Goal: Information Seeking & Learning: Learn about a topic

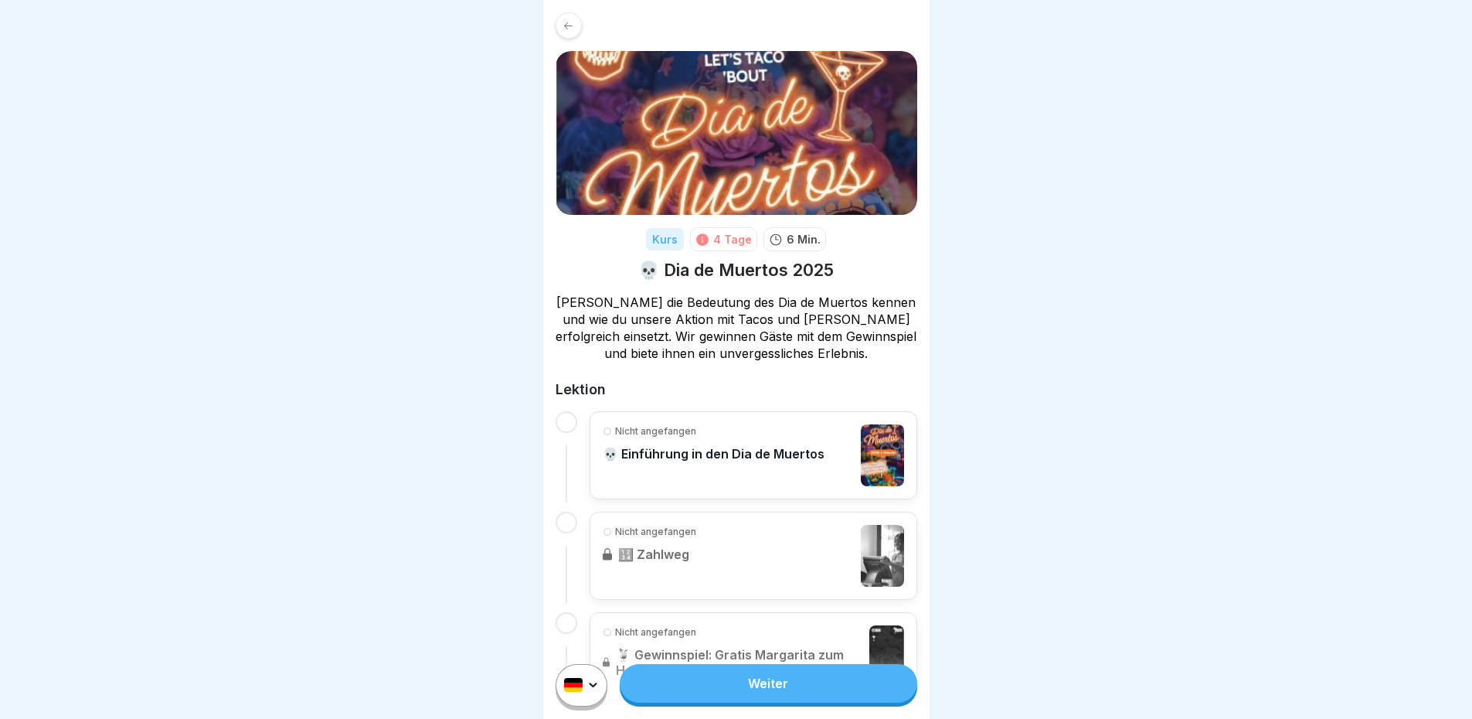
click at [828, 349] on p "[PERSON_NAME] die Bedeutung des Dia de Muertos kennen und wie du unsere Aktion …" at bounding box center [737, 328] width 362 height 68
click at [618, 437] on p "Nicht angefangen" at bounding box center [655, 431] width 81 height 14
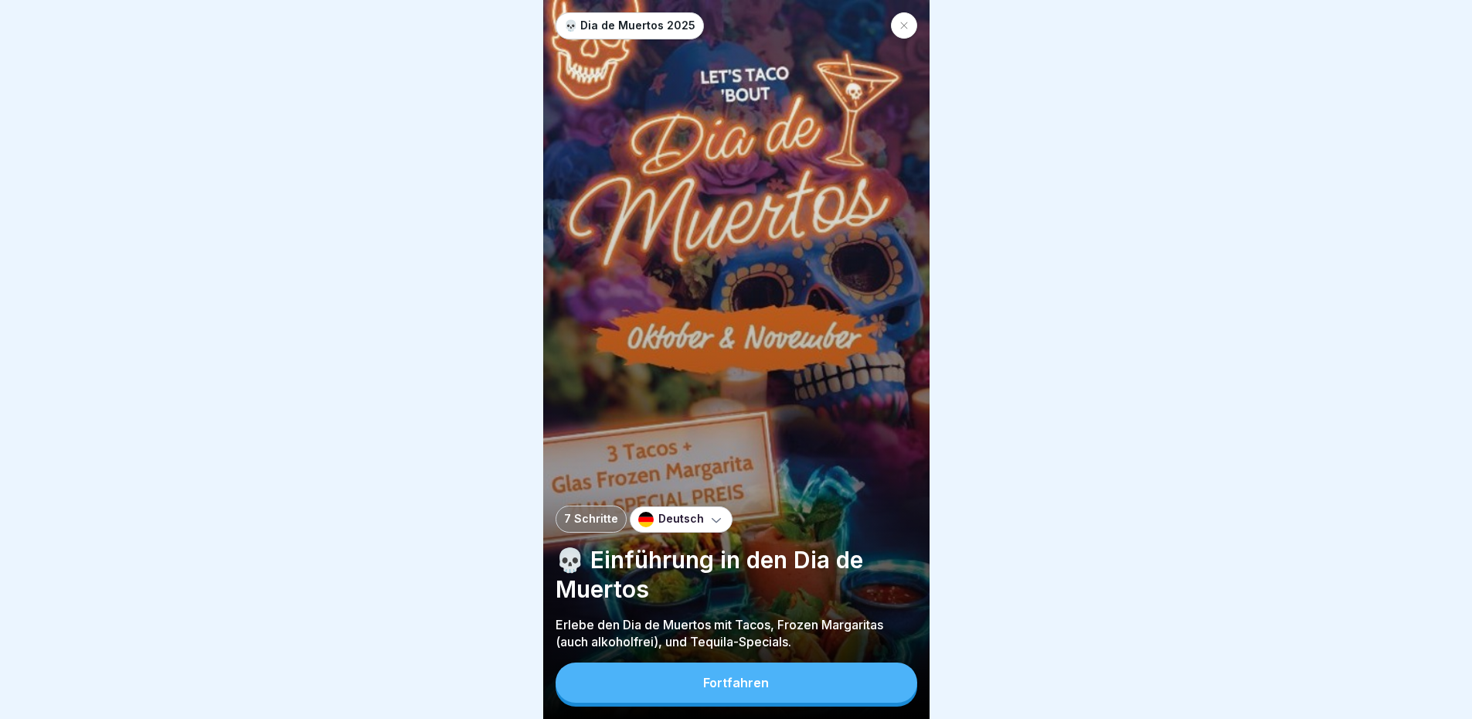
click at [766, 689] on div "Fortfahren" at bounding box center [736, 682] width 66 height 14
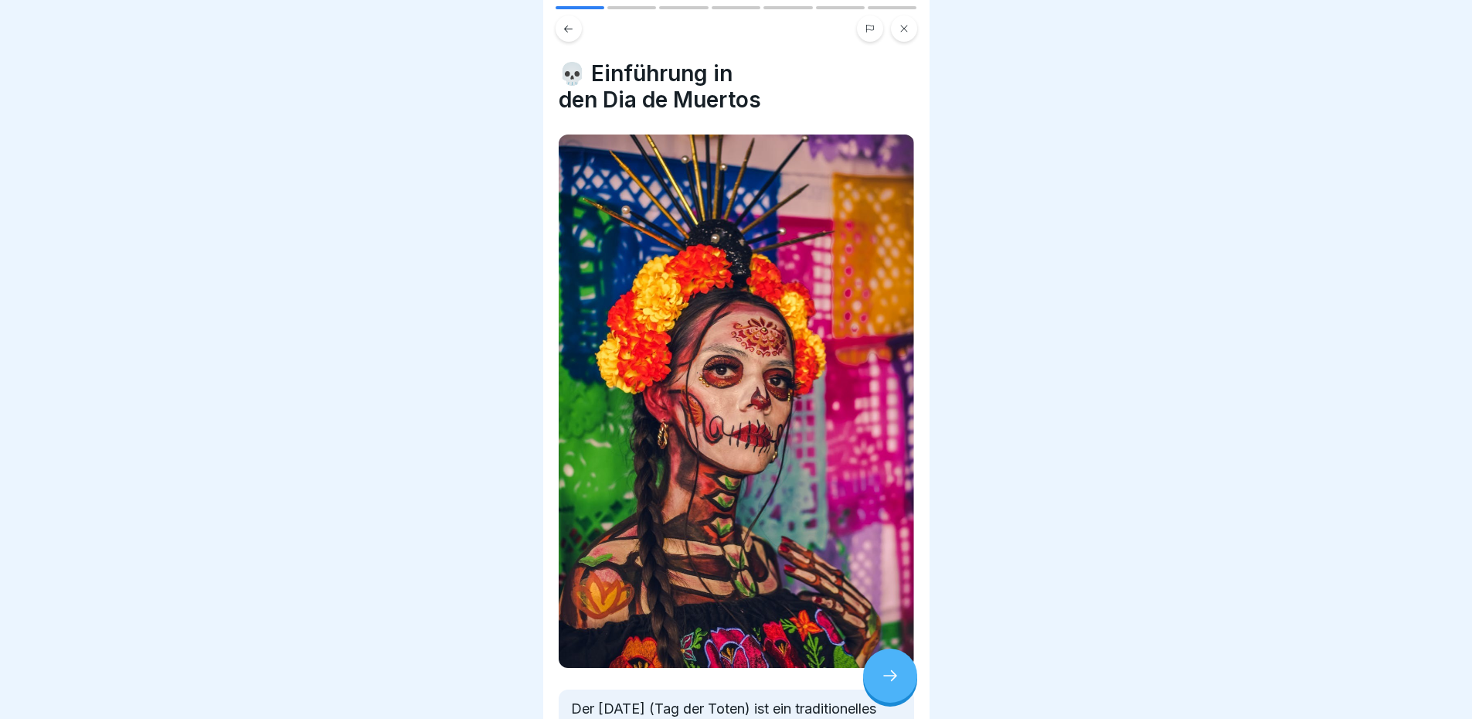
click at [815, 85] on h4 "💀 Einführung in den Dia de Muertos" at bounding box center [736, 86] width 355 height 53
click at [809, 51] on div "💀 Einführung in den Dia de Muertos Der [DATE] (Tag der Toten) ist ein tradition…" at bounding box center [736, 359] width 386 height 719
click at [853, 81] on h4 "💀 Einführung in den Dia de Muertos" at bounding box center [736, 86] width 355 height 53
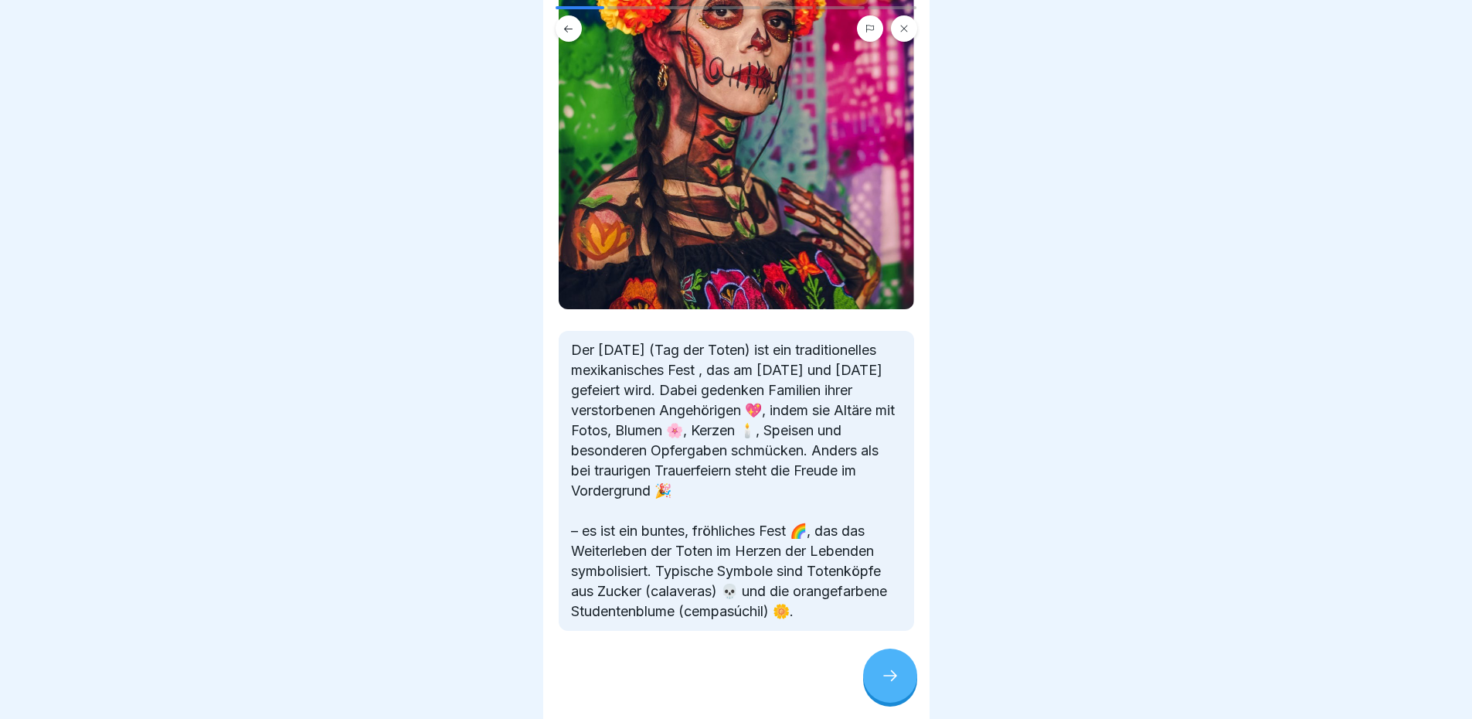
scroll to position [386, 0]
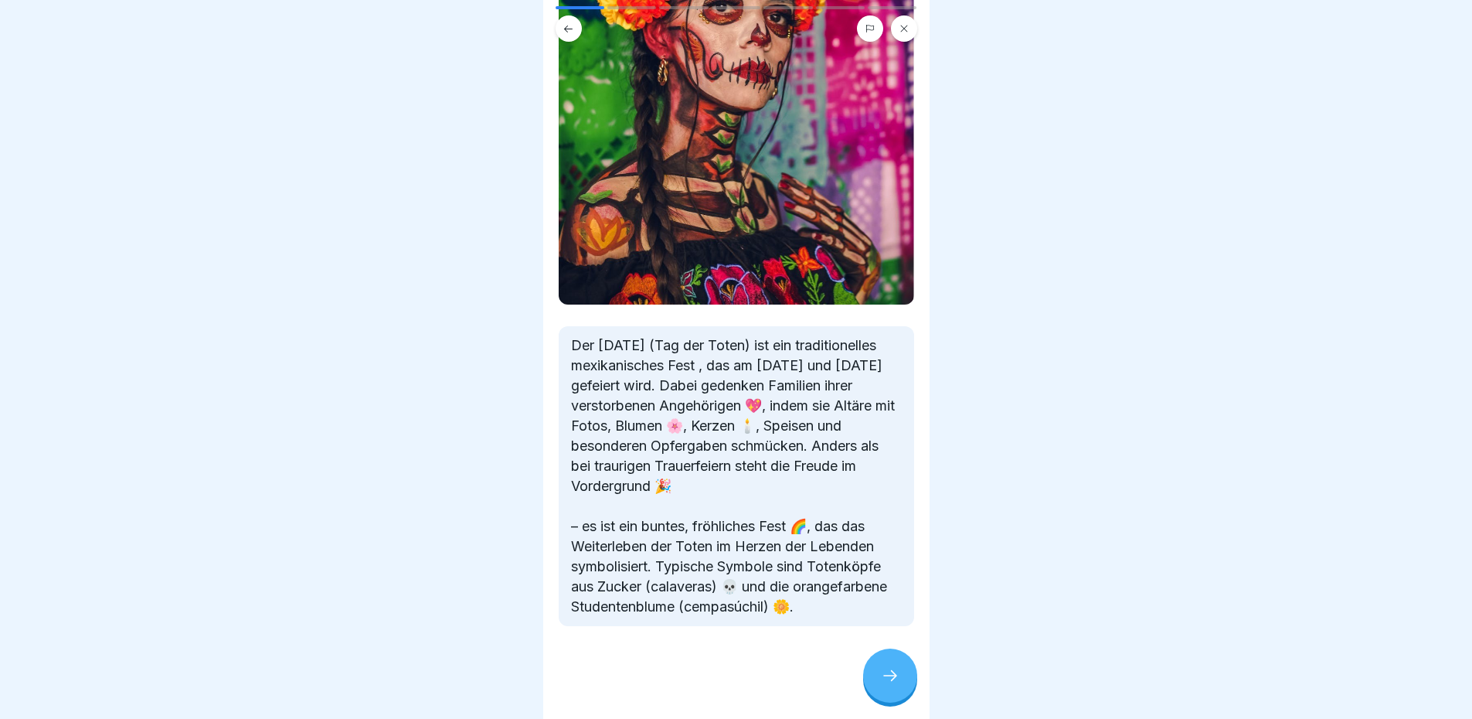
click at [807, 536] on p "Der [DATE] (Tag der Toten) ist ein traditionelles mexikanisches Fest , das am […" at bounding box center [736, 475] width 331 height 281
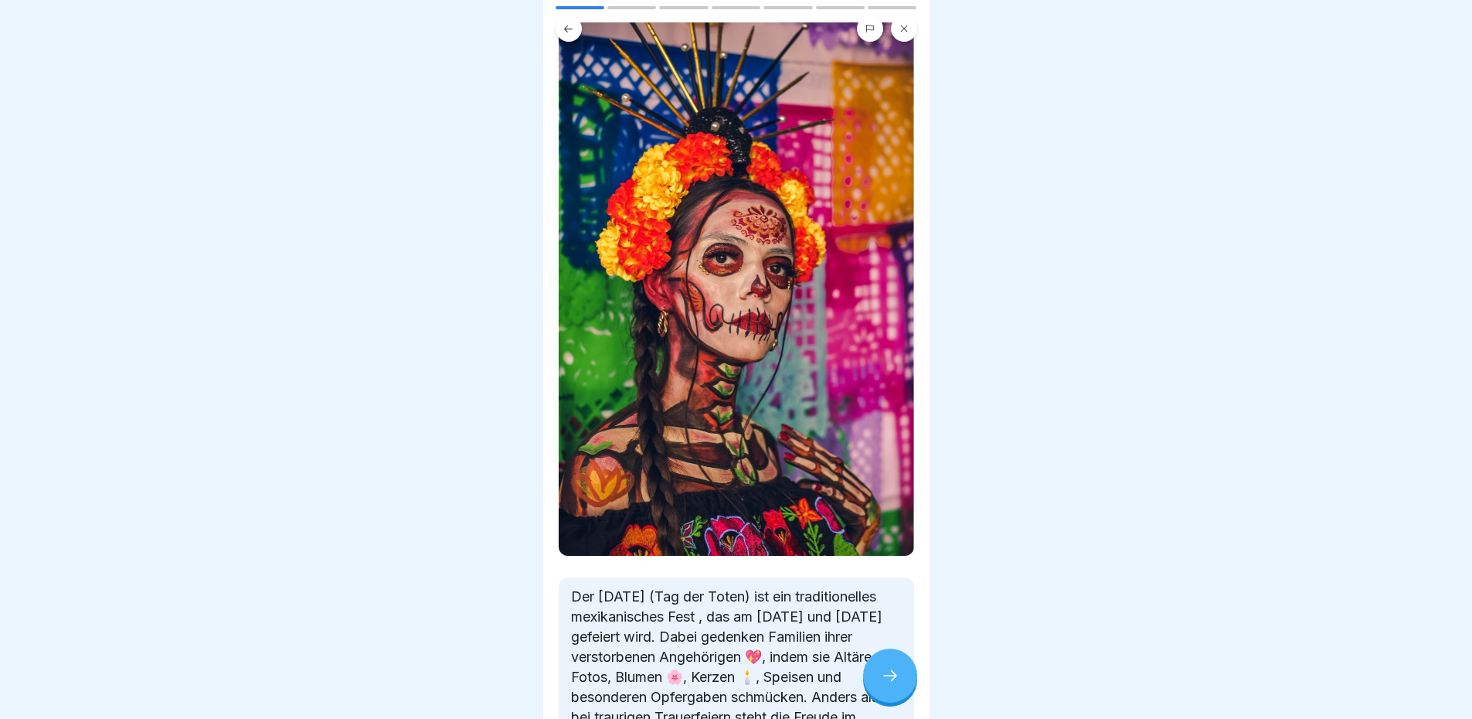
scroll to position [0, 0]
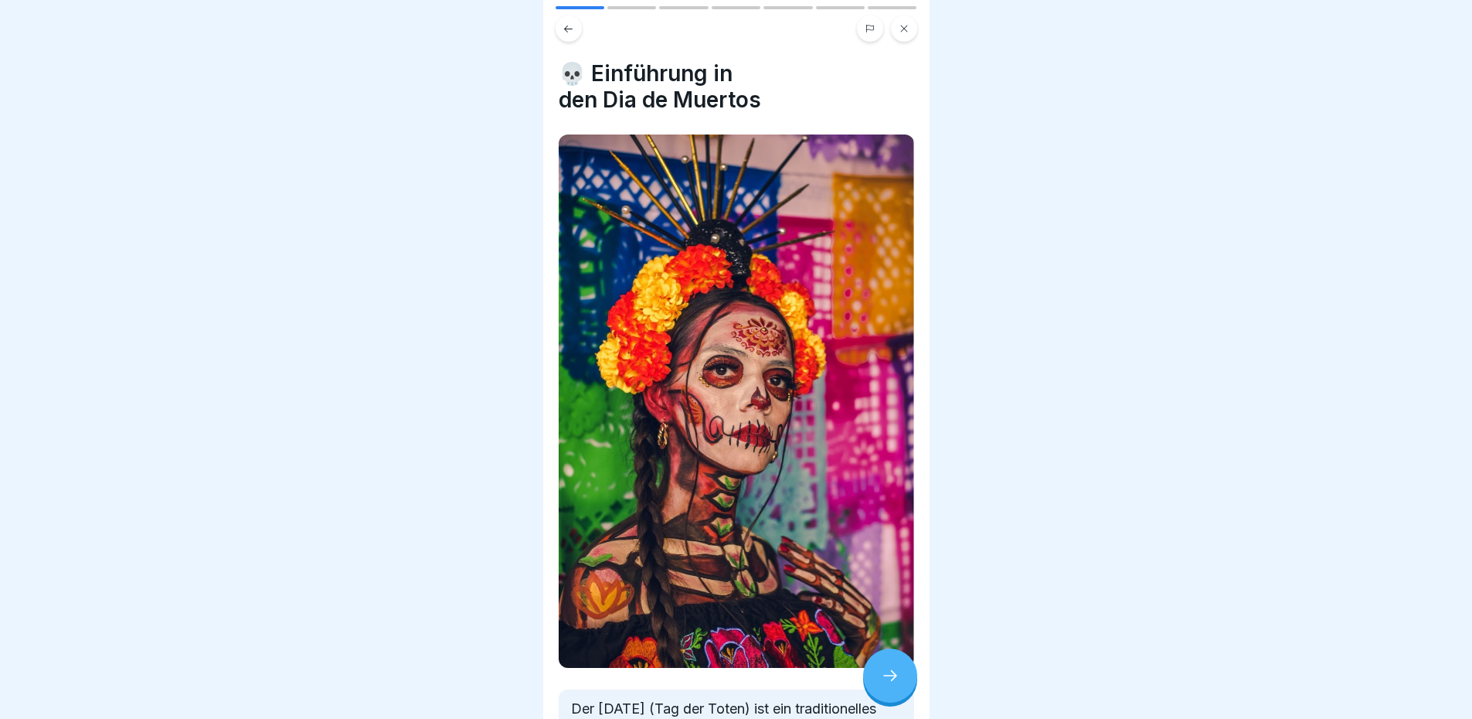
click at [861, 75] on h4 "💀 Einführung in den Dia de Muertos" at bounding box center [736, 86] width 355 height 53
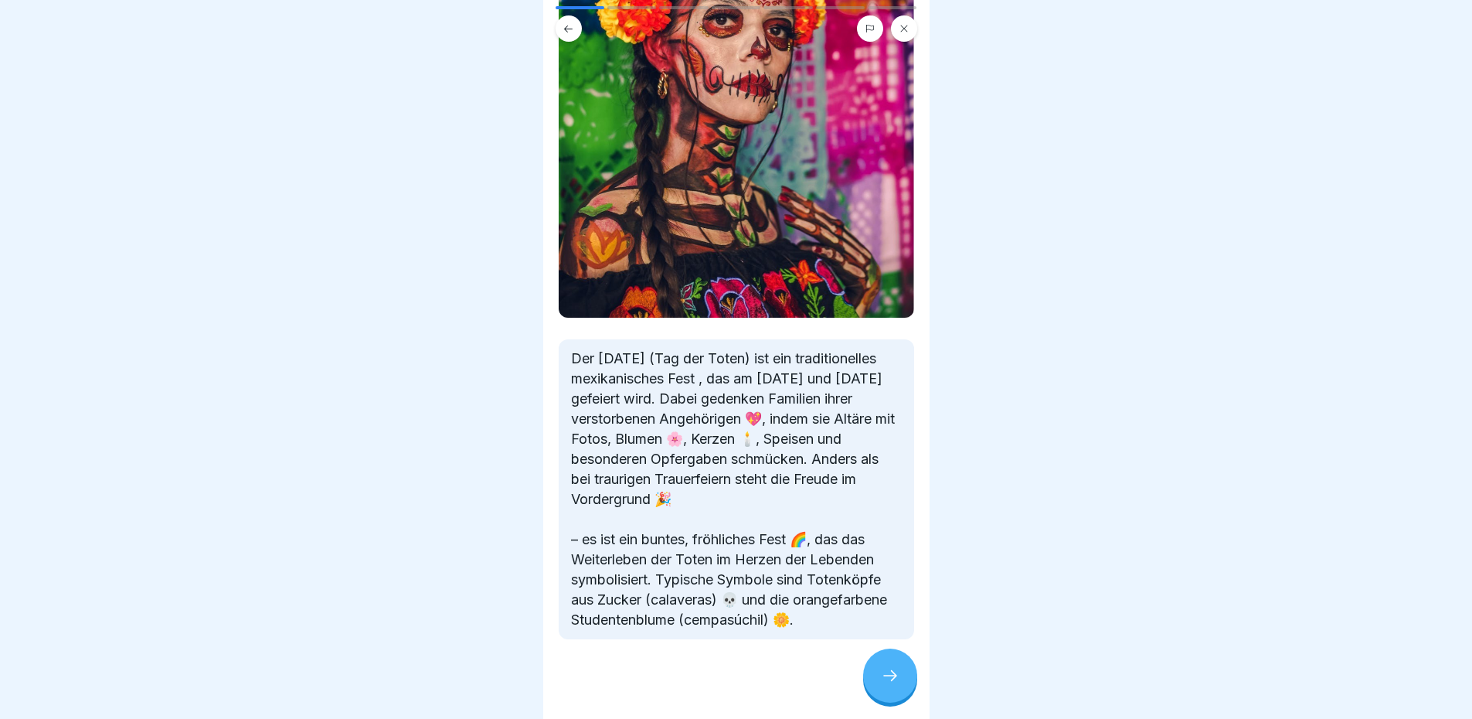
scroll to position [386, 0]
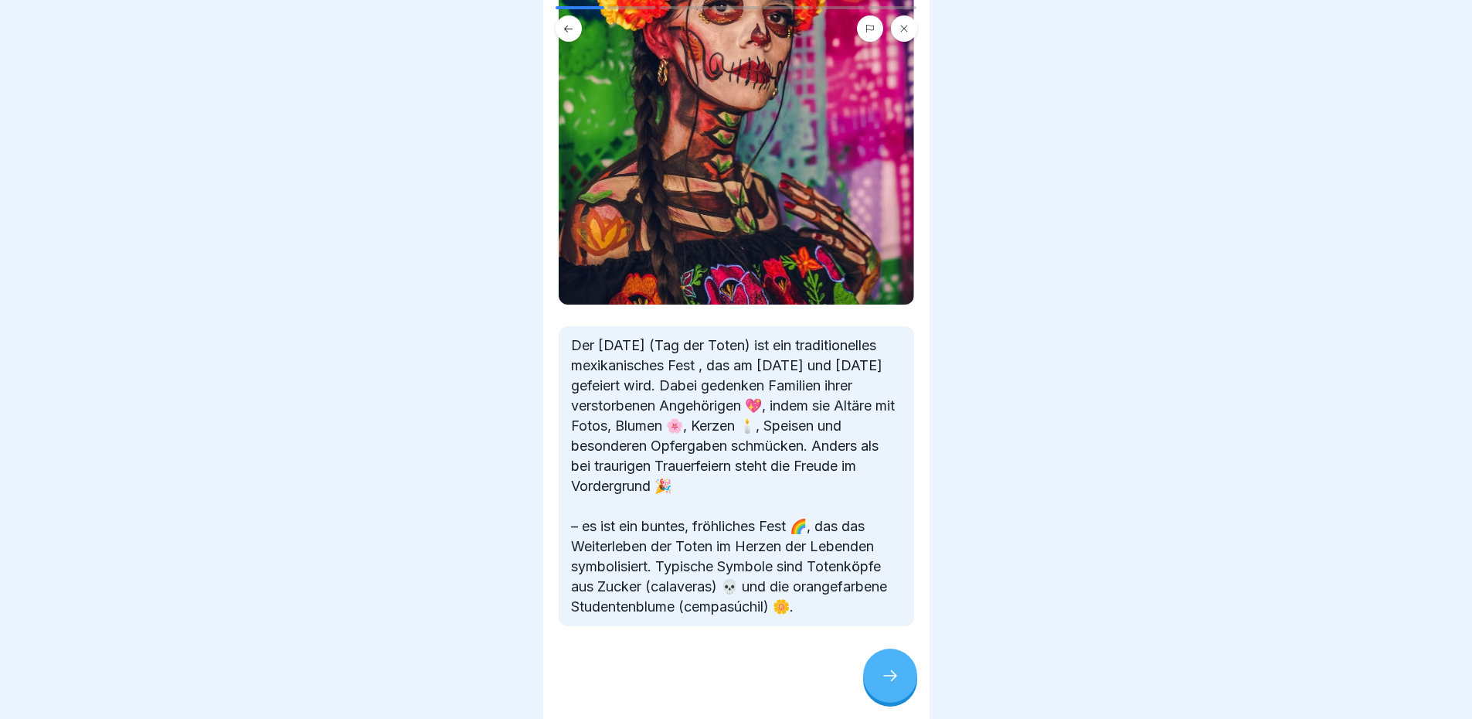
click at [898, 685] on icon at bounding box center [890, 675] width 19 height 19
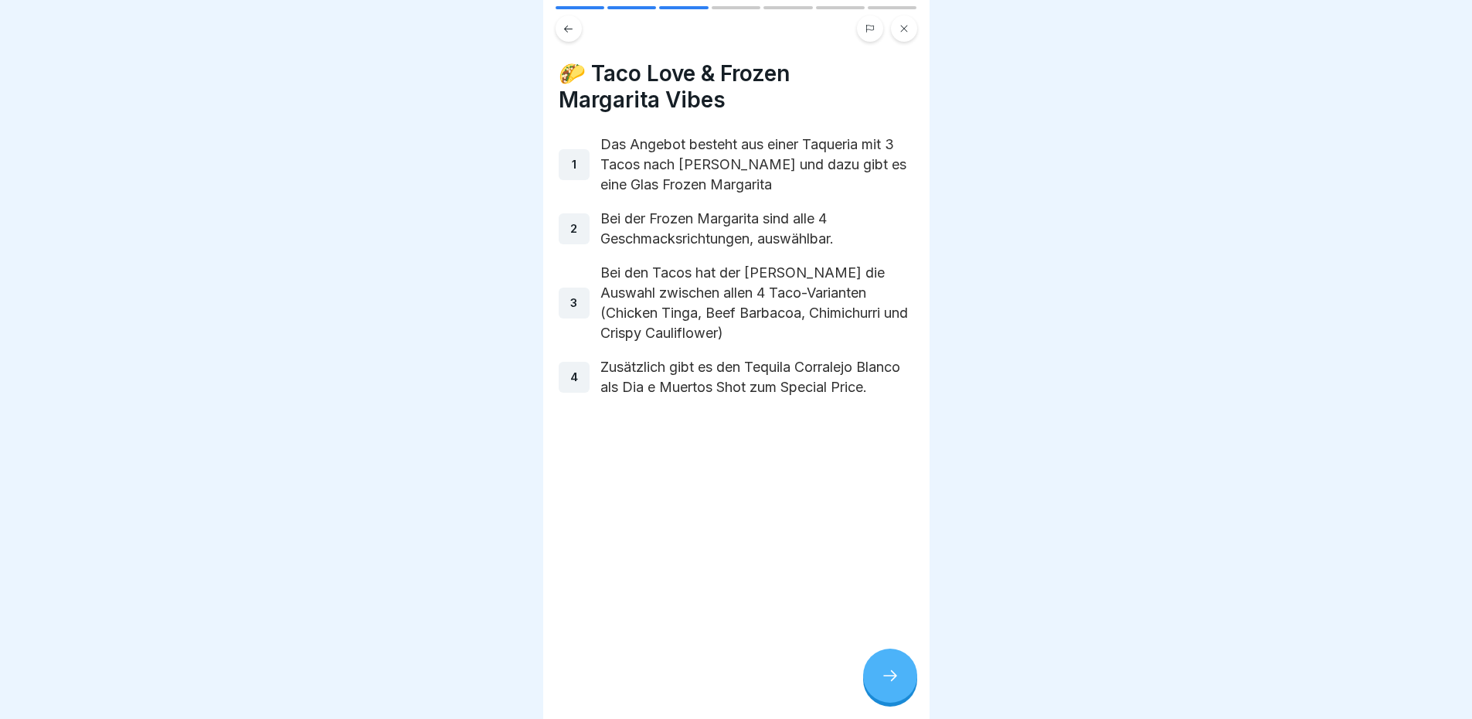
scroll to position [12, 0]
click at [563, 23] on icon at bounding box center [569, 29] width 12 height 12
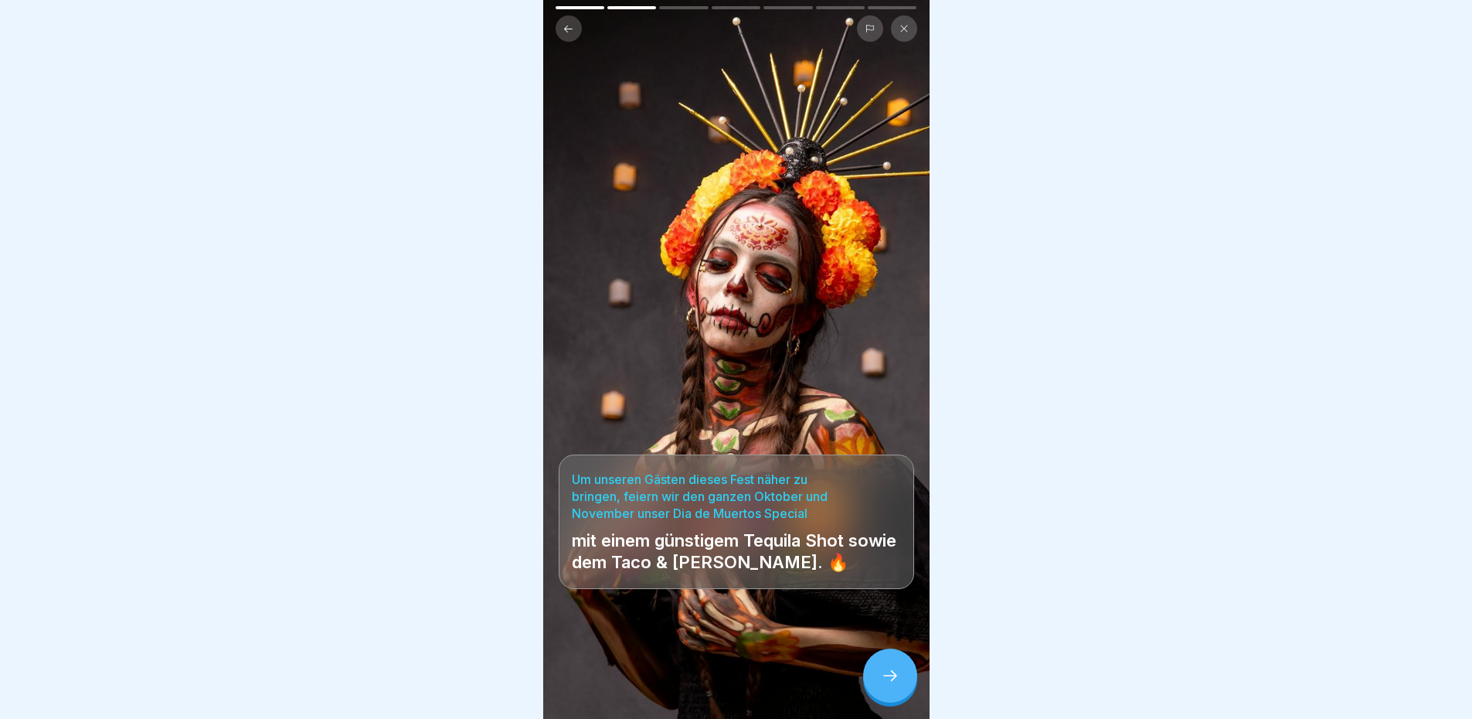
scroll to position [0, 0]
click at [818, 277] on div "Um unseren Gästen dieses Fest näher zu bringen, feiern wir den ganzen Oktober u…" at bounding box center [736, 359] width 386 height 719
click at [877, 678] on div at bounding box center [890, 675] width 54 height 54
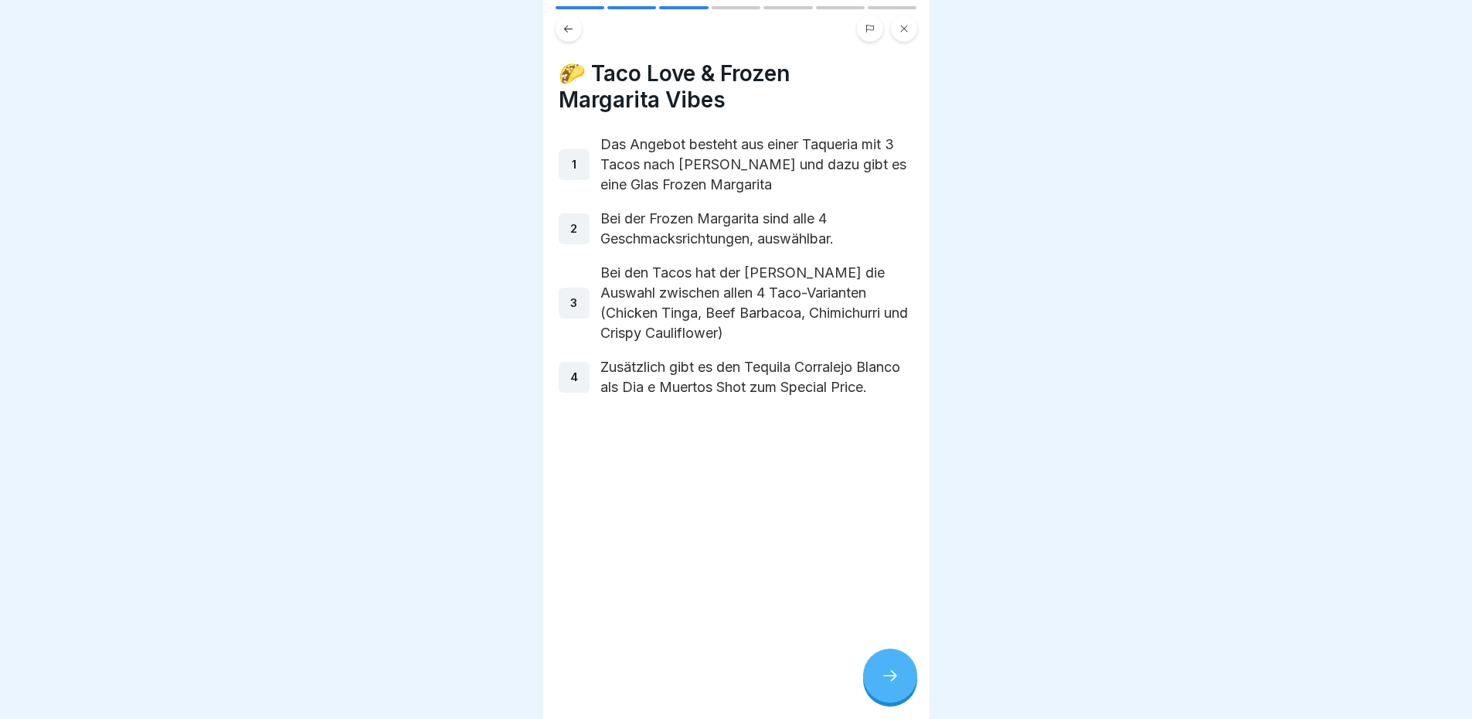
click at [858, 164] on p "Das Angebot besteht aus einer Taqueria mit 3 Tacos nach [PERSON_NAME] und dazu …" at bounding box center [757, 164] width 314 height 60
click at [846, 97] on h4 "🌮 Taco Love & Frozen Margarita Vibes" at bounding box center [736, 86] width 355 height 53
click at [852, 185] on p "Das Angebot besteht aus einer Taqueria mit 3 Tacos nach [PERSON_NAME] und dazu …" at bounding box center [757, 164] width 314 height 60
click at [865, 168] on p "Das Angebot besteht aus einer Taqueria mit 3 Tacos nach [PERSON_NAME] und dazu …" at bounding box center [757, 164] width 314 height 60
click at [870, 168] on p "Das Angebot besteht aus einer Taqueria mit 3 Tacos nach [PERSON_NAME] und dazu …" at bounding box center [757, 164] width 314 height 60
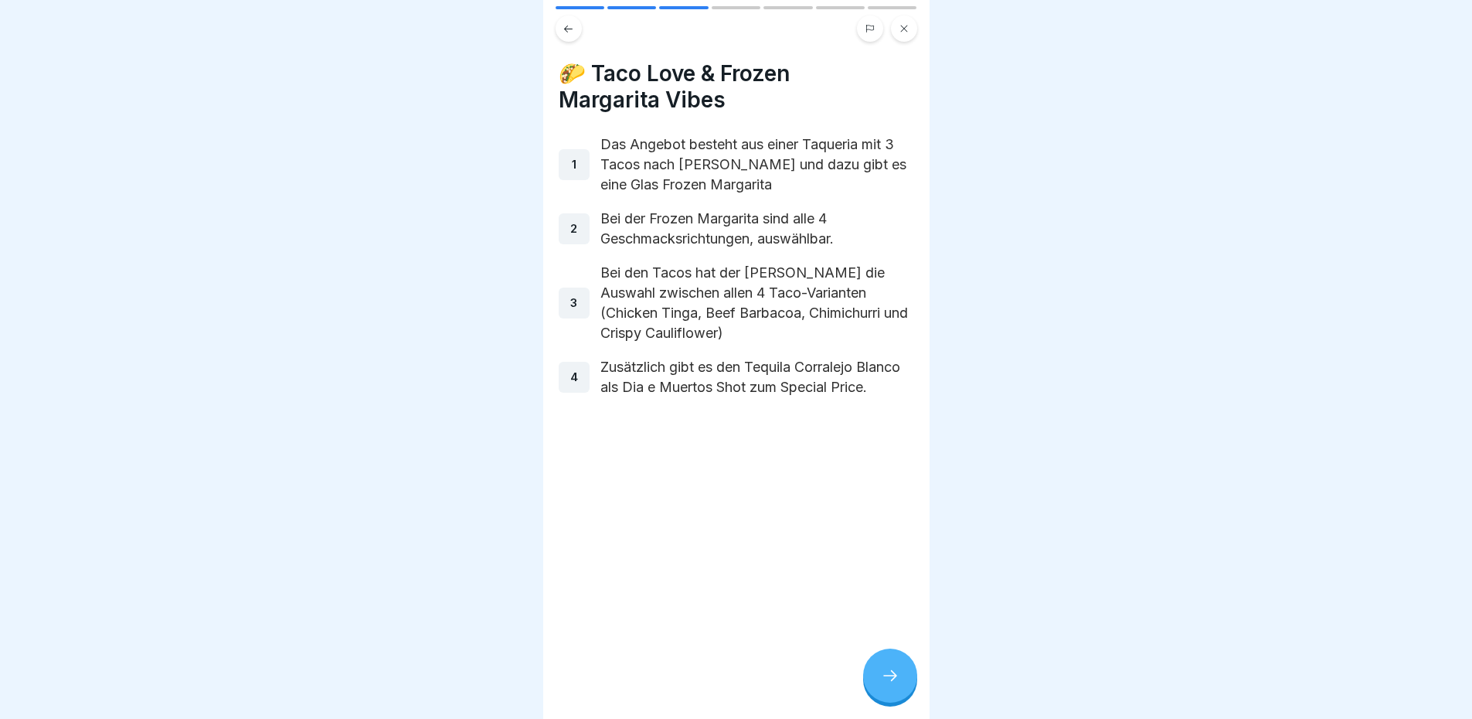
click at [859, 182] on p "Das Angebot besteht aus einer Taqueria mit 3 Tacos nach [PERSON_NAME] und dazu …" at bounding box center [757, 164] width 314 height 60
click at [833, 97] on h4 "🌮 Taco Love & Frozen Margarita Vibes" at bounding box center [736, 86] width 355 height 53
click at [887, 685] on icon at bounding box center [890, 675] width 19 height 19
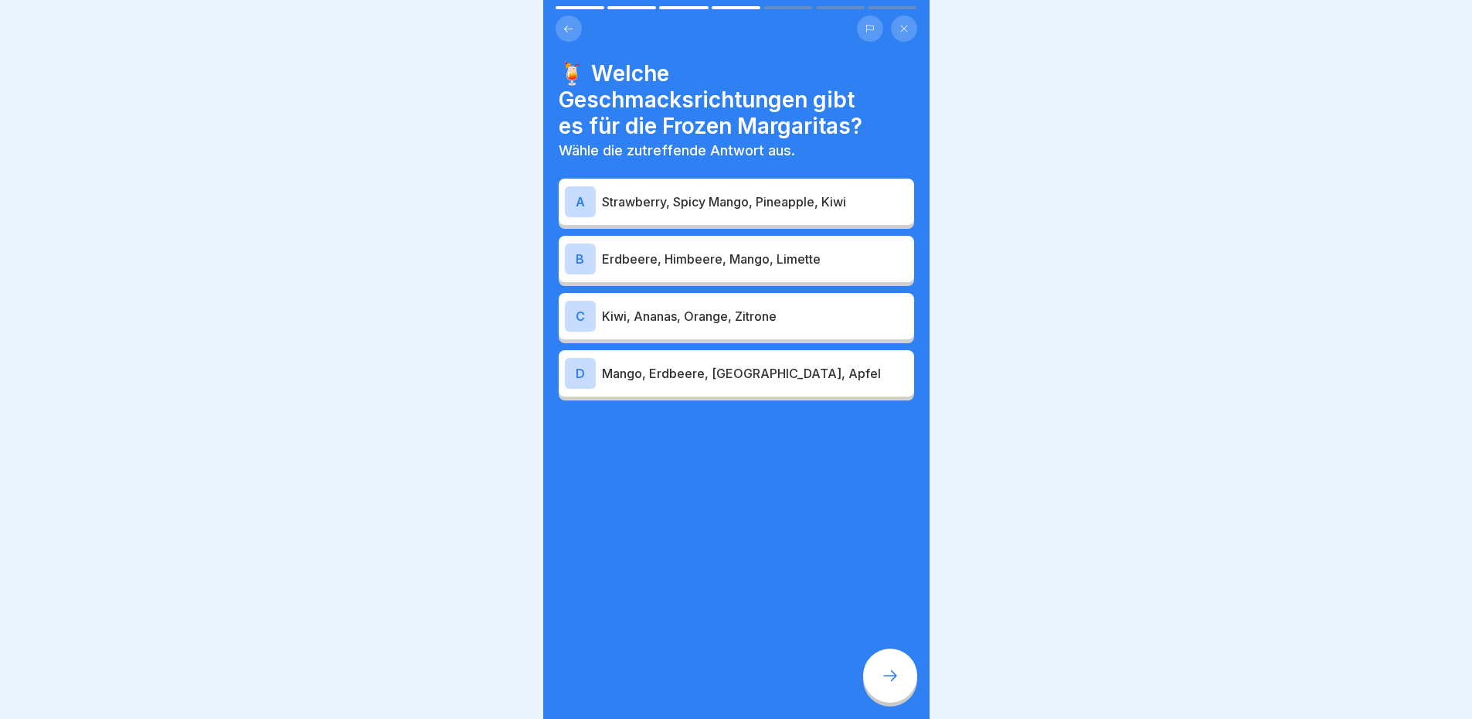
click at [821, 87] on h4 "🍹 Welche Geschmacksrichtungen gibt es für die Frozen Margaritas?" at bounding box center [736, 99] width 355 height 79
click at [833, 197] on p "Strawberry, Spicy Mango, Pineapple, Kiwi" at bounding box center [755, 201] width 306 height 19
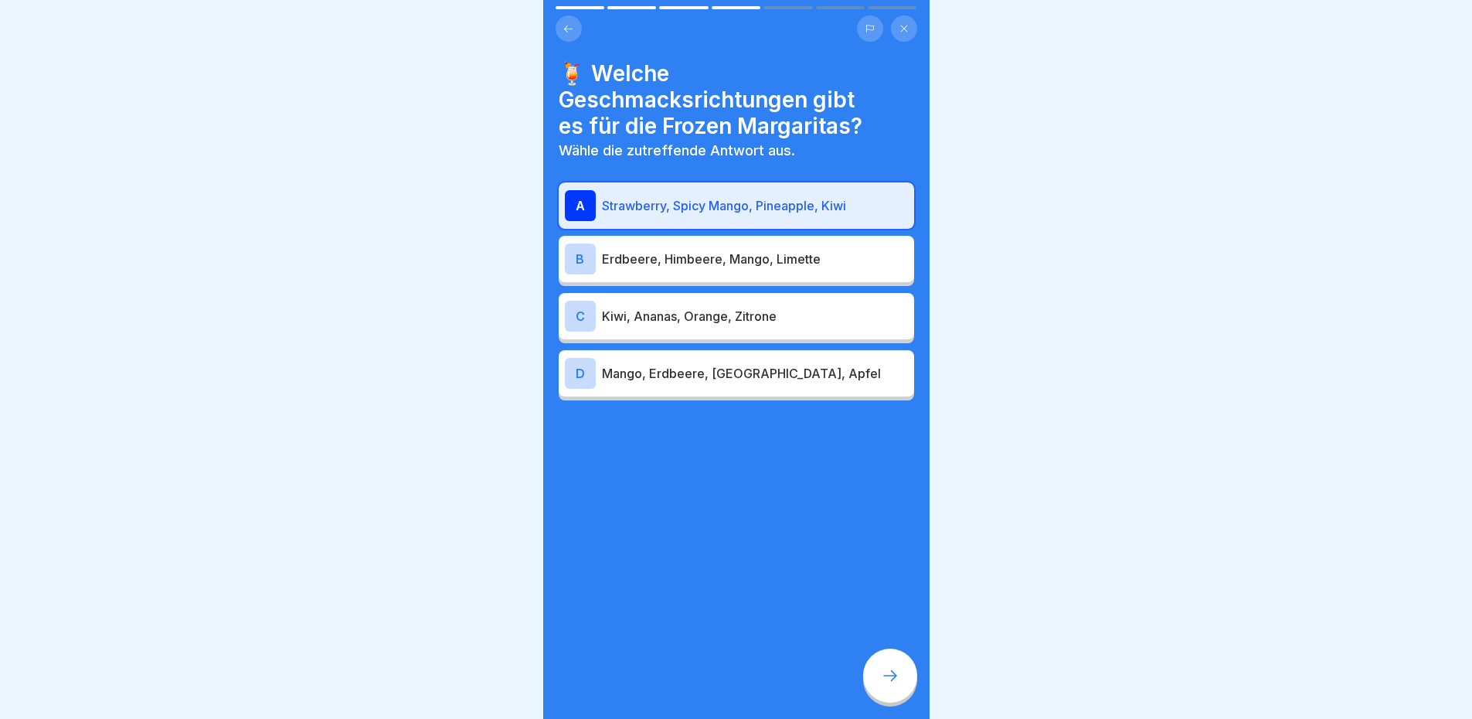
click at [869, 687] on div at bounding box center [890, 675] width 54 height 54
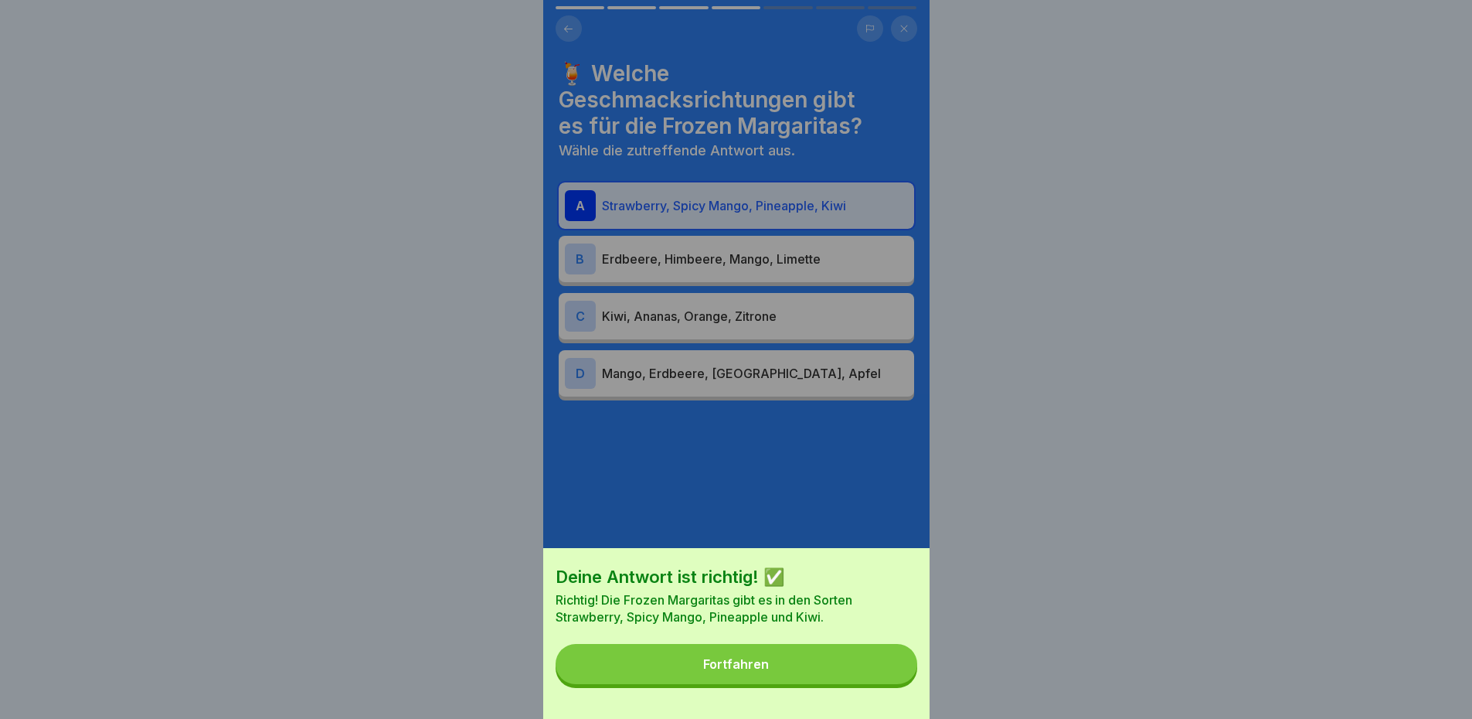
click at [790, 671] on button "Fortfahren" at bounding box center [737, 664] width 362 height 40
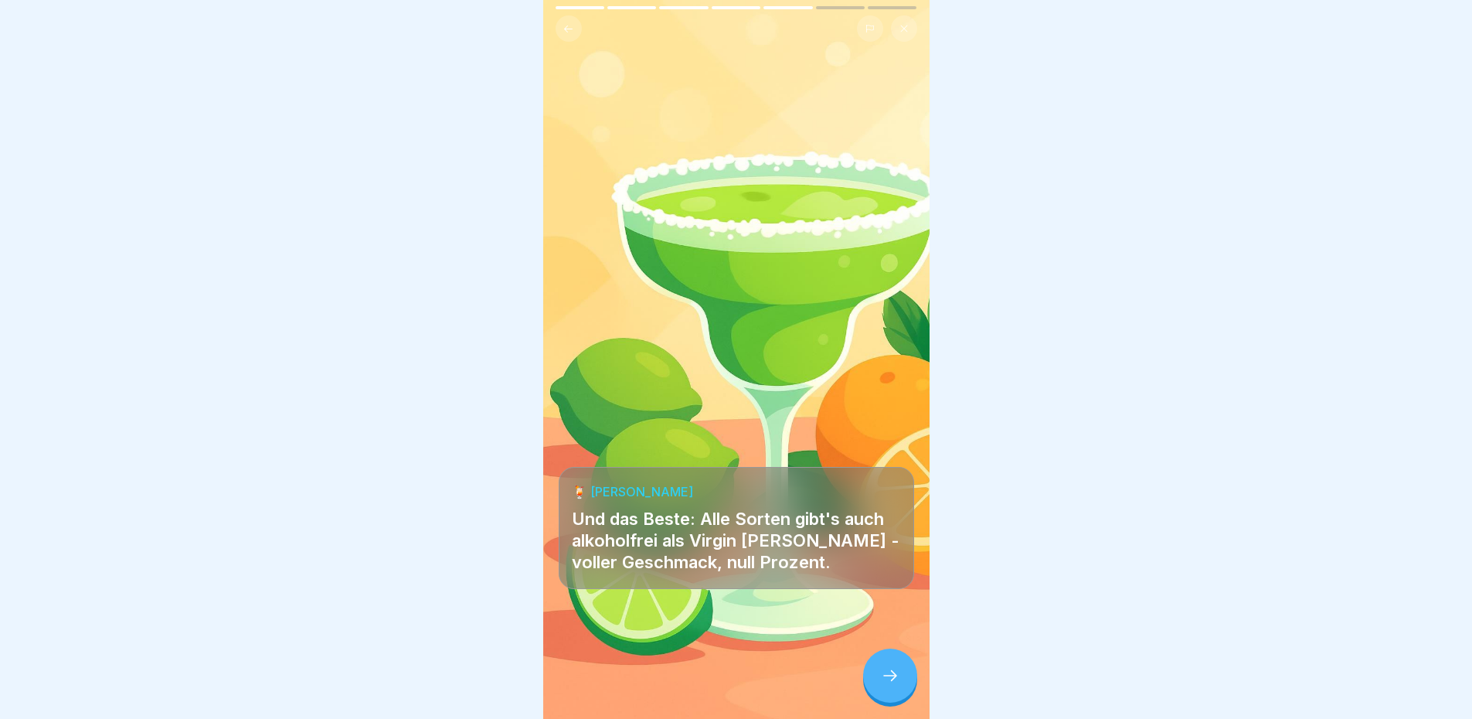
click at [879, 684] on div at bounding box center [890, 675] width 54 height 54
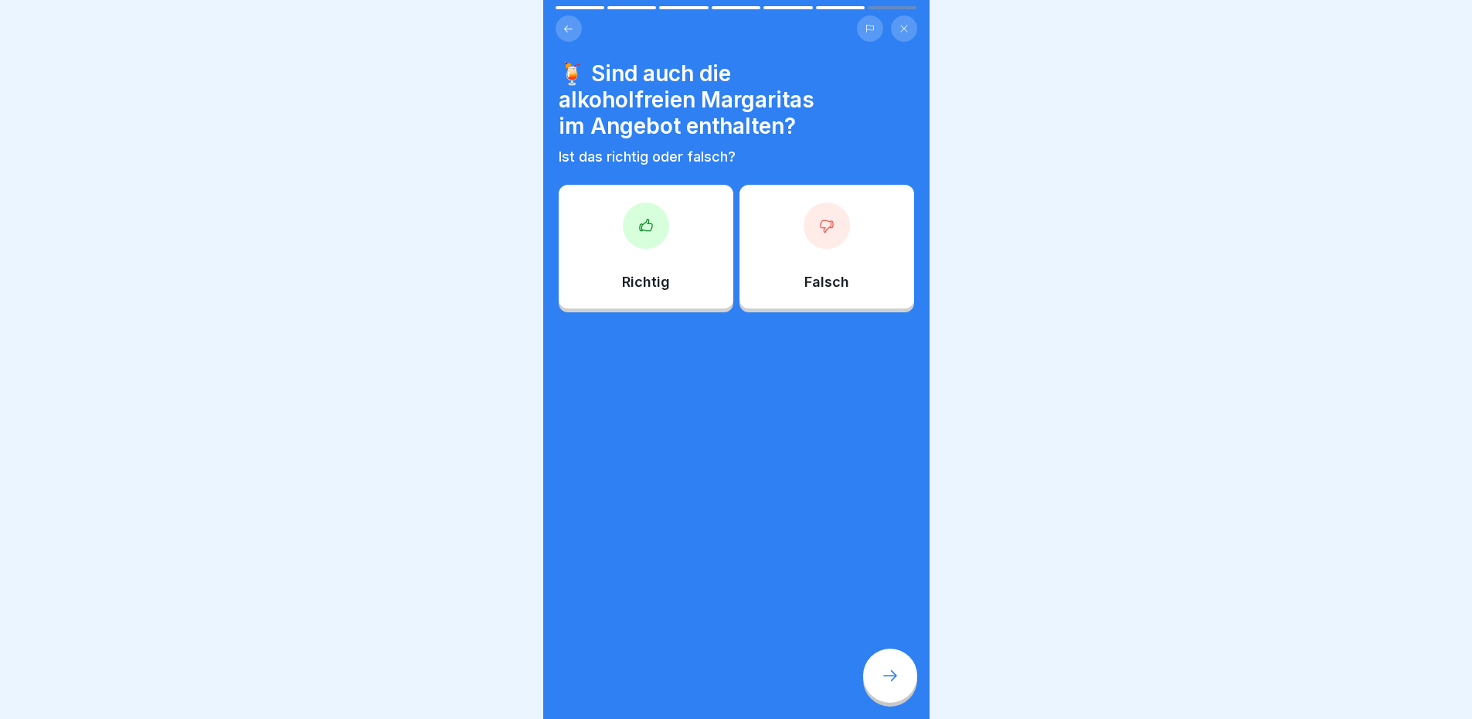
click at [835, 131] on h4 "🍹 Sind auch die alkoholfreien Margaritas im Angebot enthalten?" at bounding box center [736, 99] width 355 height 79
click at [691, 214] on div "Richtig" at bounding box center [646, 247] width 175 height 124
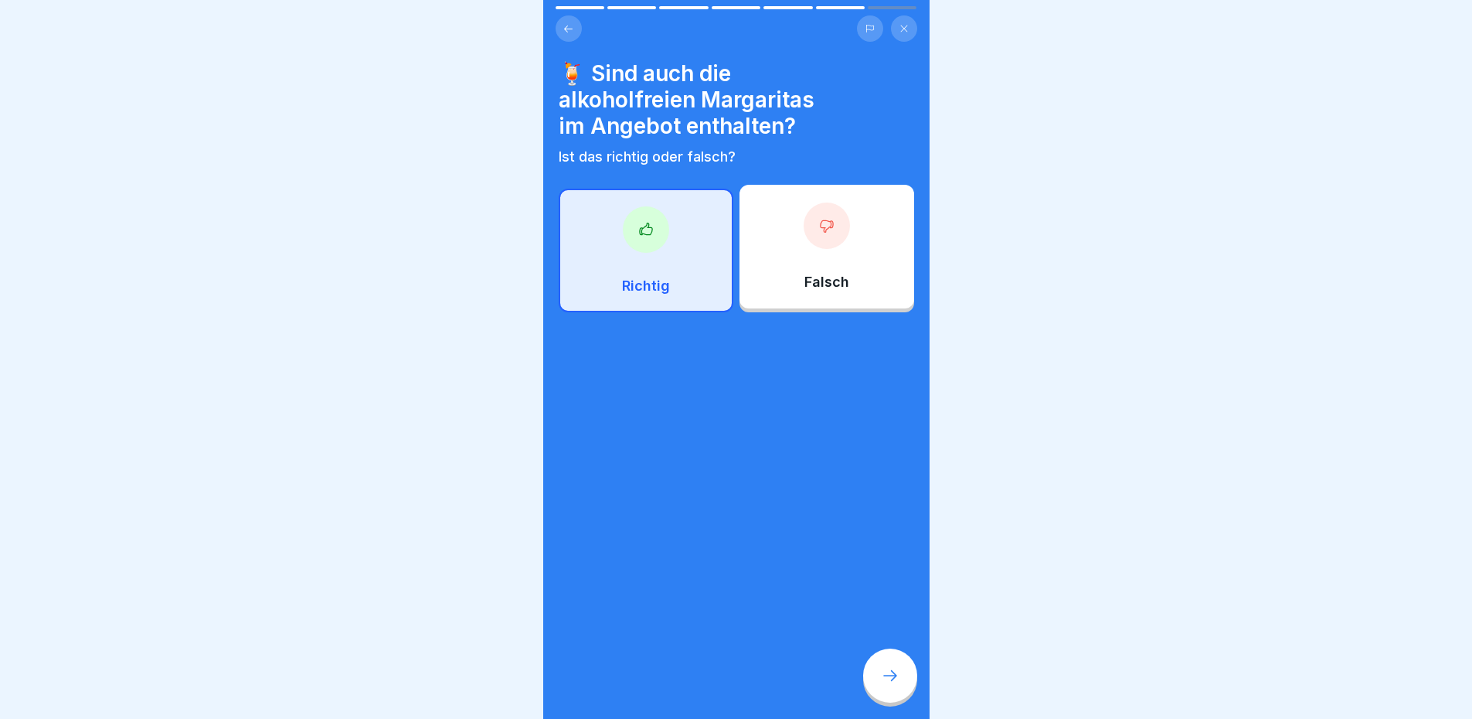
click at [903, 681] on div at bounding box center [890, 675] width 54 height 54
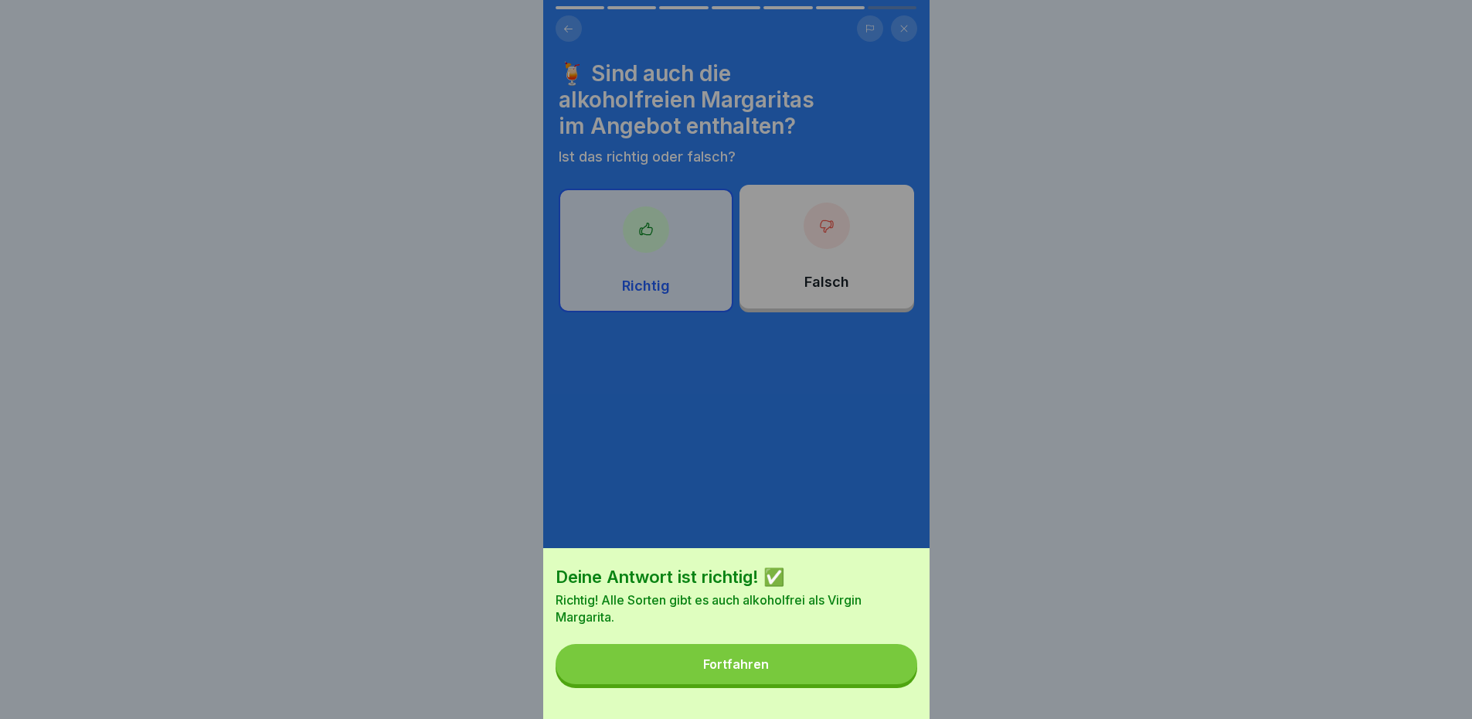
click at [835, 673] on button "Fortfahren" at bounding box center [737, 664] width 362 height 40
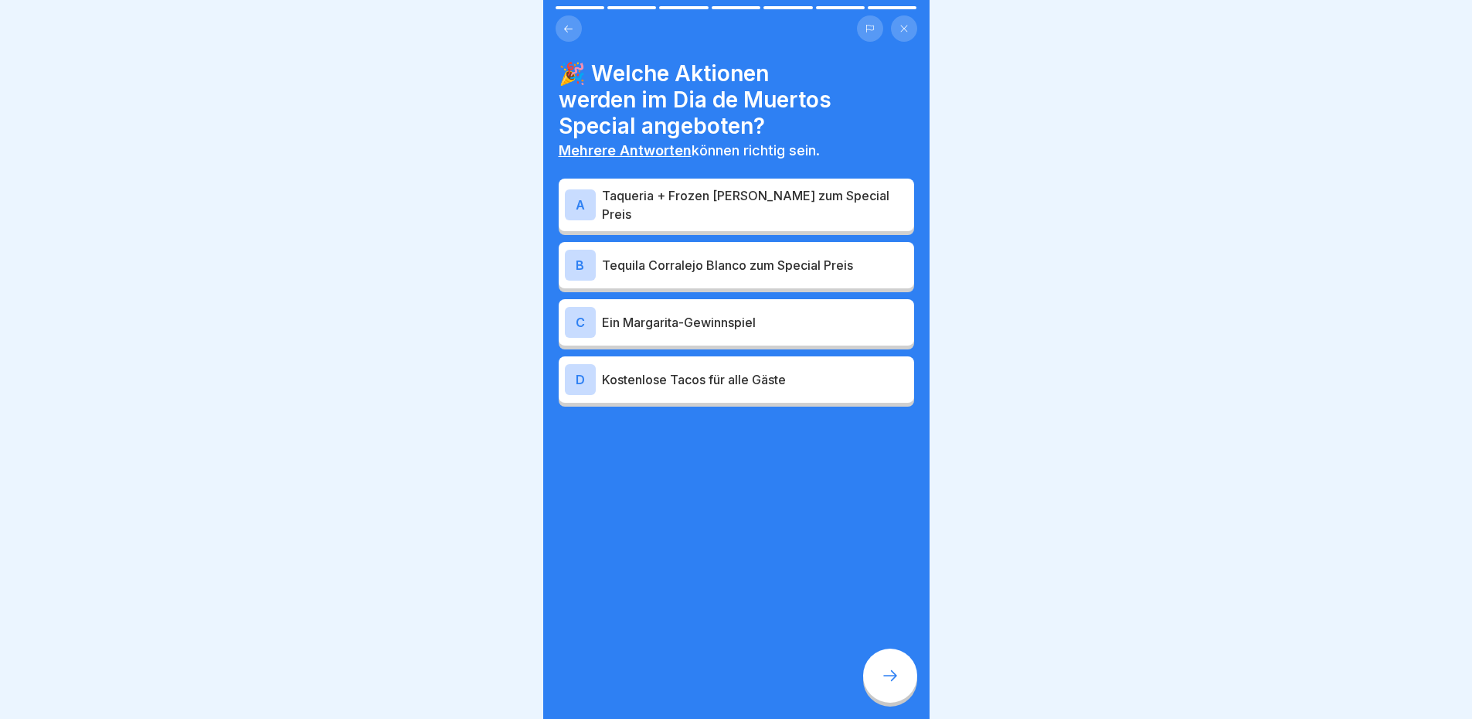
click at [885, 107] on h4 "🎉 Welche Aktionen werden im Dia de Muertos Special angeboten?" at bounding box center [736, 99] width 355 height 79
click at [826, 210] on p "Taqueria + Frozen [PERSON_NAME] zum Special Preis" at bounding box center [755, 204] width 306 height 37
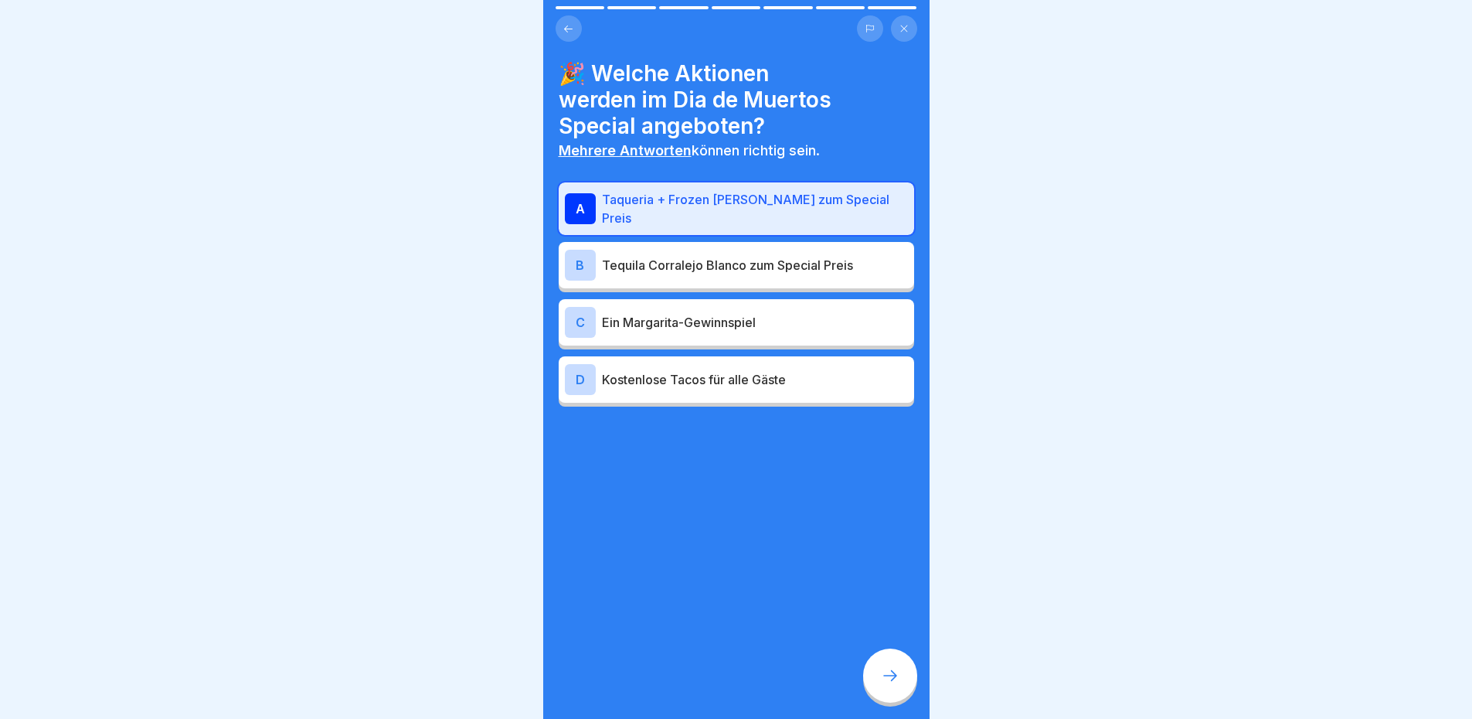
click at [884, 671] on div at bounding box center [890, 675] width 54 height 54
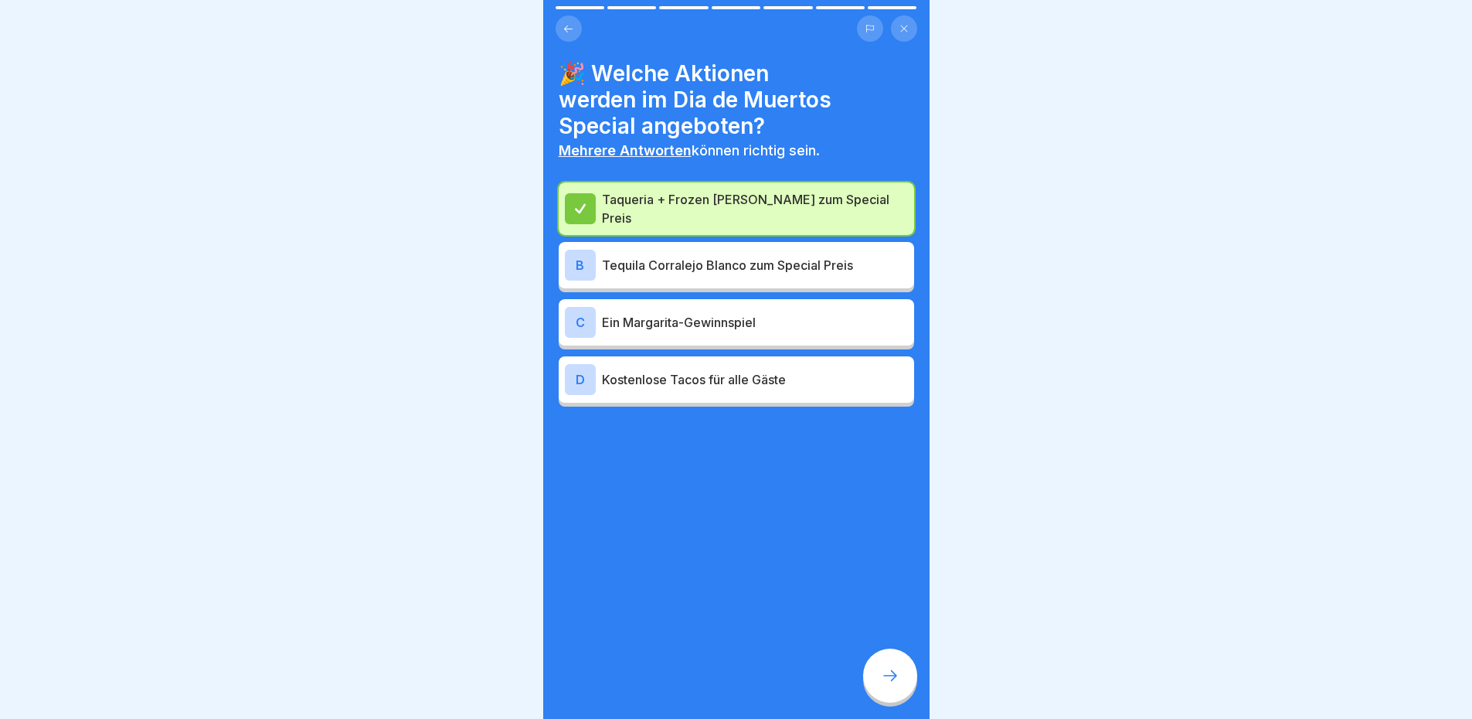
click at [784, 288] on div "Taqueria + Frozen [PERSON_NAME] zum Special Preis B Tequila Corralejo Blanco zu…" at bounding box center [736, 294] width 355 height 224
click at [782, 267] on p "Tequila Corralejo Blanco zum Special Preis" at bounding box center [755, 265] width 306 height 19
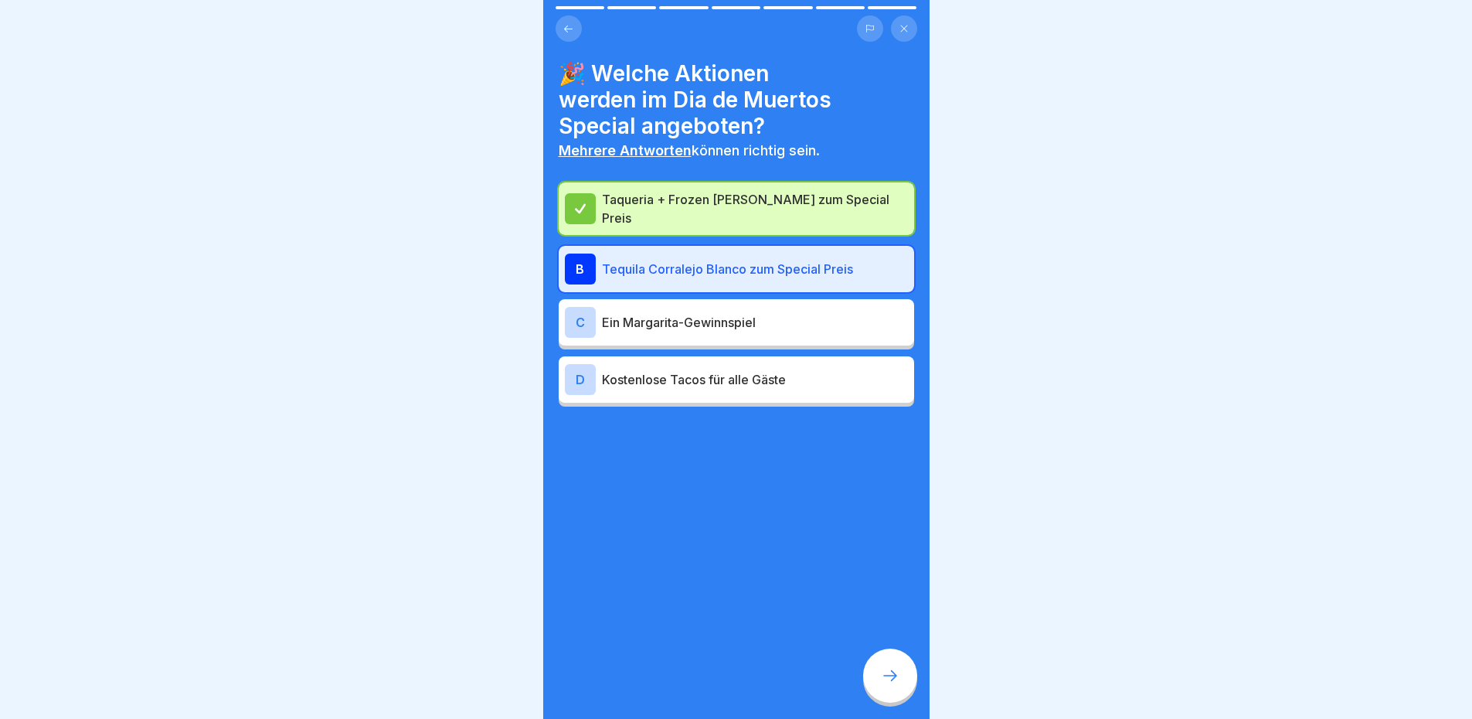
click at [872, 666] on div at bounding box center [890, 675] width 54 height 54
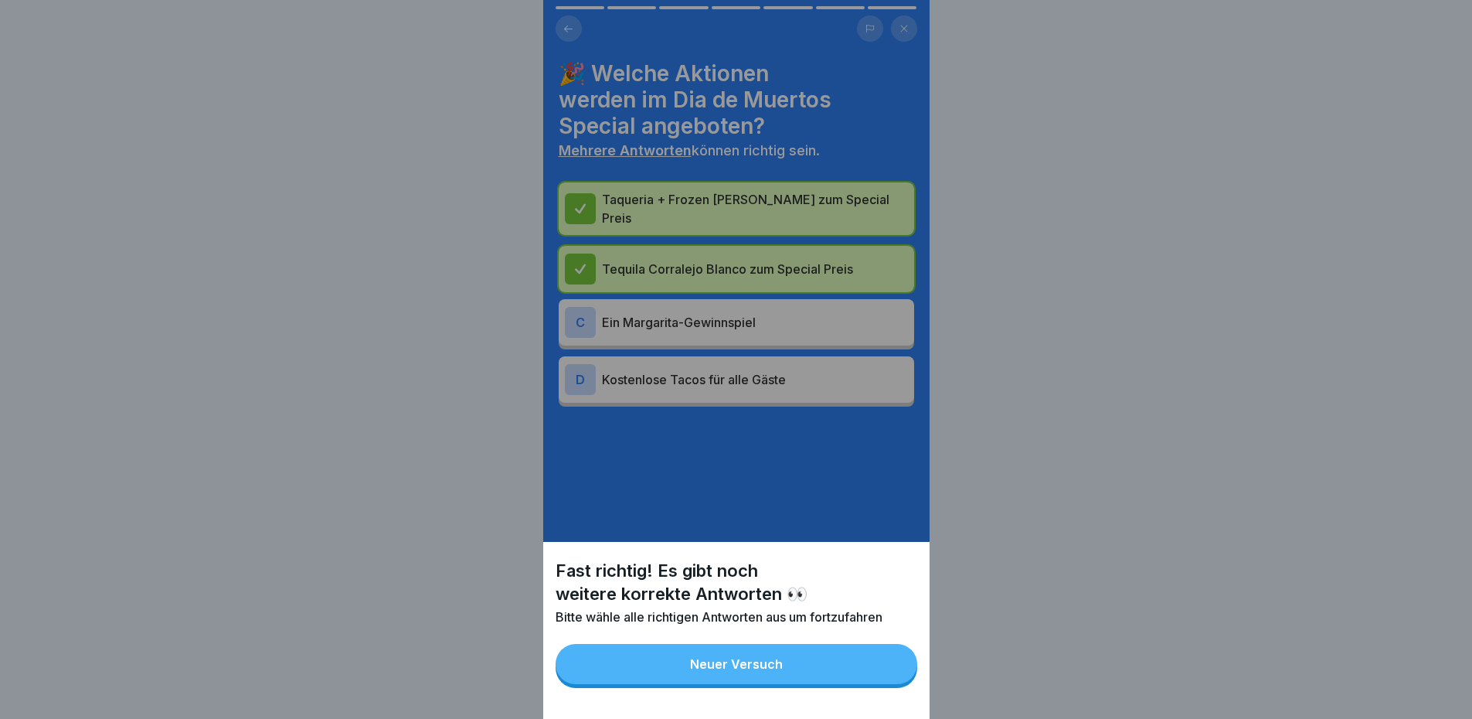
click at [858, 671] on button "Neuer Versuch" at bounding box center [737, 664] width 362 height 40
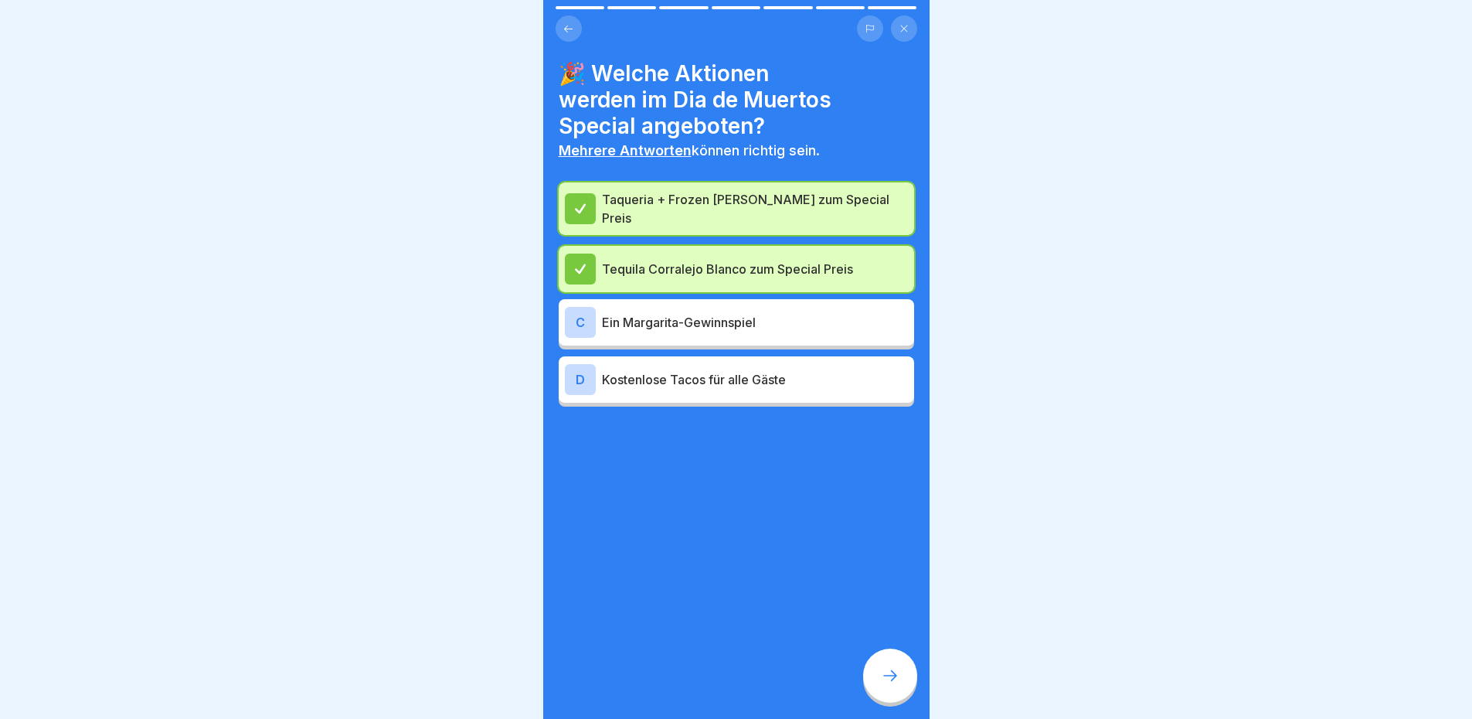
click at [884, 676] on div at bounding box center [890, 675] width 54 height 54
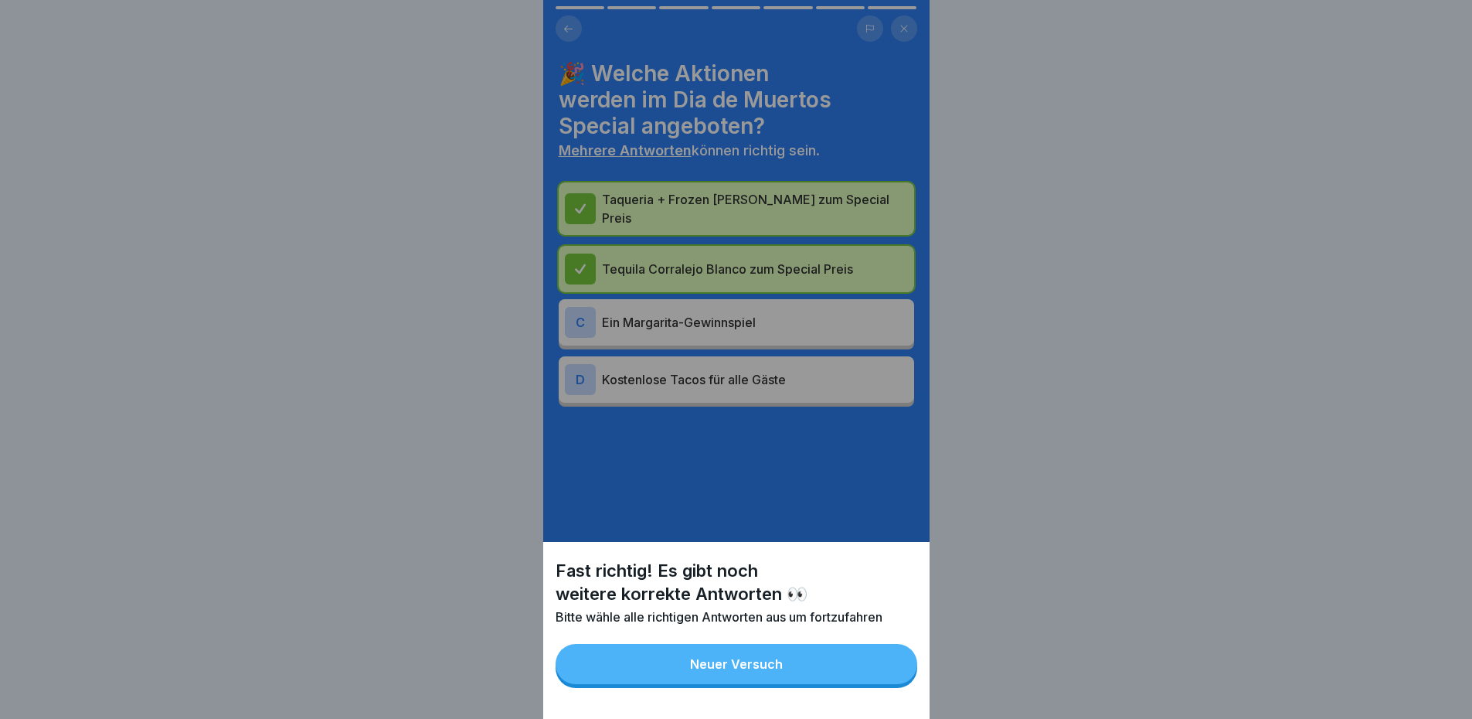
click at [818, 665] on button "Neuer Versuch" at bounding box center [737, 664] width 362 height 40
click at [818, 665] on div "Fast richtig! Es gibt noch weitere korrekte Antworten 👀 Bitte wähle alle richti…" at bounding box center [736, 359] width 386 height 719
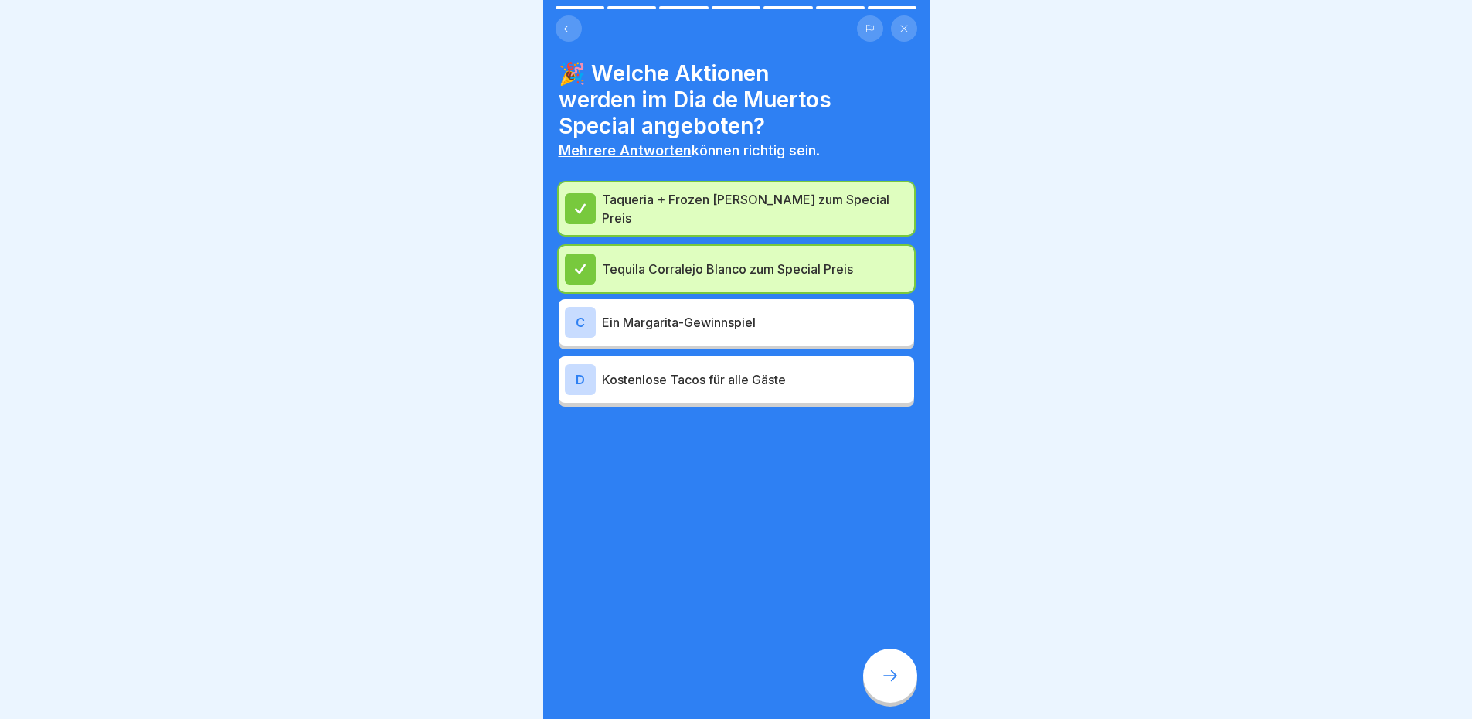
click at [827, 387] on p "Kostenlose Tacos für alle Gäste" at bounding box center [755, 379] width 306 height 19
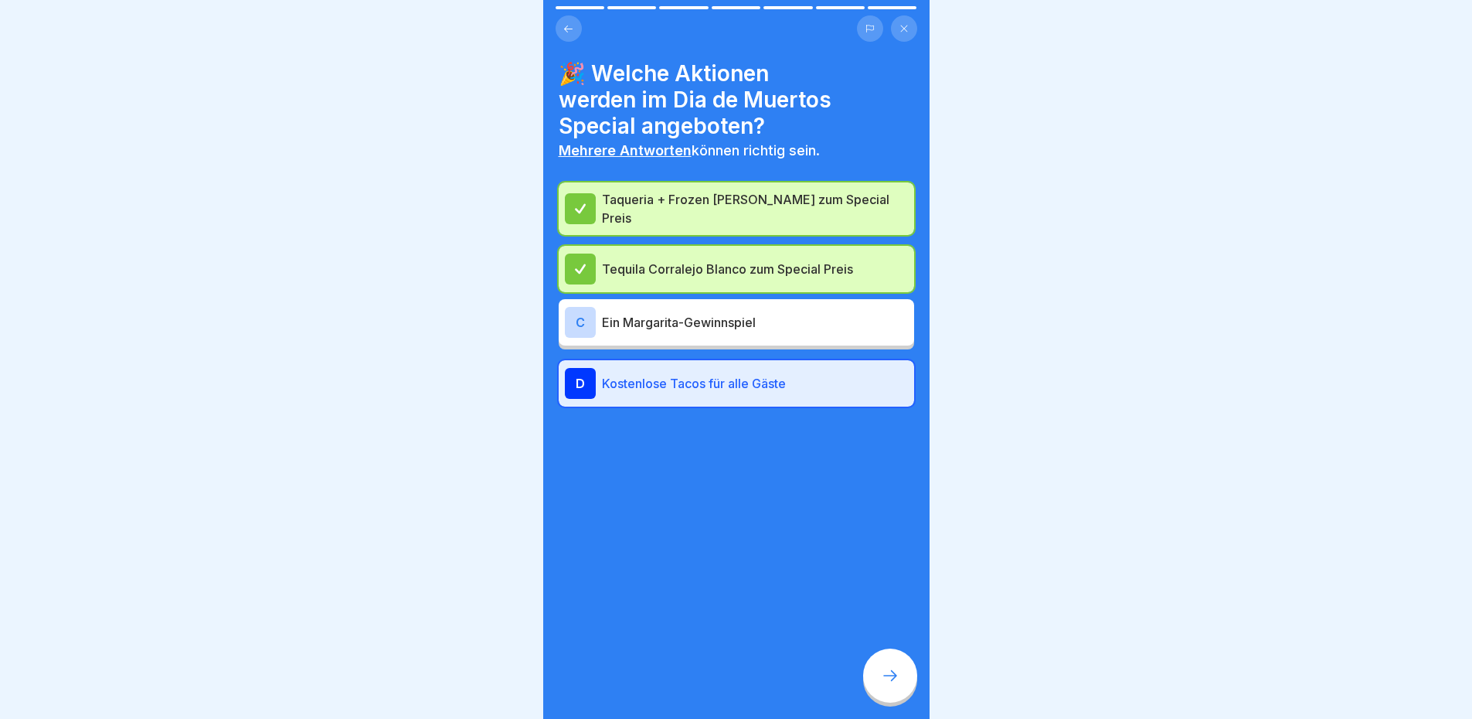
click at [858, 386] on p "Kostenlose Tacos für alle Gäste" at bounding box center [755, 383] width 306 height 19
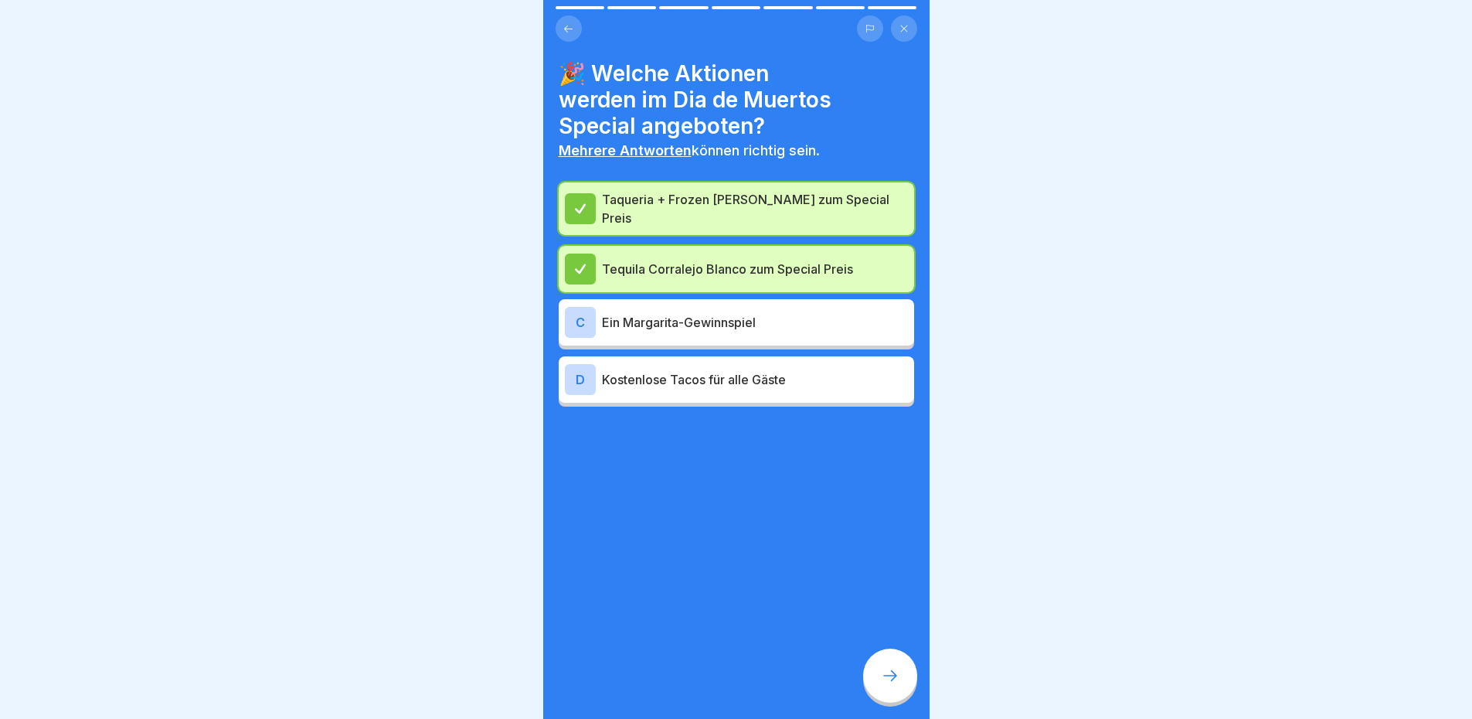
click at [800, 328] on p "Ein Margarita-Gewinnspiel" at bounding box center [755, 322] width 306 height 19
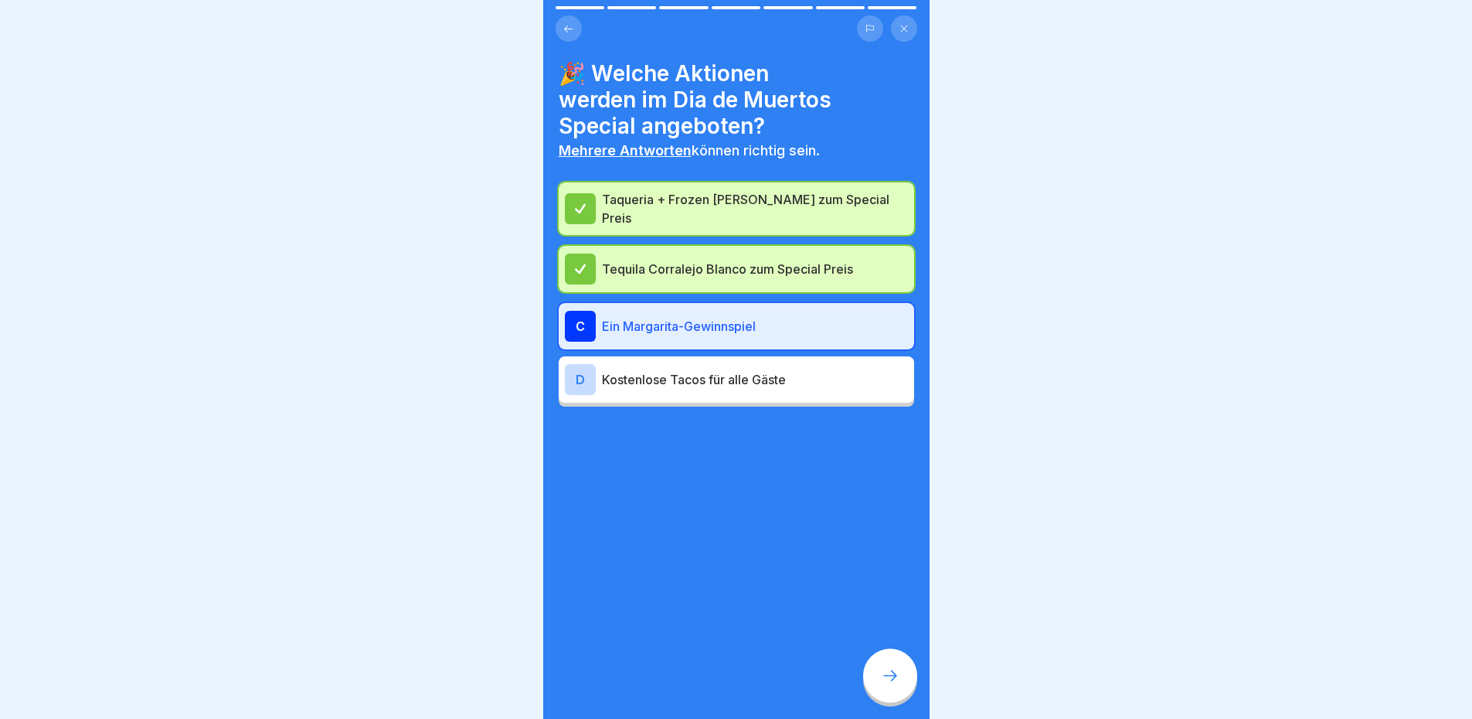
click at [800, 328] on p "Ein Margarita-Gewinnspiel" at bounding box center [755, 326] width 306 height 19
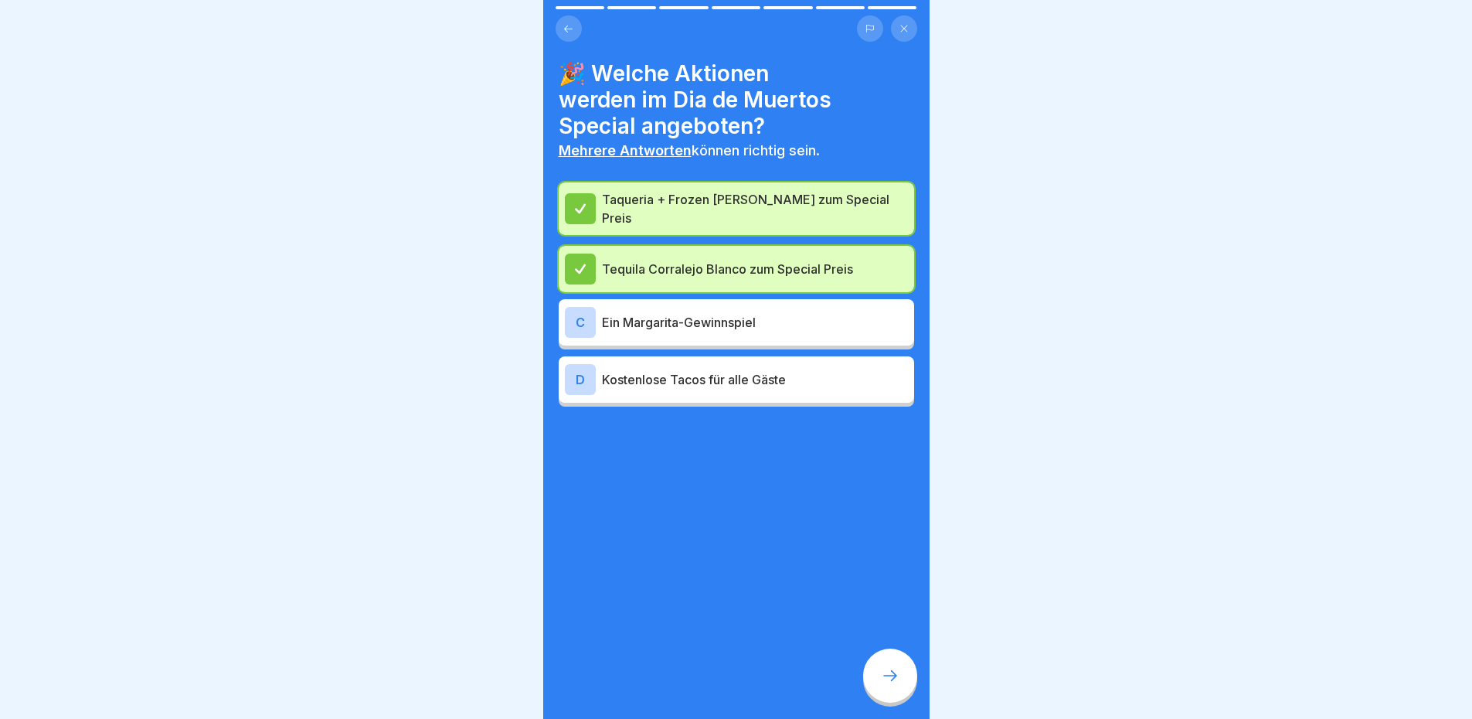
click at [756, 386] on p "Kostenlose Tacos für alle Gäste" at bounding box center [755, 379] width 306 height 19
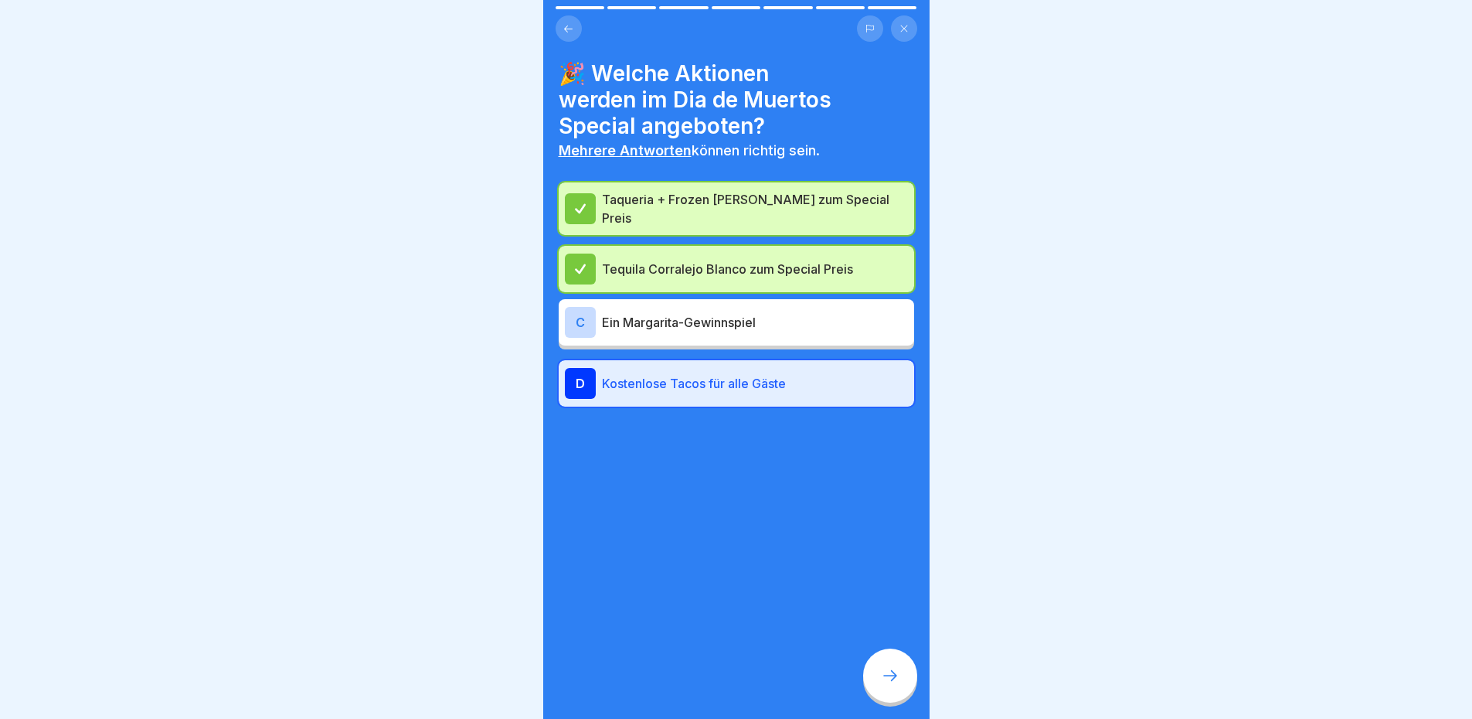
click at [785, 393] on div "D Kostenlose Tacos für alle Gäste" at bounding box center [736, 383] width 343 height 31
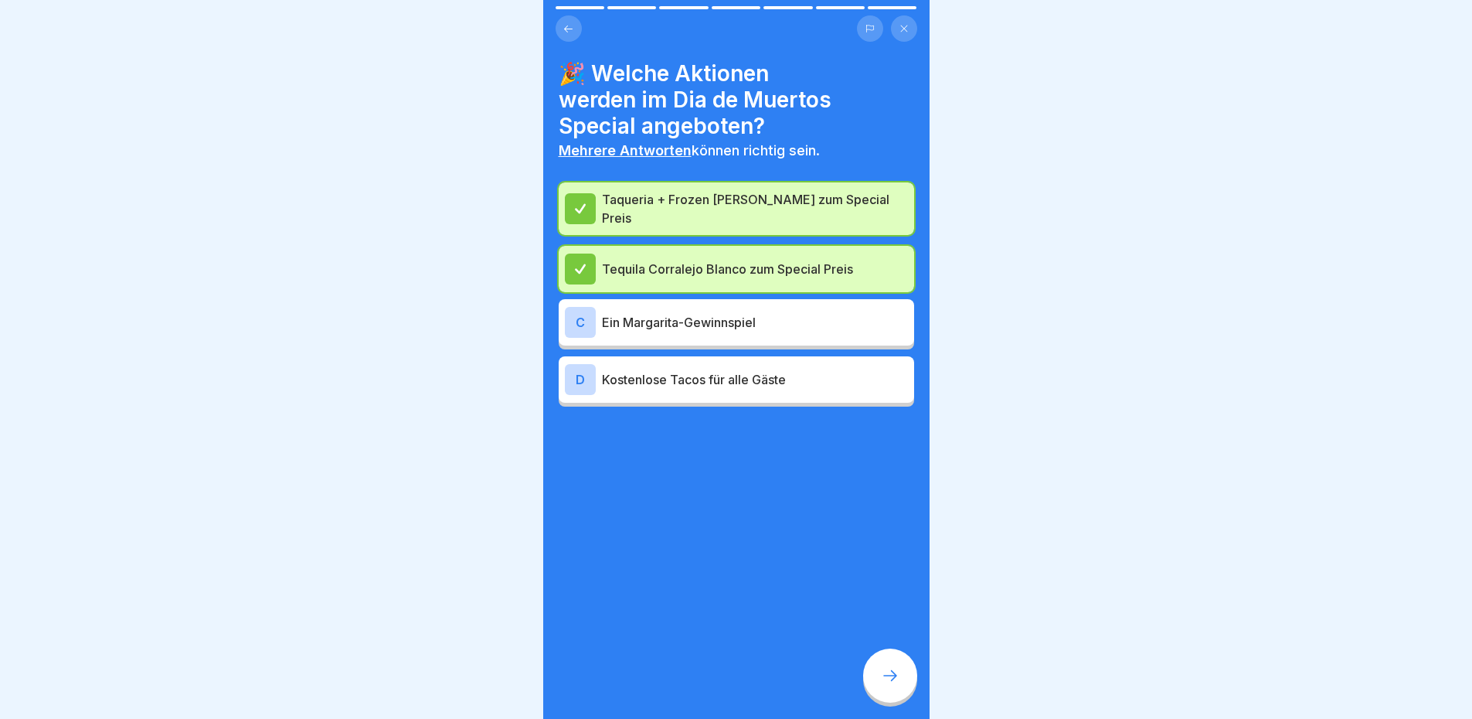
click at [782, 318] on p "Ein Margarita-Gewinnspiel" at bounding box center [755, 322] width 306 height 19
click at [759, 341] on div "C Ein Margarita-Gewinnspiel" at bounding box center [736, 322] width 355 height 46
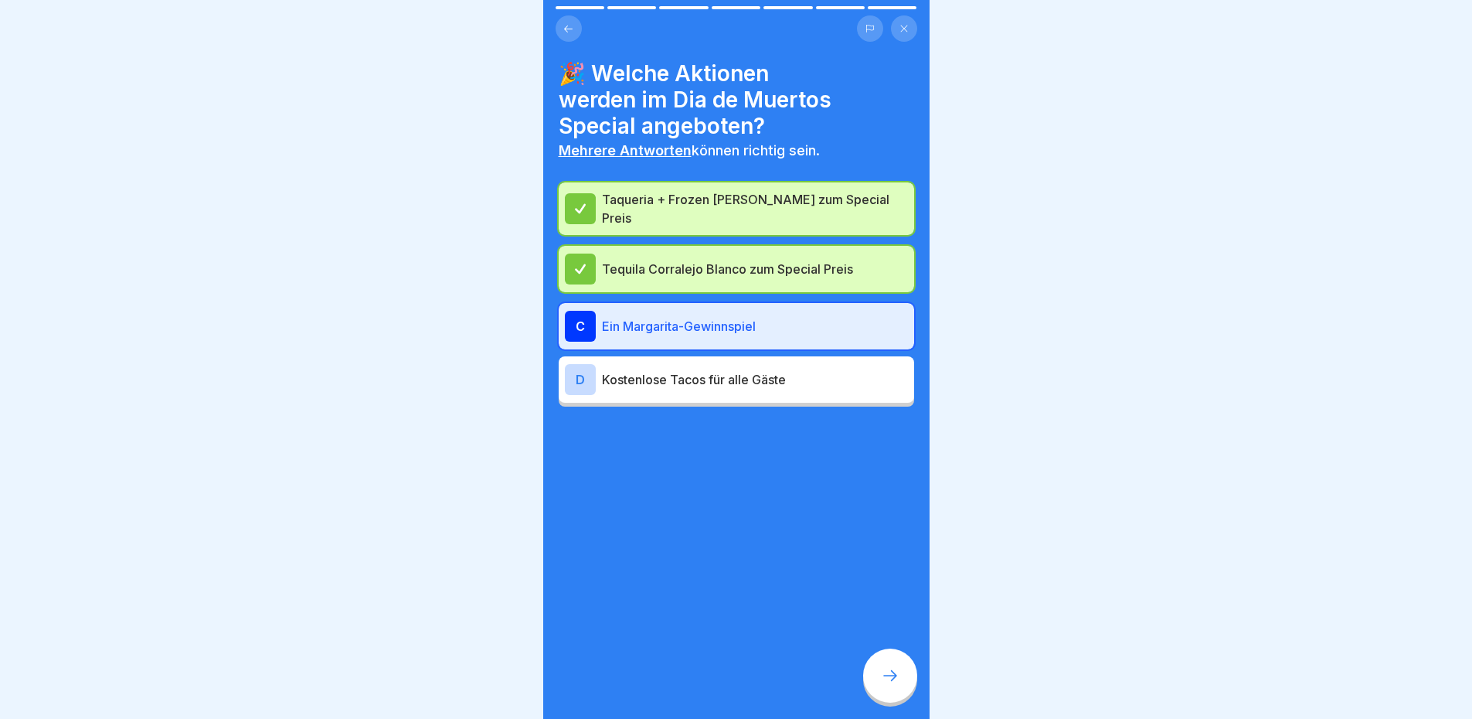
click at [882, 685] on icon at bounding box center [890, 675] width 19 height 19
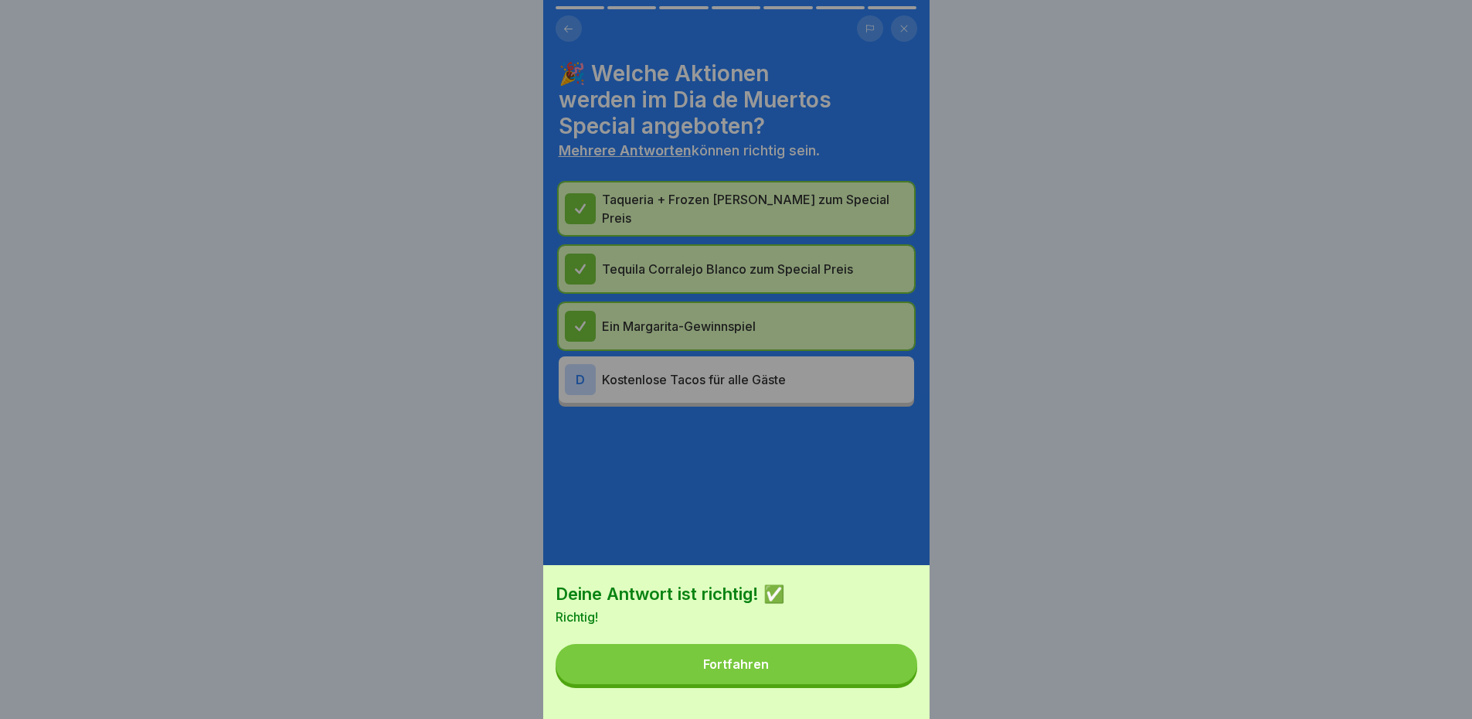
click at [871, 675] on button "Fortfahren" at bounding box center [737, 664] width 362 height 40
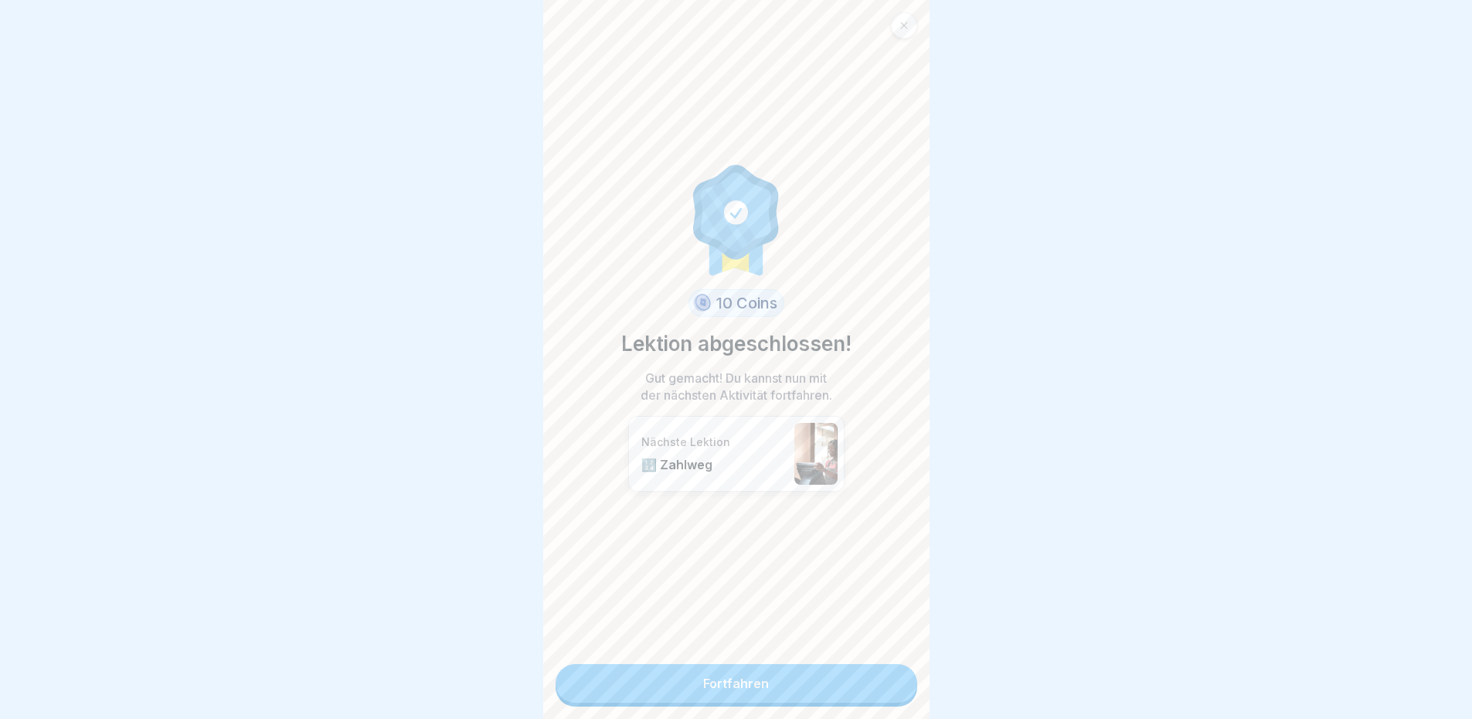
click at [806, 691] on link "Fortfahren" at bounding box center [737, 683] width 362 height 39
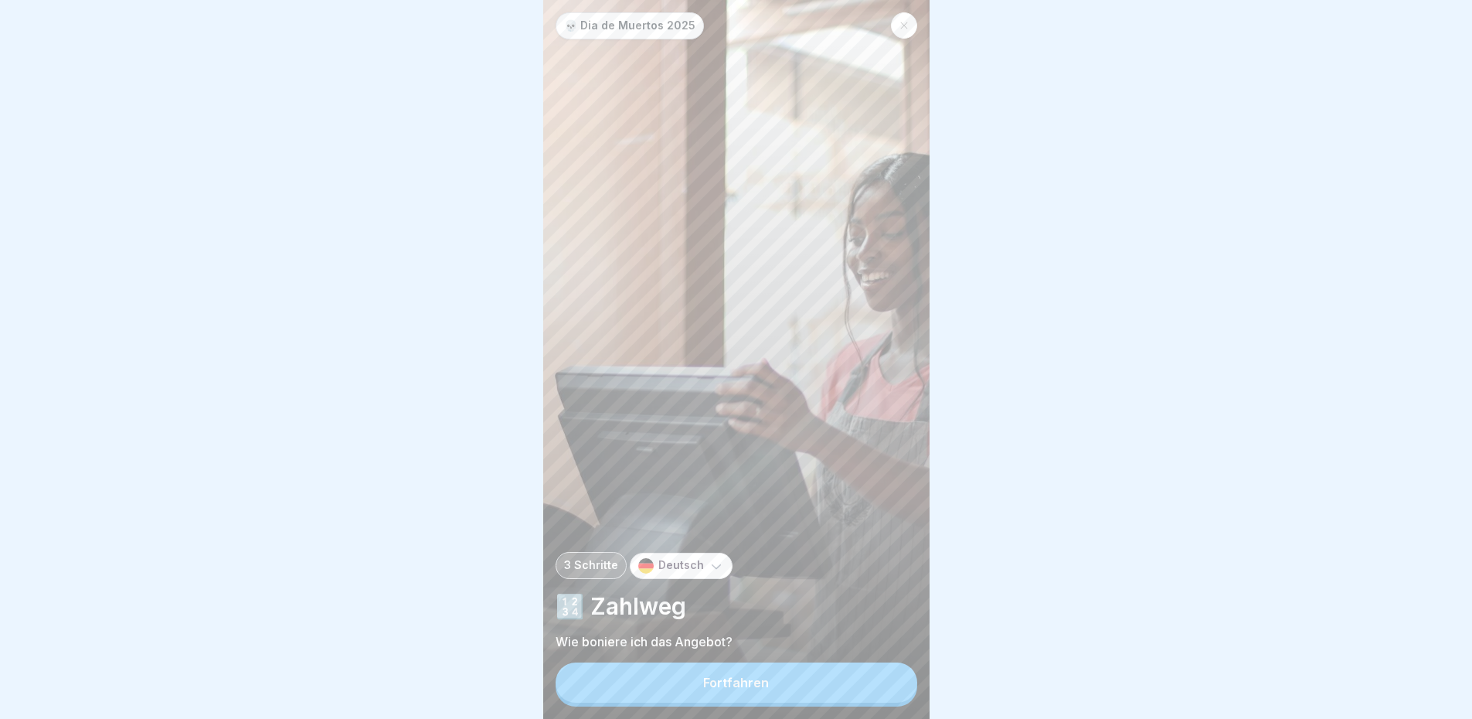
click at [828, 306] on div "💀 Dia de Muertos 2025 3 Schritte Deutsch 🔢 Zahlweg Wie boniere ich das Angebot?…" at bounding box center [736, 359] width 386 height 719
click at [804, 684] on button "Fortfahren" at bounding box center [737, 682] width 362 height 40
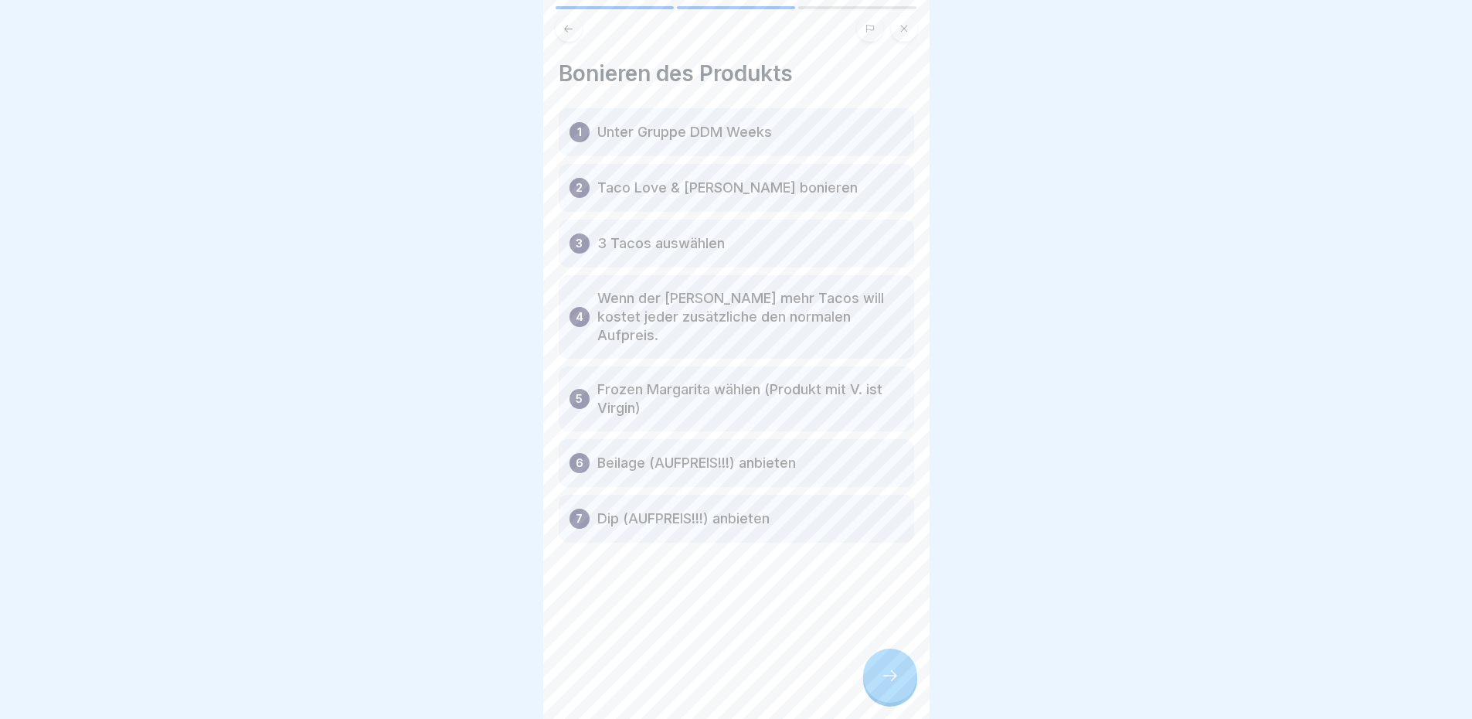
click at [571, 38] on button at bounding box center [569, 28] width 26 height 26
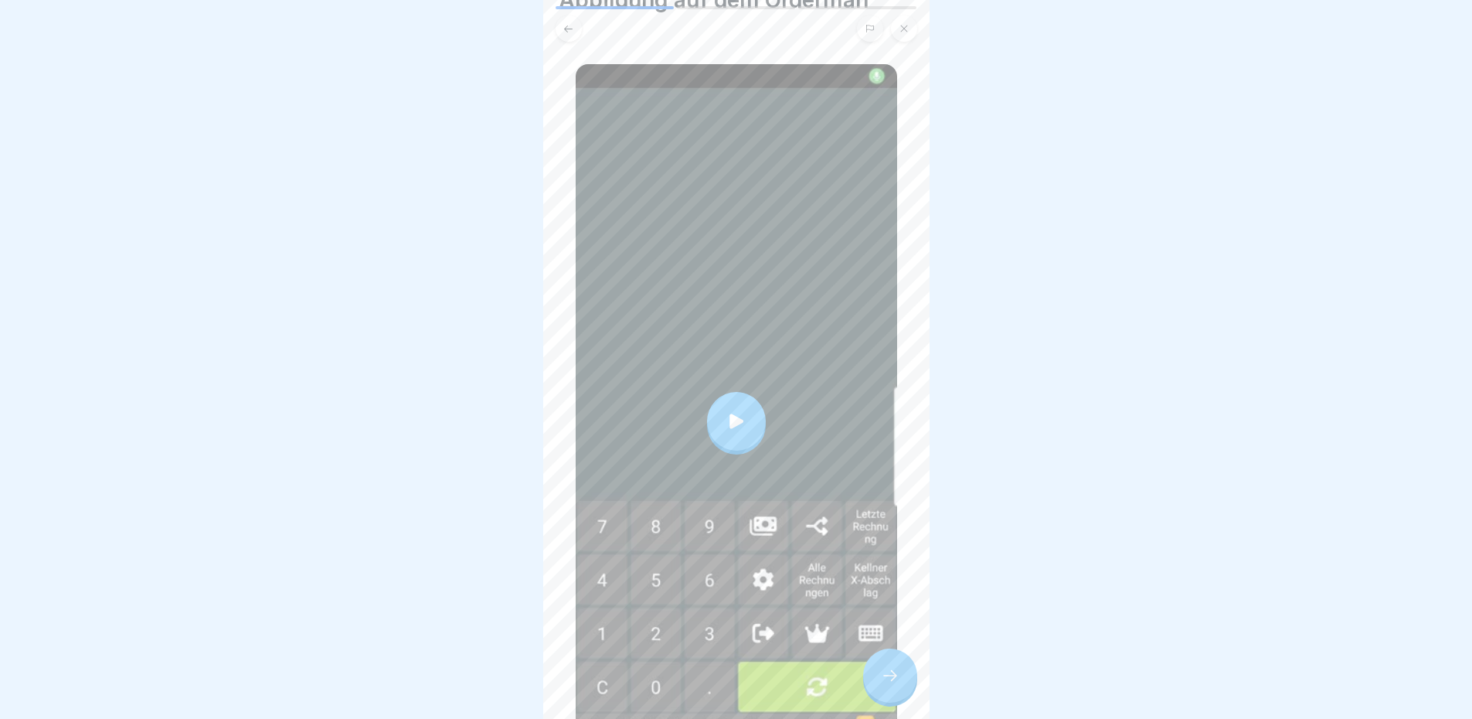
scroll to position [155, 0]
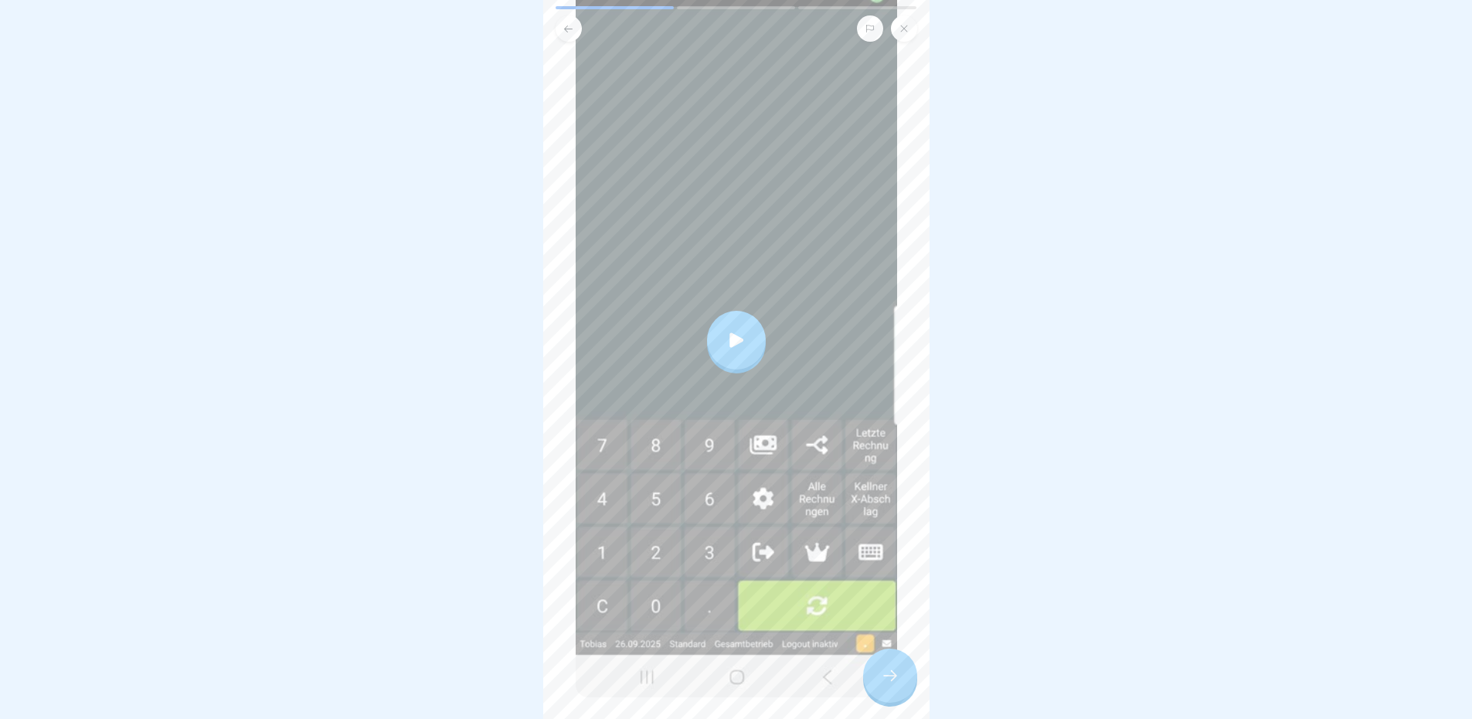
click at [721, 311] on div at bounding box center [736, 340] width 59 height 59
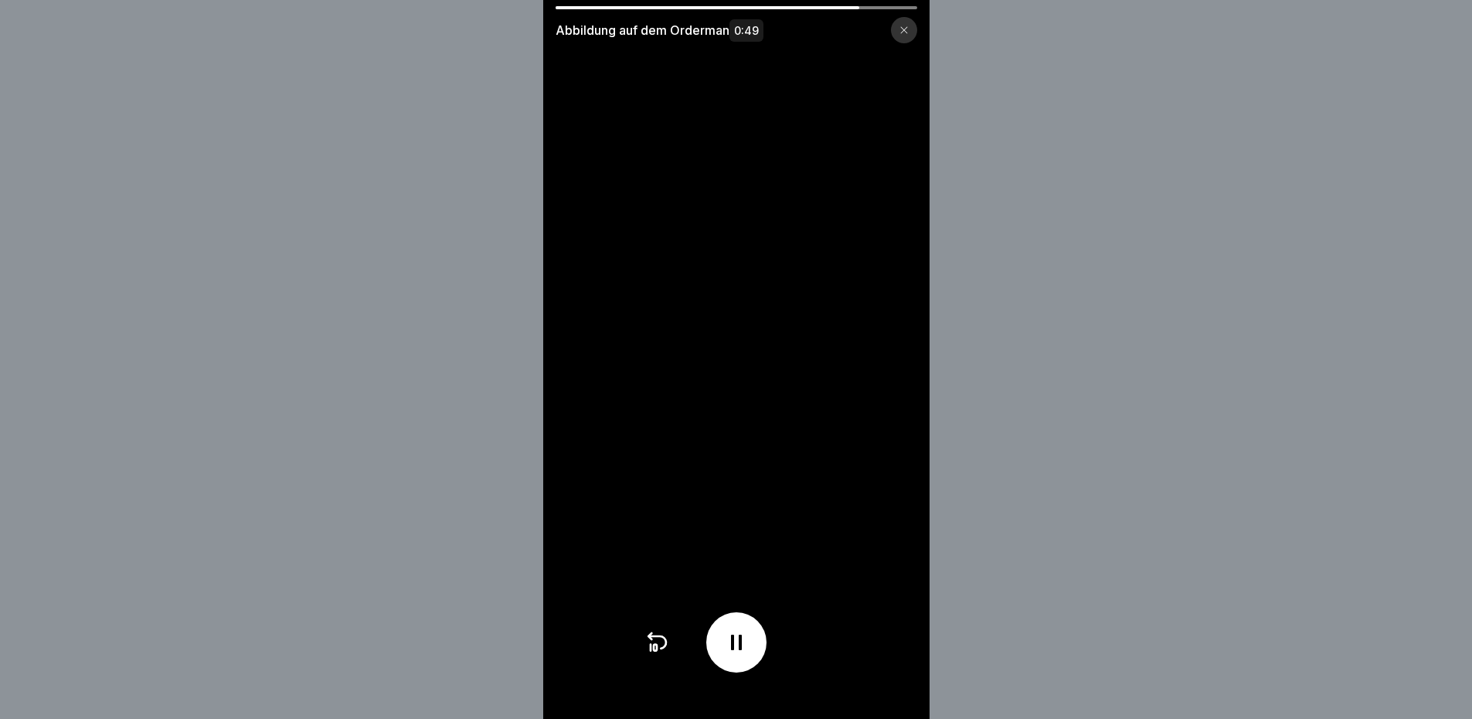
click at [1094, 476] on div "Abbildung auf dem Orderman 0:49" at bounding box center [736, 359] width 1472 height 719
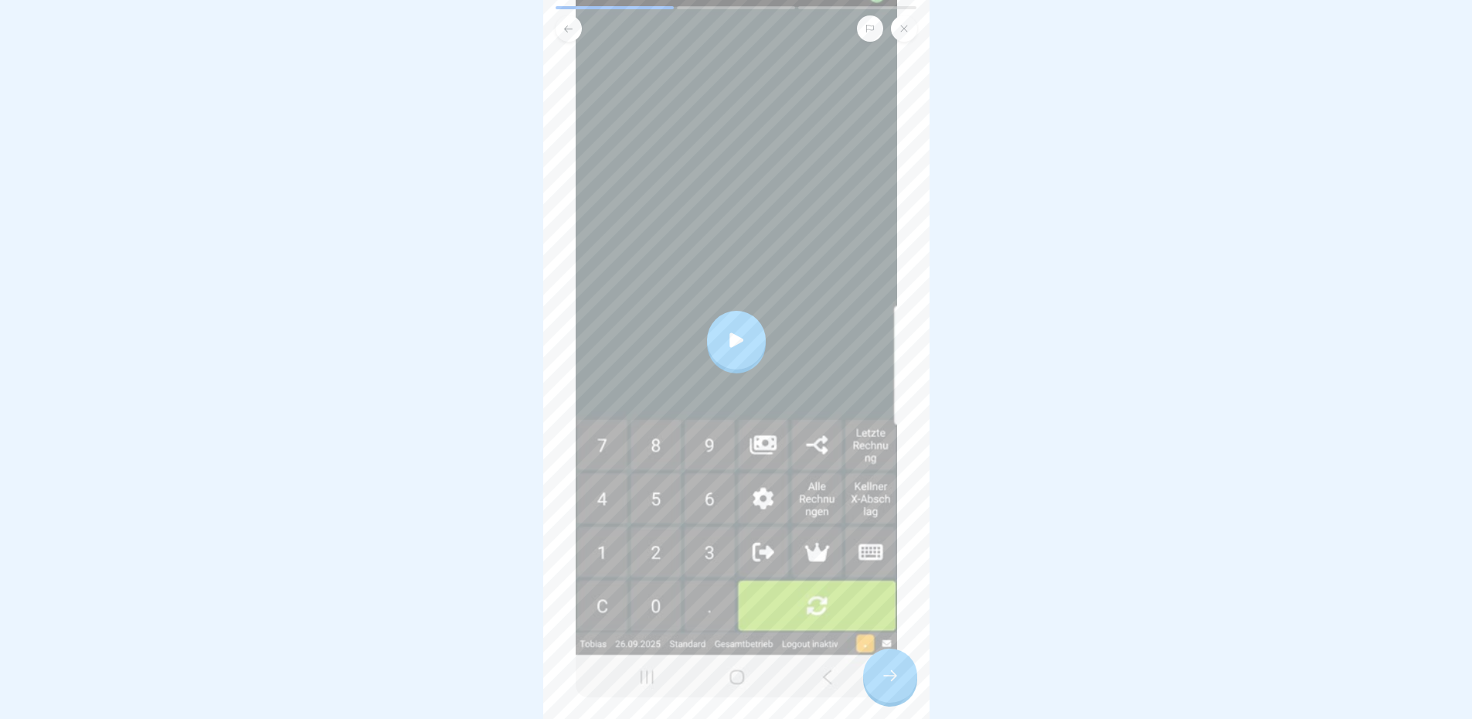
click at [896, 672] on div at bounding box center [890, 675] width 54 height 54
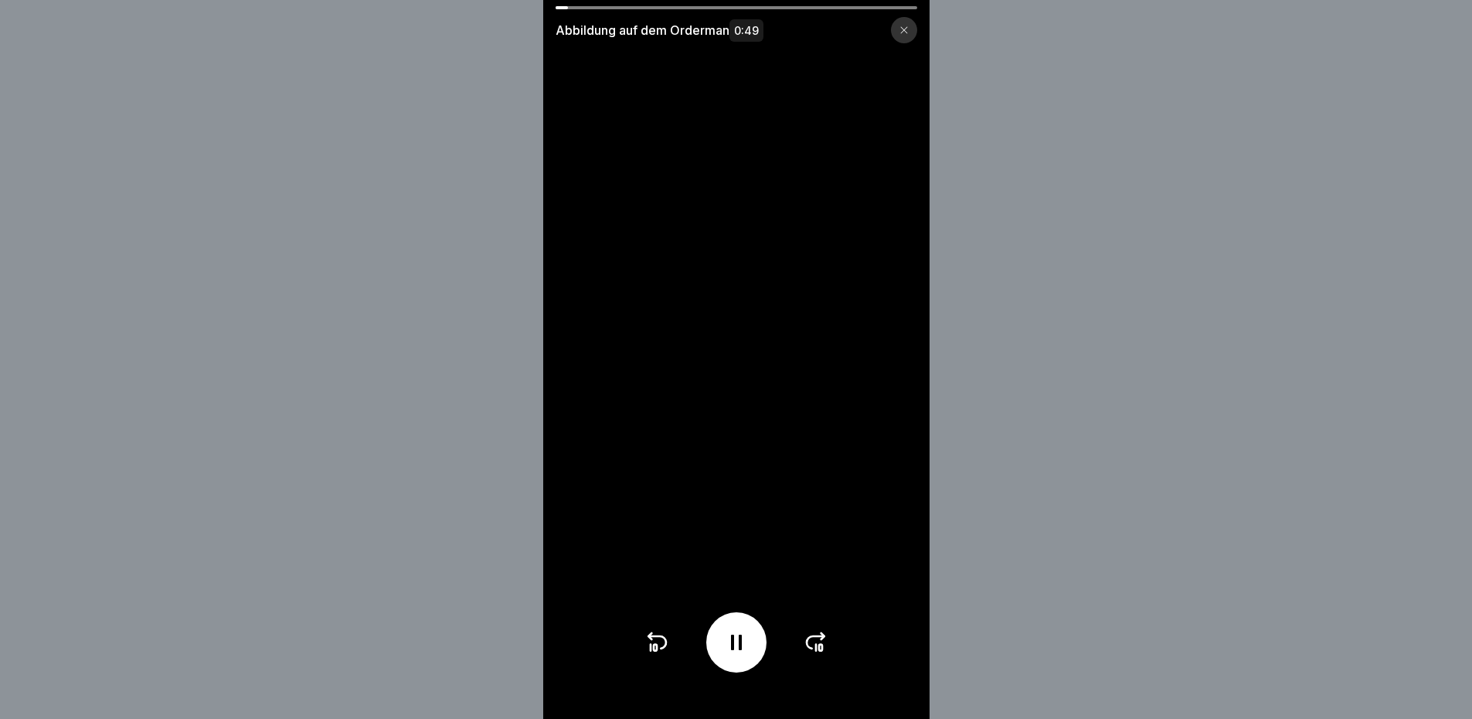
click at [907, 25] on div at bounding box center [904, 30] width 26 height 26
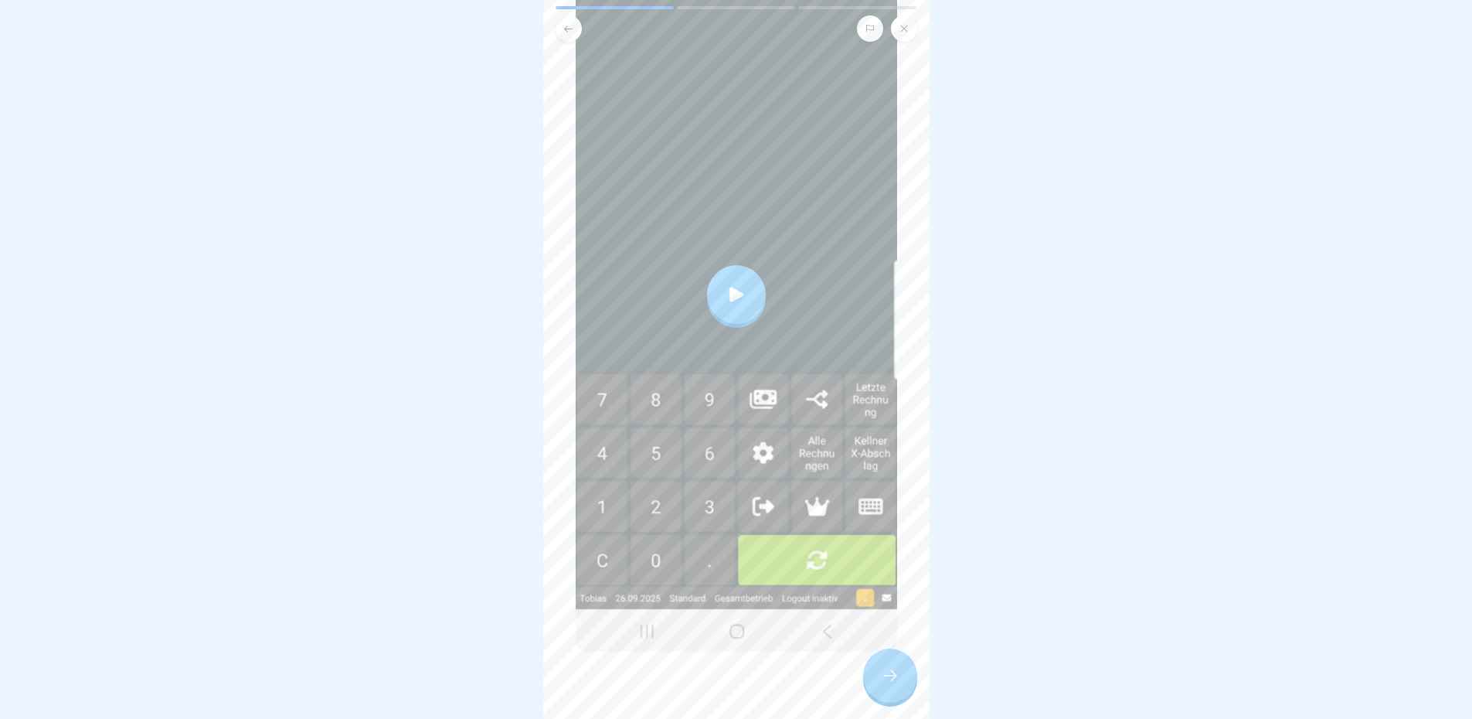
scroll to position [12, 0]
click at [873, 682] on div at bounding box center [890, 675] width 54 height 54
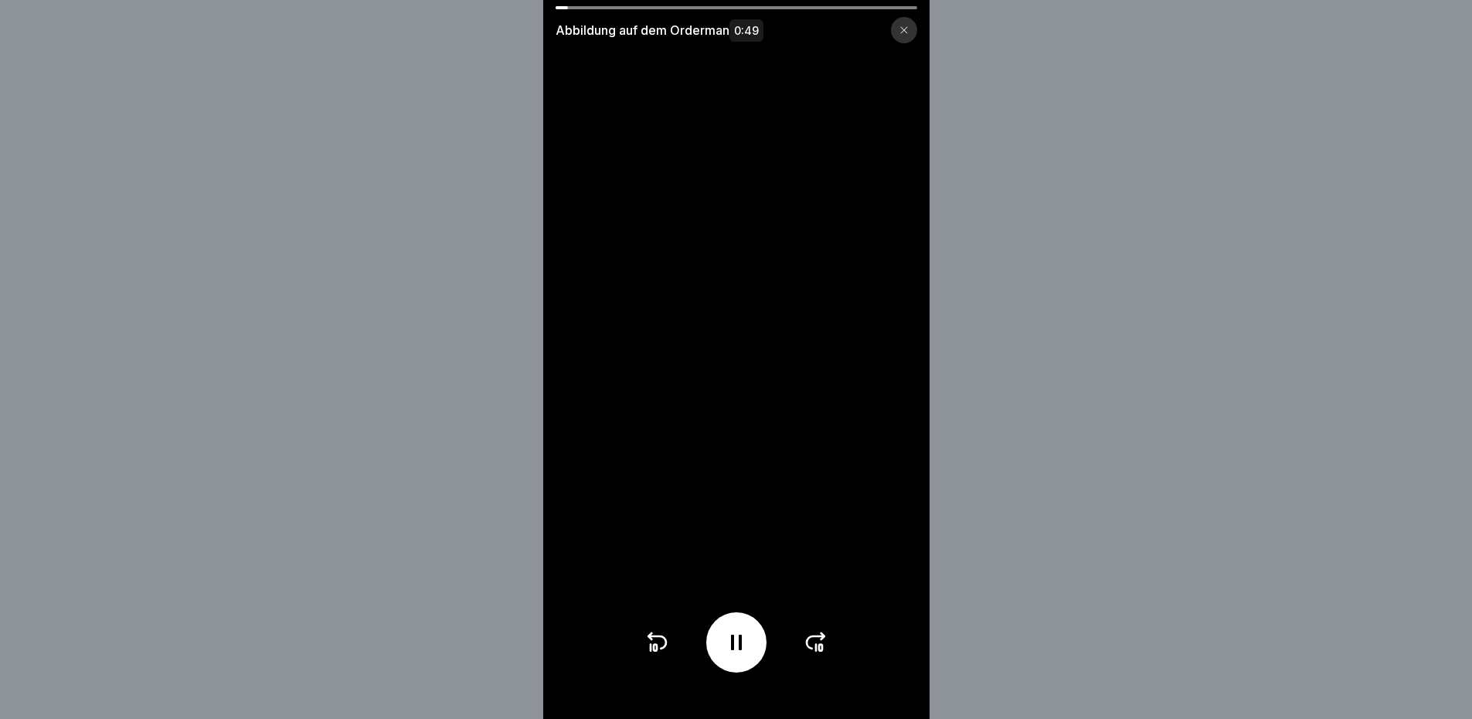
drag, startPoint x: 692, startPoint y: 5, endPoint x: 862, endPoint y: 15, distance: 169.5
click at [828, 15] on div "Abbildung auf dem Orderman 0:49" at bounding box center [736, 359] width 386 height 719
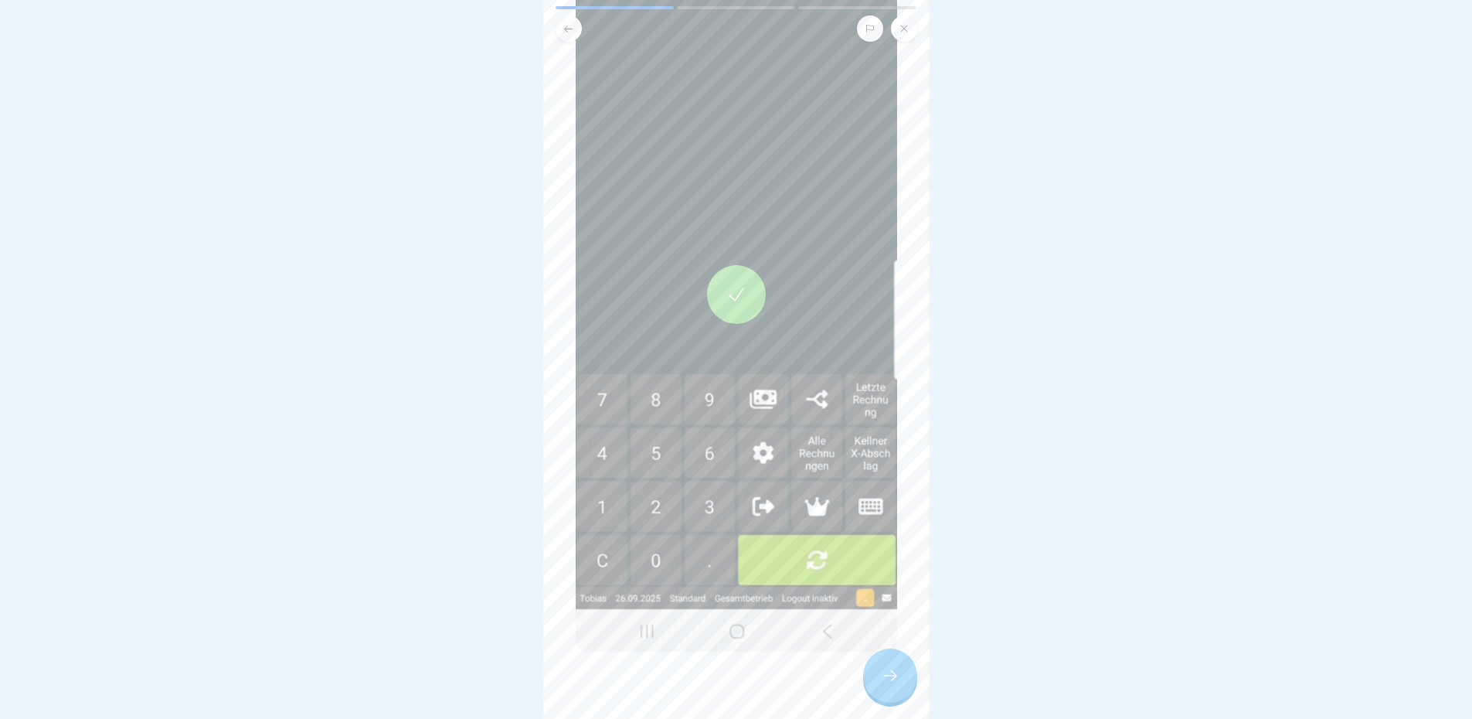
click at [889, 658] on div at bounding box center [890, 675] width 54 height 54
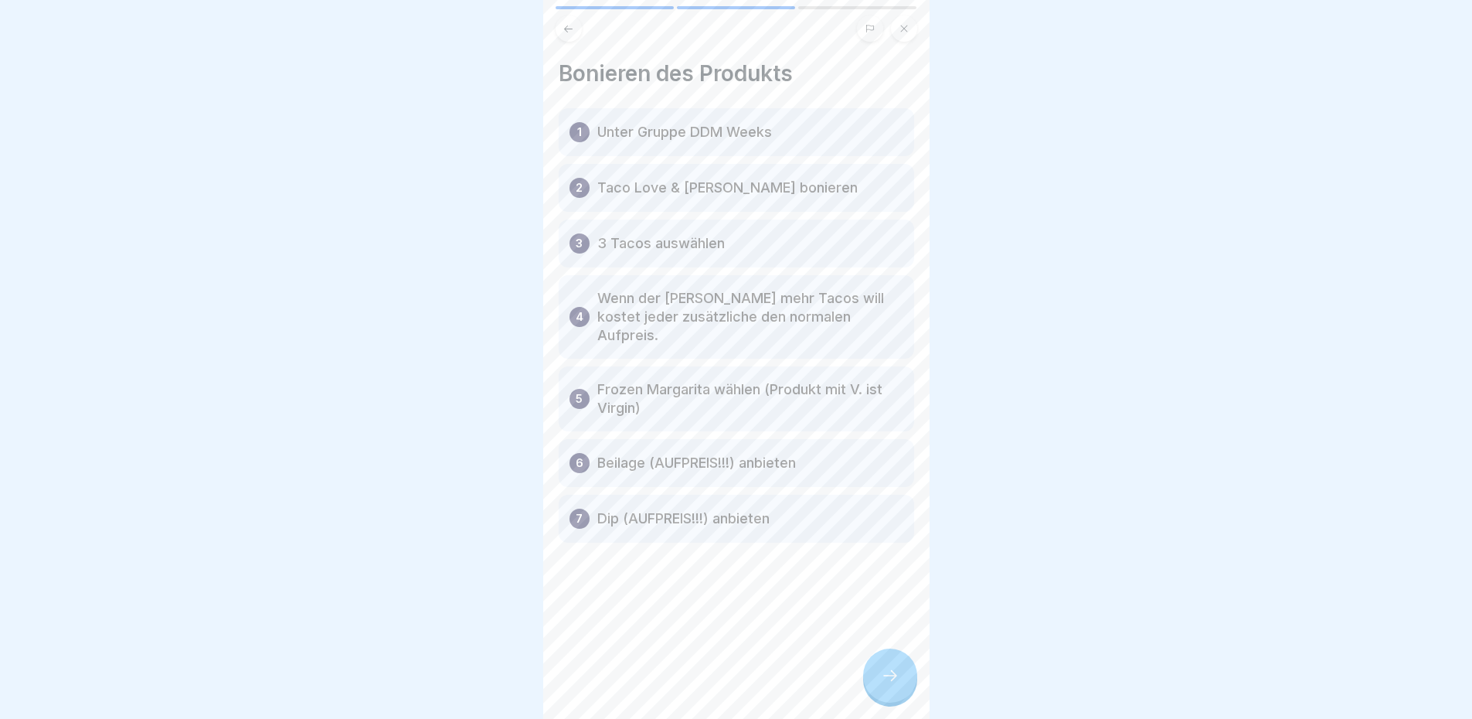
scroll to position [0, 0]
click at [814, 127] on div "1 Unter Gruppe DDM Weeks" at bounding box center [736, 132] width 355 height 48
click at [887, 682] on icon at bounding box center [890, 675] width 19 height 19
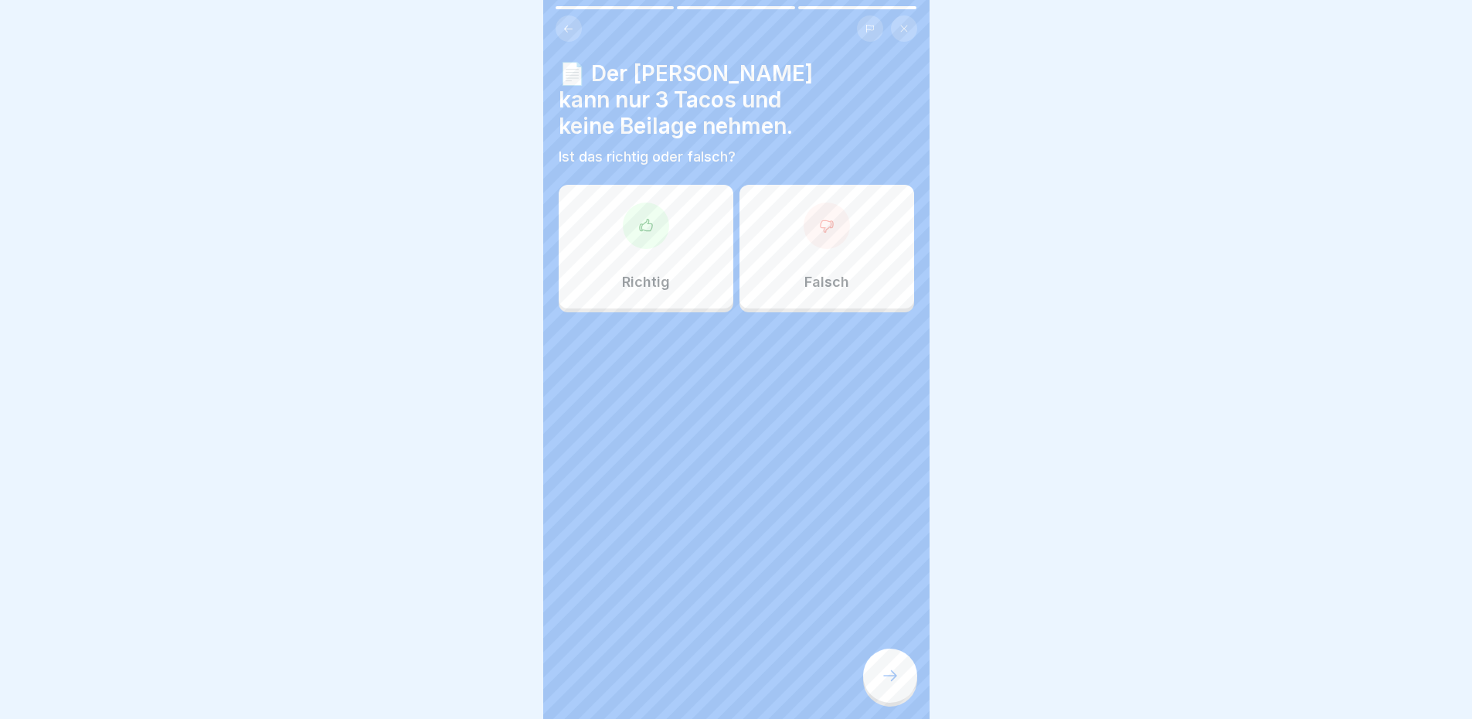
click at [819, 207] on div at bounding box center [827, 225] width 46 height 46
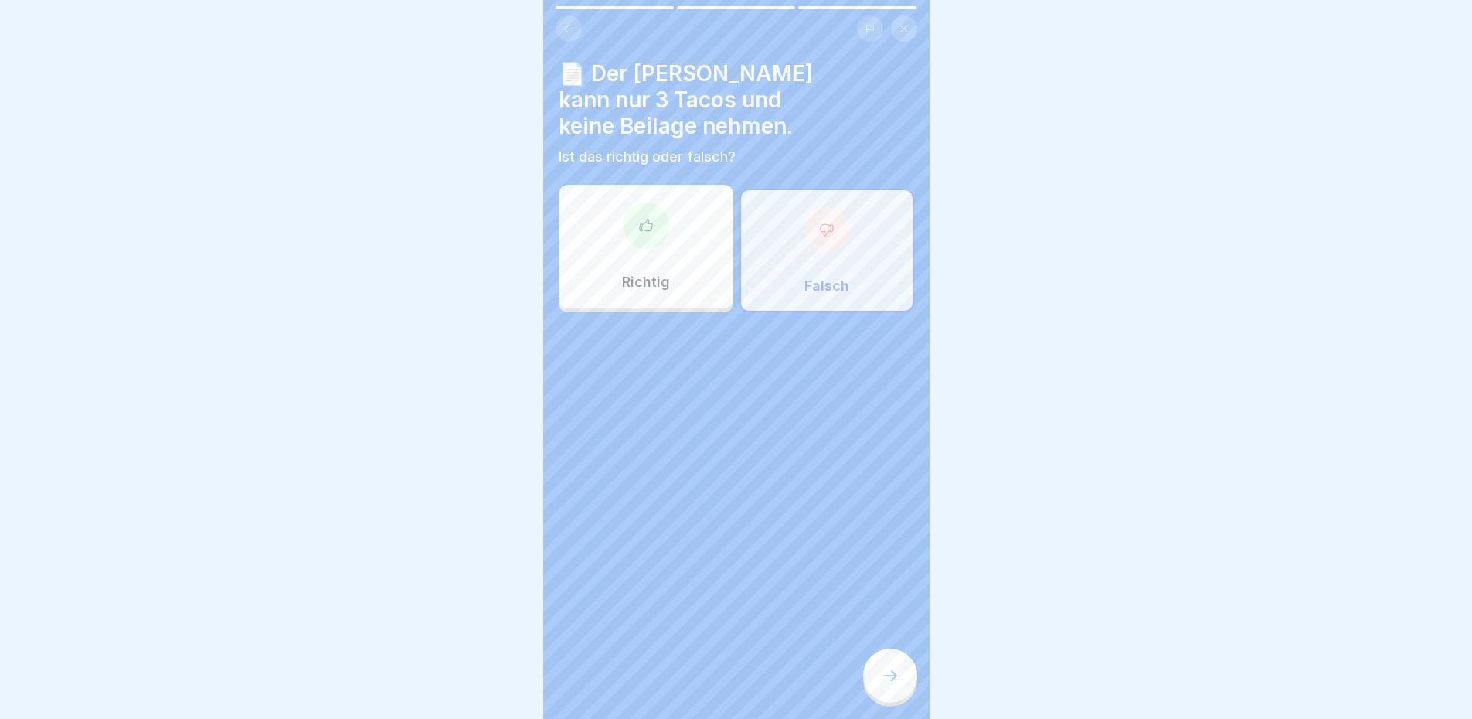
click at [887, 685] on icon at bounding box center [890, 675] width 19 height 19
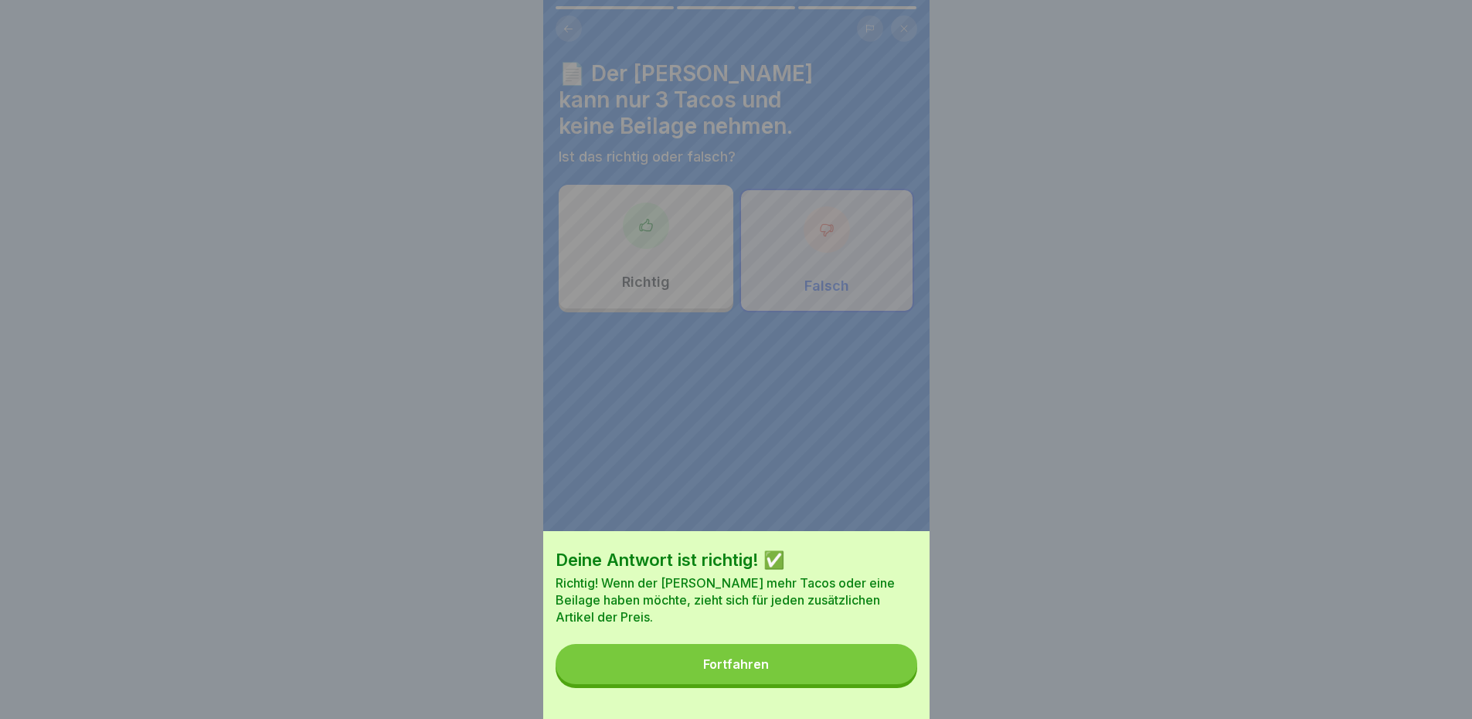
click at [836, 666] on button "Fortfahren" at bounding box center [737, 664] width 362 height 40
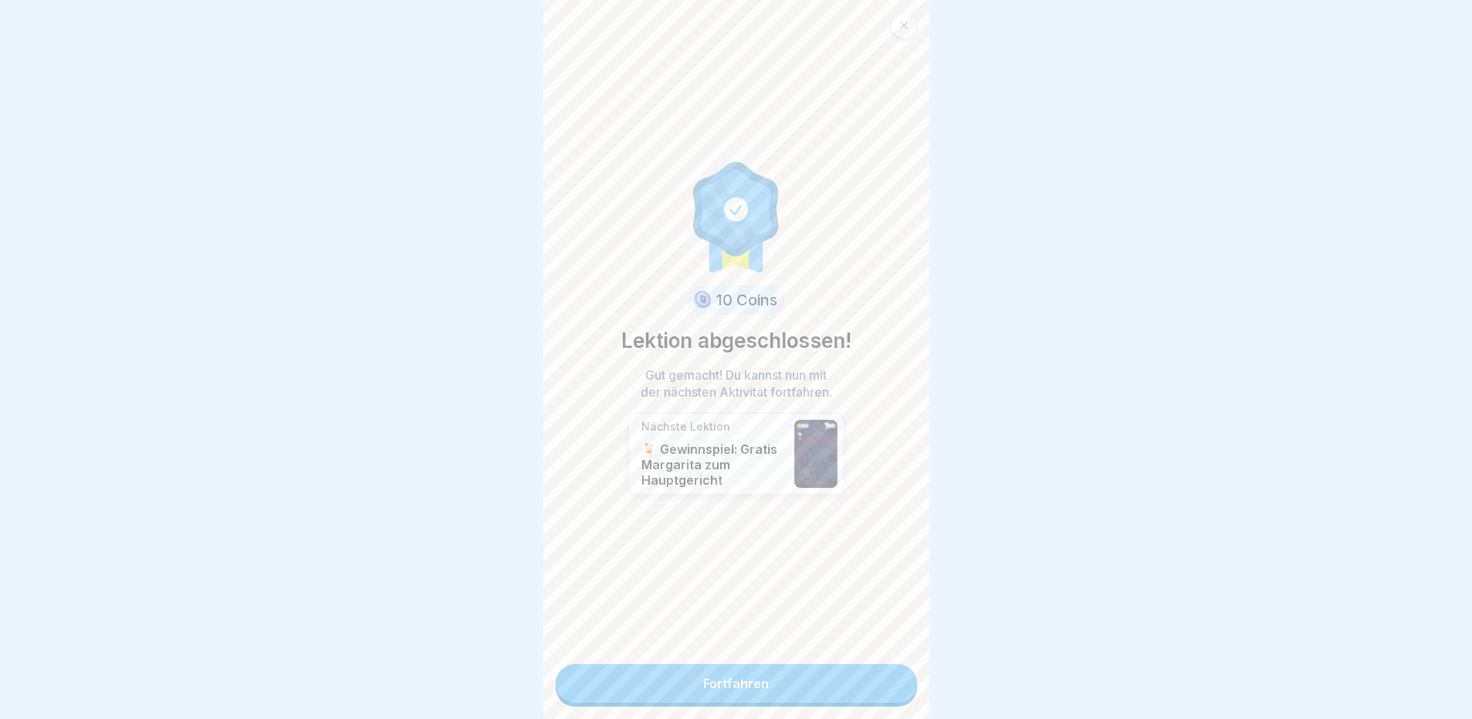
click at [799, 685] on link "Fortfahren" at bounding box center [737, 683] width 362 height 39
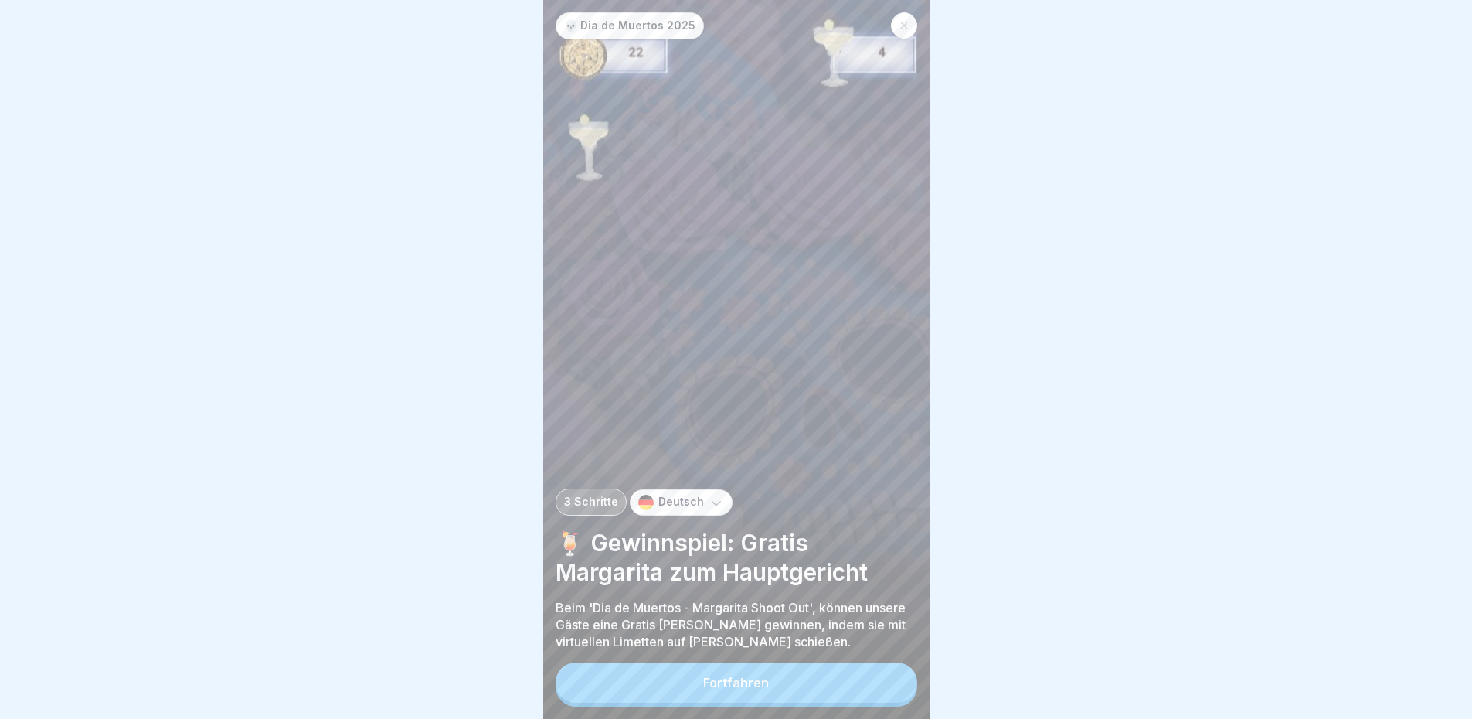
click at [822, 573] on p "🍹 Gewinnspiel: Gratis Margarita zum Hauptgericht" at bounding box center [737, 557] width 362 height 59
click at [772, 685] on button "Fortfahren" at bounding box center [737, 682] width 362 height 40
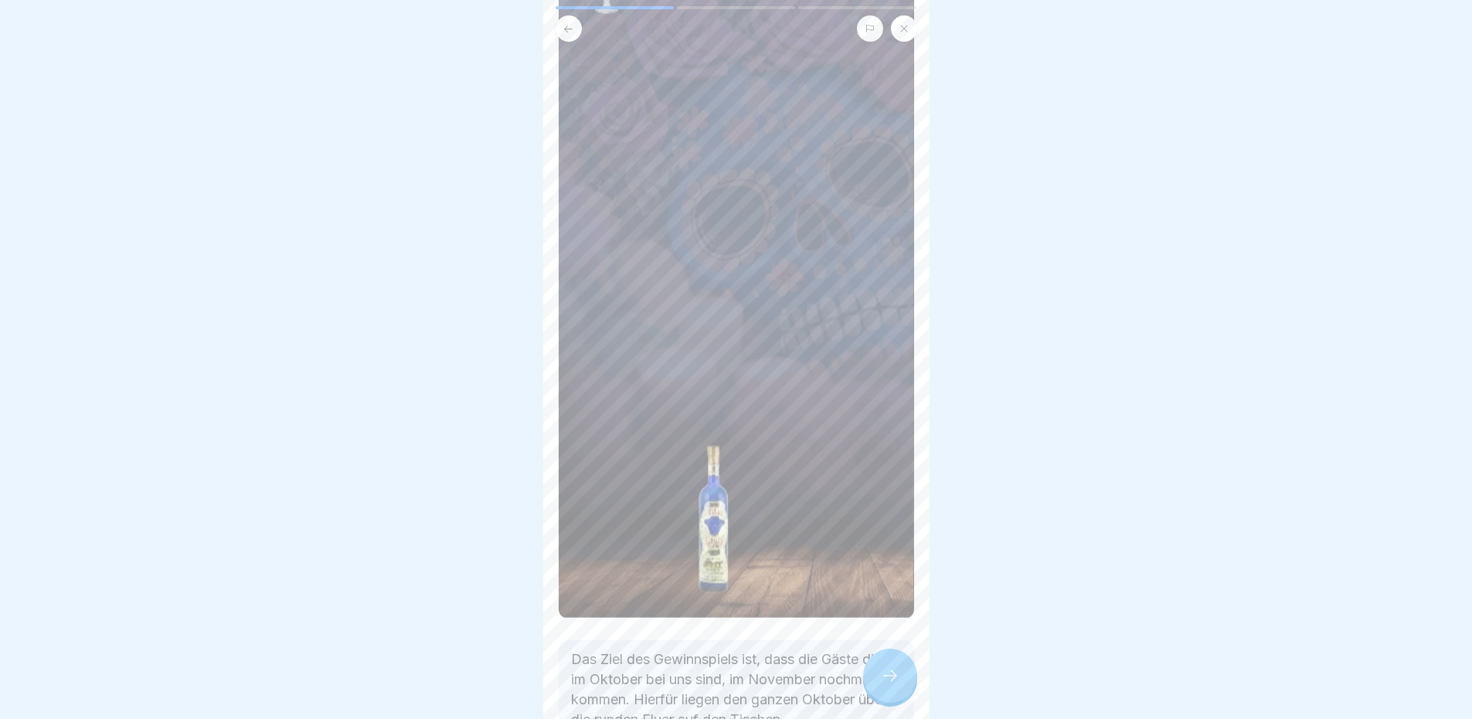
scroll to position [369, 0]
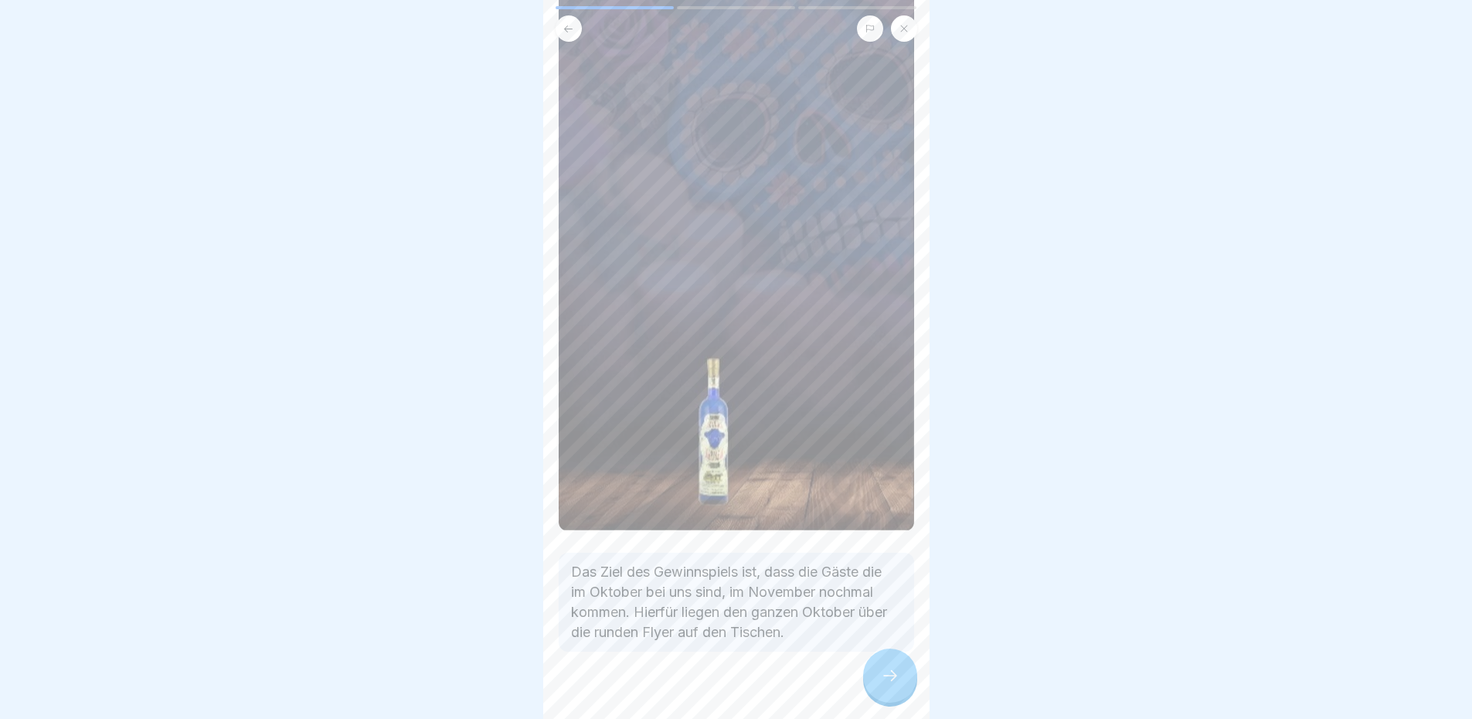
click at [787, 562] on p "Das Ziel des Gewinnspiels ist, dass die Gäste die im Oktober bei uns sind, im N…" at bounding box center [736, 602] width 331 height 80
click at [903, 689] on div at bounding box center [890, 675] width 54 height 54
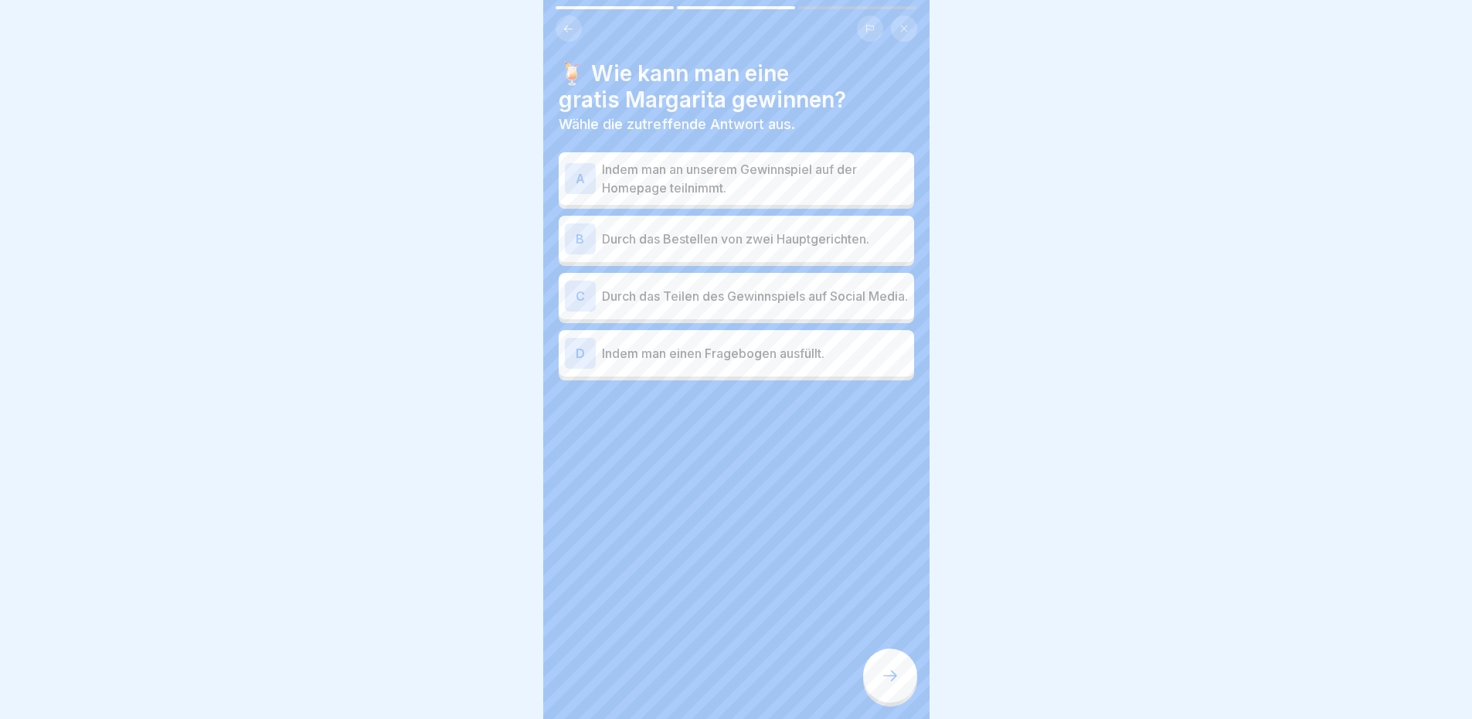
click at [572, 27] on icon at bounding box center [569, 29] width 12 height 12
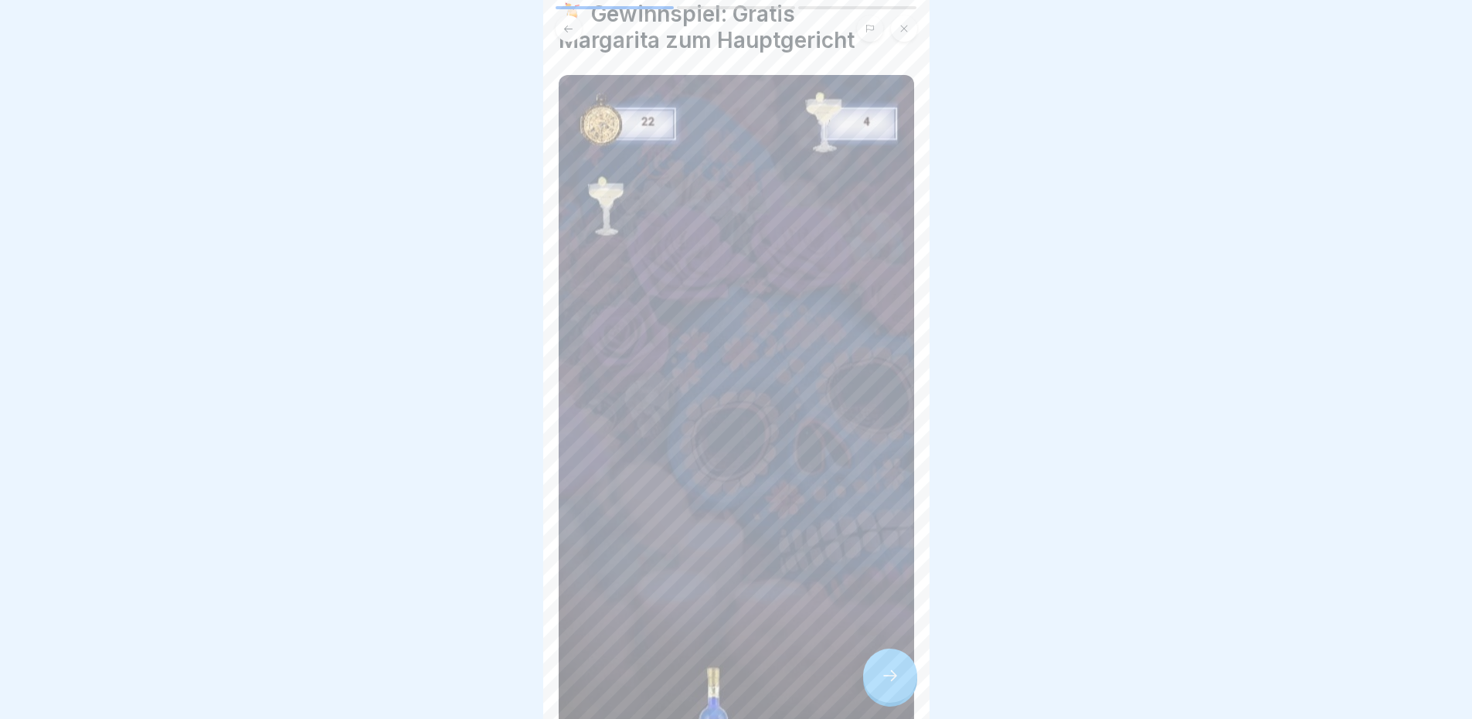
scroll to position [0, 0]
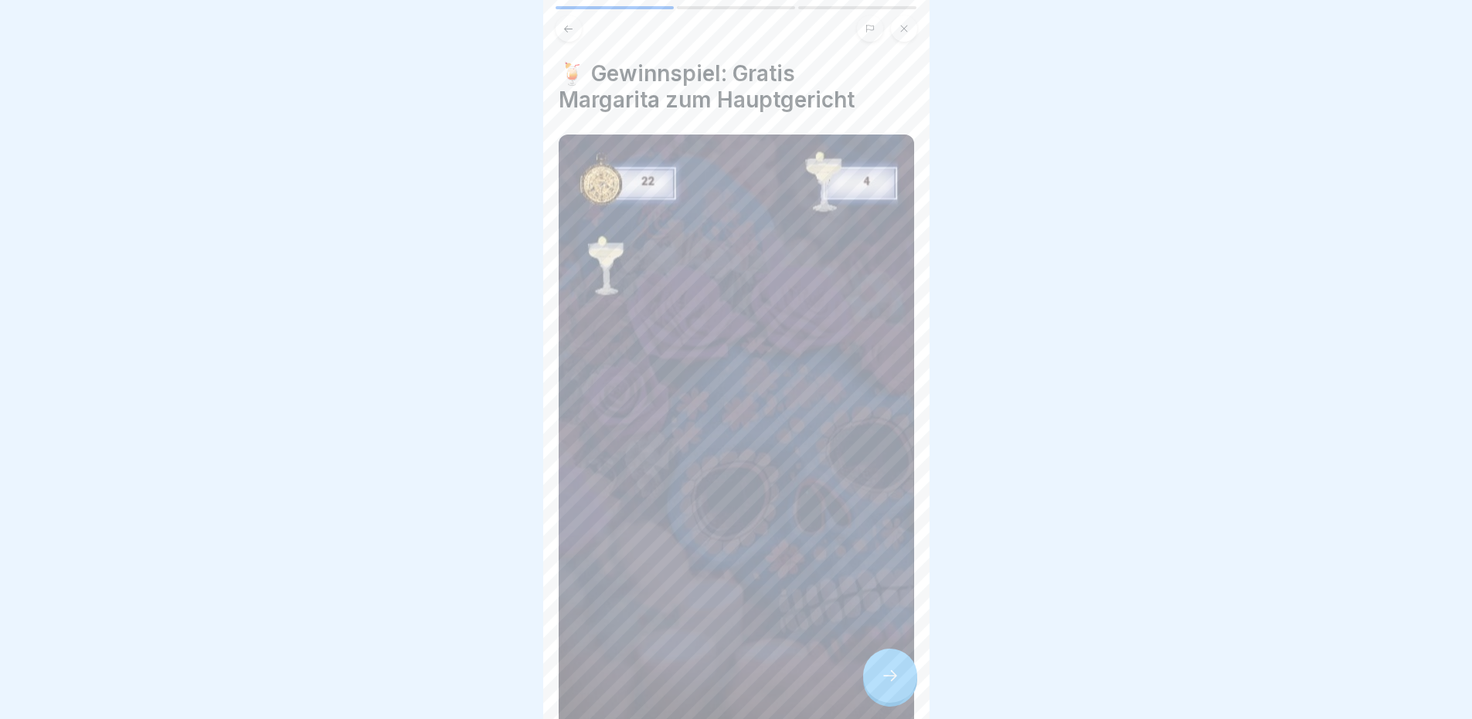
click at [675, 249] on img at bounding box center [736, 516] width 355 height 765
click at [604, 236] on img at bounding box center [736, 516] width 355 height 765
click at [558, 25] on button at bounding box center [569, 28] width 26 height 26
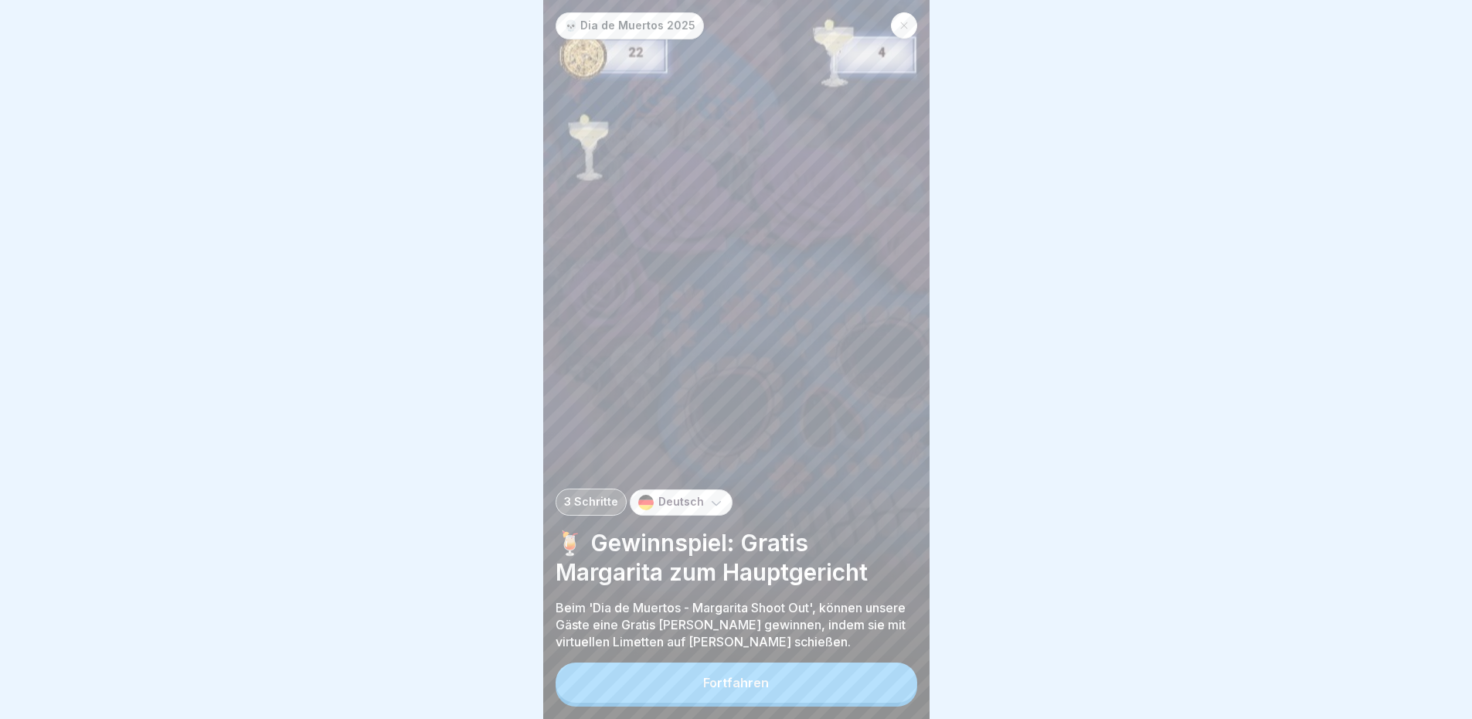
click at [767, 689] on button "Fortfahren" at bounding box center [737, 682] width 362 height 40
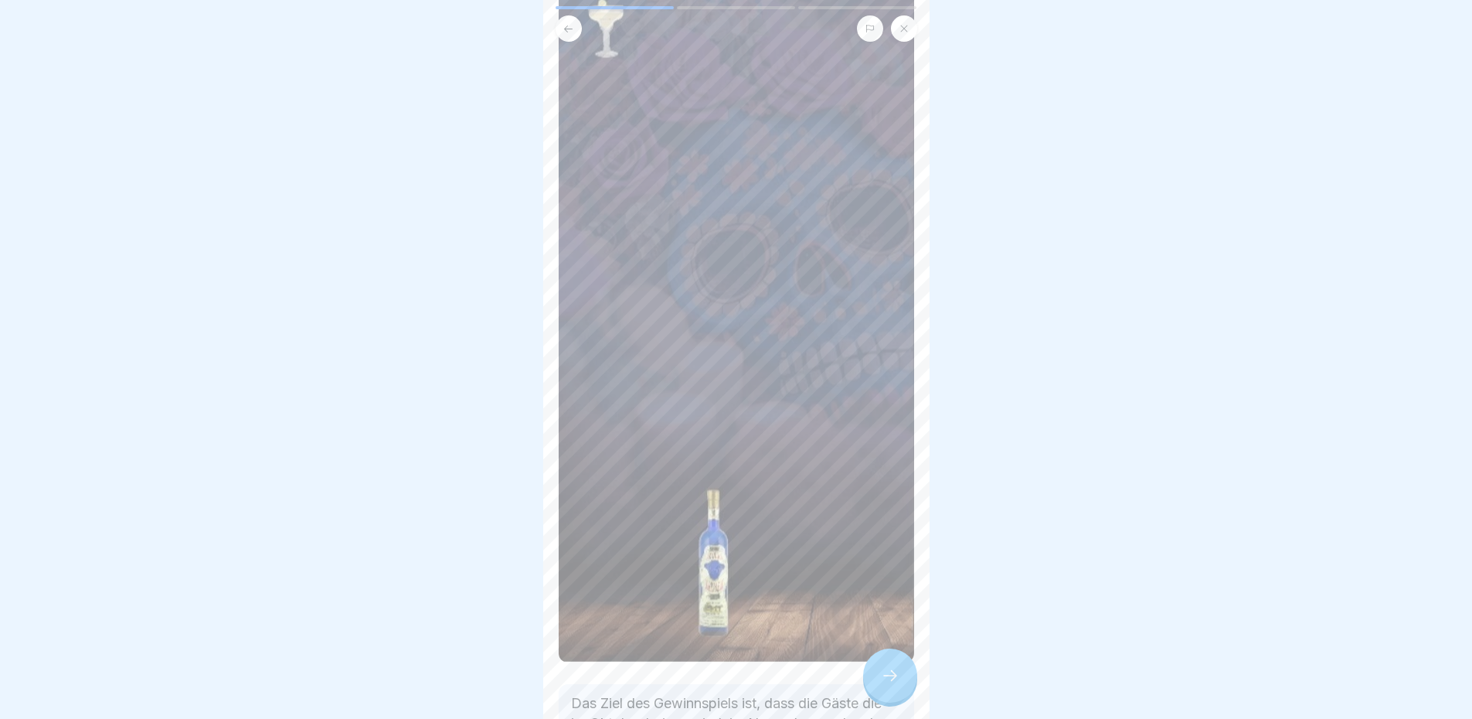
scroll to position [369, 0]
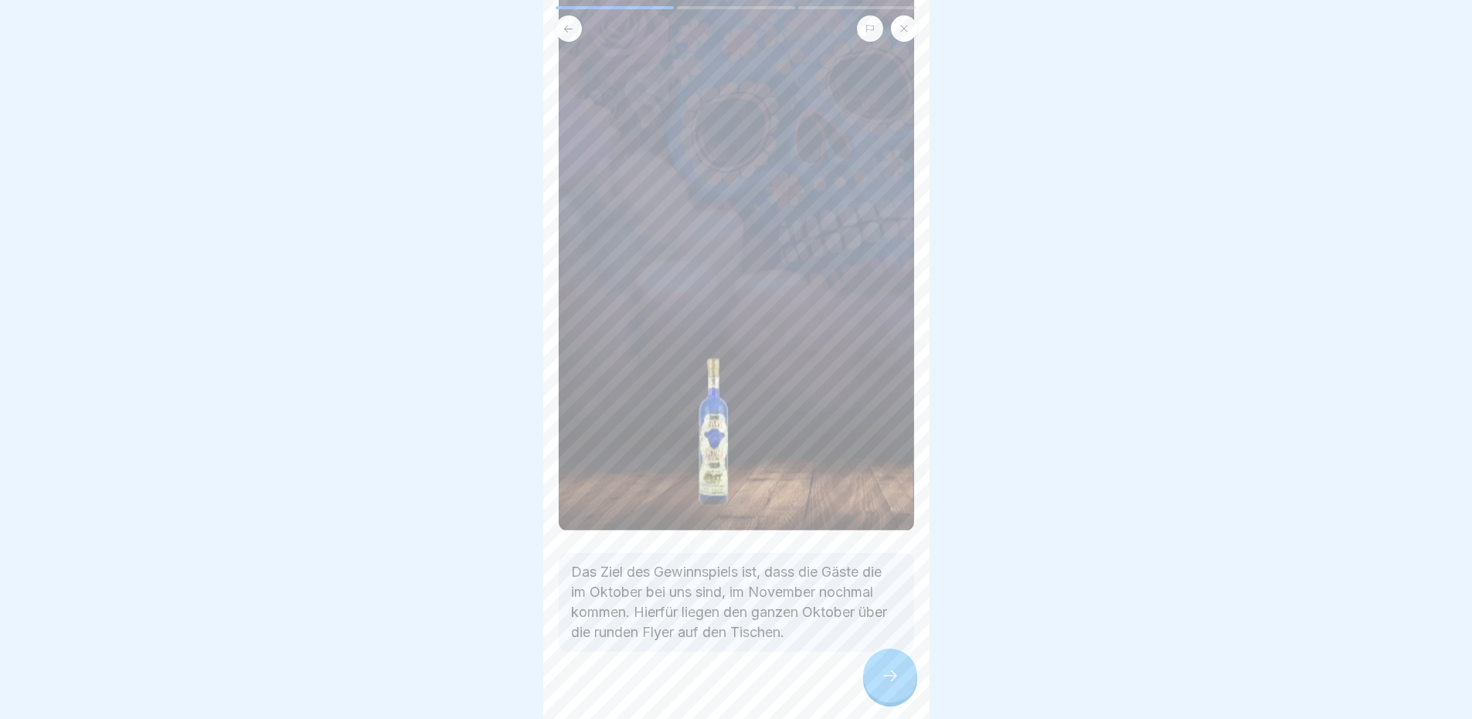
click at [875, 682] on div at bounding box center [890, 675] width 54 height 54
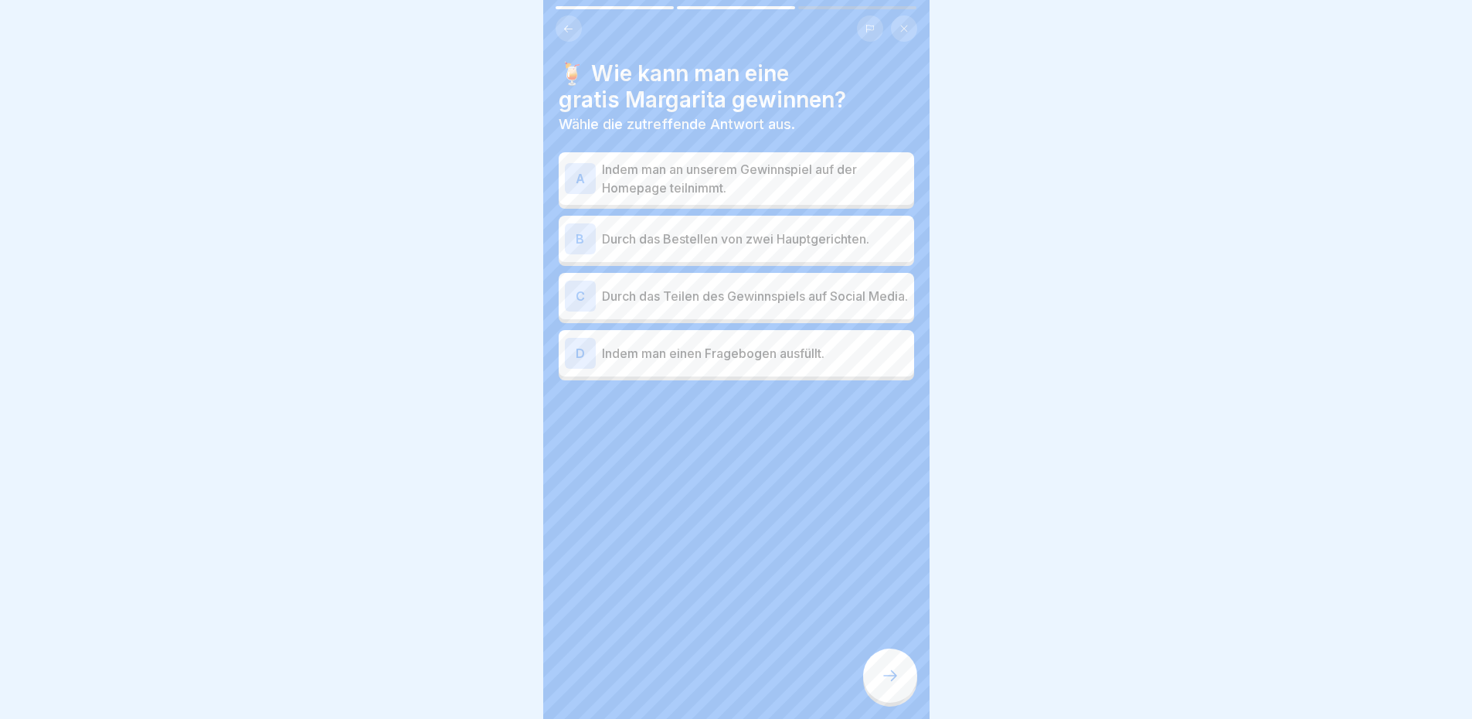
click at [793, 301] on p "Durch das Teilen des Gewinnspiels auf Social Media." at bounding box center [755, 296] width 306 height 19
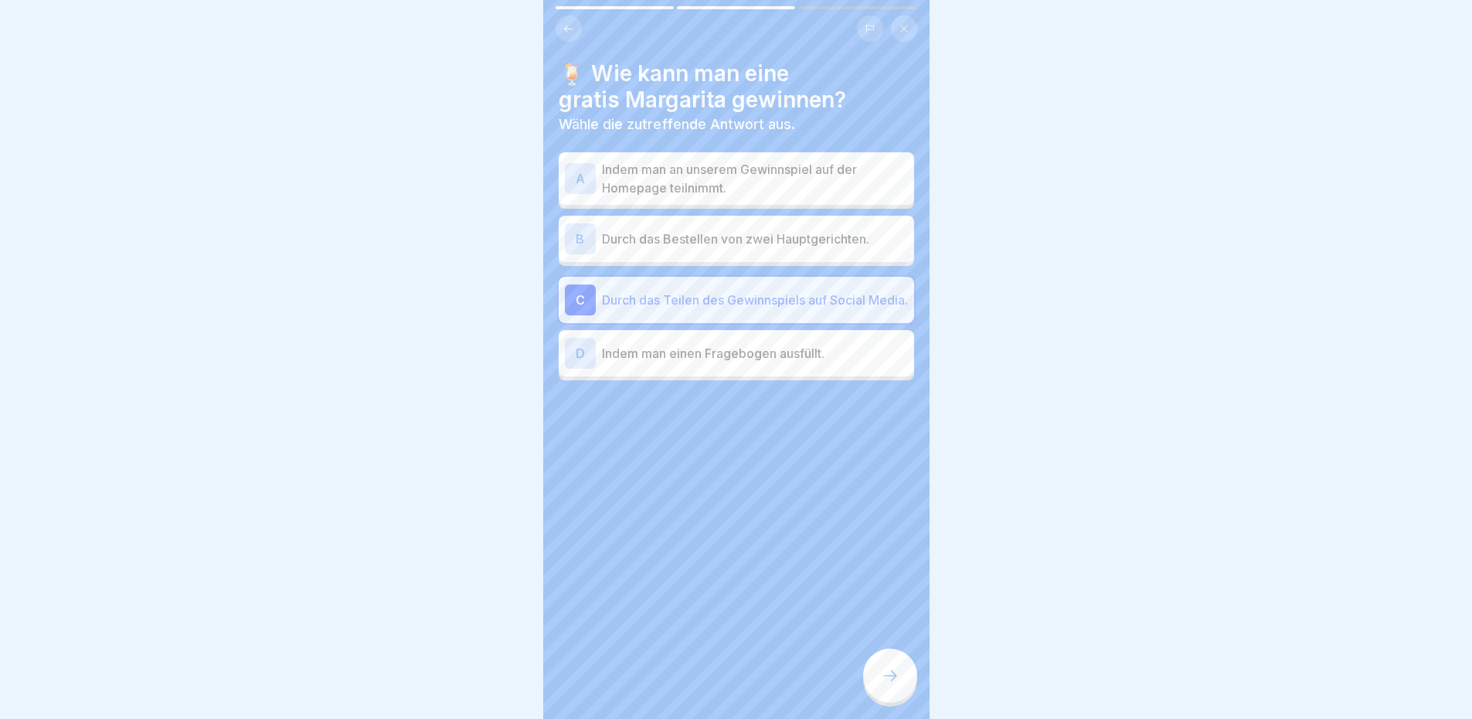
click at [892, 678] on div at bounding box center [890, 675] width 54 height 54
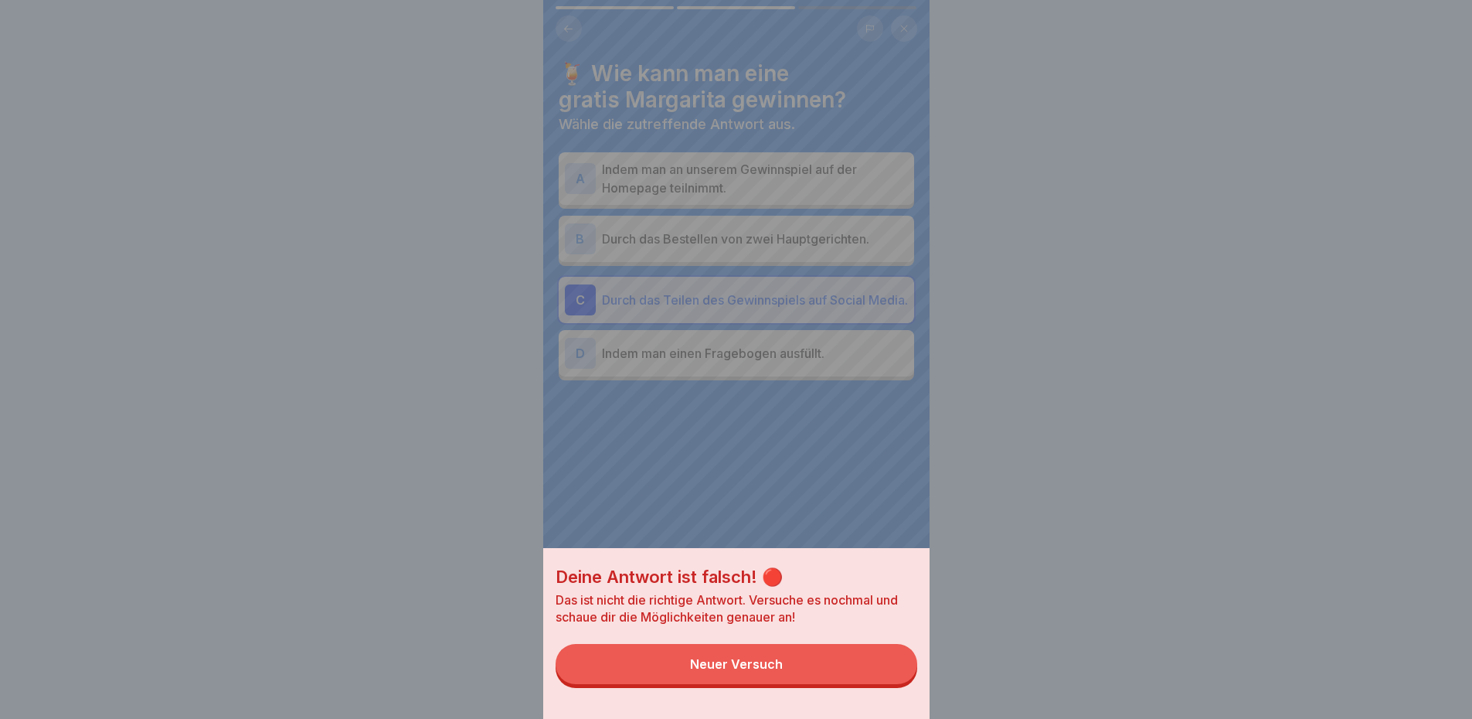
click at [858, 682] on button "Neuer Versuch" at bounding box center [737, 664] width 362 height 40
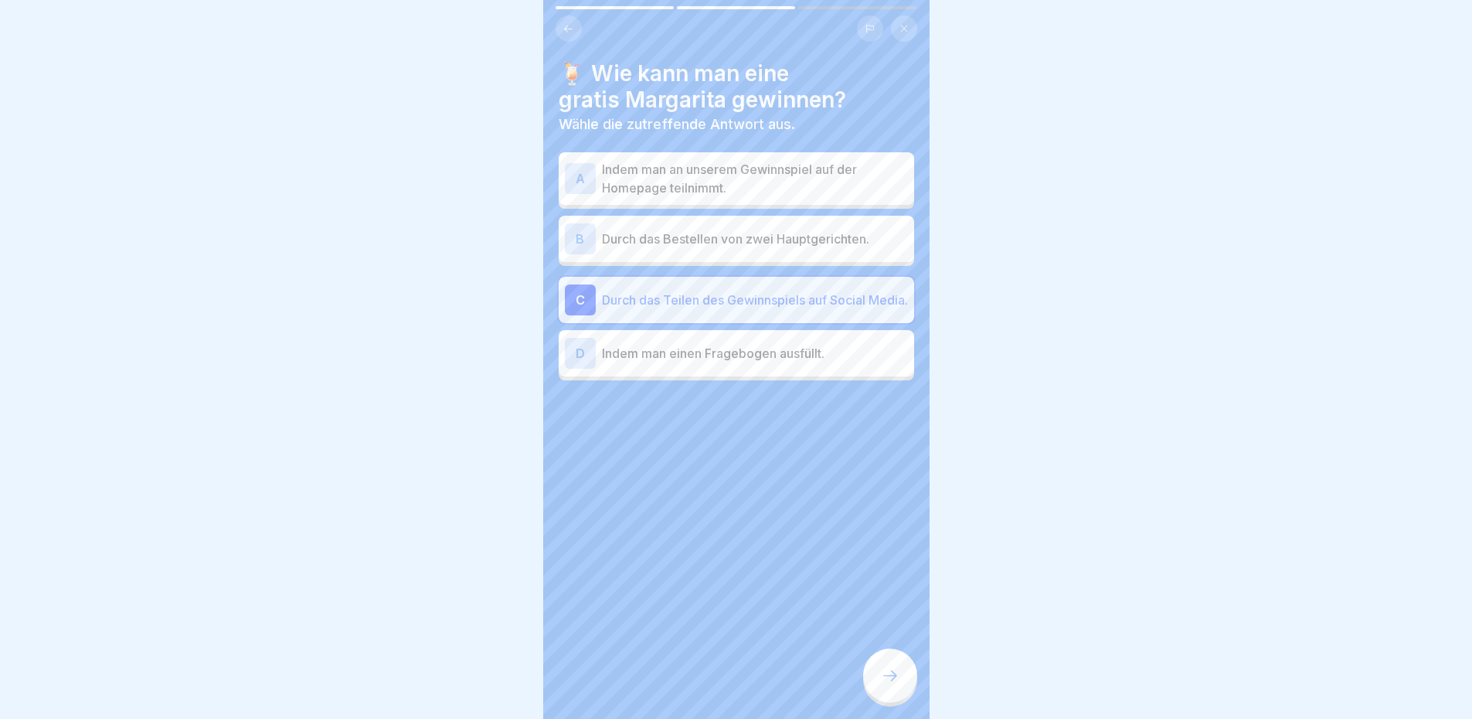
click at [724, 297] on p "Durch das Teilen des Gewinnspiels auf Social Media." at bounding box center [755, 300] width 306 height 19
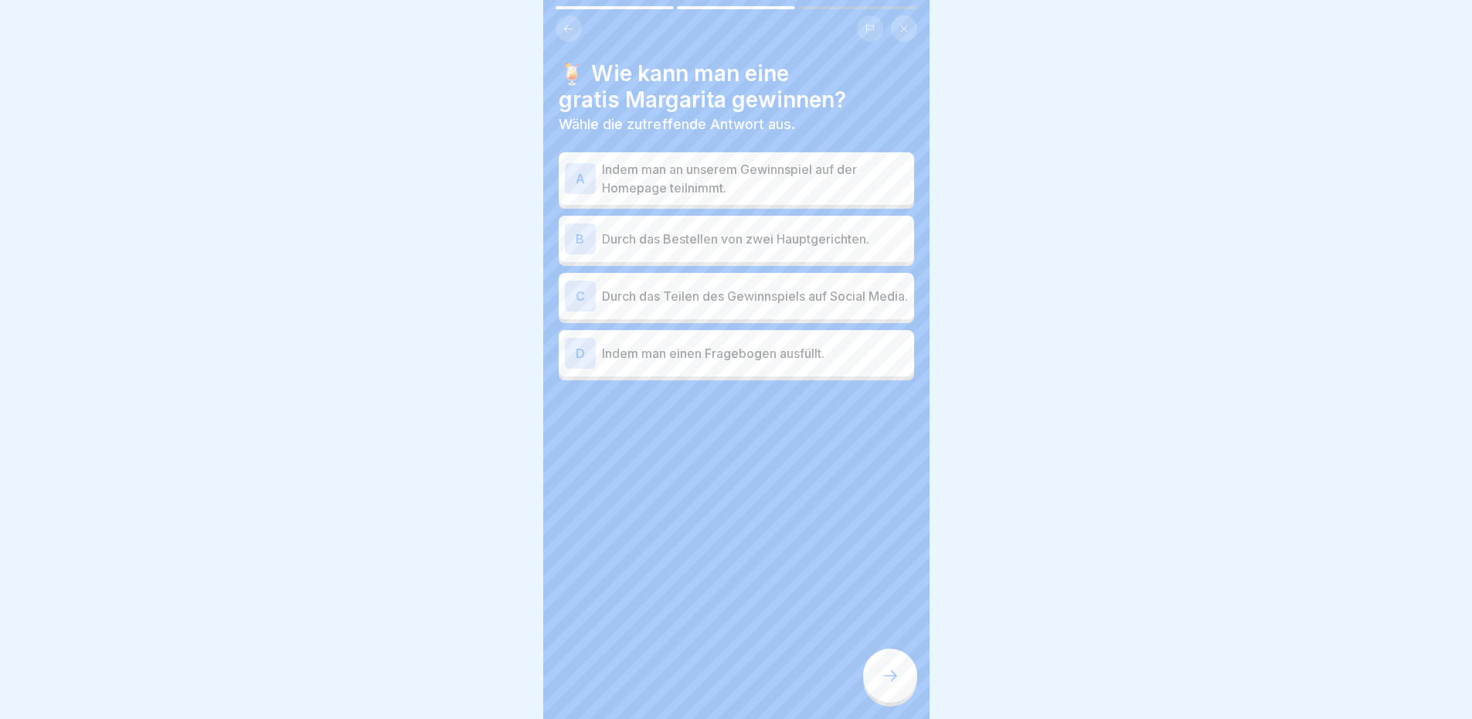
click at [773, 189] on p "Indem man an unserem Gewinnspiel auf der Homepage teilnimmt." at bounding box center [755, 178] width 306 height 37
click at [821, 154] on div "A Indem man an unserem Gewinnspiel auf der Homepage teilnimmt." at bounding box center [736, 178] width 355 height 53
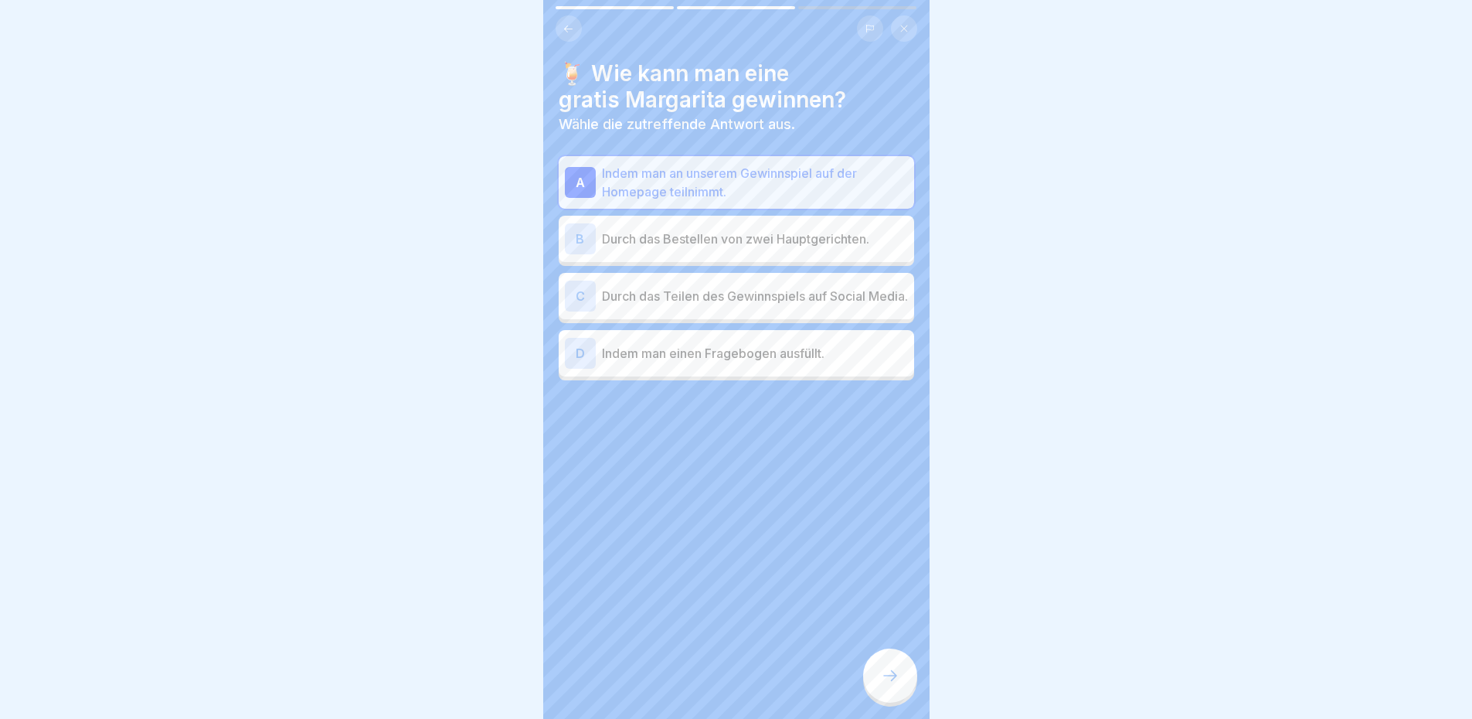
click at [885, 678] on icon at bounding box center [890, 675] width 19 height 19
click at [882, 677] on div at bounding box center [890, 675] width 54 height 54
click at [879, 675] on div at bounding box center [890, 675] width 54 height 54
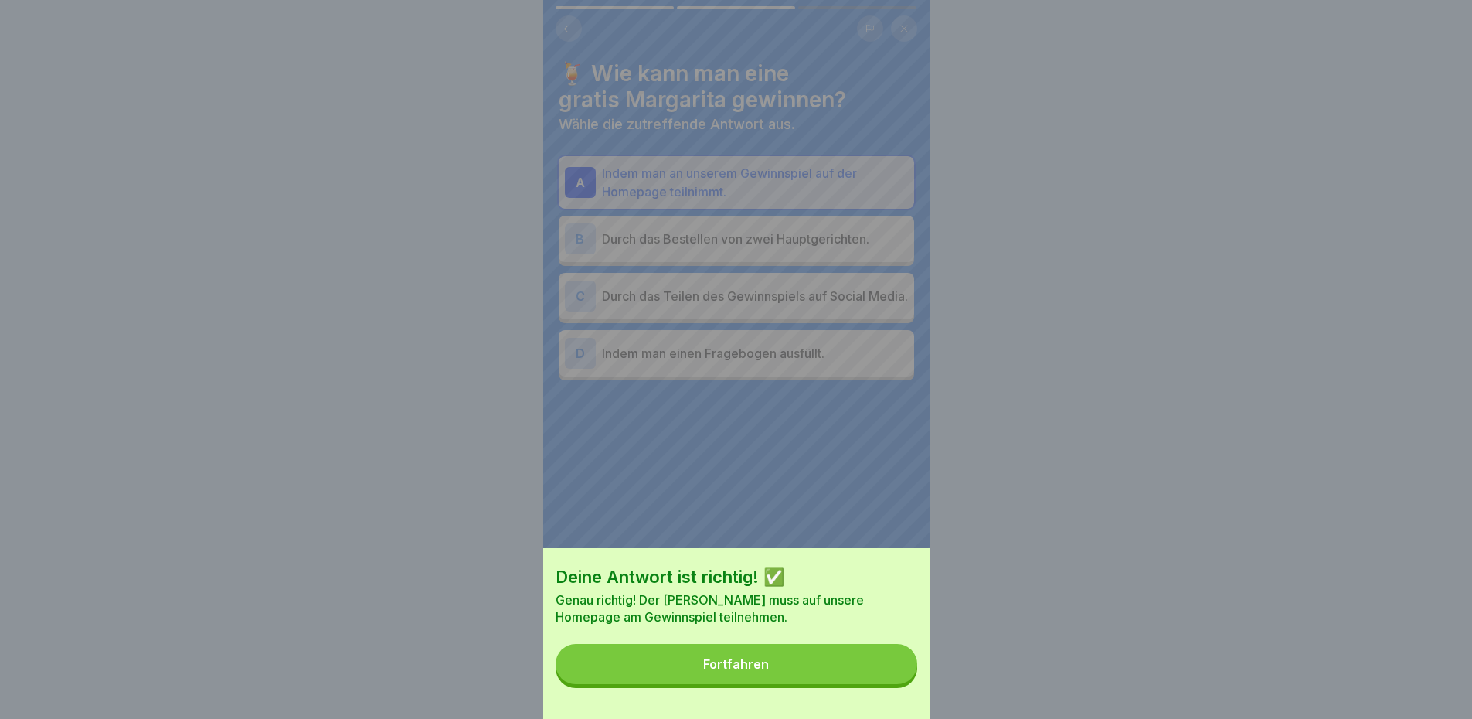
click at [879, 675] on button "Fortfahren" at bounding box center [737, 664] width 362 height 40
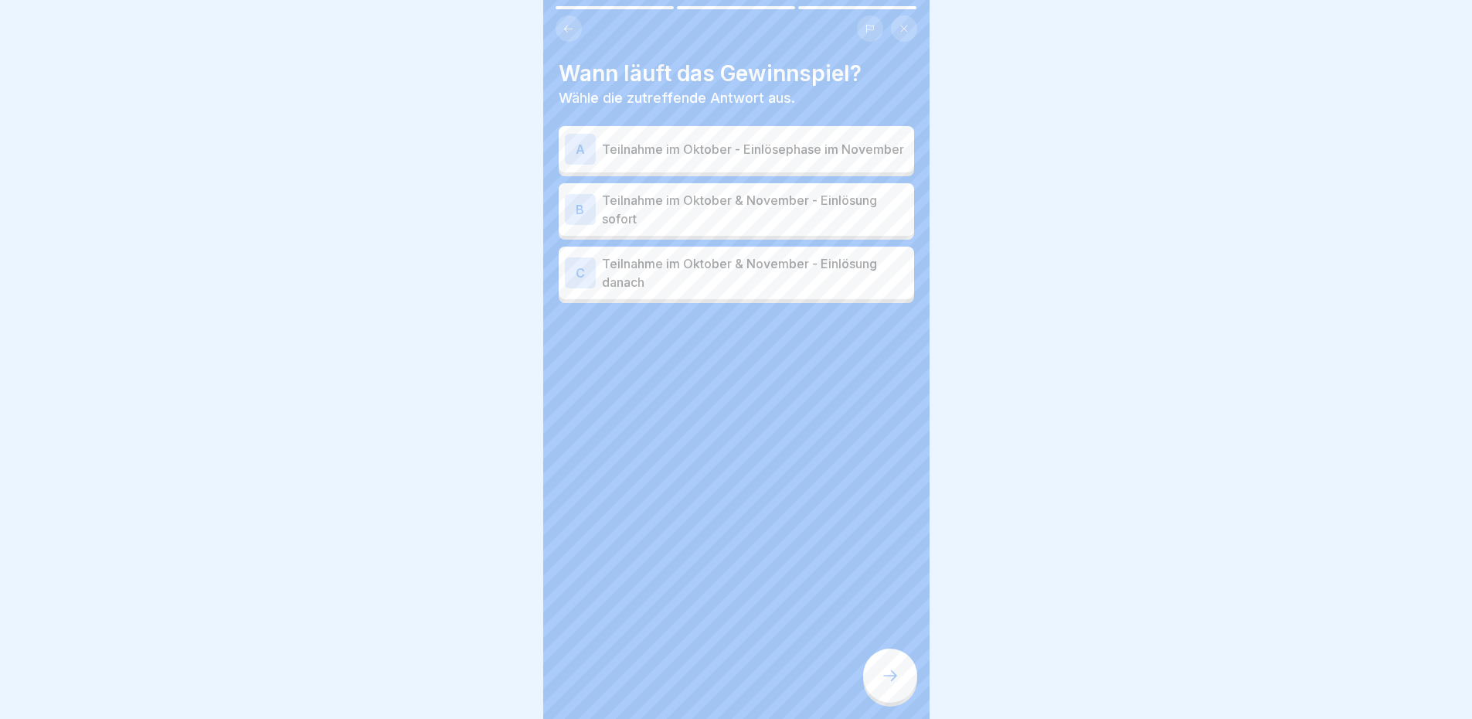
click at [807, 214] on p "Teilnahme im Oktober & November - Einlösung sofort" at bounding box center [755, 209] width 306 height 37
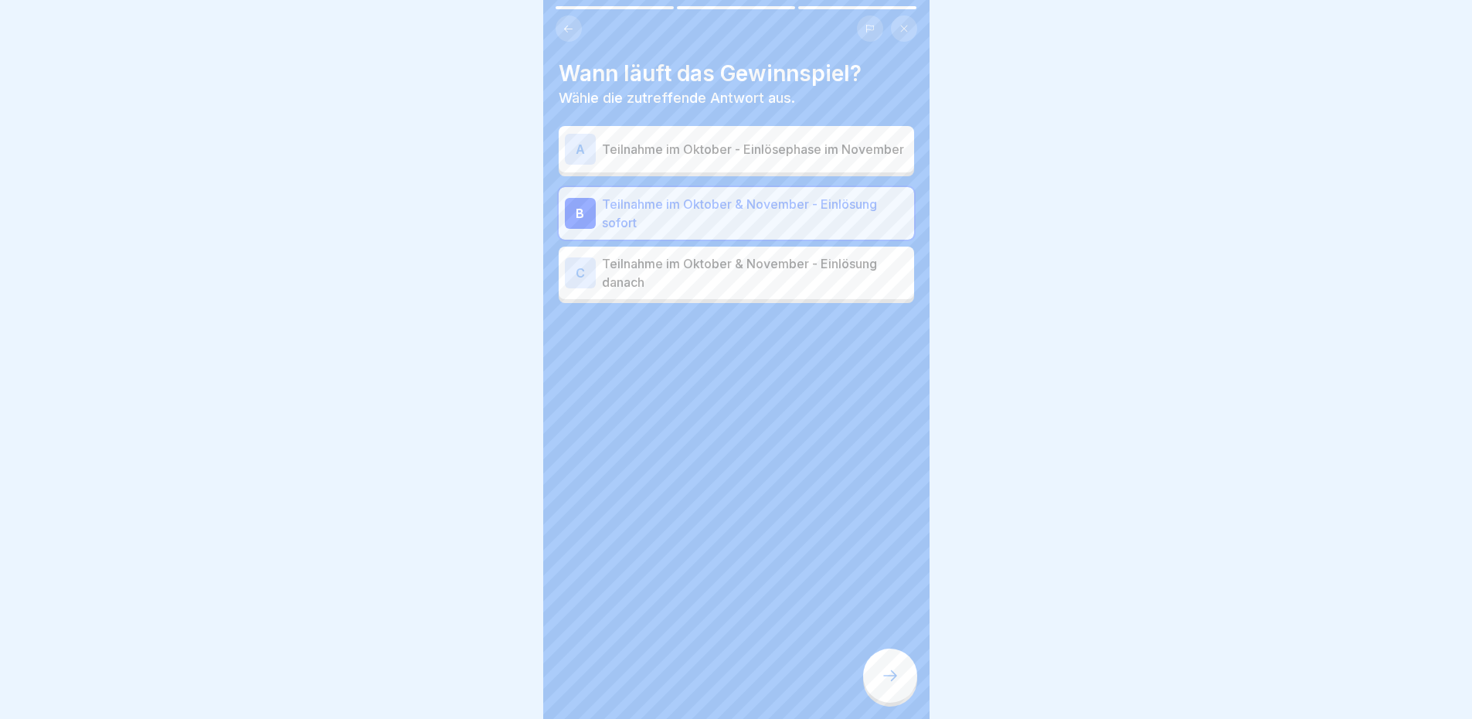
click at [888, 680] on icon at bounding box center [890, 675] width 19 height 19
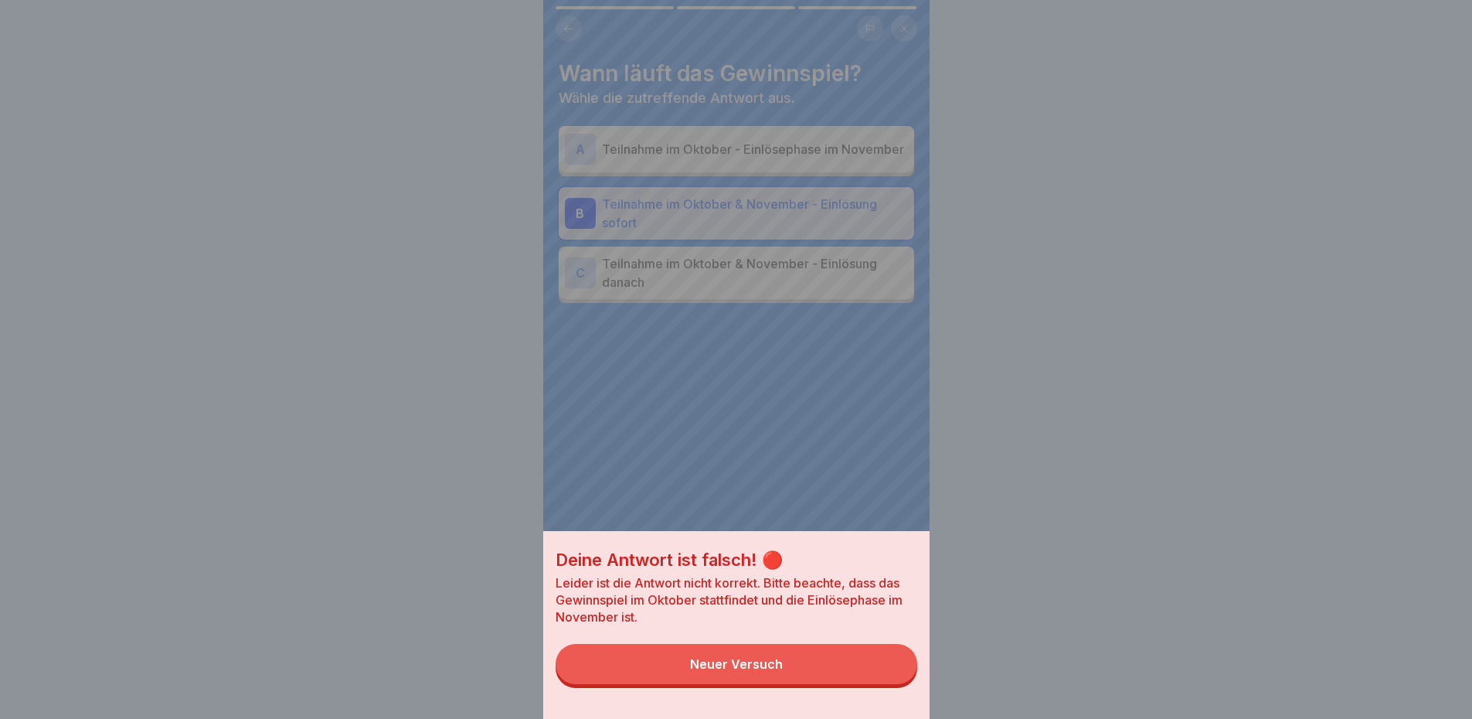
click at [858, 674] on button "Neuer Versuch" at bounding box center [737, 664] width 362 height 40
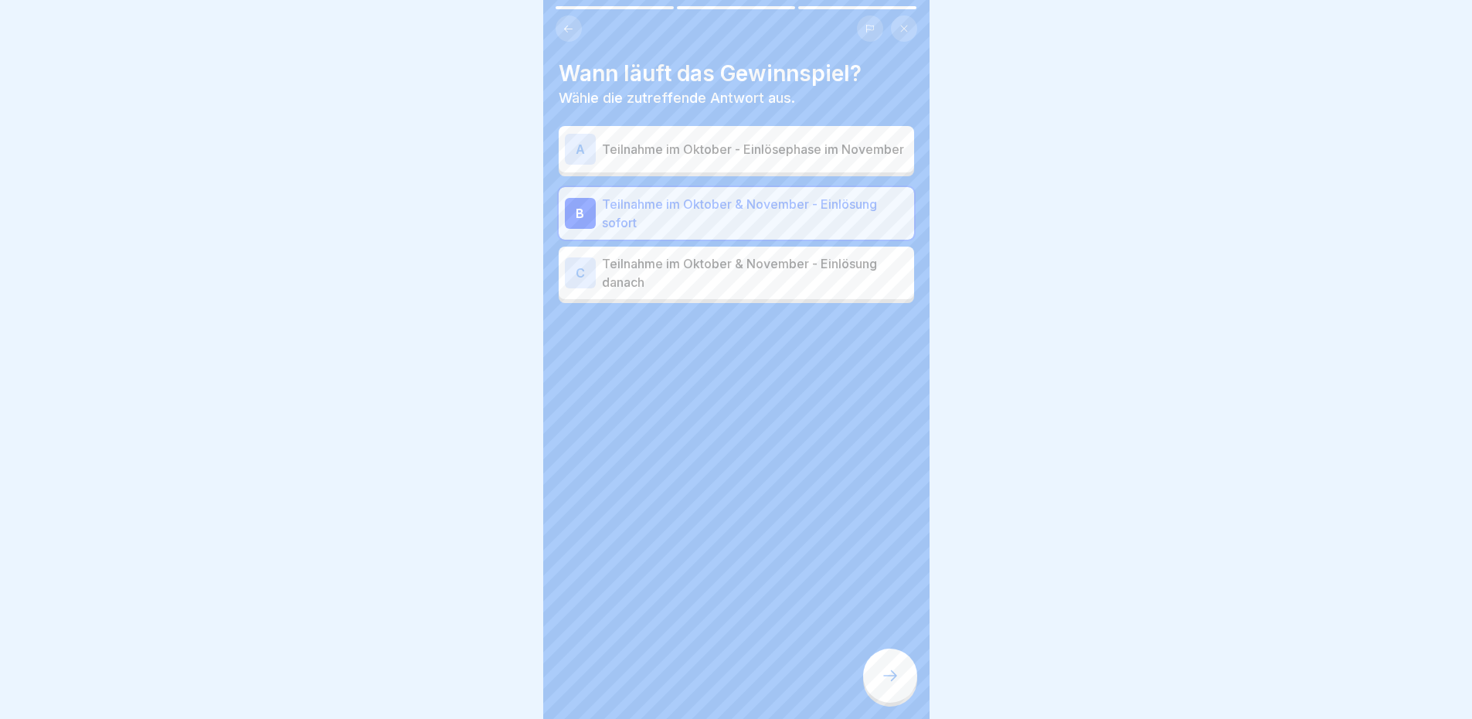
click at [823, 202] on p "Teilnahme im Oktober & November - Einlösung sofort" at bounding box center [755, 213] width 306 height 37
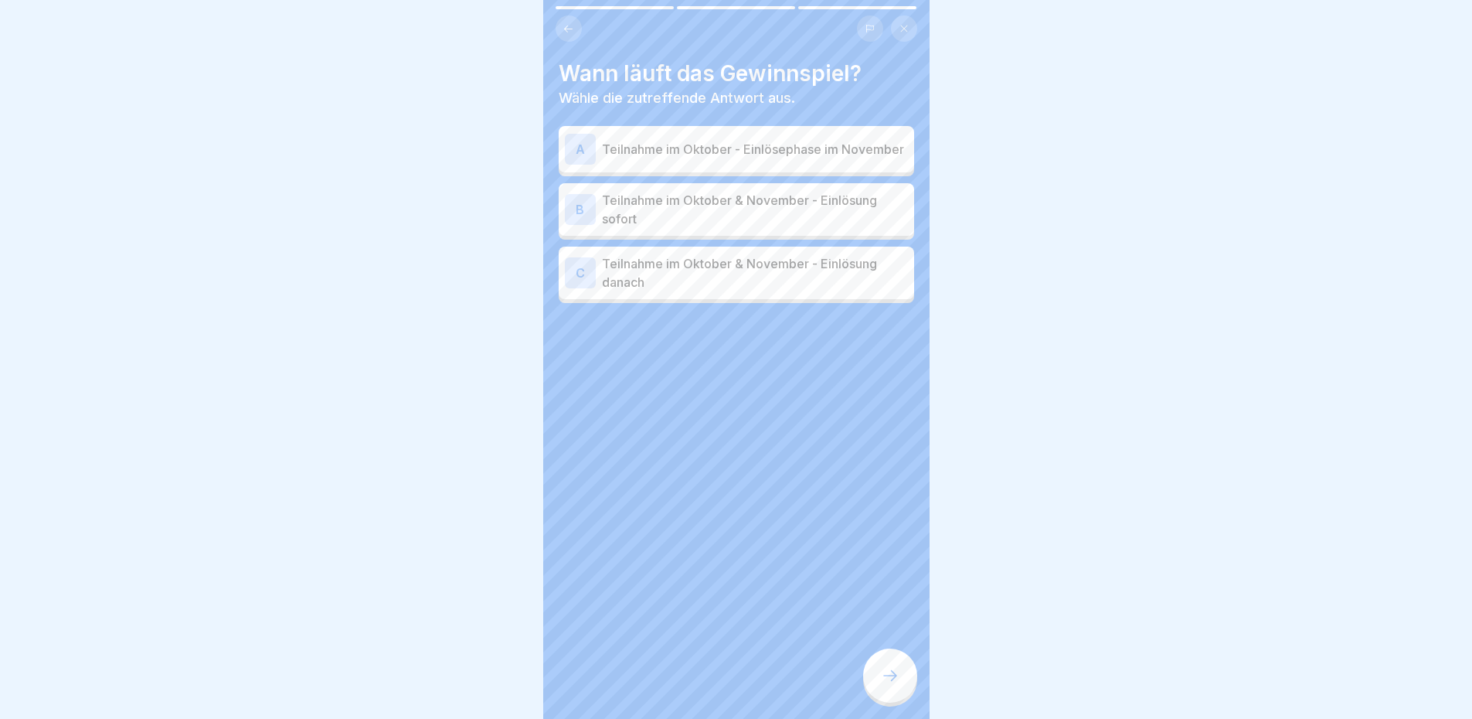
click at [795, 155] on p "Teilnahme im Oktober - Einlösephase im November" at bounding box center [755, 149] width 306 height 19
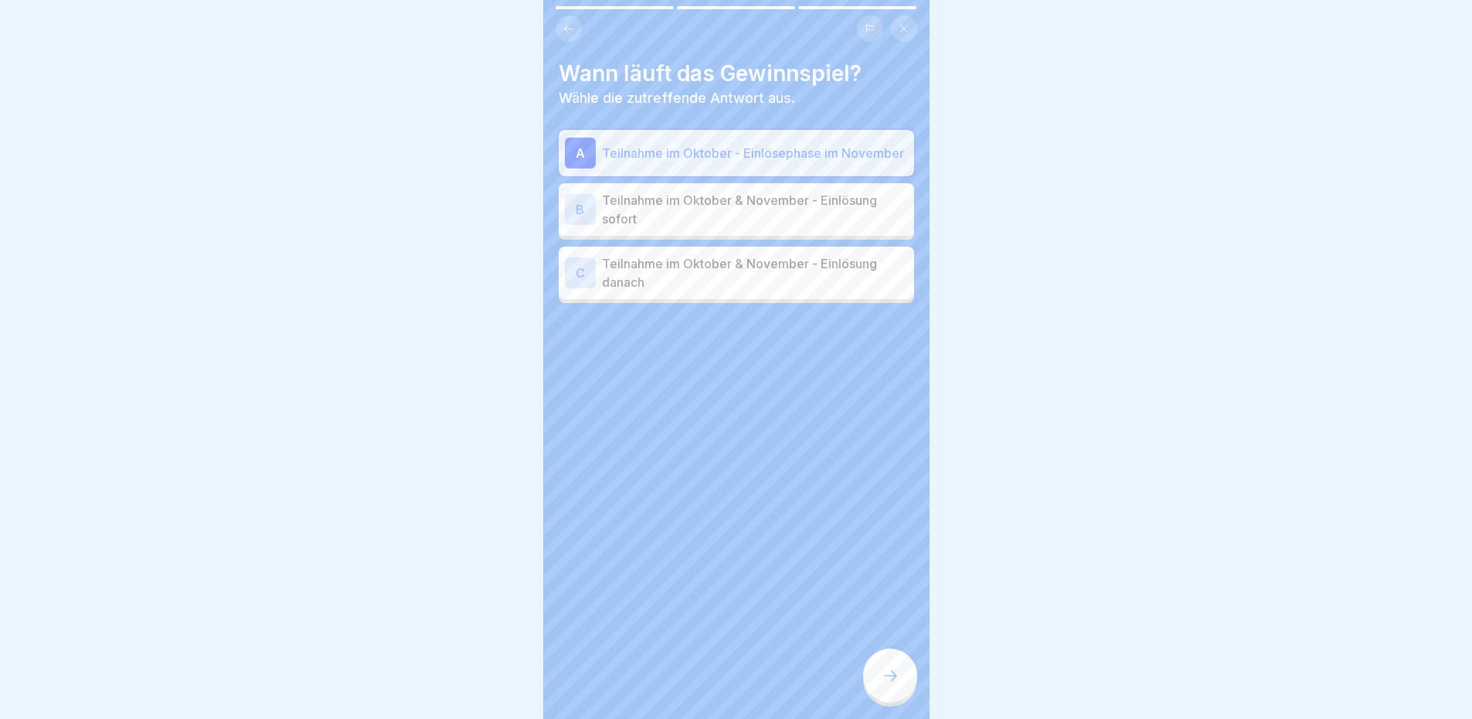
click at [901, 681] on div at bounding box center [890, 675] width 54 height 54
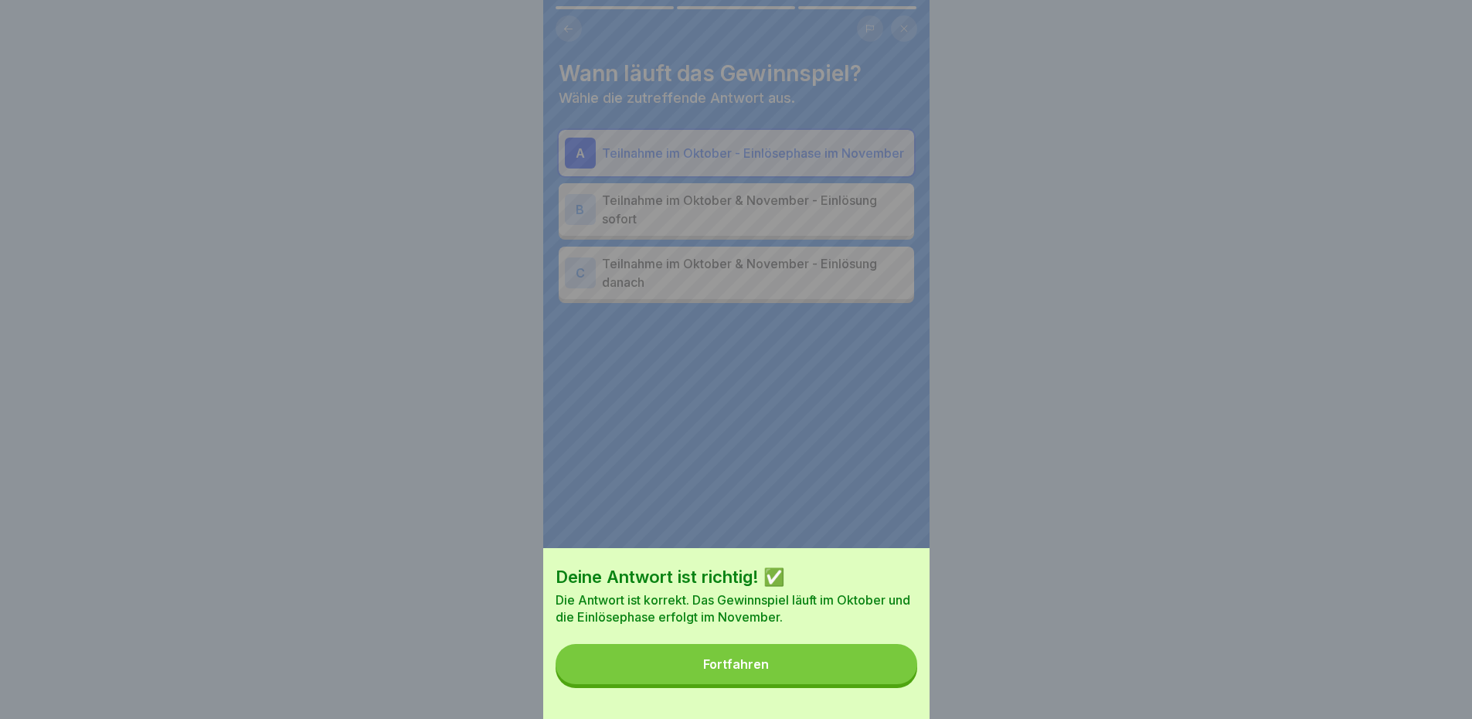
click at [889, 678] on button "Fortfahren" at bounding box center [737, 664] width 362 height 40
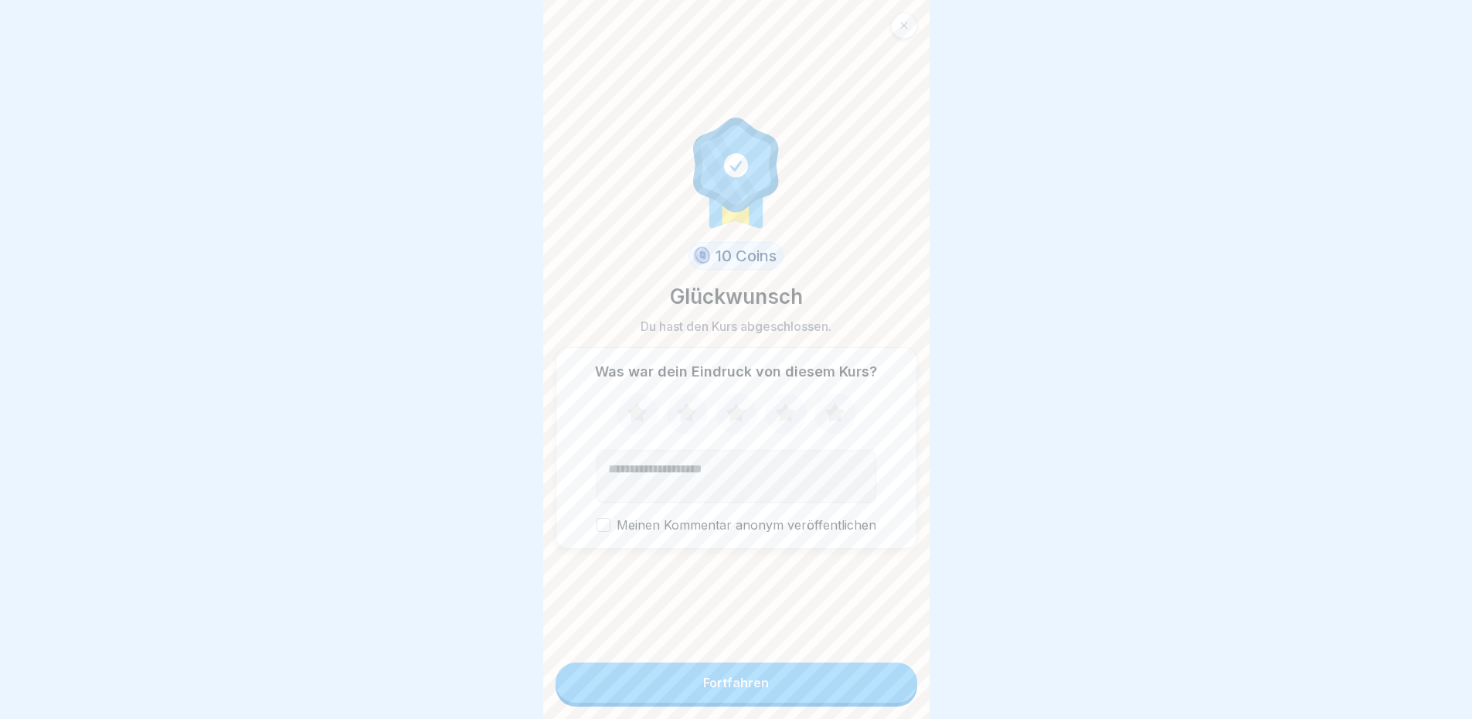
click at [837, 683] on button "Fortfahren" at bounding box center [737, 682] width 362 height 40
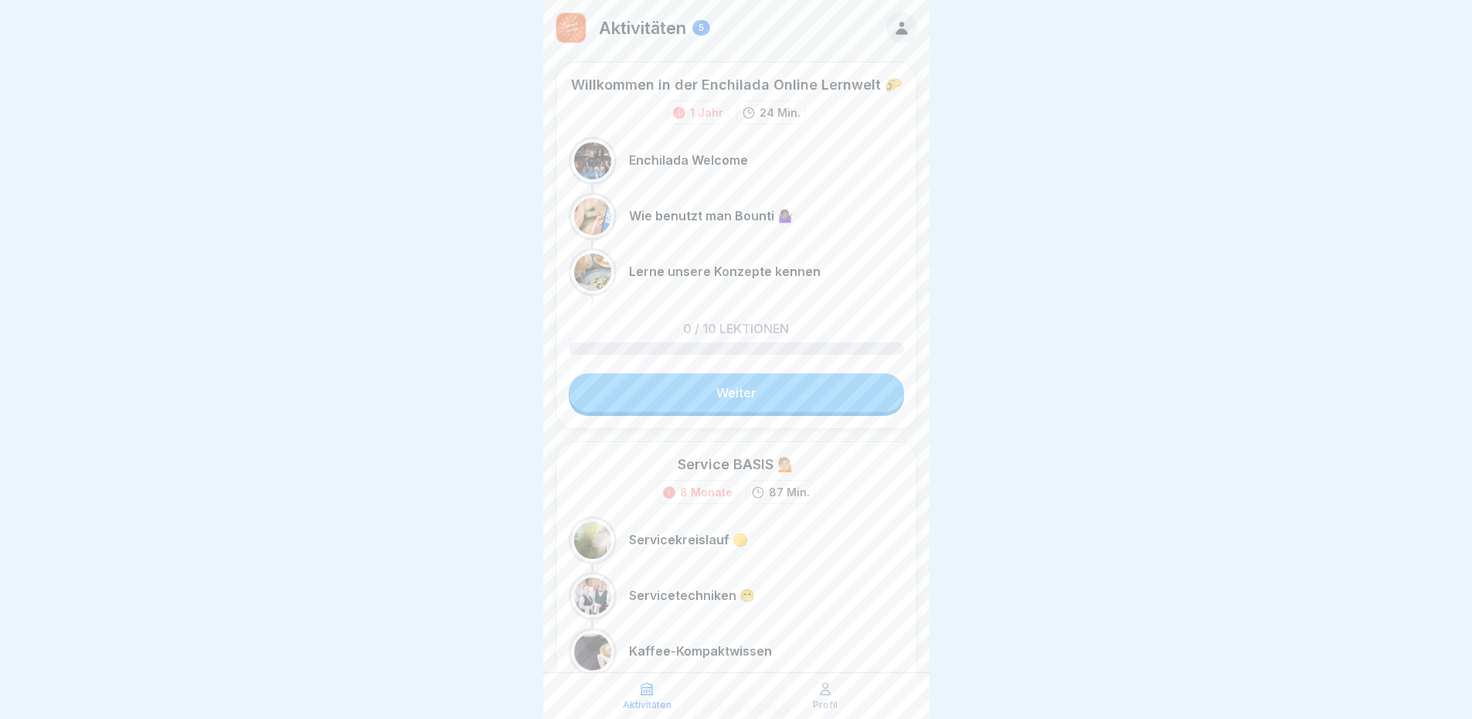
click at [774, 687] on div "Profil" at bounding box center [825, 695] width 171 height 29
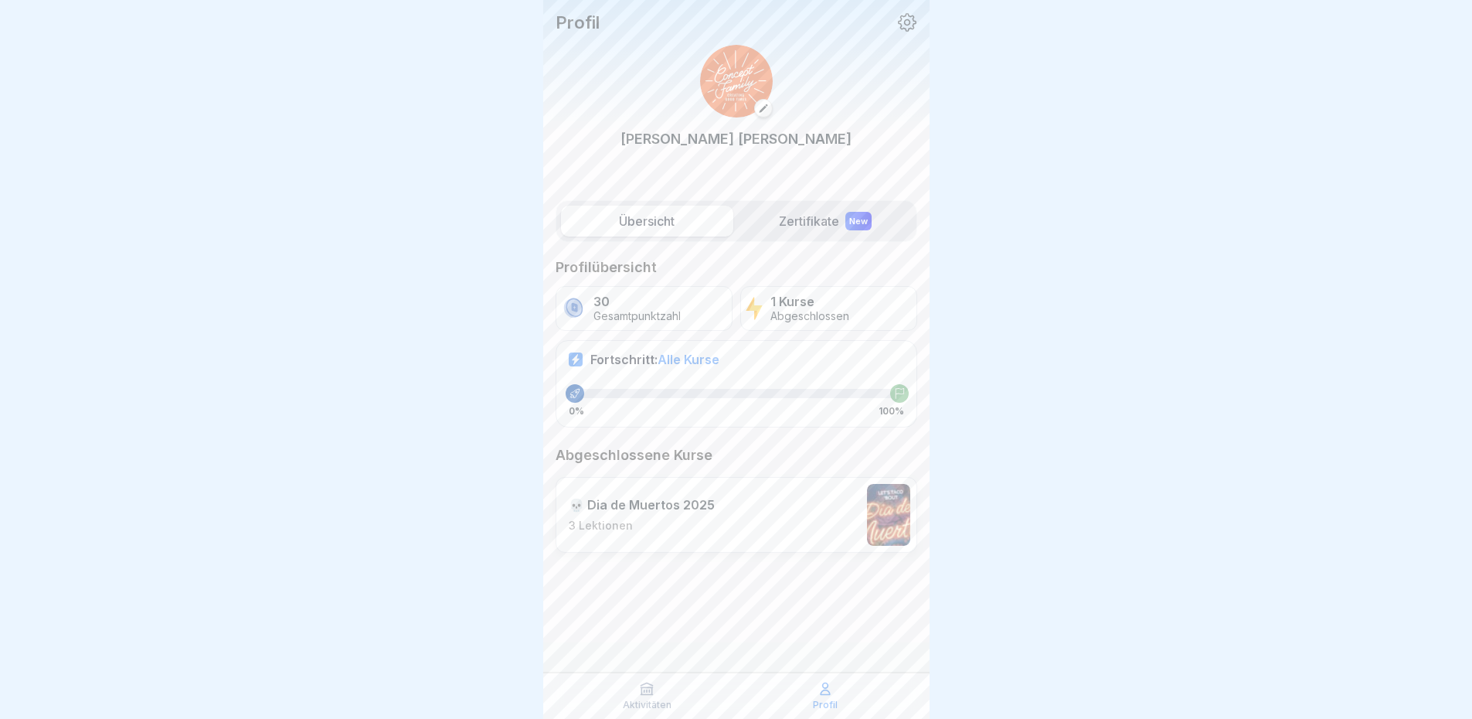
scroll to position [12, 0]
click at [661, 685] on div "Aktivitäten" at bounding box center [647, 695] width 171 height 29
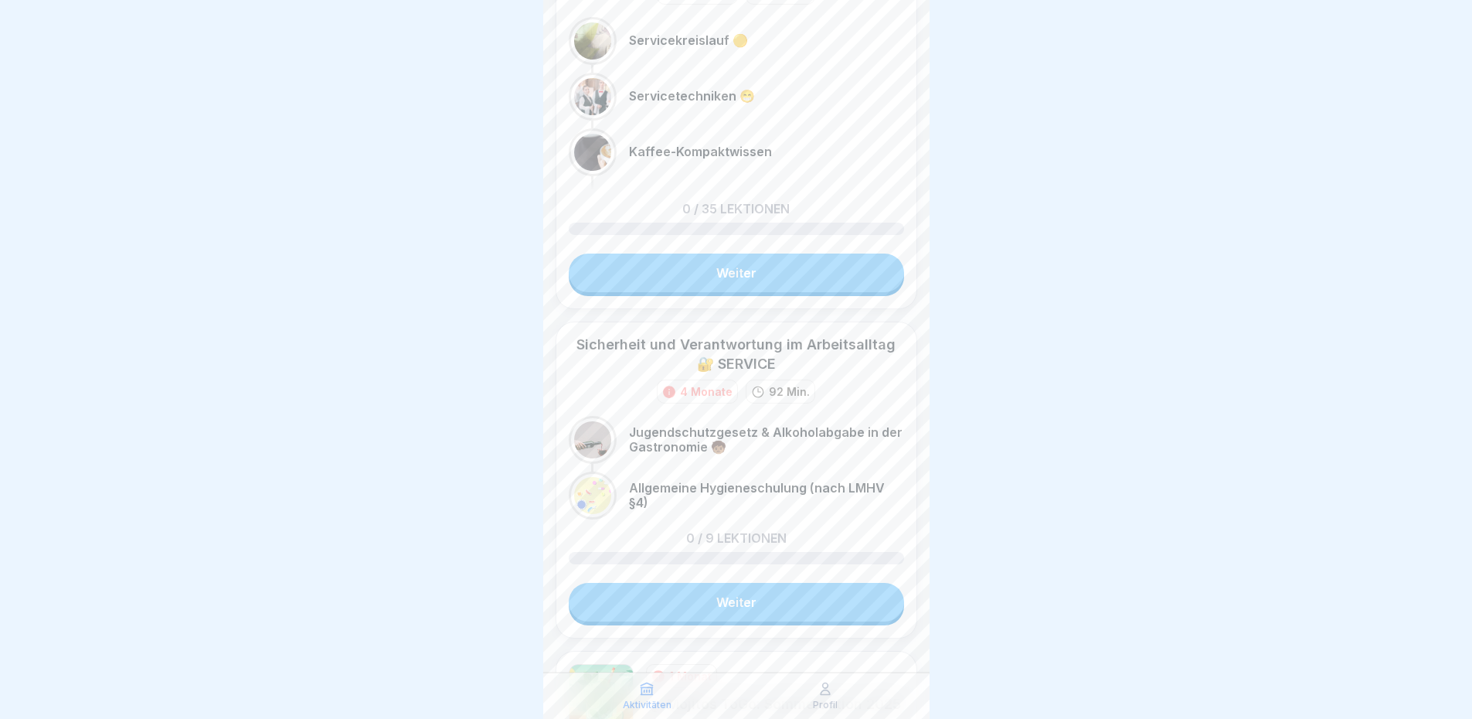
scroll to position [618, 0]
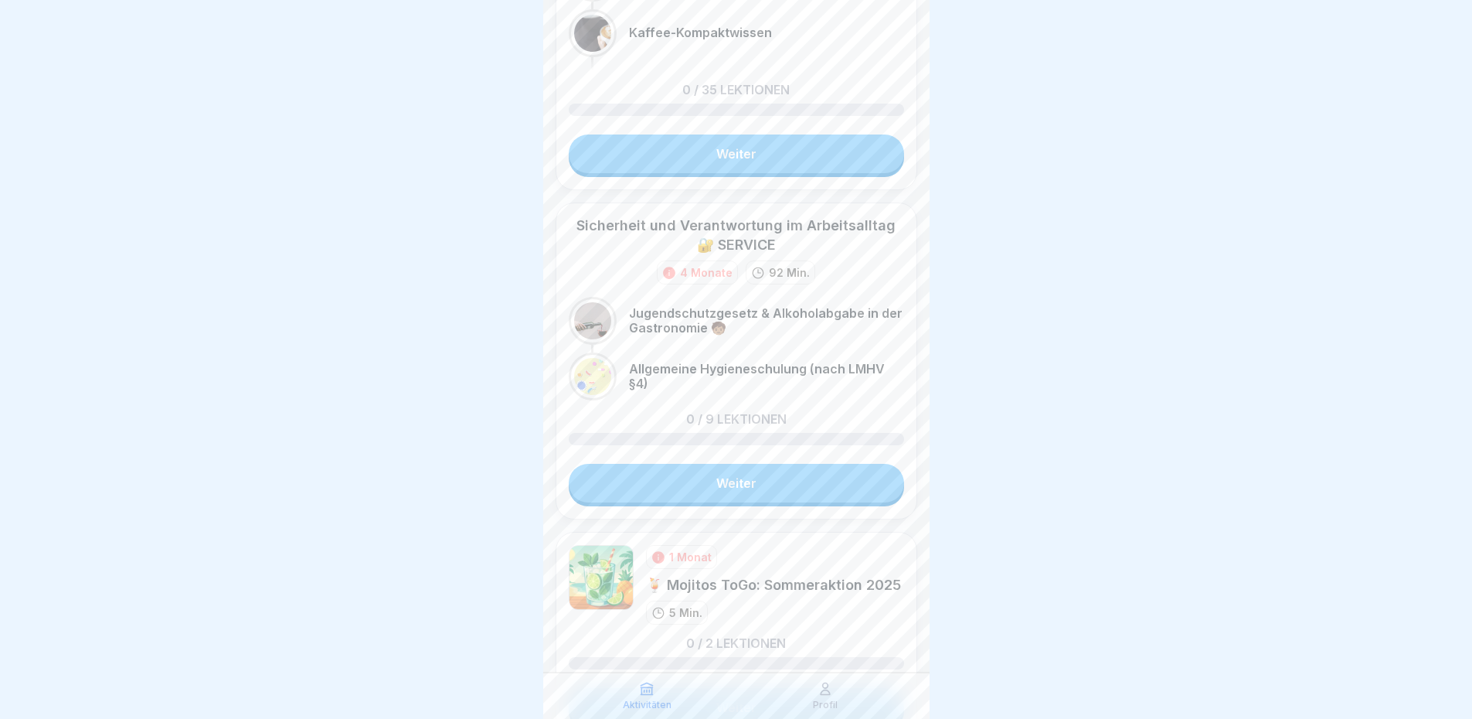
click at [979, 437] on div at bounding box center [736, 359] width 1472 height 719
click at [719, 335] on p "Jugendschutzgesetz & Alkoholabgabe in der Gastronomie 🧒🏽" at bounding box center [766, 320] width 275 height 29
click at [794, 502] on link "Weiter" at bounding box center [736, 483] width 335 height 39
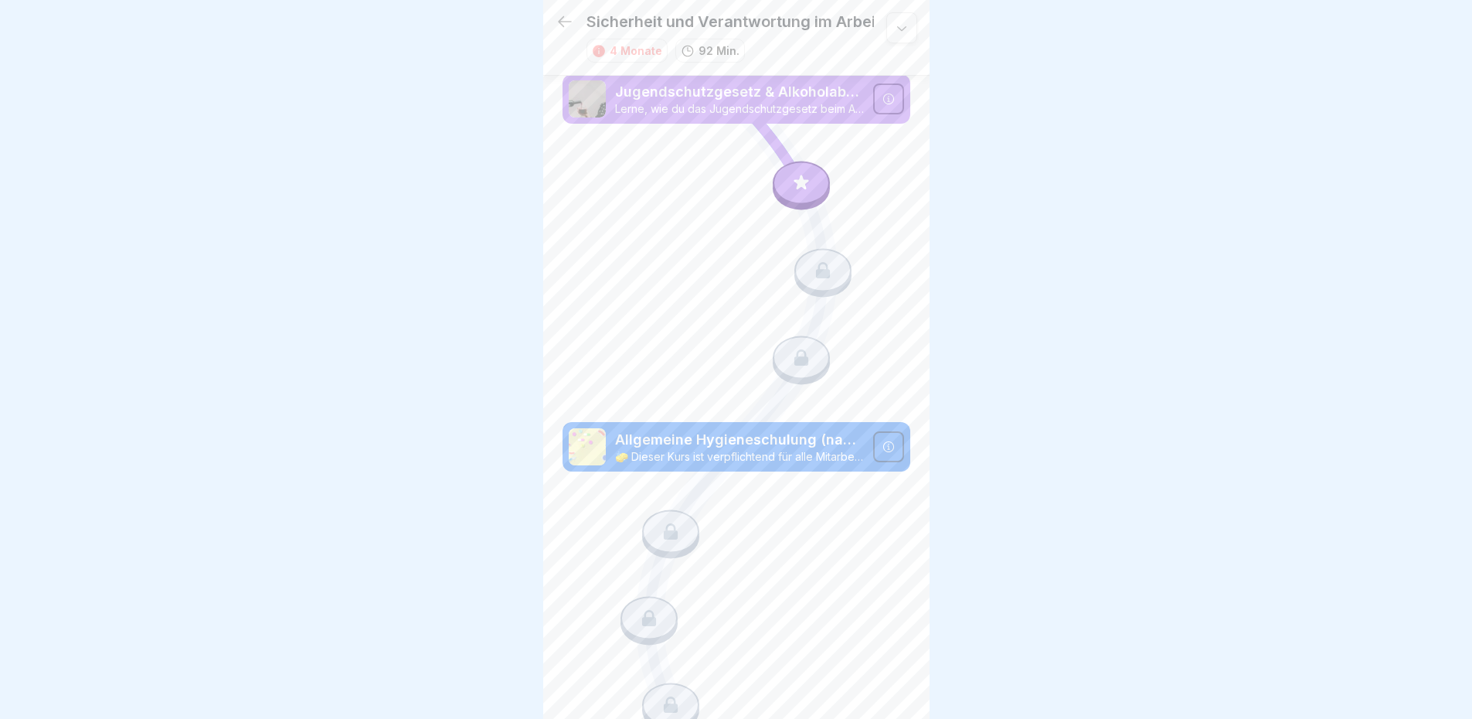
click at [554, 26] on div "Sicherheit und Verantwortung im Arbeitsalltag 🔐 SERVICE 4 Monate 92 Min." at bounding box center [736, 38] width 386 height 76
click at [561, 21] on icon at bounding box center [565, 21] width 19 height 19
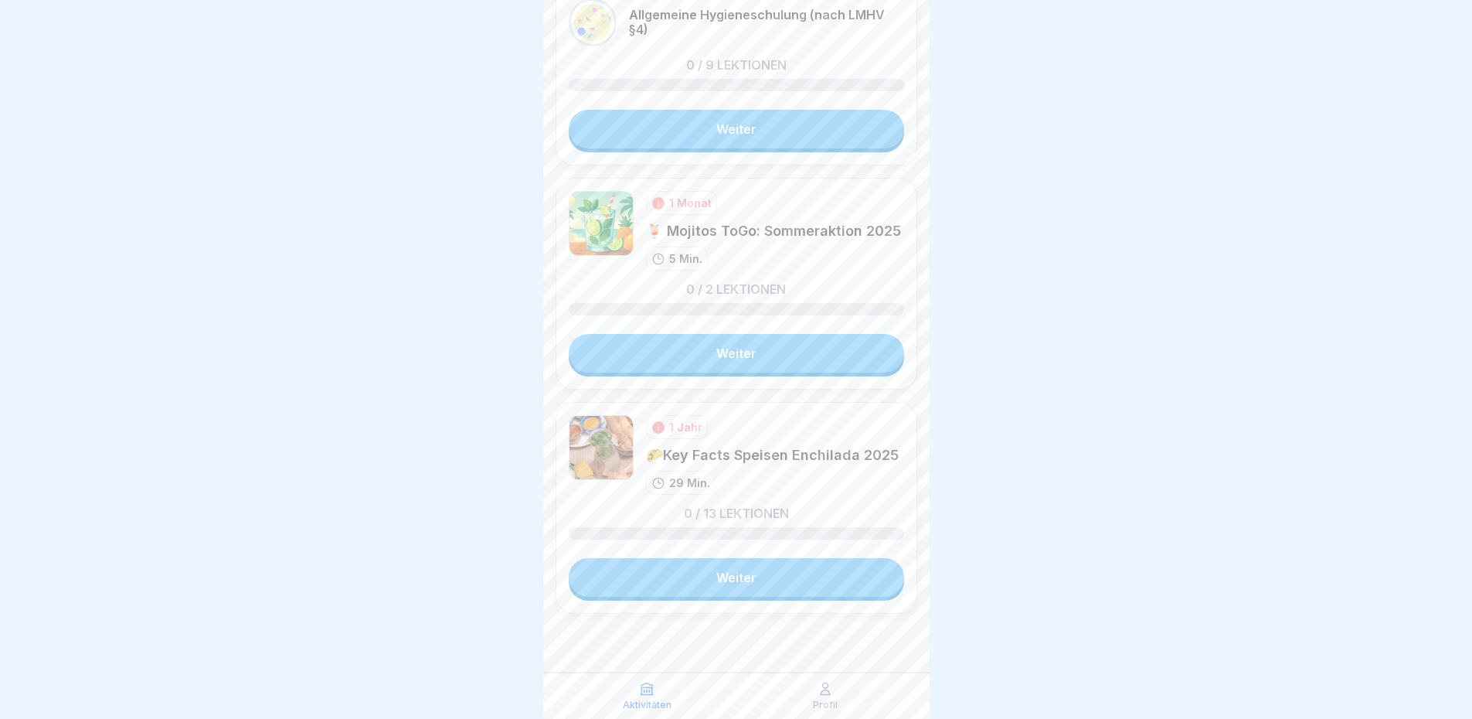
scroll to position [1018, 0]
click at [865, 471] on div "1 Jahr 🌮Key Facts Speisen Enchilada 2025 29 Min." at bounding box center [772, 455] width 253 height 80
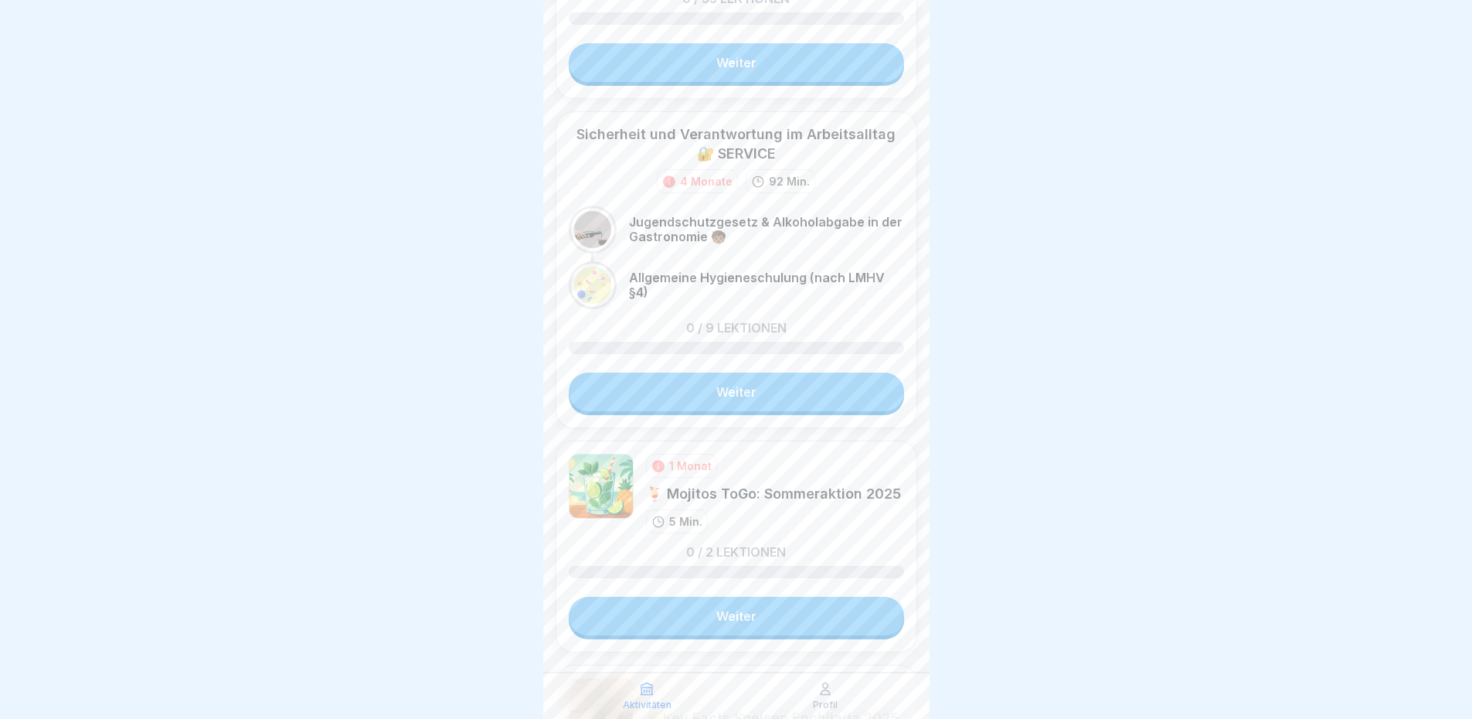
click at [796, 405] on link "Weiter" at bounding box center [736, 391] width 335 height 39
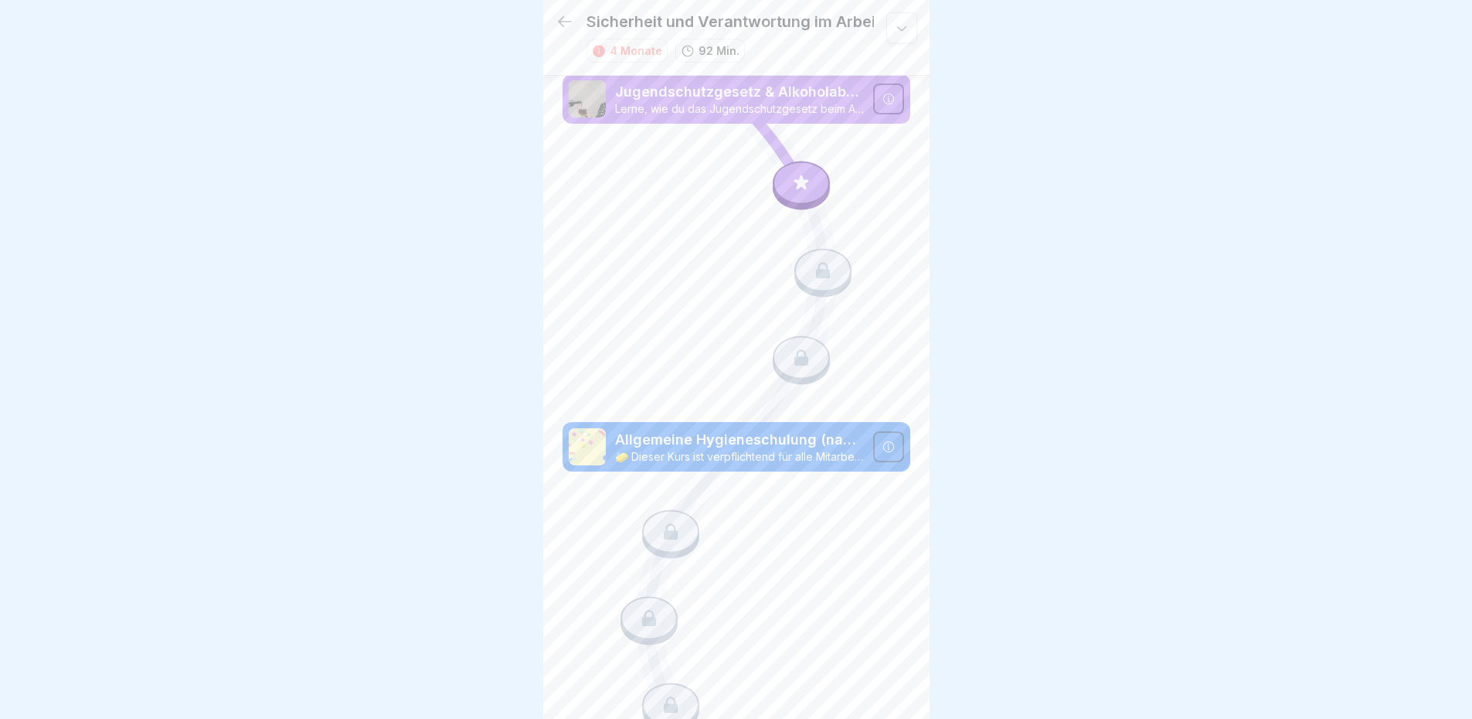
click at [789, 168] on div at bounding box center [801, 182] width 57 height 43
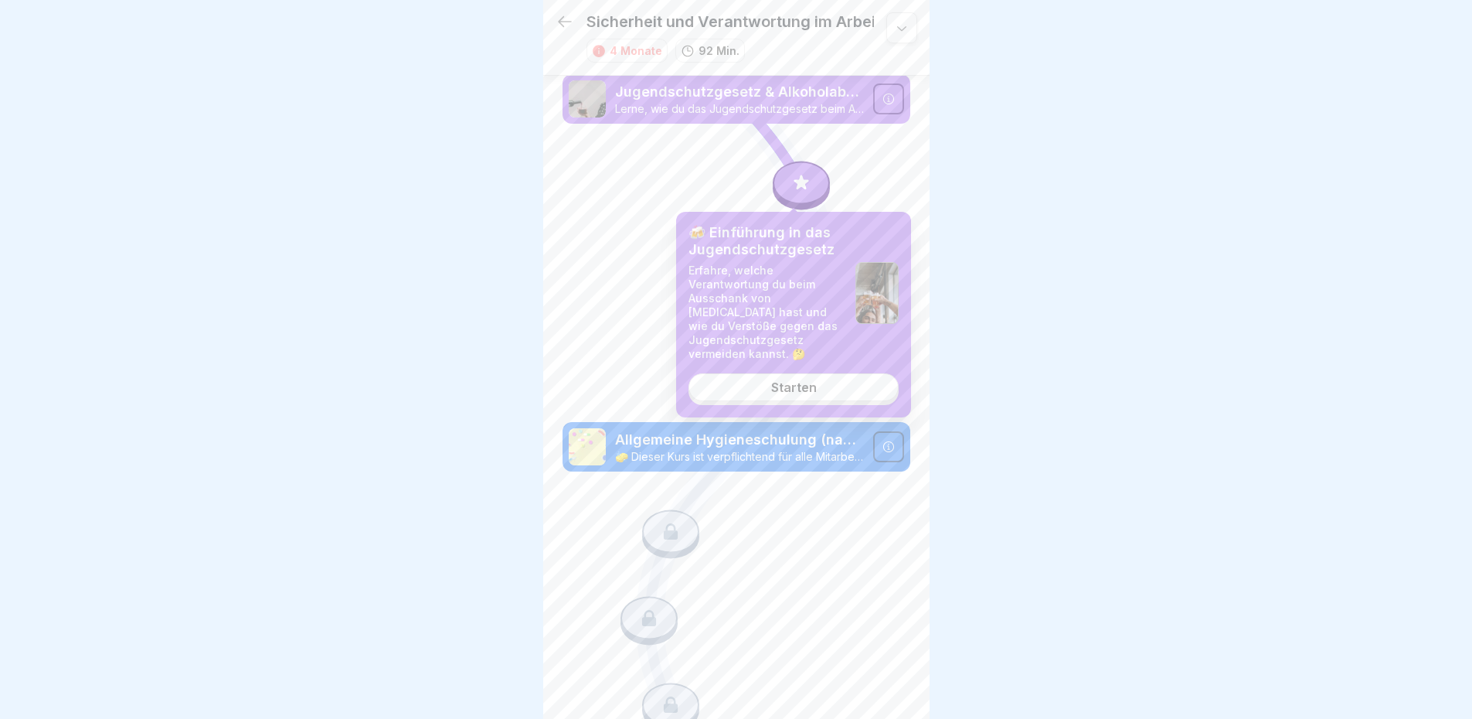
click at [804, 380] on div "Starten" at bounding box center [794, 387] width 46 height 14
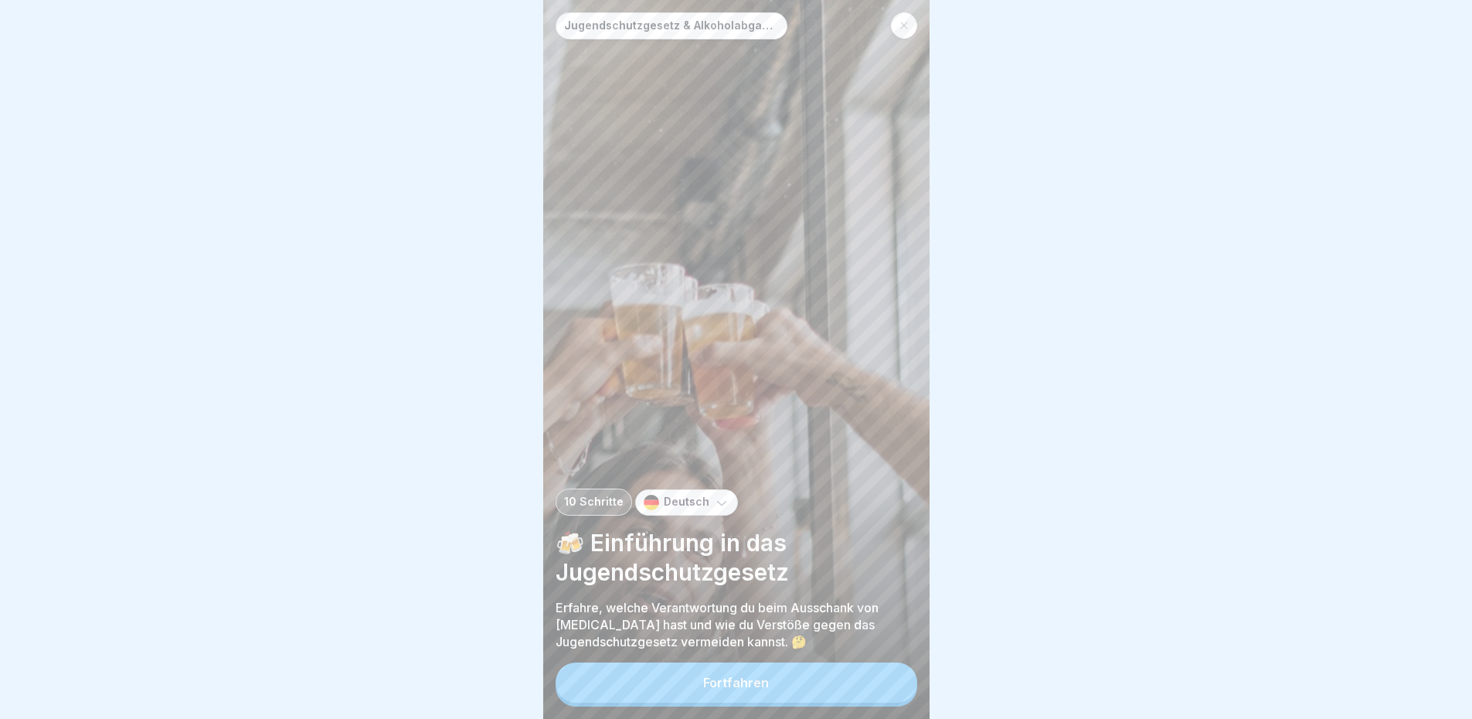
click at [786, 679] on button "Fortfahren" at bounding box center [737, 682] width 362 height 40
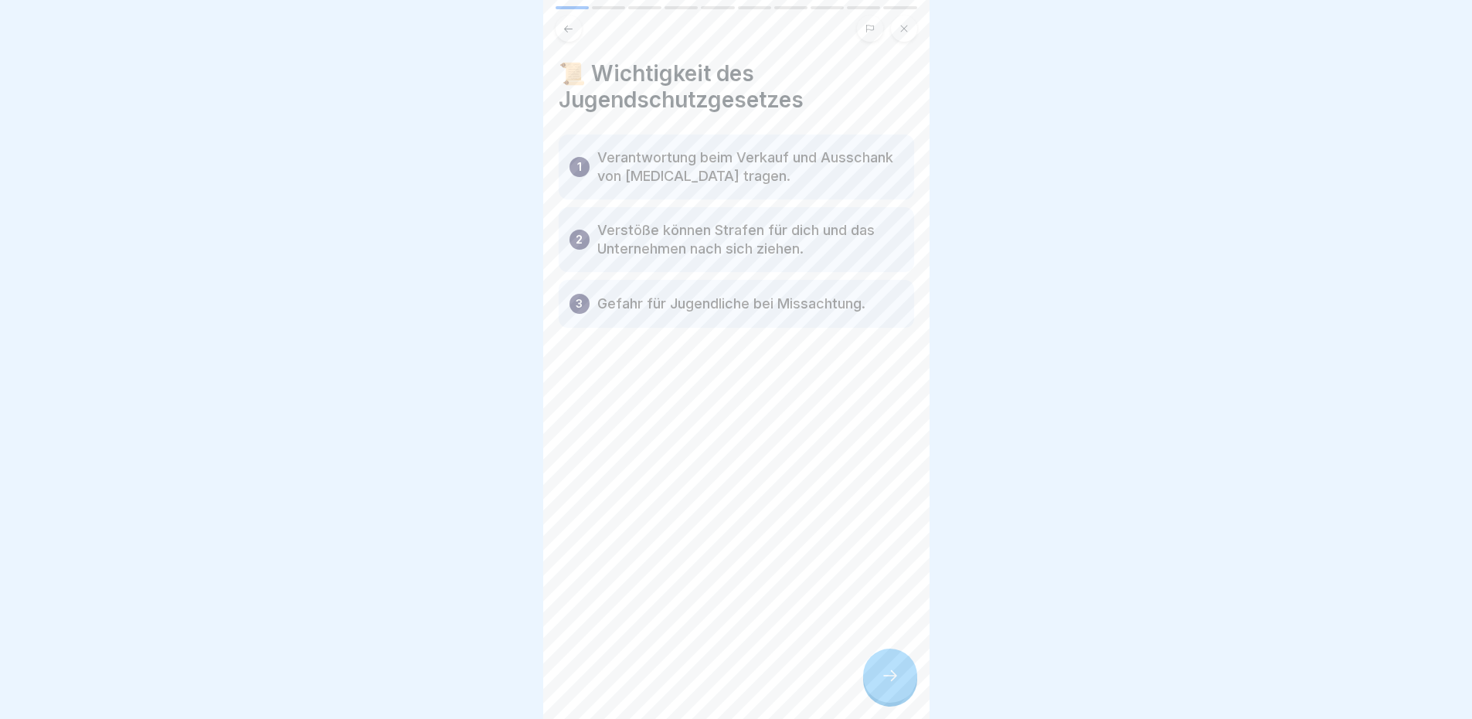
click at [789, 164] on p "Verantwortung beim Verkauf und Ausschank von [MEDICAL_DATA] tragen." at bounding box center [750, 166] width 306 height 37
click at [889, 680] on icon at bounding box center [890, 675] width 19 height 19
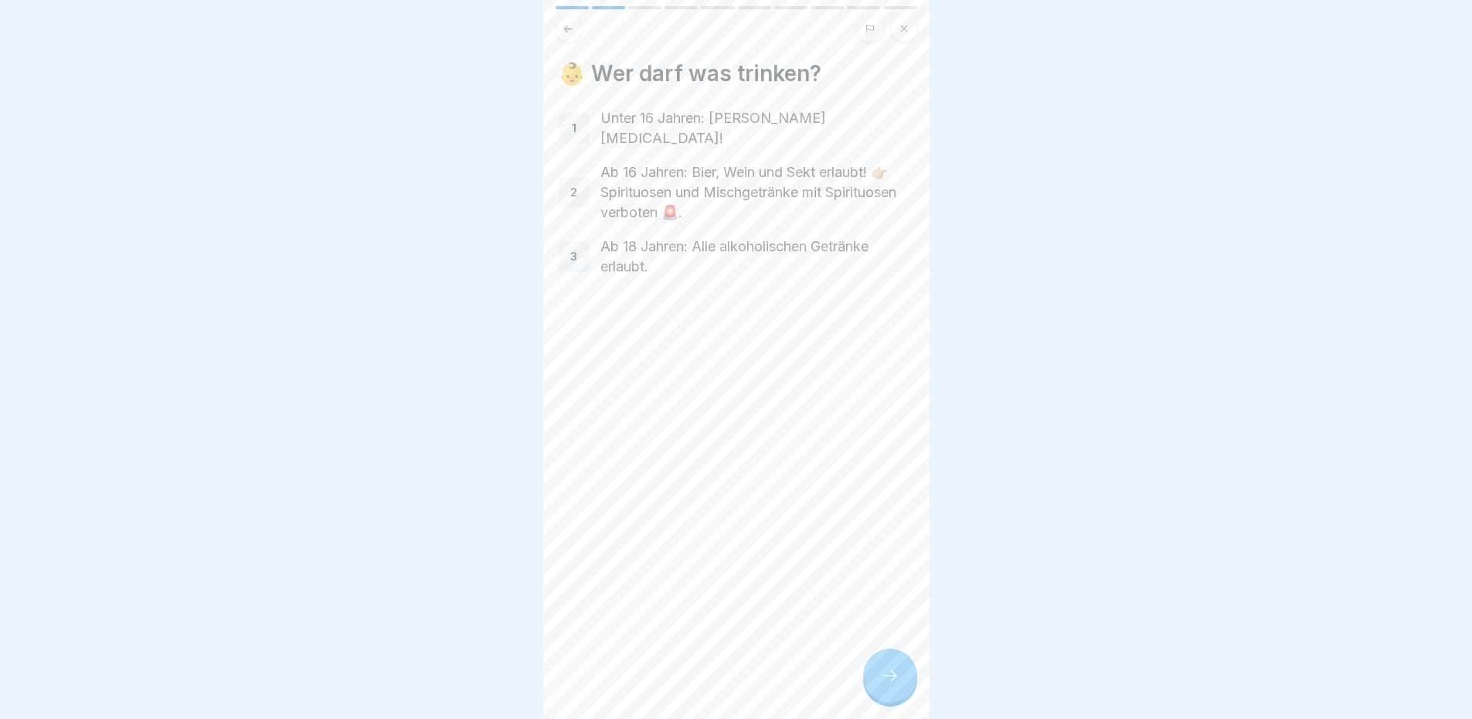
click at [849, 426] on div "👶 Wer darf was trinken? 1 Unter 16 Jahren: [PERSON_NAME][MEDICAL_DATA]! 2 Ab 16…" at bounding box center [736, 359] width 386 height 719
click at [822, 407] on div "👶 Wer darf was trinken? 1 Unter 16 Jahren: [PERSON_NAME][MEDICAL_DATA]! 2 Ab 16…" at bounding box center [736, 359] width 386 height 719
click at [882, 685] on icon at bounding box center [890, 675] width 19 height 19
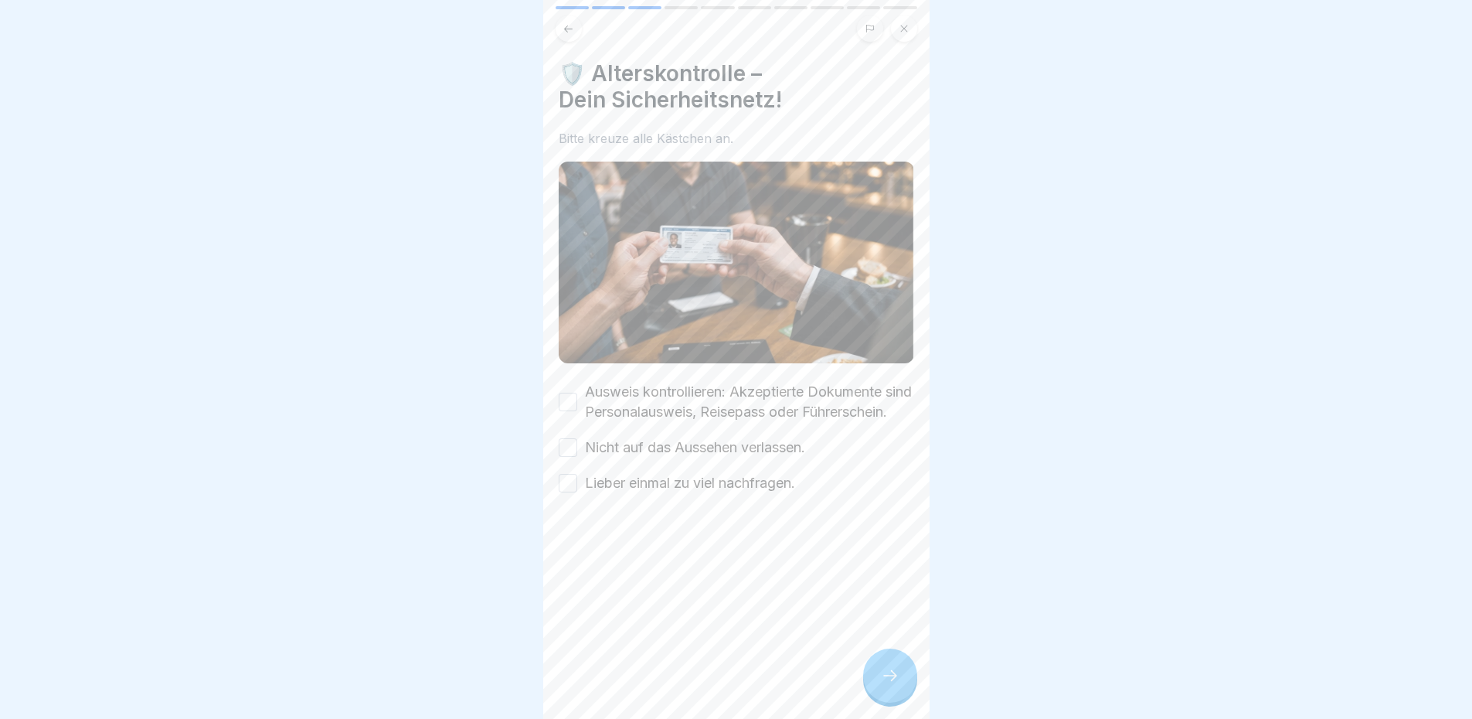
click at [574, 403] on button "Ausweis kontrollieren: Akzeptierte Dokumente sind Personalausweis, Reisepass od…" at bounding box center [568, 402] width 19 height 19
click at [578, 457] on div "Nicht auf das Aussehen verlassen." at bounding box center [682, 447] width 246 height 20
click at [569, 457] on button "Nicht auf das Aussehen verlassen." at bounding box center [568, 447] width 19 height 19
click at [569, 490] on button "Lieber einmal zu viel nachfragen." at bounding box center [568, 483] width 19 height 19
click at [911, 683] on div at bounding box center [890, 675] width 54 height 54
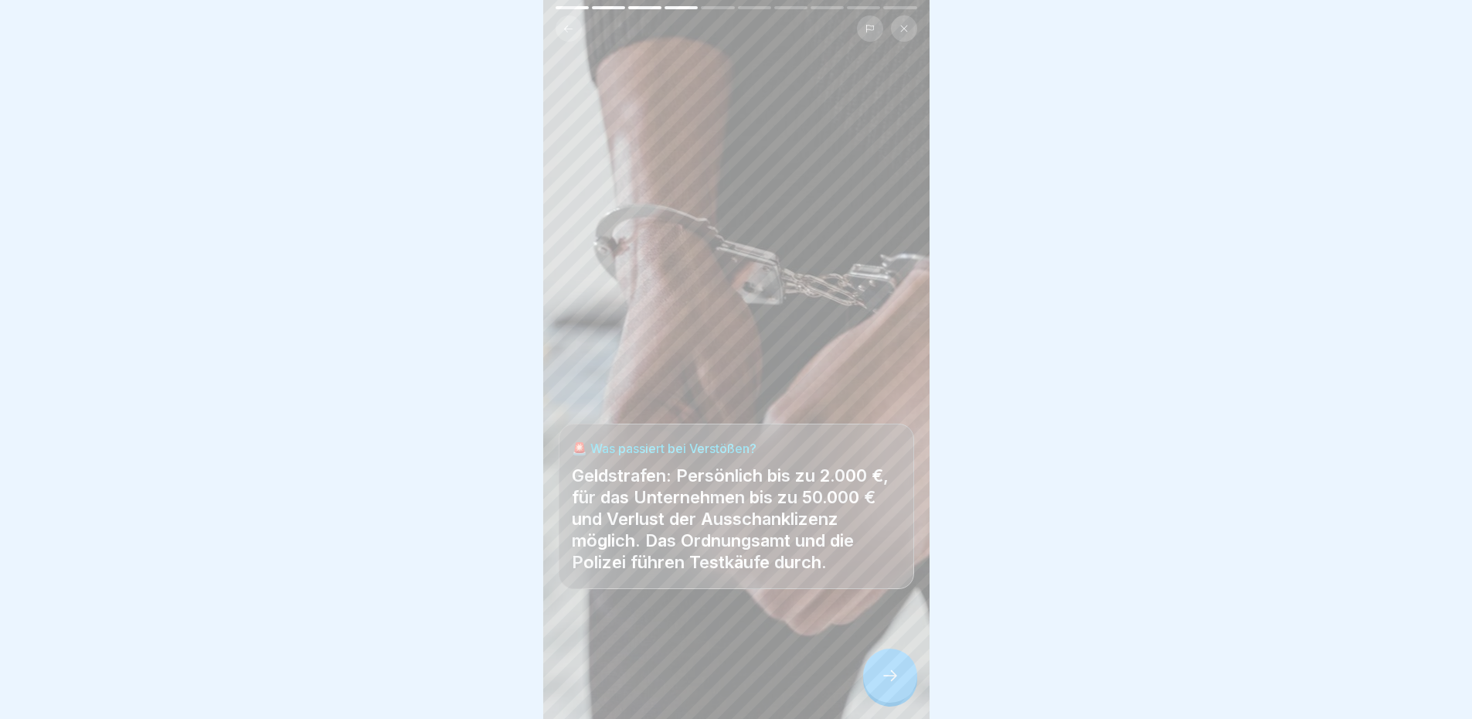
click at [787, 471] on p "Geldstrafen: Persönlich bis zu 2.000 €, für das Unternehmen bis zu 50.000 € und…" at bounding box center [736, 518] width 329 height 108
click at [784, 467] on p "Geldstrafen: Persönlich bis zu 2.000 €, für das Unternehmen bis zu 50.000 € und…" at bounding box center [736, 518] width 329 height 108
click at [793, 481] on p "Geldstrafen: Persönlich bis zu 2.000 €, für das Unternehmen bis zu 50.000 € und…" at bounding box center [736, 518] width 329 height 108
click at [794, 481] on p "Geldstrafen: Persönlich bis zu 2.000 €, für das Unternehmen bis zu 50.000 € und…" at bounding box center [736, 518] width 329 height 108
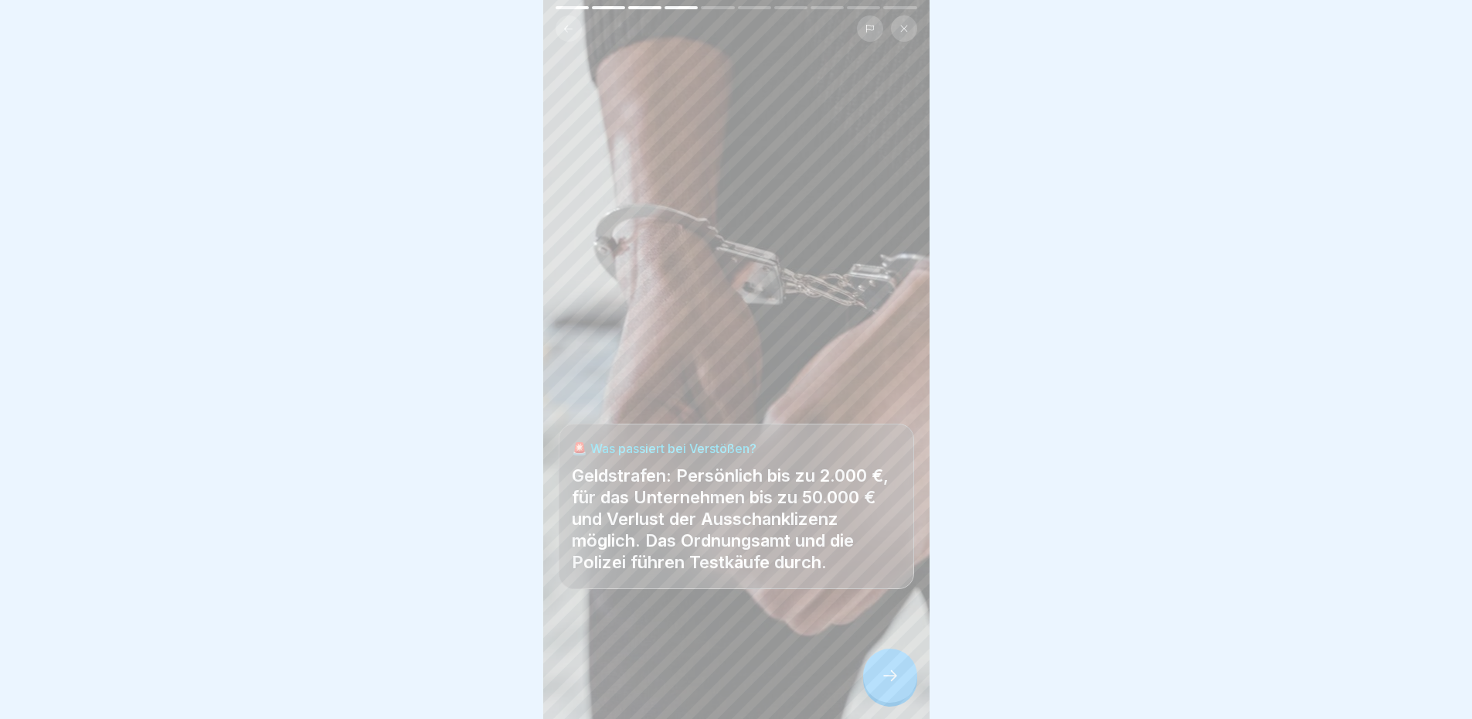
click at [879, 675] on div at bounding box center [890, 675] width 54 height 54
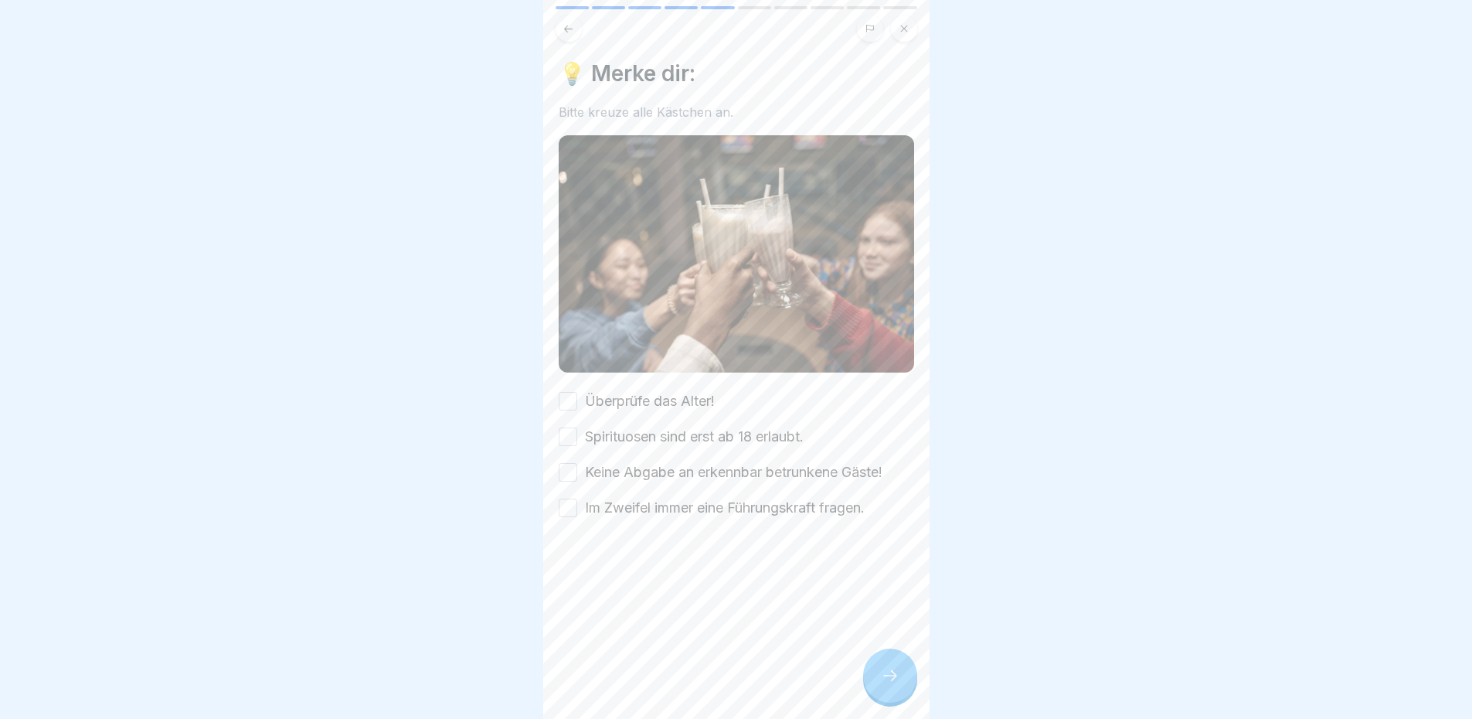
click at [795, 257] on img at bounding box center [736, 253] width 355 height 237
click at [658, 391] on label "Überprüfe das Alter!" at bounding box center [650, 401] width 130 height 20
click at [577, 392] on button "Überprüfe das Alter!" at bounding box center [568, 401] width 19 height 19
click at [571, 429] on button "Spirituosen sind erst ab 18 erlaubt." at bounding box center [568, 436] width 19 height 19
click at [573, 465] on button "Keine Abgabe an erkennbar betrunkene Gäste!" at bounding box center [568, 472] width 19 height 19
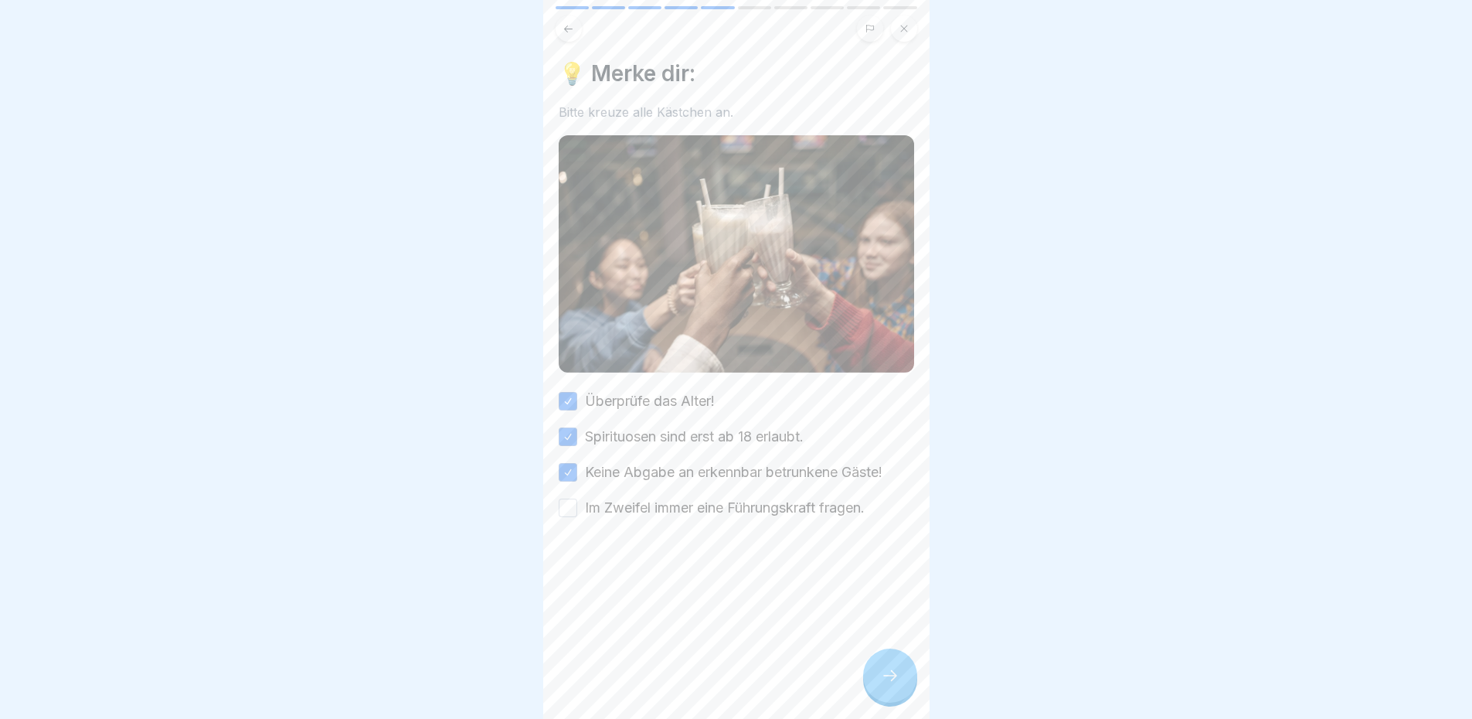
click at [576, 498] on button "Im Zweifel immer eine Führungskraft fragen." at bounding box center [568, 507] width 19 height 19
click at [898, 675] on div at bounding box center [890, 675] width 54 height 54
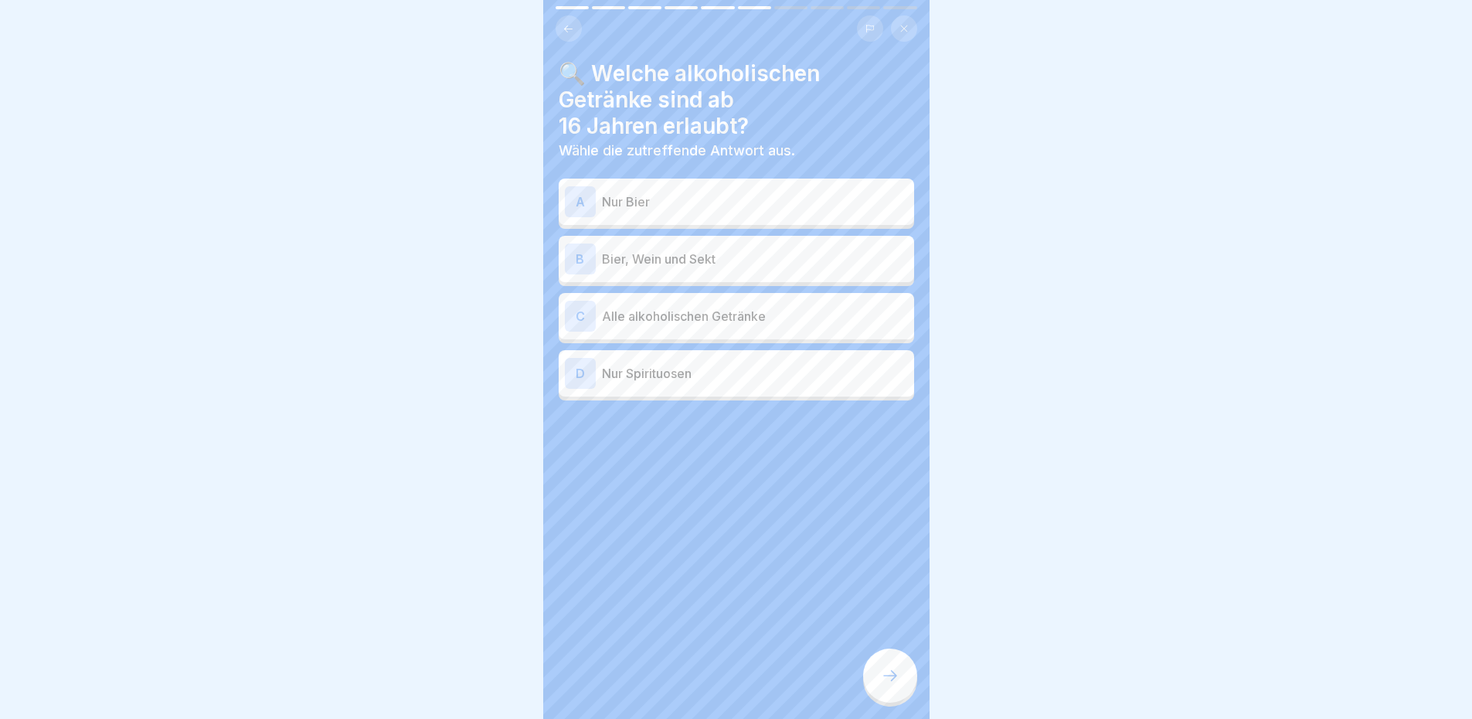
click at [801, 81] on h4 "🔍 Welche alkoholischen Getränke sind ab 16 Jahren erlaubt?" at bounding box center [736, 99] width 355 height 79
click at [801, 80] on h4 "🔍 Welche alkoholischen Getränke sind ab 16 Jahren erlaubt?" at bounding box center [736, 99] width 355 height 79
click at [729, 253] on p "Bier, Wein und Sekt" at bounding box center [755, 259] width 306 height 19
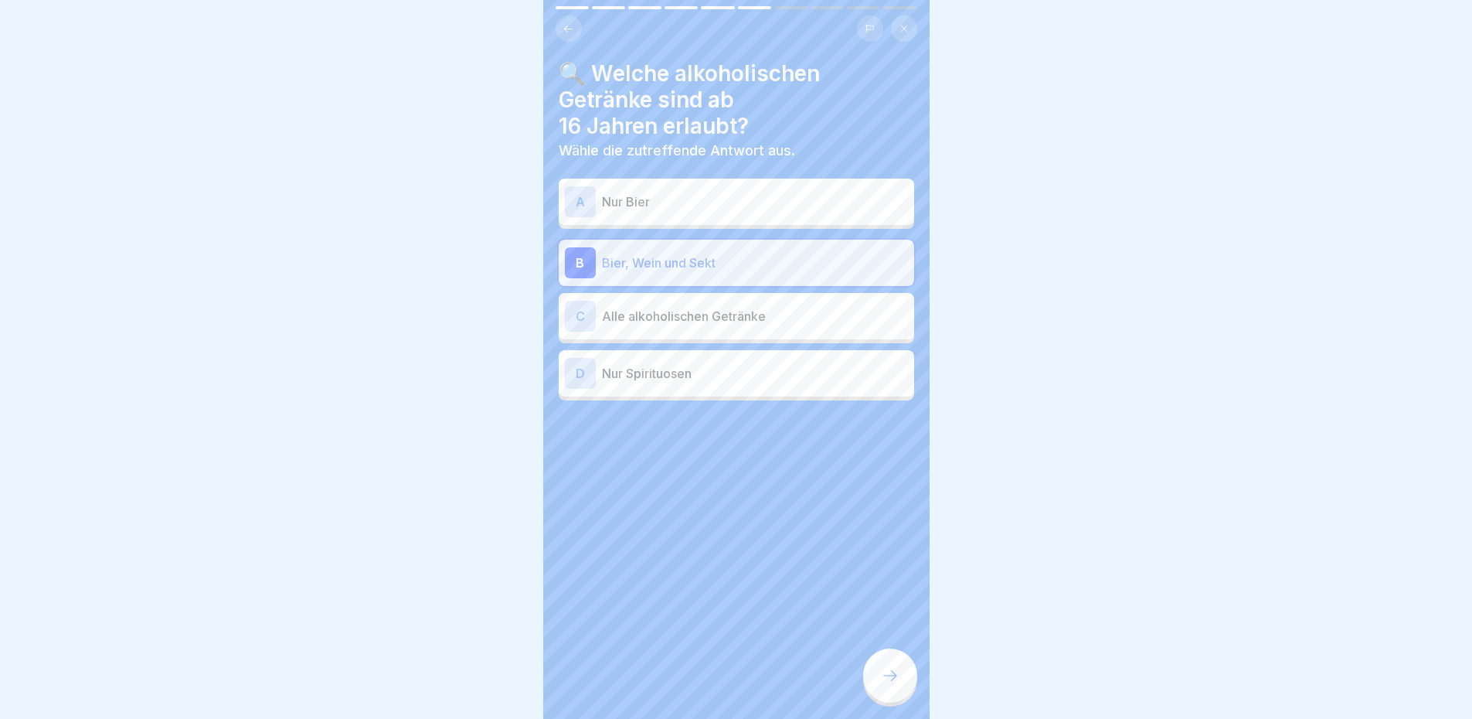
click at [876, 674] on div at bounding box center [890, 675] width 54 height 54
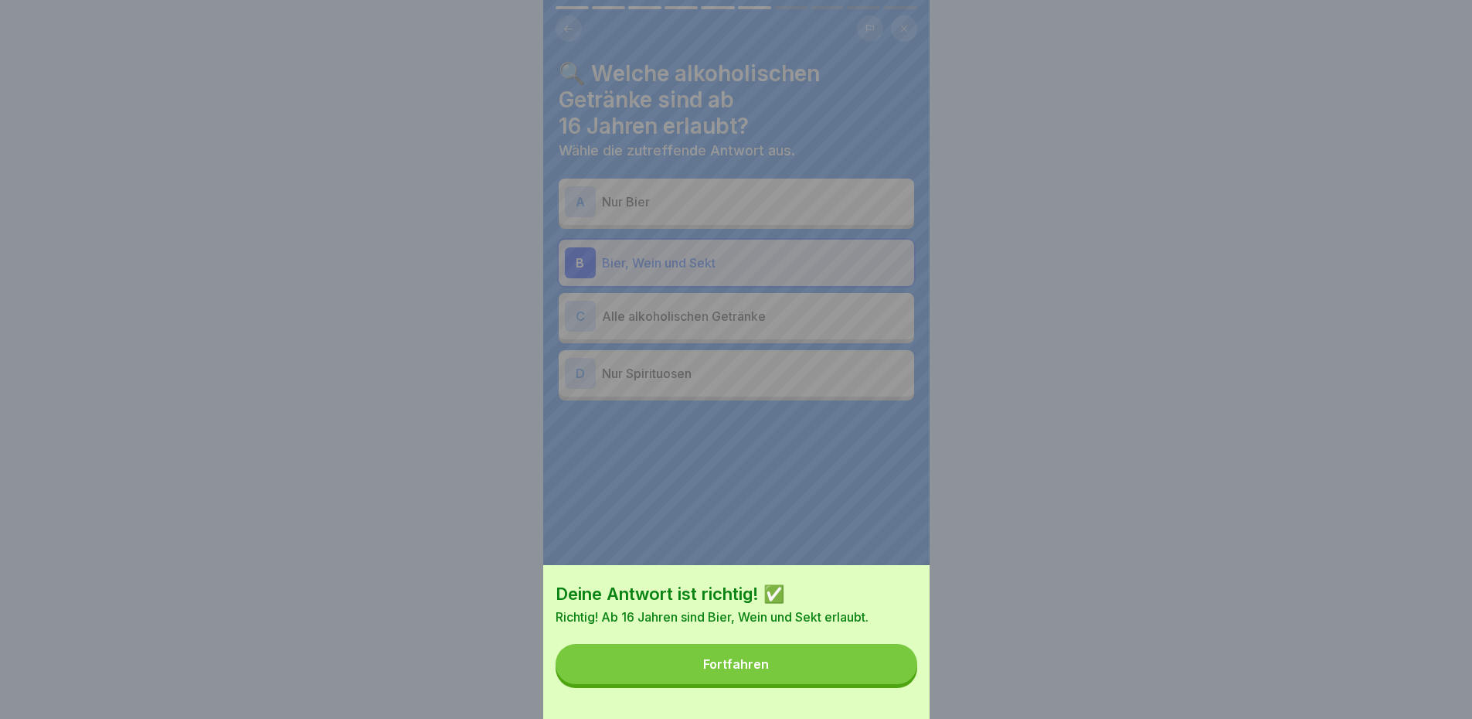
click at [861, 676] on button "Fortfahren" at bounding box center [737, 664] width 362 height 40
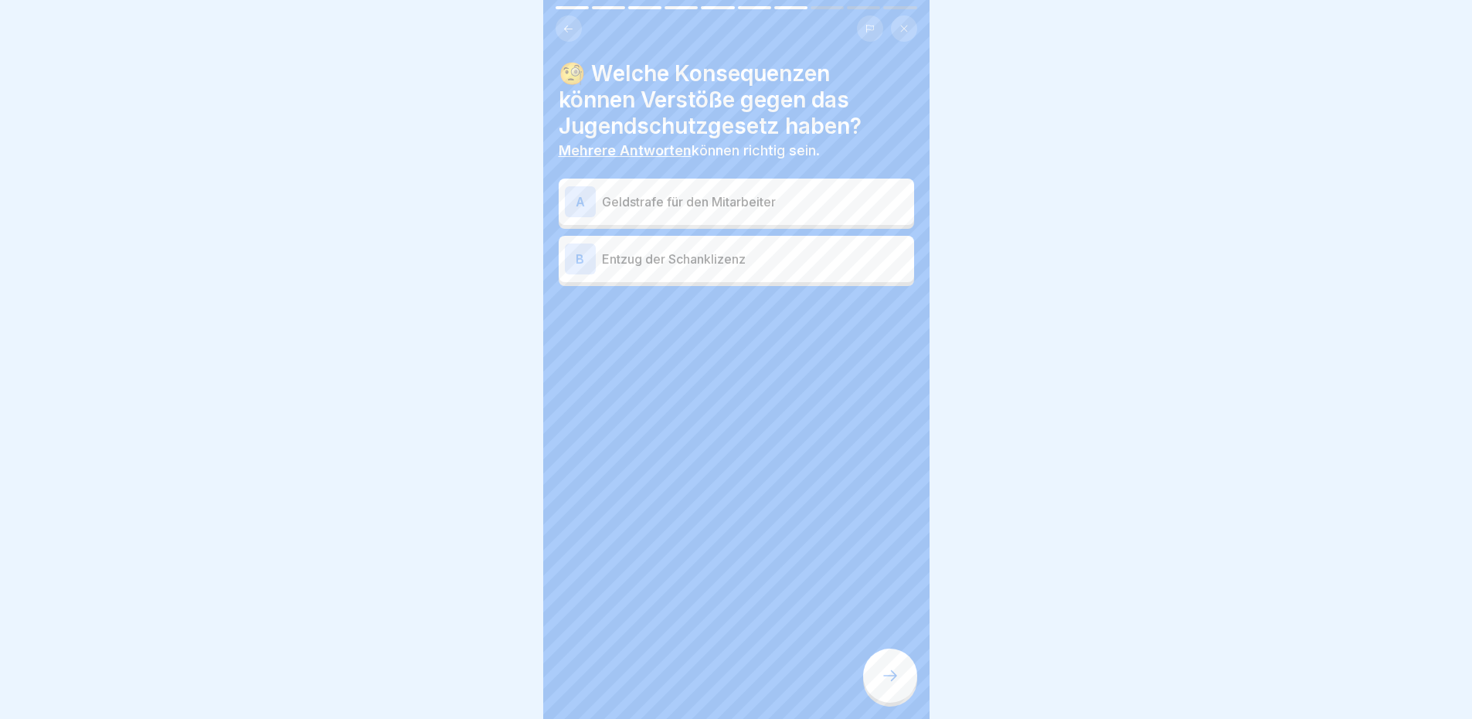
click at [806, 245] on div "B Entzug der Schanklizenz" at bounding box center [736, 258] width 343 height 31
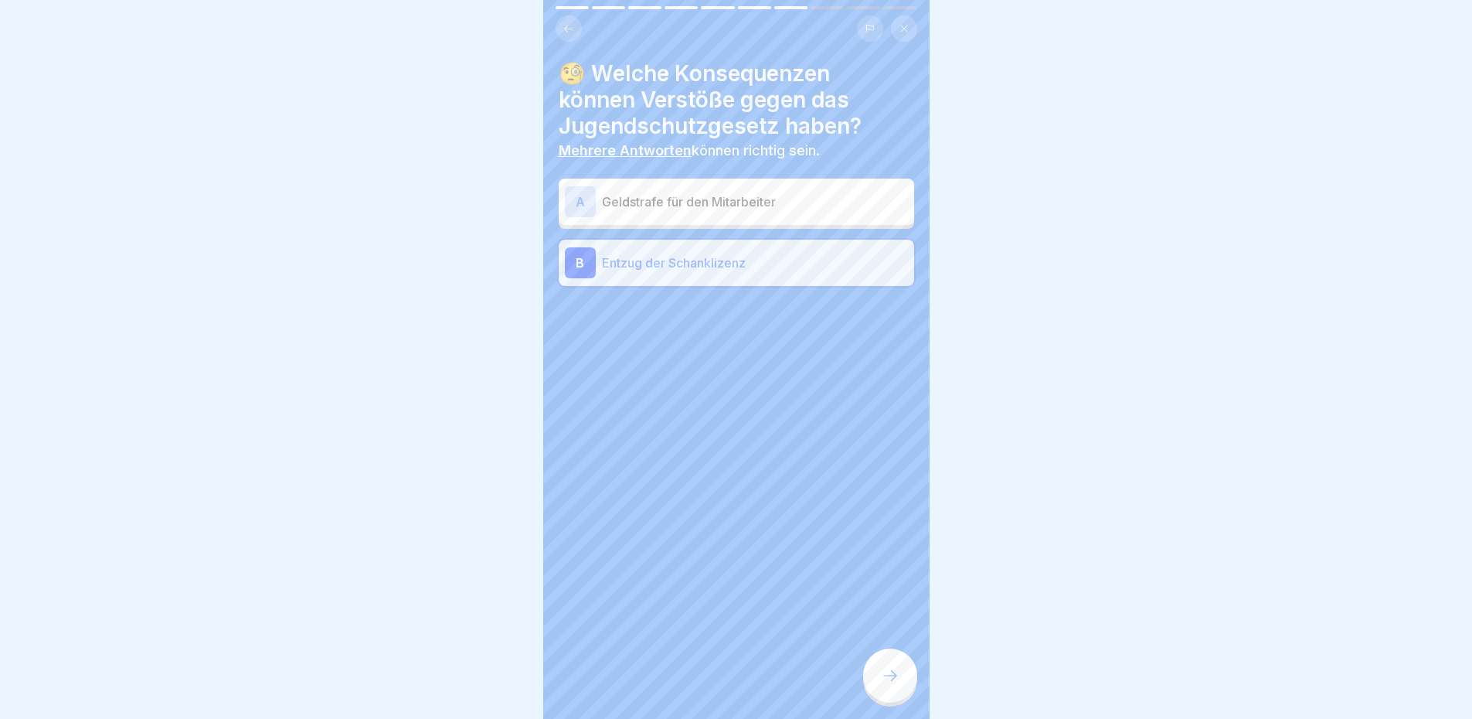
click at [796, 209] on p "Geldstrafe für den Mitarbeiter" at bounding box center [755, 201] width 306 height 19
click at [792, 199] on p "Geldstrafe für den Mitarbeiter" at bounding box center [755, 201] width 306 height 19
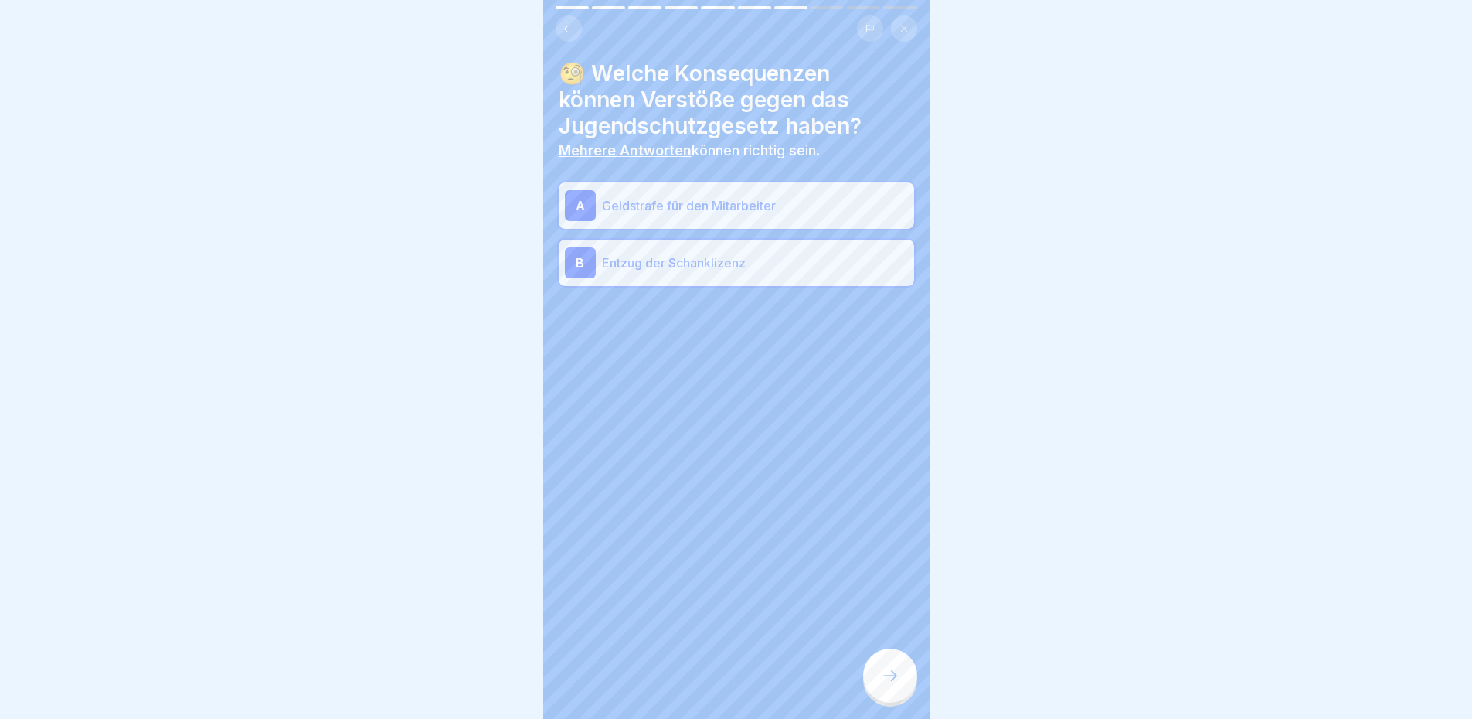
click at [884, 685] on icon at bounding box center [890, 675] width 19 height 19
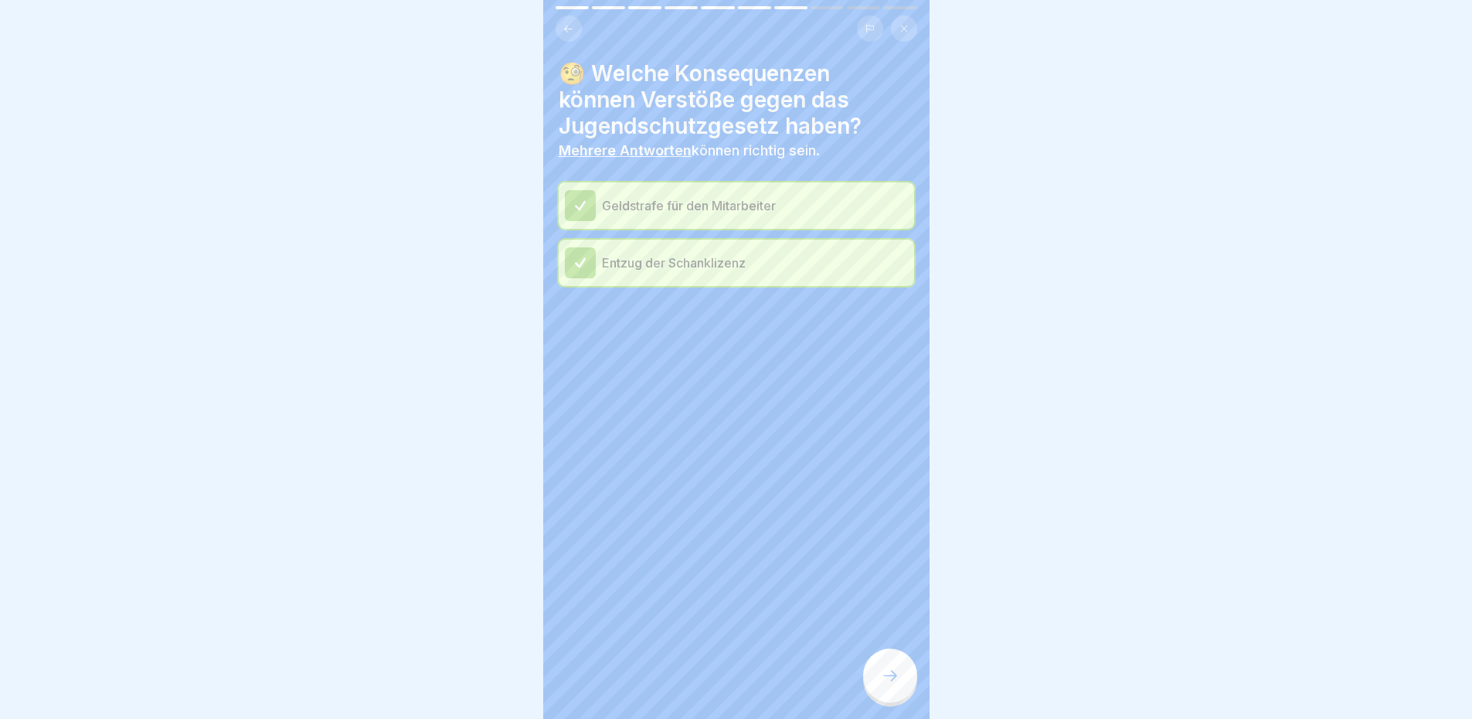
click at [892, 673] on div at bounding box center [890, 675] width 54 height 54
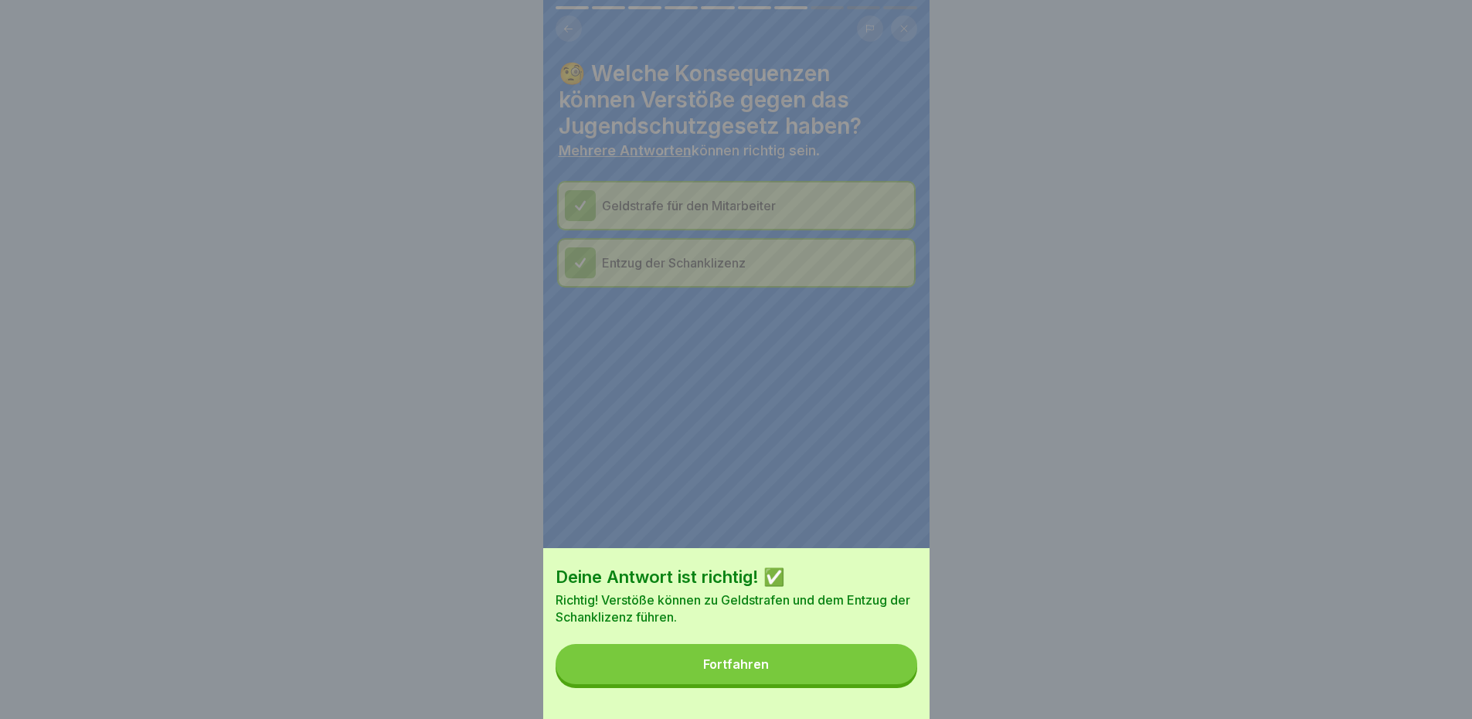
click at [821, 675] on button "Fortfahren" at bounding box center [737, 664] width 362 height 40
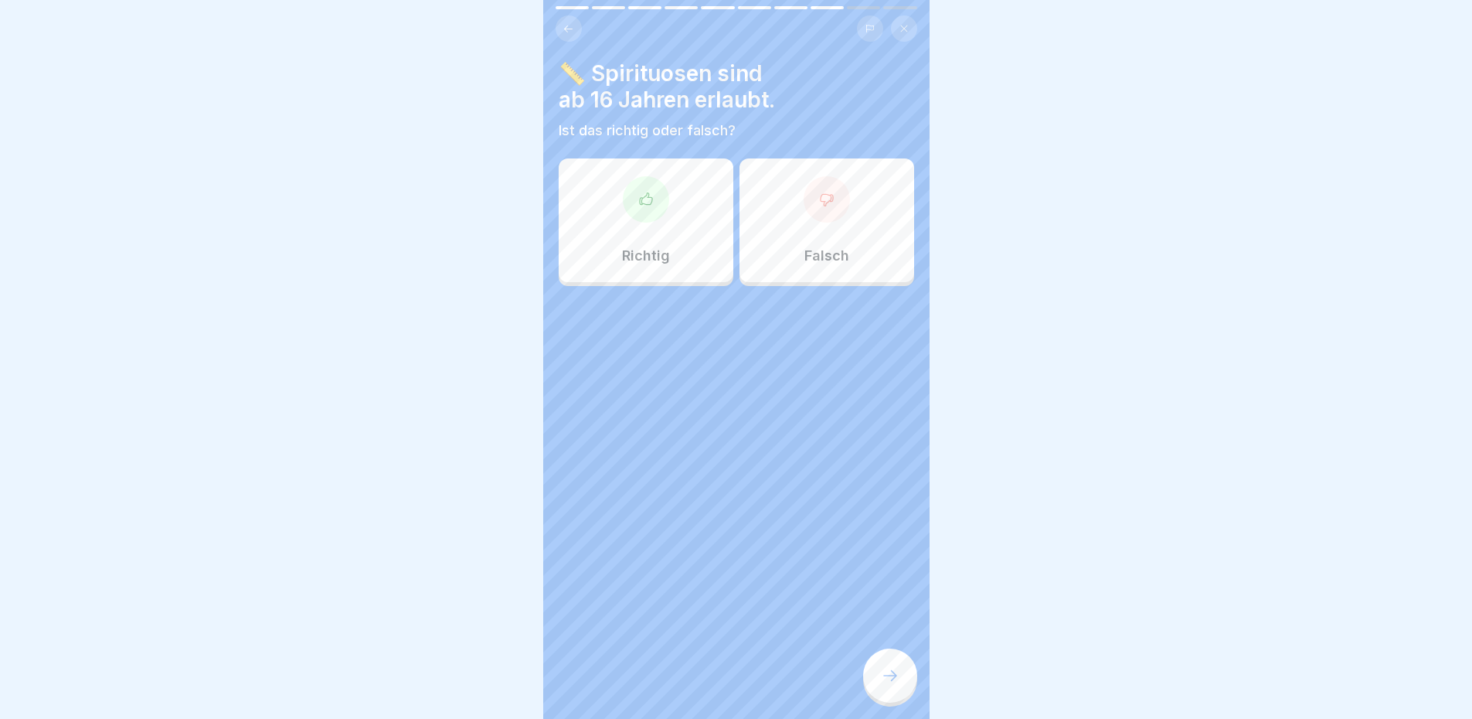
click at [835, 209] on div at bounding box center [827, 199] width 46 height 46
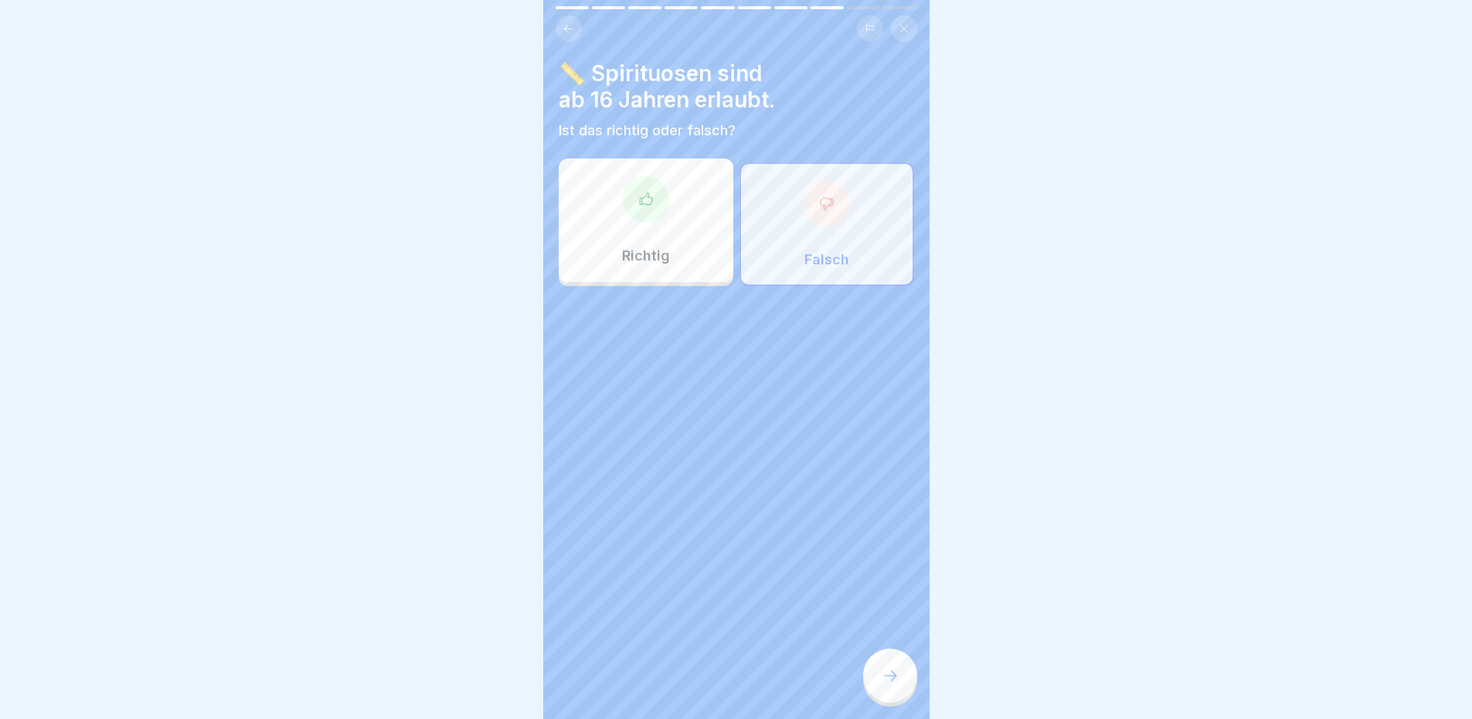
click at [889, 663] on div at bounding box center [890, 675] width 54 height 54
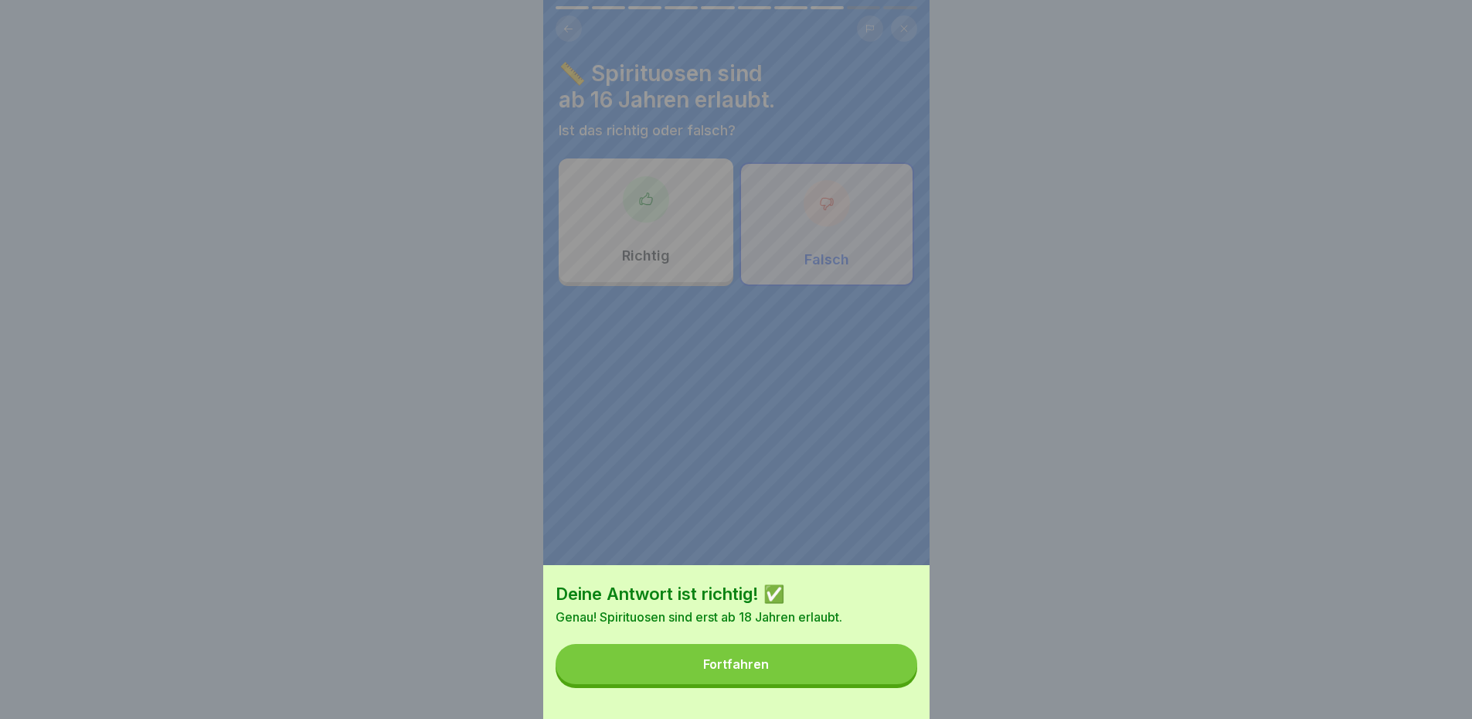
click at [892, 661] on button "Fortfahren" at bounding box center [737, 664] width 362 height 40
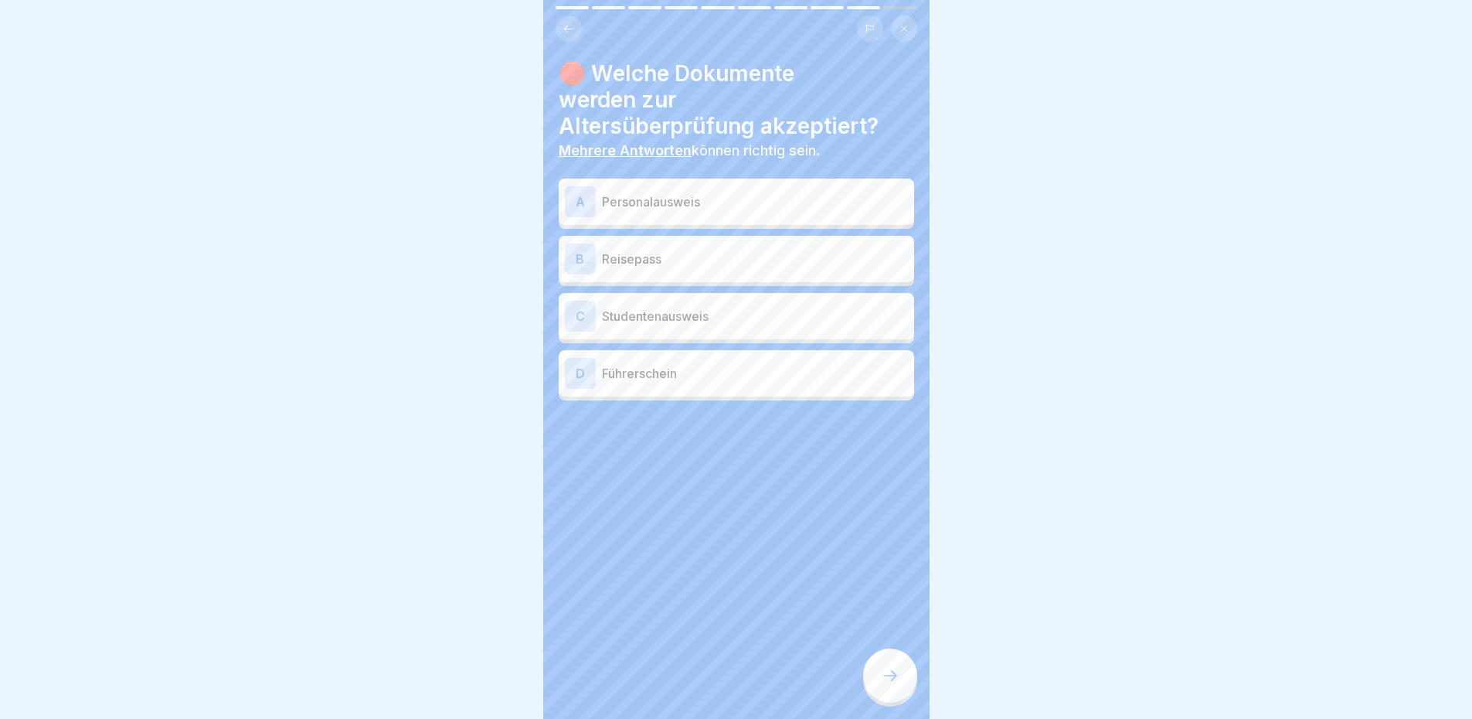
click at [843, 92] on h4 "🛑 Welche Dokumente werden zur Altersüberprüfung akzeptiert?" at bounding box center [736, 99] width 355 height 79
click at [808, 206] on p "Personalausweis" at bounding box center [755, 201] width 306 height 19
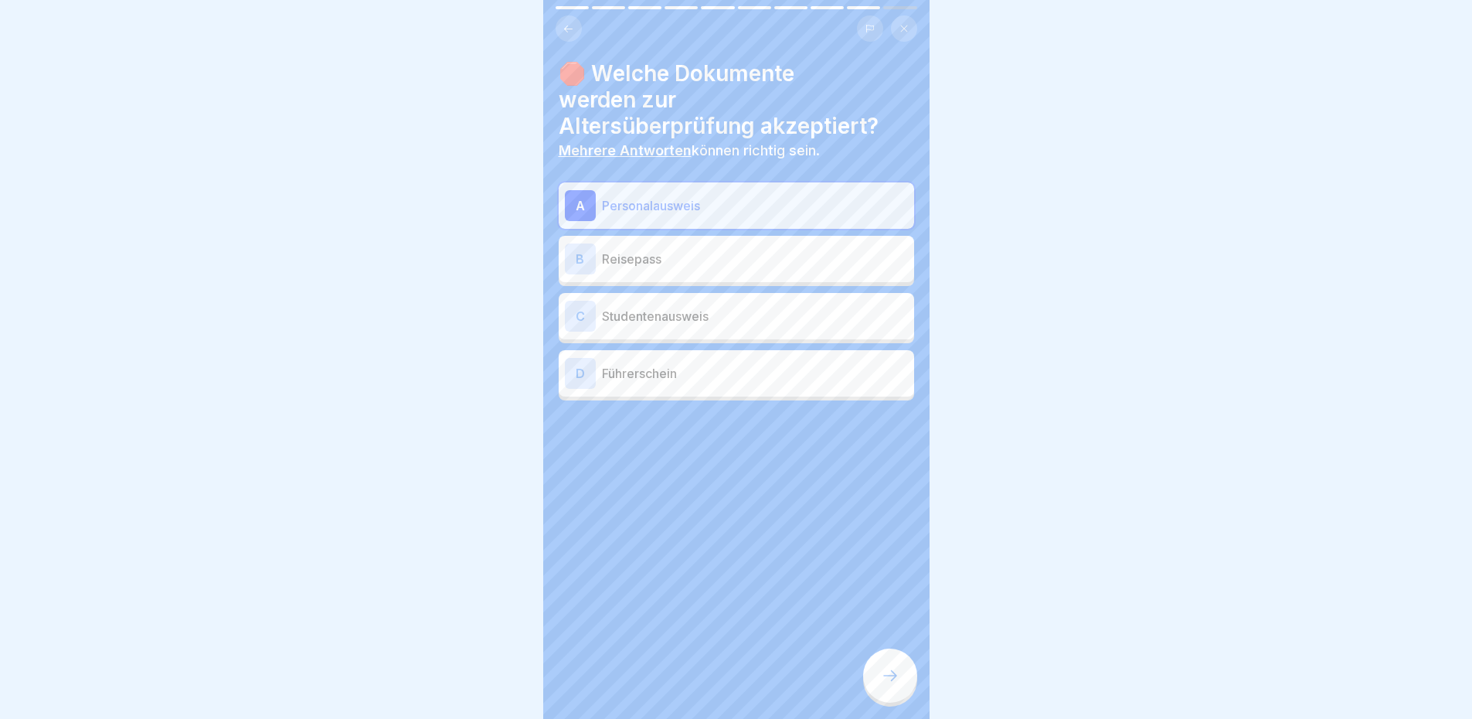
click at [767, 260] on p "Reisepass" at bounding box center [755, 259] width 306 height 19
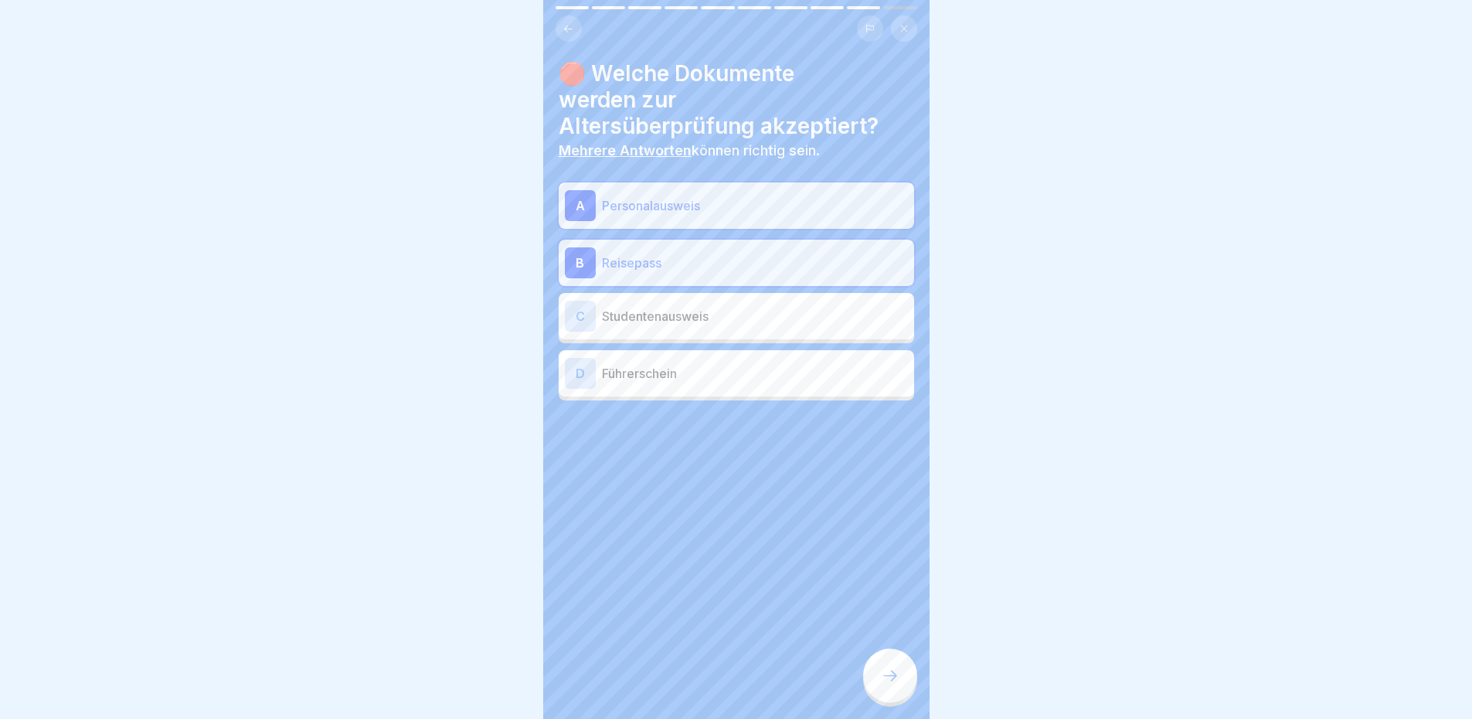
click at [716, 373] on p "Führerschein" at bounding box center [755, 373] width 306 height 19
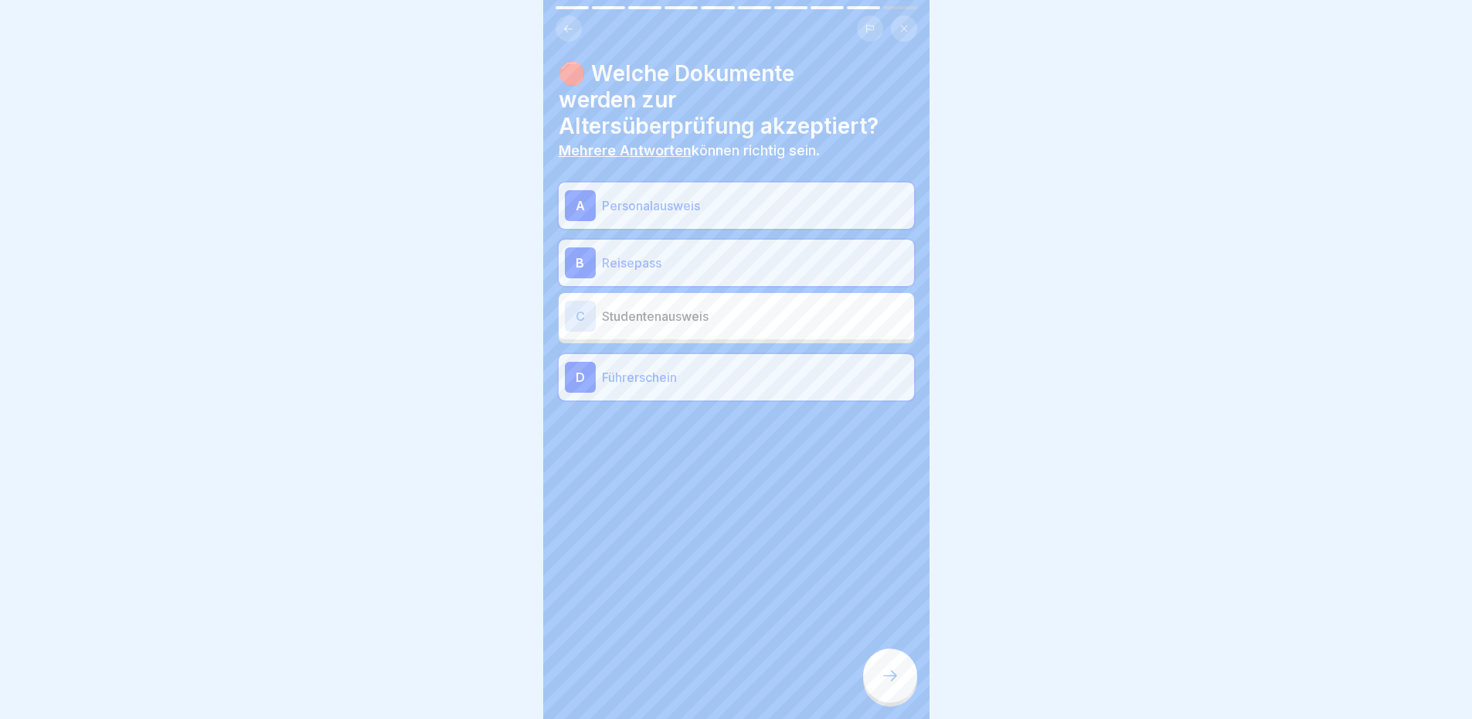
click at [913, 671] on div "Jugendschutzgesetz & Alkoholabgabe in der Gastronomie 🧒🏽 10 Schritte Deutsch 🍻 …" at bounding box center [736, 359] width 386 height 719
click at [903, 688] on div at bounding box center [890, 675] width 54 height 54
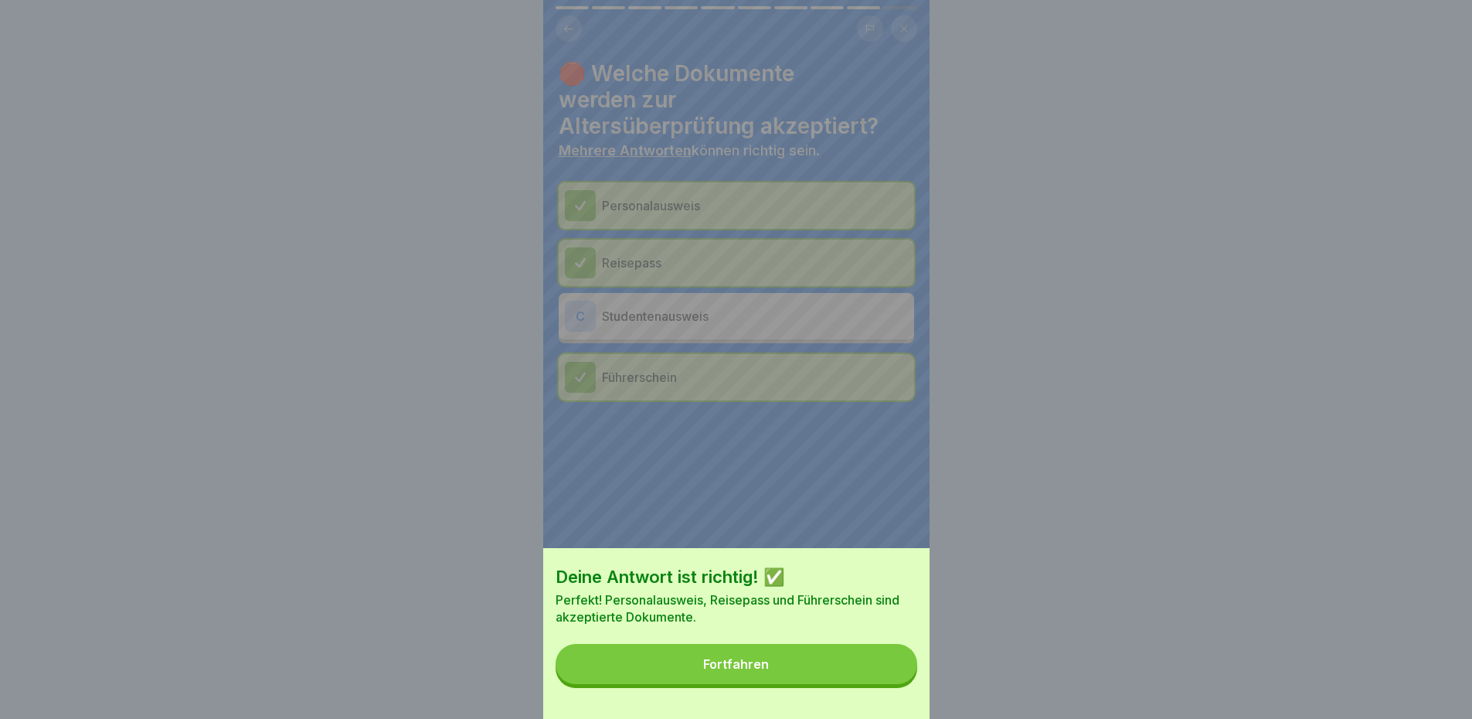
click at [834, 664] on button "Fortfahren" at bounding box center [737, 664] width 362 height 40
click at [834, 664] on div "Deine Antwort ist richtig! ✅ Perfekt! Personalausweis, Reisepass und Führersche…" at bounding box center [736, 359] width 386 height 719
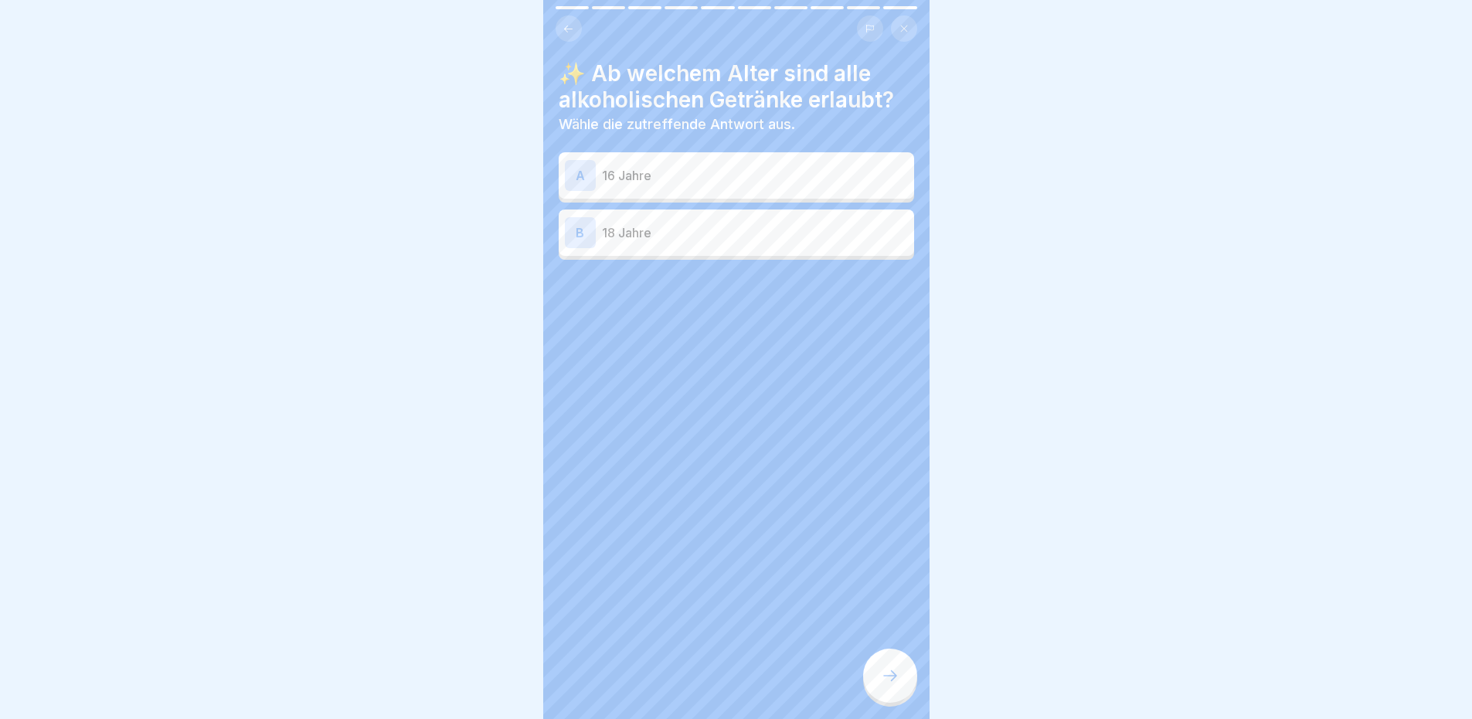
click at [824, 229] on p "18 Jahre" at bounding box center [755, 232] width 306 height 19
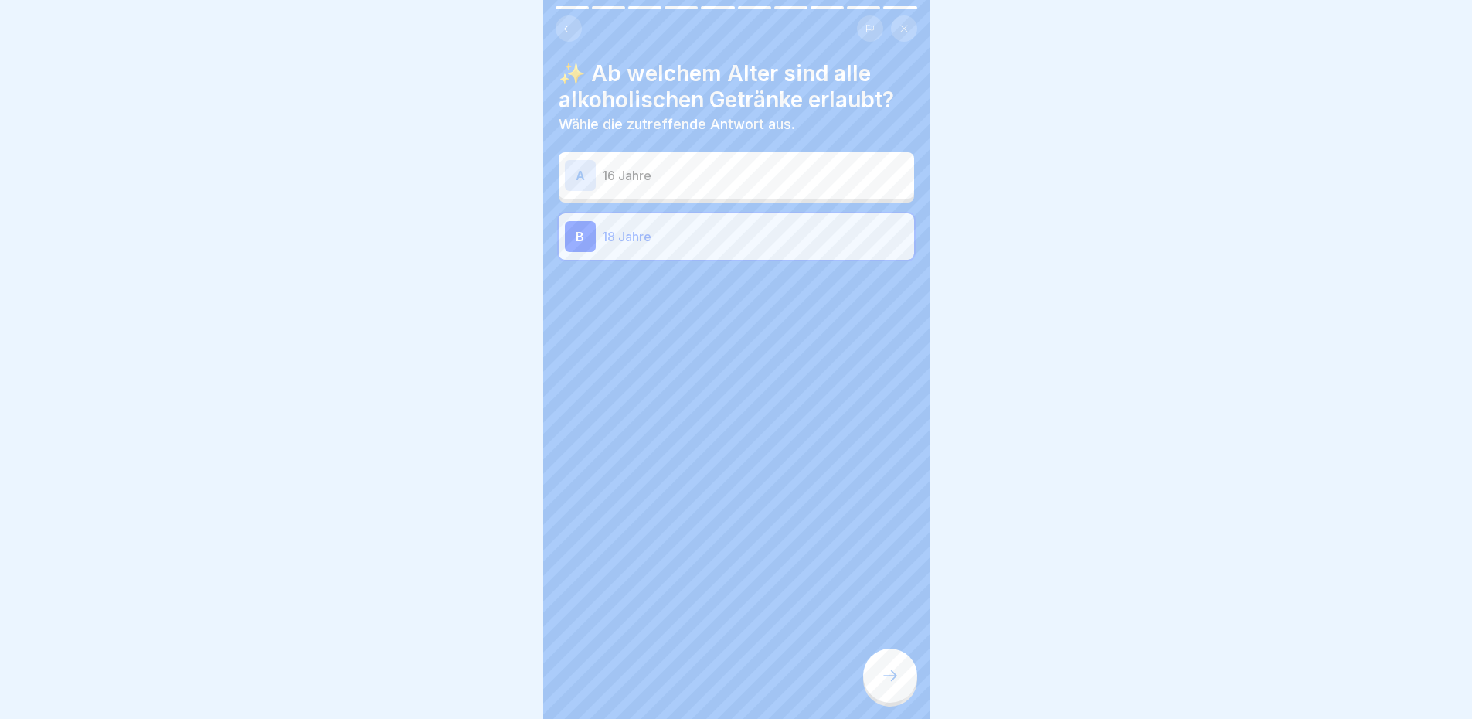
click at [897, 685] on icon at bounding box center [890, 675] width 19 height 19
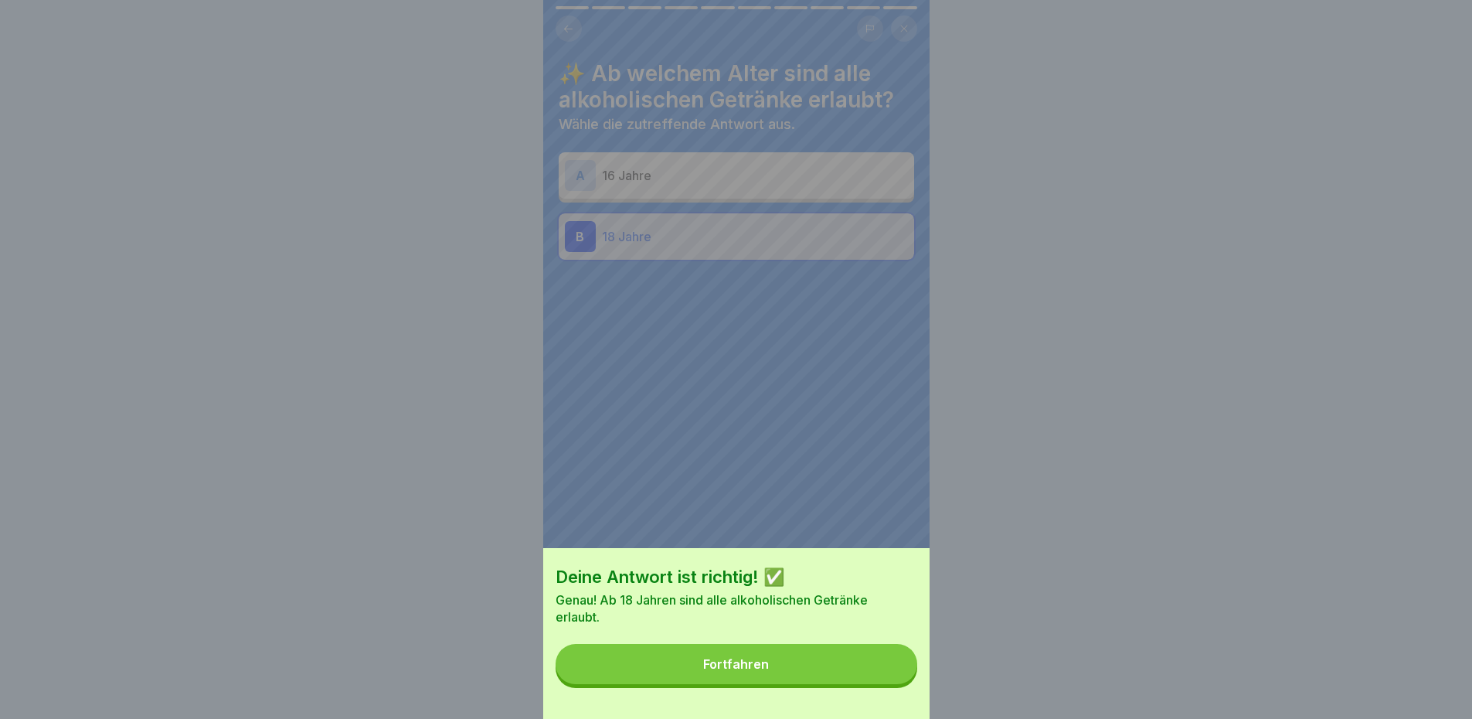
click at [893, 680] on button "Fortfahren" at bounding box center [737, 664] width 362 height 40
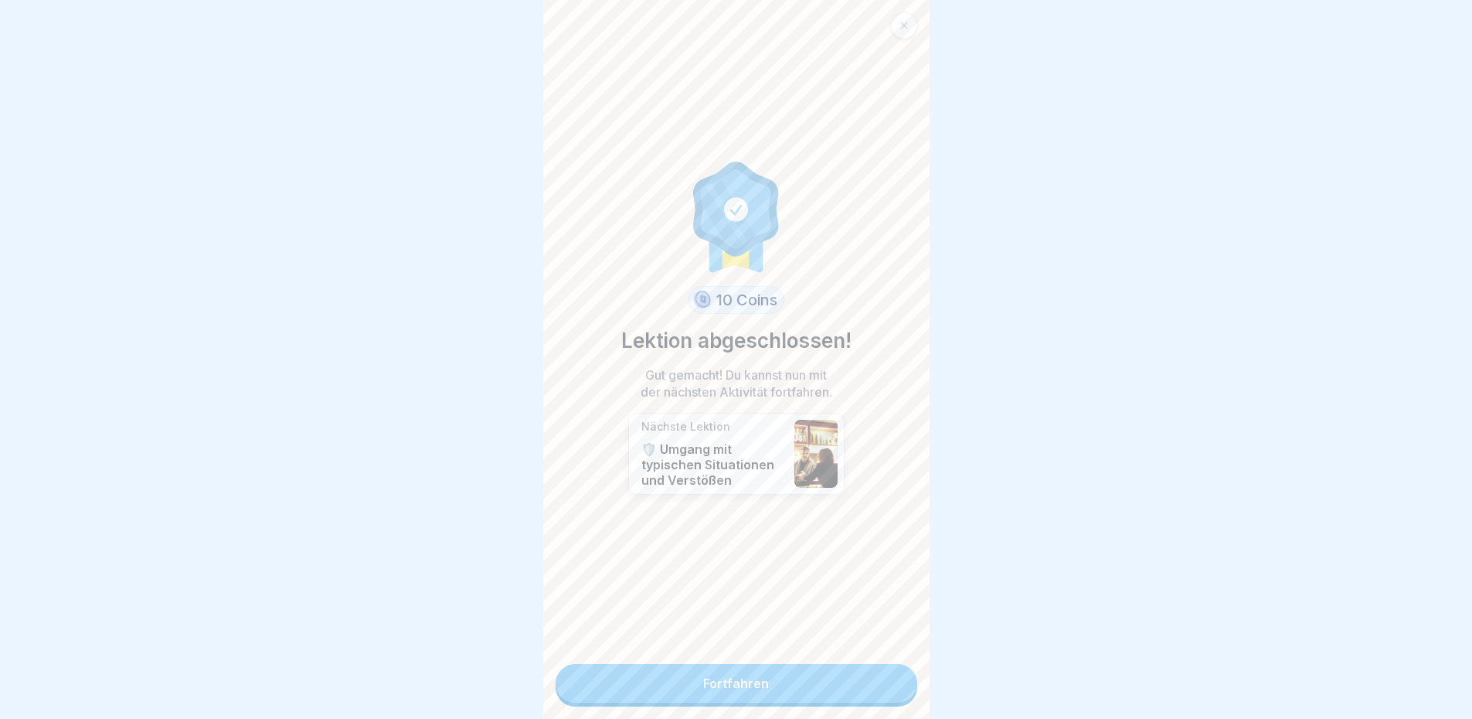
click at [833, 658] on div "10 Coins Lektion abgeschlossen! Gut gemacht! Du kannst nun mit der nächsten Akt…" at bounding box center [736, 359] width 386 height 719
click at [825, 678] on link "Fortfahren" at bounding box center [737, 683] width 362 height 39
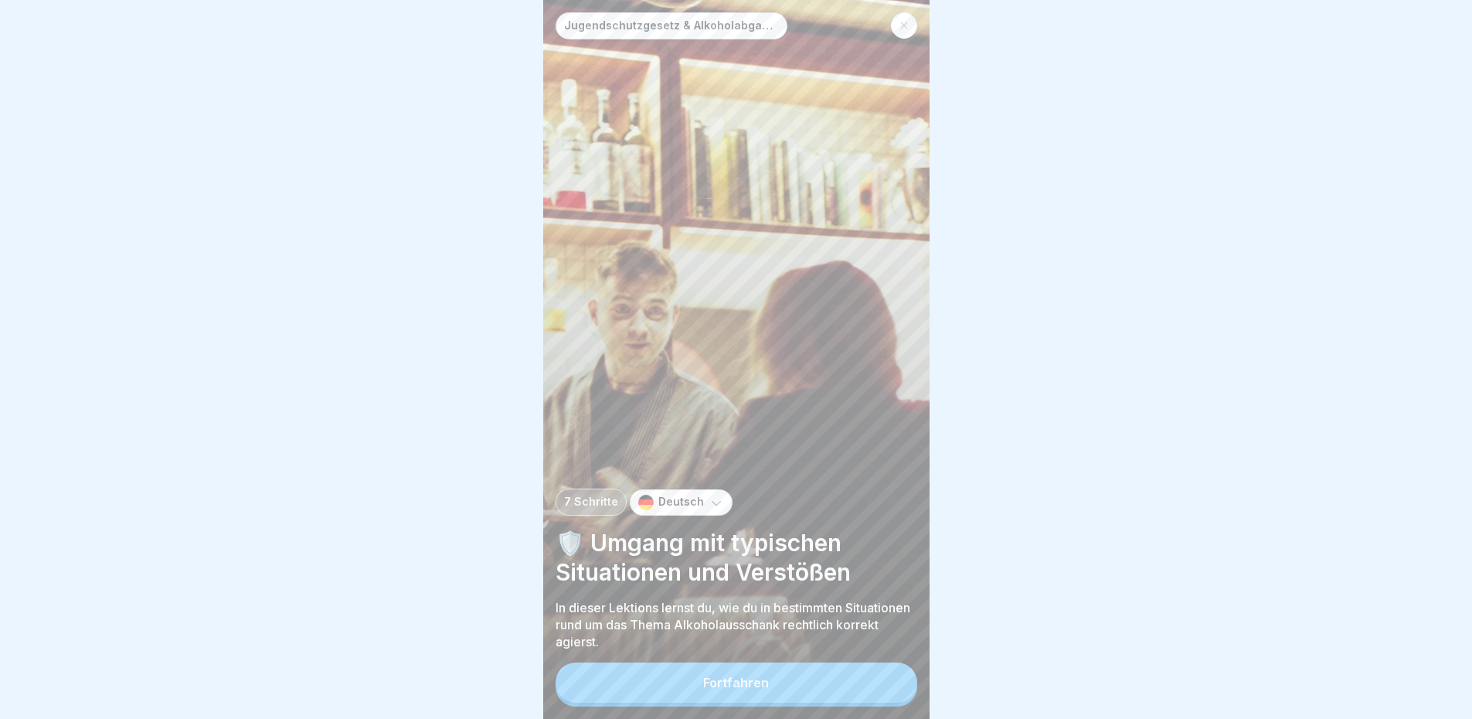
click at [851, 437] on div "Jugendschutzgesetz & Alkoholabgabe in der Gastronomie 🧒🏽 7 Schritte Deutsch 🛡️ …" at bounding box center [736, 359] width 386 height 719
click at [794, 682] on button "Fortfahren" at bounding box center [737, 682] width 362 height 40
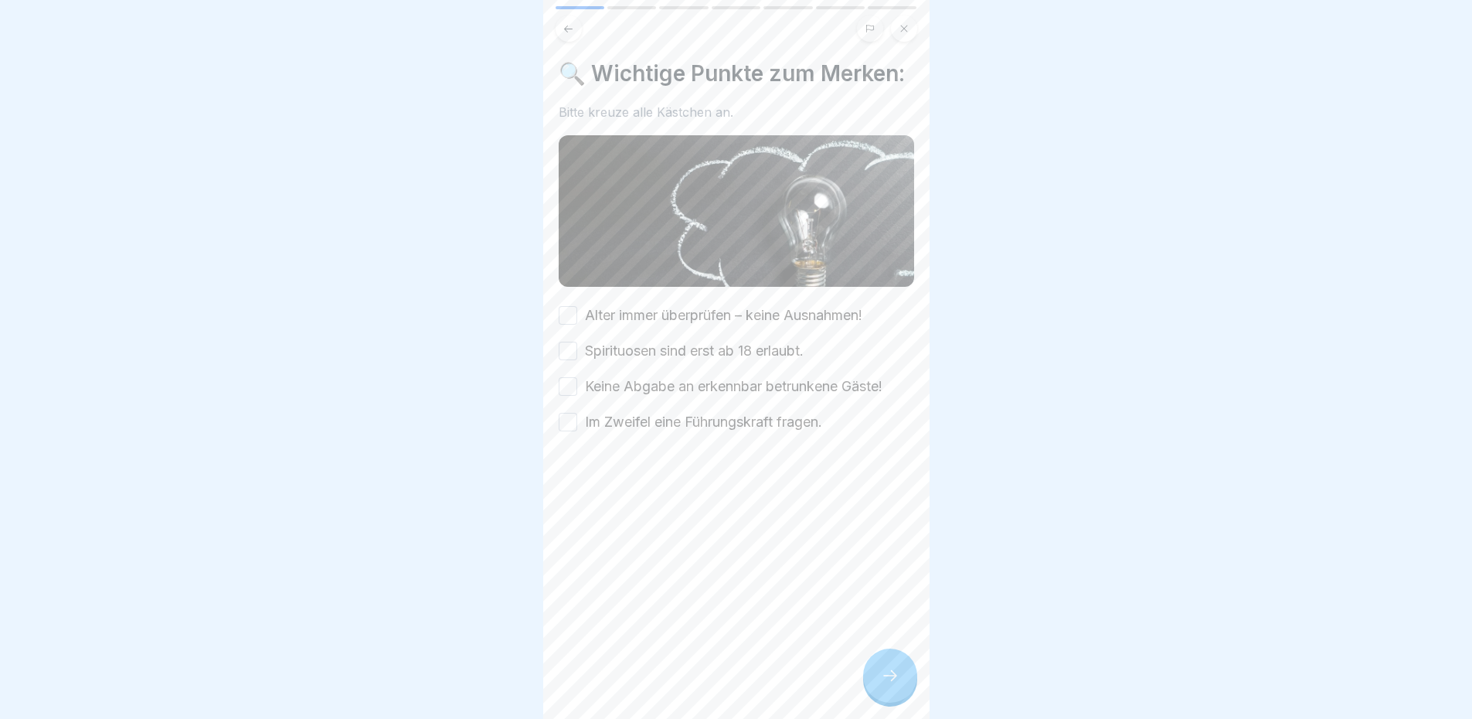
click at [637, 325] on label "Alter immer überprüfen – keine Ausnahmen!" at bounding box center [723, 315] width 277 height 20
click at [577, 325] on button "Alter immer überprüfen – keine Ausnahmen!" at bounding box center [568, 315] width 19 height 19
click at [580, 325] on div "Alter immer überprüfen – keine Ausnahmen!" at bounding box center [711, 315] width 304 height 20
click at [575, 325] on button "Alter immer überprüfen – keine Ausnahmen!" at bounding box center [568, 315] width 19 height 19
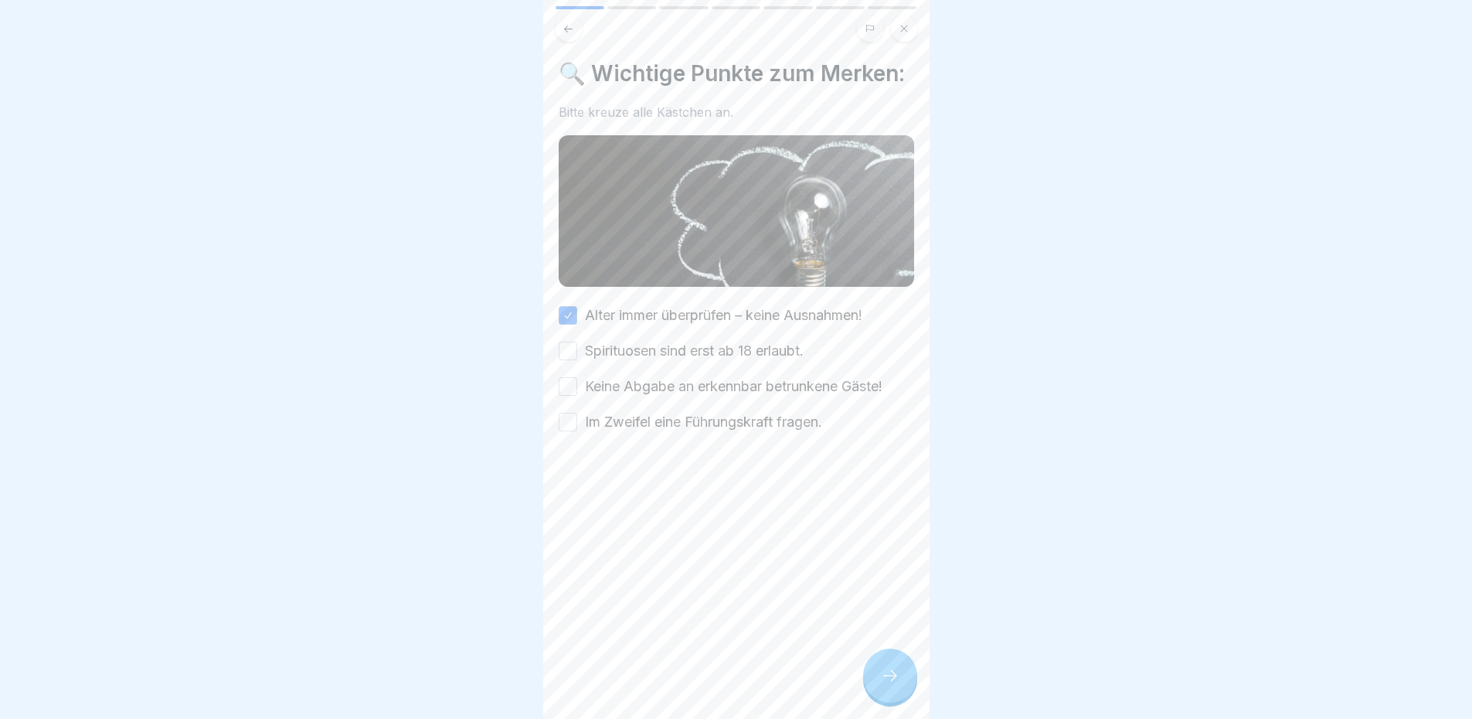
click at [573, 325] on button "Alter immer überprüfen – keine Ausnahmen!" at bounding box center [568, 315] width 19 height 19
click at [570, 325] on button "Alter immer überprüfen – keine Ausnahmen!" at bounding box center [568, 315] width 19 height 19
click at [565, 360] on button "Spirituosen sind erst ab 18 erlaubt." at bounding box center [568, 351] width 19 height 19
click at [556, 416] on div "🔍 Wichtige Punkte zum Merken: Bitte kreuze alle Kästchen an. [PERSON_NAME] imme…" at bounding box center [736, 359] width 386 height 719
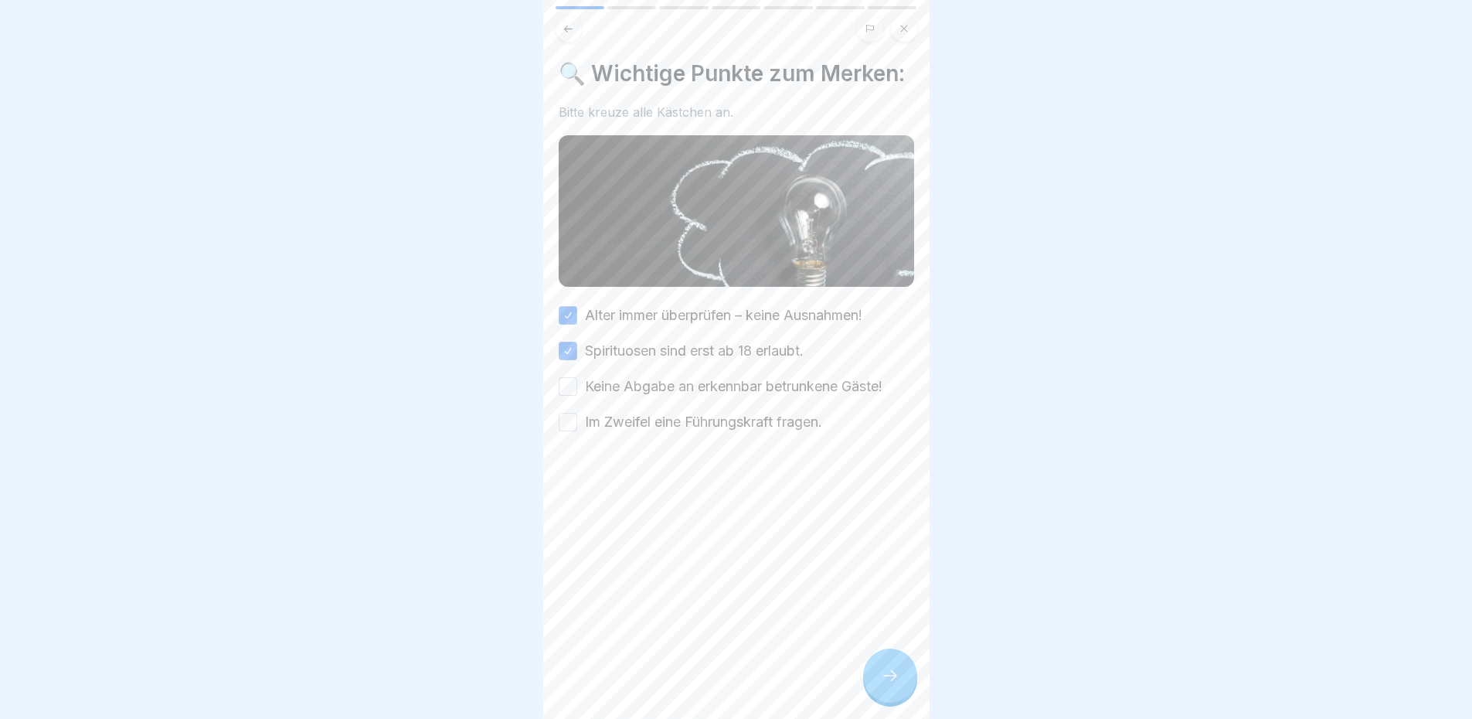
click at [570, 396] on button "Keine Abgabe an erkennbar betrunkene Gäste!" at bounding box center [568, 386] width 19 height 19
click at [567, 431] on button "Im Zweifel eine Führungskraft fragen." at bounding box center [568, 422] width 19 height 19
click at [899, 671] on div at bounding box center [890, 675] width 54 height 54
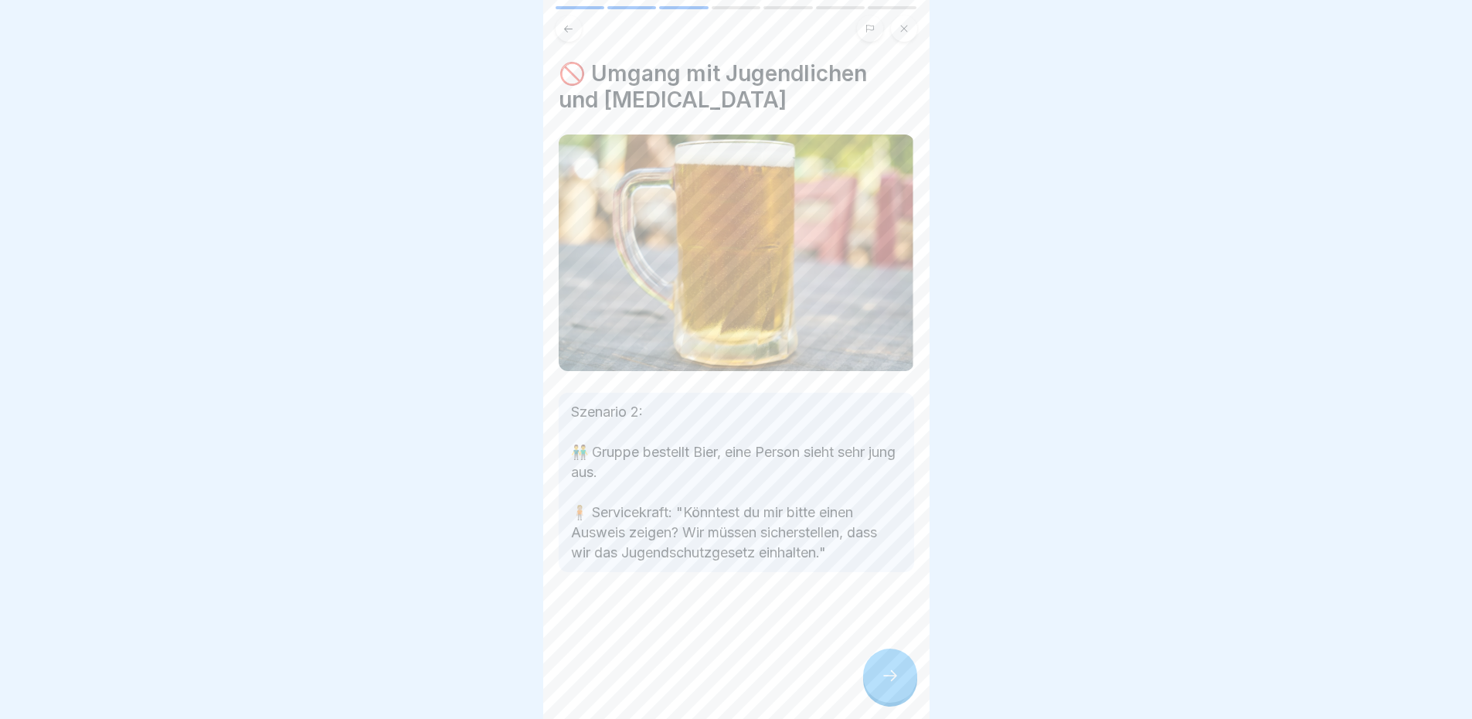
click at [563, 29] on icon at bounding box center [569, 29] width 12 height 12
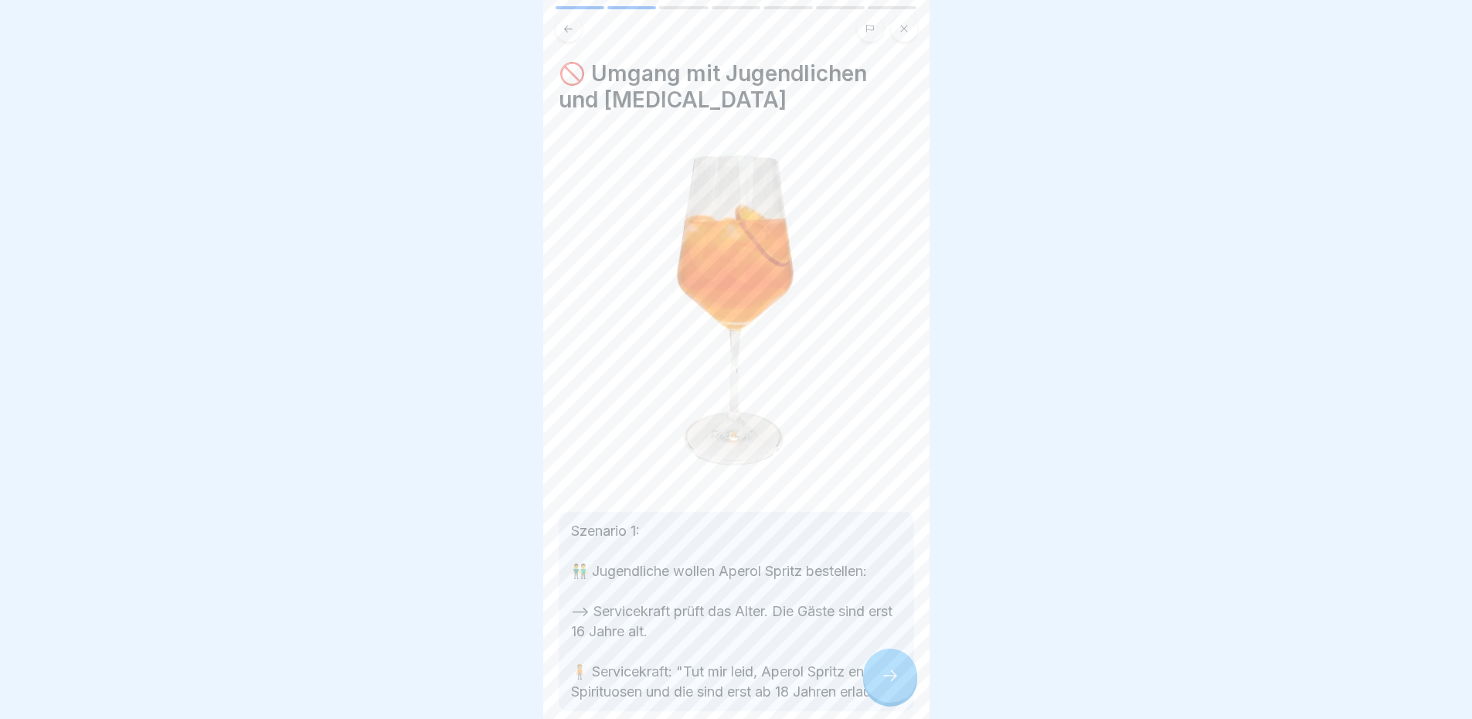
click at [811, 91] on h4 "🚫 Umgang mit Jugendlichen und [MEDICAL_DATA]" at bounding box center [736, 86] width 355 height 53
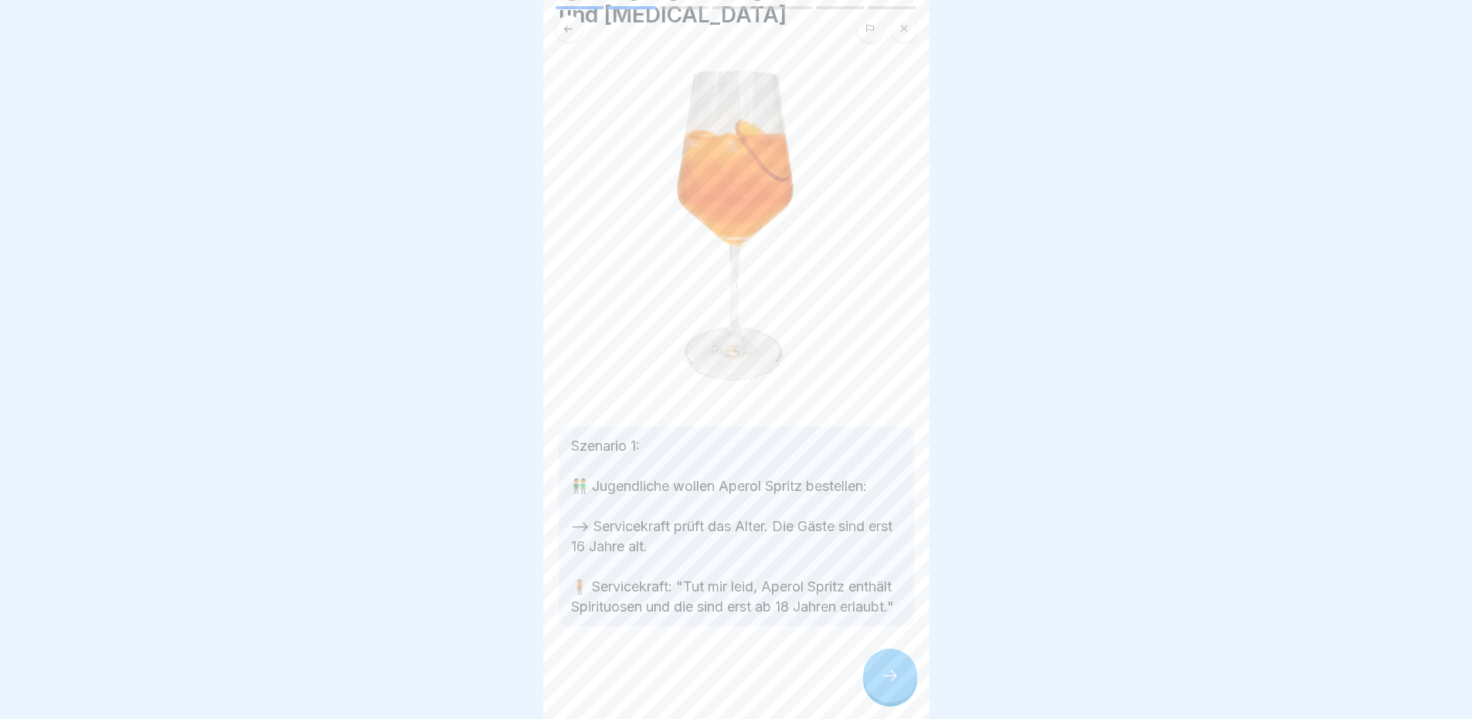
scroll to position [12, 0]
click at [811, 345] on img at bounding box center [736, 226] width 355 height 355
click at [828, 332] on img at bounding box center [736, 226] width 355 height 355
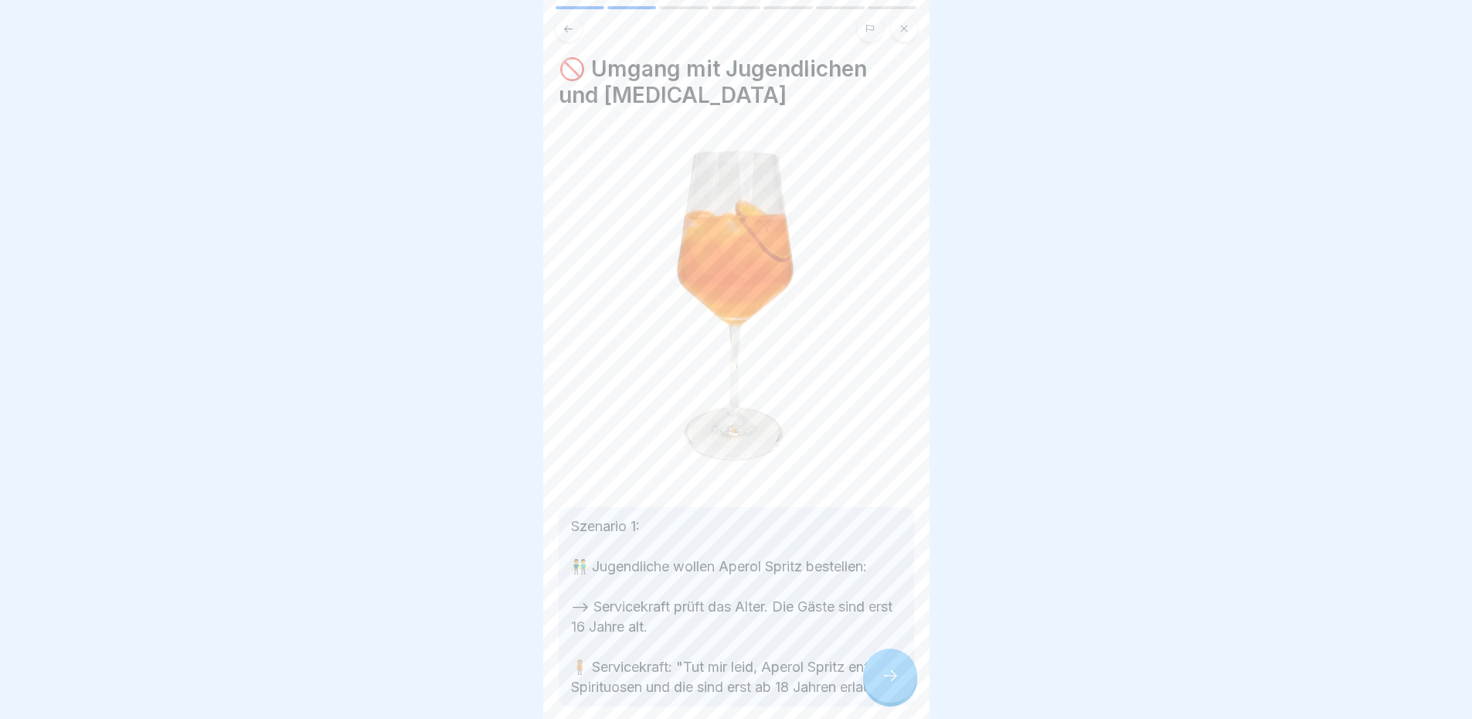
scroll to position [0, 0]
click at [879, 675] on div at bounding box center [890, 675] width 54 height 54
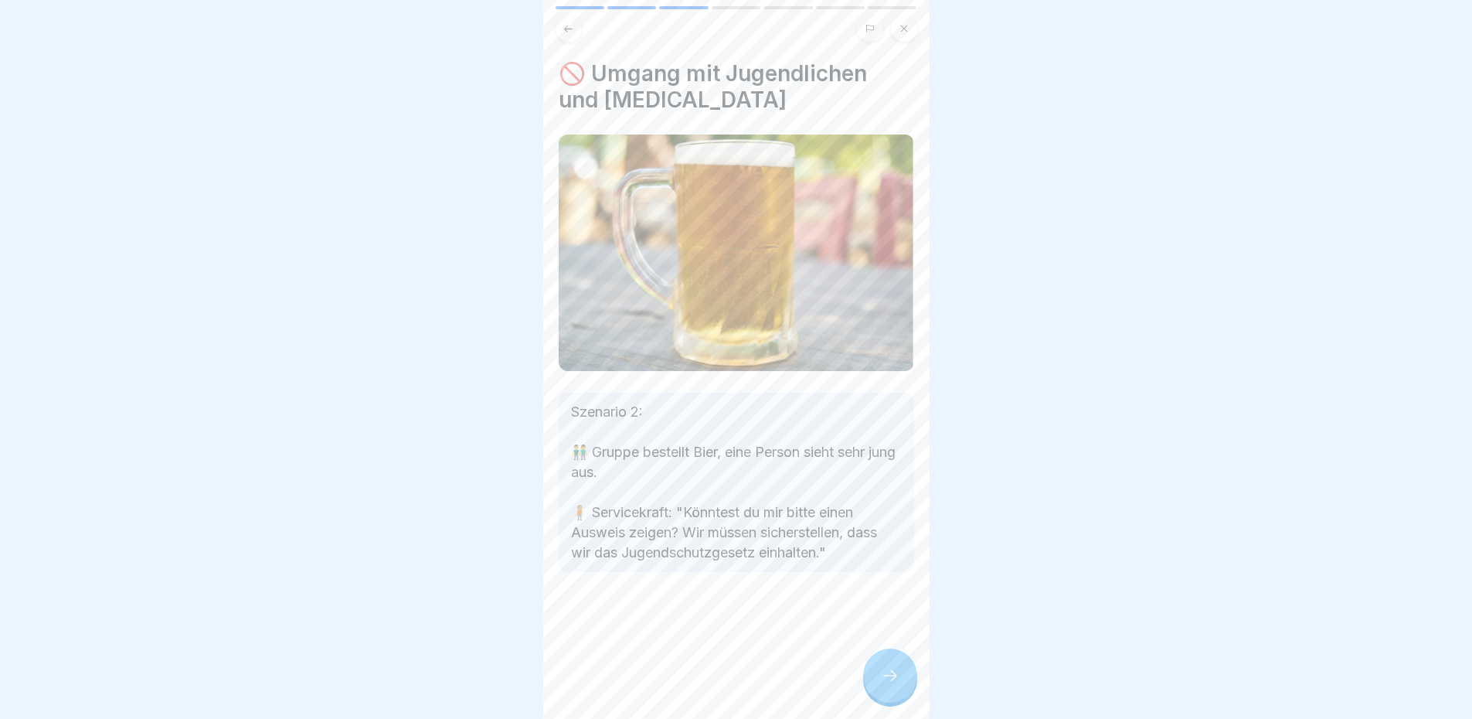
click at [754, 406] on p "Szenario 2: 👬 Gruppe bestellt Bier, eine Person sieht sehr jung aus. 🧍🏼 Service…" at bounding box center [736, 482] width 331 height 161
click at [872, 680] on div at bounding box center [890, 675] width 54 height 54
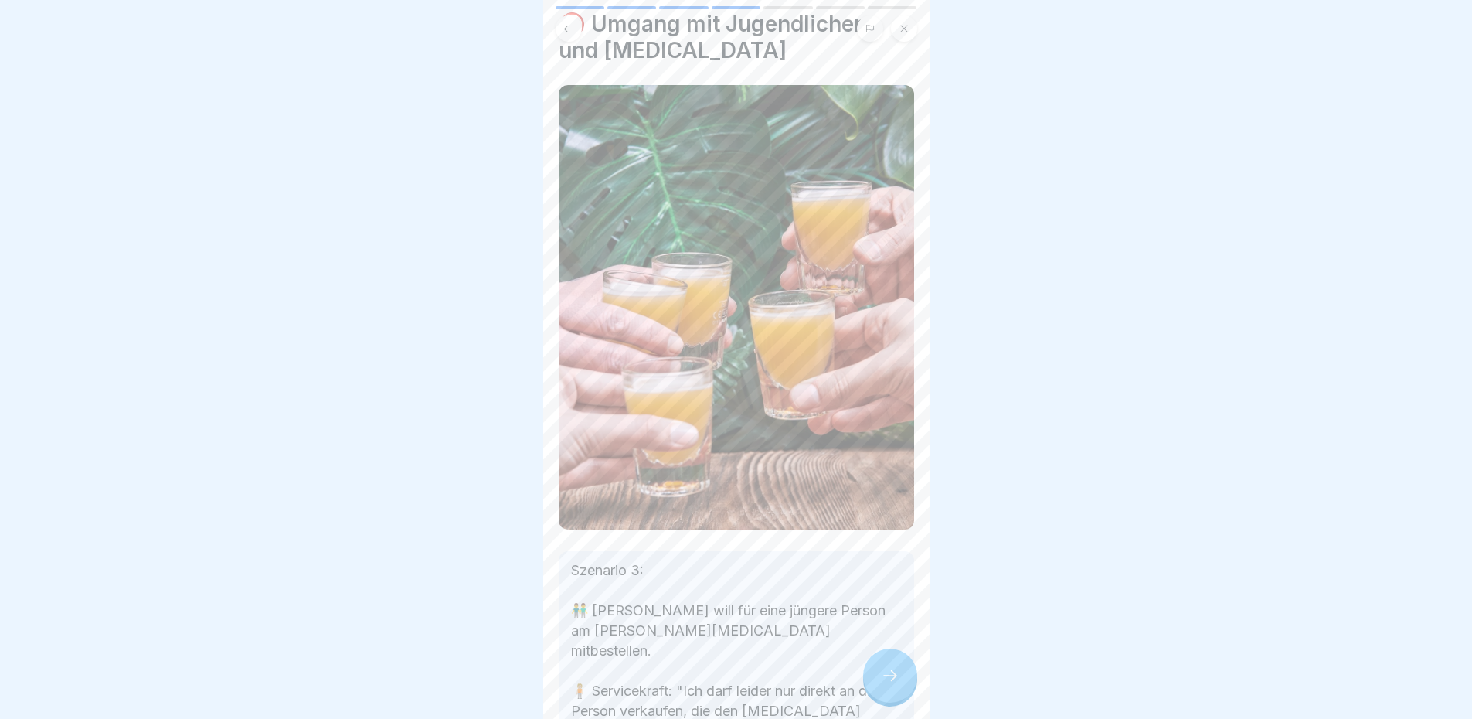
scroll to position [77, 0]
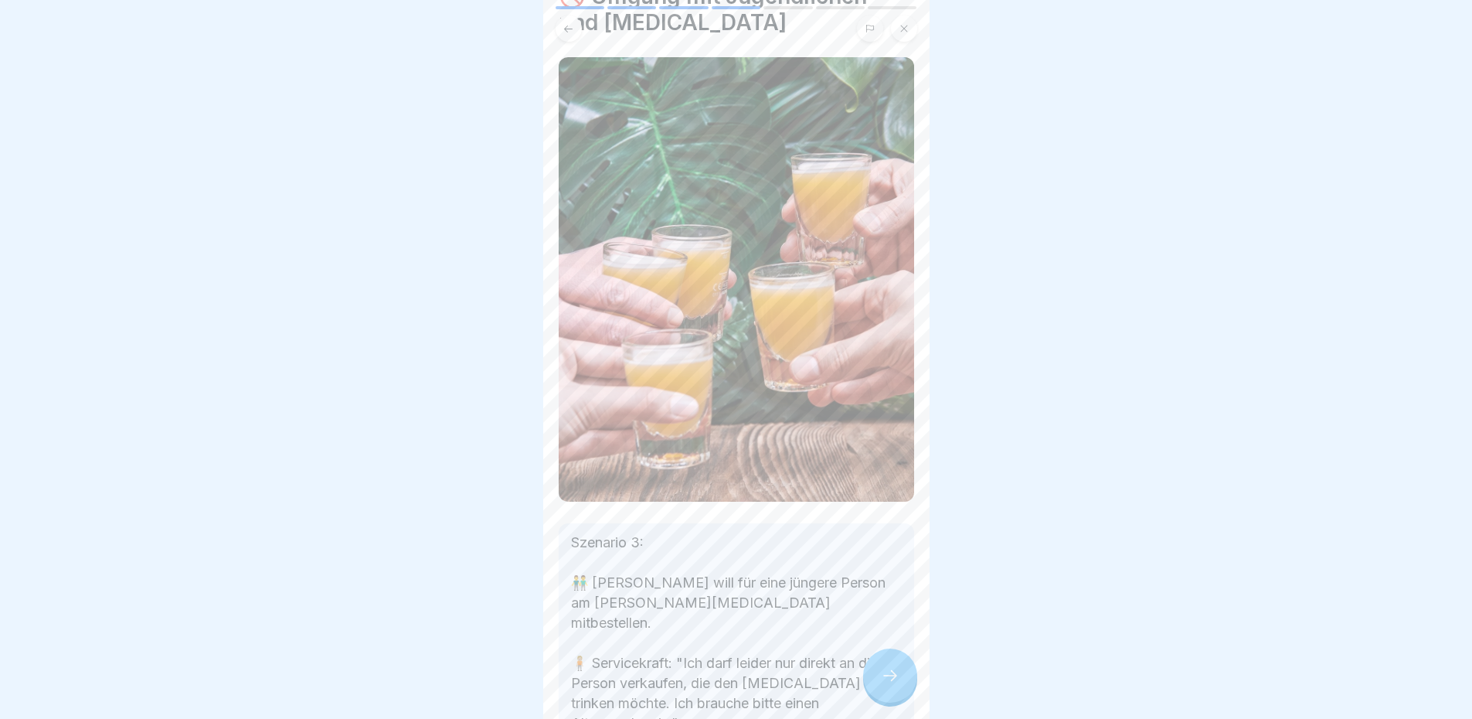
click at [580, 42] on div "🚫 Umgang mit Jugendlichen und [MEDICAL_DATA] Szenario 3: 👬 [PERSON_NAME] will f…" at bounding box center [736, 363] width 355 height 760
click at [571, 25] on icon at bounding box center [569, 29] width 12 height 12
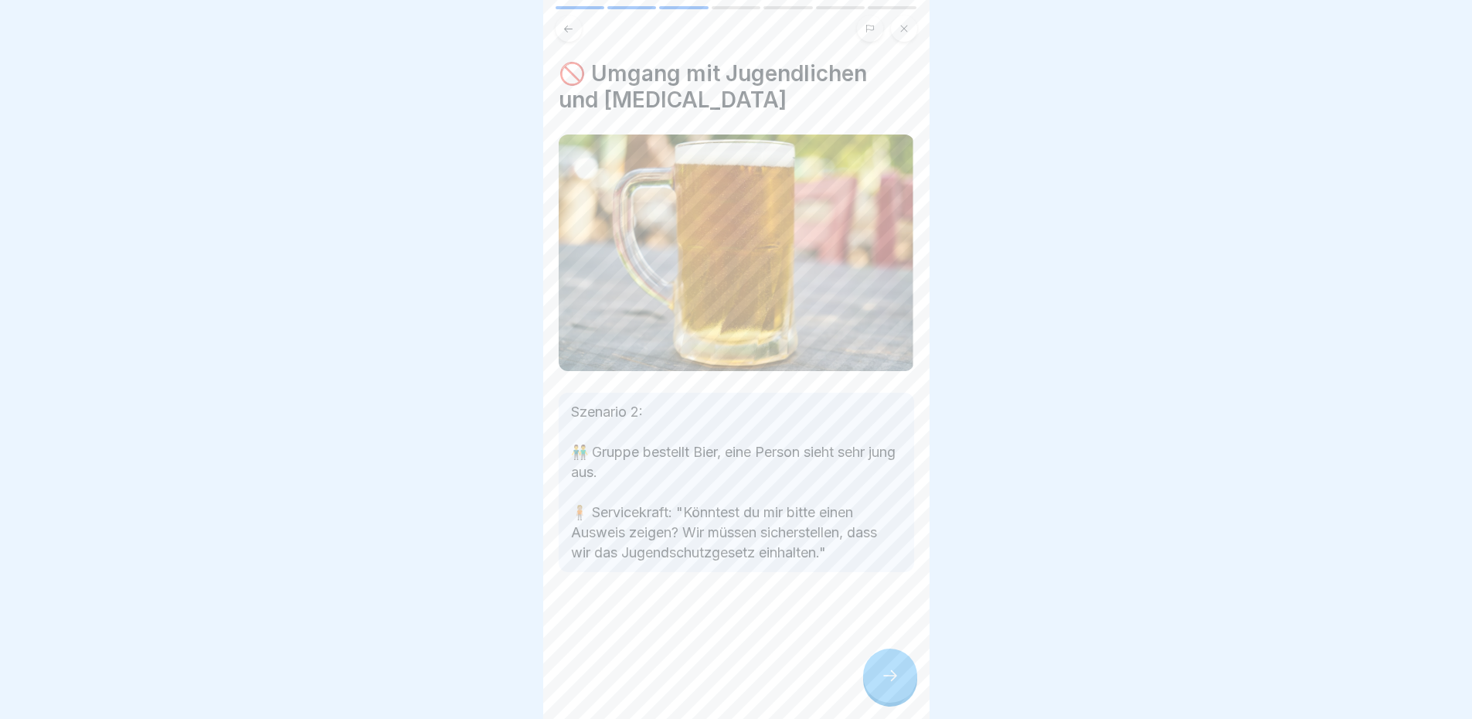
click at [839, 49] on div "🚫 Umgang mit Jugendlichen und [MEDICAL_DATA] Szenario 2: 👬 Gruppe bestellt Bier…" at bounding box center [736, 359] width 386 height 719
click at [891, 673] on div at bounding box center [890, 675] width 54 height 54
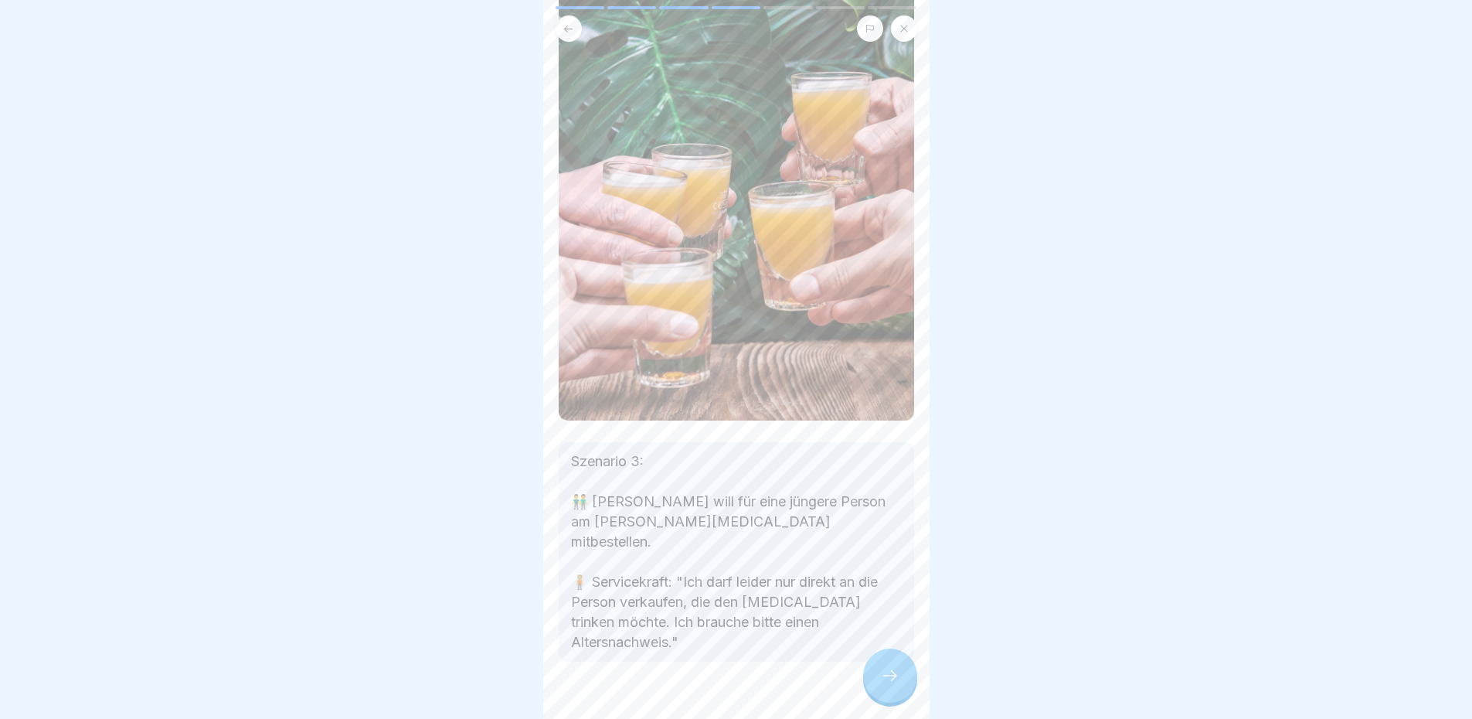
scroll to position [159, 0]
click at [805, 426] on div "Szenario 3: 👬 [PERSON_NAME] will für eine jüngere Person am [PERSON_NAME][MEDIC…" at bounding box center [736, 317] width 355 height 685
click at [870, 685] on div at bounding box center [890, 675] width 54 height 54
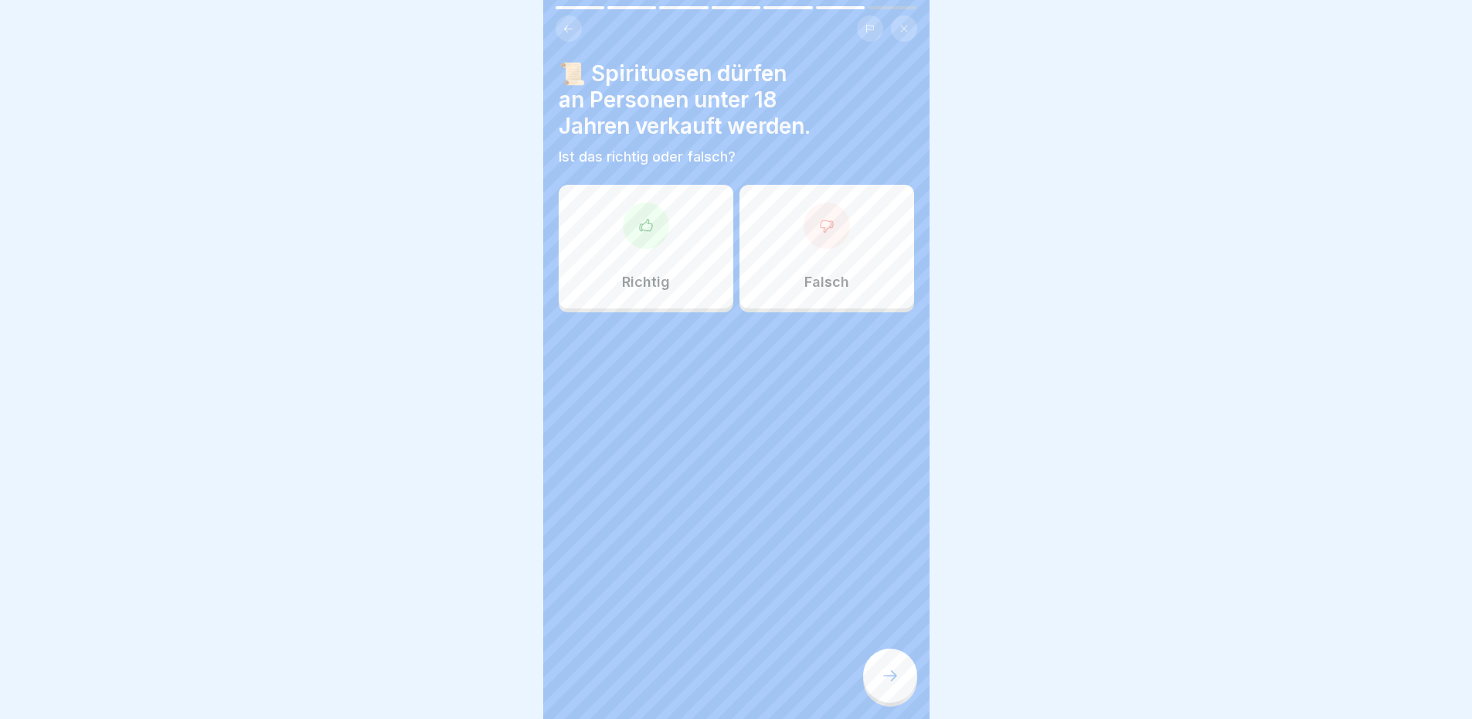
click at [816, 256] on div "Falsch" at bounding box center [826, 247] width 175 height 124
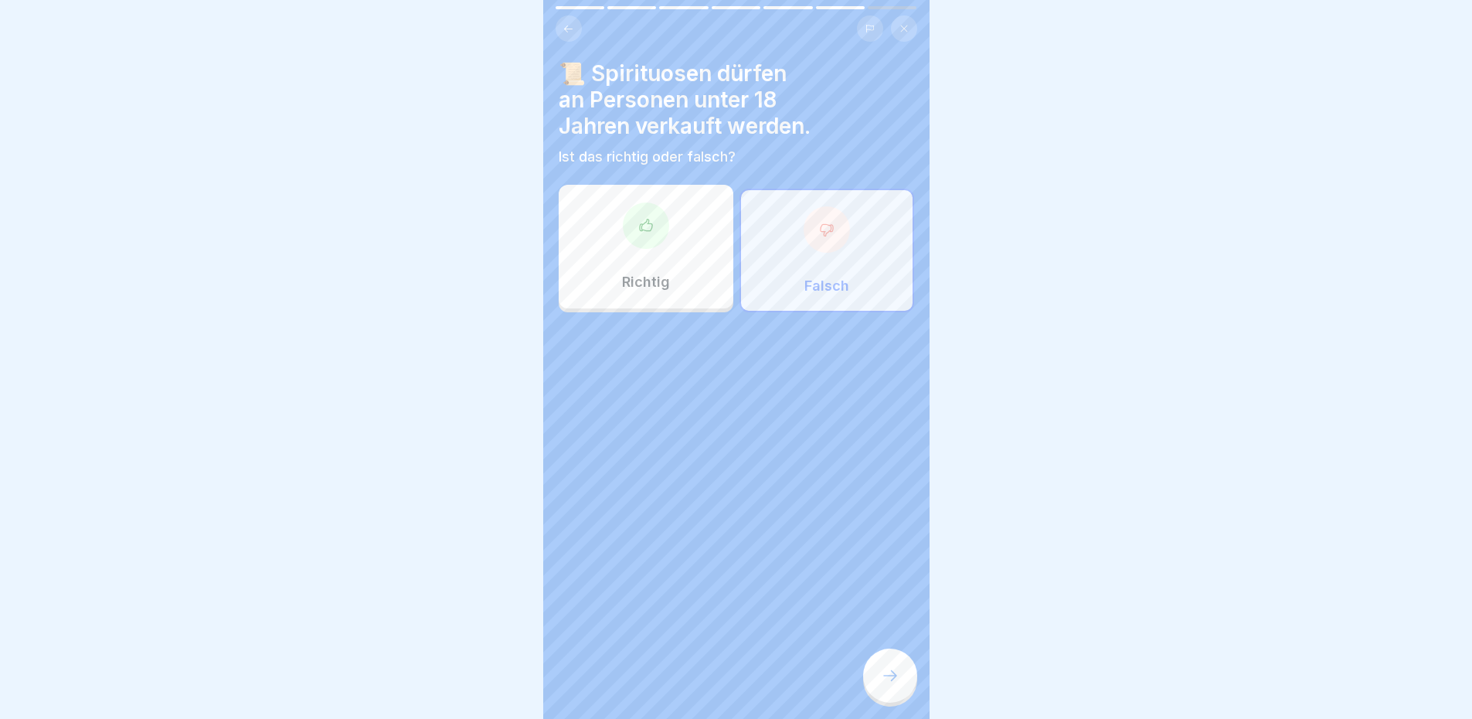
click at [884, 679] on icon at bounding box center [890, 675] width 19 height 19
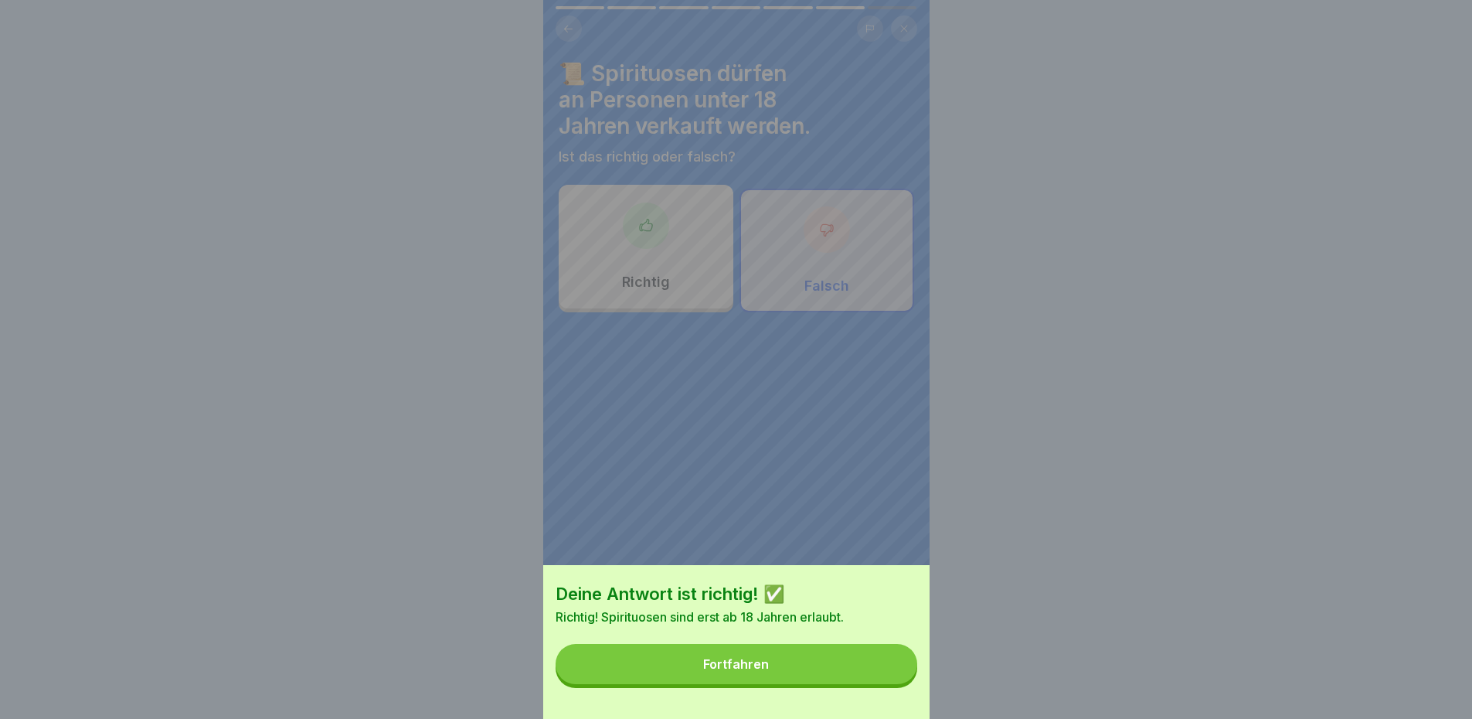
click at [890, 671] on button "Fortfahren" at bounding box center [737, 664] width 362 height 40
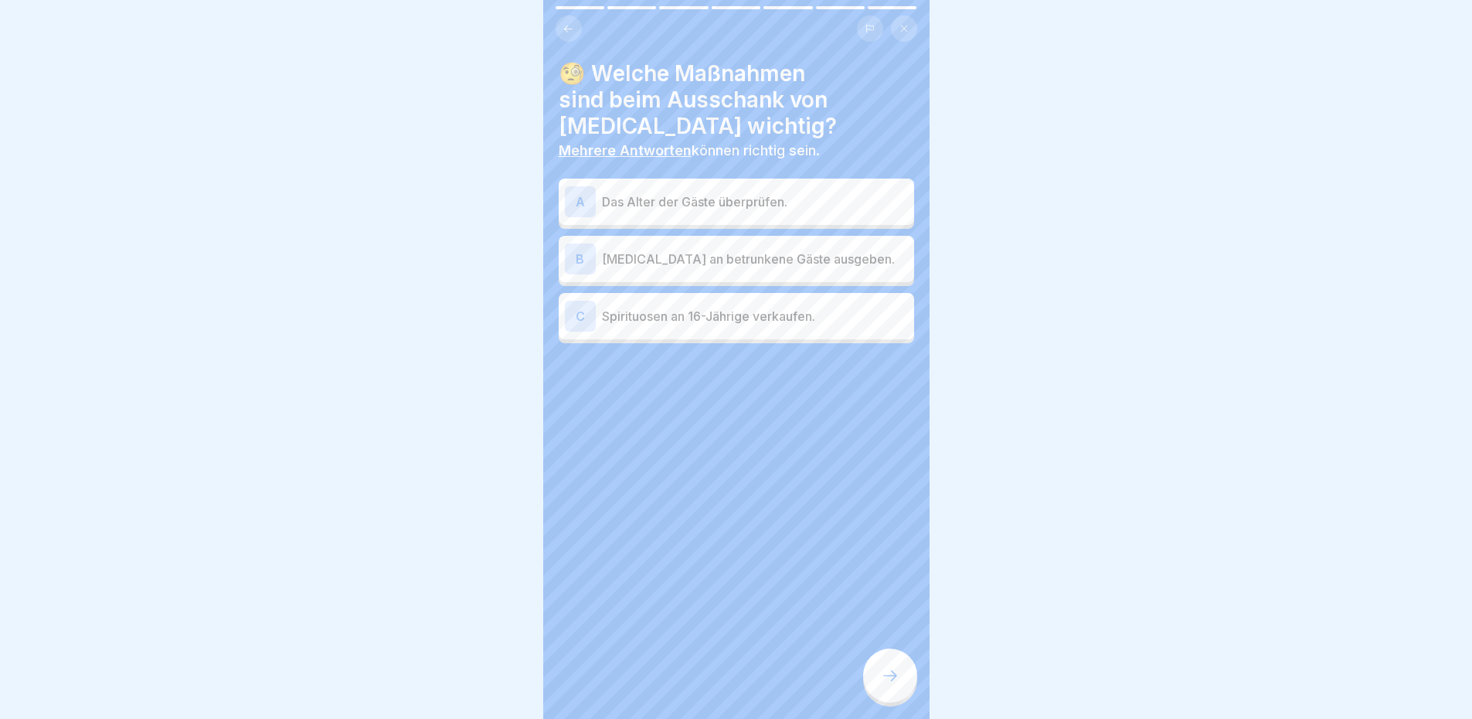
click at [841, 206] on p "Das Alter der Gäste überprüfen." at bounding box center [755, 201] width 306 height 19
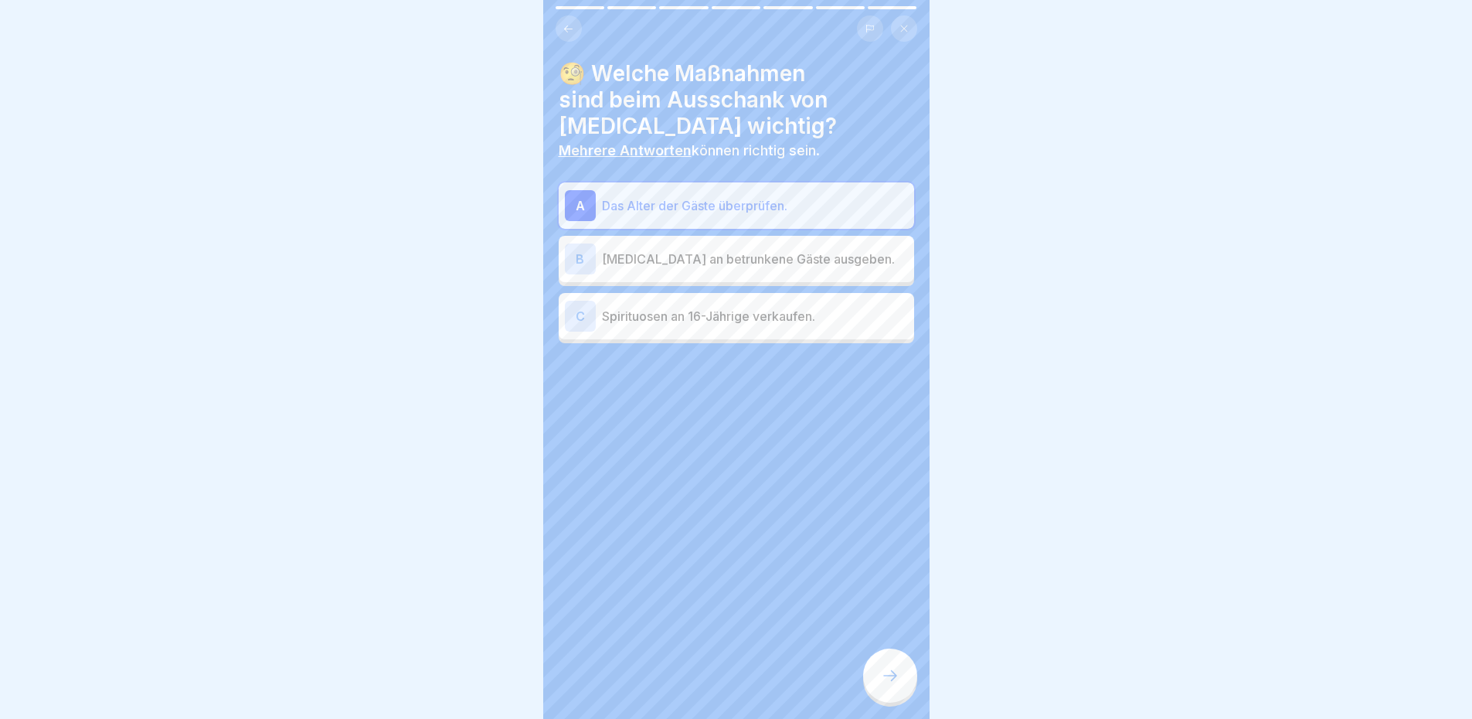
click at [822, 266] on p "[MEDICAL_DATA] an betrunkene Gäste ausgeben." at bounding box center [755, 259] width 306 height 19
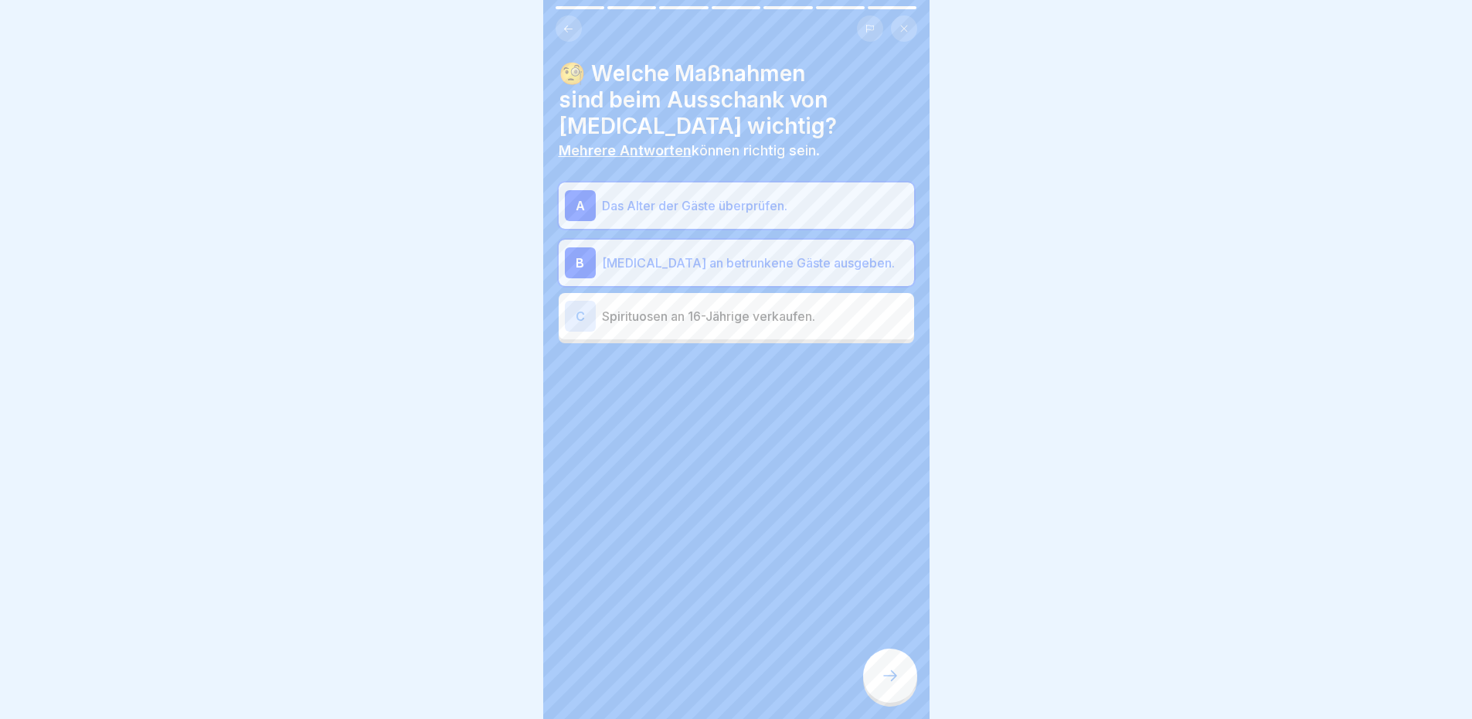
click at [747, 253] on p "[MEDICAL_DATA] an betrunkene Gäste ausgeben." at bounding box center [755, 262] width 306 height 19
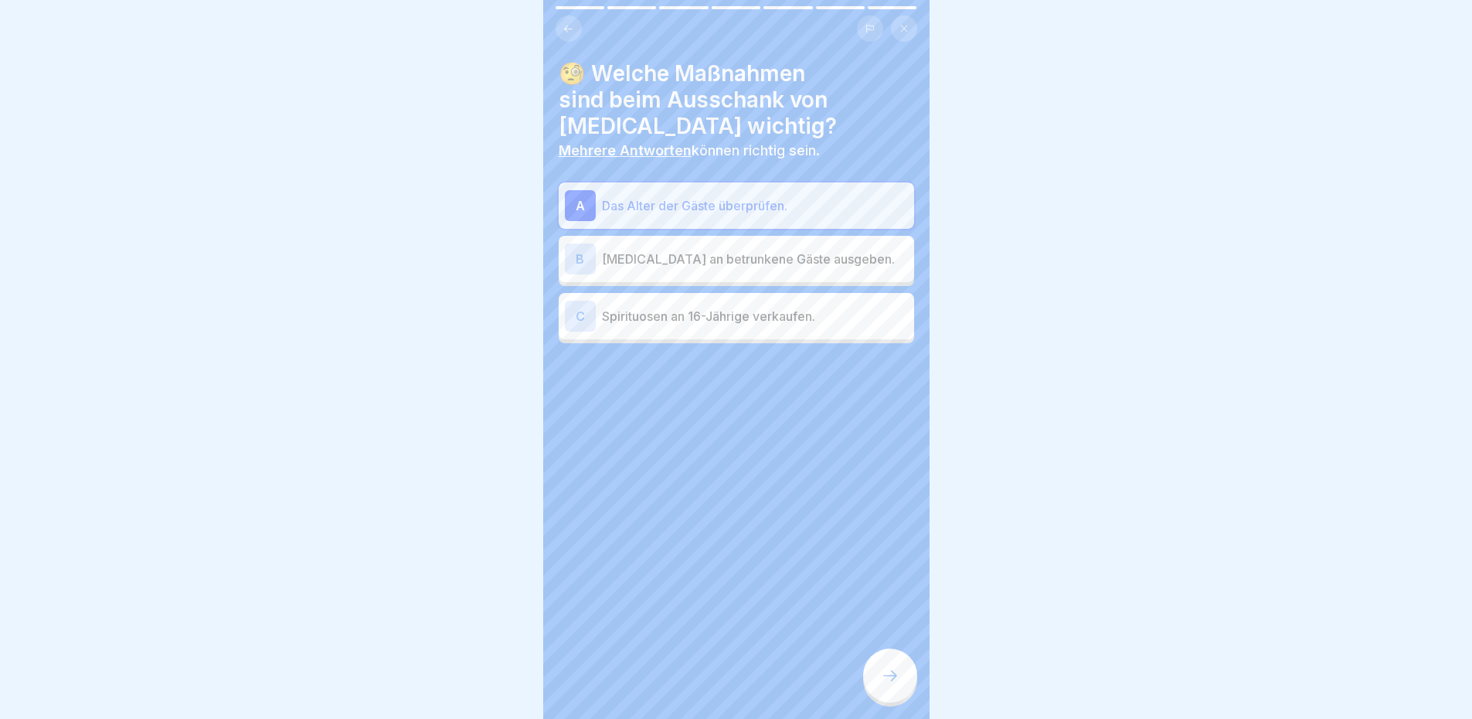
click at [901, 680] on div at bounding box center [890, 675] width 54 height 54
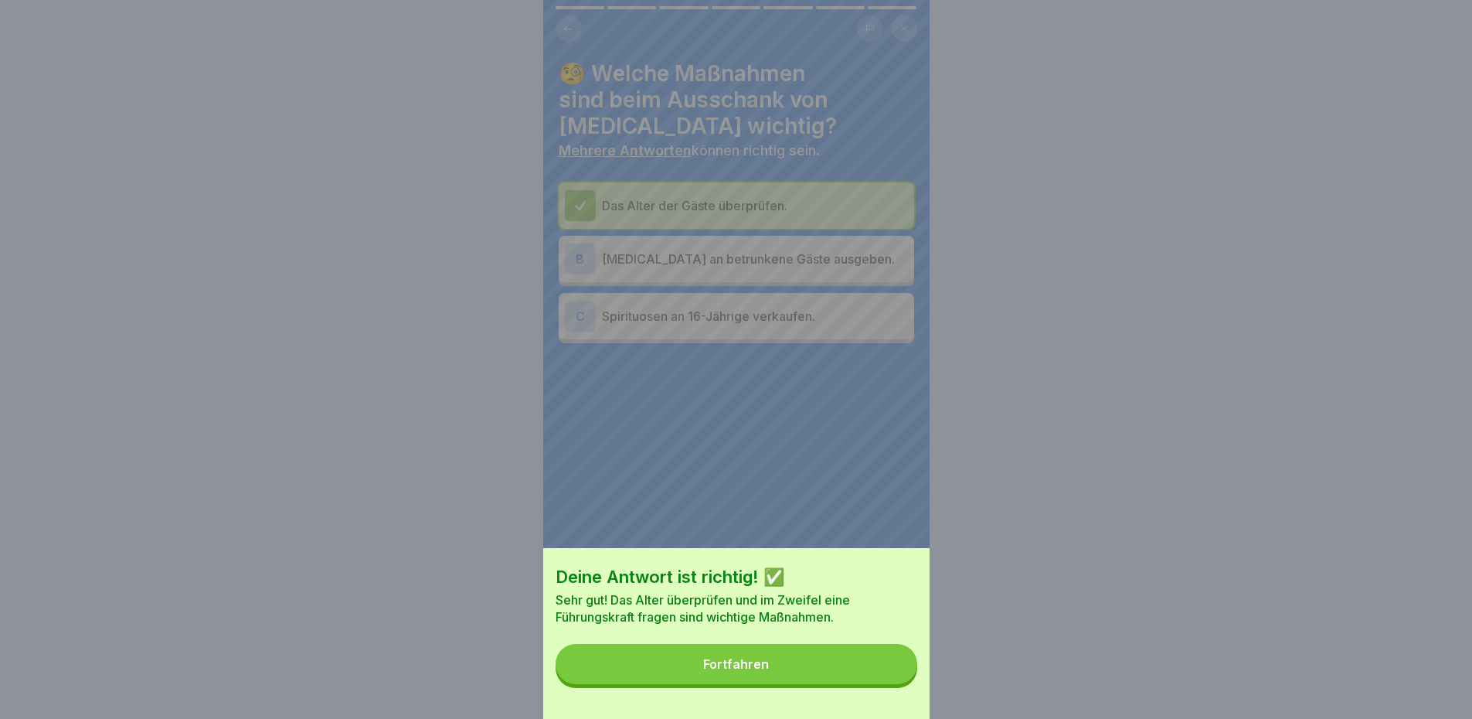
click at [882, 681] on button "Fortfahren" at bounding box center [737, 664] width 362 height 40
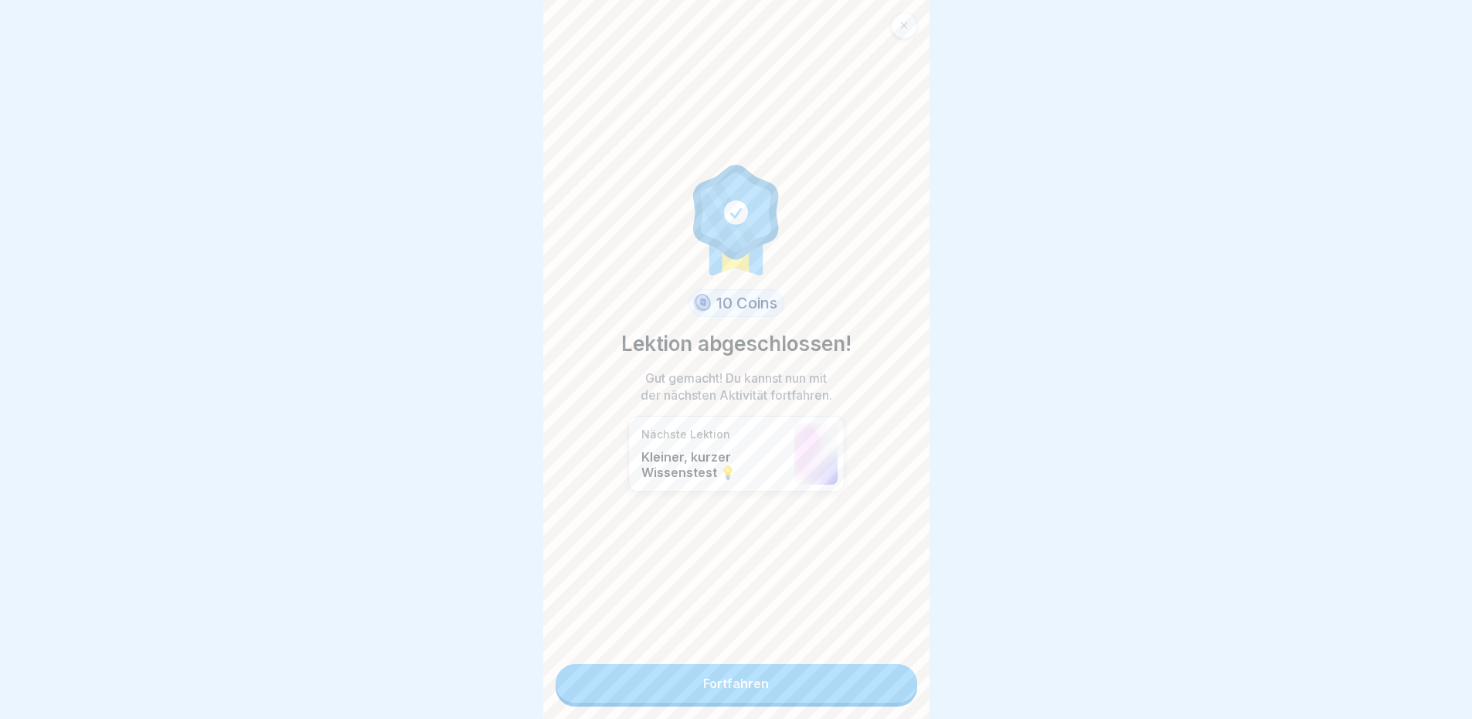
click at [814, 685] on link "Fortfahren" at bounding box center [737, 683] width 362 height 39
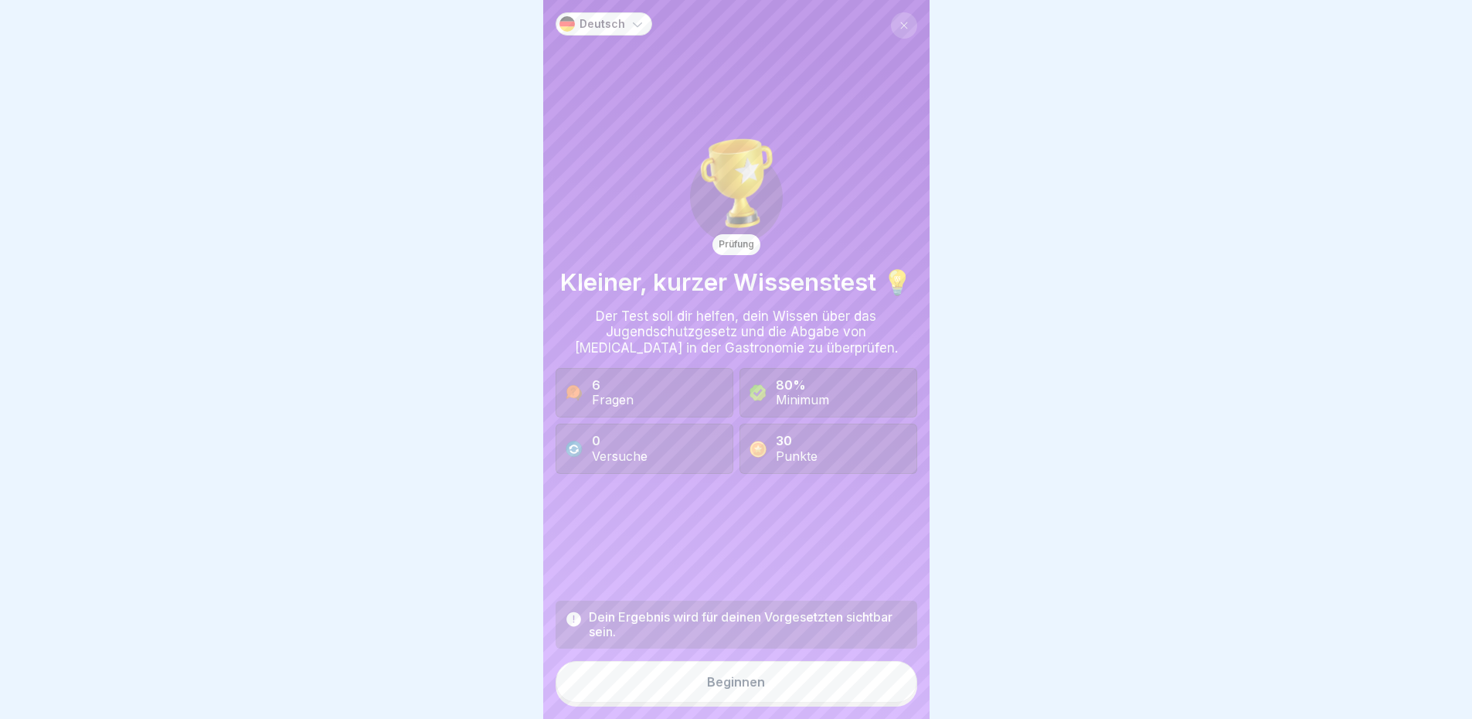
click at [798, 683] on button "Beginnen" at bounding box center [737, 682] width 362 height 42
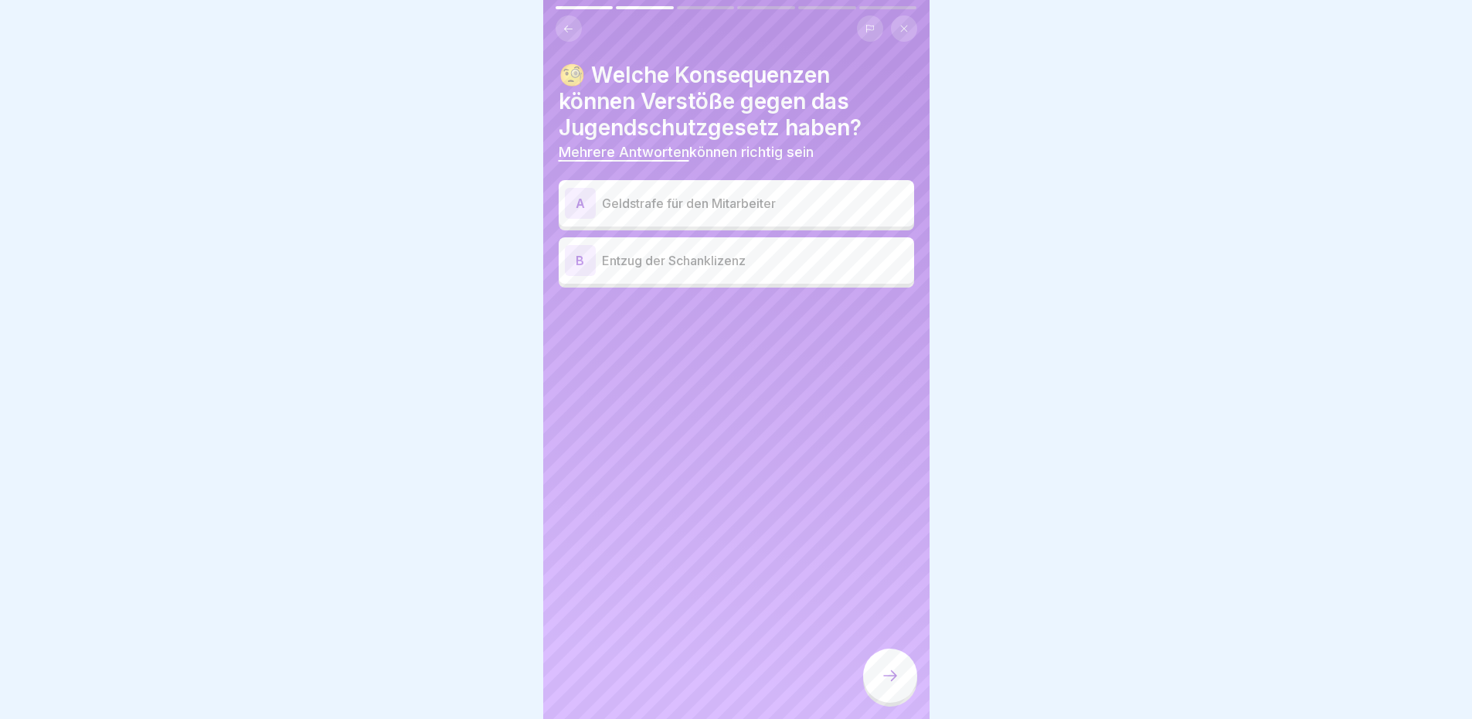
click at [569, 32] on icon at bounding box center [569, 29] width 12 height 12
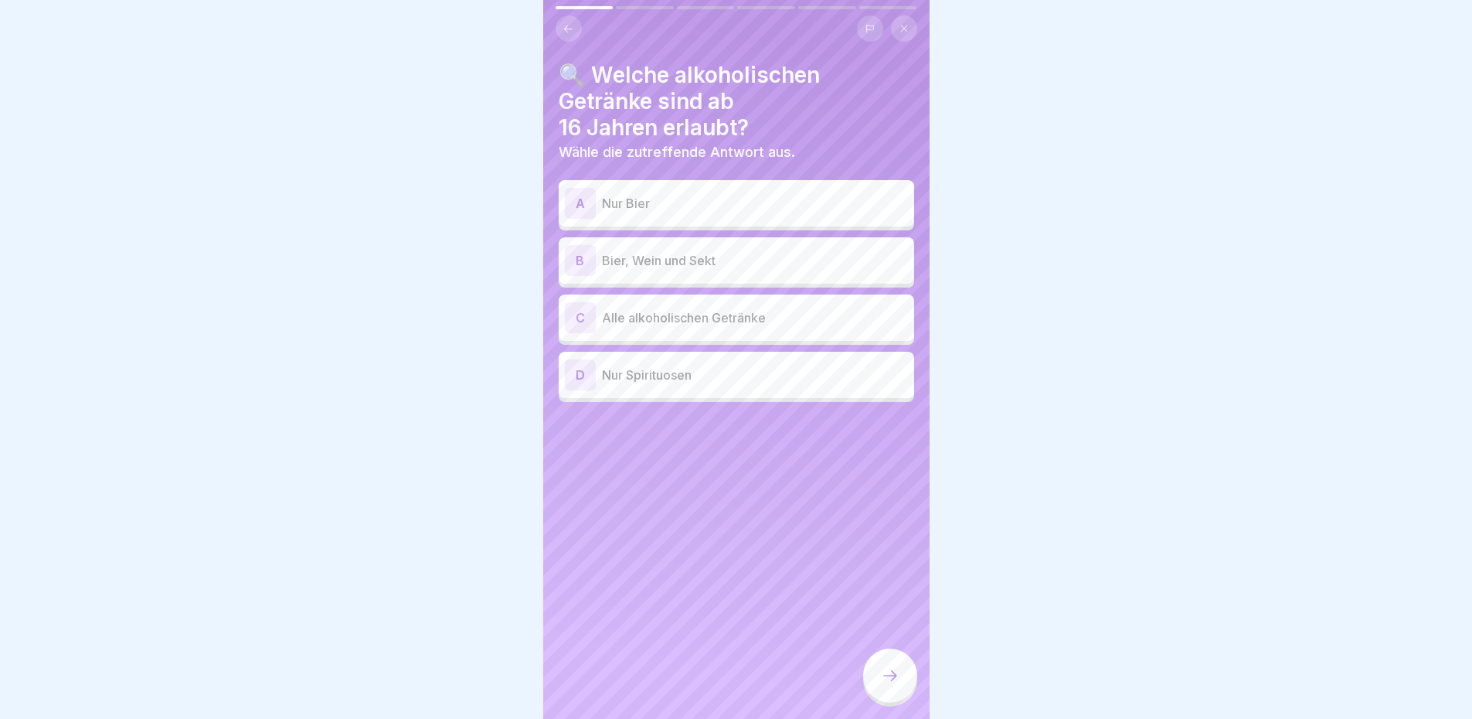
click at [818, 125] on h4 "🔍 Welche alkoholischen Getränke sind ab 16 Jahren erlaubt?" at bounding box center [736, 101] width 355 height 79
click at [794, 273] on div "B Bier, Wein und Sekt" at bounding box center [736, 260] width 343 height 31
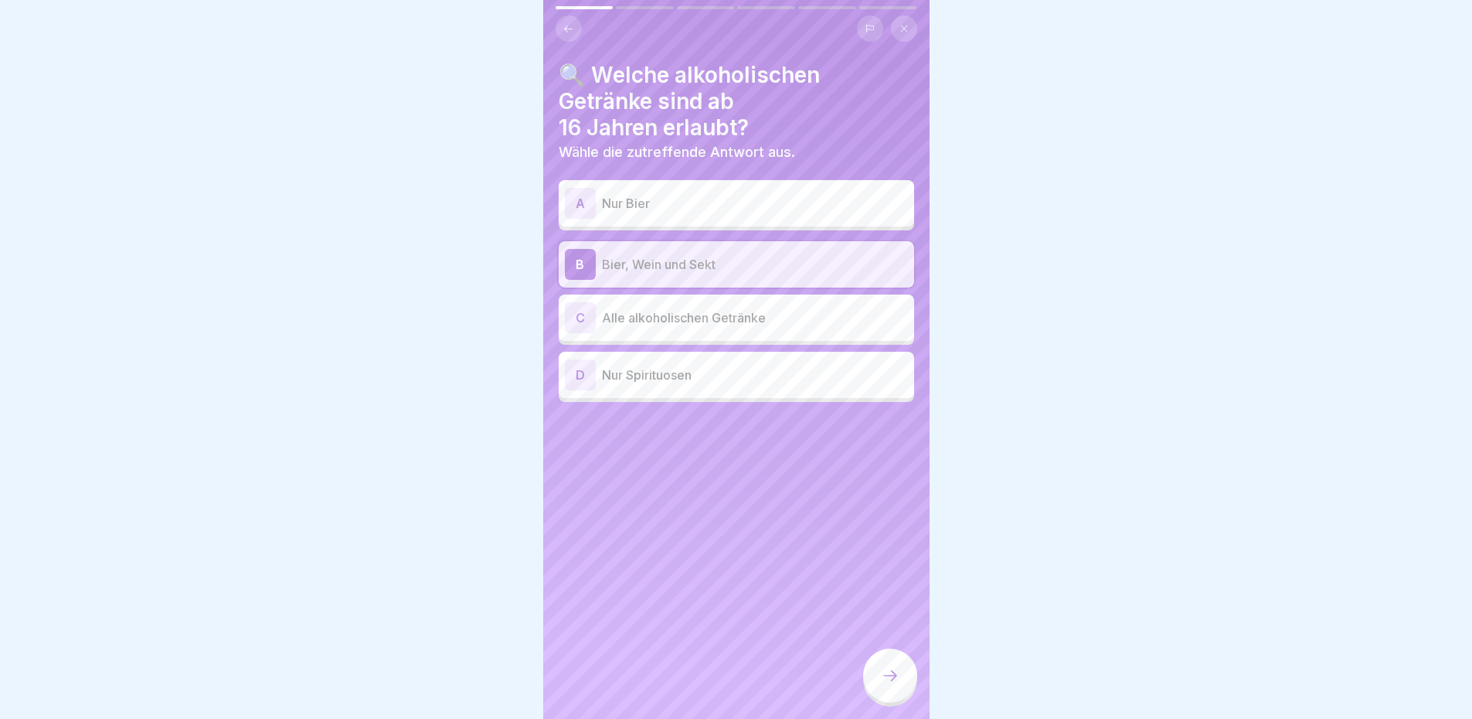
click at [892, 679] on div at bounding box center [890, 675] width 54 height 54
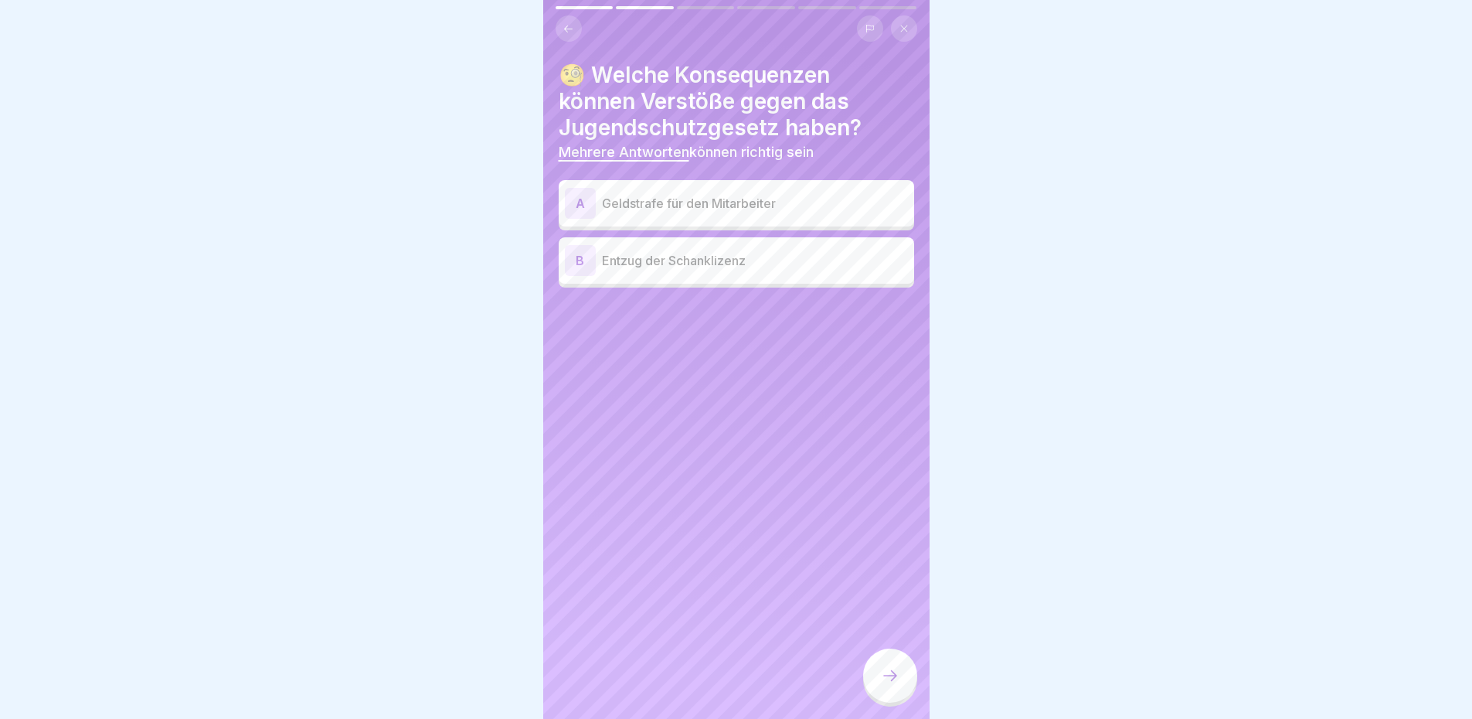
click at [755, 209] on p "Geldstrafe für den Mitarbeiter" at bounding box center [755, 203] width 306 height 19
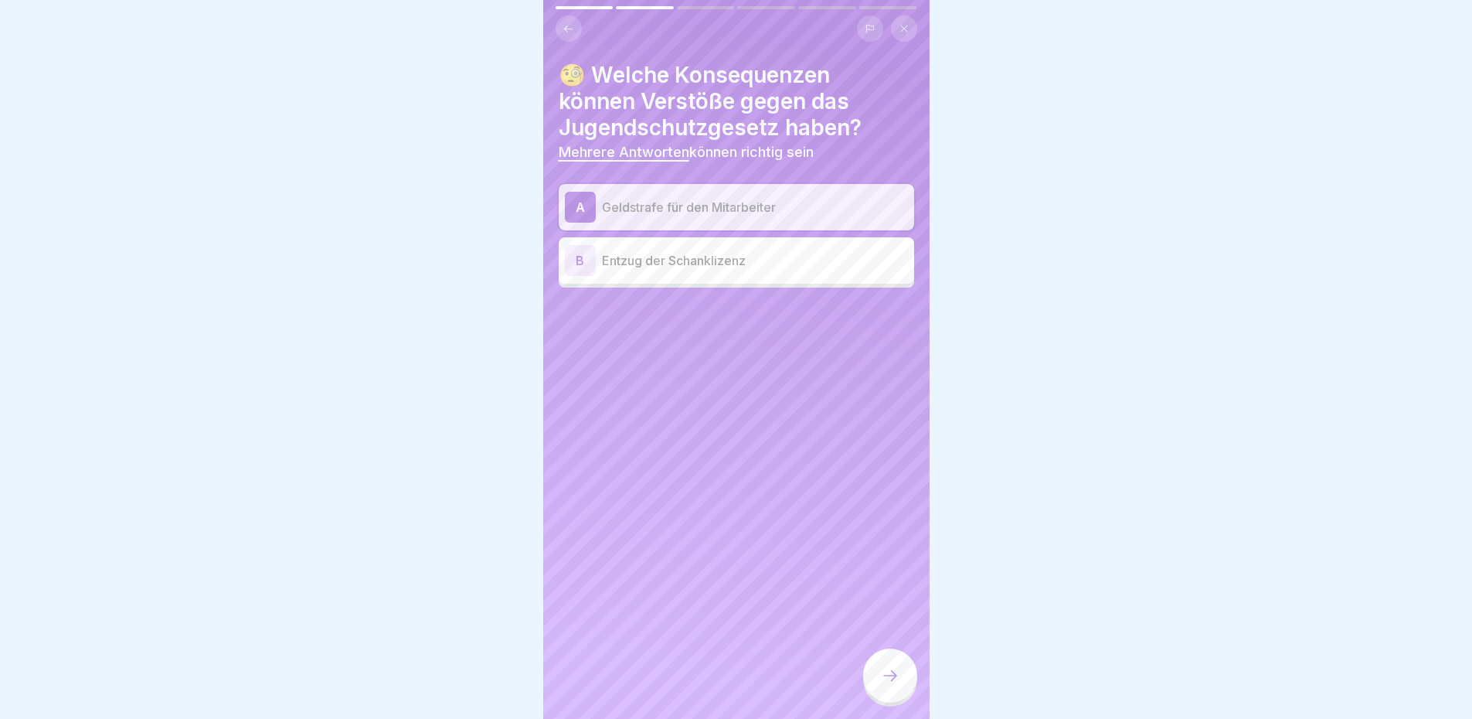
click at [742, 257] on p "Entzug der Schanklizenz" at bounding box center [755, 260] width 306 height 19
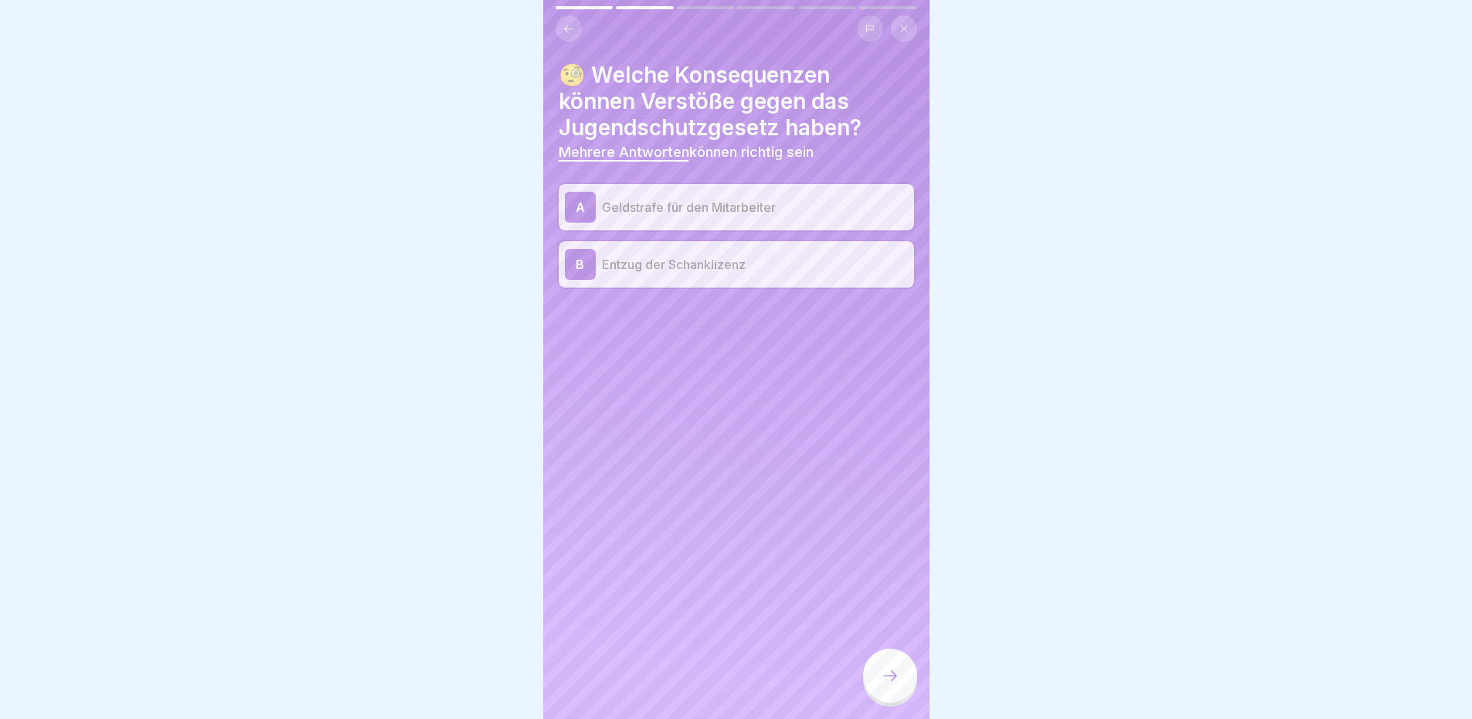
click at [892, 682] on icon at bounding box center [890, 675] width 19 height 19
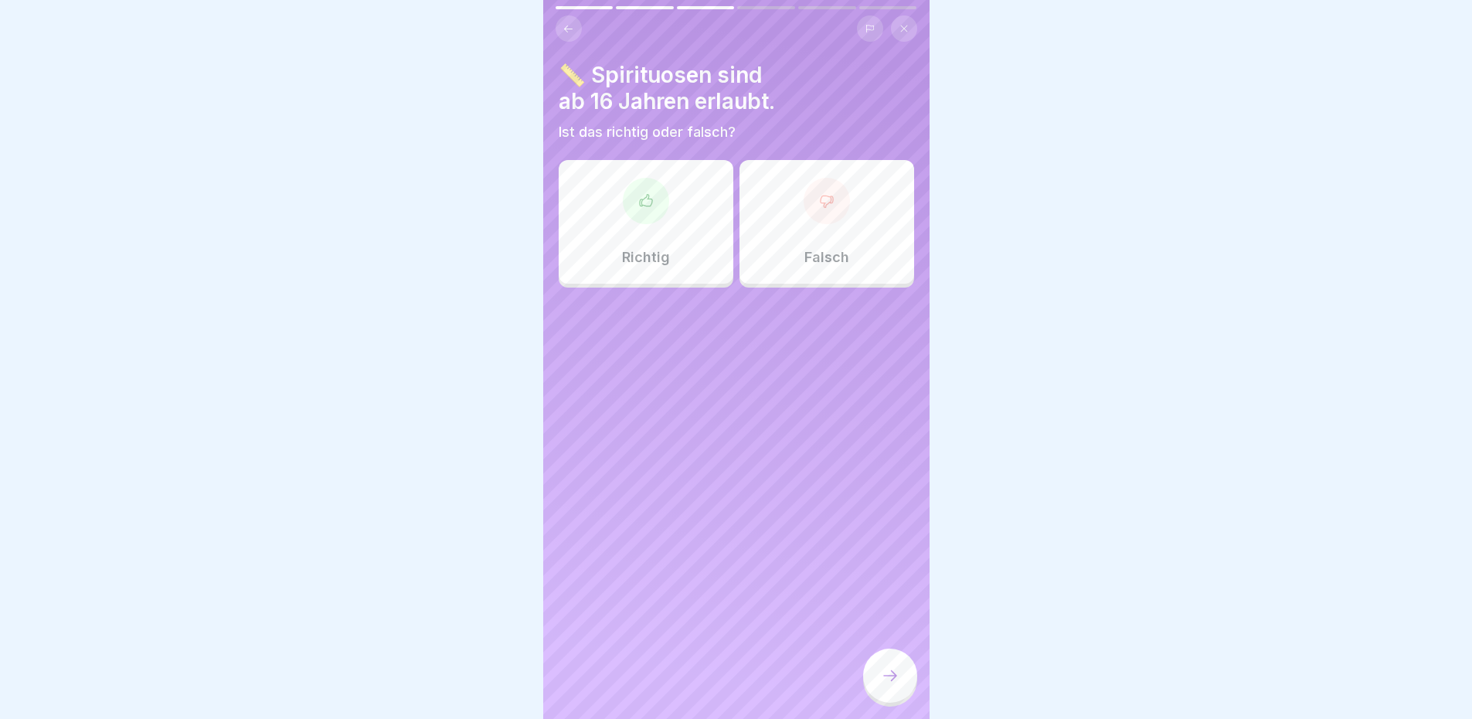
click at [818, 232] on div "Falsch" at bounding box center [826, 222] width 175 height 124
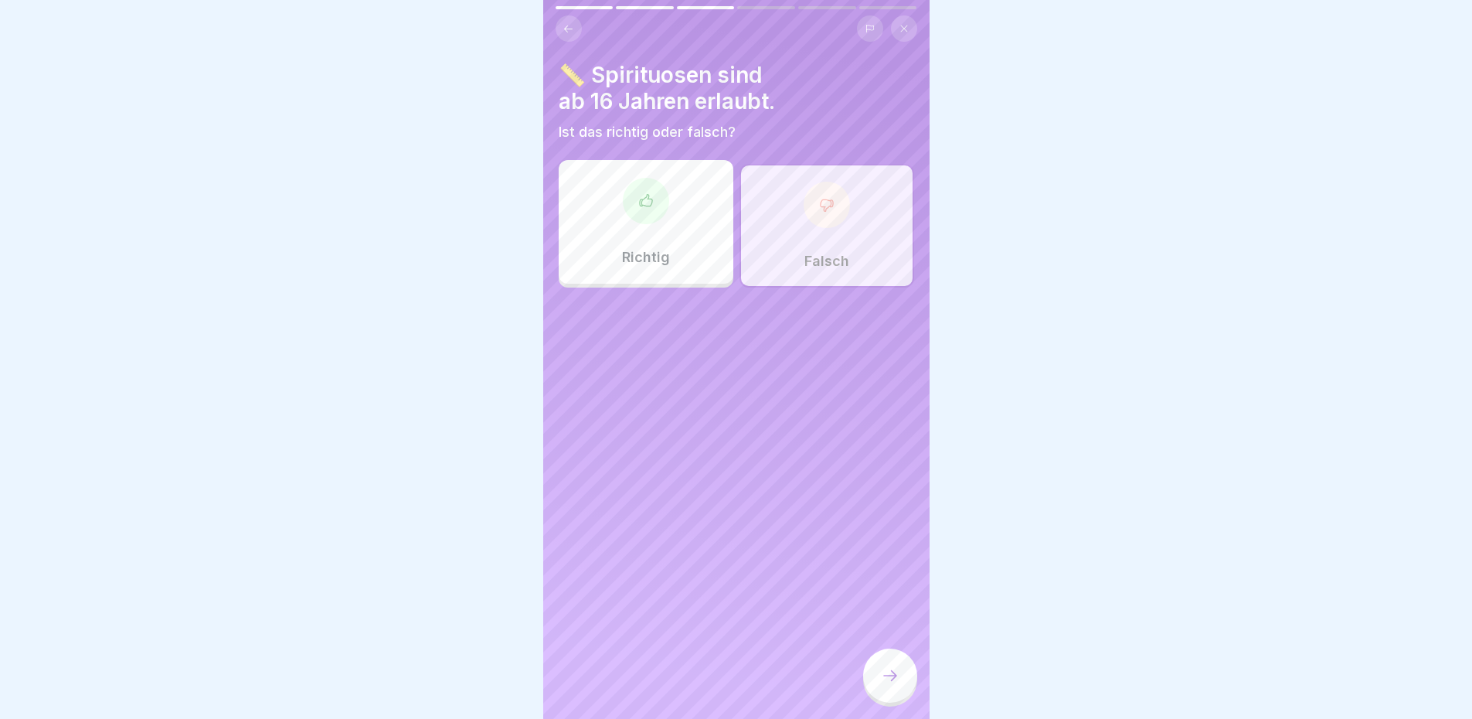
click at [898, 685] on icon at bounding box center [890, 675] width 19 height 19
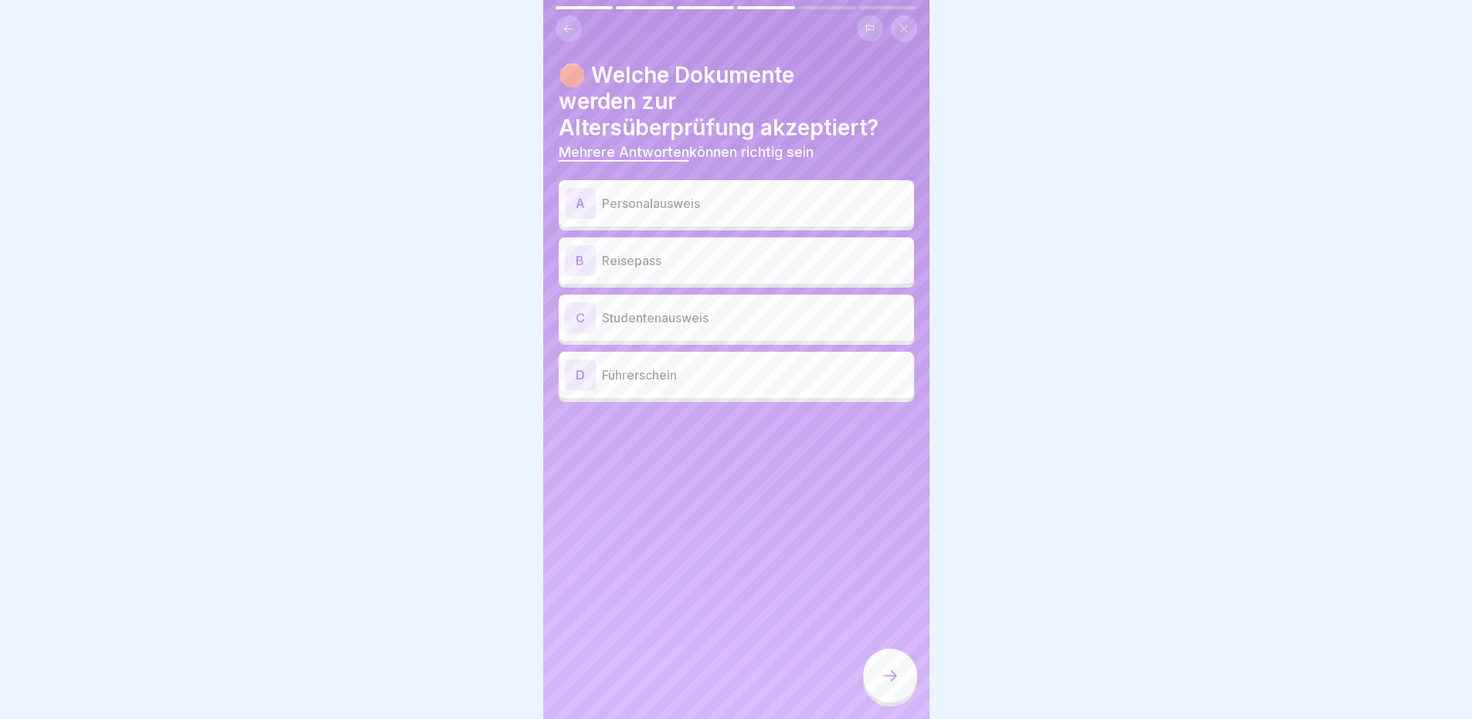
click at [806, 91] on h4 "🛑 Welche Dokumente werden zur Altersüberprüfung akzeptiert?" at bounding box center [736, 101] width 355 height 79
click at [769, 216] on div "A Personalausweis" at bounding box center [736, 203] width 343 height 31
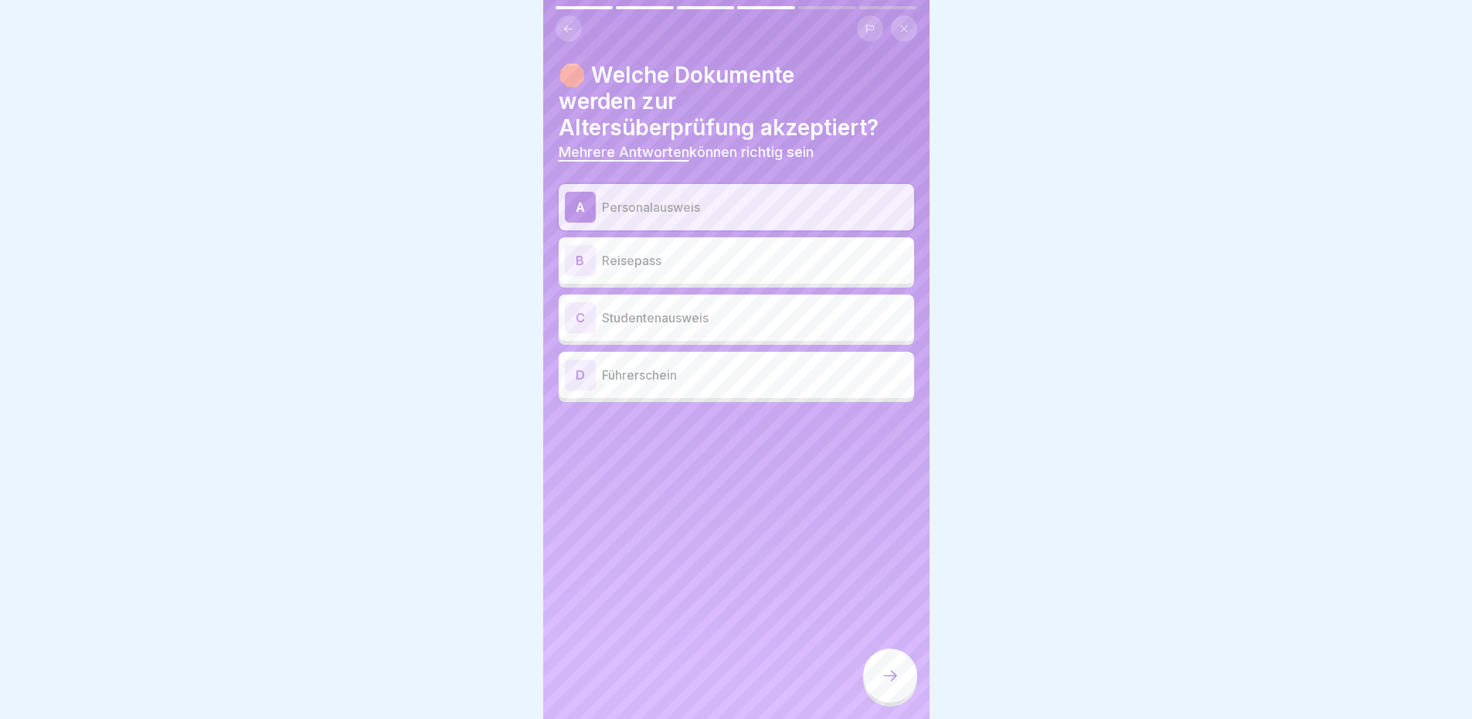
click at [739, 271] on div "B Reisepass" at bounding box center [736, 260] width 343 height 31
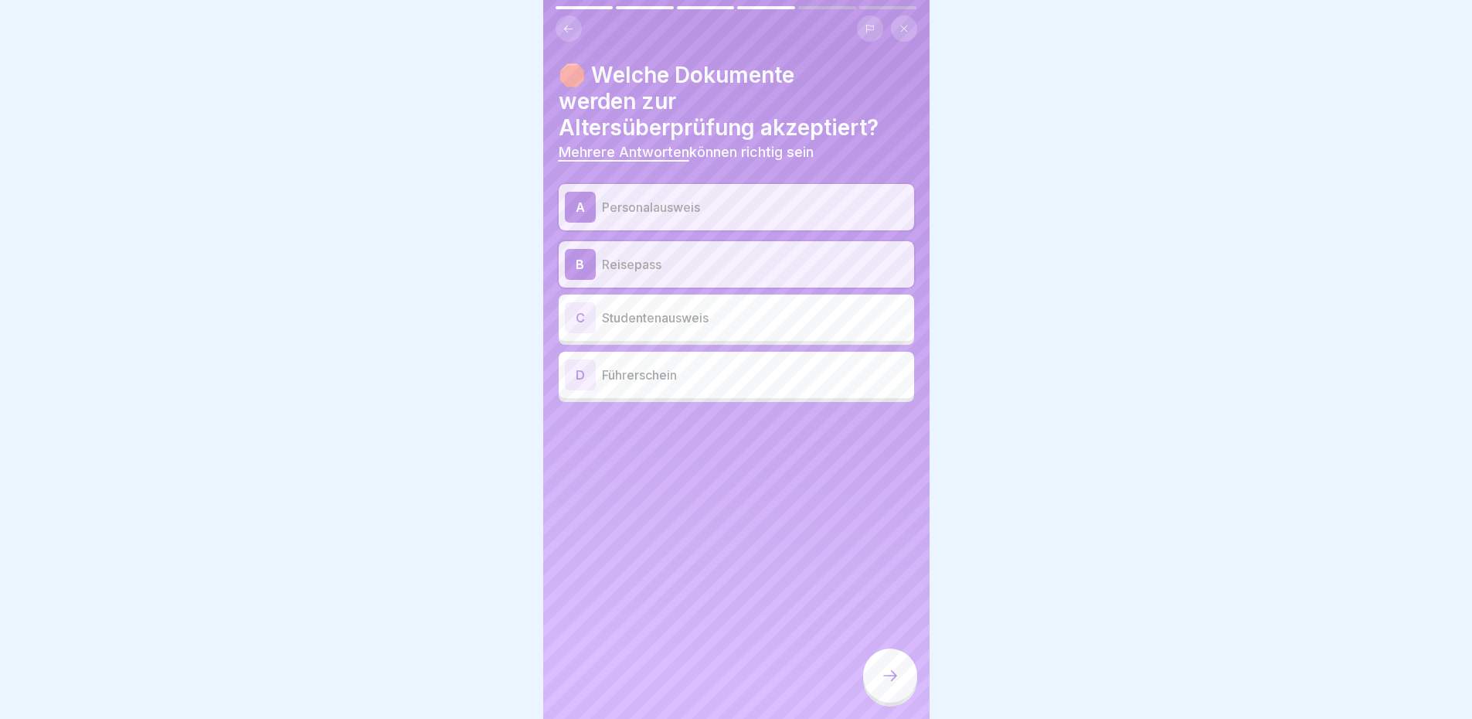
click at [725, 407] on div "🛑 Welche Dokumente werden zur Altersüberprüfung akzeptiert? Mehrere Antworten k…" at bounding box center [736, 359] width 386 height 719
click at [743, 373] on p "Führerschein" at bounding box center [755, 374] width 306 height 19
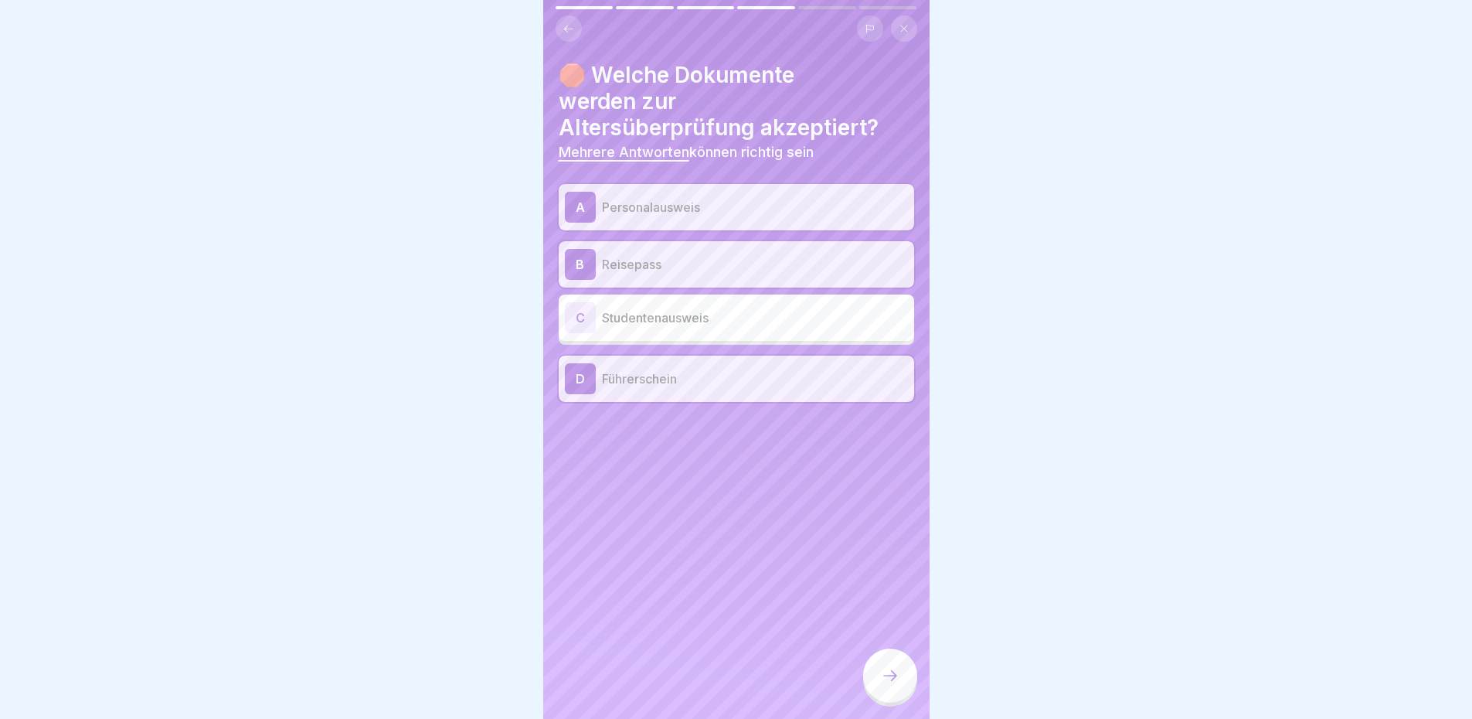
click at [892, 681] on icon at bounding box center [890, 675] width 14 height 11
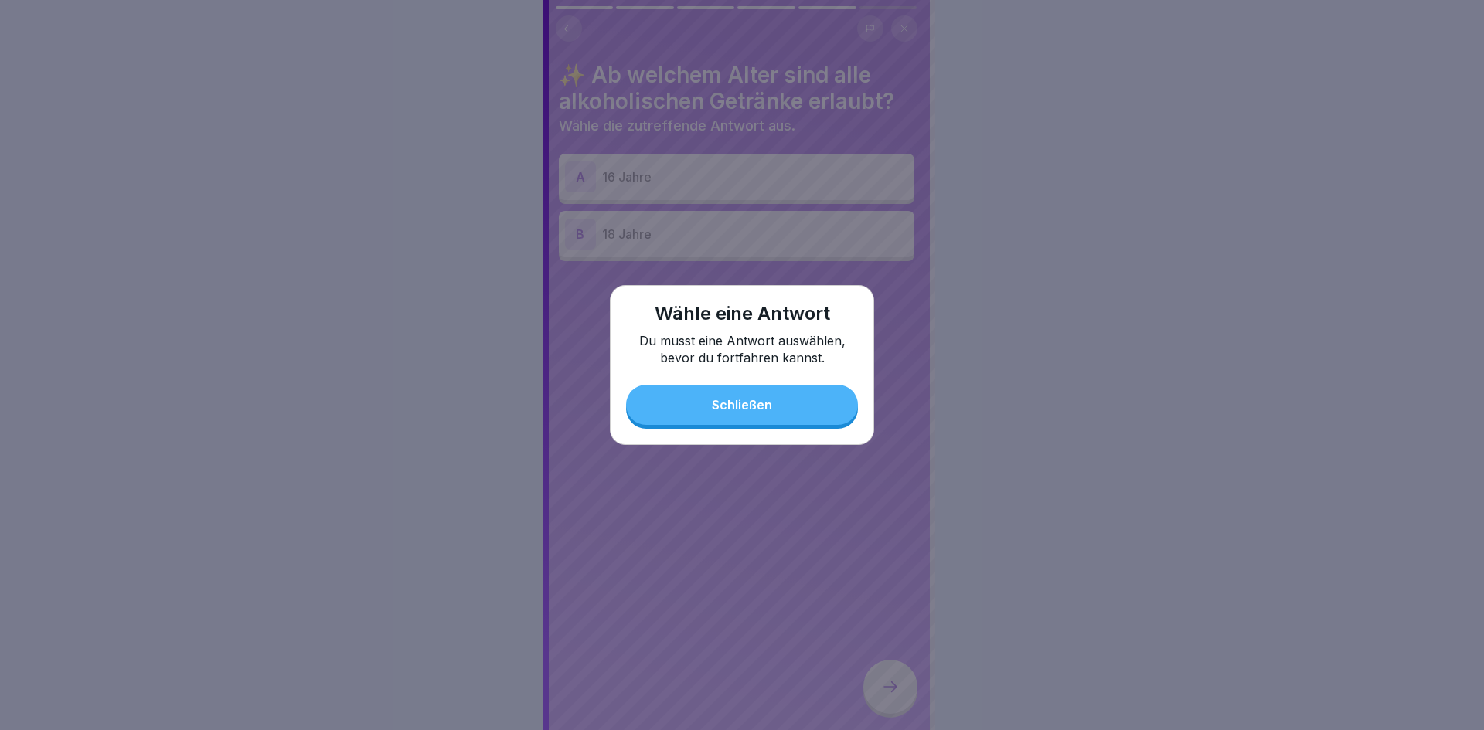
click at [809, 408] on button "Schließen" at bounding box center [742, 405] width 232 height 40
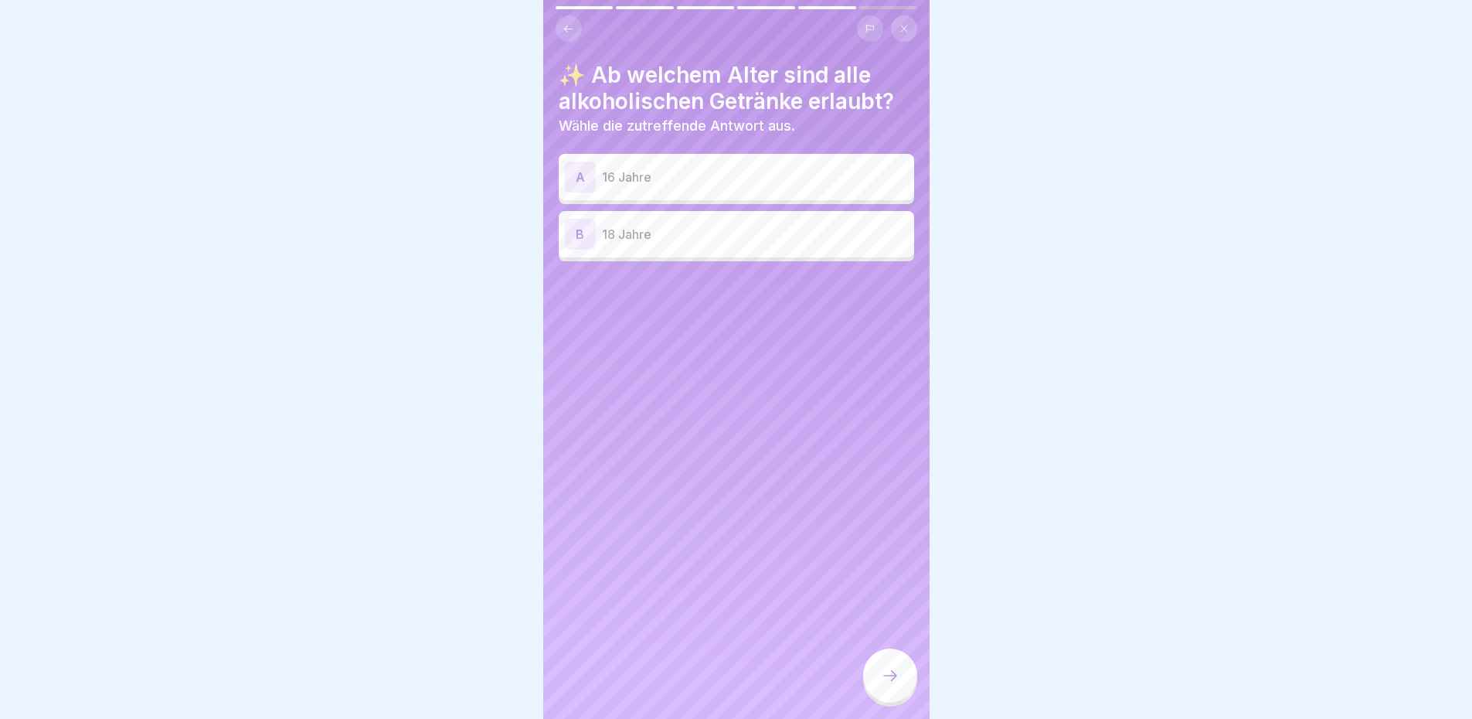
click at [569, 30] on icon at bounding box center [569, 29] width 12 height 12
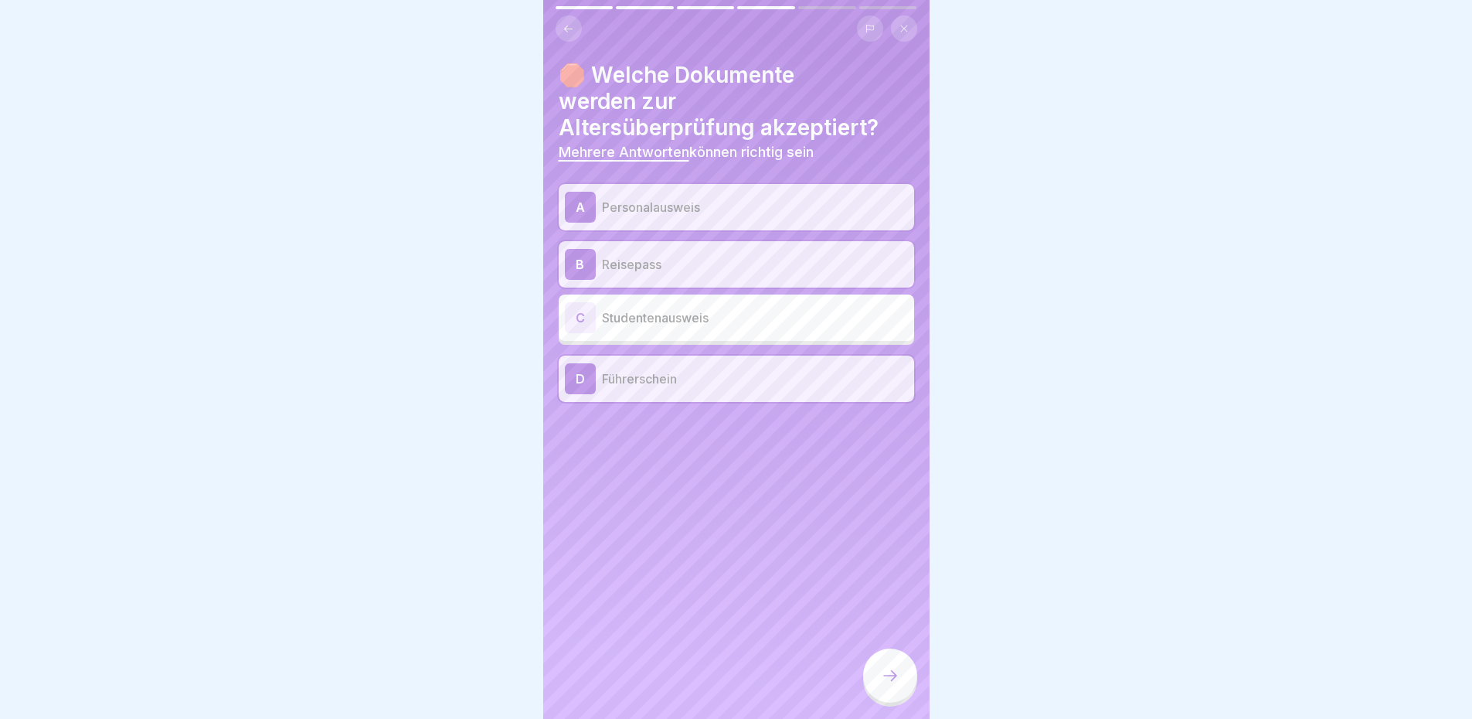
click at [875, 680] on div at bounding box center [890, 675] width 54 height 54
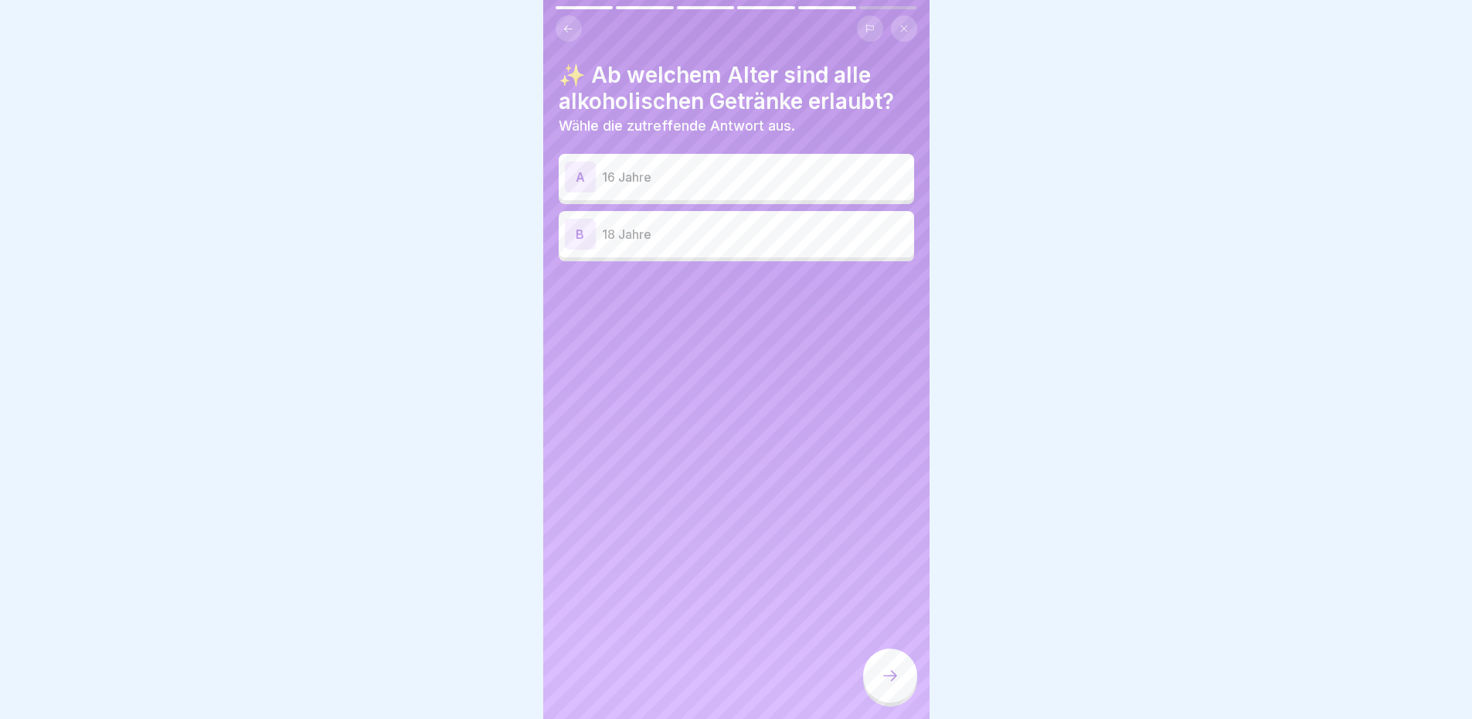
click at [784, 247] on div "B 18 Jahre" at bounding box center [736, 234] width 343 height 31
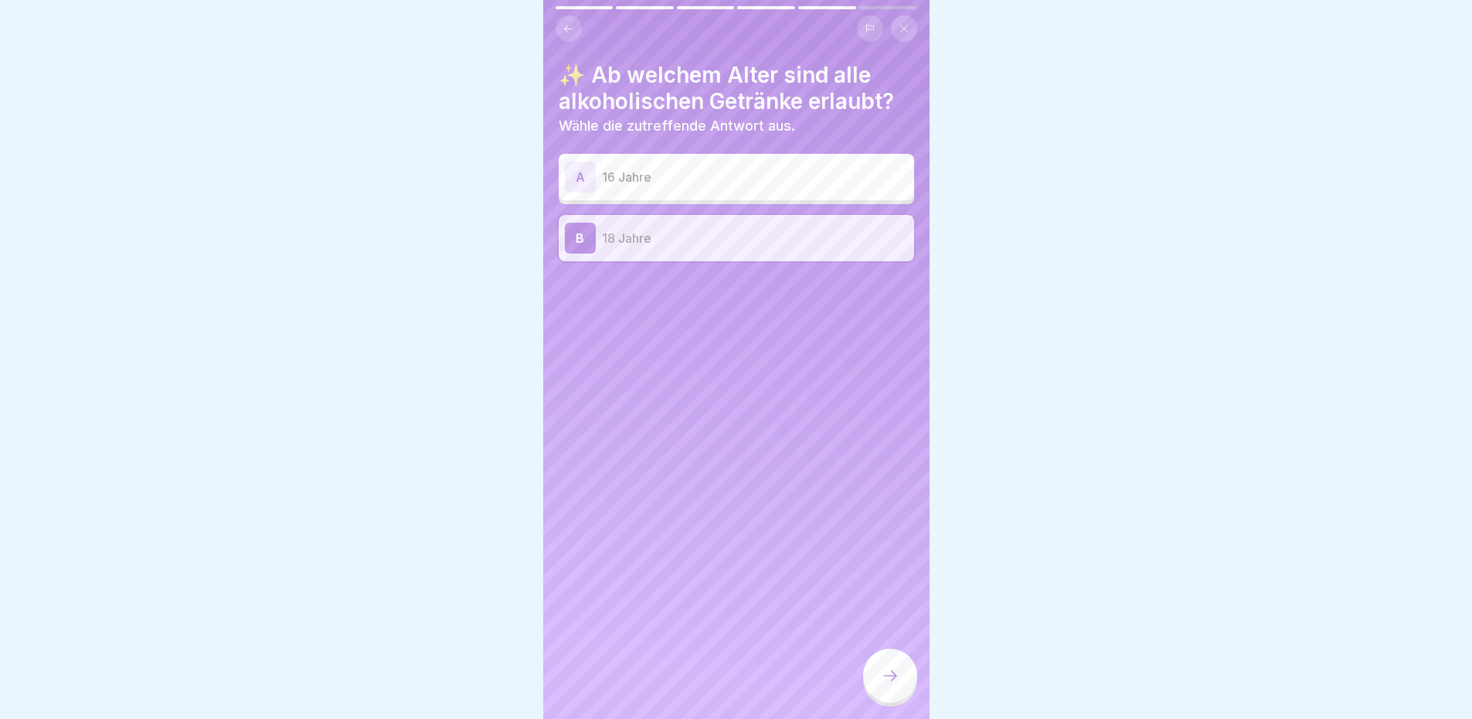
click at [896, 682] on icon at bounding box center [890, 675] width 19 height 19
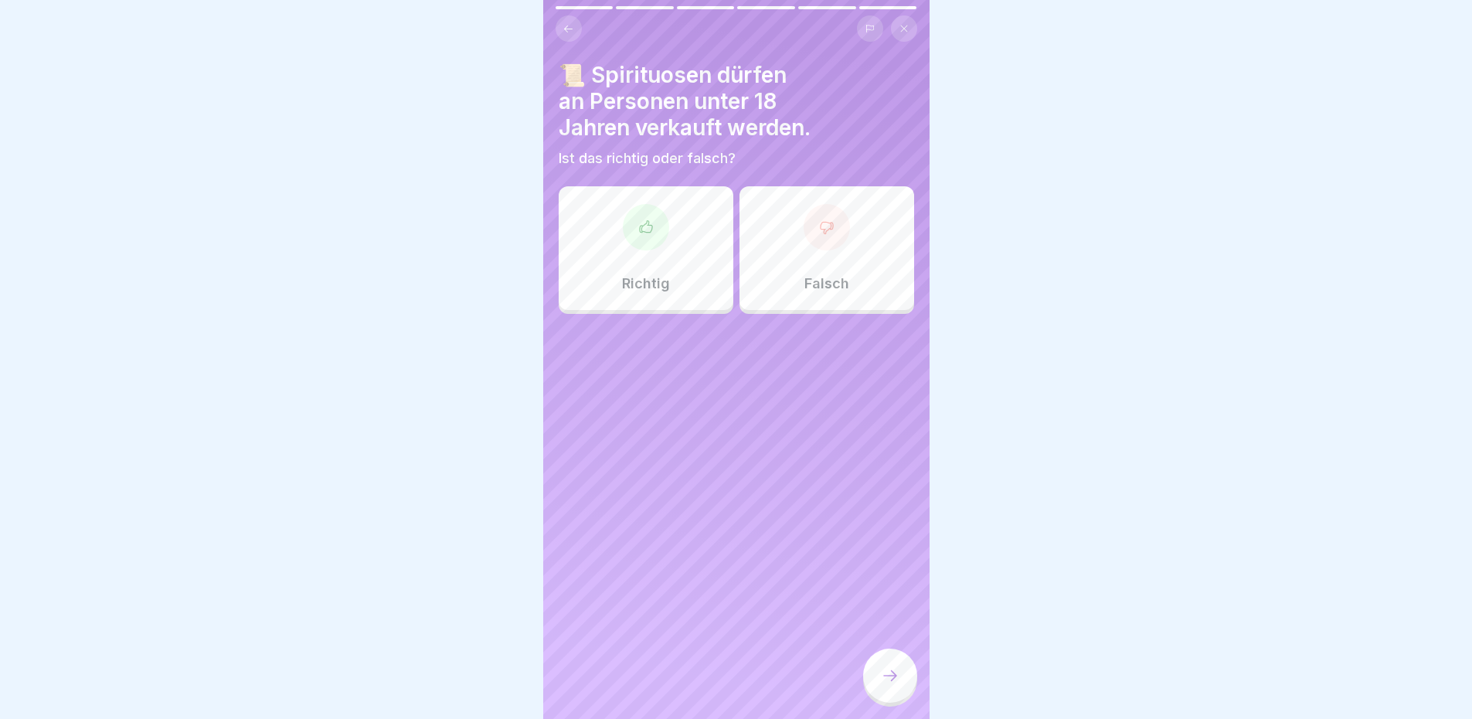
click at [832, 255] on div "Falsch" at bounding box center [826, 248] width 175 height 124
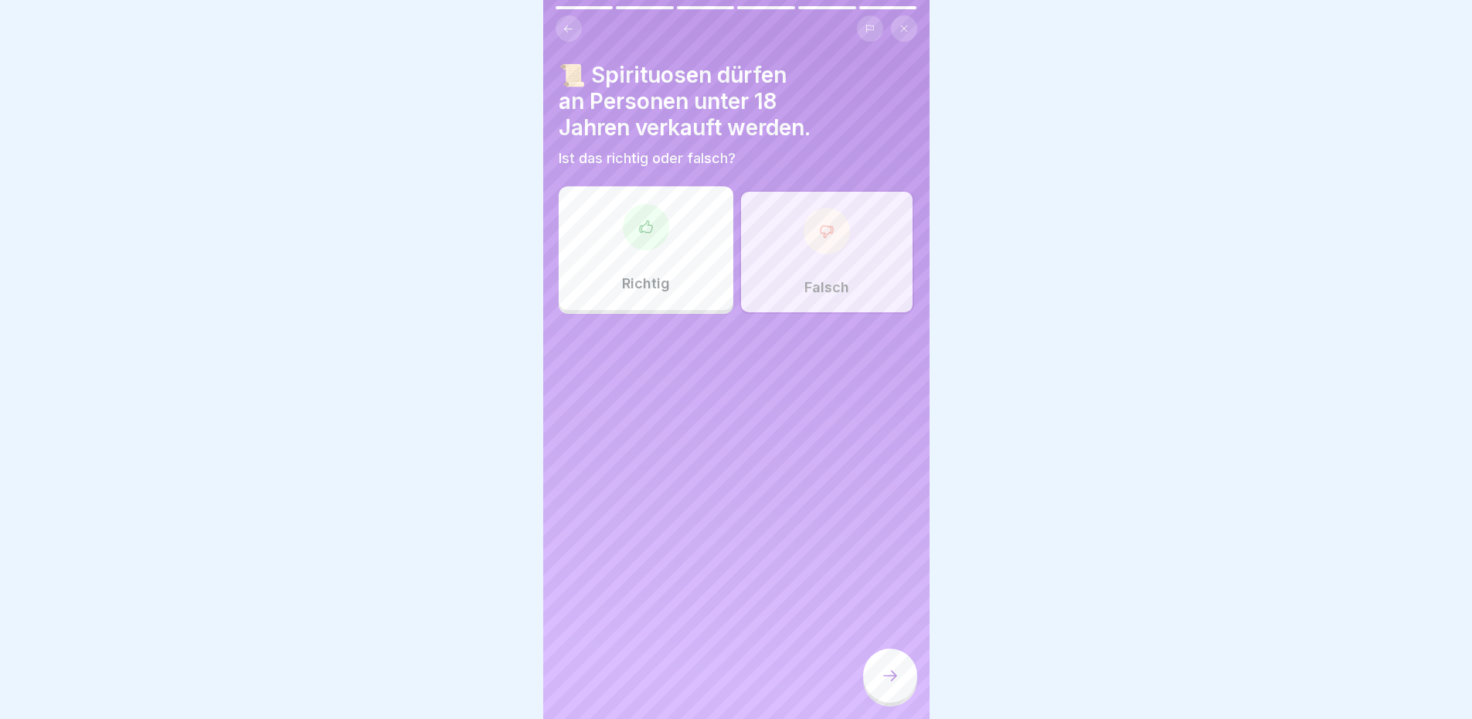
click at [886, 685] on icon at bounding box center [890, 675] width 19 height 19
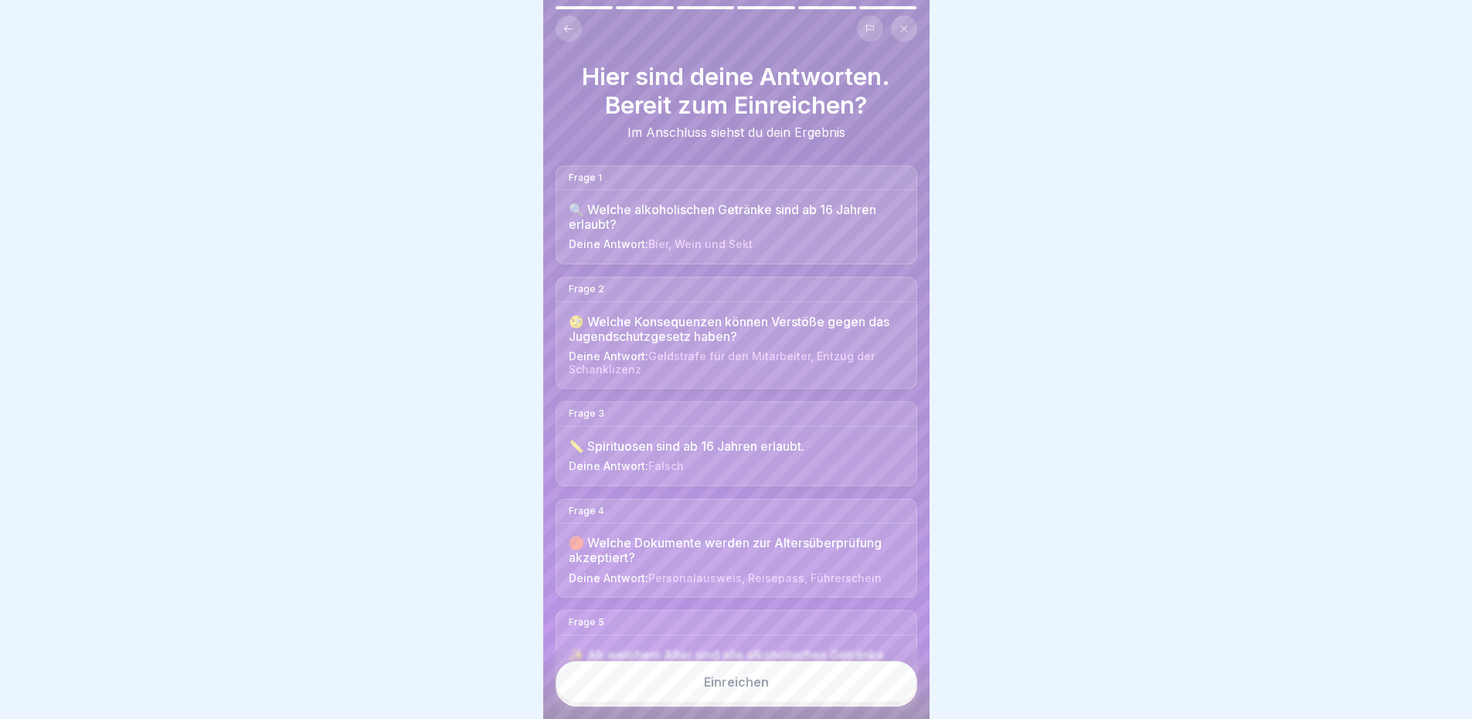
click at [800, 687] on button "Einreichen" at bounding box center [737, 682] width 362 height 42
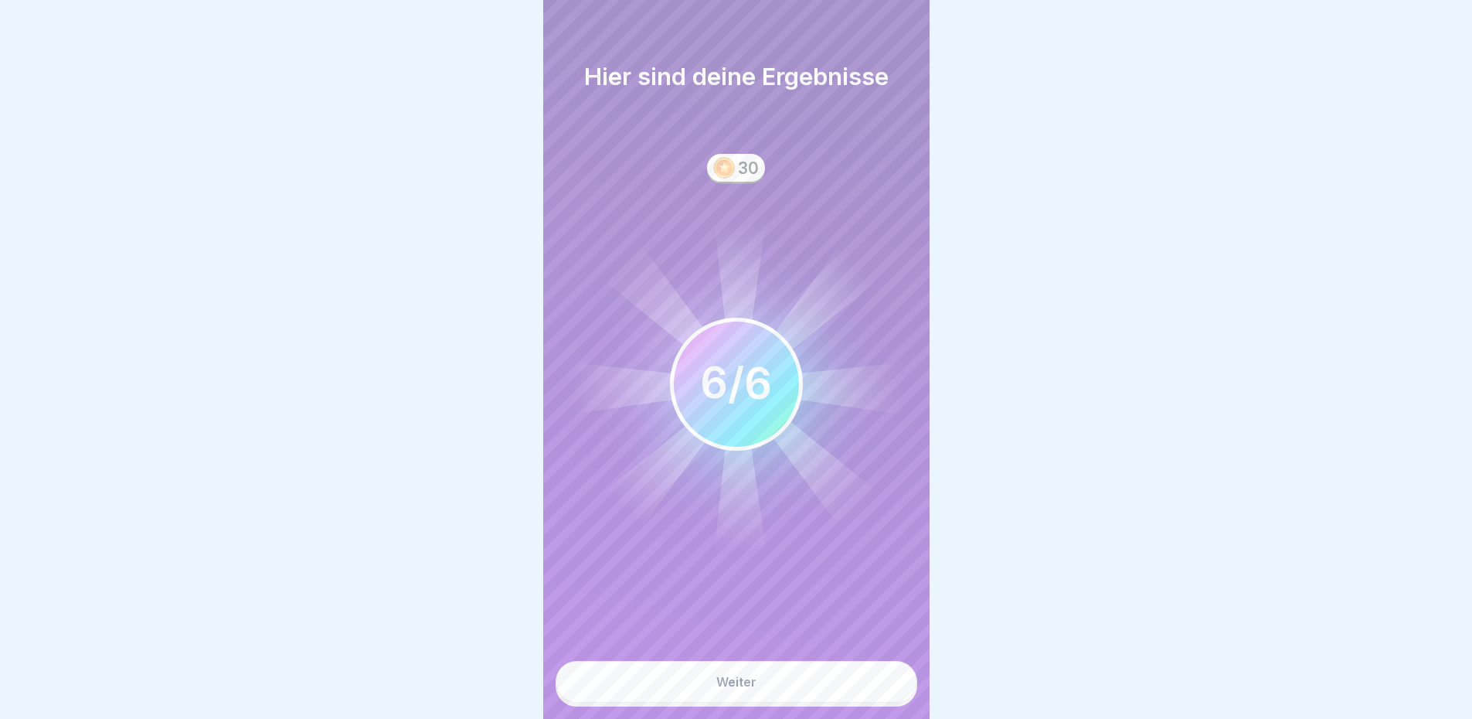
click at [824, 680] on button "Weiter" at bounding box center [737, 682] width 362 height 42
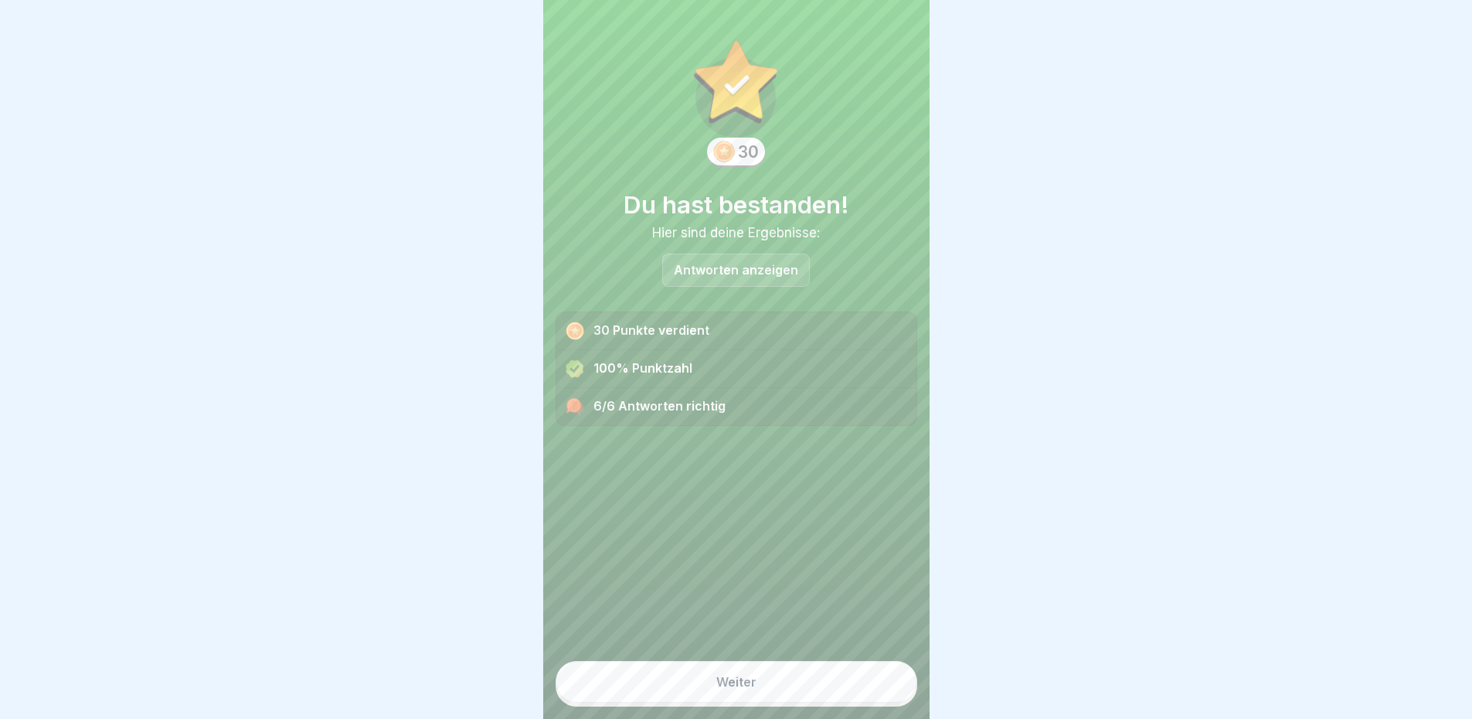
click at [823, 688] on button "Weiter" at bounding box center [737, 682] width 362 height 42
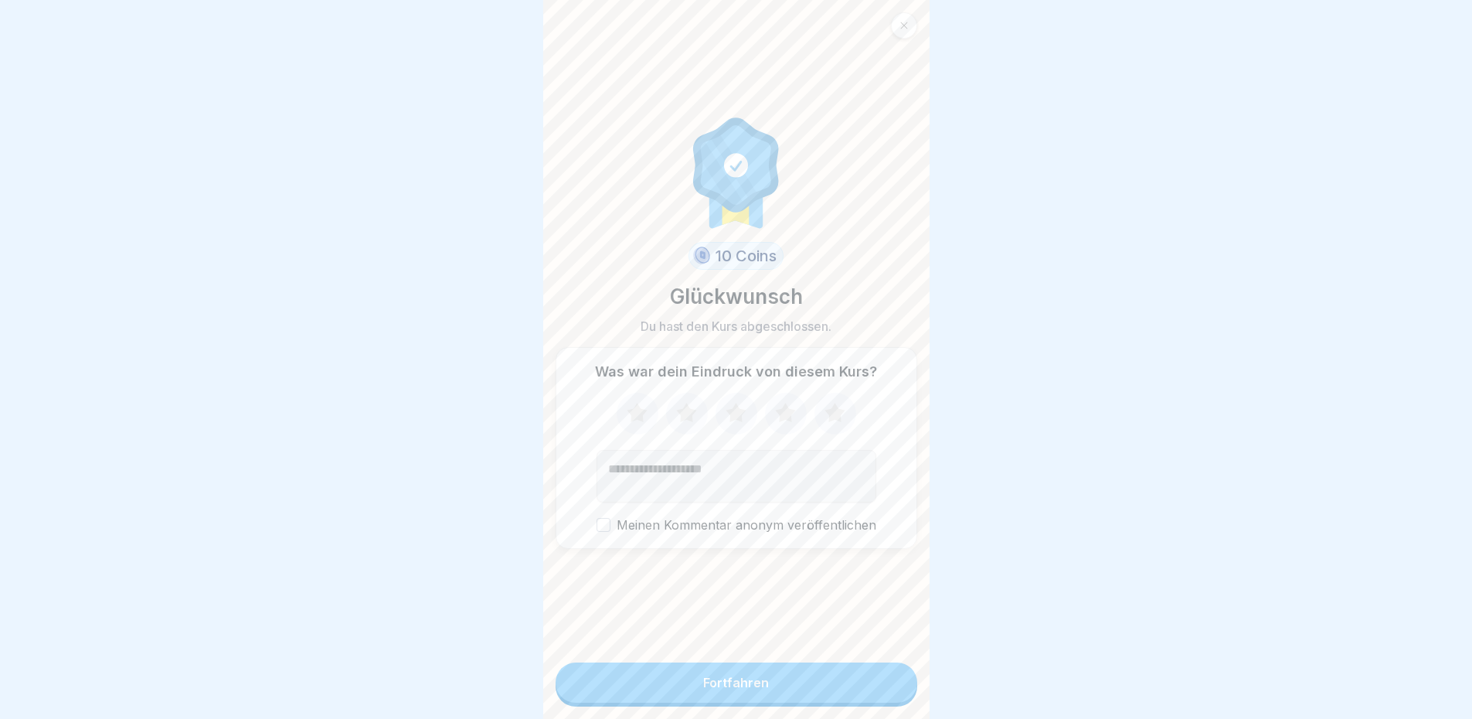
click at [821, 691] on button "Fortfahren" at bounding box center [737, 682] width 362 height 40
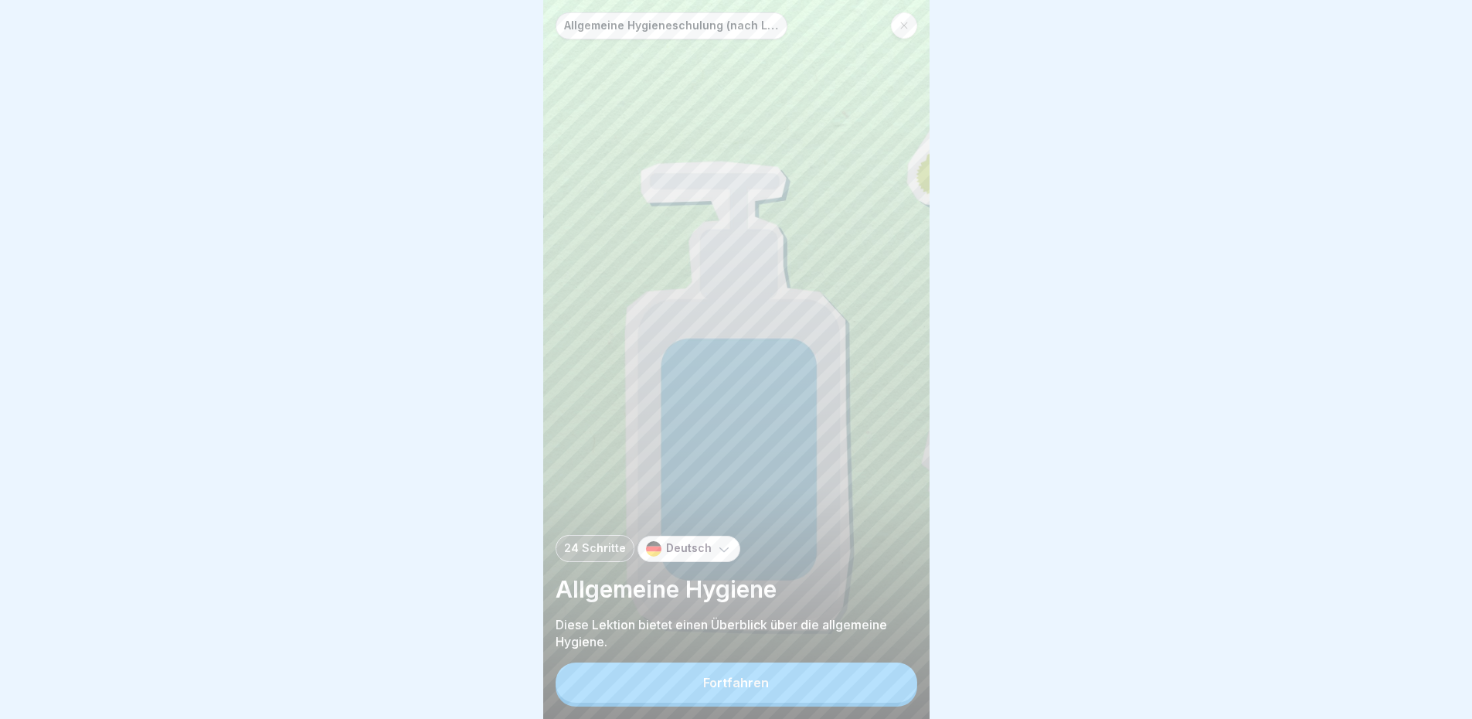
click at [819, 698] on button "Fortfahren" at bounding box center [737, 682] width 362 height 40
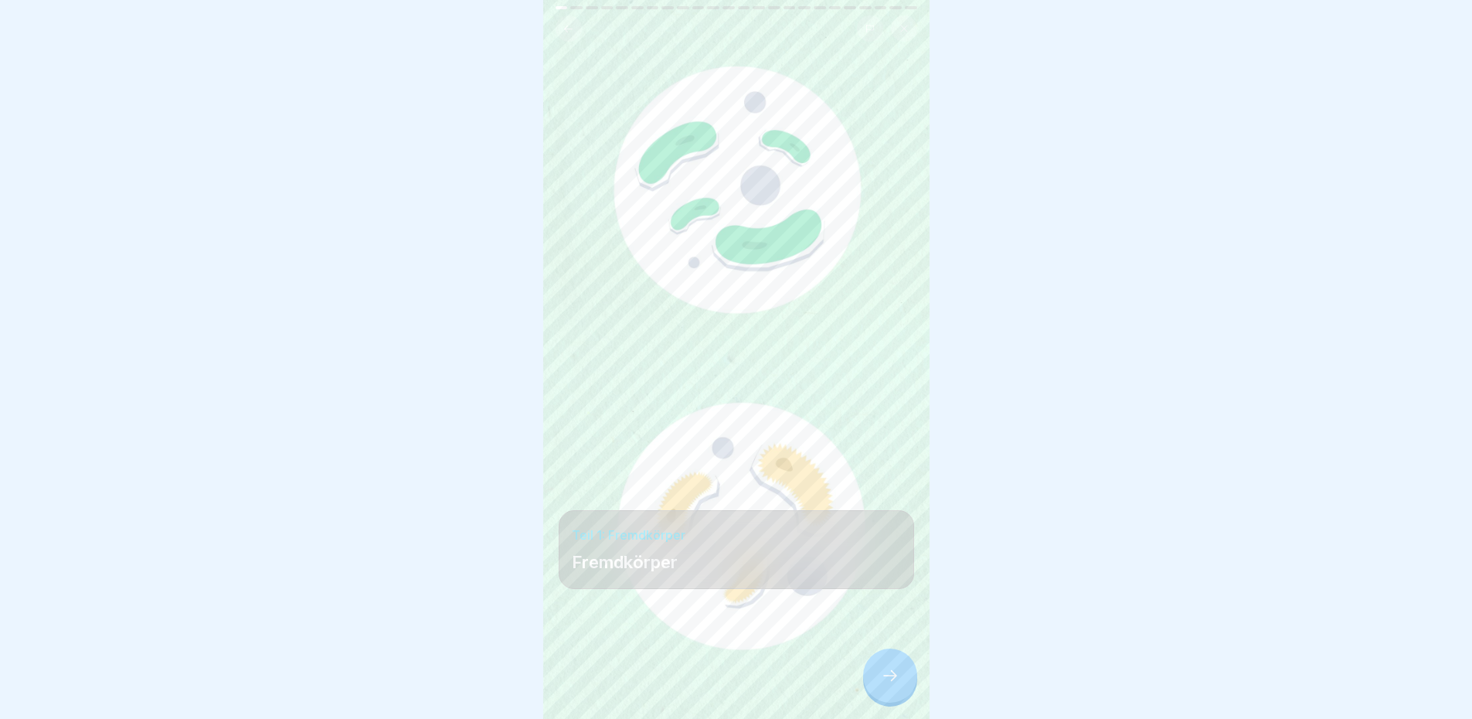
click at [894, 685] on icon at bounding box center [890, 675] width 19 height 19
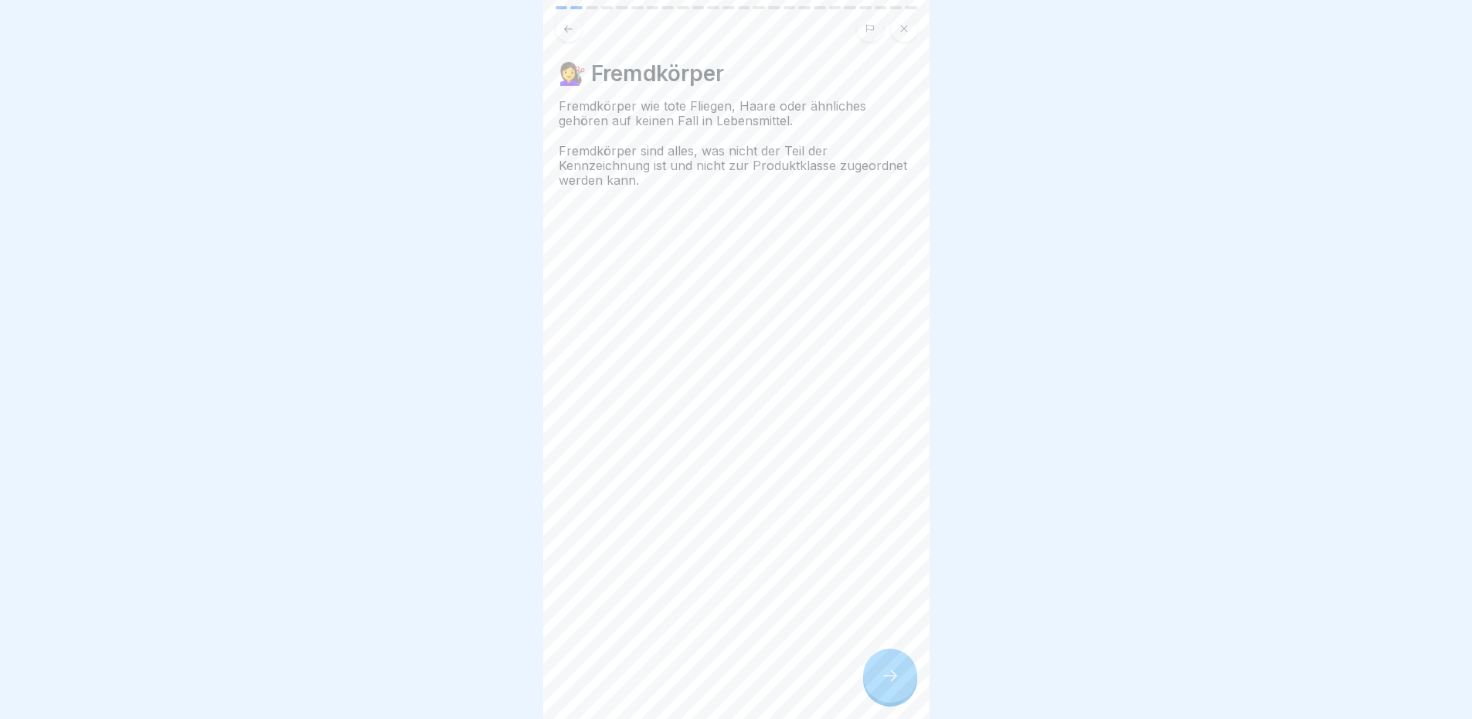
click at [834, 437] on div "💇‍♀️ Fremdkörper Fremdkörper wie tote Fliegen, Haare oder ähnliches gehören auf…" at bounding box center [736, 359] width 386 height 719
click at [835, 437] on div "💇‍♀️ Fremdkörper Fremdkörper wie tote Fliegen, Haare oder ähnliches gehören auf…" at bounding box center [736, 359] width 386 height 719
click at [886, 702] on div at bounding box center [890, 675] width 54 height 54
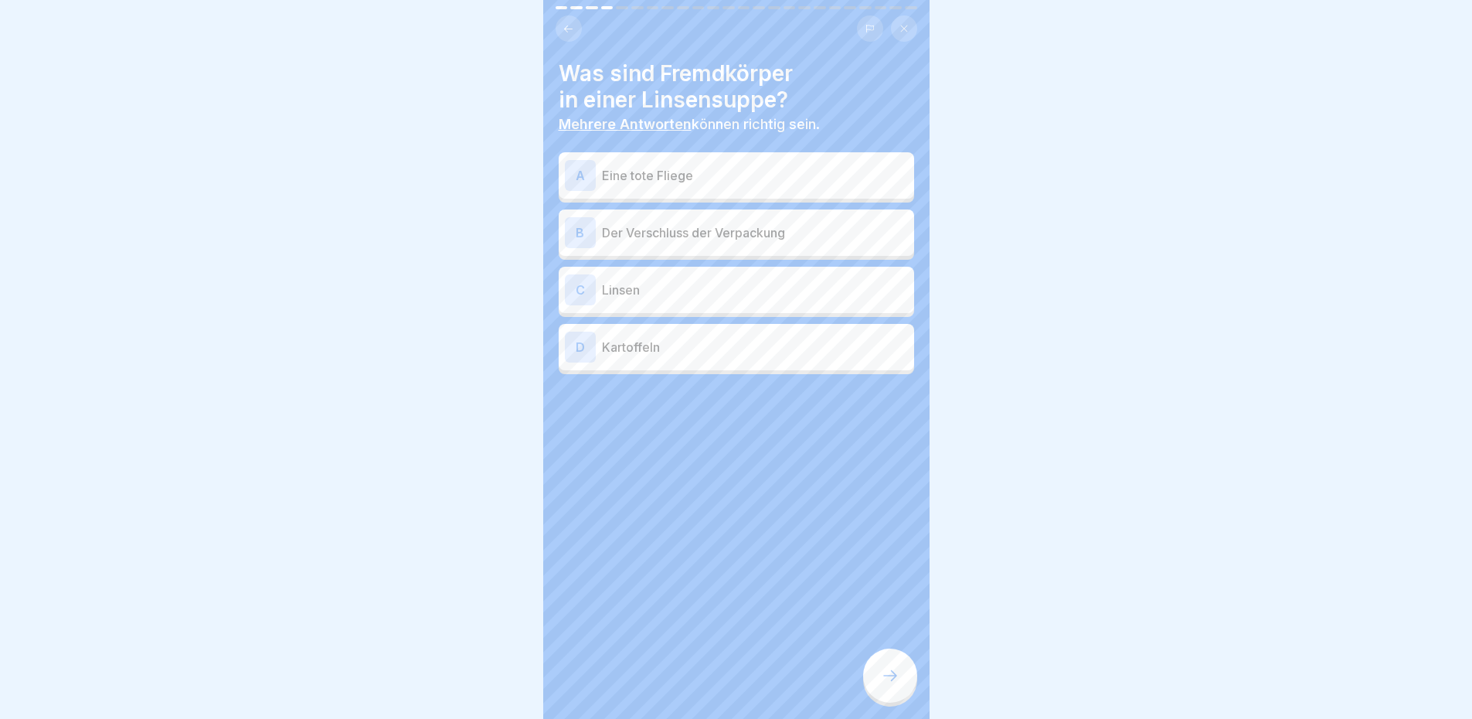
click at [577, 39] on div at bounding box center [737, 28] width 362 height 26
click at [565, 34] on icon at bounding box center [569, 29] width 12 height 12
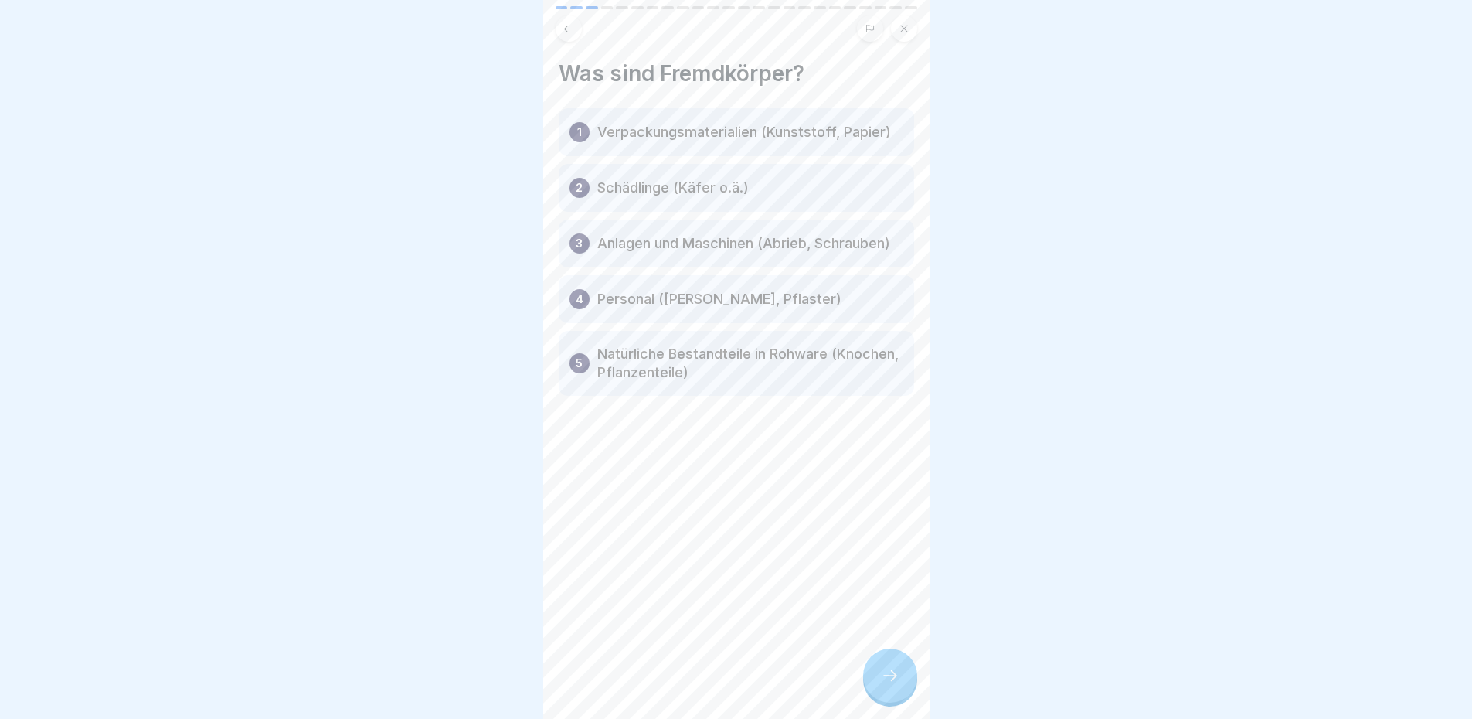
click at [566, 32] on icon at bounding box center [569, 29] width 12 height 12
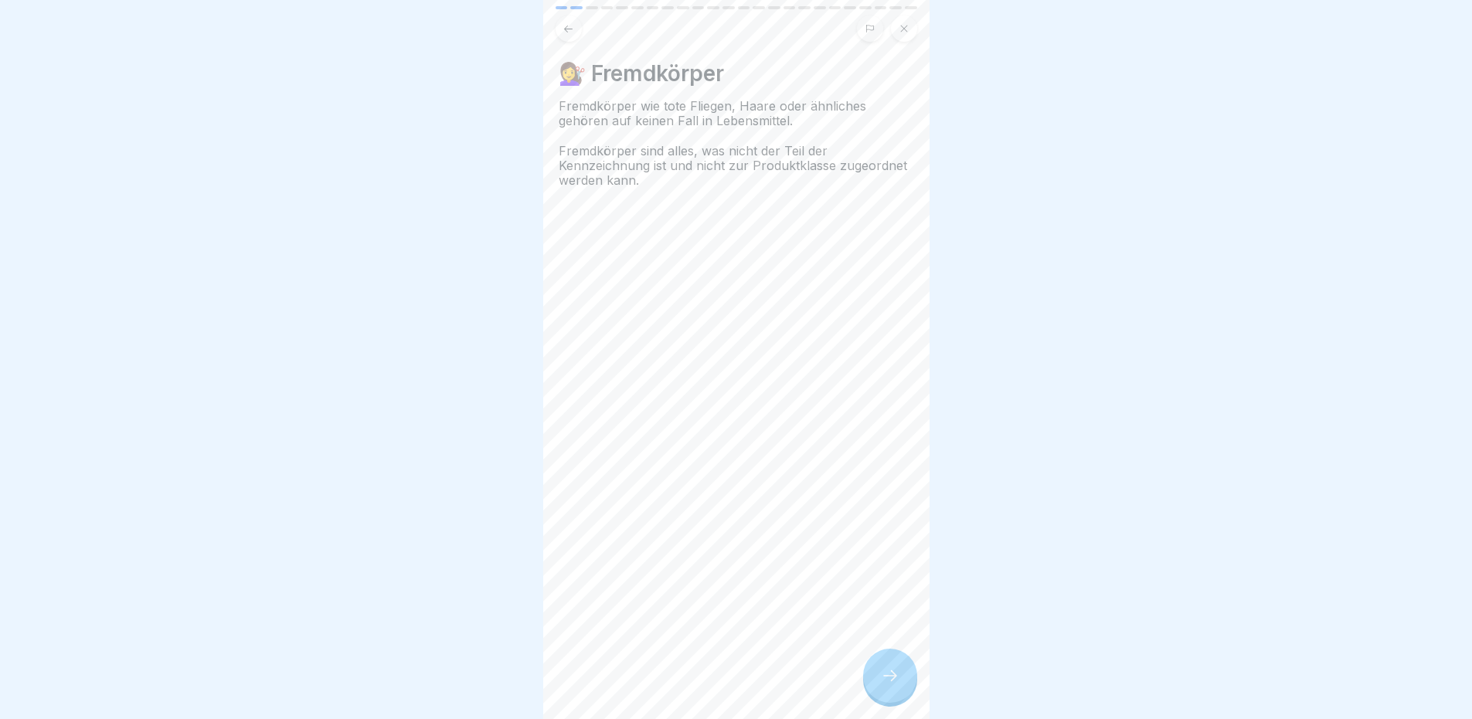
click at [895, 683] on icon at bounding box center [890, 675] width 19 height 19
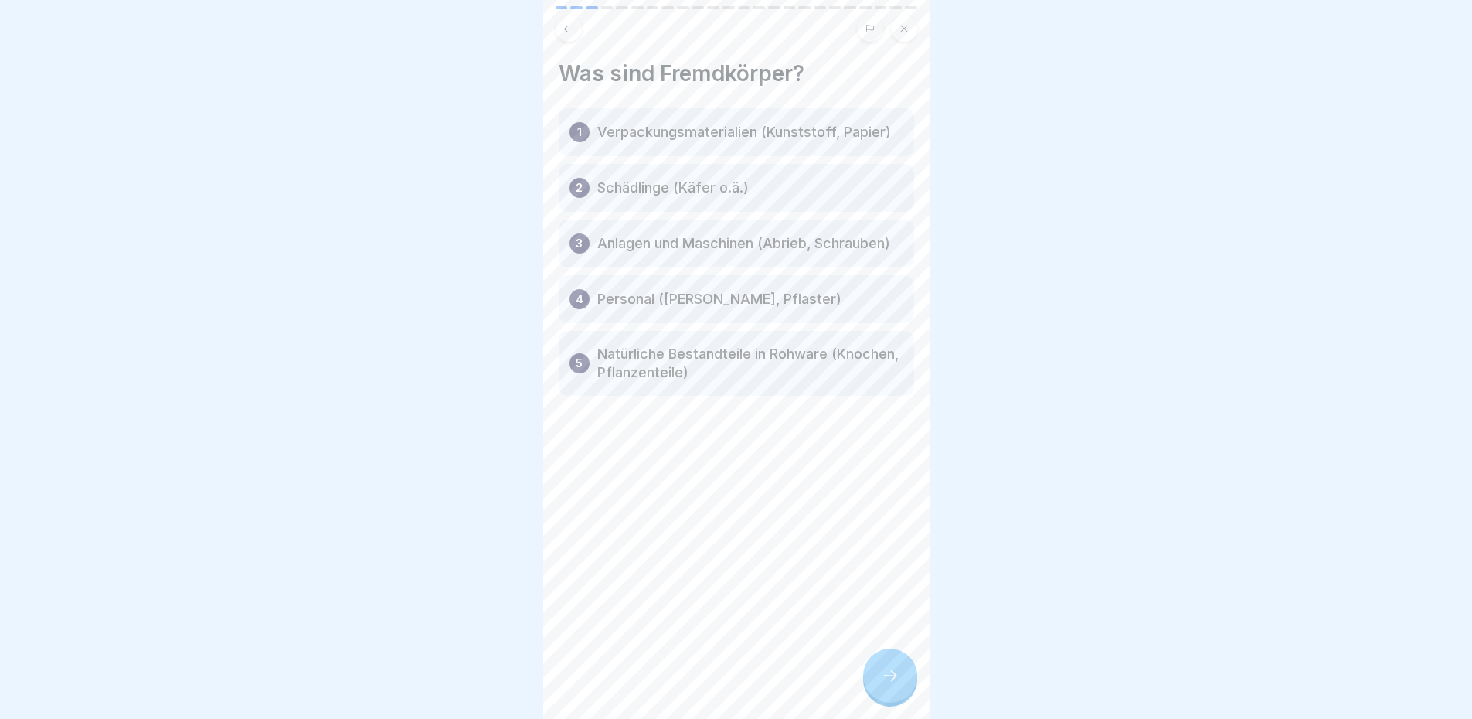
click at [841, 253] on p "Anlagen und Maschinen (Abrieb, Schrauben)" at bounding box center [743, 243] width 293 height 19
click at [891, 670] on div at bounding box center [890, 675] width 54 height 54
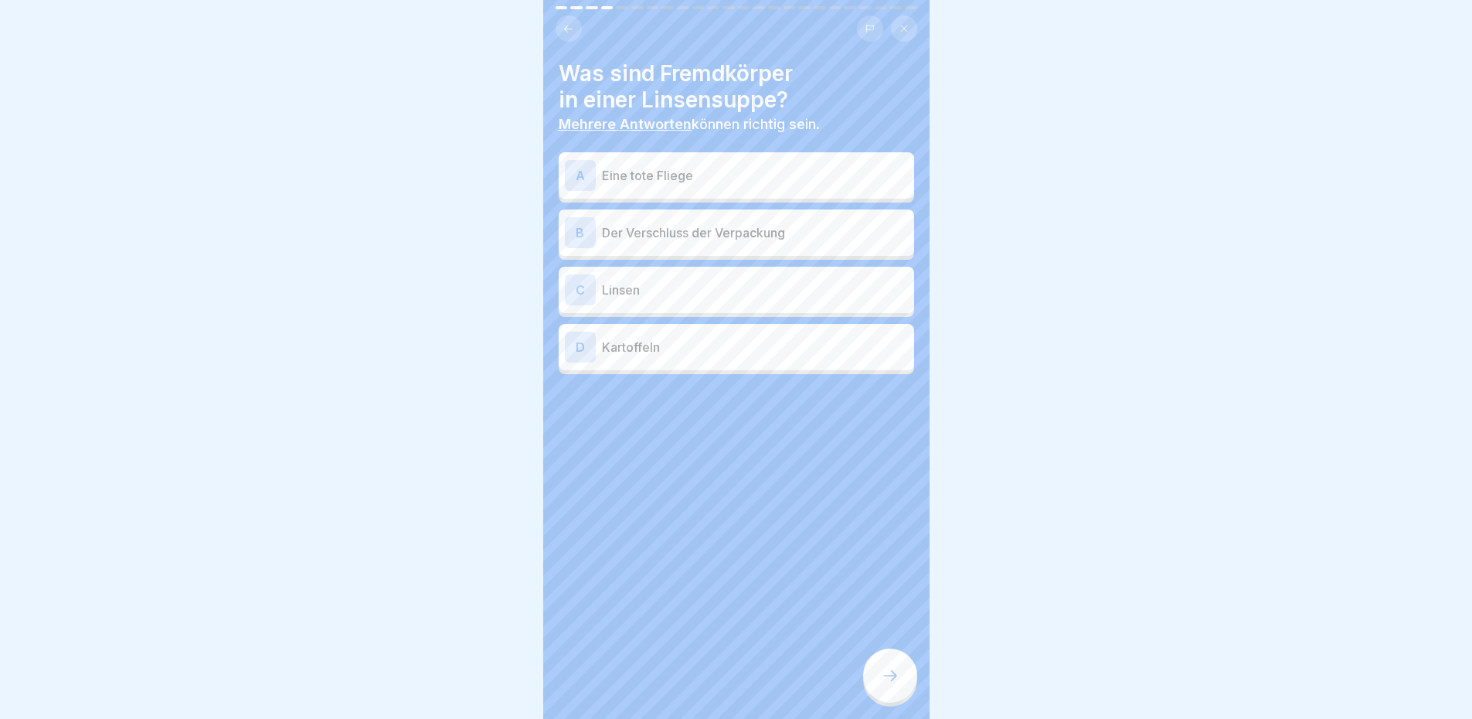
click at [891, 670] on div at bounding box center [890, 675] width 54 height 54
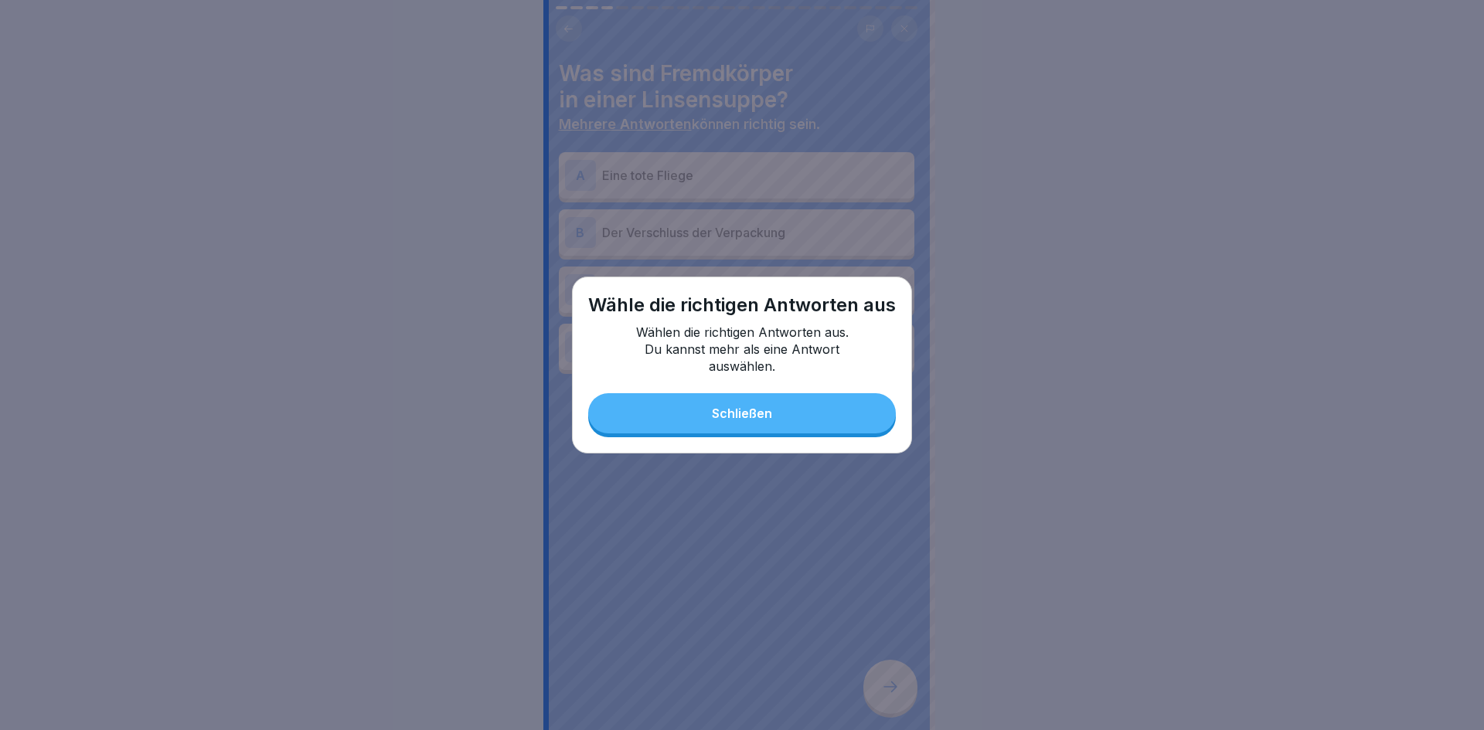
click at [739, 428] on button "Schließen" at bounding box center [742, 413] width 308 height 40
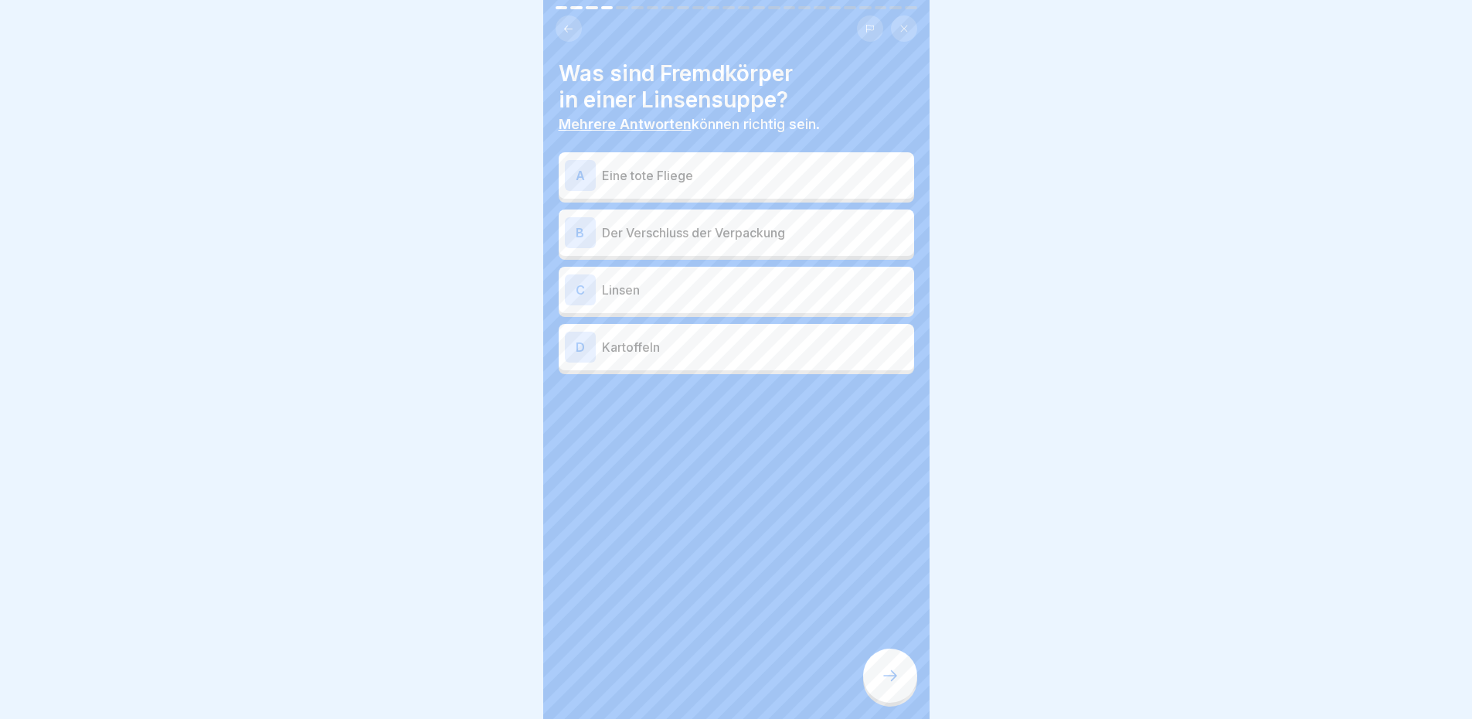
click at [569, 21] on button at bounding box center [569, 28] width 26 height 26
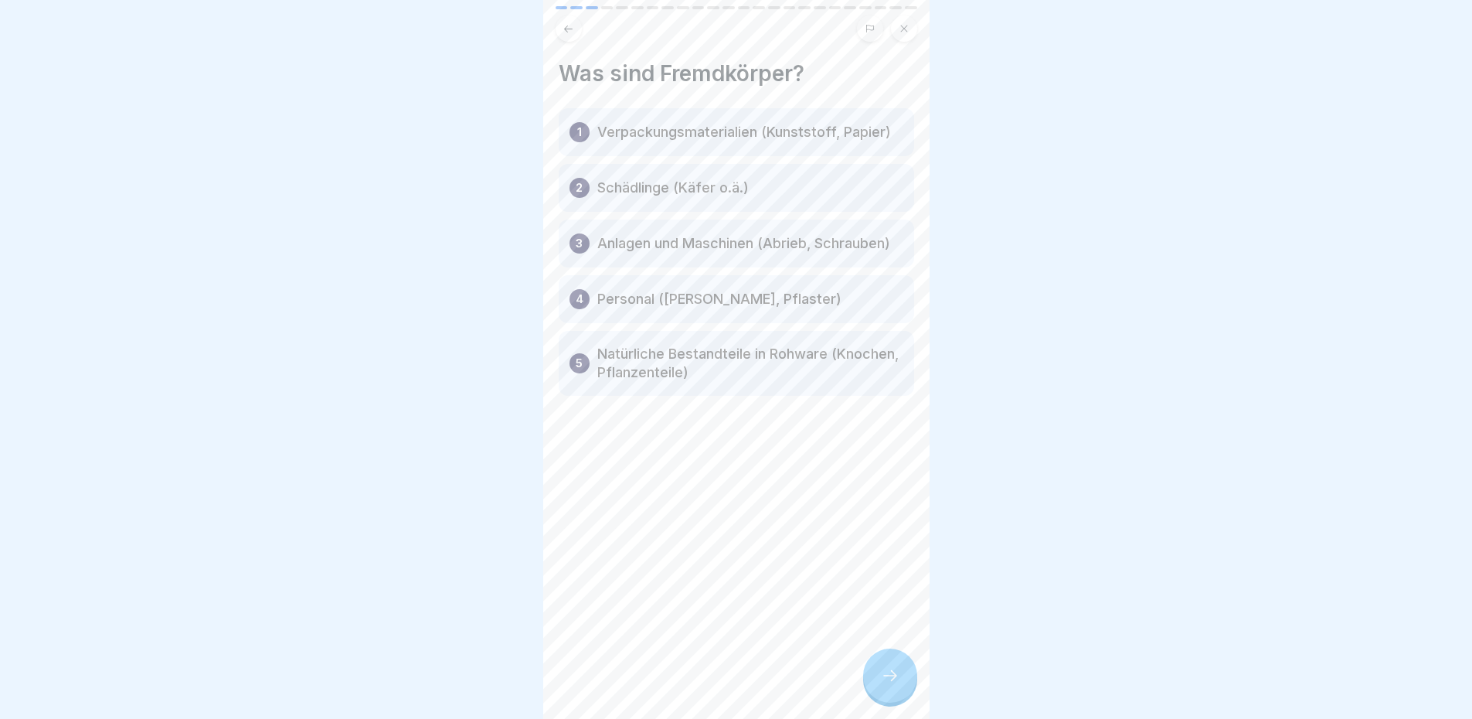
click at [896, 661] on div "Allgemeine Hygieneschulung (nach LMHV §4) 24 Schritte Deutsch Allgemeine Hygien…" at bounding box center [736, 359] width 386 height 719
click at [874, 669] on div at bounding box center [890, 675] width 54 height 54
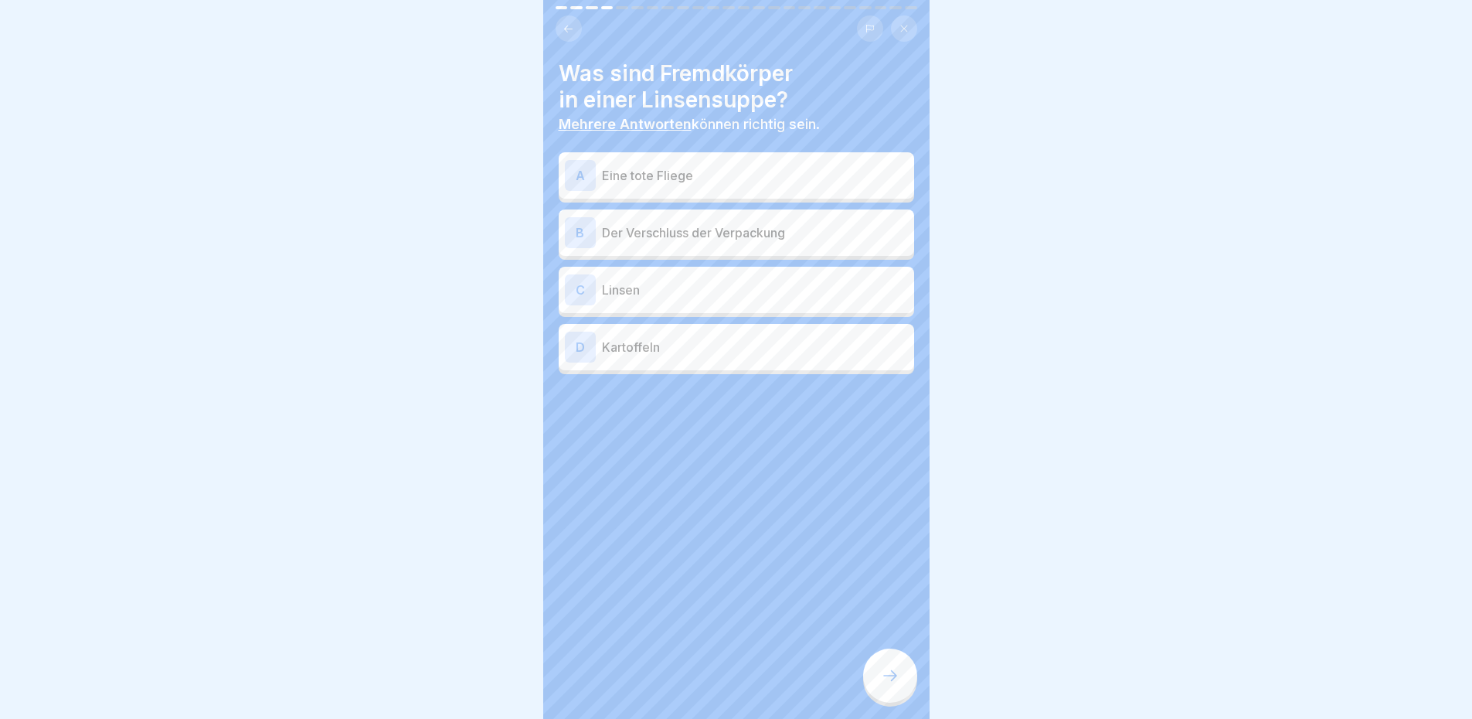
click at [777, 178] on p "Eine tote Fliege" at bounding box center [755, 175] width 306 height 19
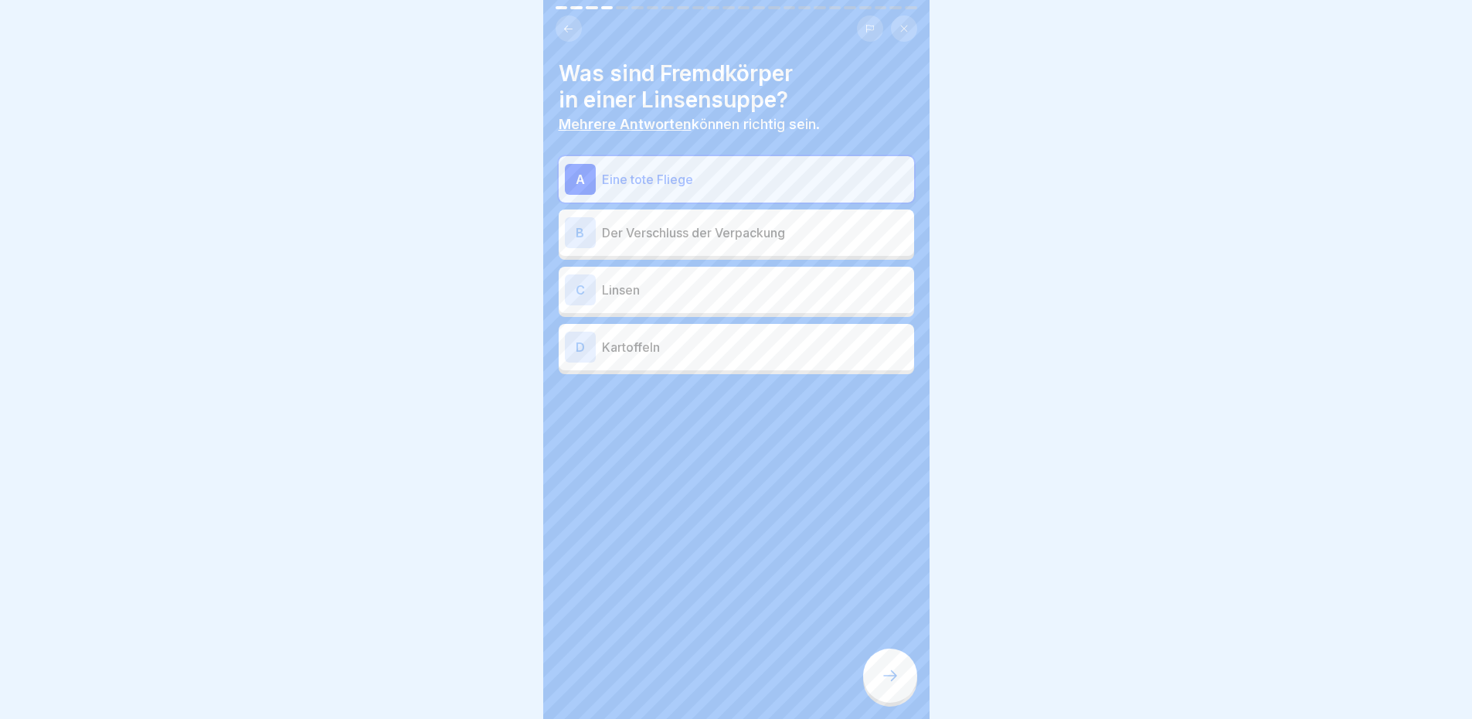
click at [773, 234] on p "Der Verschluss der Verpackung" at bounding box center [755, 232] width 306 height 19
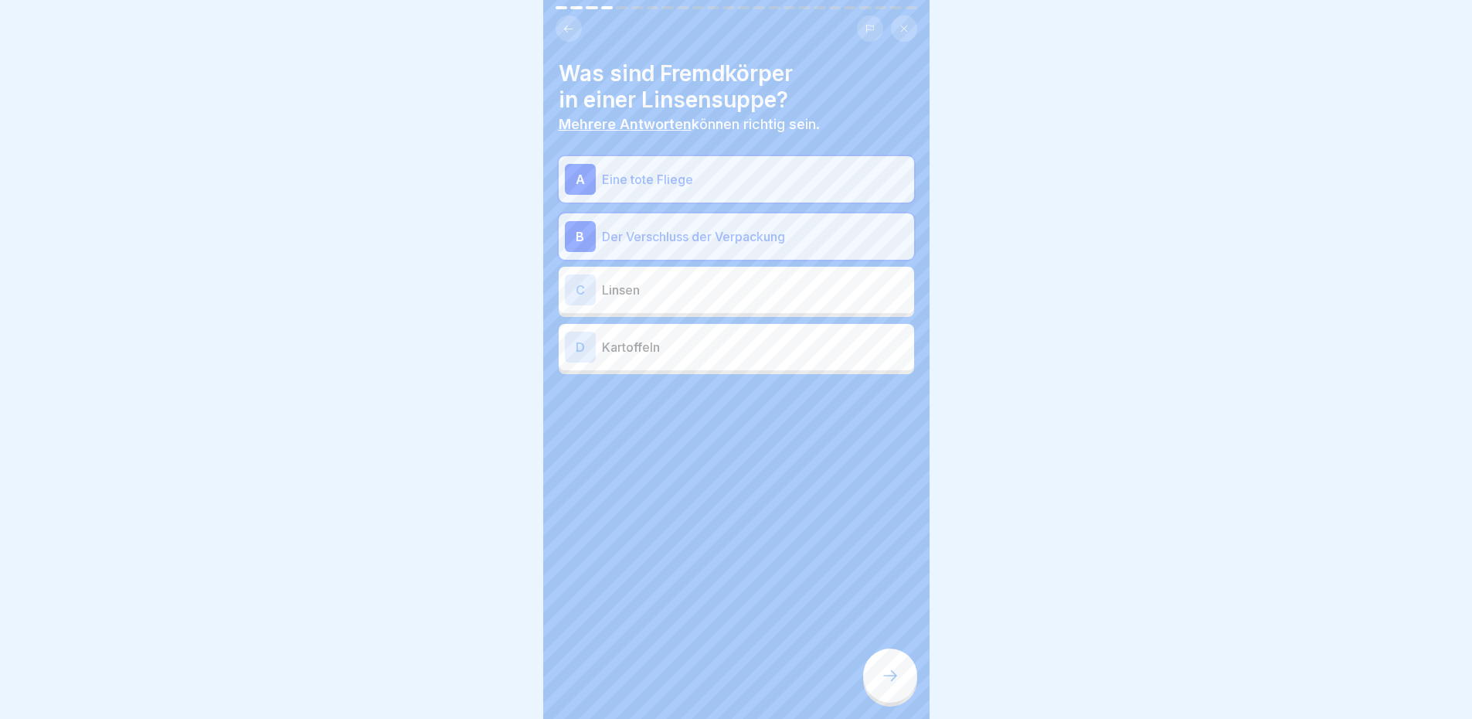
click at [907, 692] on div at bounding box center [890, 675] width 54 height 54
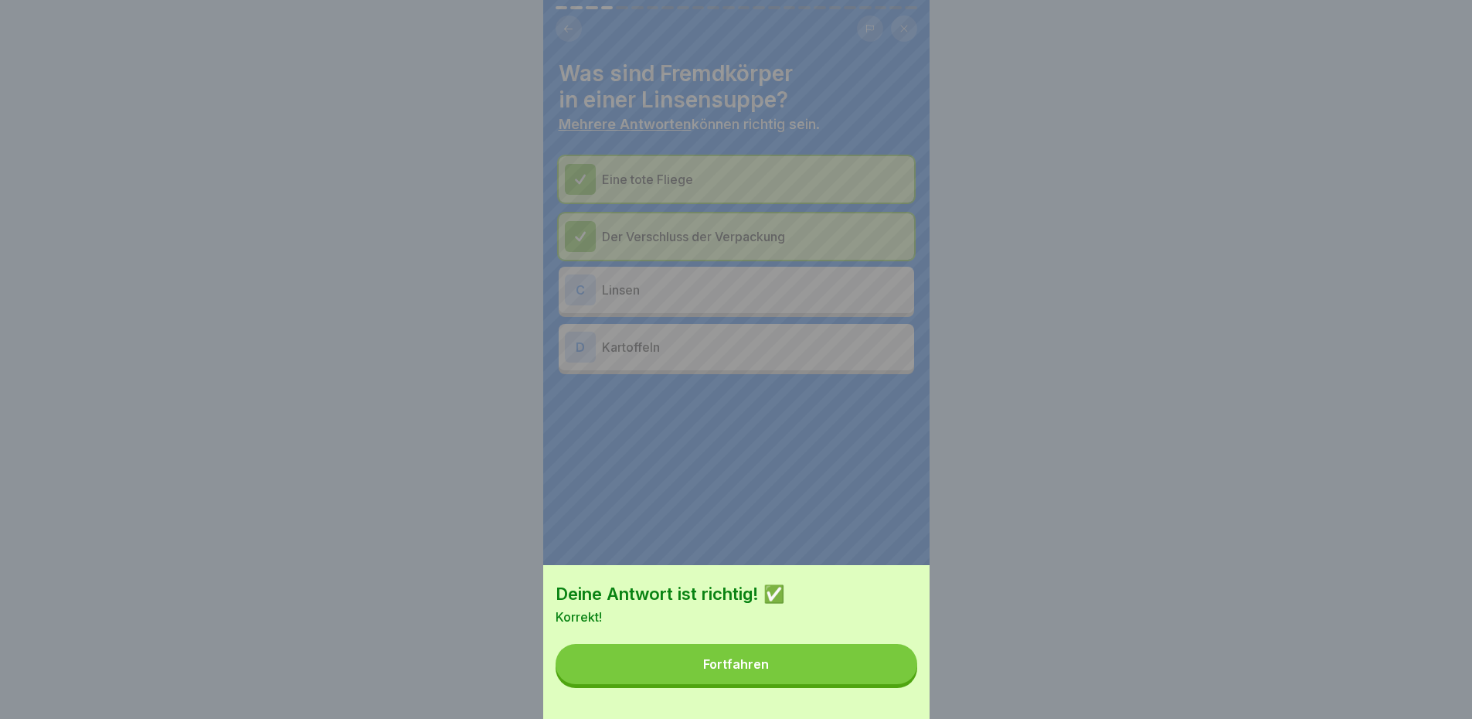
click at [892, 684] on button "Fortfahren" at bounding box center [737, 664] width 362 height 40
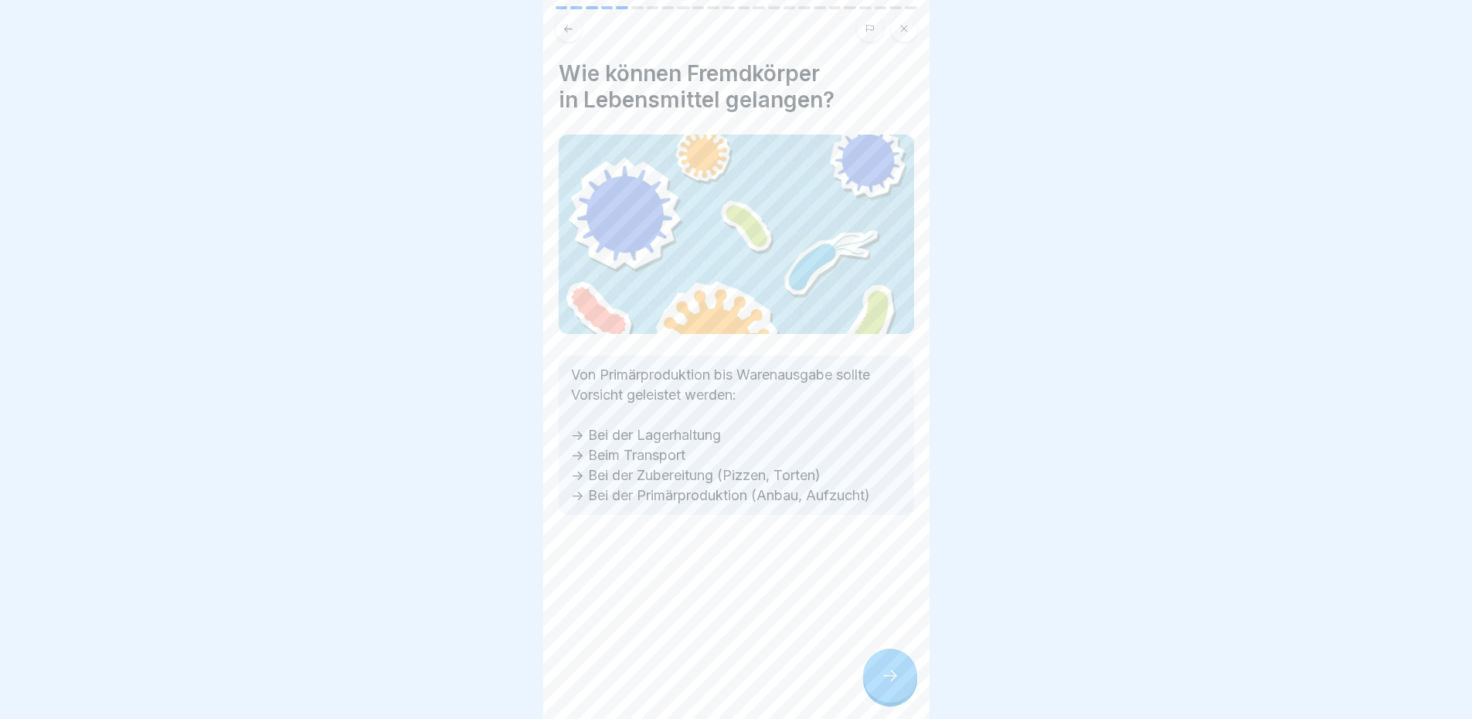
click at [881, 699] on div at bounding box center [890, 675] width 54 height 54
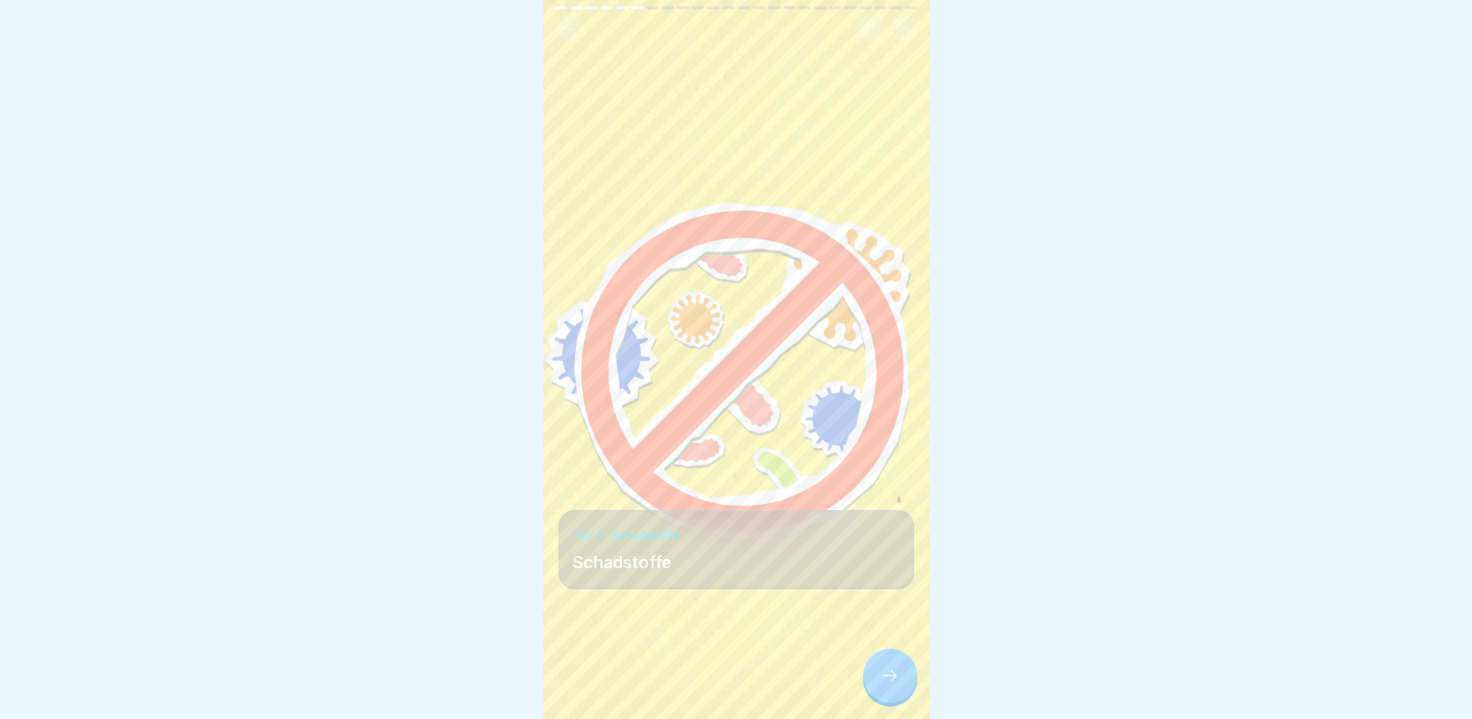
click at [893, 681] on icon at bounding box center [890, 675] width 14 height 11
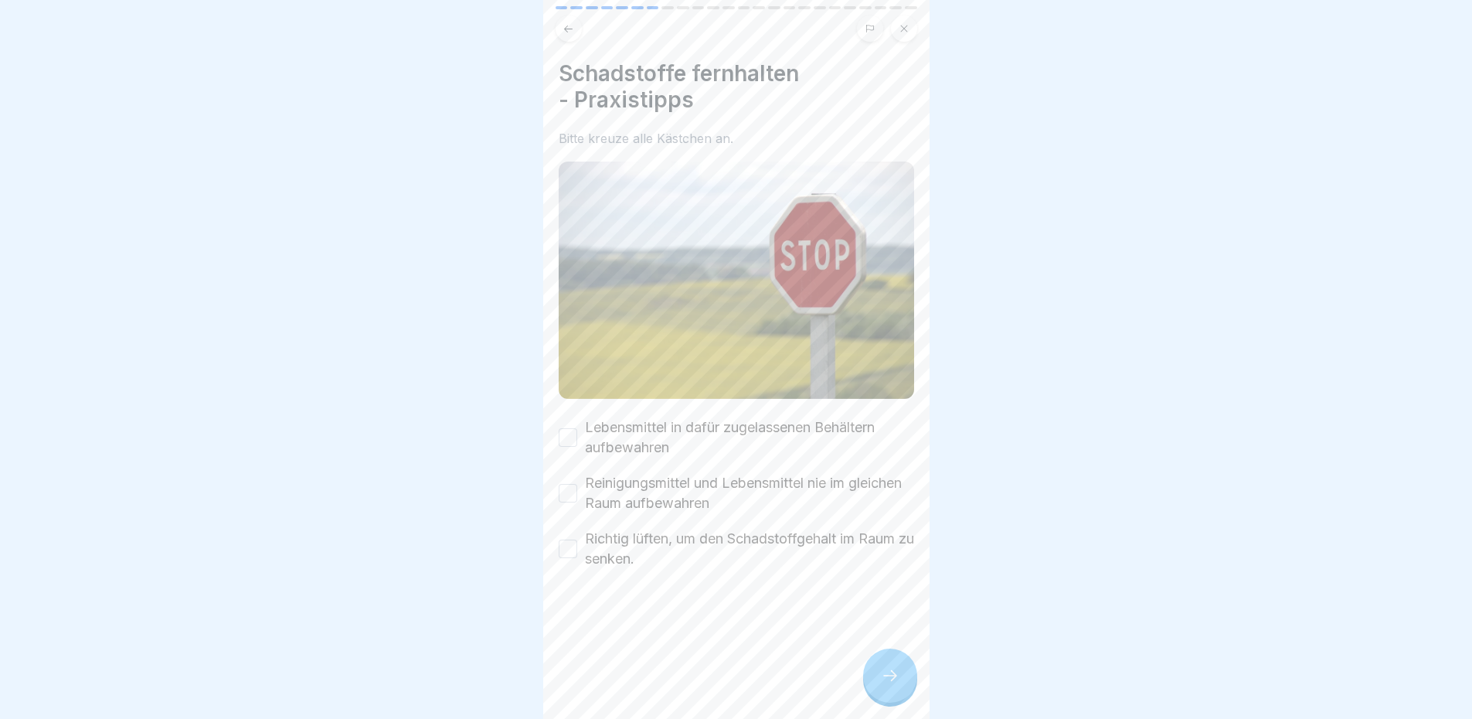
click at [575, 428] on button "Lebensmittel in dafür zugelassenen Behältern aufbewahren" at bounding box center [568, 437] width 19 height 19
click at [566, 485] on button "Reinigungsmittel und Lebensmittel nie im gleichen Raum aufbewahren" at bounding box center [568, 493] width 19 height 19
click at [574, 539] on button "Richtig lüften, um den Schadstoffgehalt im Raum zu senken." at bounding box center [568, 548] width 19 height 19
click at [886, 683] on icon at bounding box center [890, 675] width 19 height 19
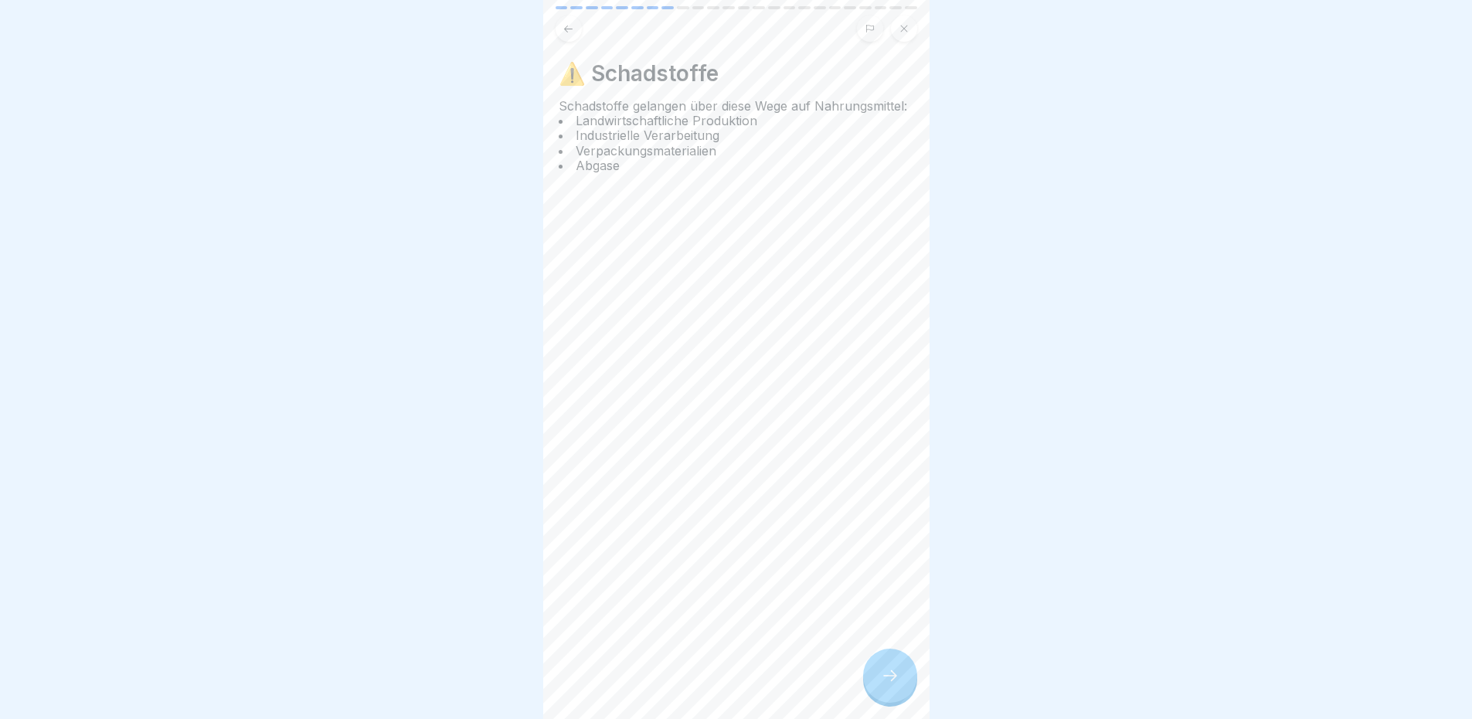
click at [886, 683] on icon at bounding box center [890, 675] width 19 height 19
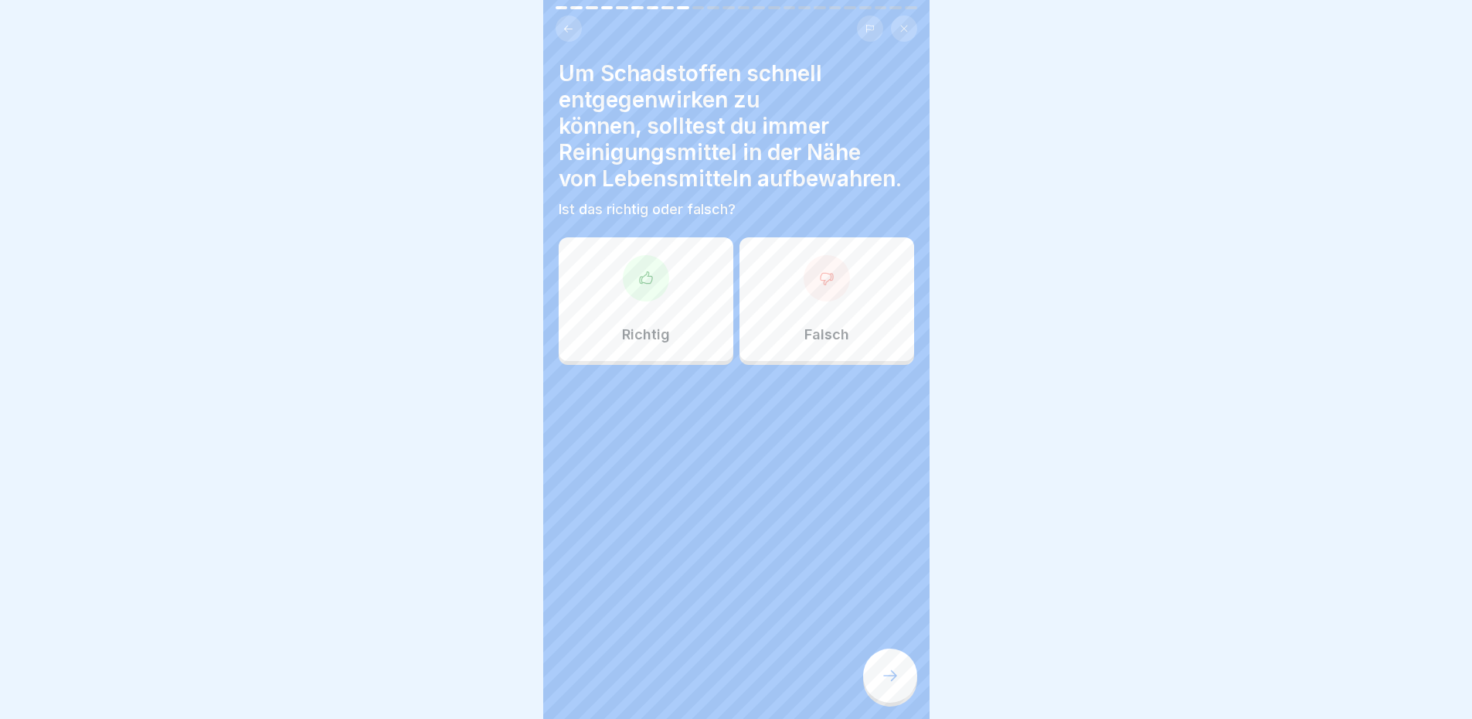
click at [566, 25] on icon at bounding box center [569, 29] width 12 height 12
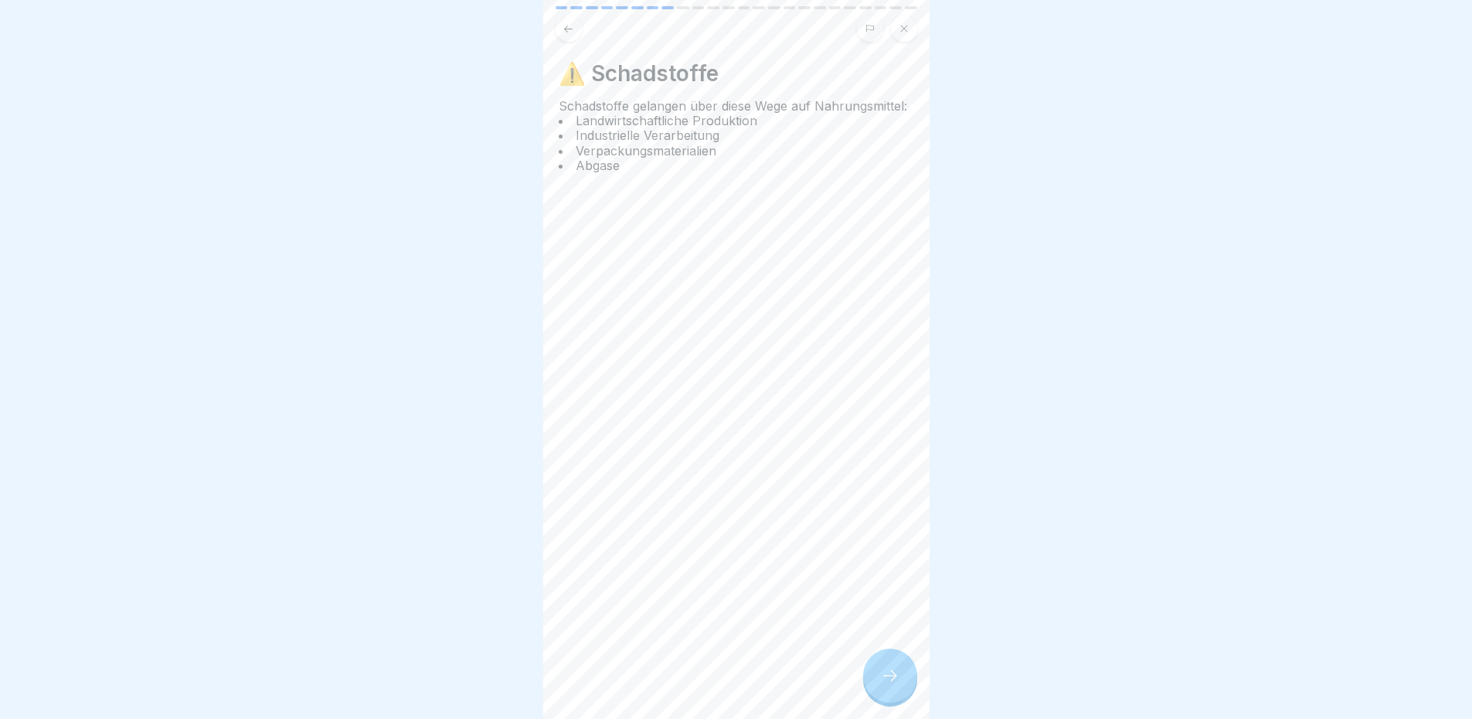
click at [773, 342] on div "⚠️ Schadstoffe Schadstoffe gelangen über diese Wege auf Nahrungsmittel: Landwir…" at bounding box center [736, 359] width 386 height 719
click at [882, 685] on icon at bounding box center [890, 675] width 19 height 19
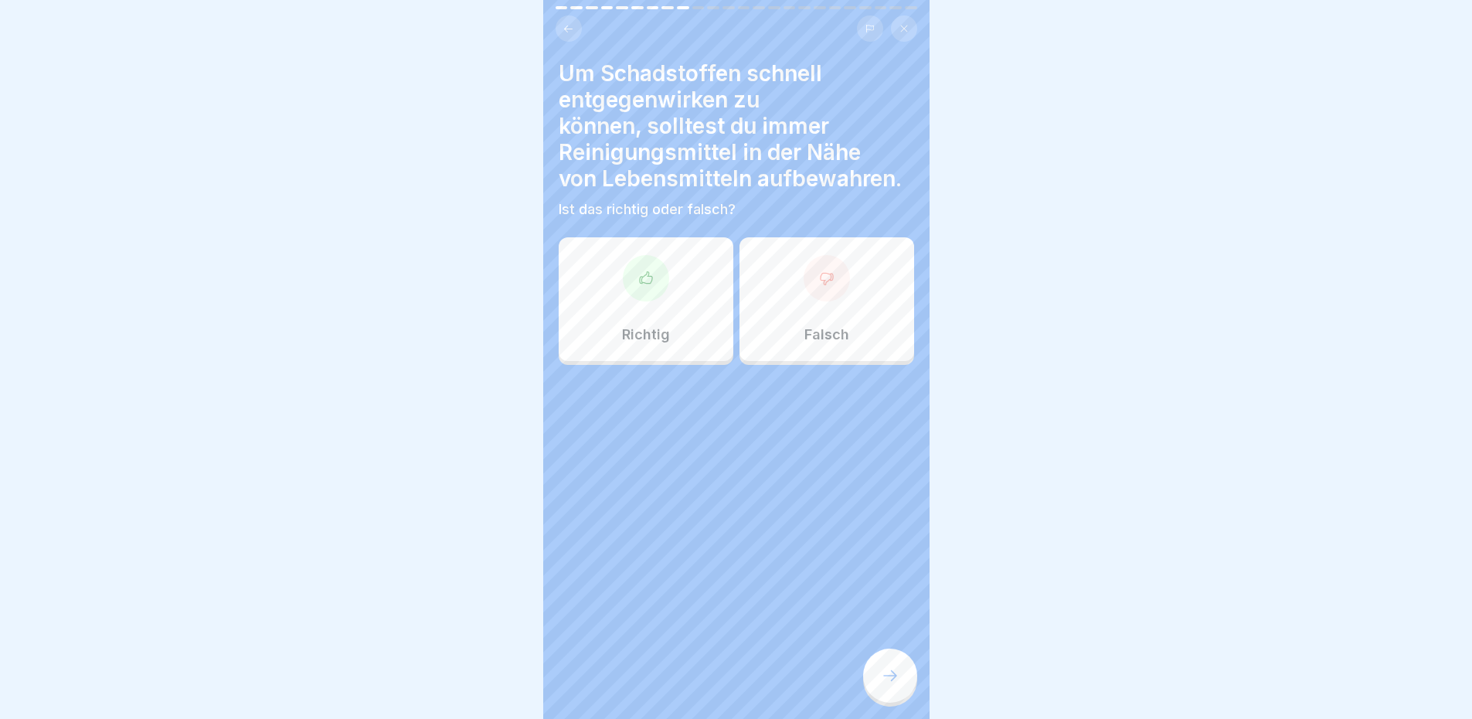
click at [819, 281] on icon at bounding box center [826, 277] width 15 height 15
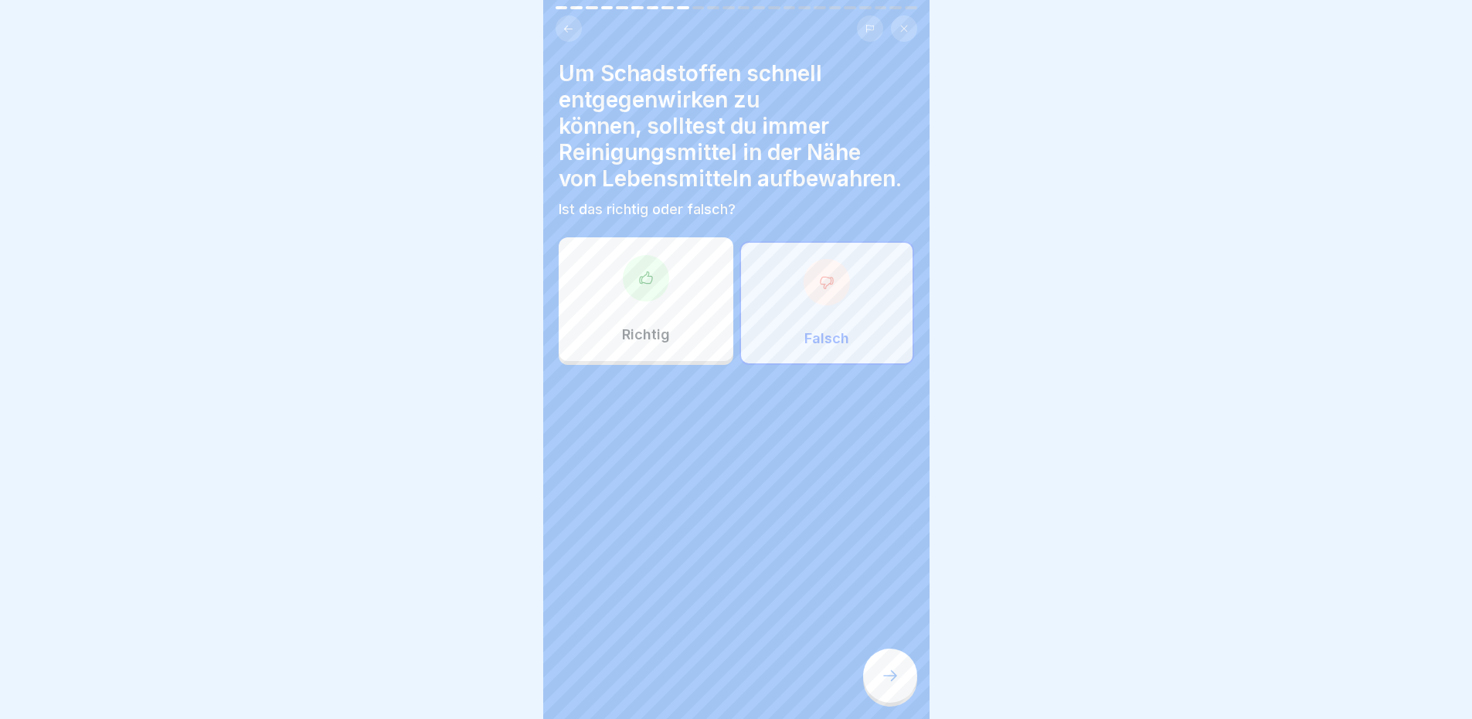
click at [890, 671] on div at bounding box center [890, 675] width 54 height 54
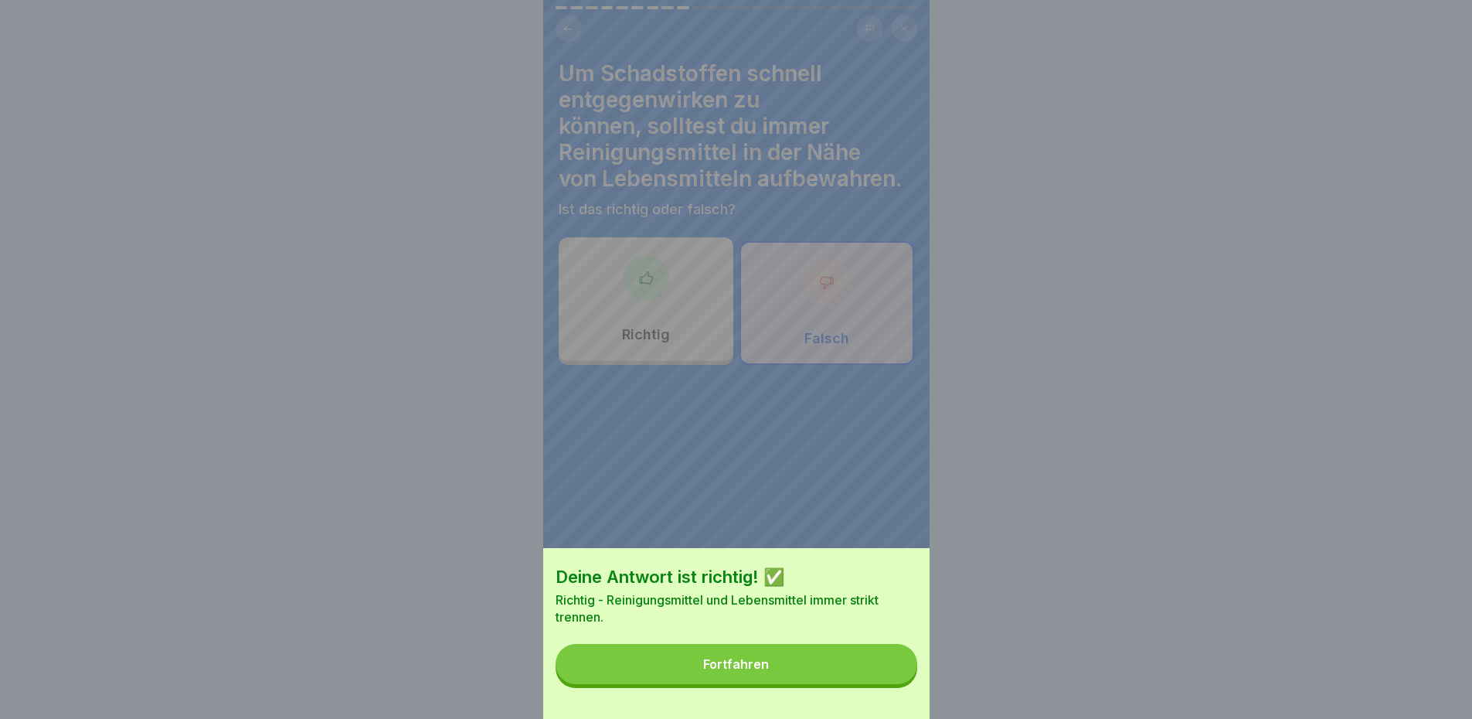
click at [886, 671] on button "Fortfahren" at bounding box center [737, 664] width 362 height 40
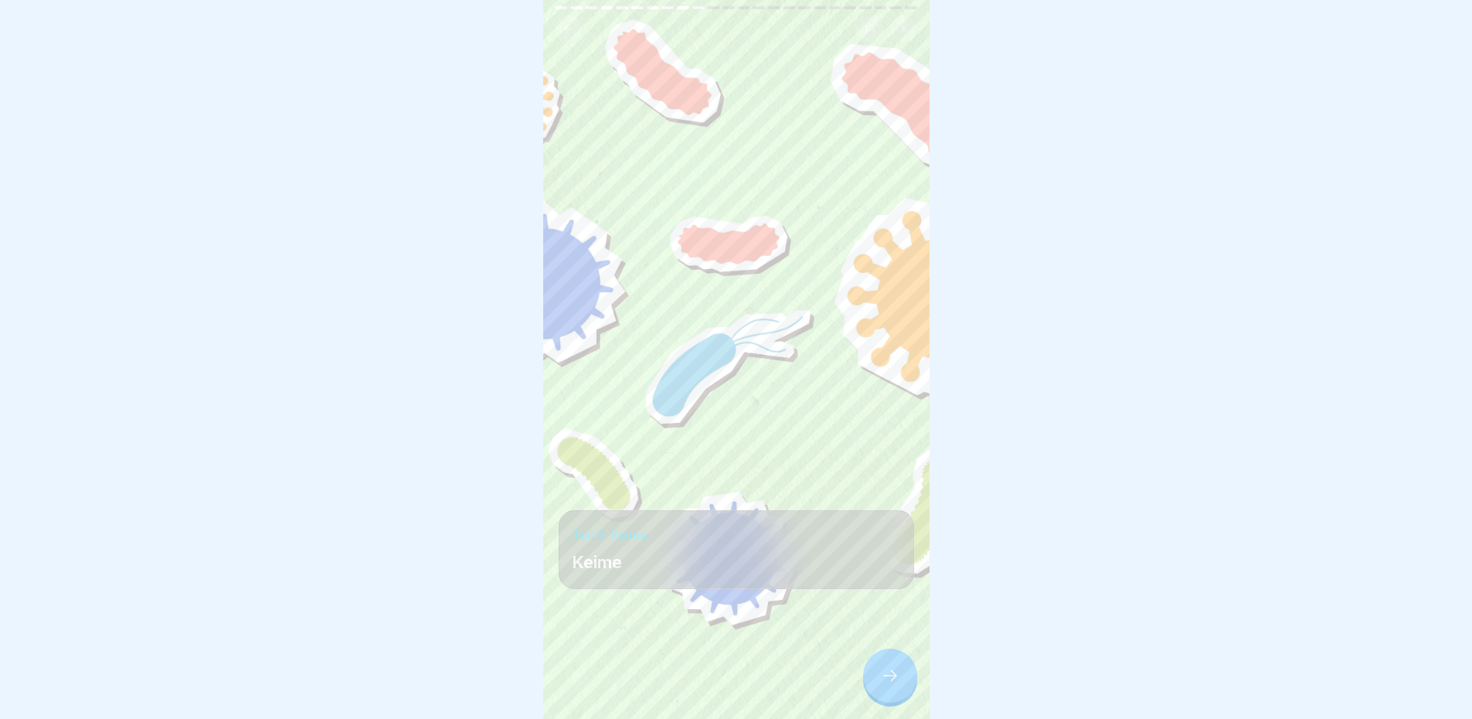
click at [894, 681] on icon at bounding box center [890, 675] width 14 height 11
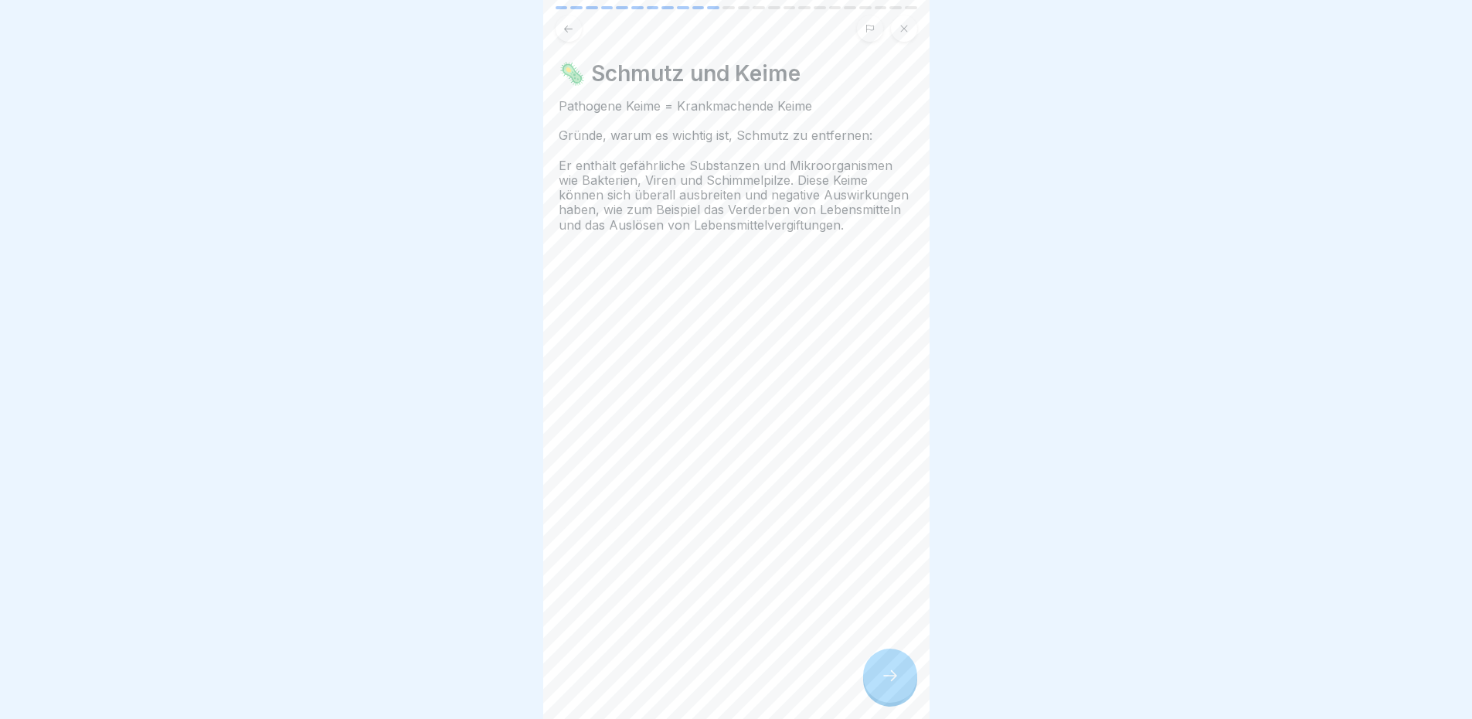
click at [792, 347] on div "🦠 Schmutz und Keime Pathogene Keime = Krankmachende Keime Gründe, warum es wich…" at bounding box center [736, 359] width 386 height 719
click at [906, 679] on div at bounding box center [890, 675] width 54 height 54
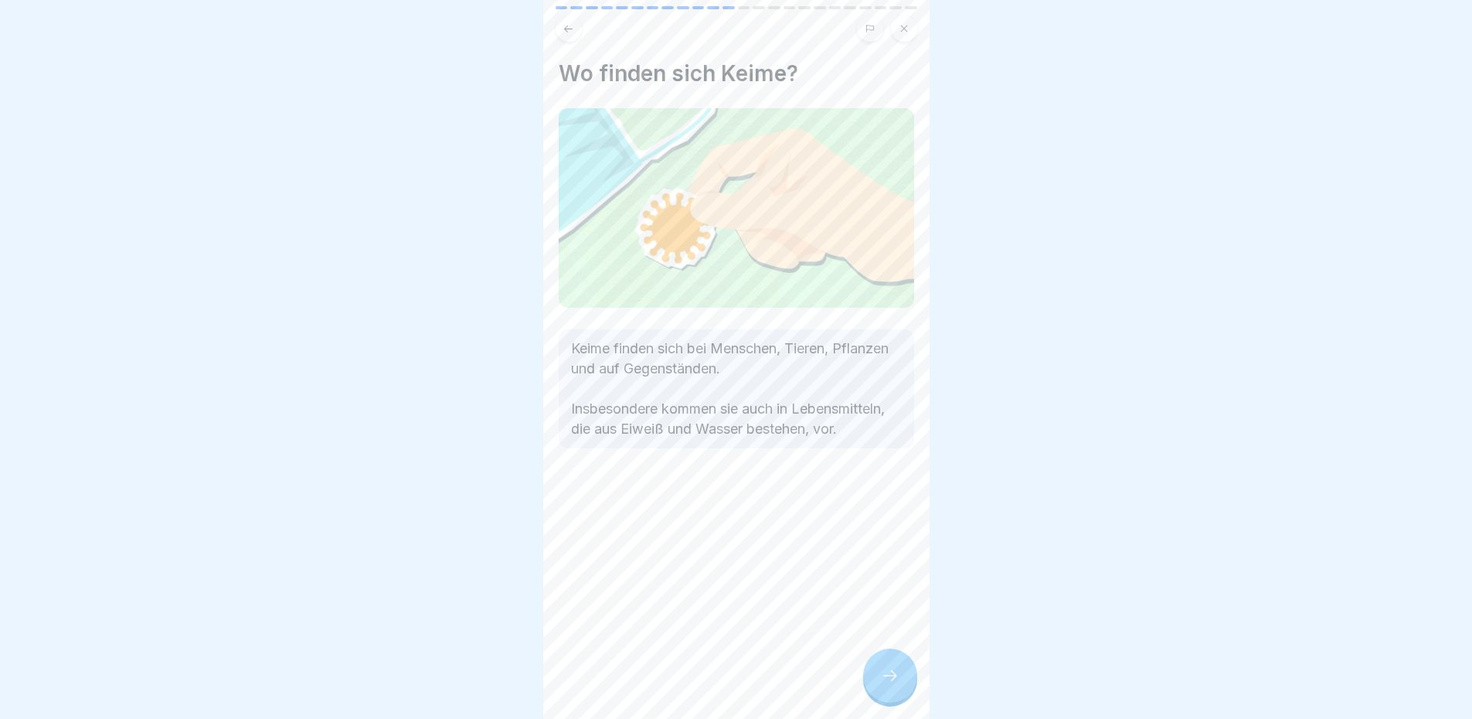
click at [865, 581] on div "Wo finden sich Keime? Keime finden sich bei Menschen, Tieren, Pflanzen und auf …" at bounding box center [736, 359] width 386 height 719
click at [868, 619] on div "Wo finden sich Keime? Keime finden sich bei Menschen, Tieren, Pflanzen und auf …" at bounding box center [736, 359] width 386 height 719
click at [892, 561] on div "Wo finden sich Keime? Keime finden sich bei Menschen, Tieren, Pflanzen und auf …" at bounding box center [736, 359] width 386 height 719
click at [893, 666] on div at bounding box center [890, 675] width 54 height 54
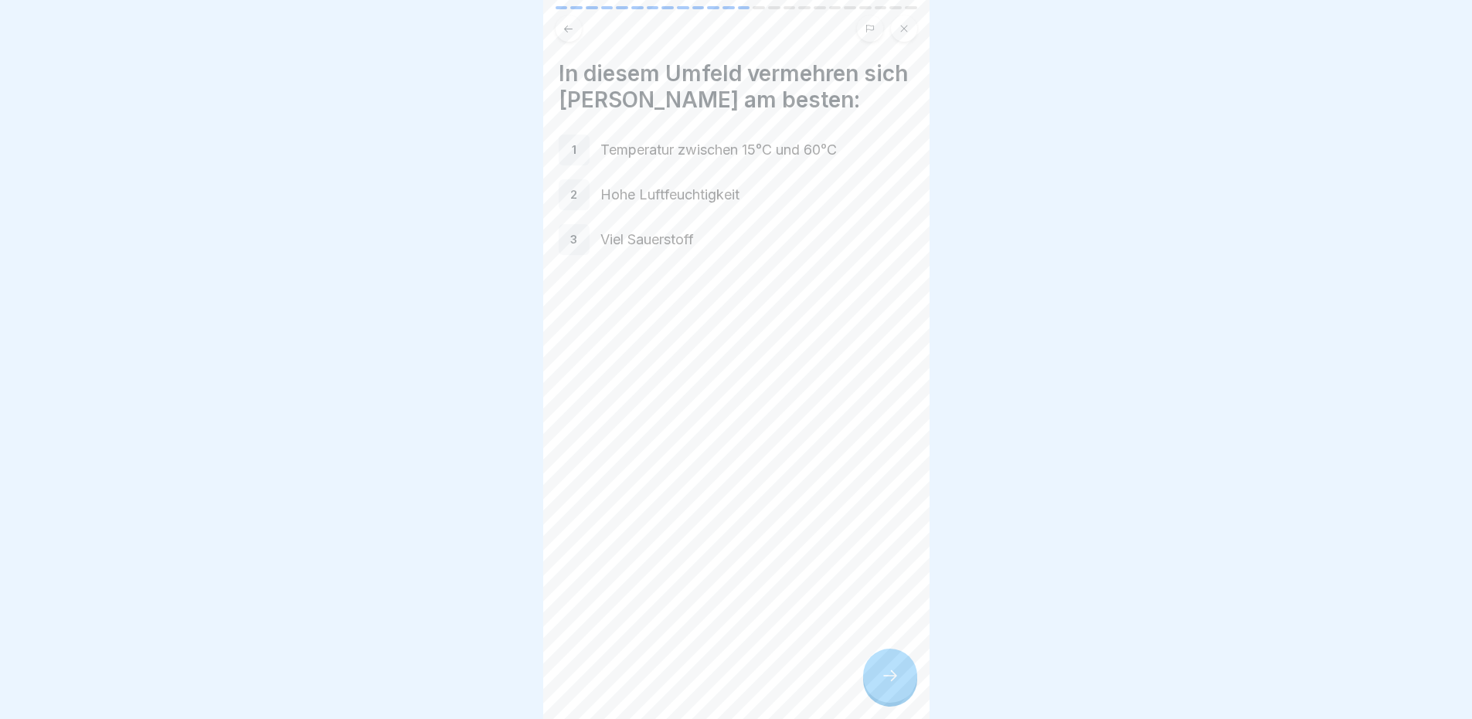
click at [553, 29] on div at bounding box center [736, 24] width 386 height 36
click at [566, 23] on icon at bounding box center [569, 29] width 12 height 12
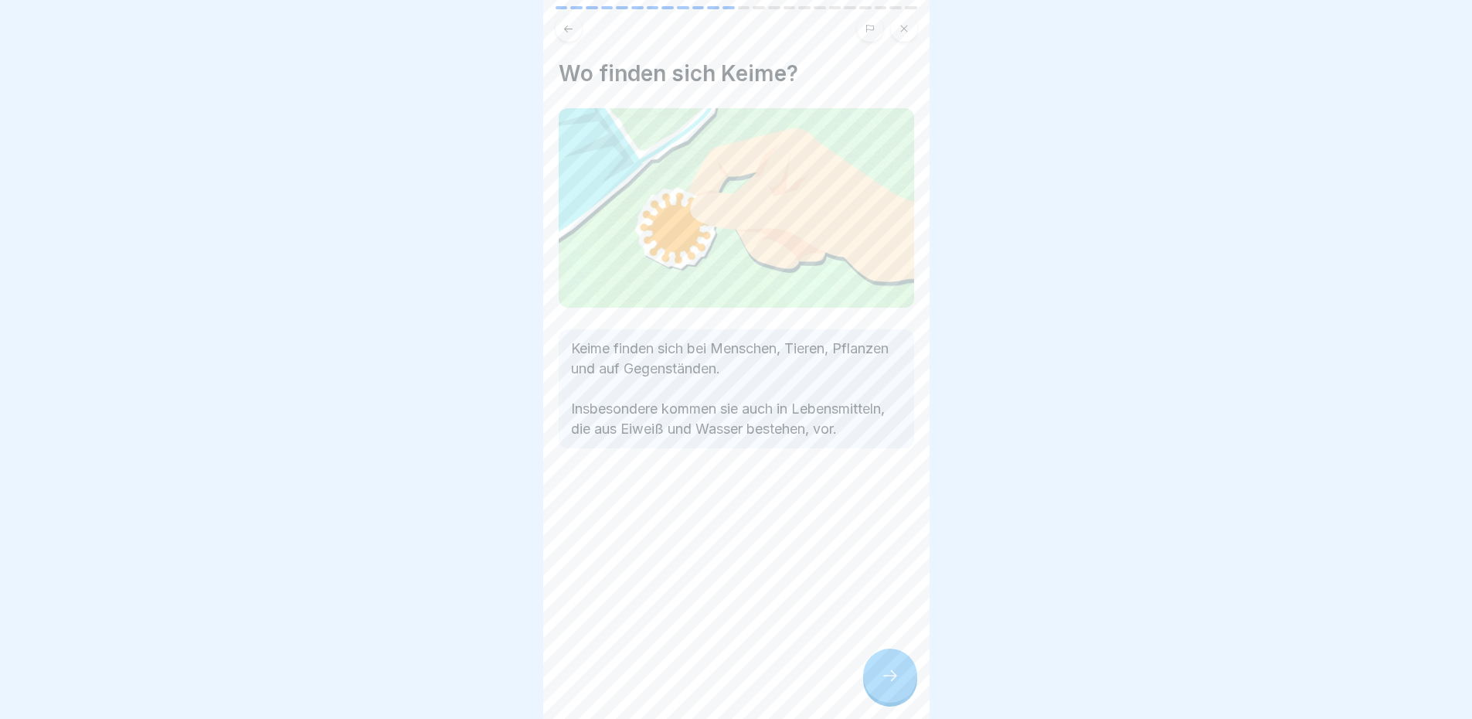
click at [898, 685] on icon at bounding box center [890, 675] width 19 height 19
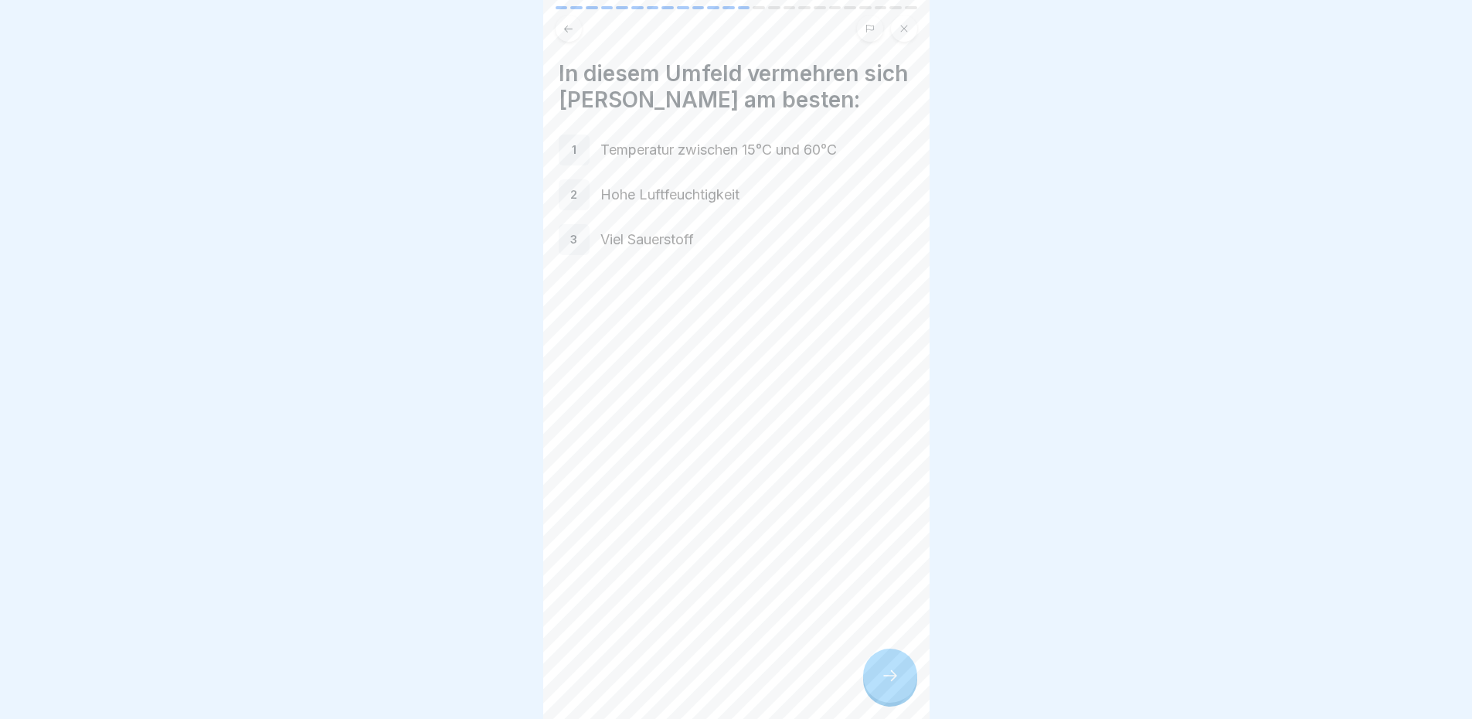
click at [813, 206] on div "2 Hohe Luftfeuchtigkeit" at bounding box center [736, 194] width 355 height 31
click at [896, 671] on div at bounding box center [890, 675] width 54 height 54
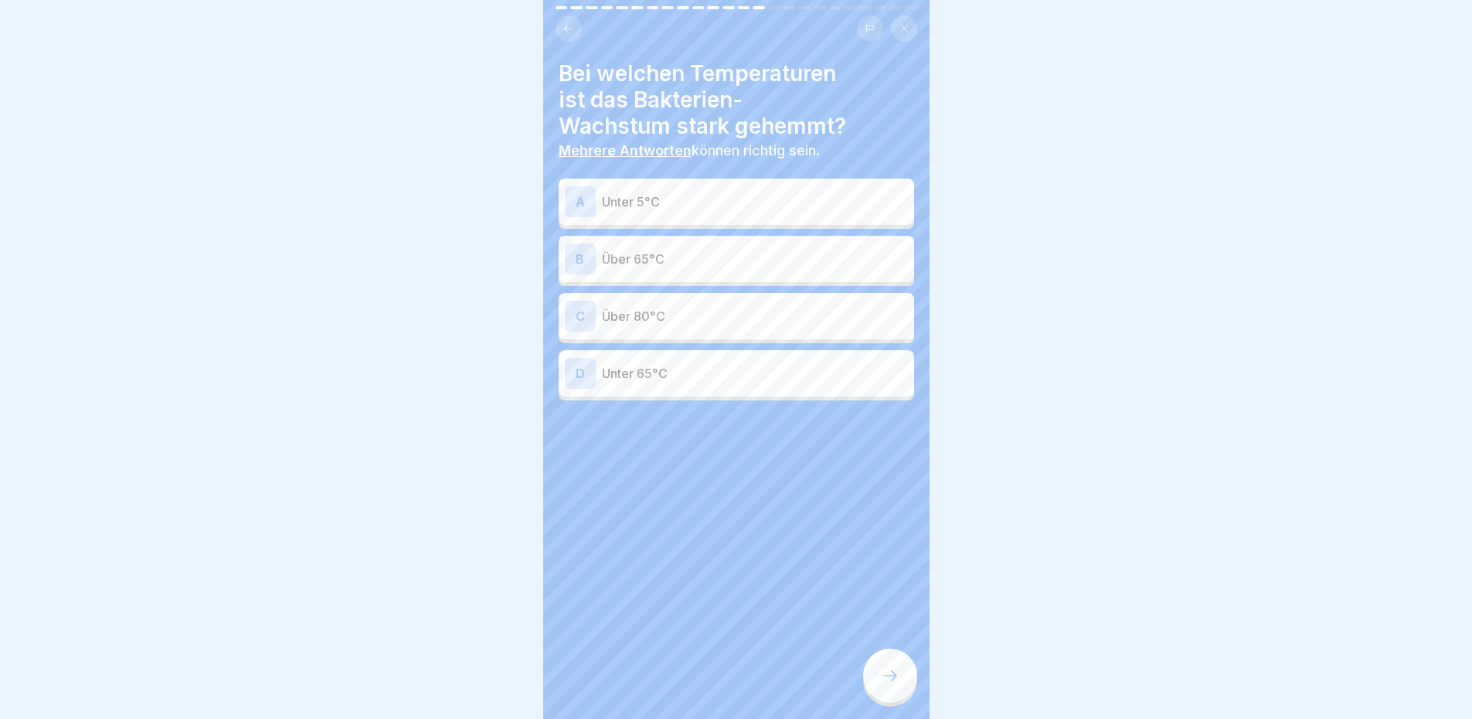
click at [761, 199] on p "Unter 5°C" at bounding box center [755, 201] width 306 height 19
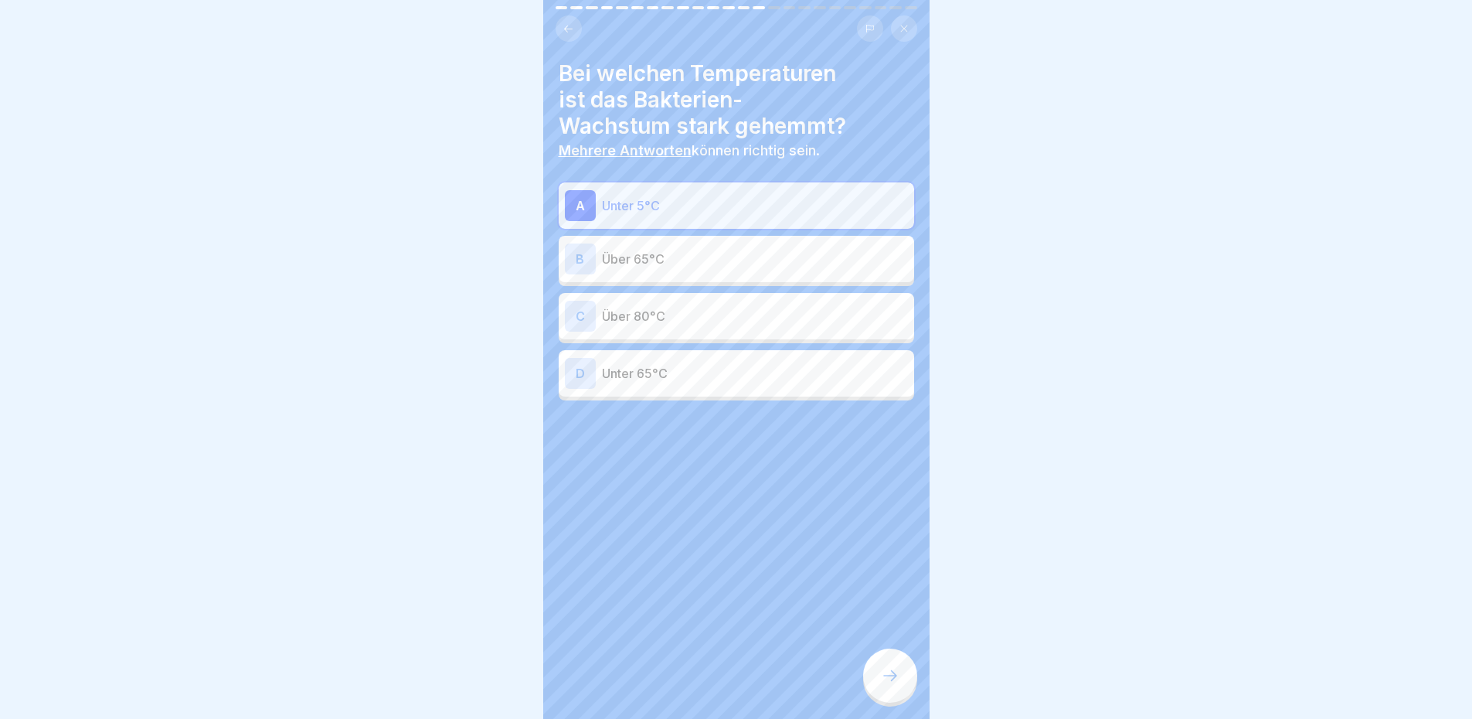
click at [575, 26] on button at bounding box center [569, 28] width 26 height 26
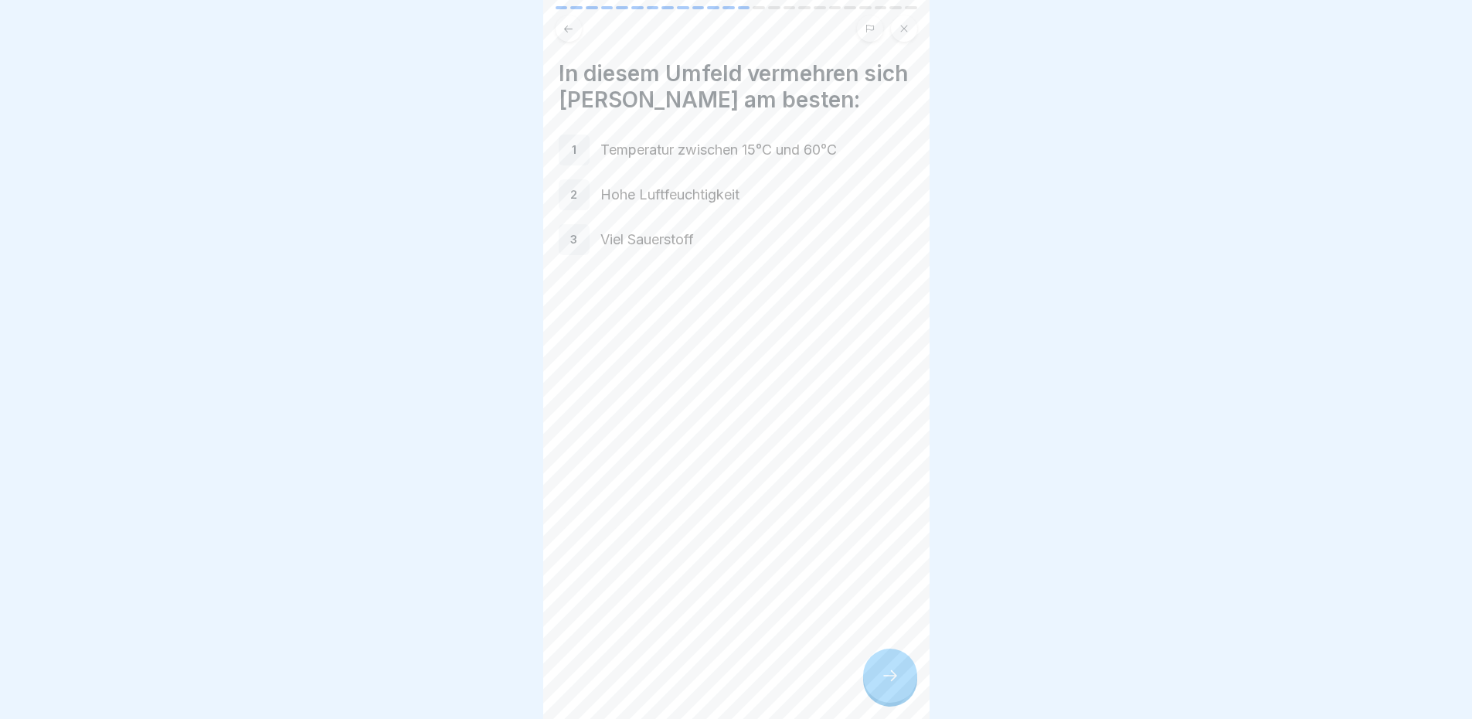
click at [884, 679] on icon at bounding box center [890, 675] width 19 height 19
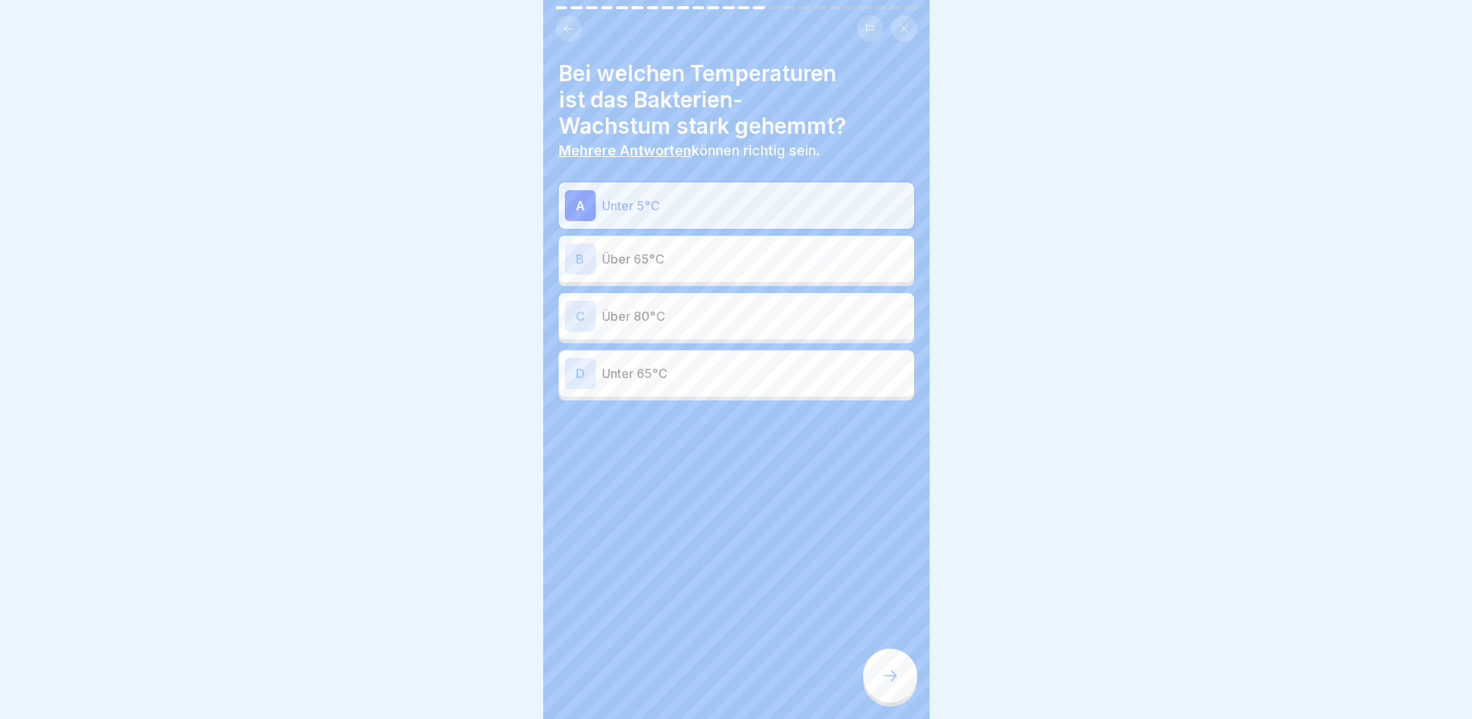
click at [558, 15] on div at bounding box center [737, 28] width 362 height 26
click at [689, 242] on div "B Über 65°C" at bounding box center [736, 259] width 355 height 46
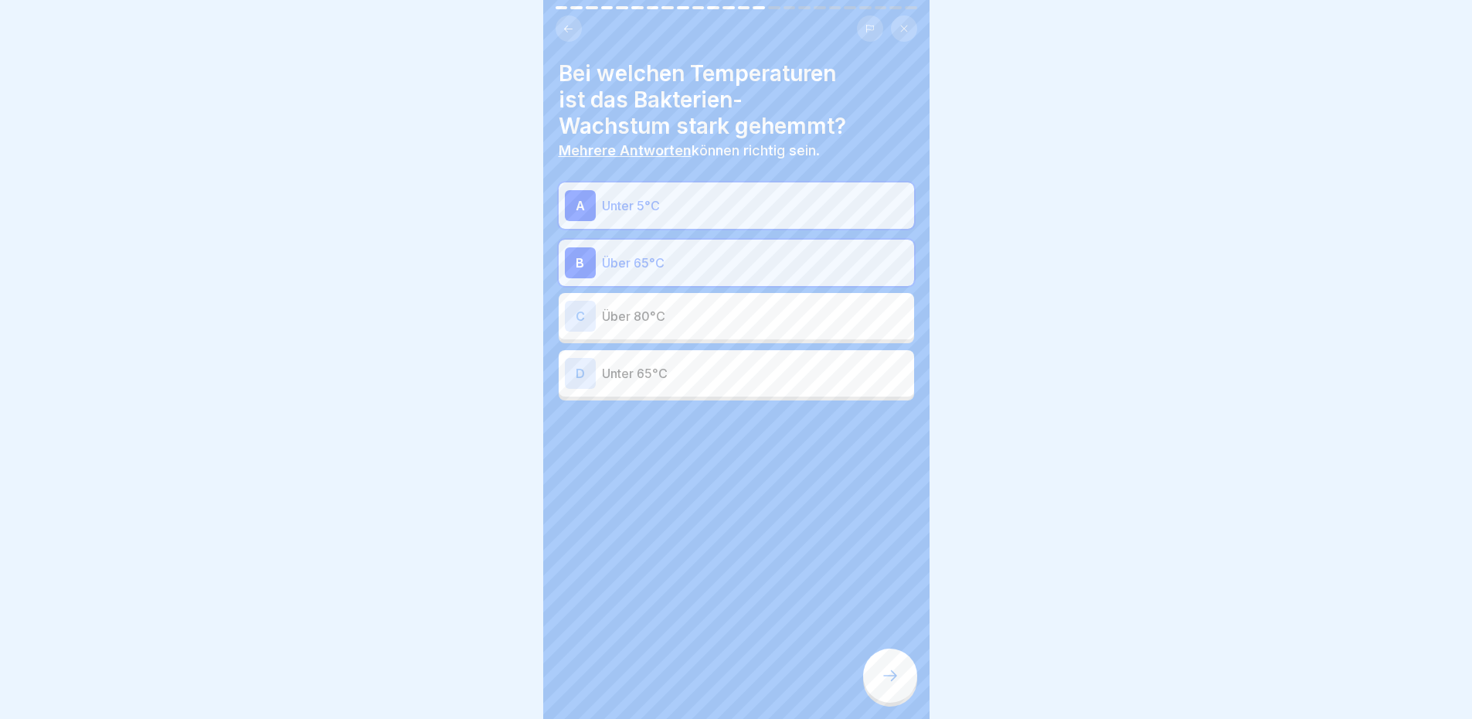
click at [692, 307] on p "Über 80°C" at bounding box center [755, 316] width 306 height 19
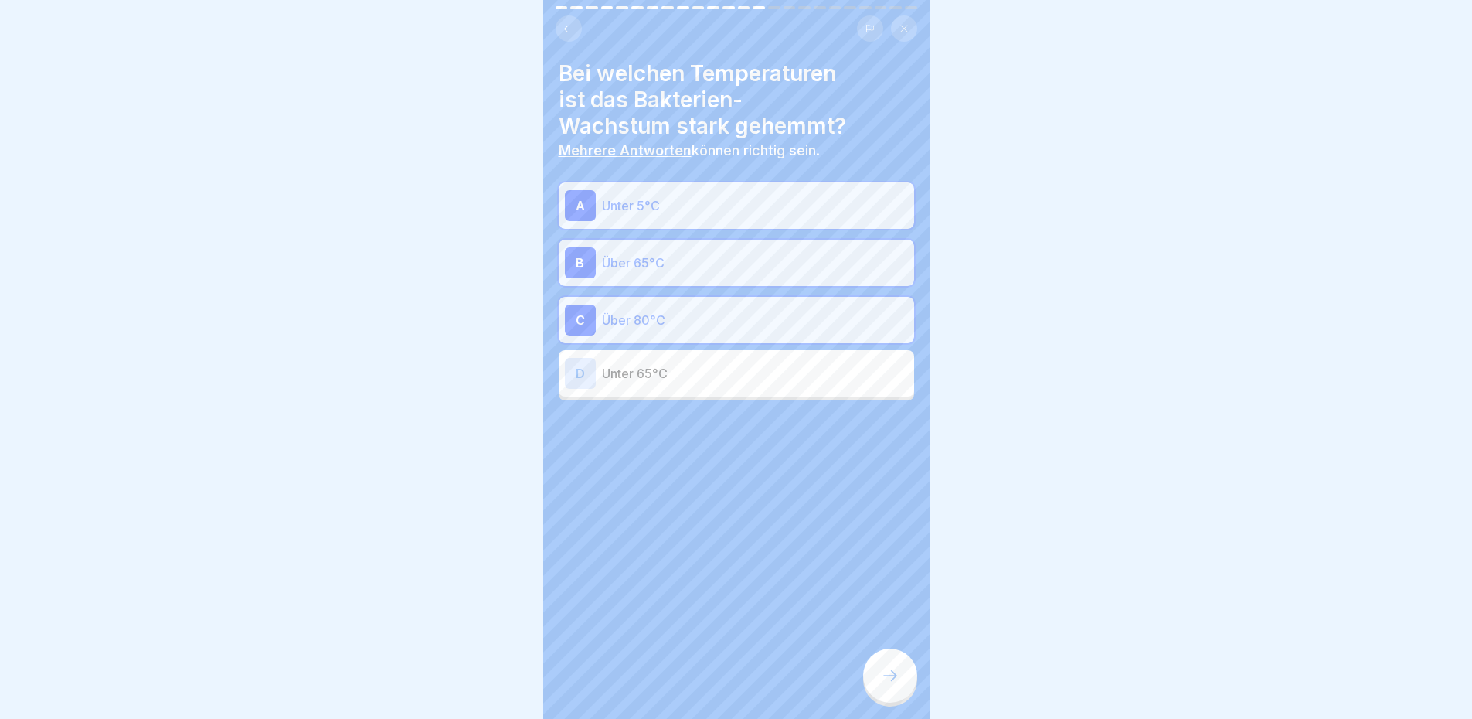
click at [895, 681] on icon at bounding box center [890, 675] width 14 height 11
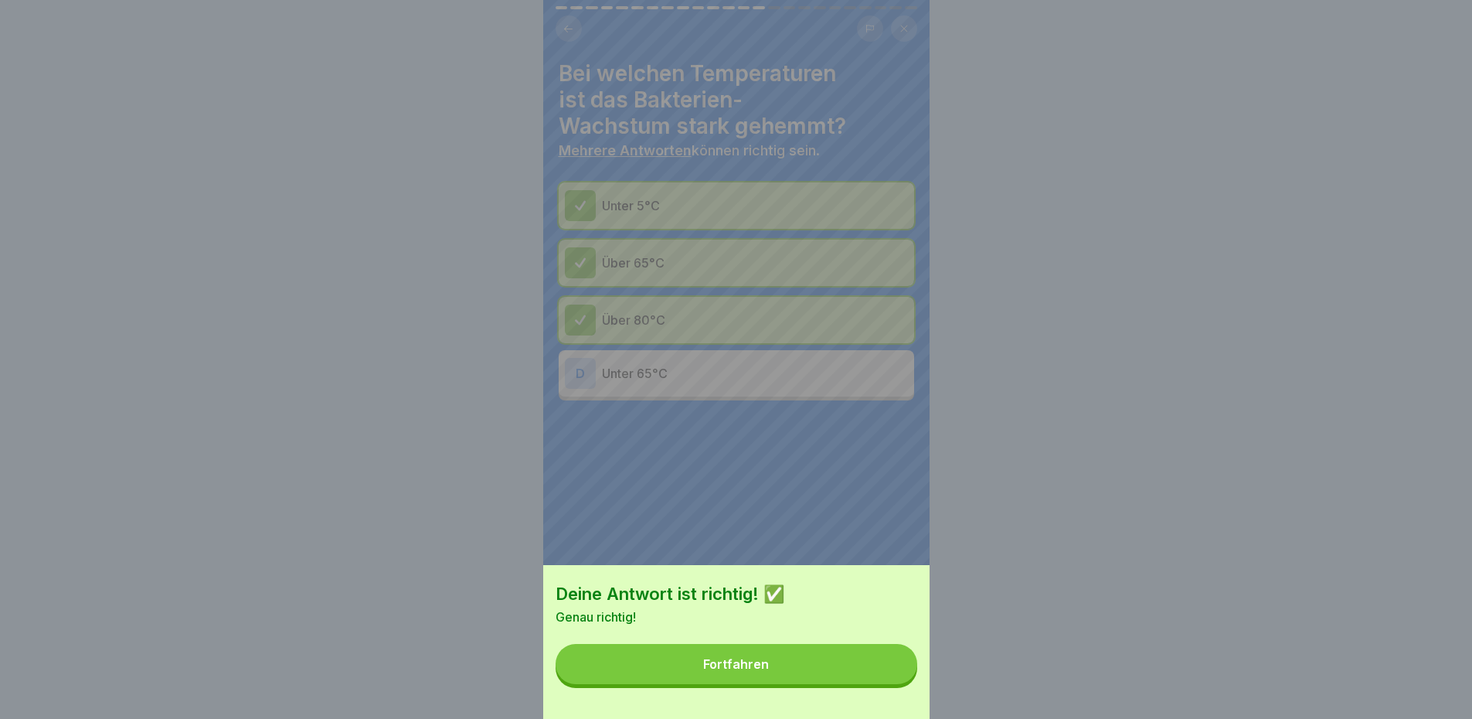
click at [831, 661] on button "Fortfahren" at bounding box center [737, 664] width 362 height 40
click at [831, 661] on div "Deine Antwort ist richtig! ✅ Genau richtig! Fortfahren" at bounding box center [736, 359] width 386 height 719
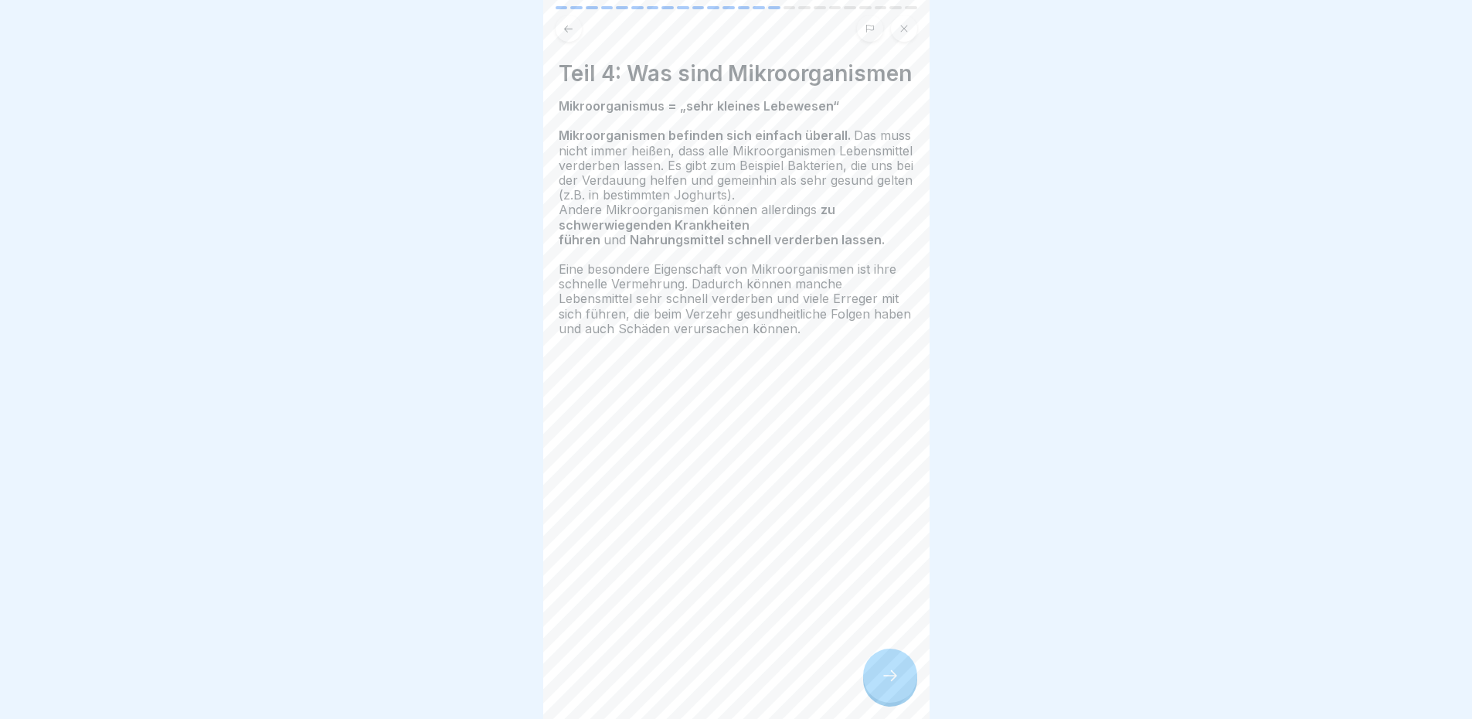
click at [726, 193] on span "Das muss nicht immer heißen, dass alle Mikroorganismen Lebensmittel verderben l…" at bounding box center [736, 164] width 355 height 75
click at [731, 143] on strong "Mikroorganismen befinden sich einfach überall." at bounding box center [706, 134] width 295 height 15
click at [781, 117] on div "Teil 4: Was sind Mikroorganismen Mikroorganismus = „sehr kleines Lebewesen“ Mik…" at bounding box center [736, 205] width 355 height 291
click at [790, 155] on div "Mikroorganismus = „sehr kleines Lebewesen“ Mikroorganismen befinden sich einfac…" at bounding box center [736, 225] width 355 height 252
click at [831, 115] on div "Teil 4: Was sind Mikroorganismen Mikroorganismus = „sehr kleines Lebewesen“ Mik…" at bounding box center [736, 205] width 355 height 291
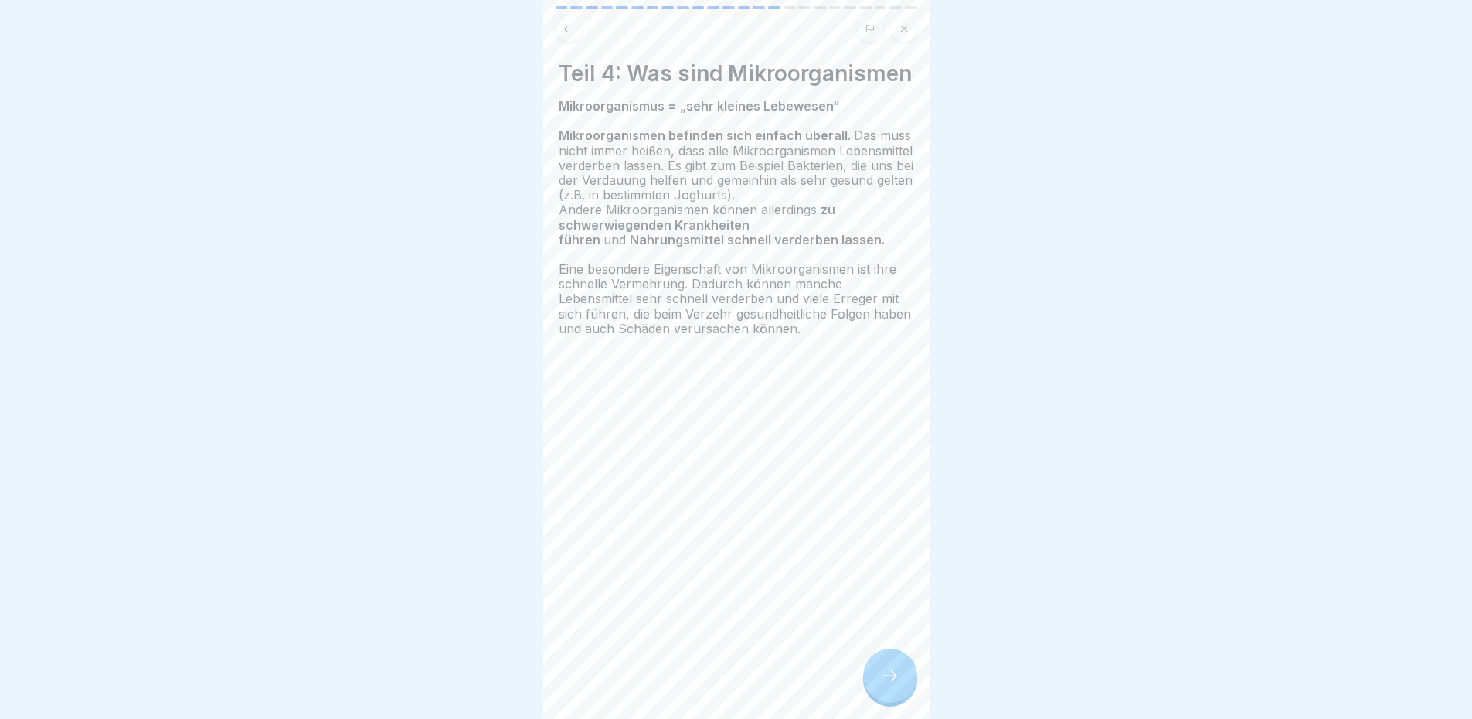
click at [810, 87] on h4 "Teil 4: Was sind Mikroorganismen" at bounding box center [736, 73] width 355 height 26
click at [889, 680] on icon at bounding box center [890, 675] width 19 height 19
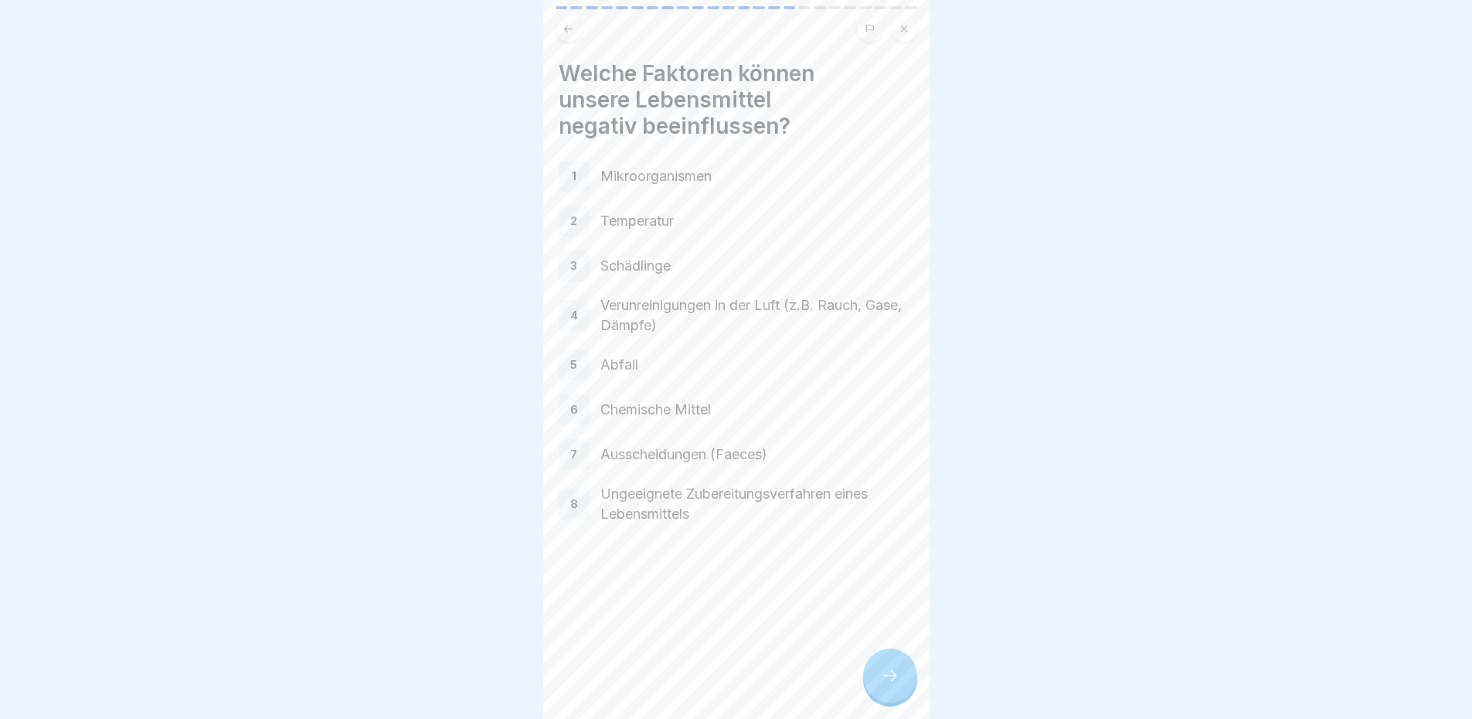
click at [563, 26] on icon at bounding box center [569, 29] width 12 height 12
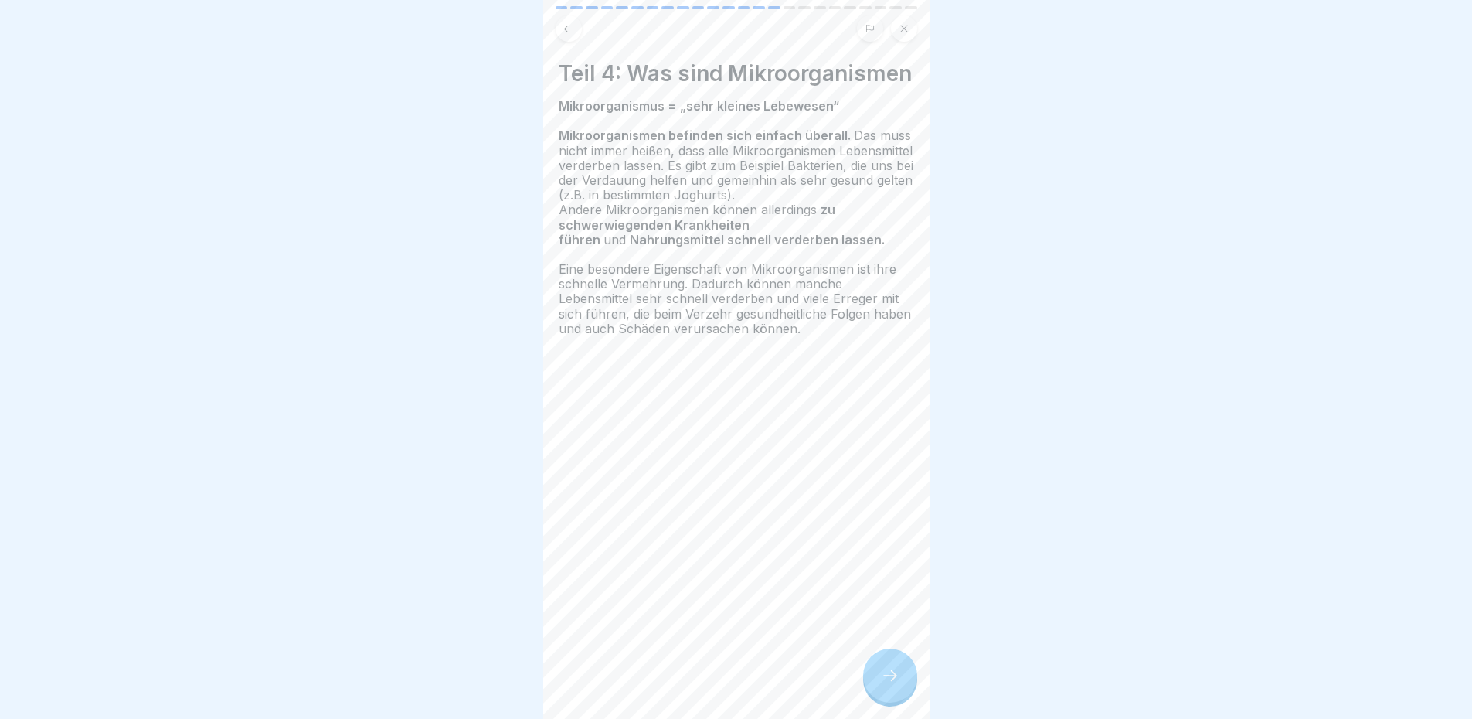
click at [889, 676] on div at bounding box center [890, 675] width 54 height 54
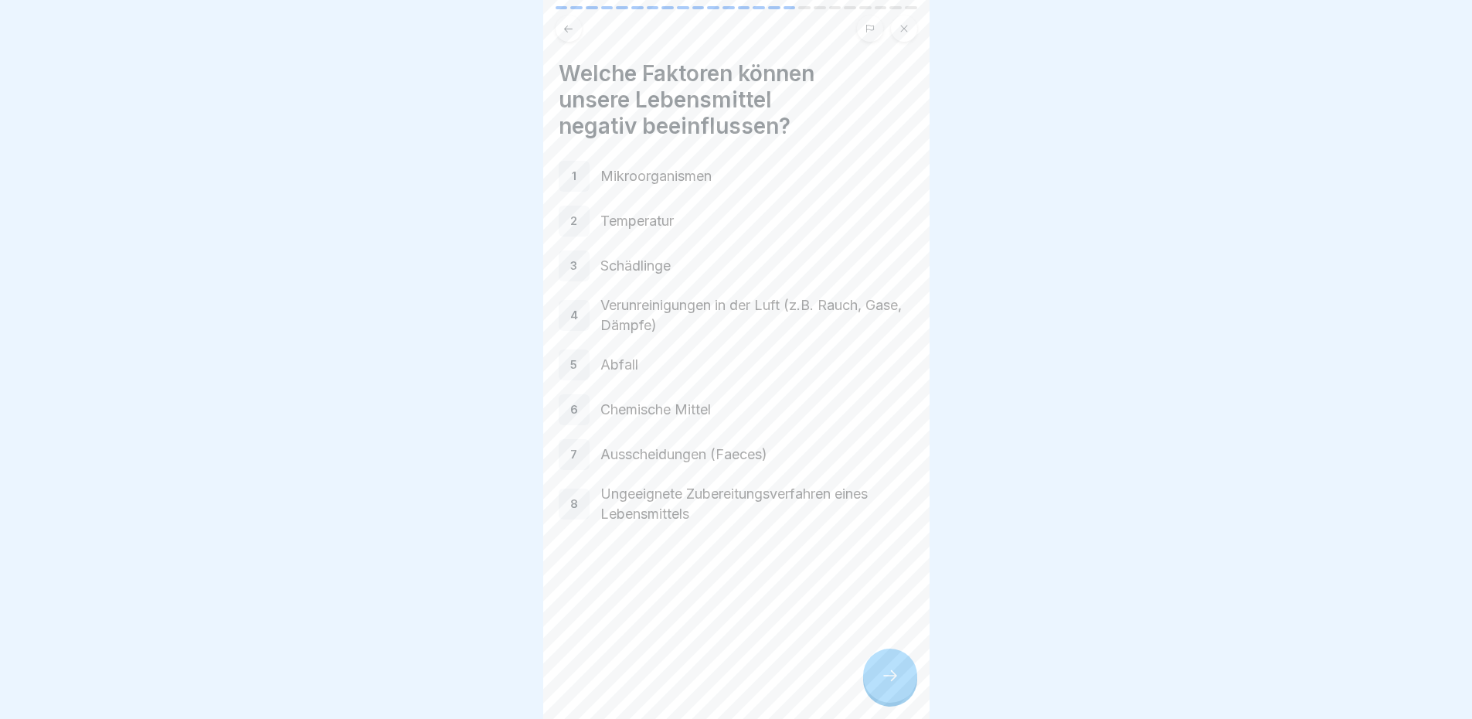
click at [883, 676] on div at bounding box center [890, 675] width 54 height 54
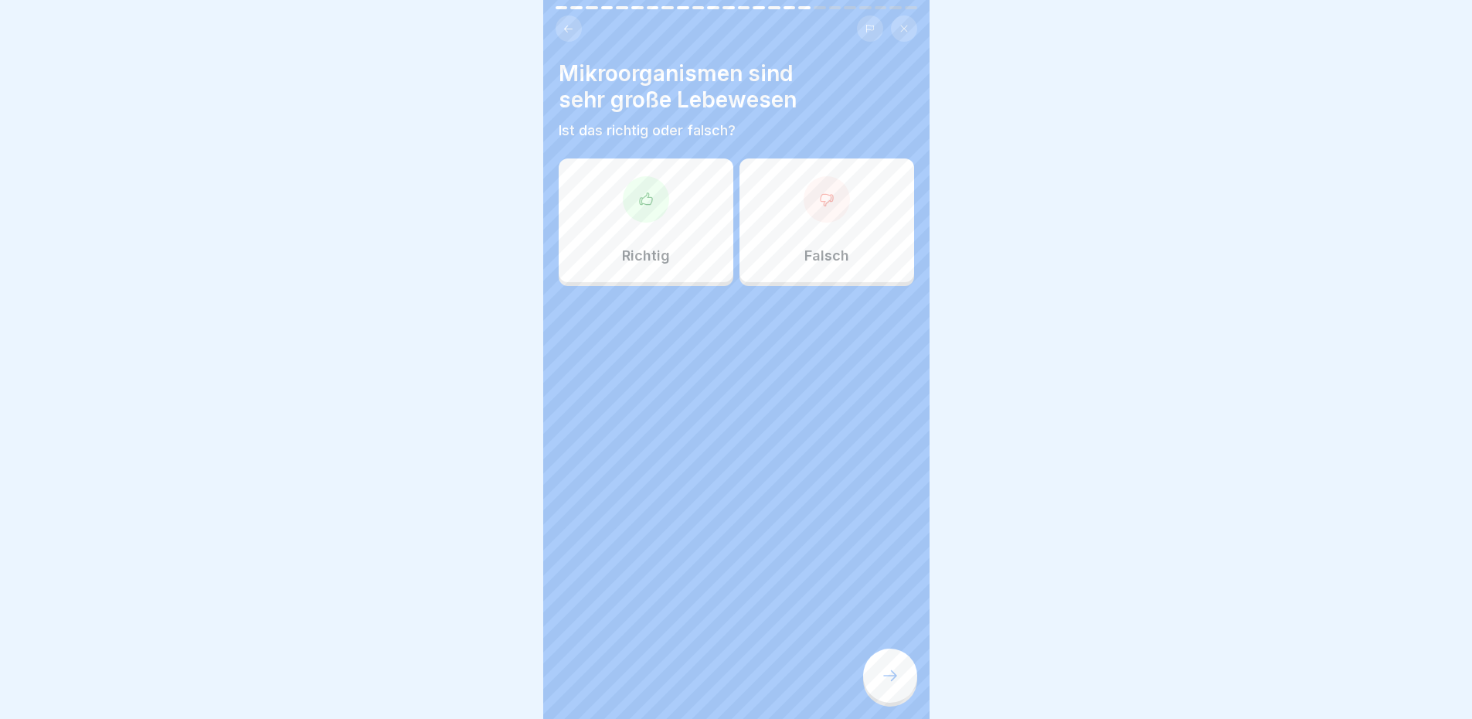
click at [848, 229] on div "Falsch" at bounding box center [826, 220] width 175 height 124
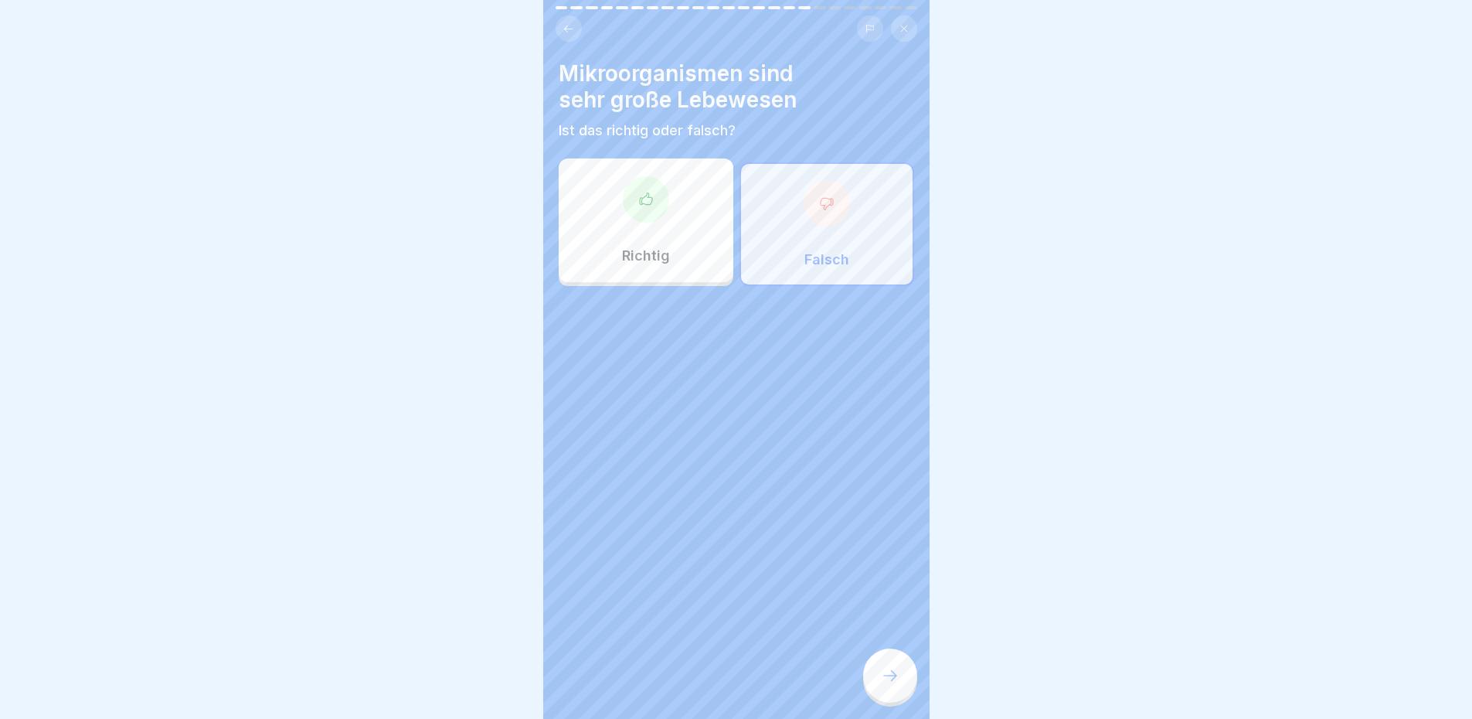
click at [904, 698] on div at bounding box center [890, 675] width 54 height 54
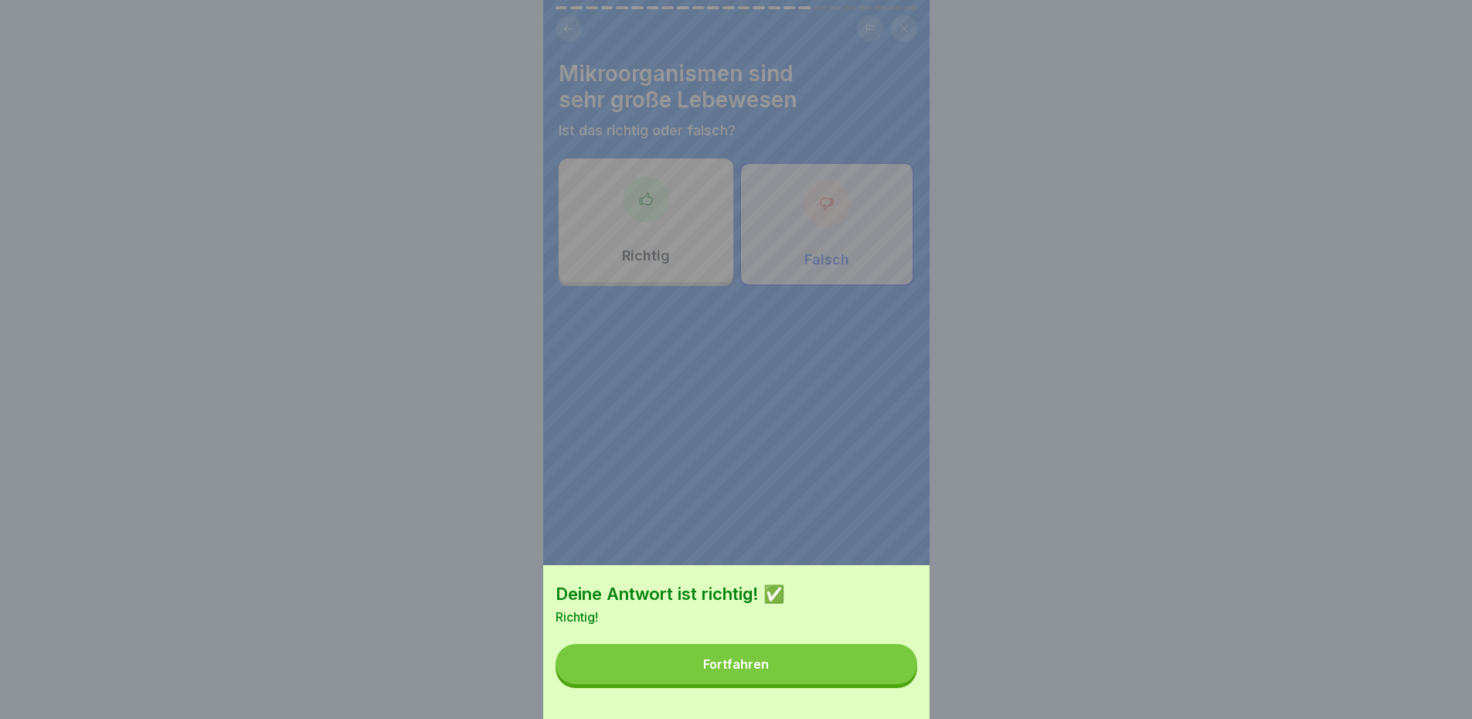
click at [893, 684] on button "Fortfahren" at bounding box center [737, 664] width 362 height 40
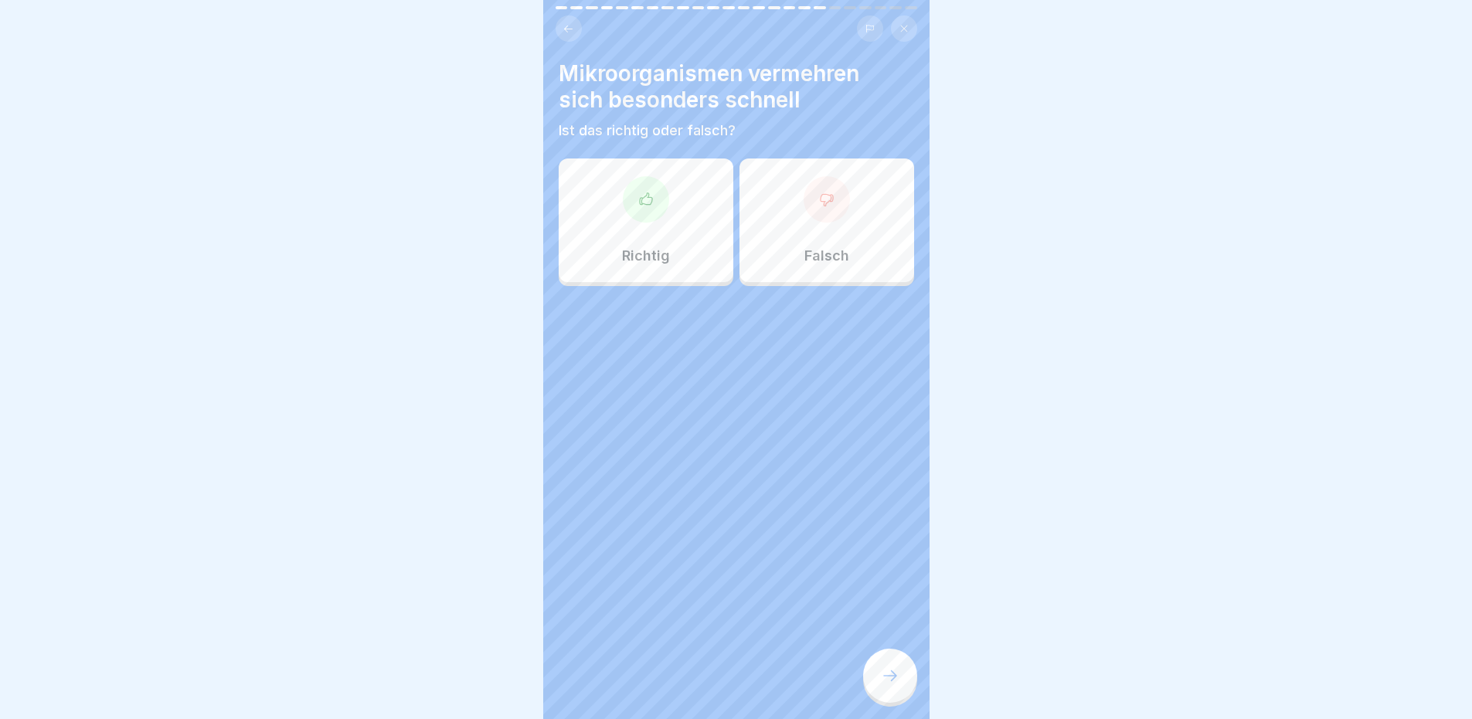
click at [665, 223] on div "Richtig" at bounding box center [646, 220] width 175 height 124
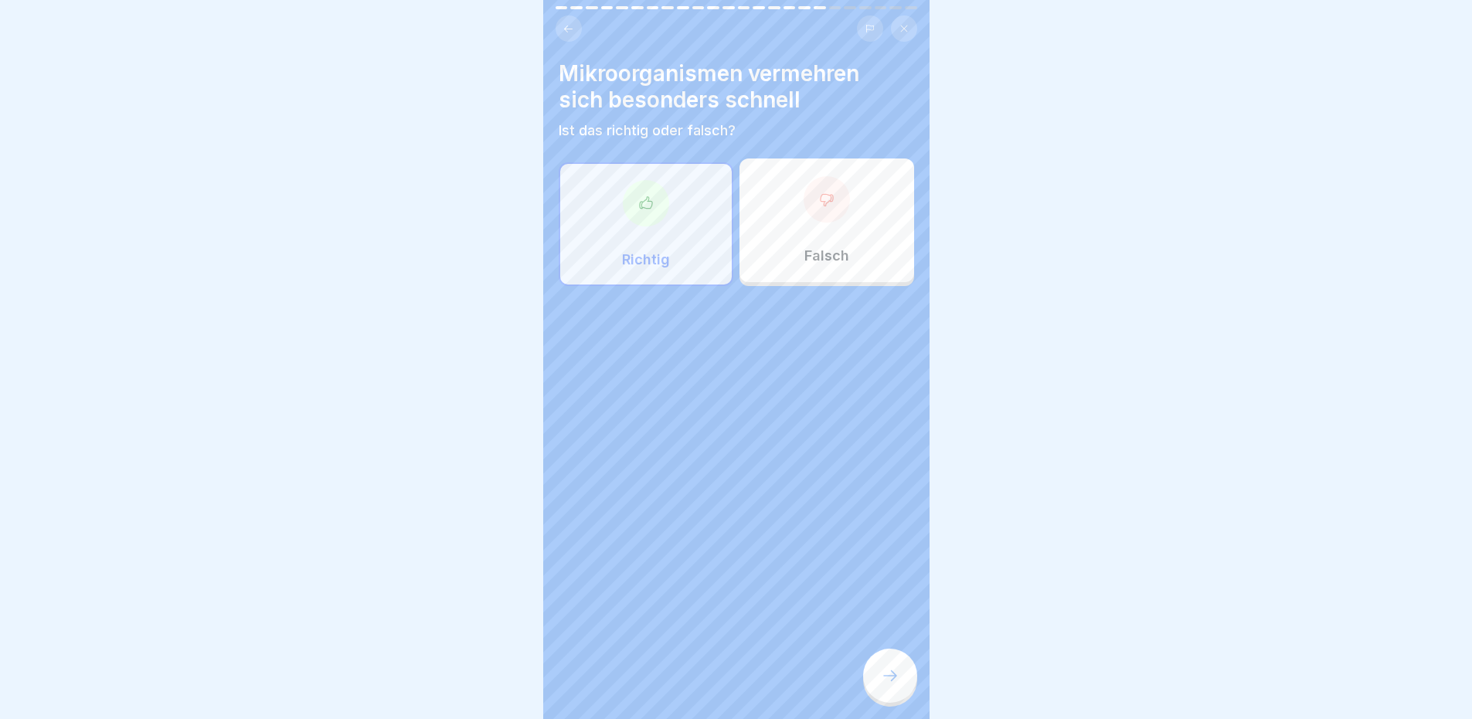
click at [875, 667] on div at bounding box center [890, 675] width 54 height 54
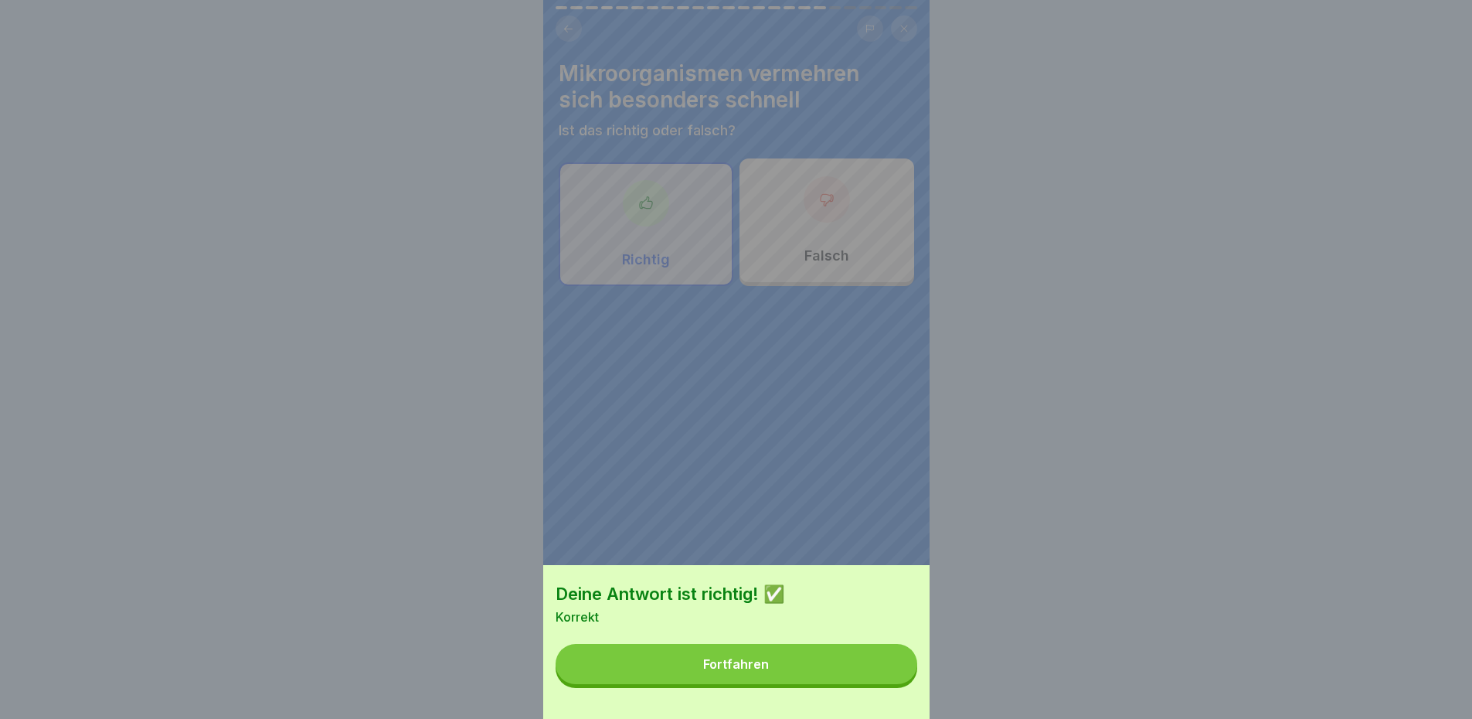
click at [876, 678] on button "Fortfahren" at bounding box center [737, 664] width 362 height 40
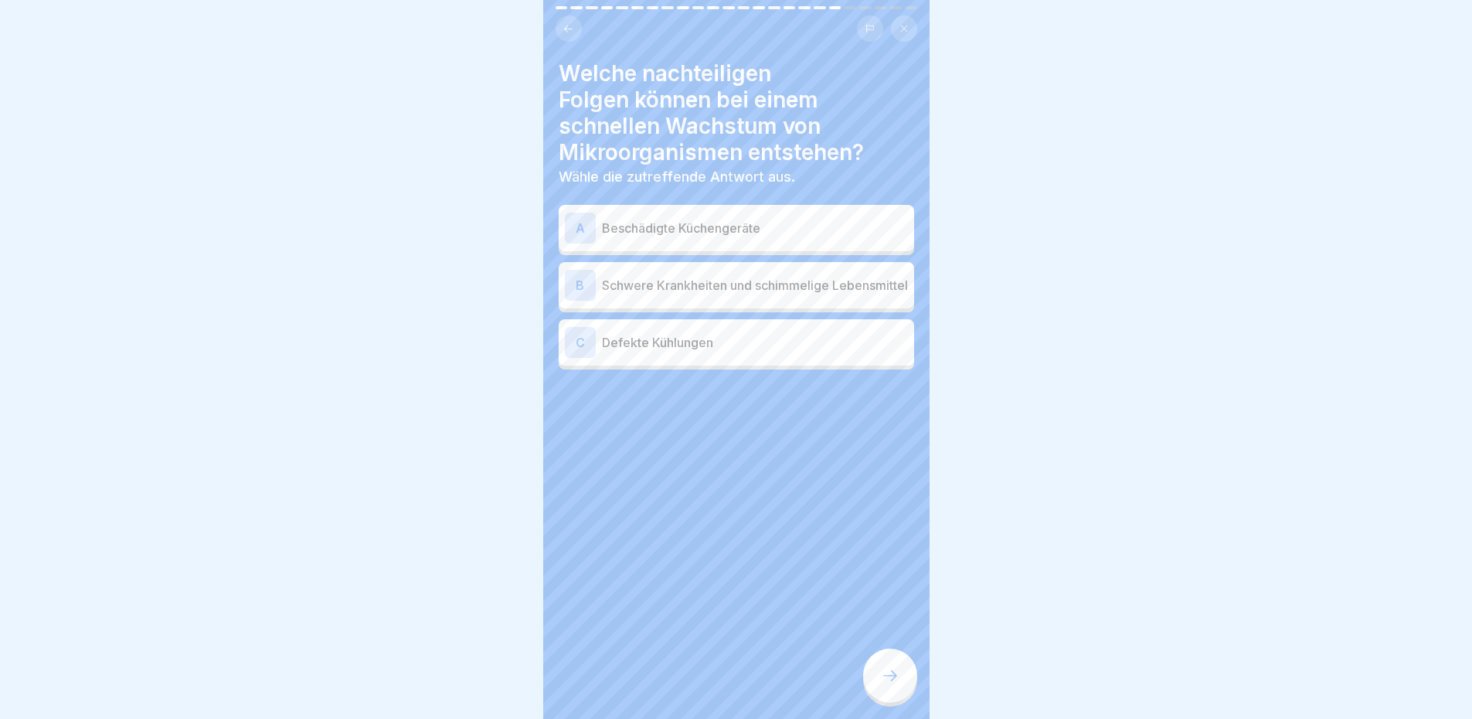
click at [824, 131] on h4 "Welche nachteiligen Folgen können bei einem schnellen Wachstum von Mikroorganis…" at bounding box center [736, 112] width 355 height 105
click at [814, 236] on p "Beschädigte Küchengeräte" at bounding box center [755, 228] width 306 height 19
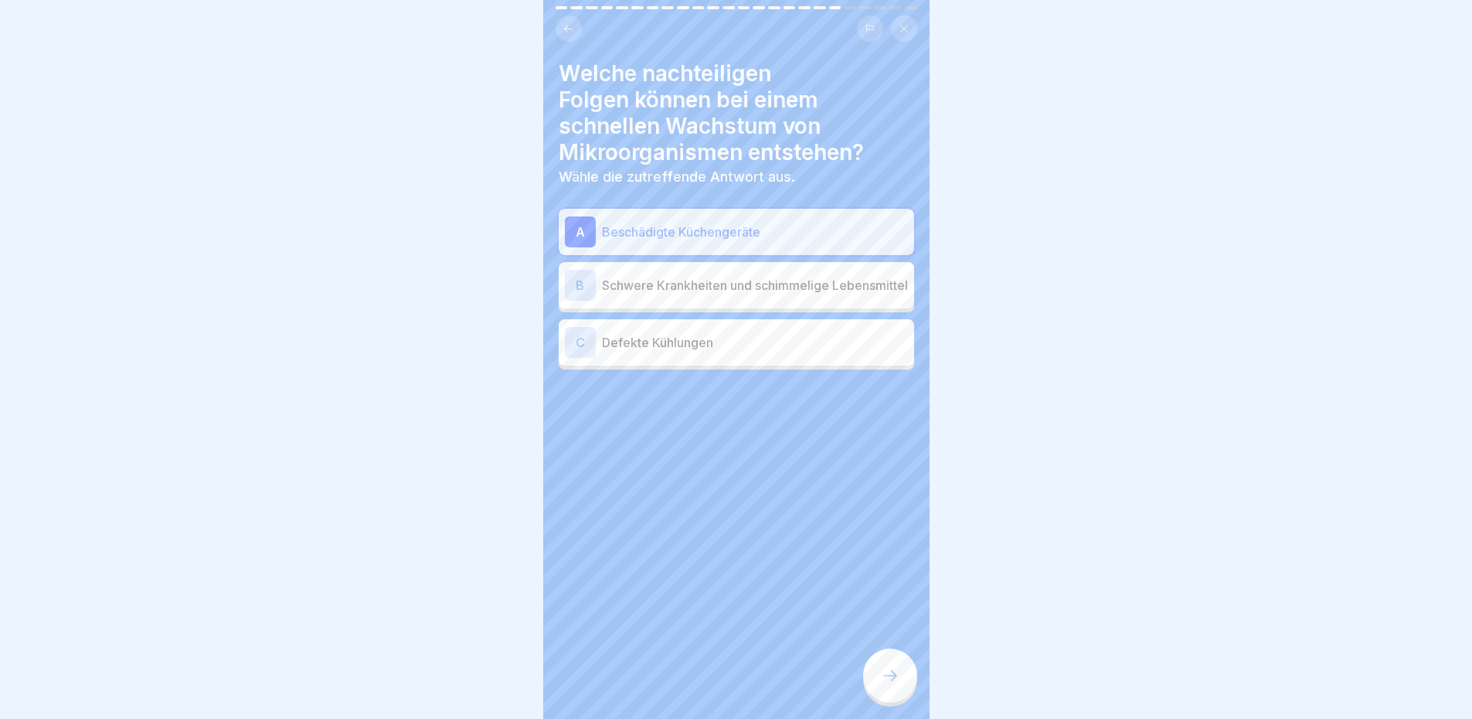
click at [706, 229] on p "Beschädigte Küchengeräte" at bounding box center [755, 232] width 306 height 19
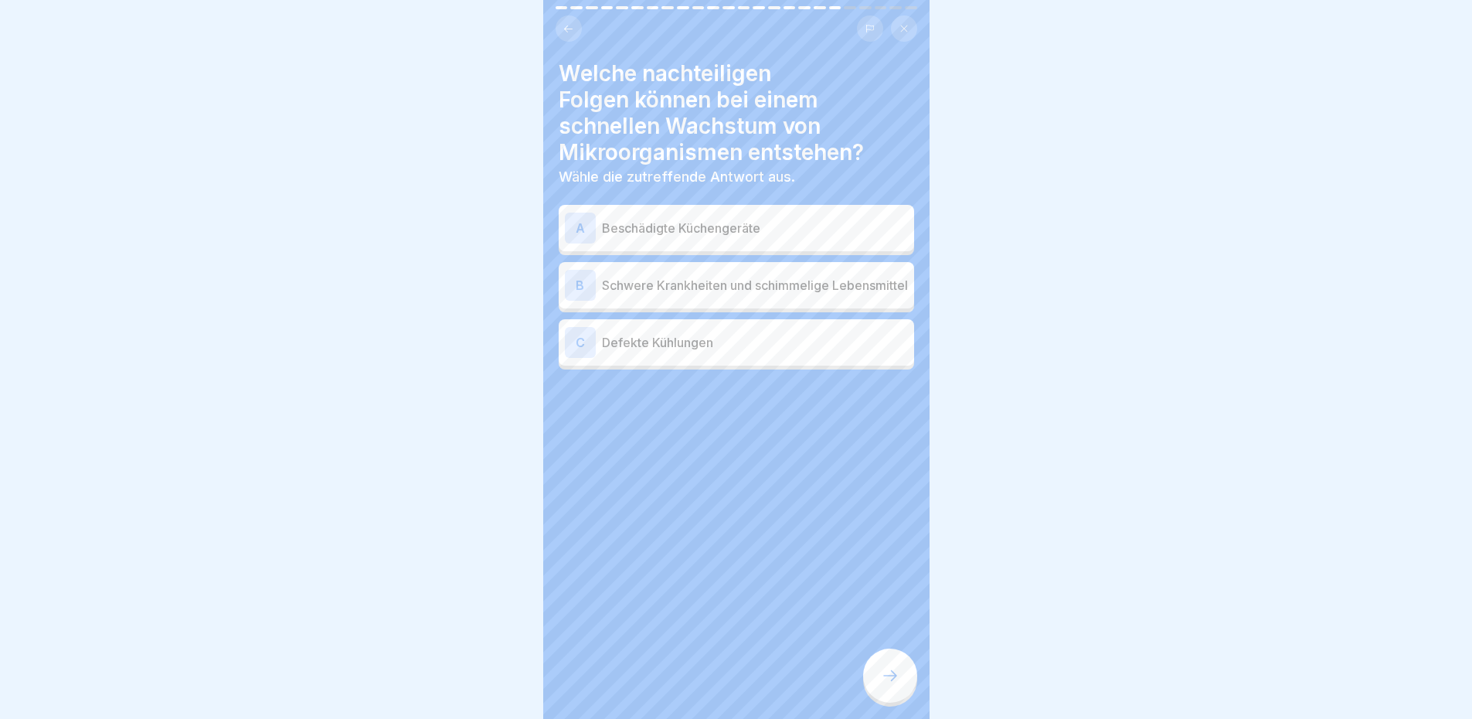
click at [762, 229] on p "Beschädigte Küchengeräte" at bounding box center [755, 228] width 306 height 19
click at [746, 276] on p "Schwere Krankheiten und schimmelige Lebensmittel" at bounding box center [755, 285] width 306 height 19
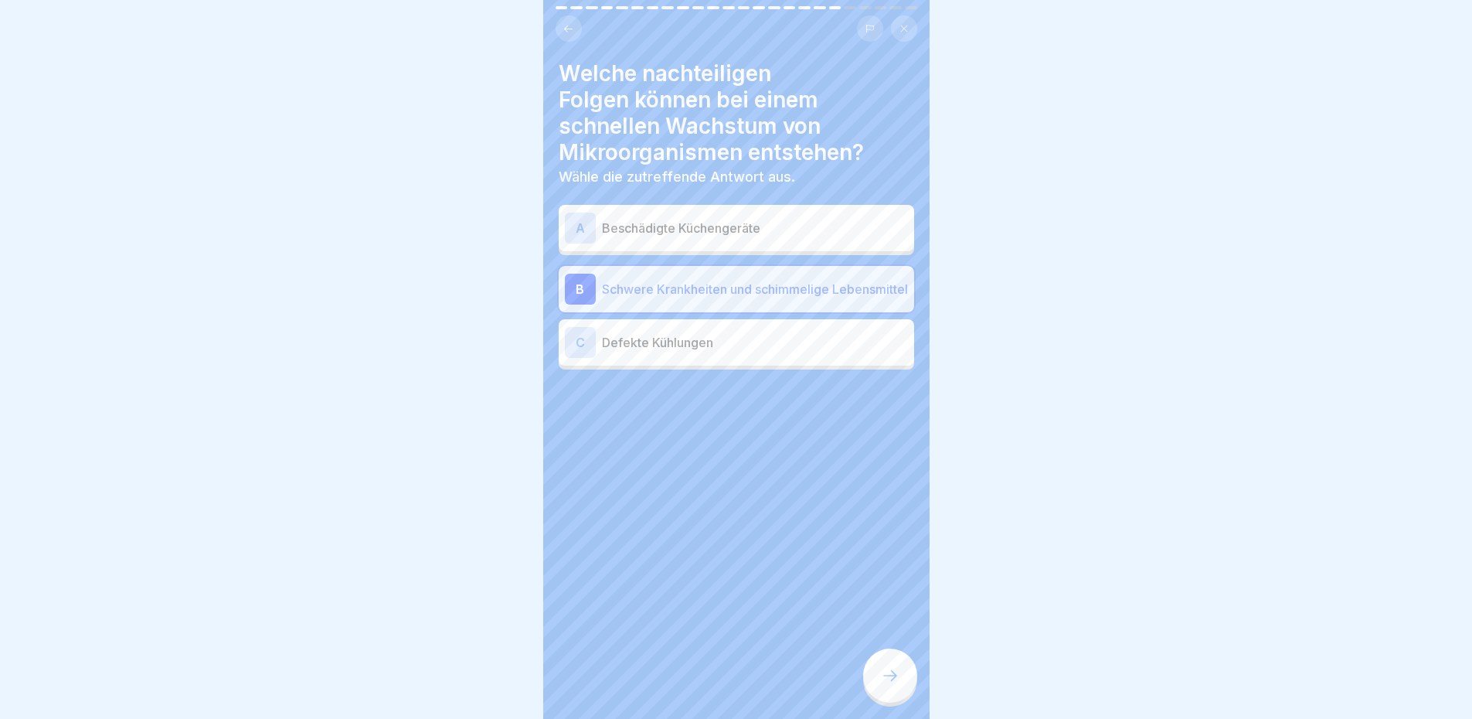
click at [728, 229] on p "Beschädigte Küchengeräte" at bounding box center [755, 228] width 306 height 19
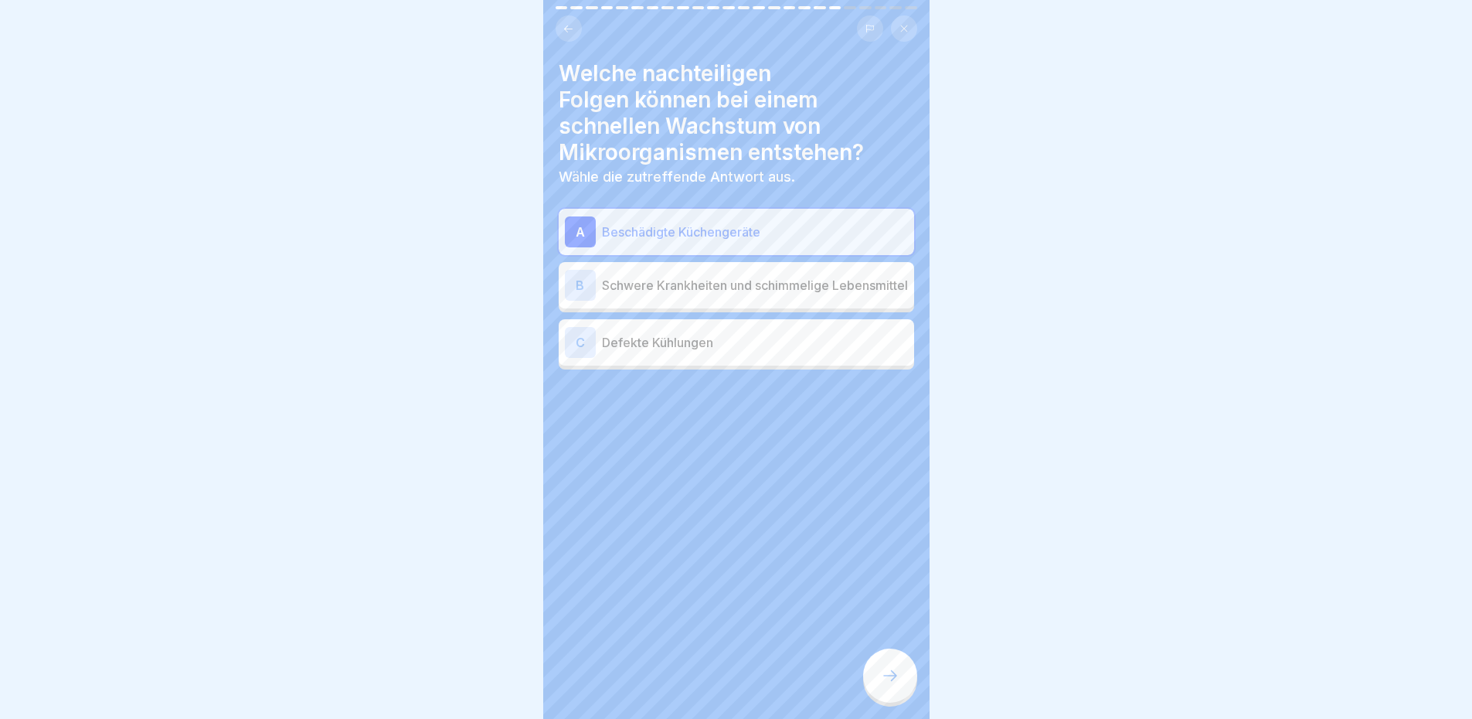
click at [696, 281] on p "Schwere Krankheiten und schimmelige Lebensmittel" at bounding box center [755, 285] width 306 height 19
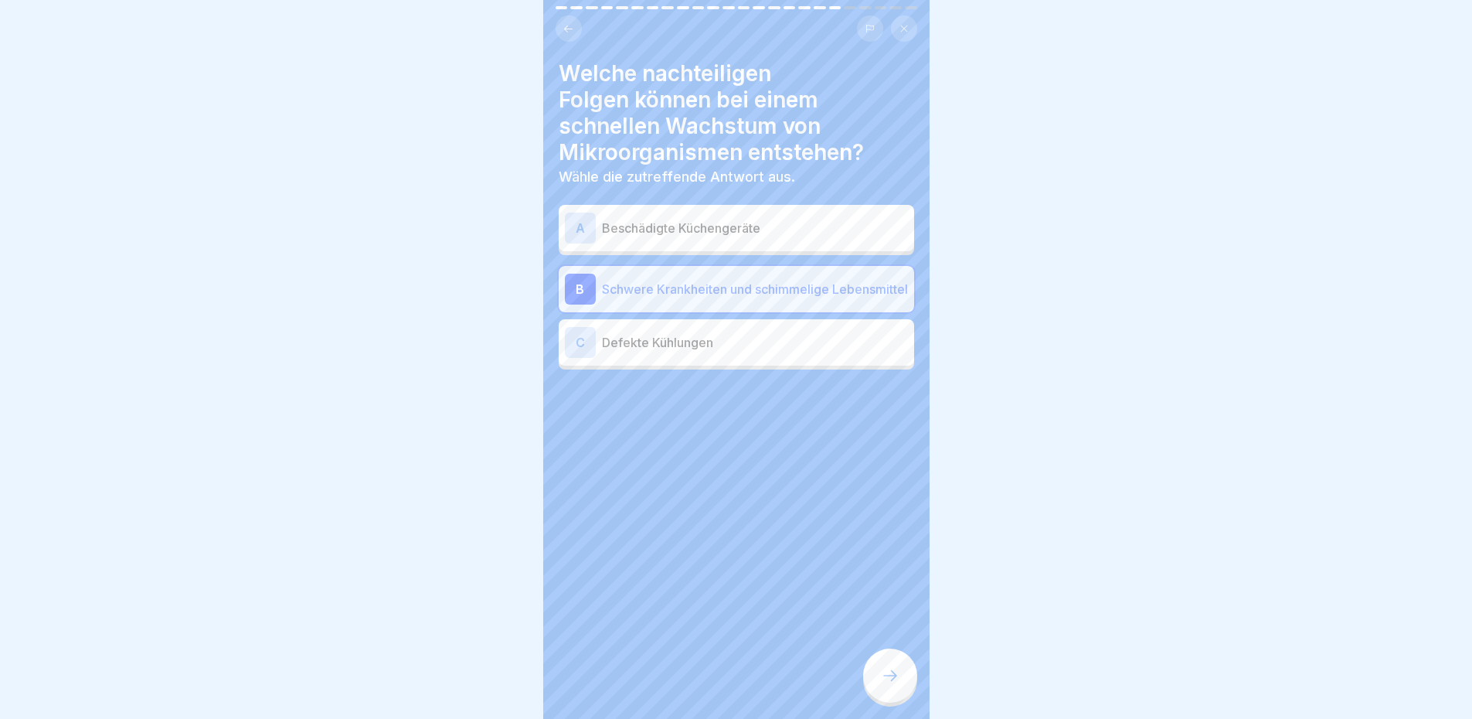
click at [894, 685] on icon at bounding box center [890, 675] width 19 height 19
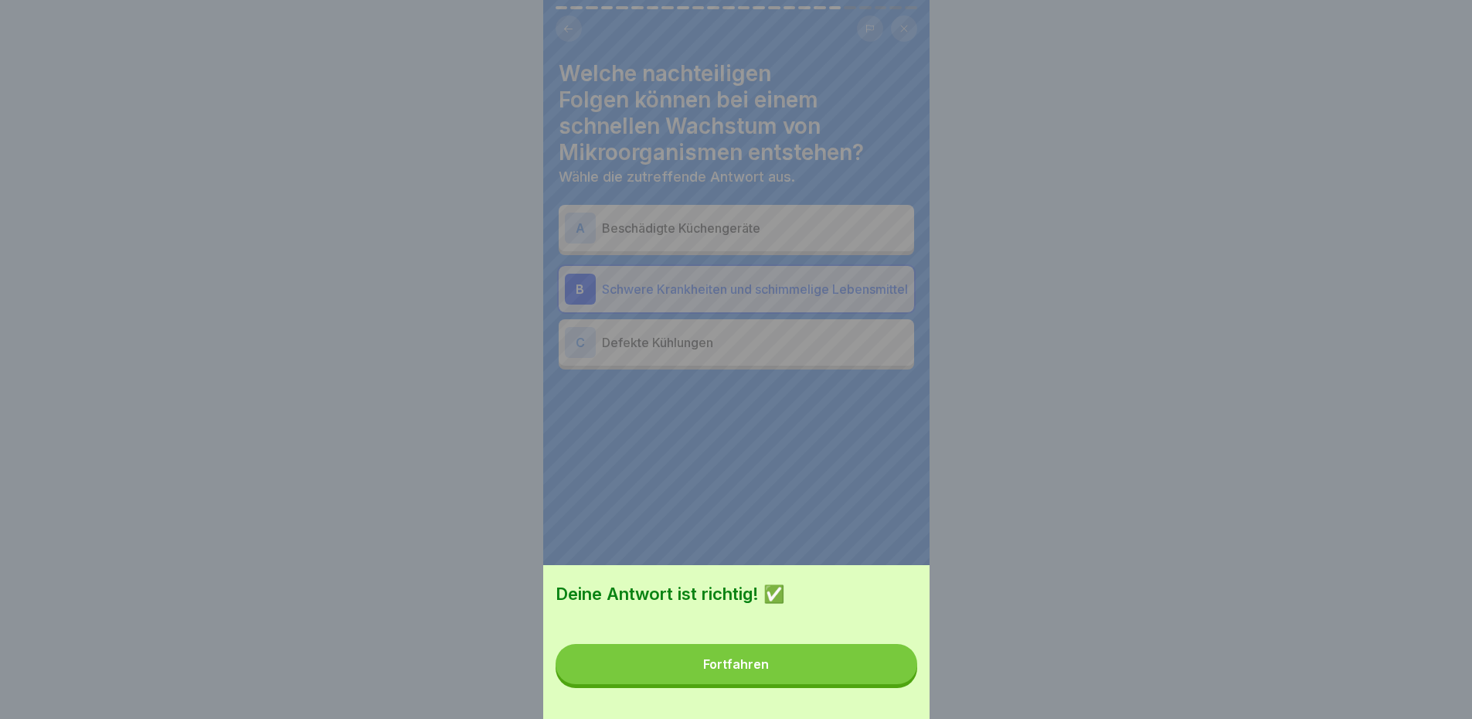
click at [857, 667] on button "Fortfahren" at bounding box center [737, 664] width 362 height 40
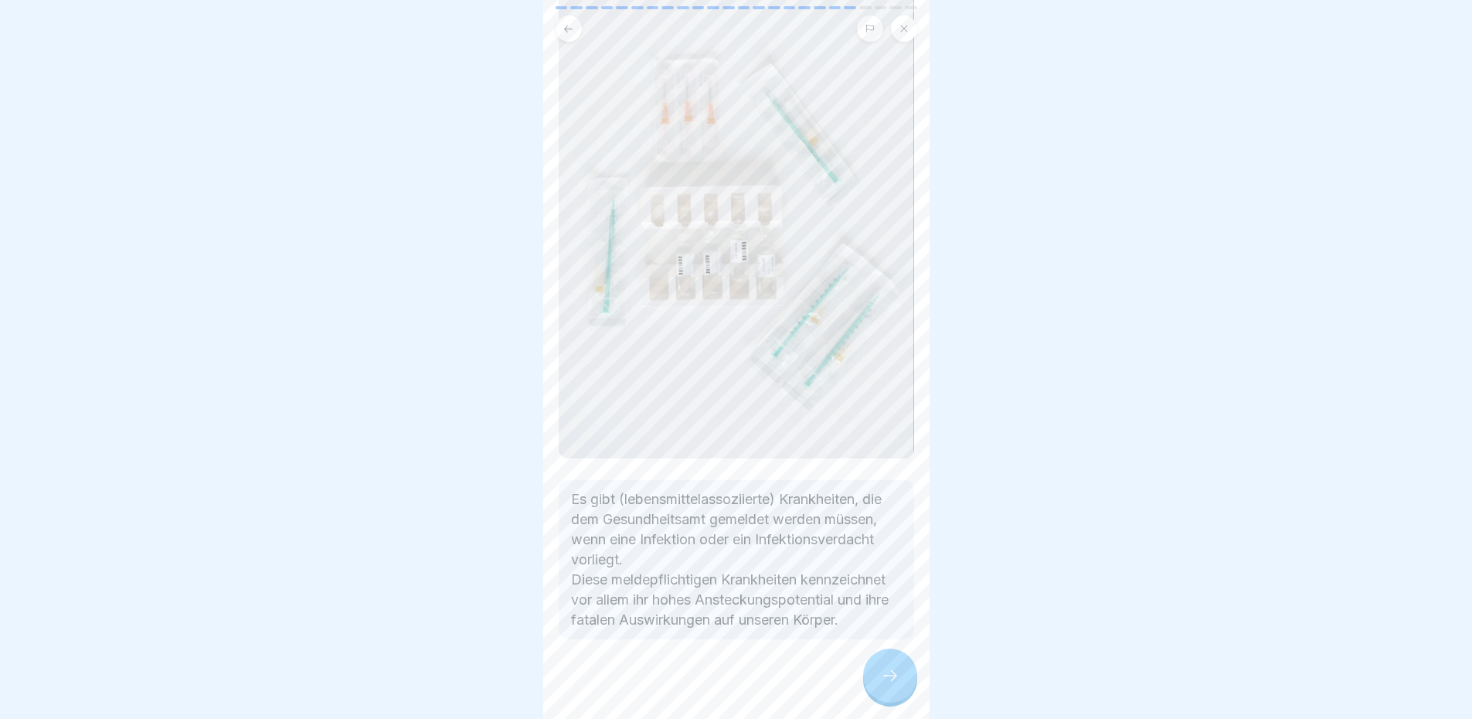
scroll to position [183, 0]
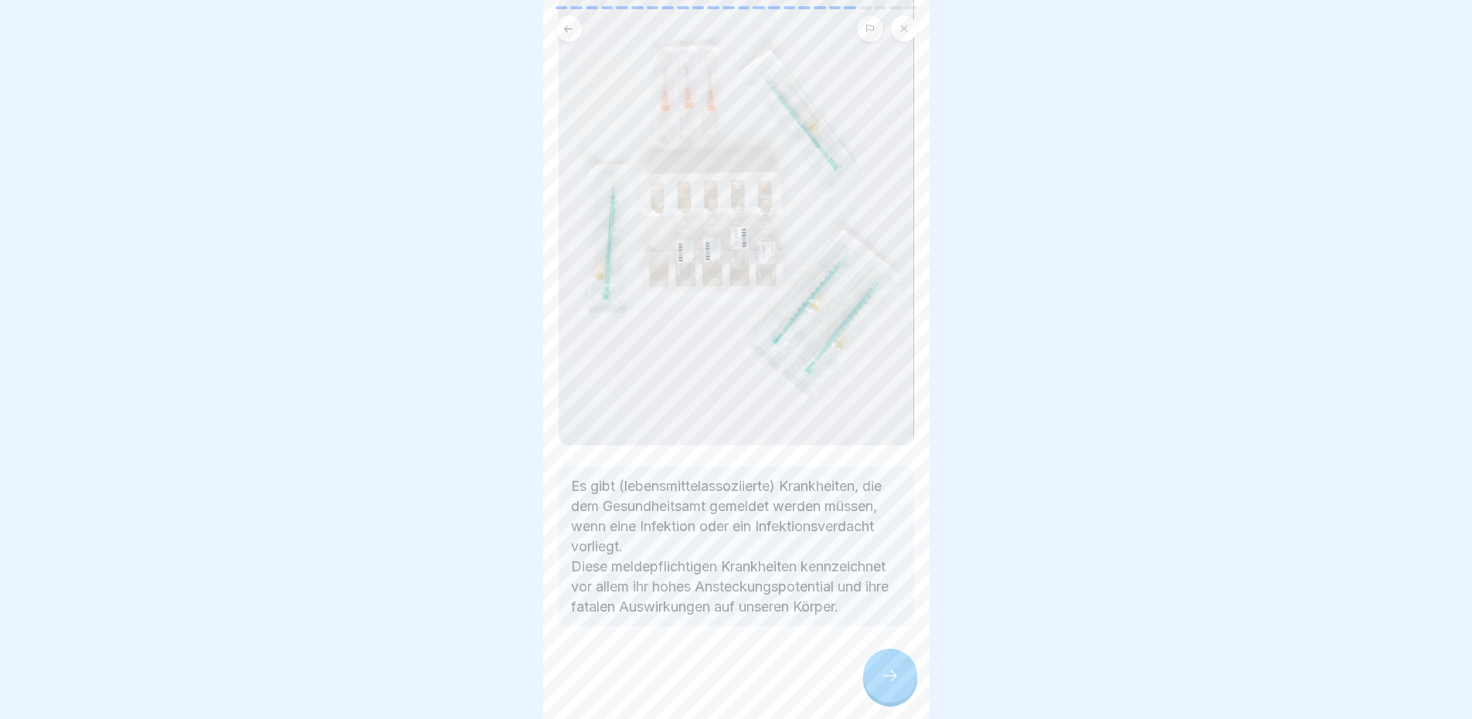
click at [886, 678] on div at bounding box center [890, 675] width 54 height 54
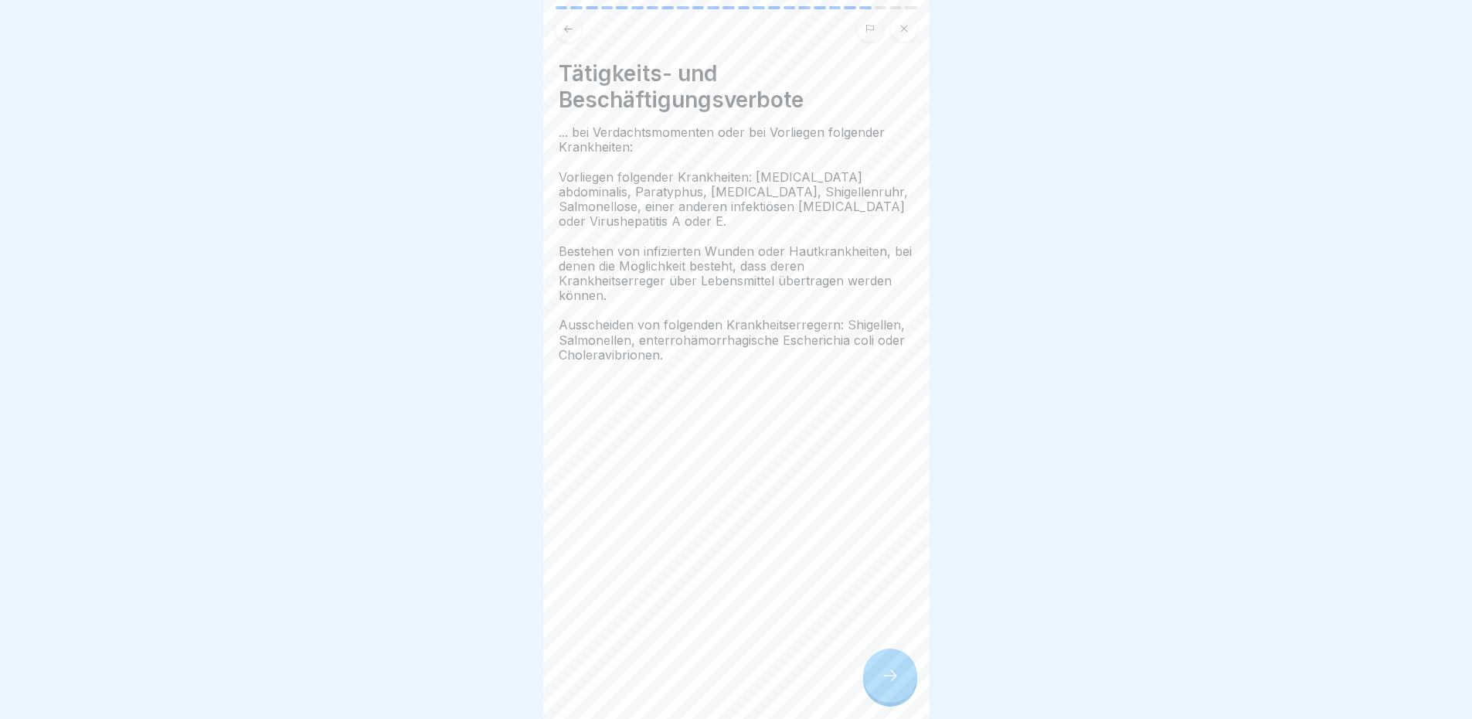
click at [815, 370] on div at bounding box center [736, 408] width 355 height 93
click at [727, 173] on span "Vorliegen folgender Krankheiten: [MEDICAL_DATA] abdominalis, Paratyphus, [MEDIC…" at bounding box center [733, 199] width 349 height 60
click at [796, 124] on span "... bei Verdachtsmomenten oder bei Vorliegen folgender Krankheiten:" at bounding box center [722, 139] width 326 height 30
click at [858, 126] on span "... bei Verdachtsmomenten oder bei Vorliegen folgender Krankheiten:" at bounding box center [722, 139] width 326 height 30
click at [822, 473] on div "Tätigkeits- und Beschäftigungsverbote ... bei Verdachtsmomenten oder bei Vorlie…" at bounding box center [736, 359] width 386 height 719
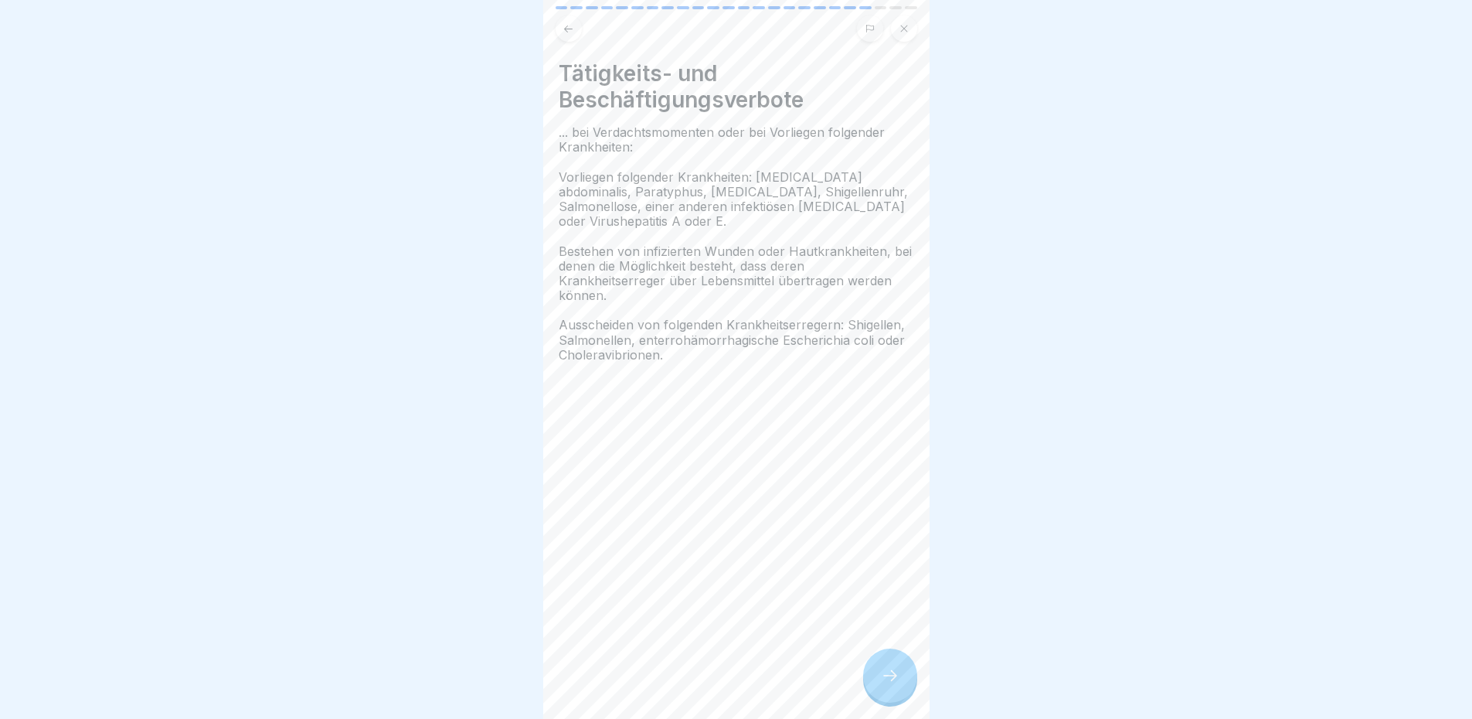
click at [896, 685] on icon at bounding box center [890, 675] width 19 height 19
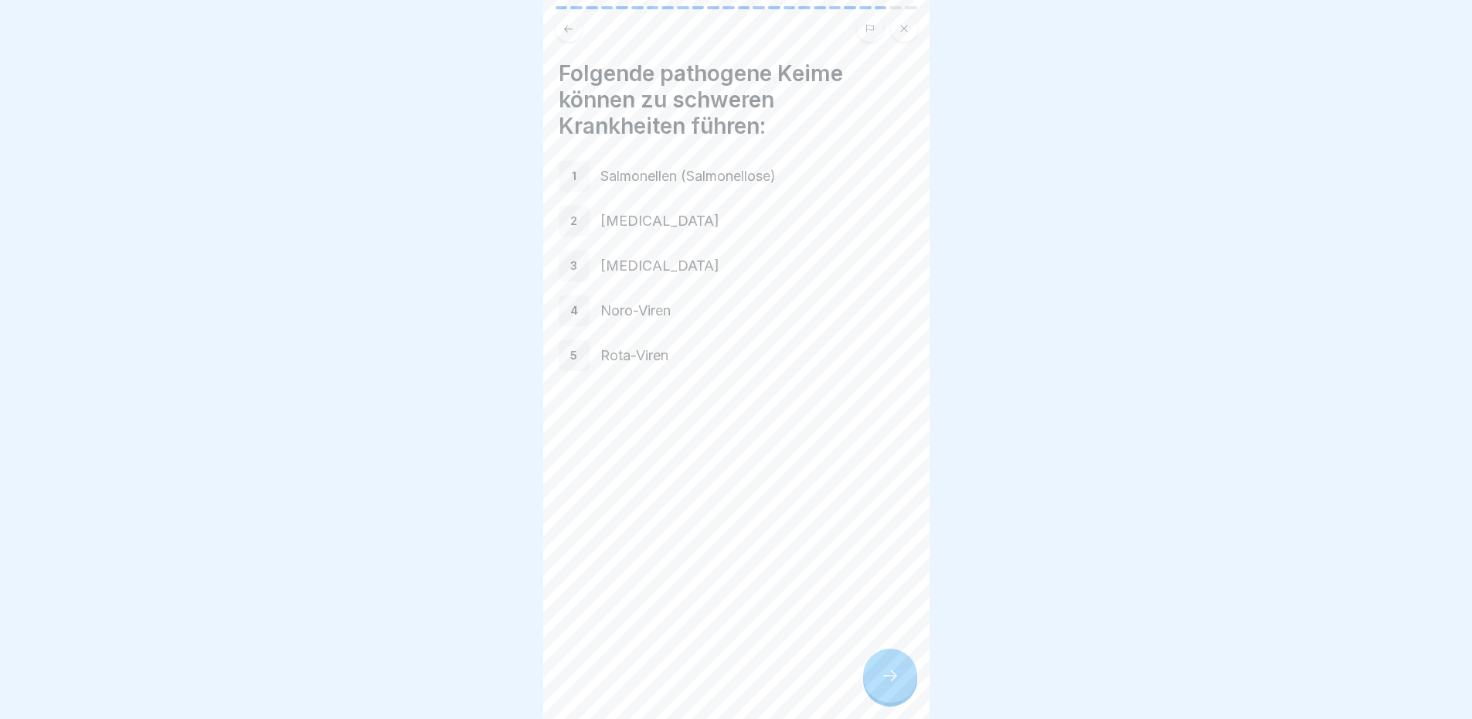
click at [831, 103] on h4 "Folgende pathogene Keime können zu schweren Krankheiten führen:" at bounding box center [736, 99] width 355 height 79
click at [908, 674] on div at bounding box center [890, 675] width 54 height 54
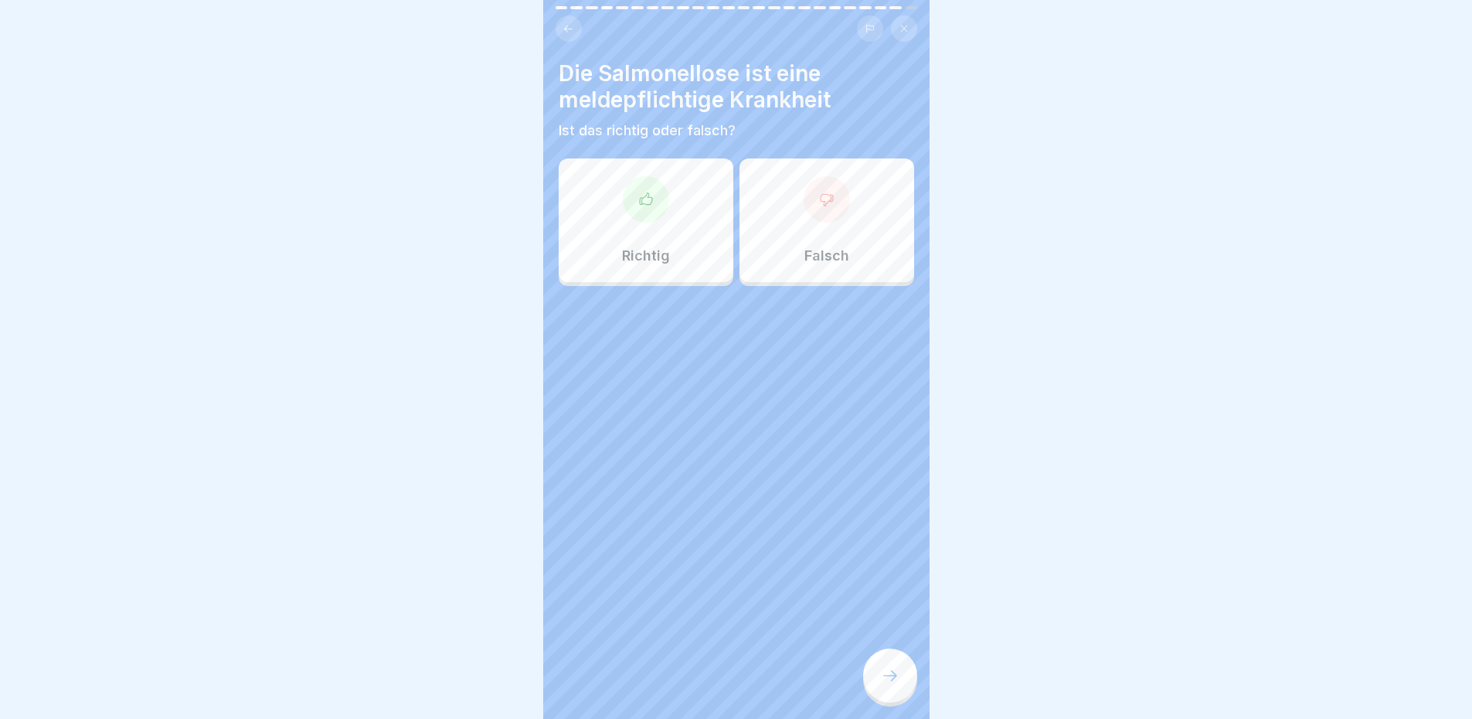
click at [704, 192] on div "Richtig" at bounding box center [646, 220] width 175 height 124
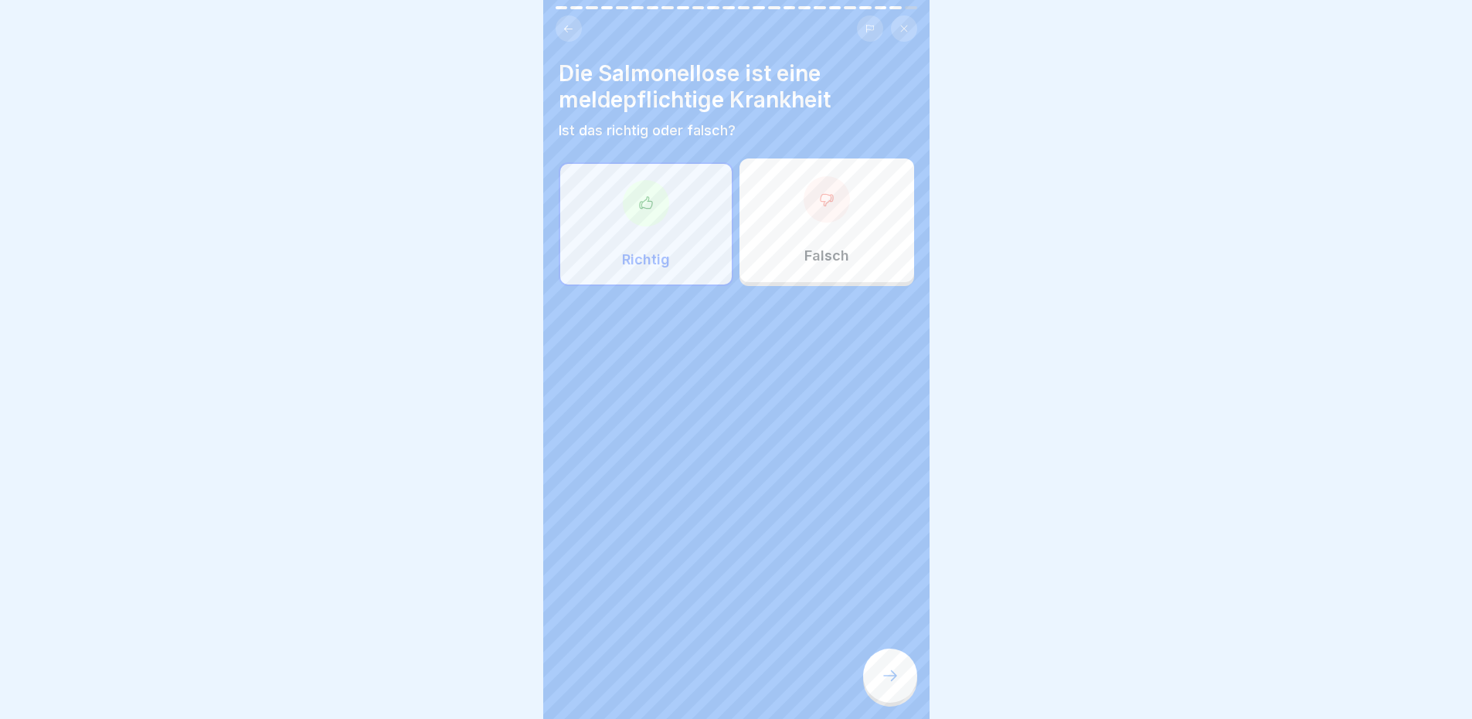
click at [881, 685] on icon at bounding box center [890, 675] width 19 height 19
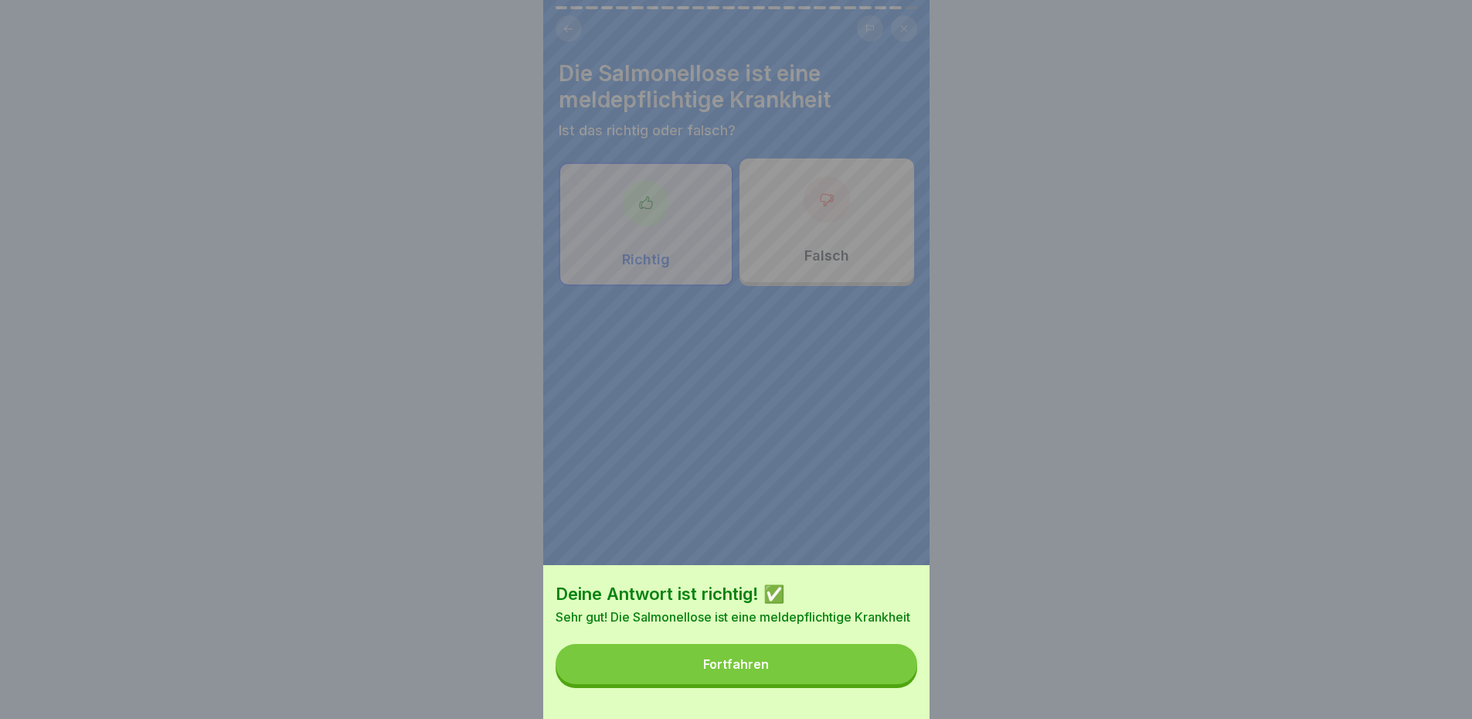
click at [885, 677] on button "Fortfahren" at bounding box center [737, 664] width 362 height 40
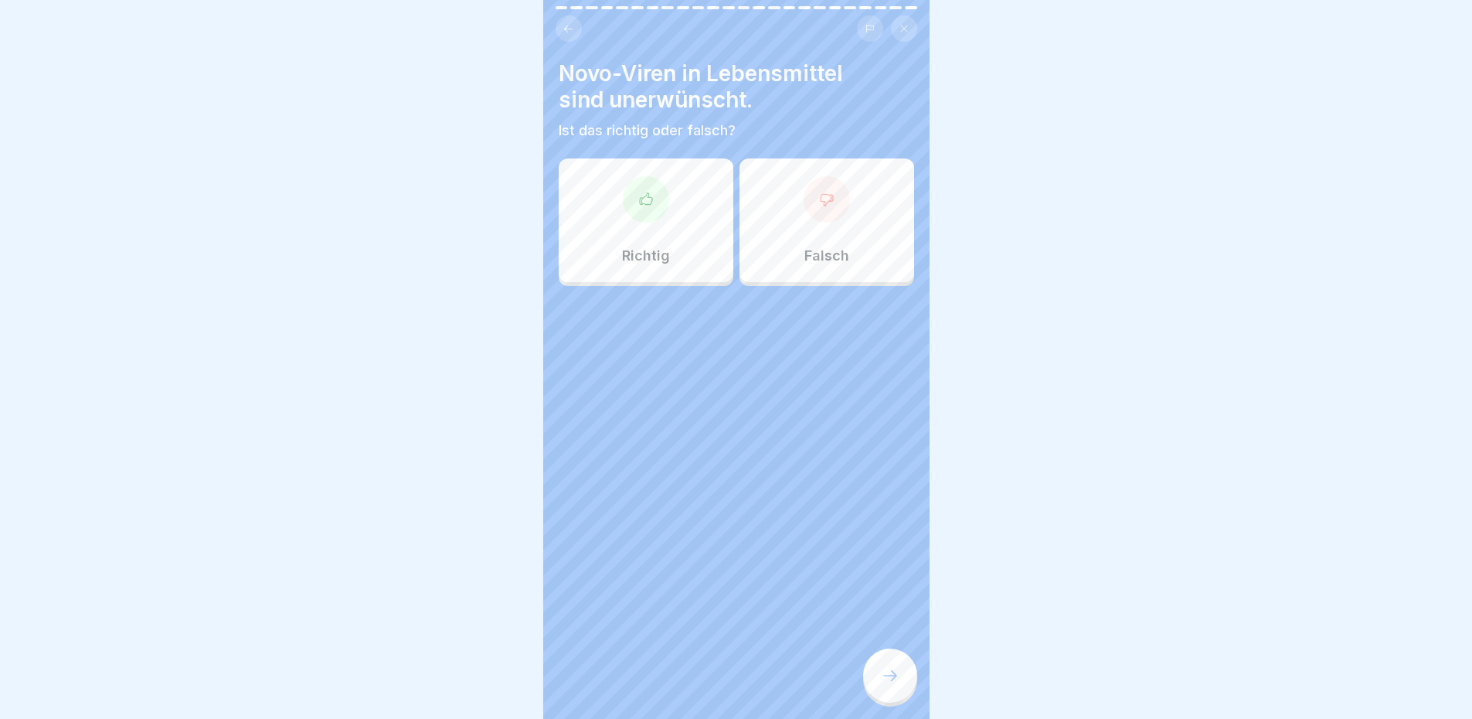
click at [828, 80] on h4 "Novo-Viren in Lebensmittel sind unerwünscht." at bounding box center [736, 86] width 355 height 53
click at [691, 195] on div "Richtig" at bounding box center [646, 220] width 175 height 124
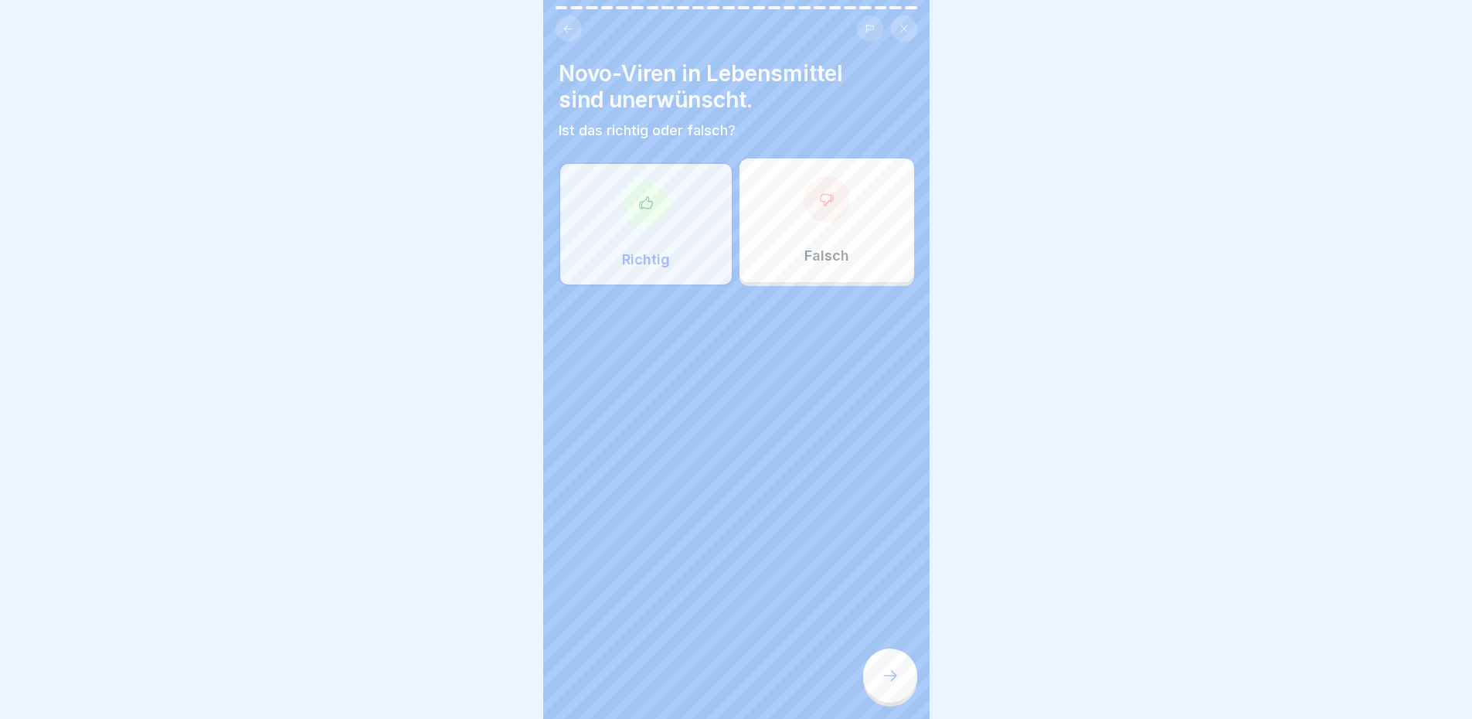
click at [886, 676] on div at bounding box center [890, 675] width 54 height 54
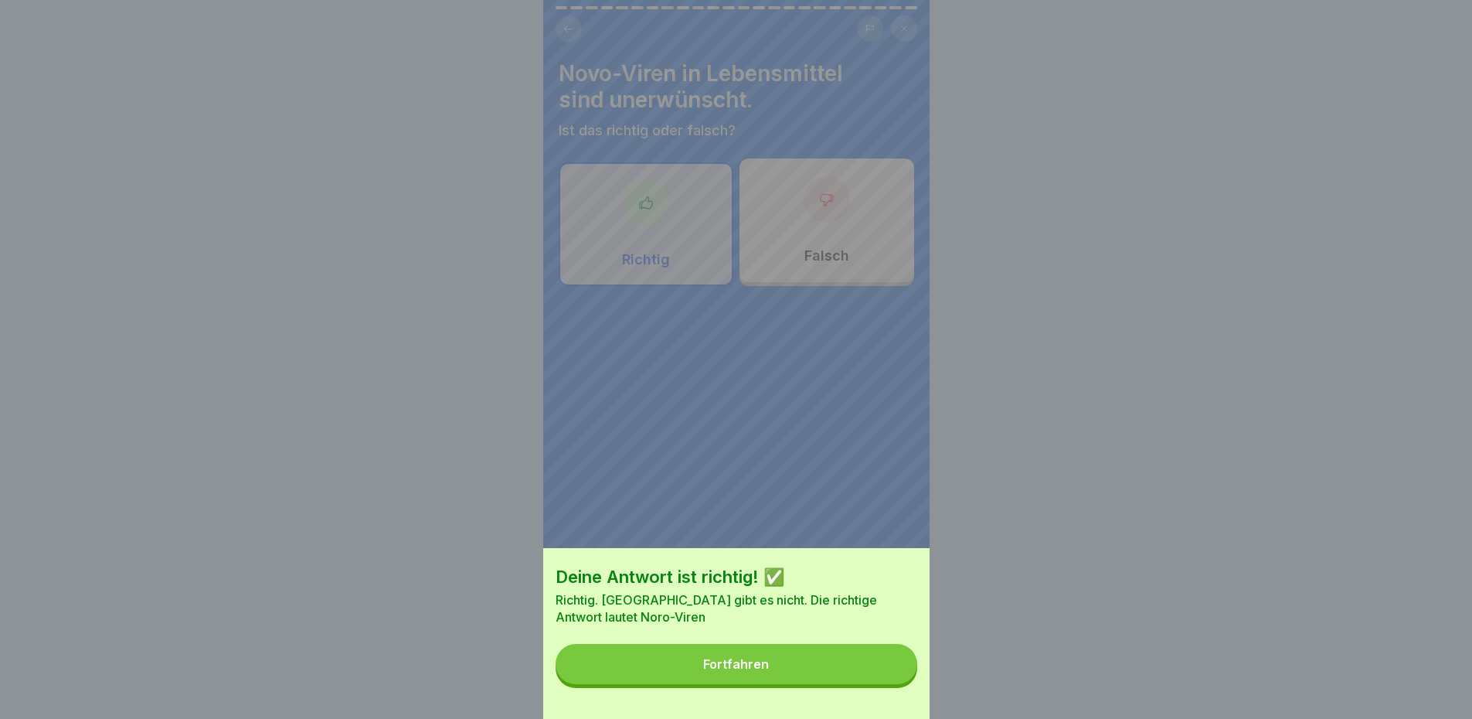
click at [890, 678] on button "Fortfahren" at bounding box center [737, 664] width 362 height 40
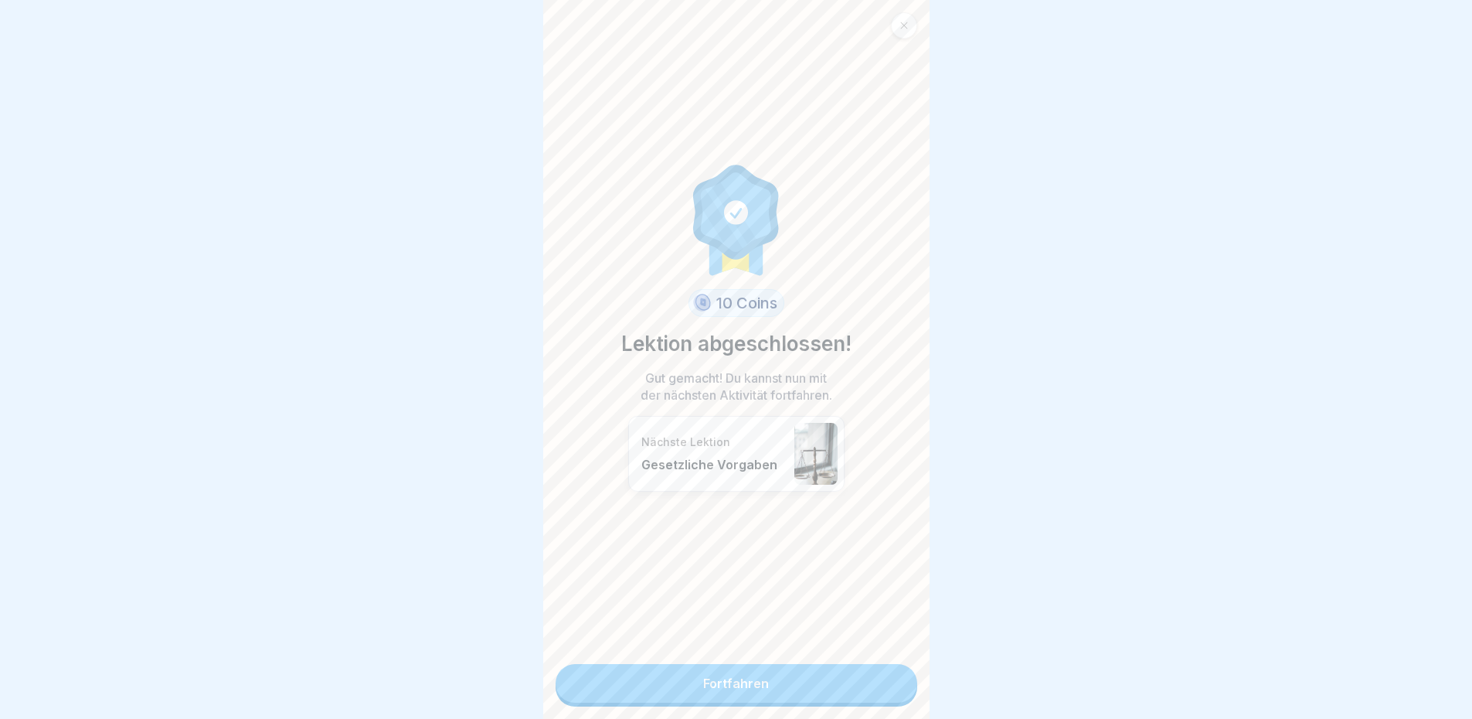
click at [840, 680] on link "Fortfahren" at bounding box center [737, 683] width 362 height 39
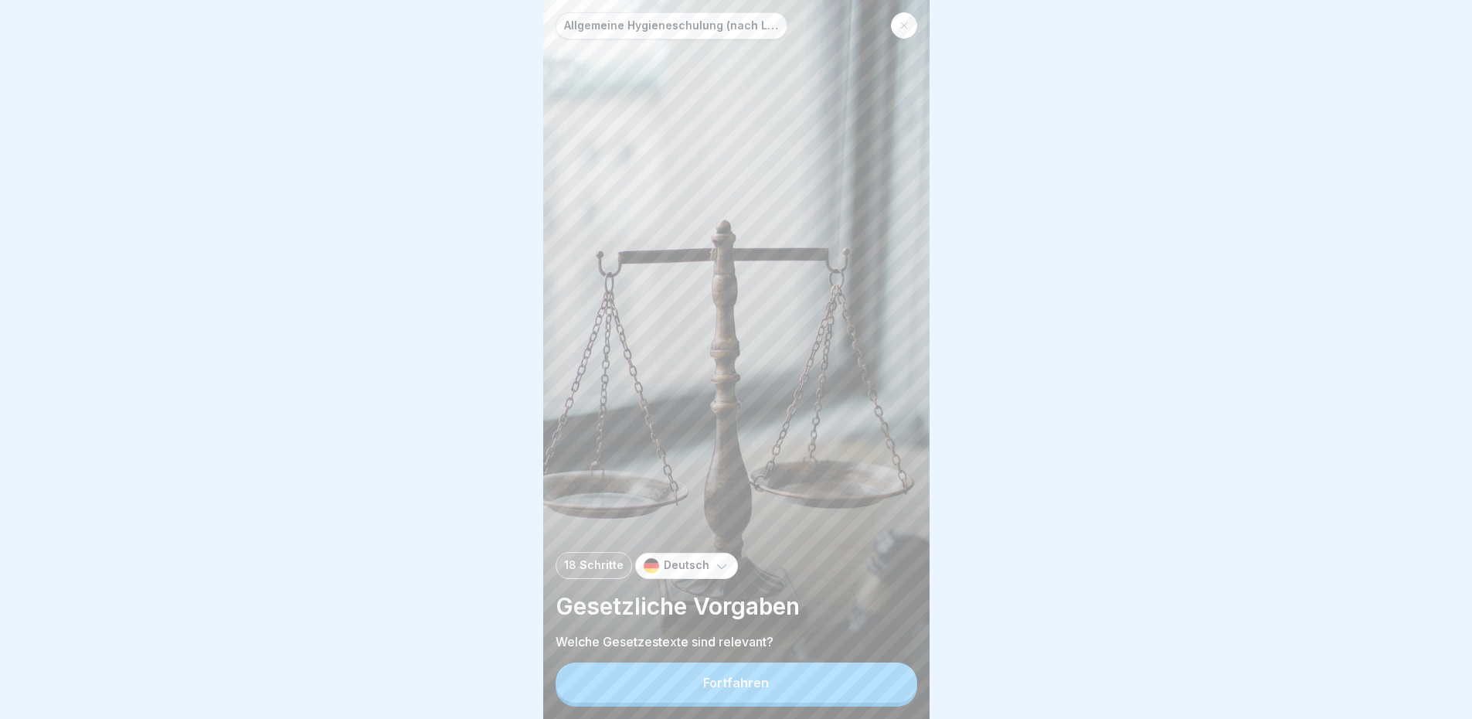
click at [753, 678] on button "Fortfahren" at bounding box center [737, 682] width 362 height 40
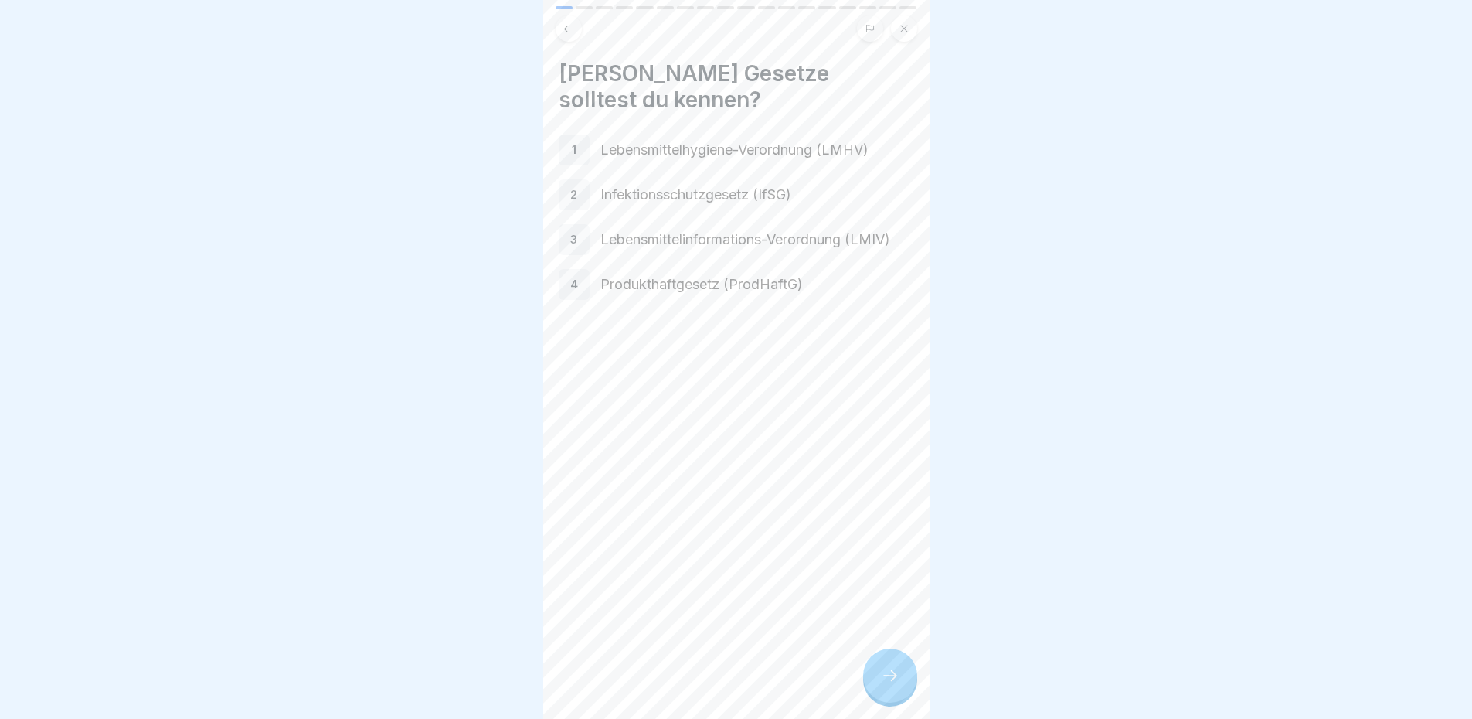
click at [886, 685] on icon at bounding box center [890, 675] width 19 height 19
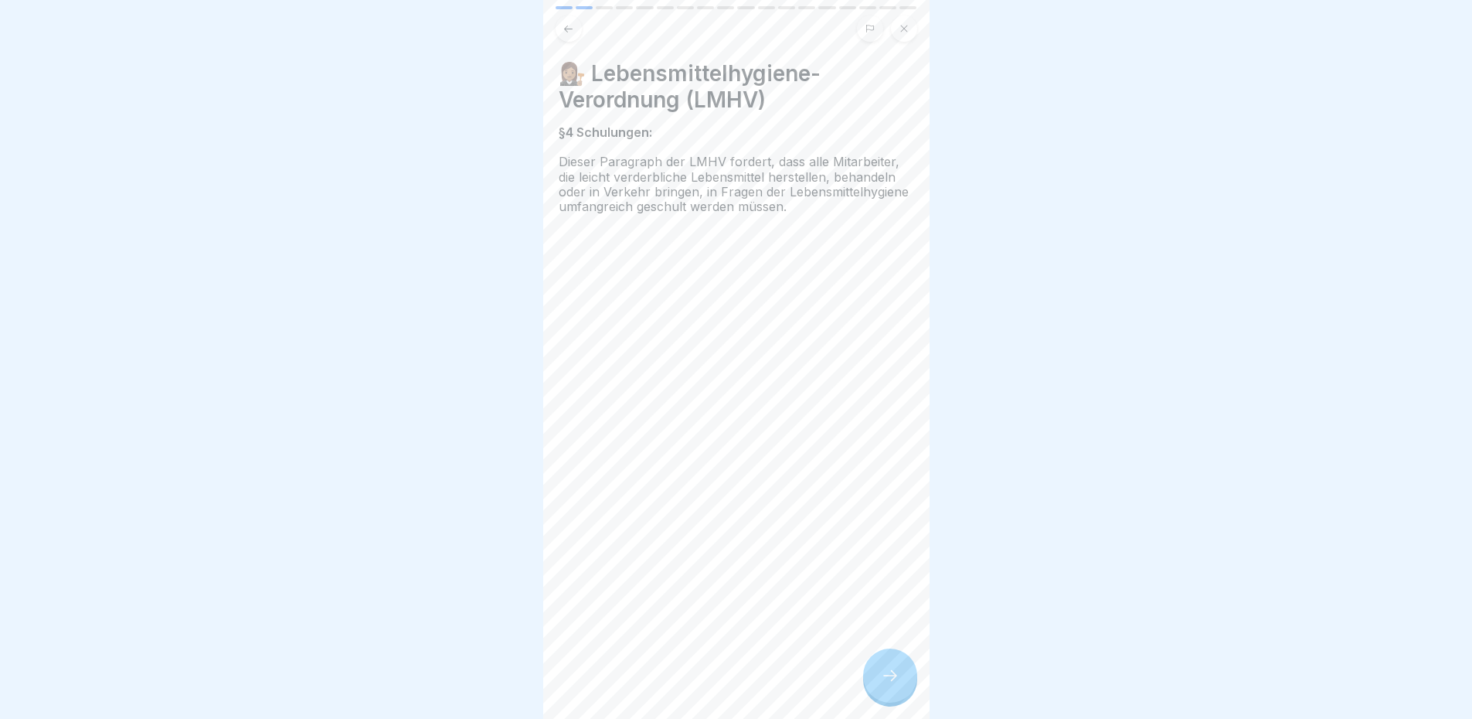
click at [843, 101] on h4 "👩🏽‍⚖️ Lebensmittelhygiene-Verordnung (LMHV)" at bounding box center [736, 86] width 355 height 53
click at [906, 682] on div at bounding box center [890, 675] width 54 height 54
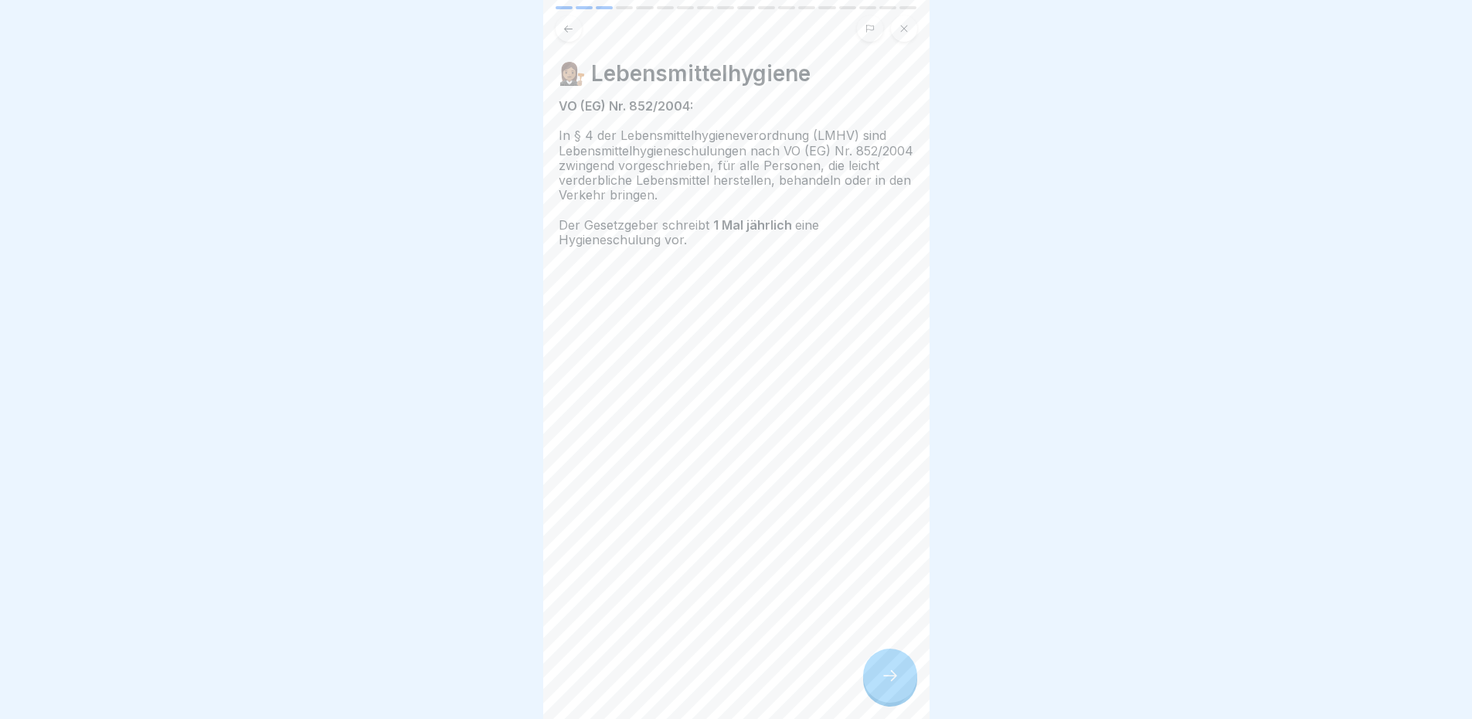
click at [859, 82] on h4 "👩🏽‍⚖️ Lebensmittelhygiene" at bounding box center [736, 73] width 355 height 26
click at [896, 678] on icon at bounding box center [890, 675] width 19 height 19
click at [856, 87] on h4 "👨🏼‍⚖️ Infektionsschutzgesetz (IfSG)" at bounding box center [736, 73] width 355 height 26
click at [843, 300] on div at bounding box center [736, 264] width 355 height 93
click at [832, 217] on p at bounding box center [736, 209] width 355 height 15
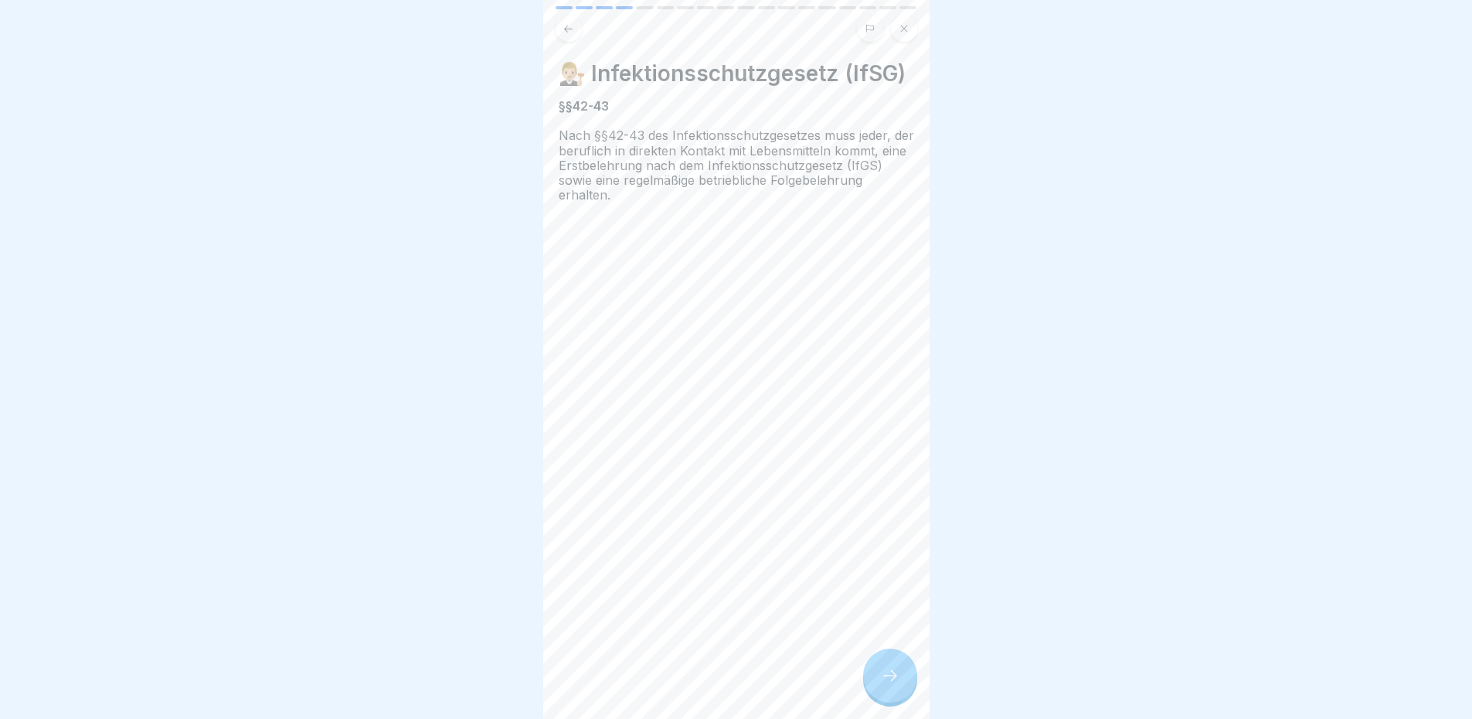
click at [851, 114] on p "§§42-43" at bounding box center [736, 106] width 355 height 15
click at [832, 260] on div at bounding box center [736, 264] width 355 height 93
click at [898, 685] on icon at bounding box center [890, 675] width 19 height 19
click at [851, 109] on h4 "👨🏽‍⚖️ Lebensmittelinformations-Verordnung (LMIV)" at bounding box center [736, 86] width 355 height 53
click at [856, 114] on div "👨🏽‍⚖️ Lebensmittelinformations-Verordnung (LMIV) Laut Lebensmittelinformations-…" at bounding box center [736, 122] width 355 height 124
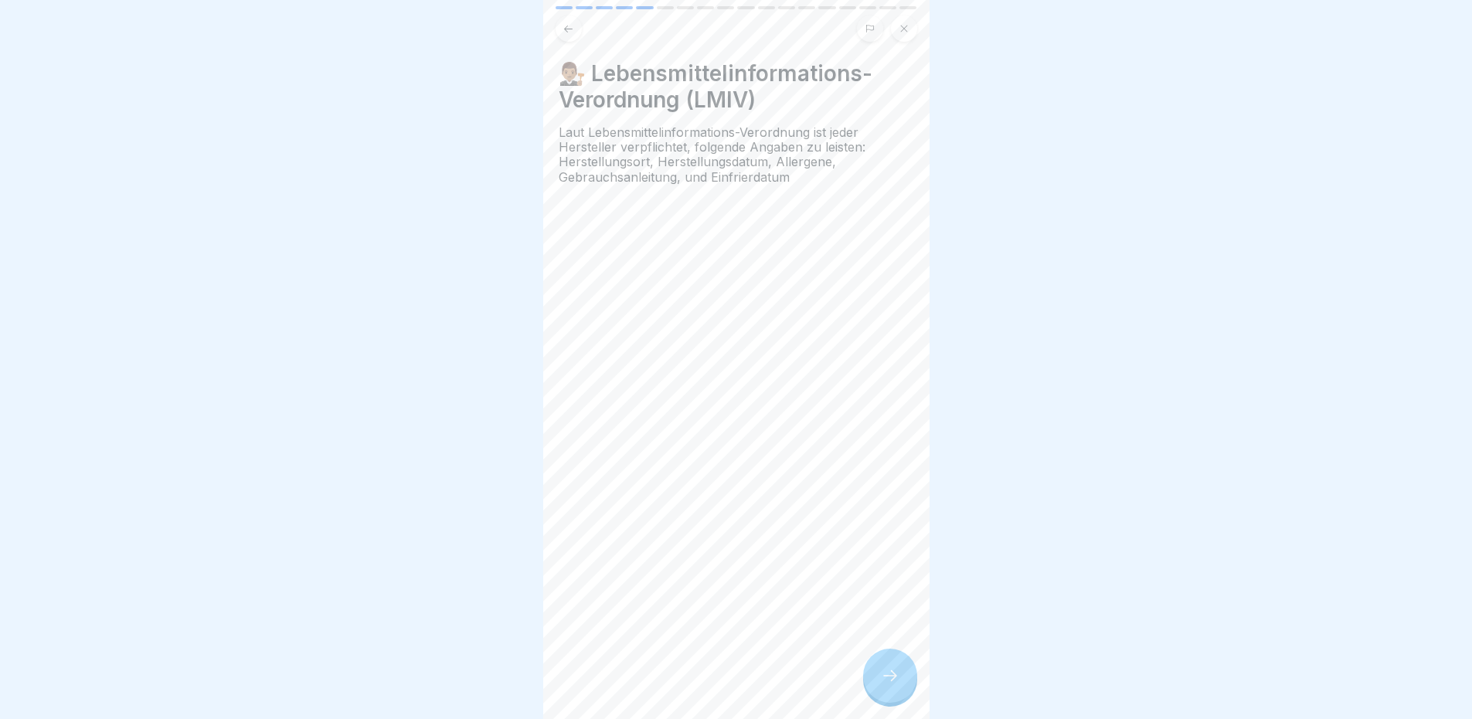
click at [894, 681] on div at bounding box center [890, 675] width 54 height 54
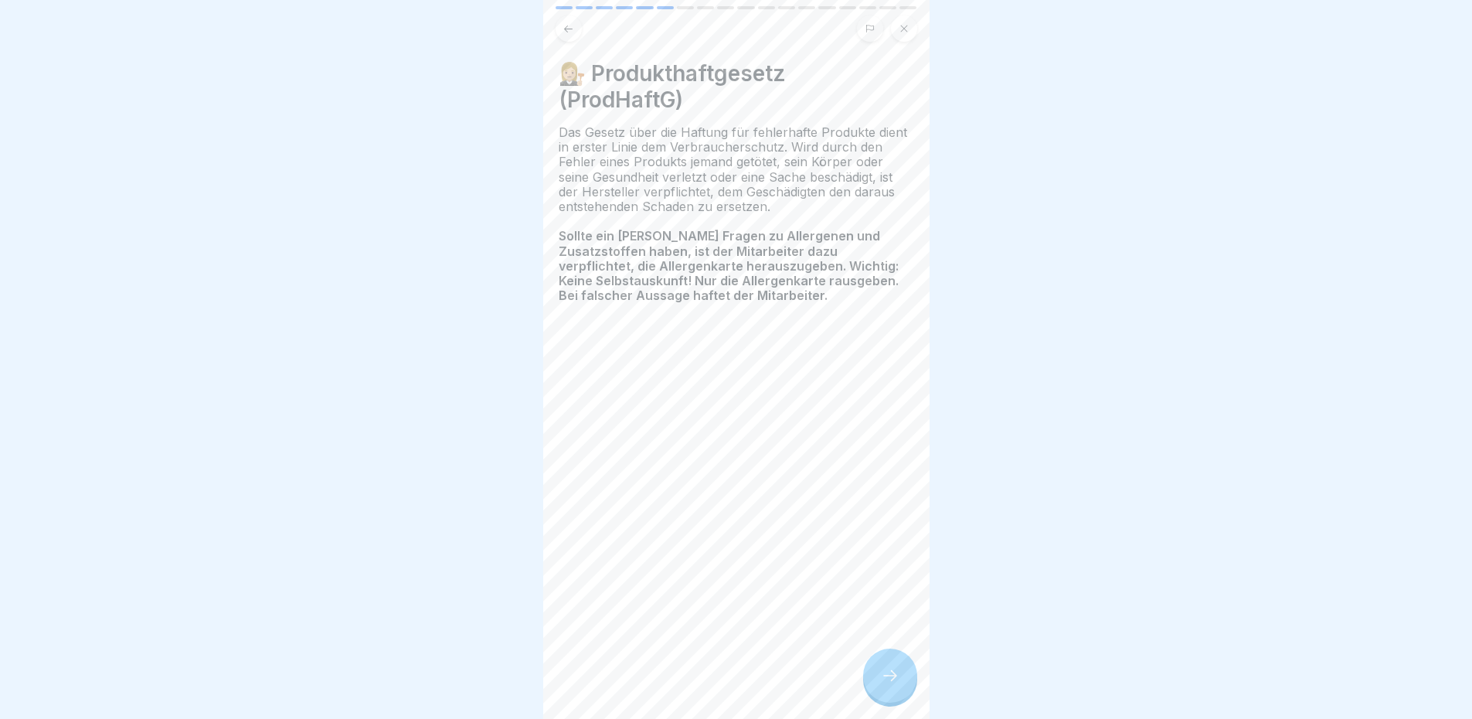
click at [844, 88] on h4 "👩🏼‍⚖️ Produkthaftgesetz (ProdHaftG)" at bounding box center [736, 86] width 355 height 53
click at [670, 251] on strong "Sollte ein [PERSON_NAME] Fragen zu Allergenen und Zusatzstoffen haben, ist der …" at bounding box center [729, 265] width 340 height 75
click at [846, 56] on div "👩🏼‍⚖️ Produkthaftgesetz (ProdHaftG) Das Gesetz über die Haftung für fehlerhafte…" at bounding box center [736, 359] width 386 height 719
click at [845, 78] on h4 "👩🏼‍⚖️ Produkthaftgesetz (ProdHaftG)" at bounding box center [736, 86] width 355 height 53
click at [896, 685] on icon at bounding box center [890, 675] width 19 height 19
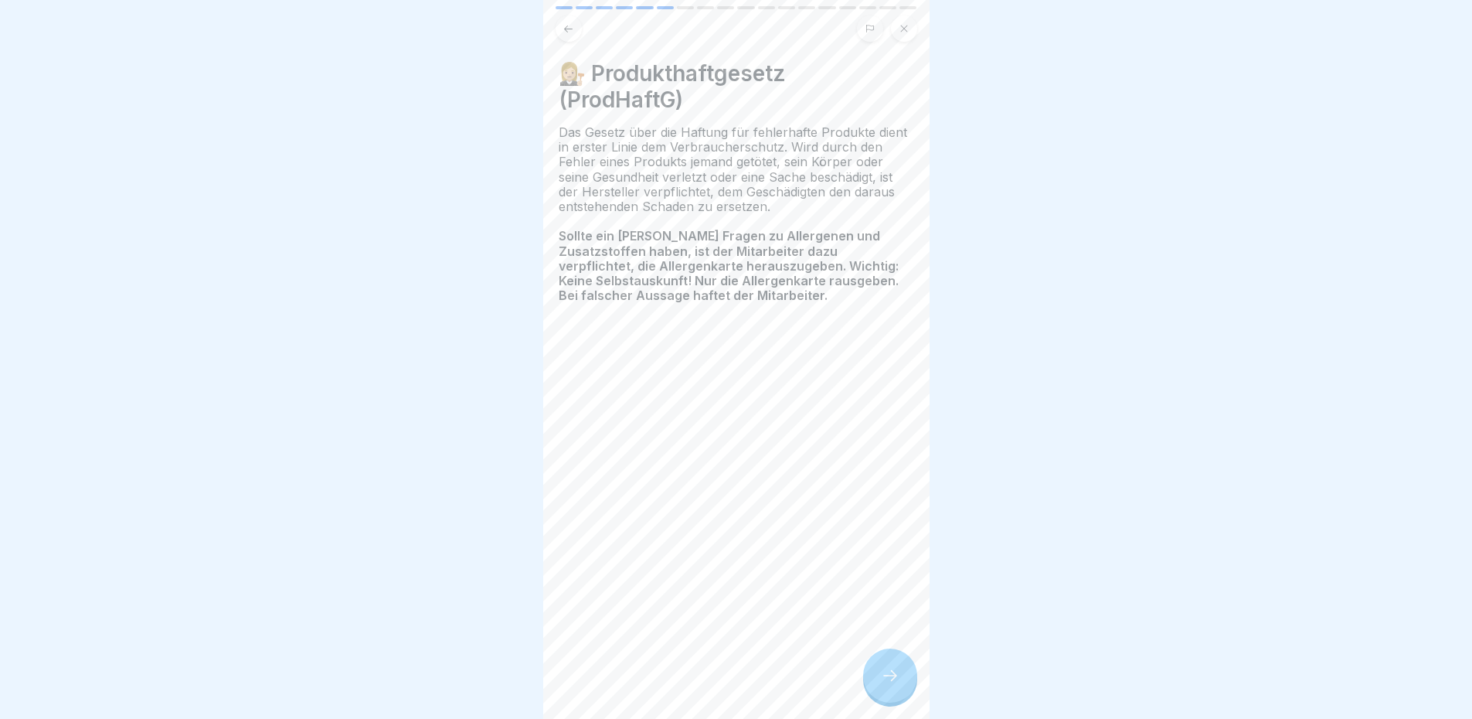
click at [896, 685] on icon at bounding box center [890, 675] width 19 height 19
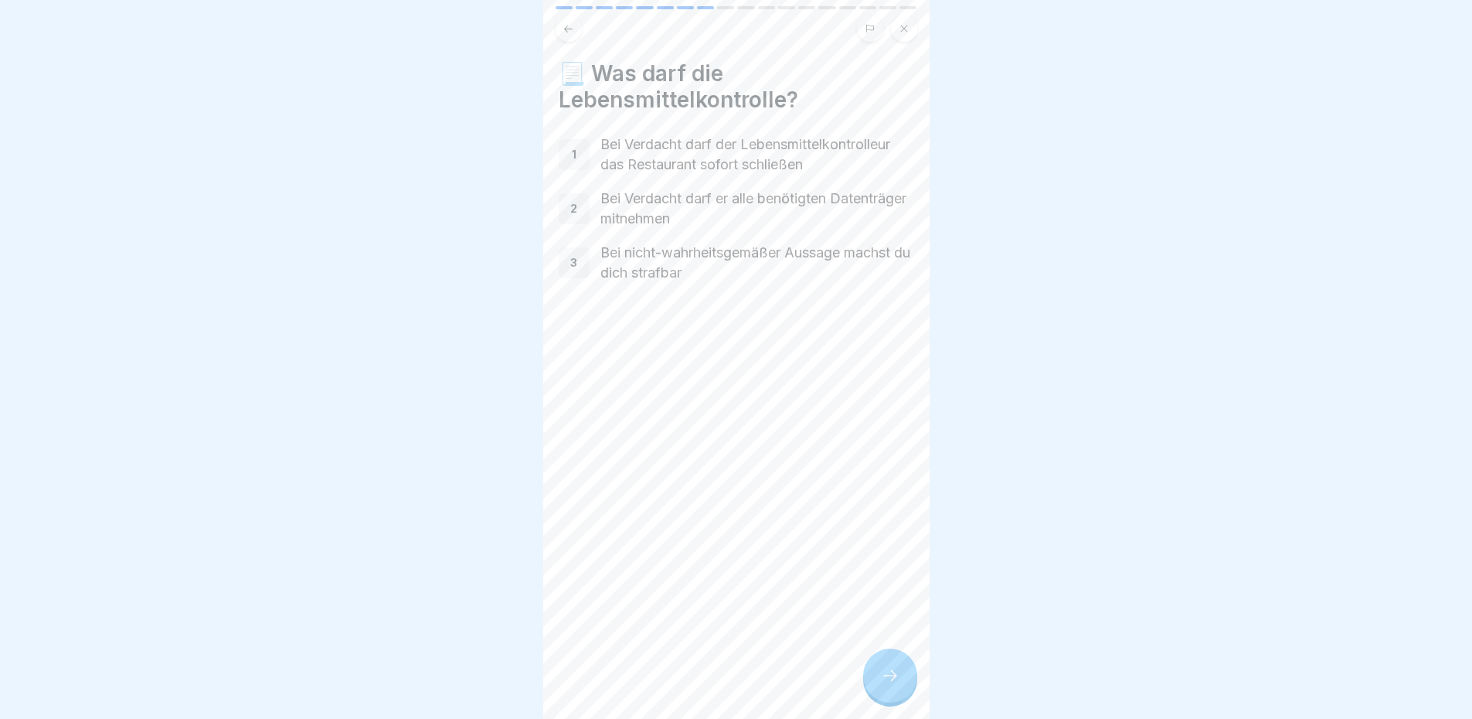
click at [573, 42] on div "📃 Was darf die Lebensmittelkontrolle? 1 Bei Verdacht darf der Lebensmittelkontr…" at bounding box center [736, 359] width 386 height 719
click at [565, 34] on icon at bounding box center [569, 29] width 12 height 12
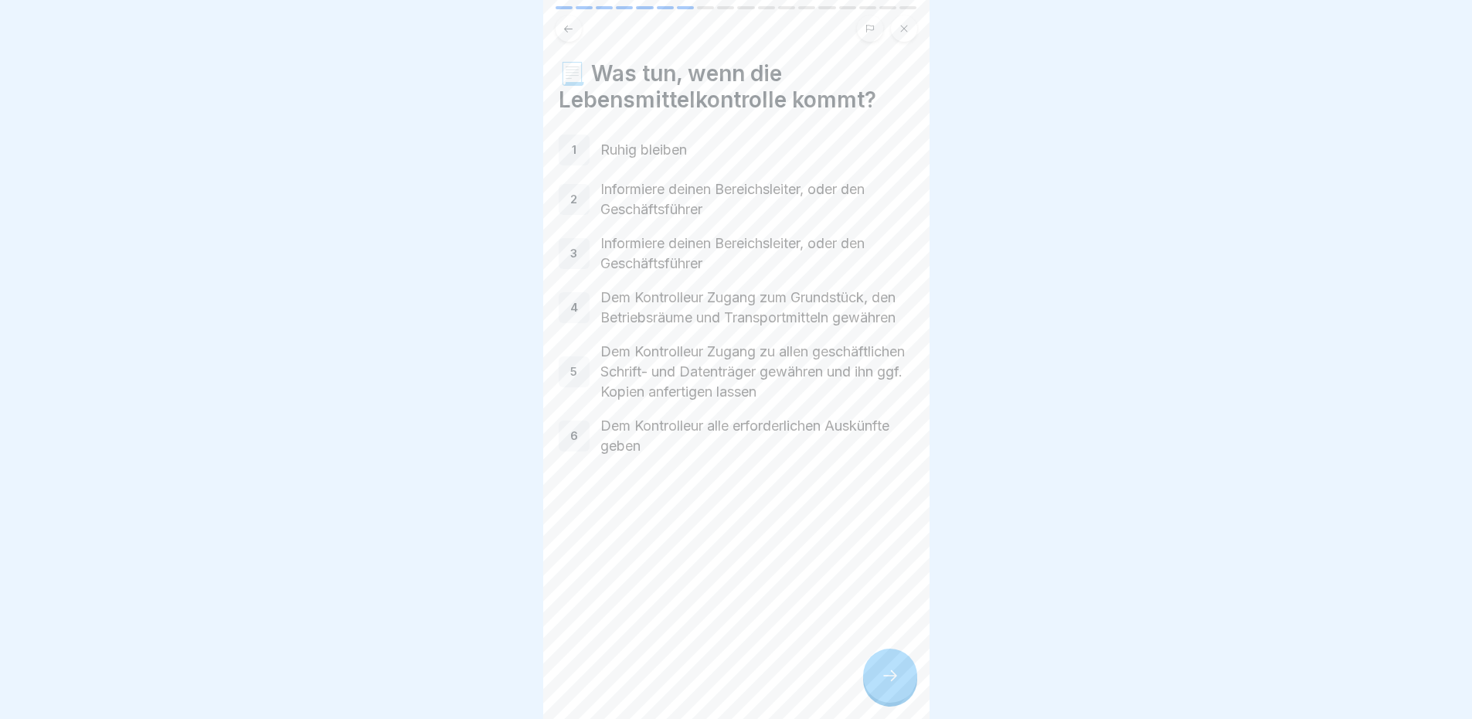
click at [867, 154] on p "Ruhig bleiben" at bounding box center [757, 150] width 314 height 20
click at [892, 669] on div at bounding box center [890, 675] width 54 height 54
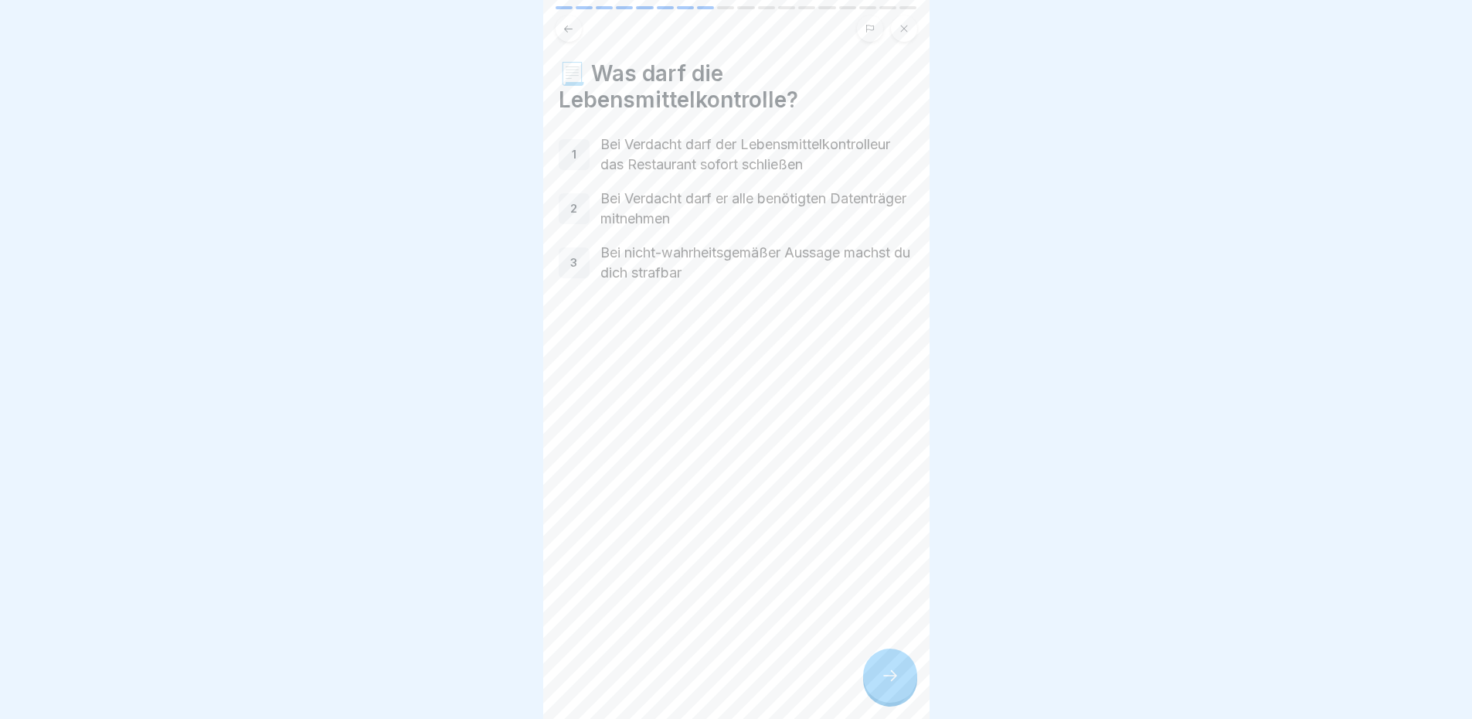
click at [896, 672] on div at bounding box center [890, 675] width 54 height 54
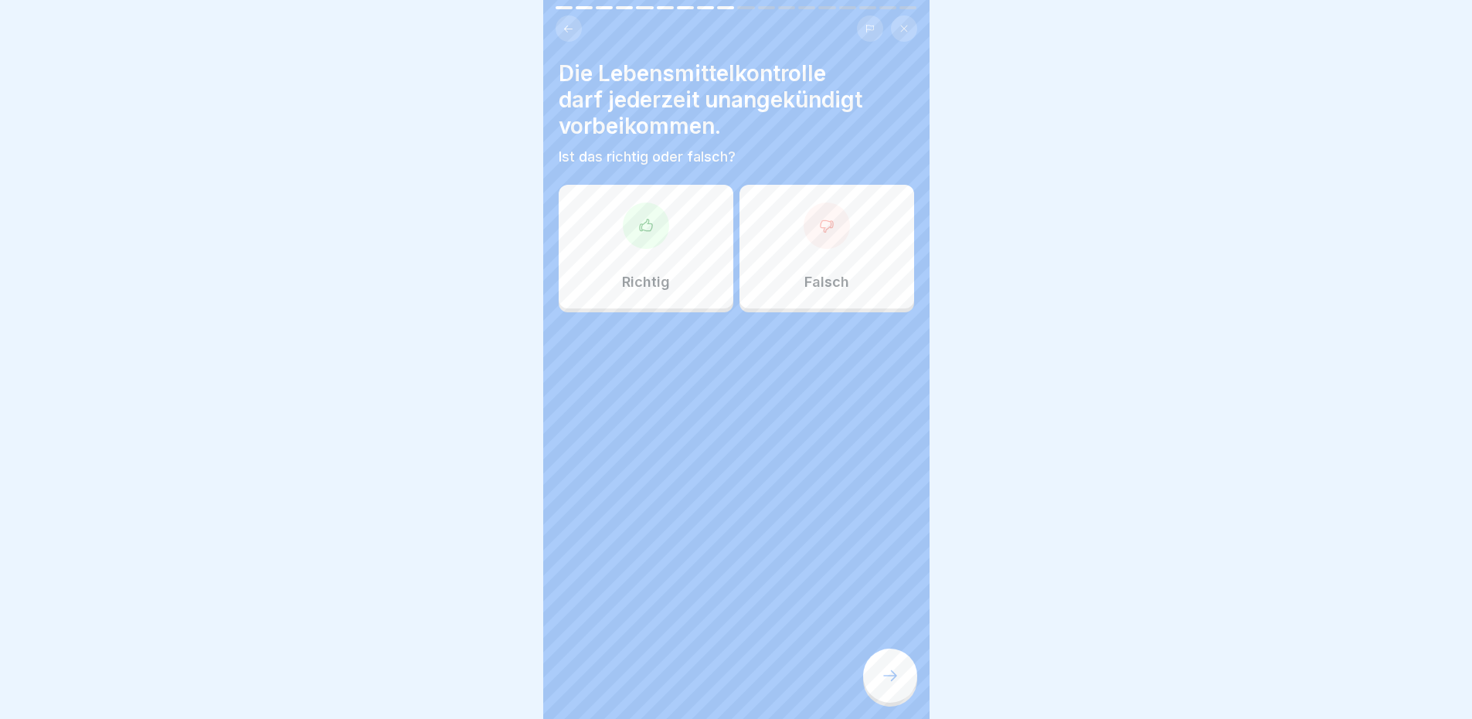
click at [896, 672] on div at bounding box center [890, 675] width 54 height 54
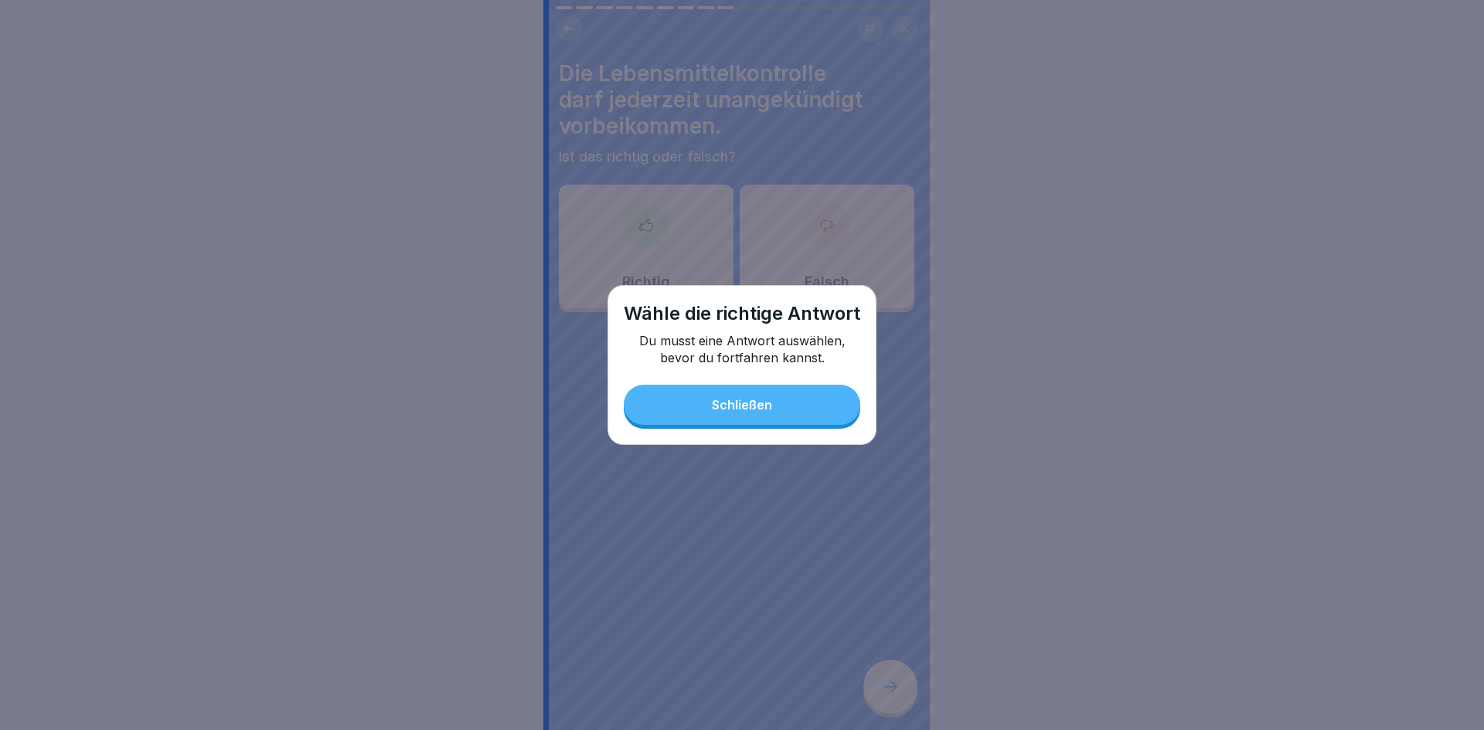
click at [768, 411] on div "Schließen" at bounding box center [742, 405] width 60 height 14
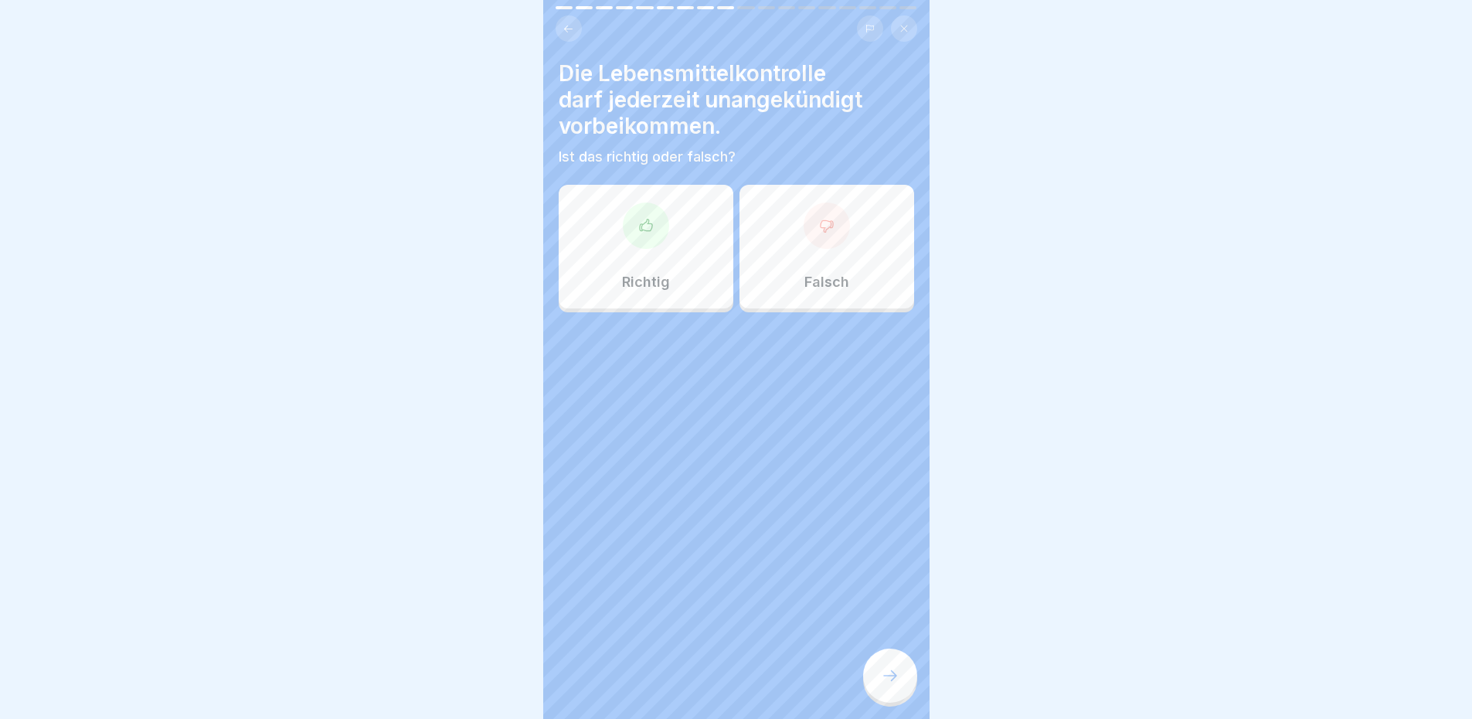
click at [631, 185] on div "Richtig" at bounding box center [646, 247] width 175 height 124
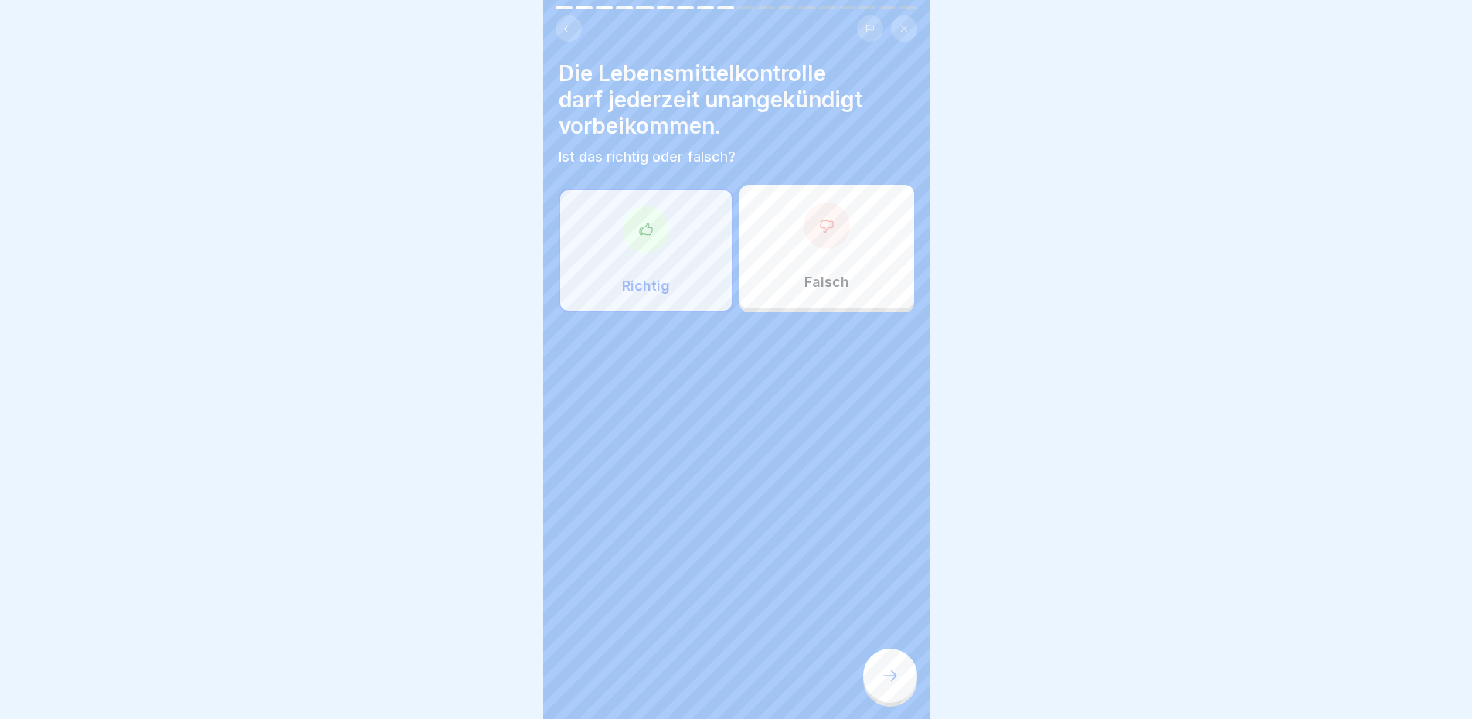
click at [891, 671] on div at bounding box center [890, 675] width 54 height 54
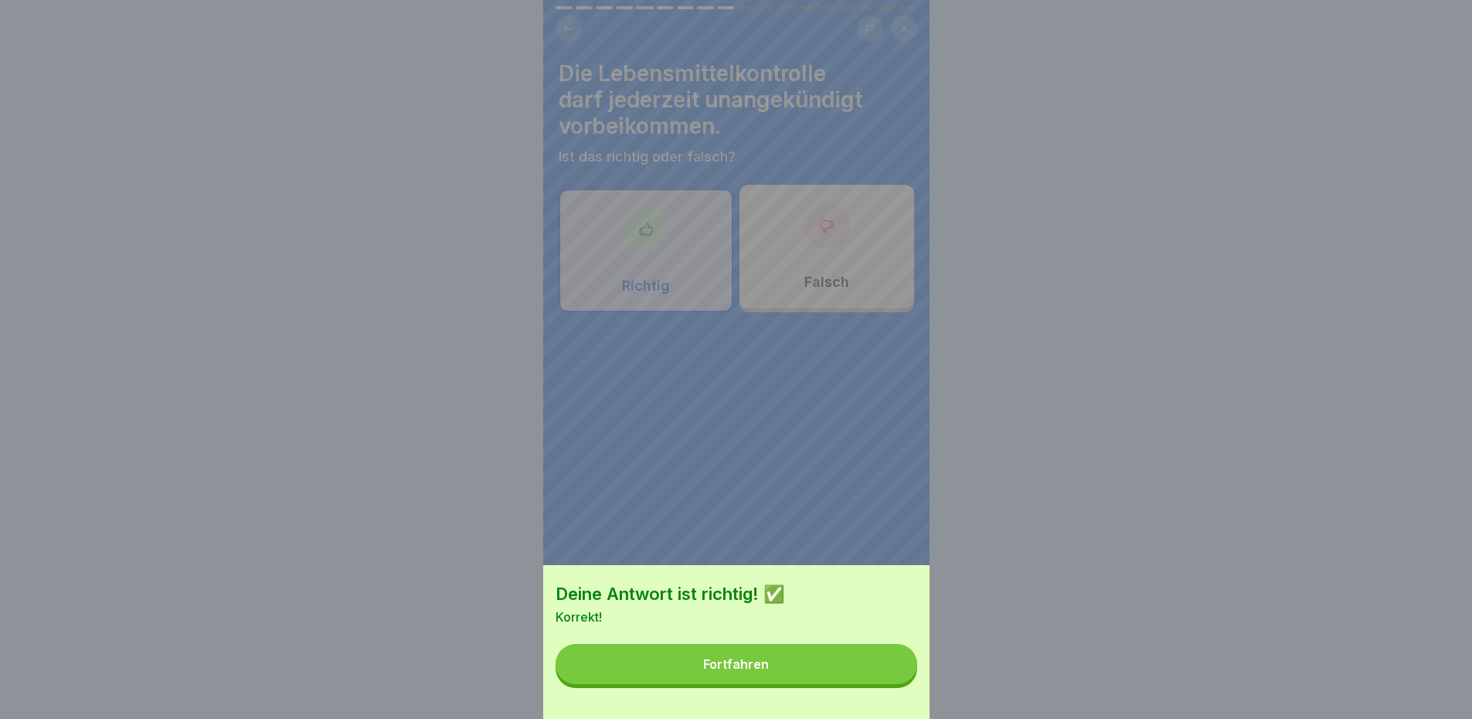
click at [800, 663] on button "Fortfahren" at bounding box center [737, 664] width 362 height 40
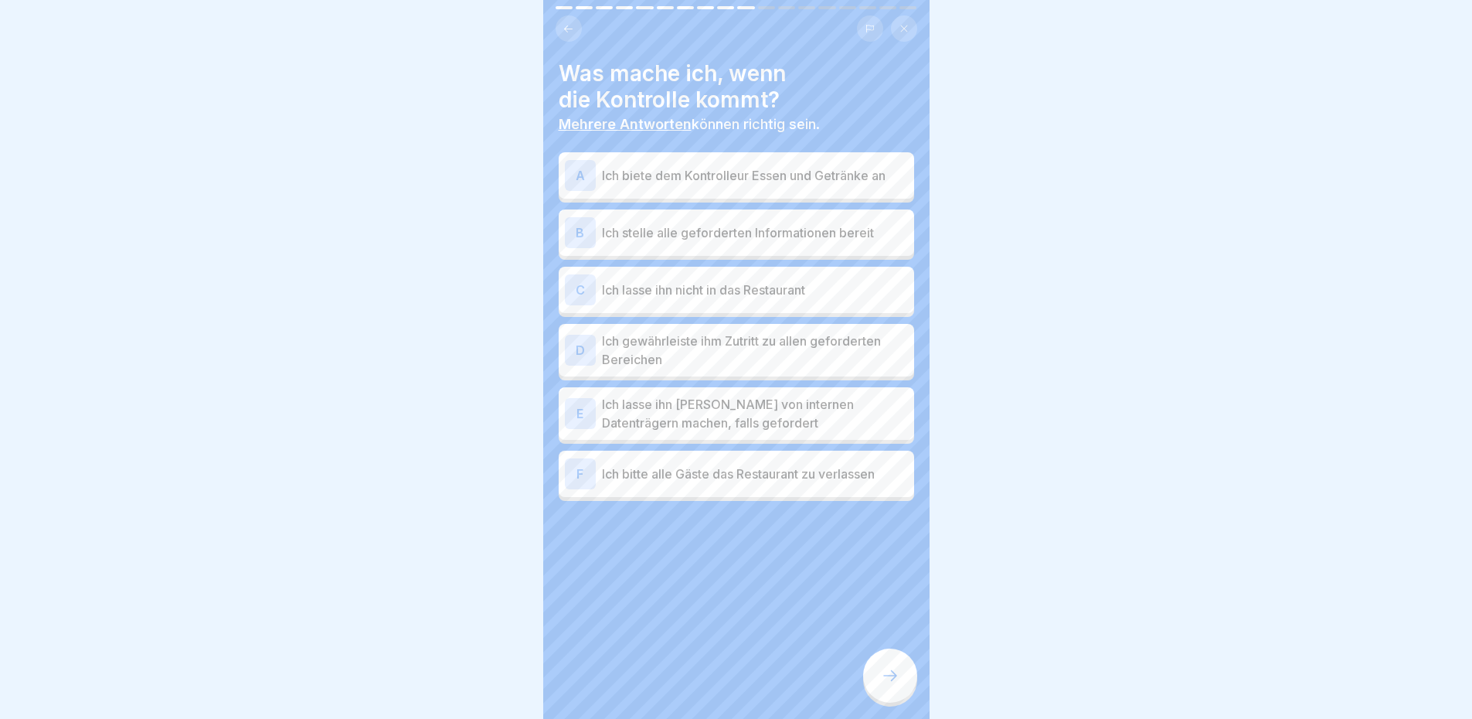
click at [852, 183] on p "Ich biete dem Kontrolleur Essen und Getränke an" at bounding box center [755, 175] width 306 height 19
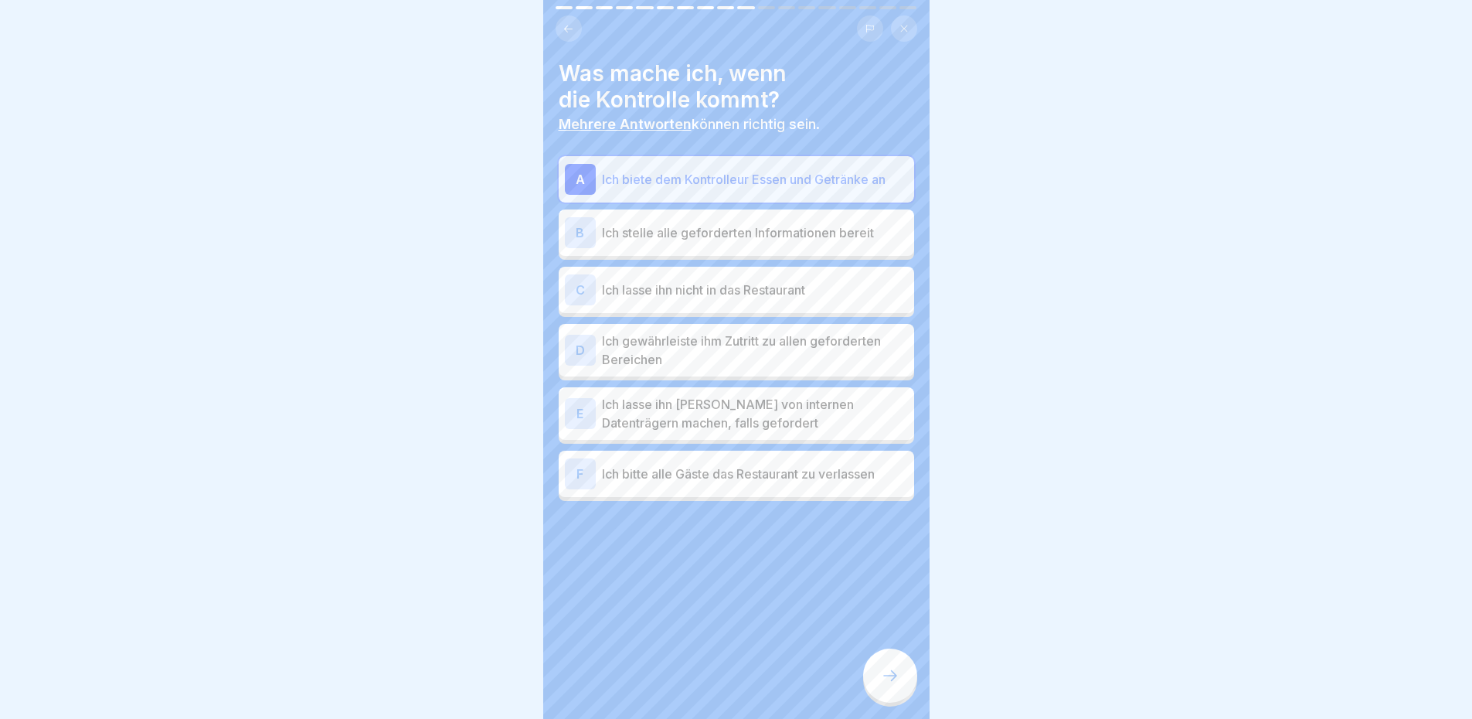
click at [689, 187] on p "Ich biete dem Kontrolleur Essen und Getränke an" at bounding box center [755, 179] width 306 height 19
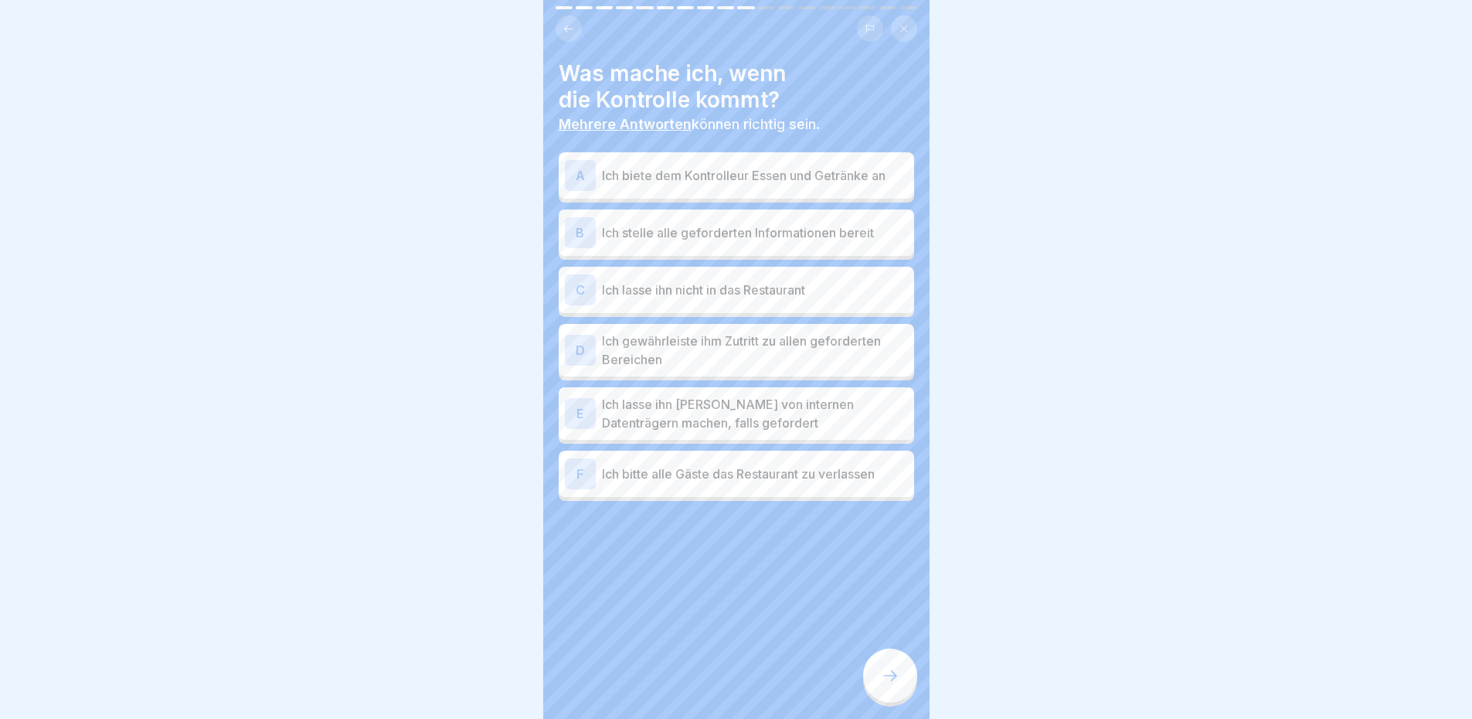
click at [776, 246] on div "B Ich stelle alle geforderten Informationen bereit" at bounding box center [736, 232] width 343 height 31
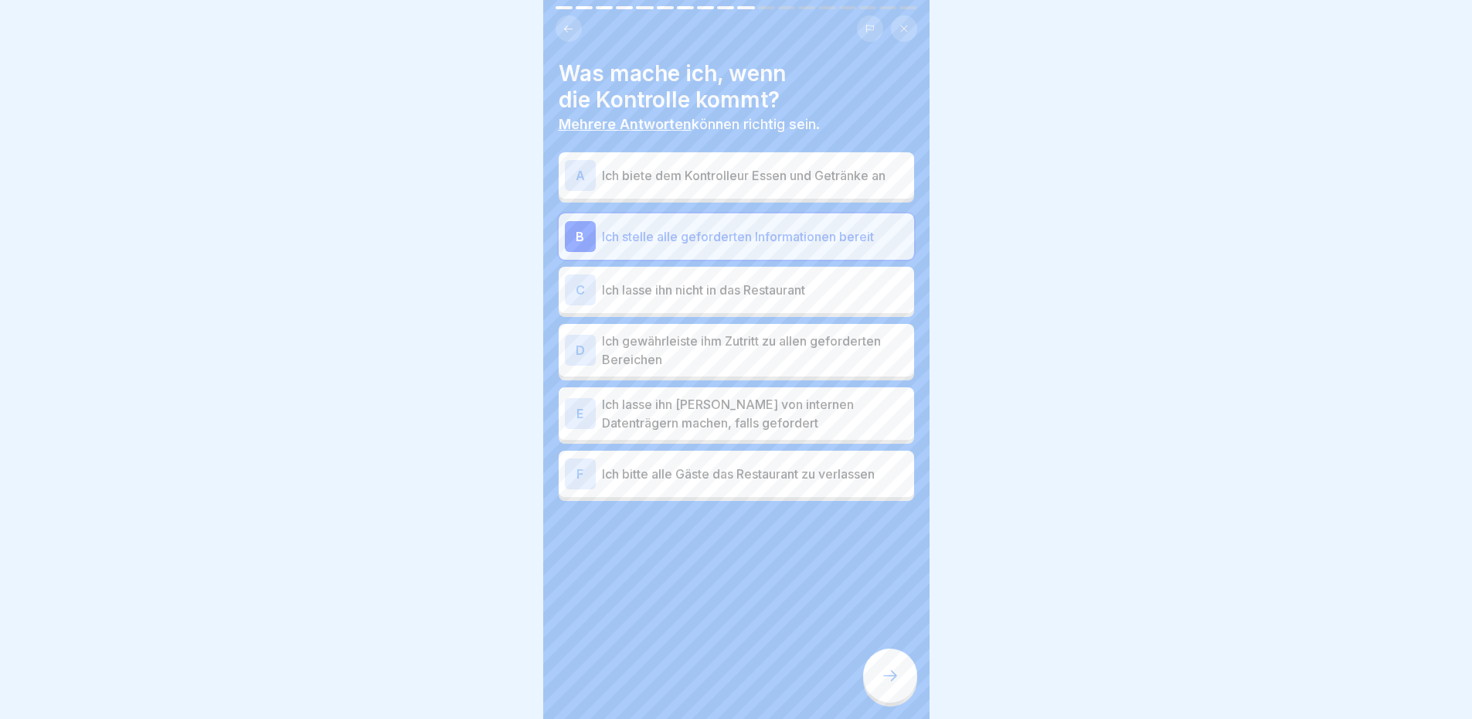
click at [761, 353] on p "Ich gewährleiste ihm Zutritt zu allen geforderten Bereichen" at bounding box center [755, 349] width 306 height 37
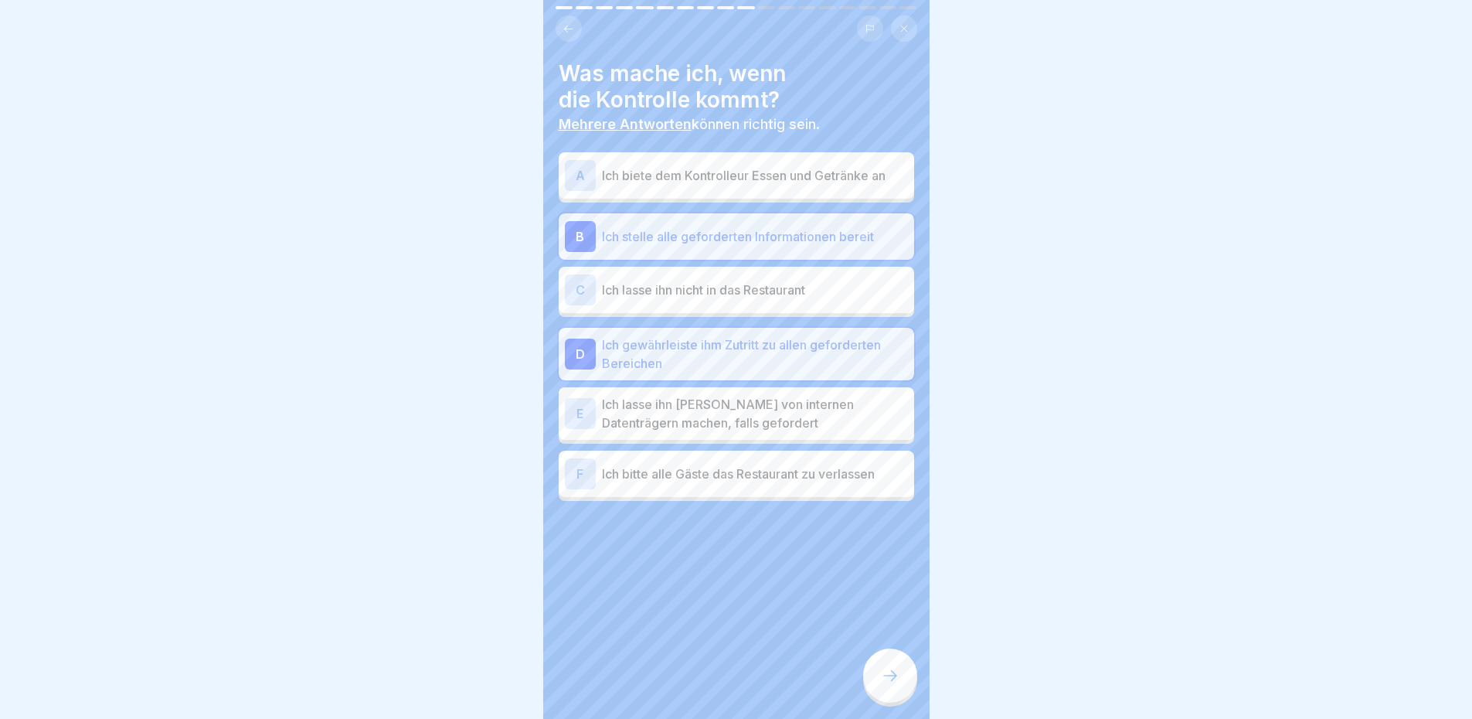
click at [770, 412] on p "Ich lasse ihn [PERSON_NAME] von internen Datenträgern machen, falls gefordert" at bounding box center [755, 413] width 306 height 37
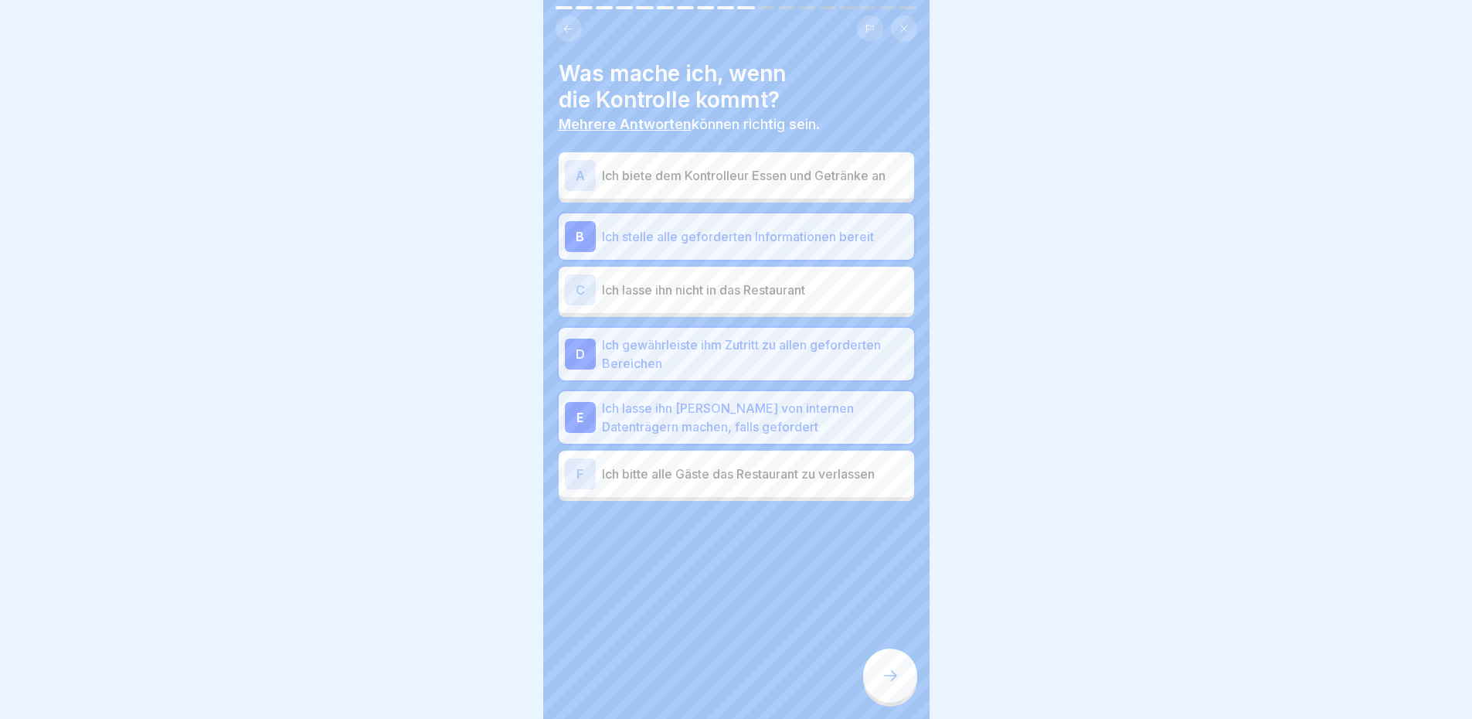
click at [884, 685] on icon at bounding box center [890, 675] width 19 height 19
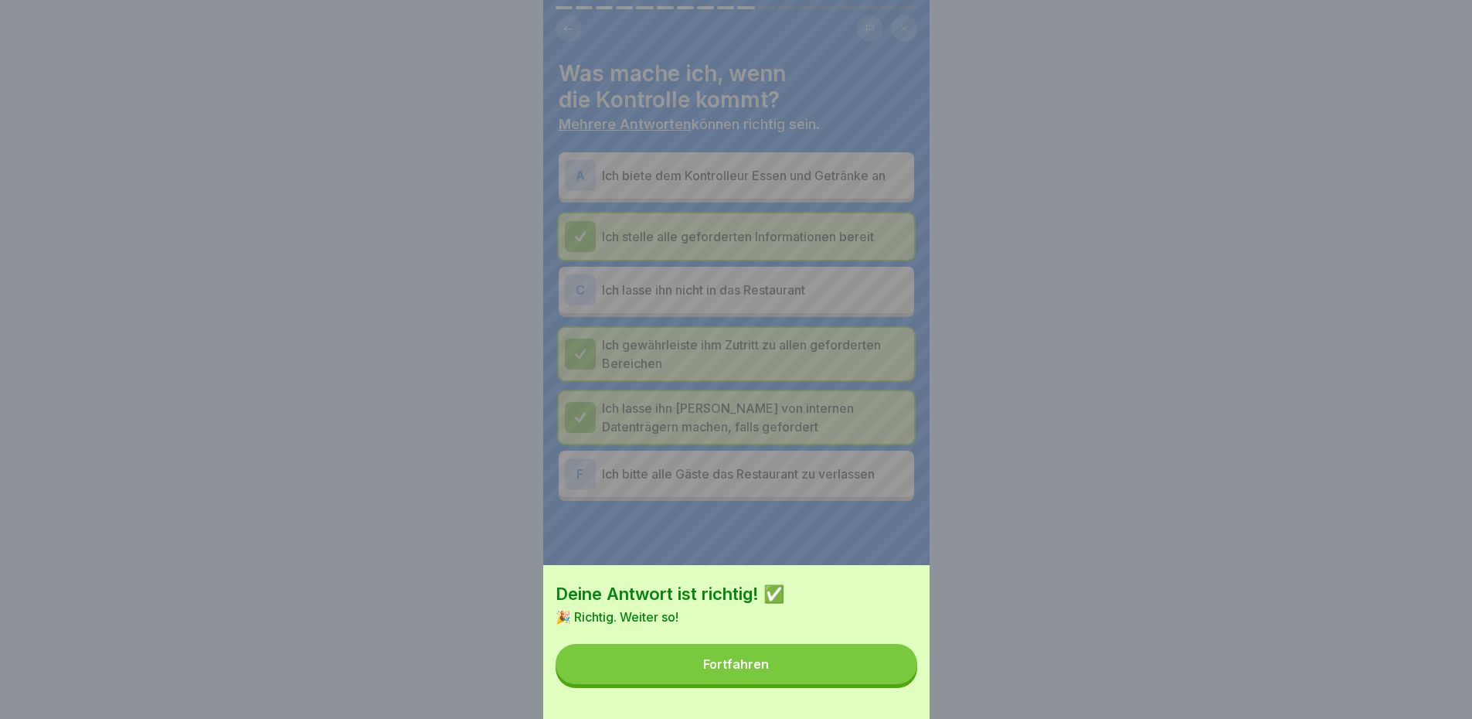
click at [827, 676] on button "Fortfahren" at bounding box center [737, 664] width 362 height 40
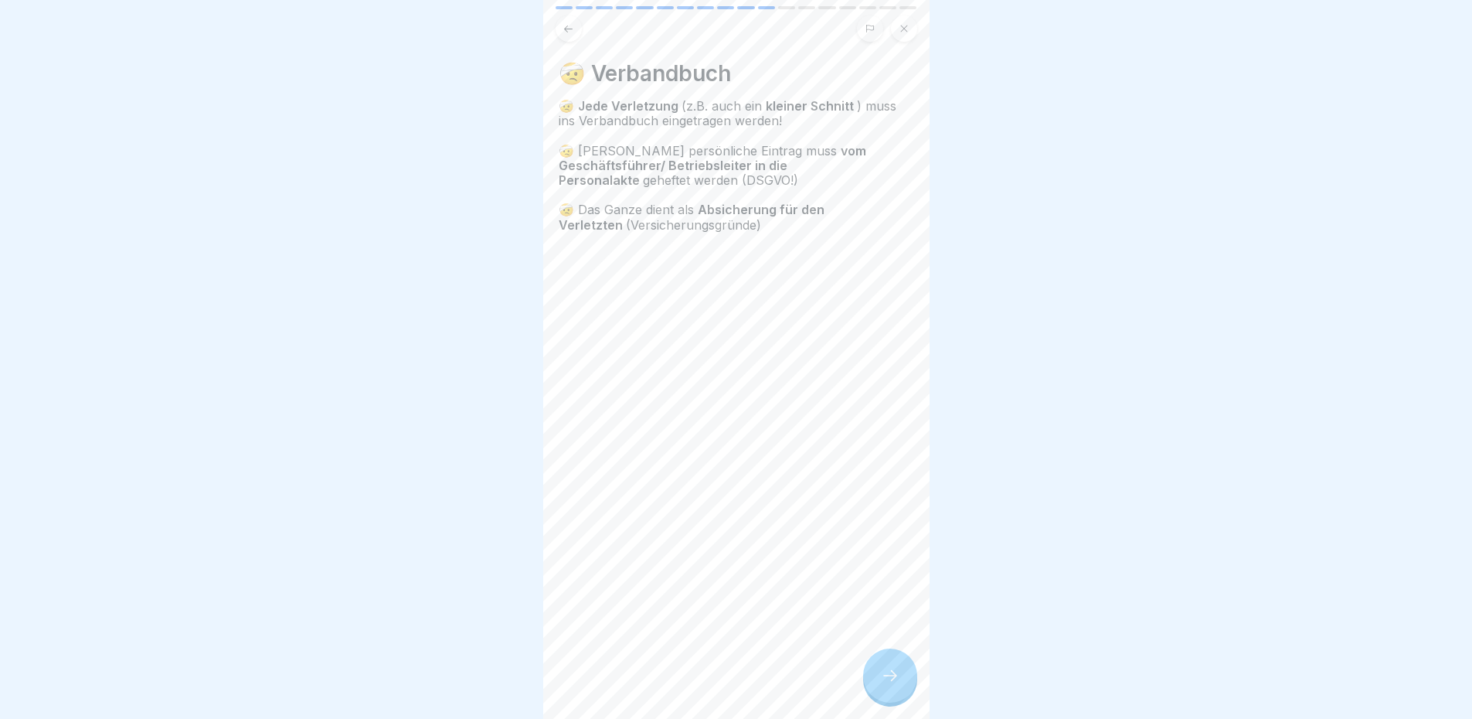
click at [805, 93] on div "🤕 Verbandbuch 🤕 Jede Verletzung (z.B. auch ein kleiner Schnitt ) muss ins Verba…" at bounding box center [736, 153] width 355 height 187
click at [804, 73] on h4 "🤕 Verbandbuch" at bounding box center [736, 73] width 355 height 26
click at [903, 714] on div "🤕 Verbandbuch 🤕 Jede Verletzung (z.B. auch ein kleiner Schnitt ) muss ins Verba…" at bounding box center [736, 359] width 386 height 719
click at [896, 685] on icon at bounding box center [890, 675] width 19 height 19
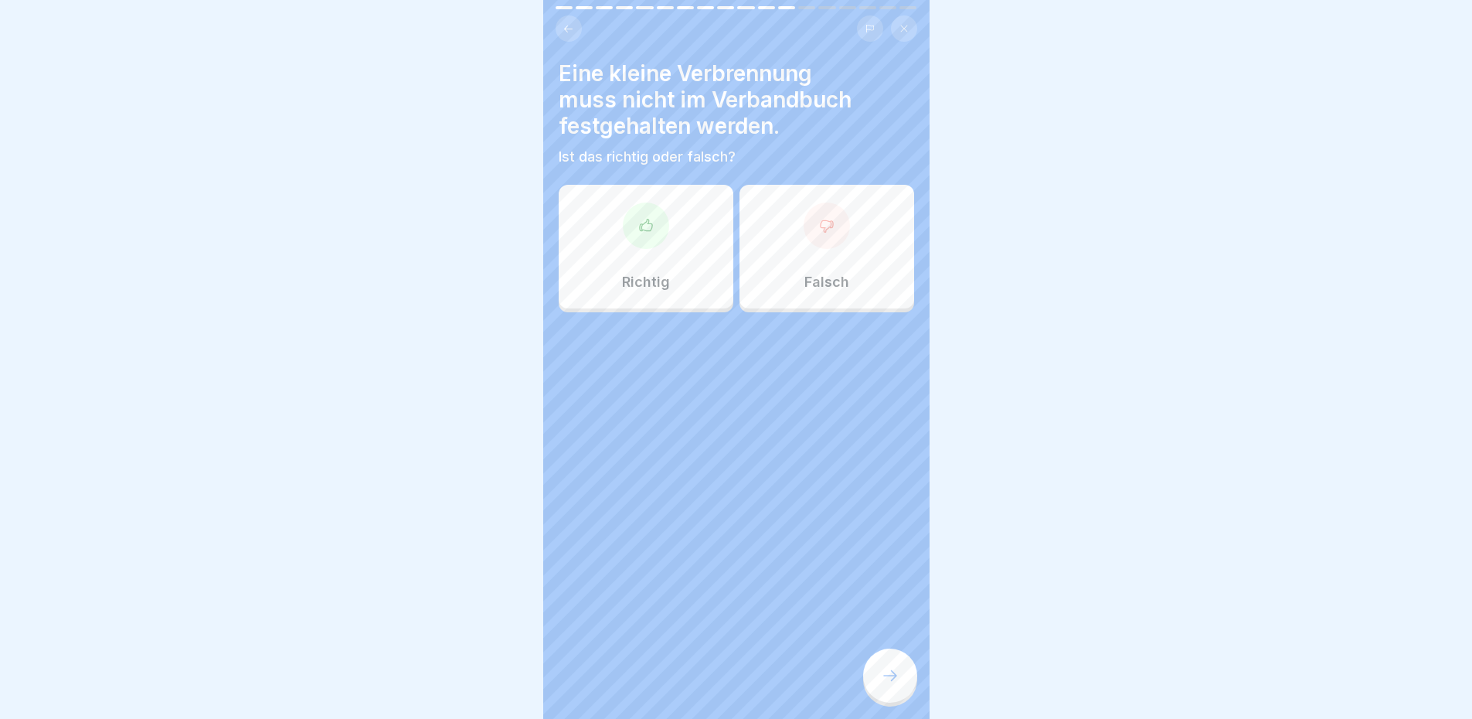
click at [812, 241] on div at bounding box center [827, 225] width 46 height 46
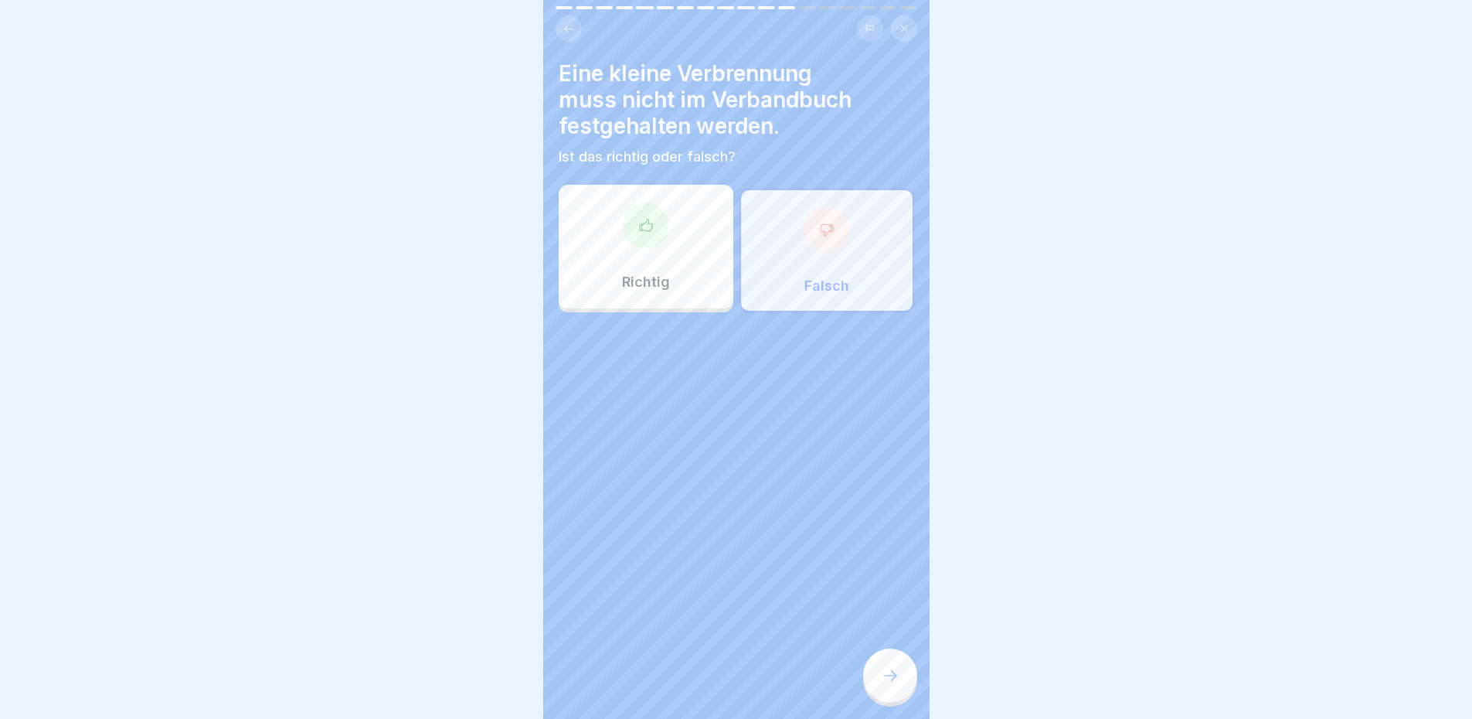
click at [908, 680] on div at bounding box center [890, 675] width 54 height 54
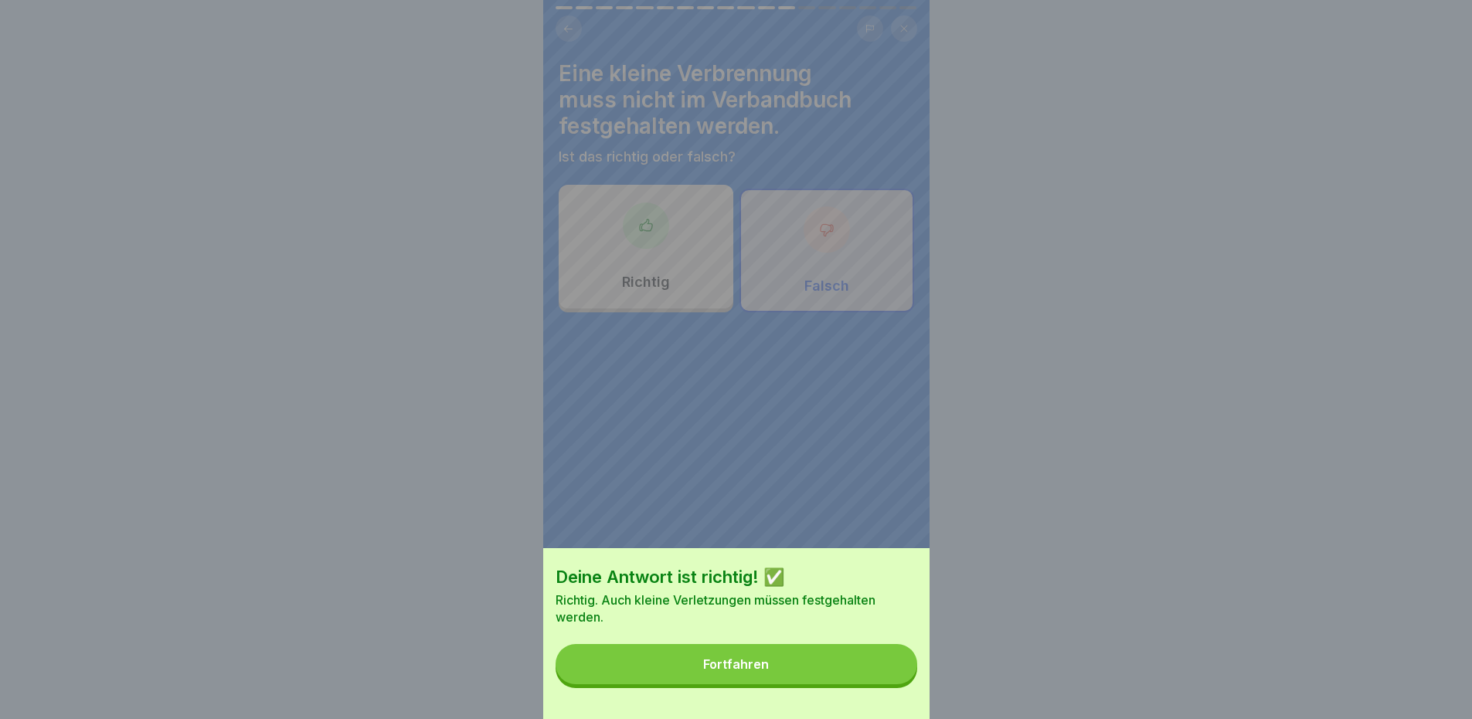
click at [883, 672] on button "Fortfahren" at bounding box center [737, 664] width 362 height 40
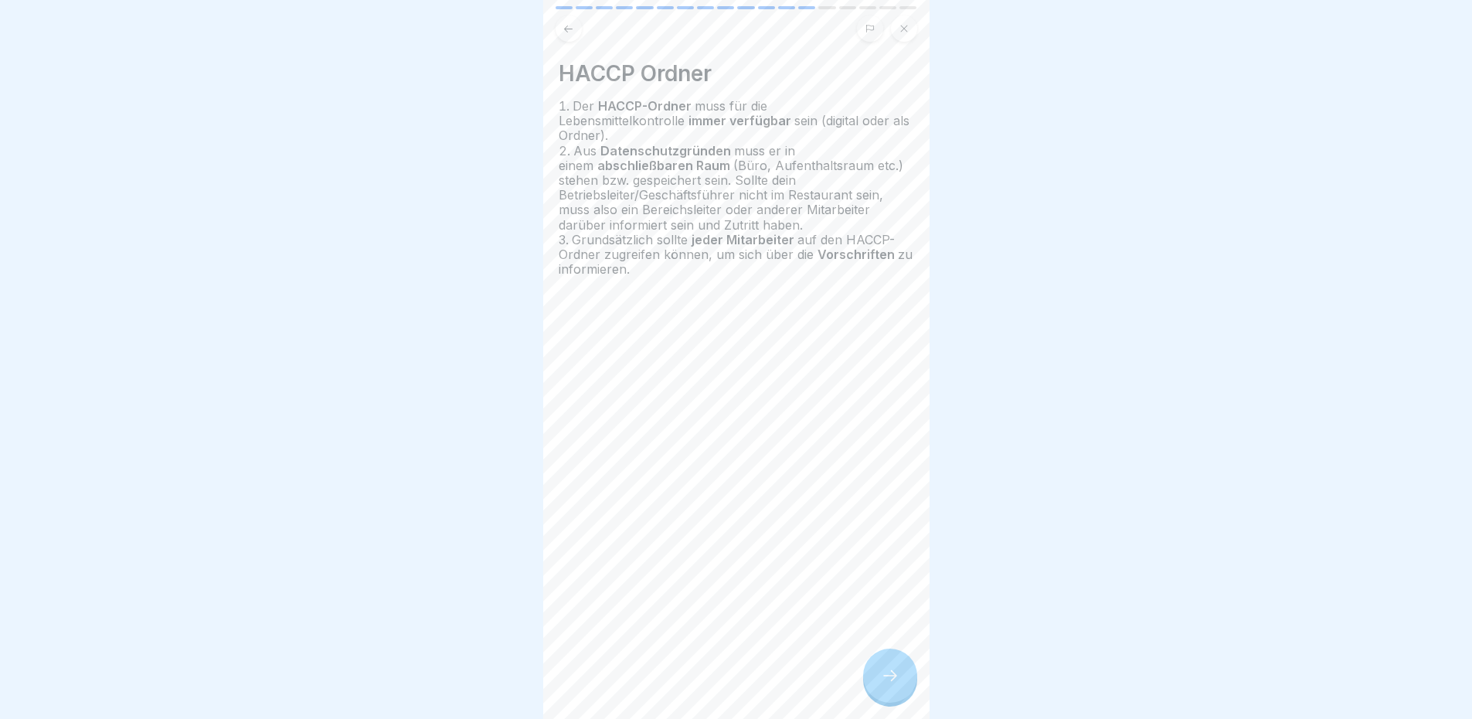
click at [847, 65] on h4 "HACCP Ordner" at bounding box center [736, 73] width 355 height 26
click at [797, 66] on h4 "HACCP Ordner" at bounding box center [736, 73] width 355 height 26
click at [826, 546] on div "HACCP Ordner Der HACCP-Ordner muss für die Lebensmittelkontrolle immer verfügba…" at bounding box center [736, 359] width 386 height 719
click at [787, 42] on div "HACCP Ordner Der HACCP-Ordner muss für die Lebensmittelkontrolle immer verfügba…" at bounding box center [736, 359] width 386 height 719
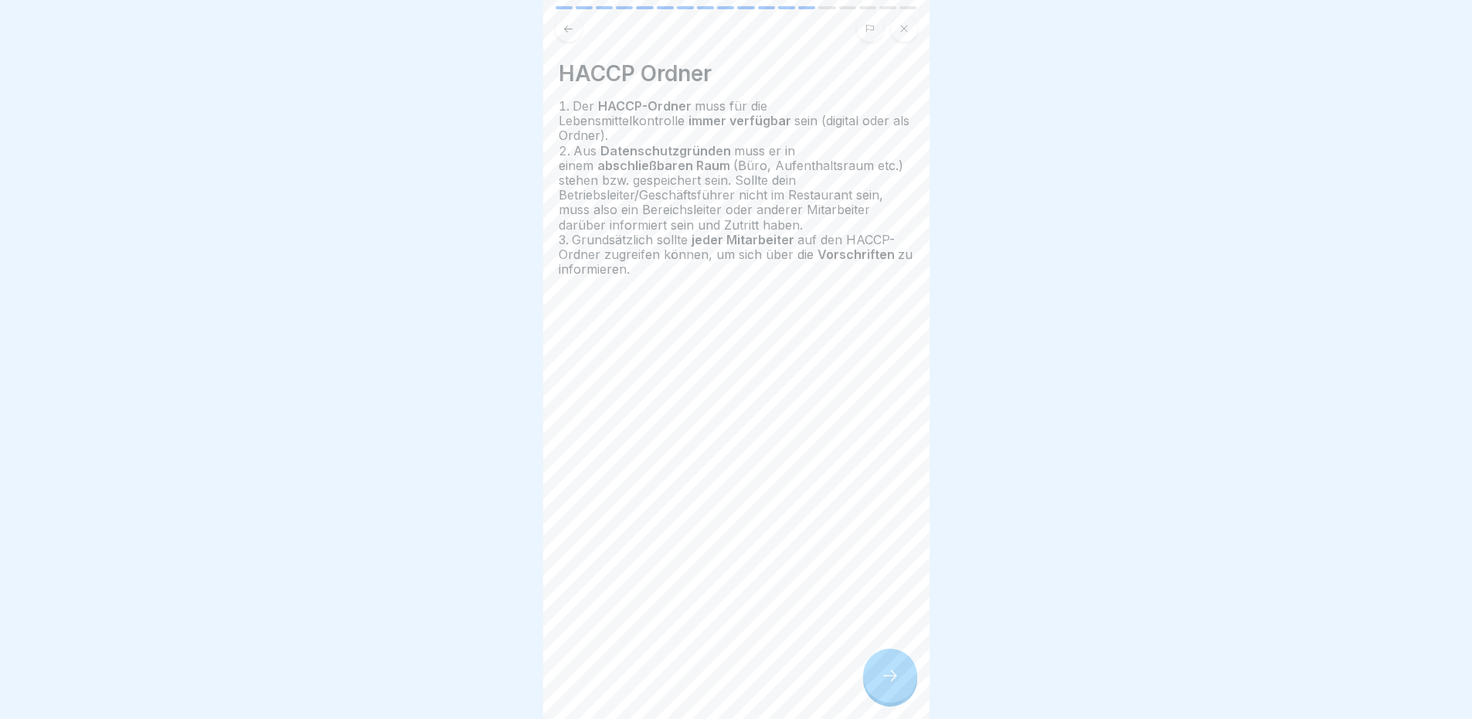
click at [787, 54] on div "HACCP Ordner Der HACCP-Ordner muss für die Lebensmittelkontrolle immer verfügba…" at bounding box center [736, 359] width 386 height 719
click at [787, 55] on div "HACCP Ordner Der HACCP-Ordner muss für die Lebensmittelkontrolle immer verfügba…" at bounding box center [736, 359] width 386 height 719
click at [899, 682] on div at bounding box center [890, 675] width 54 height 54
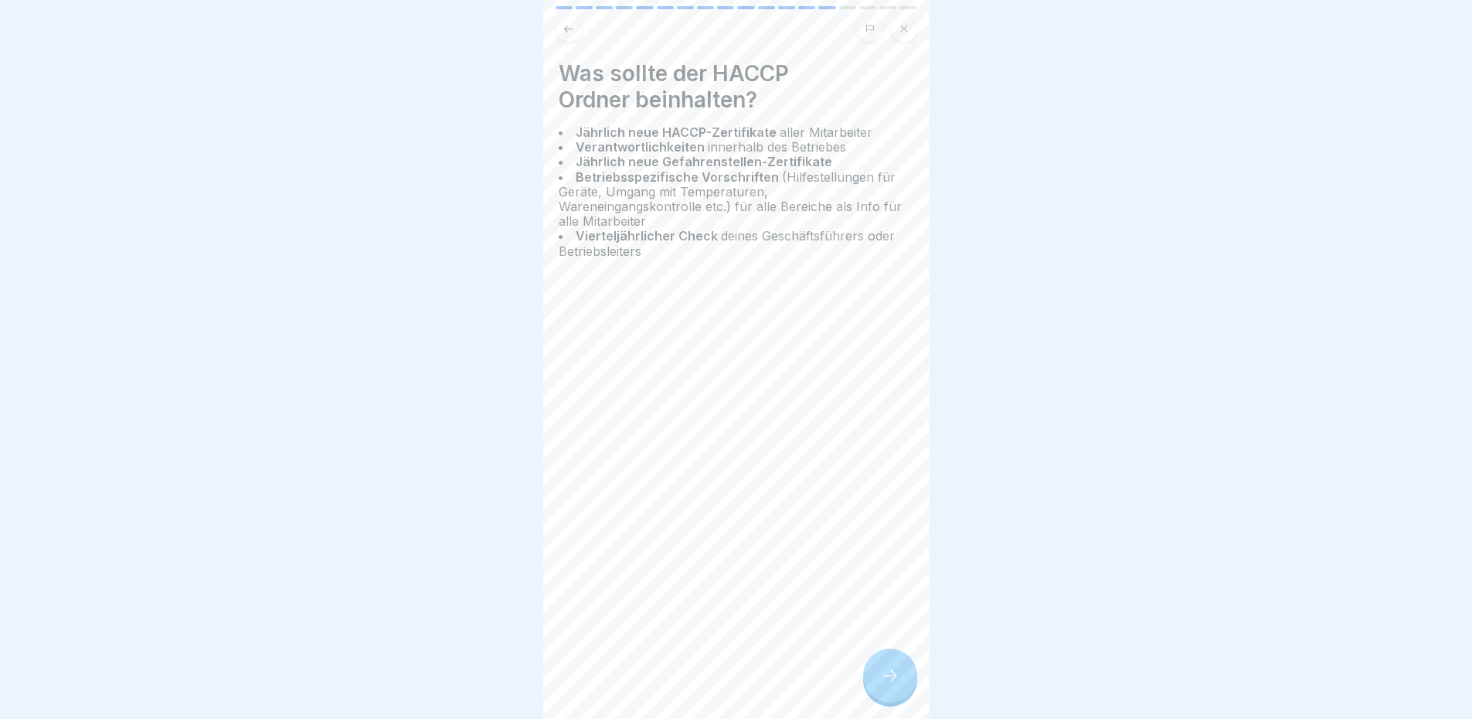
click at [838, 90] on h4 "Was sollte der HACCP Ordner beinhalten?" at bounding box center [736, 86] width 355 height 53
click at [900, 666] on div at bounding box center [890, 675] width 54 height 54
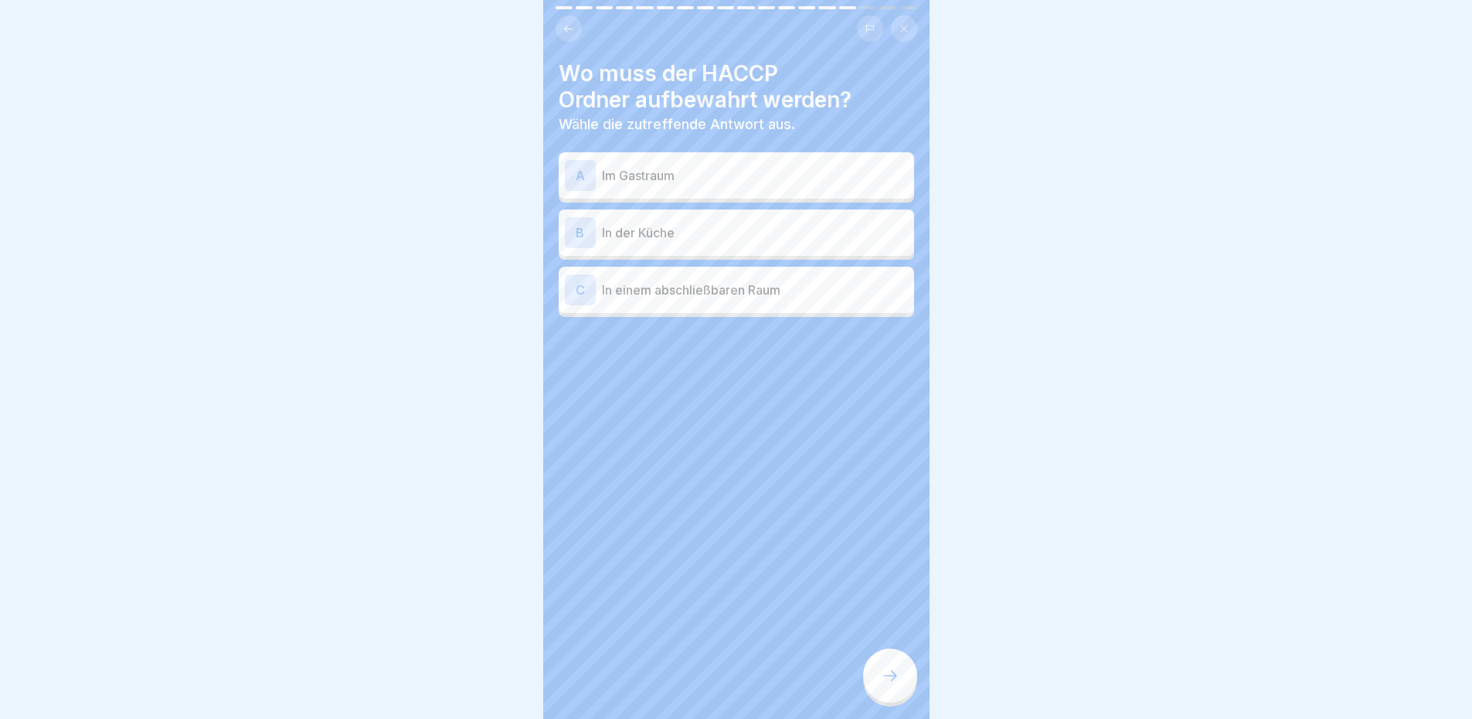
click at [727, 287] on p "In einem abschließbaren Raum" at bounding box center [755, 289] width 306 height 19
click at [888, 658] on div "Wo muss der HACCP Ordner aufbewahrt werden? Wähle die zutreffende Antwort aus. …" at bounding box center [736, 359] width 386 height 719
click at [889, 671] on div at bounding box center [890, 675] width 54 height 54
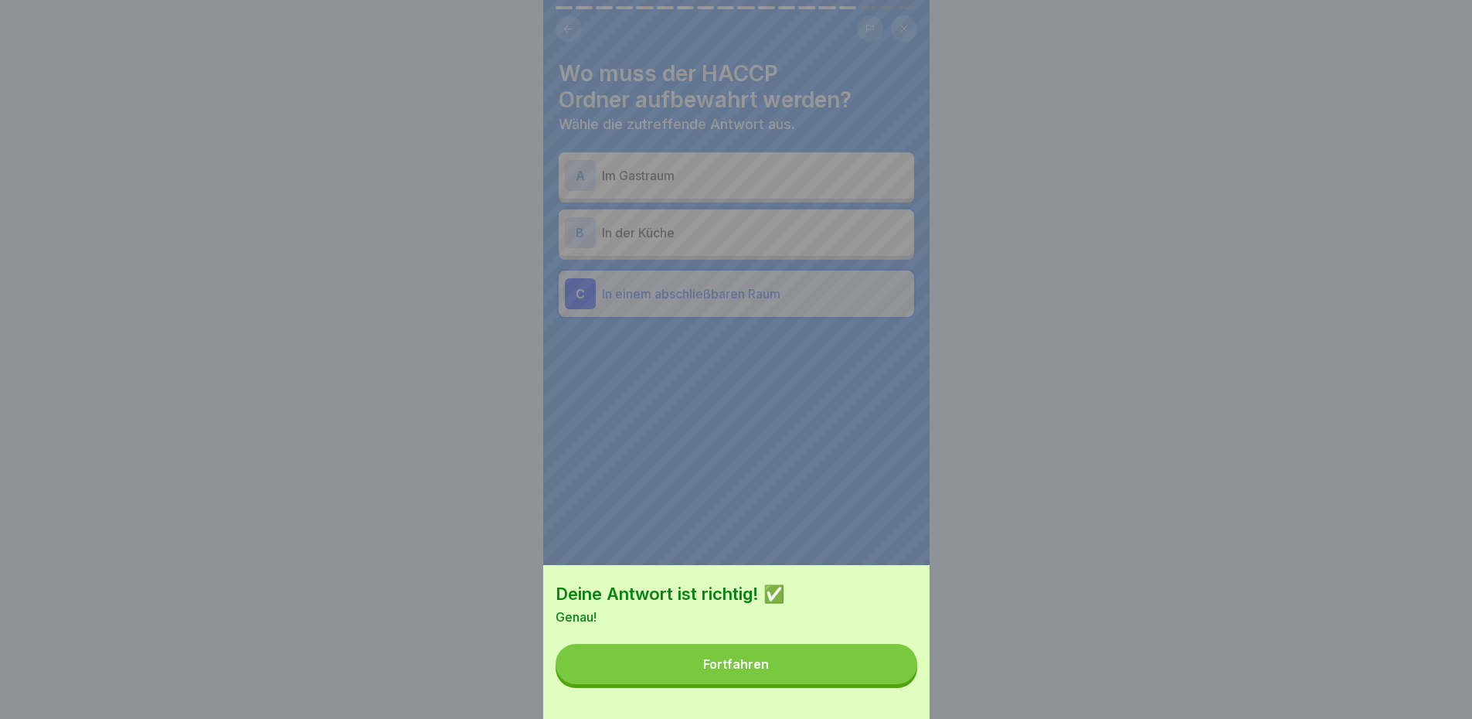
click at [886, 684] on button "Fortfahren" at bounding box center [737, 664] width 362 height 40
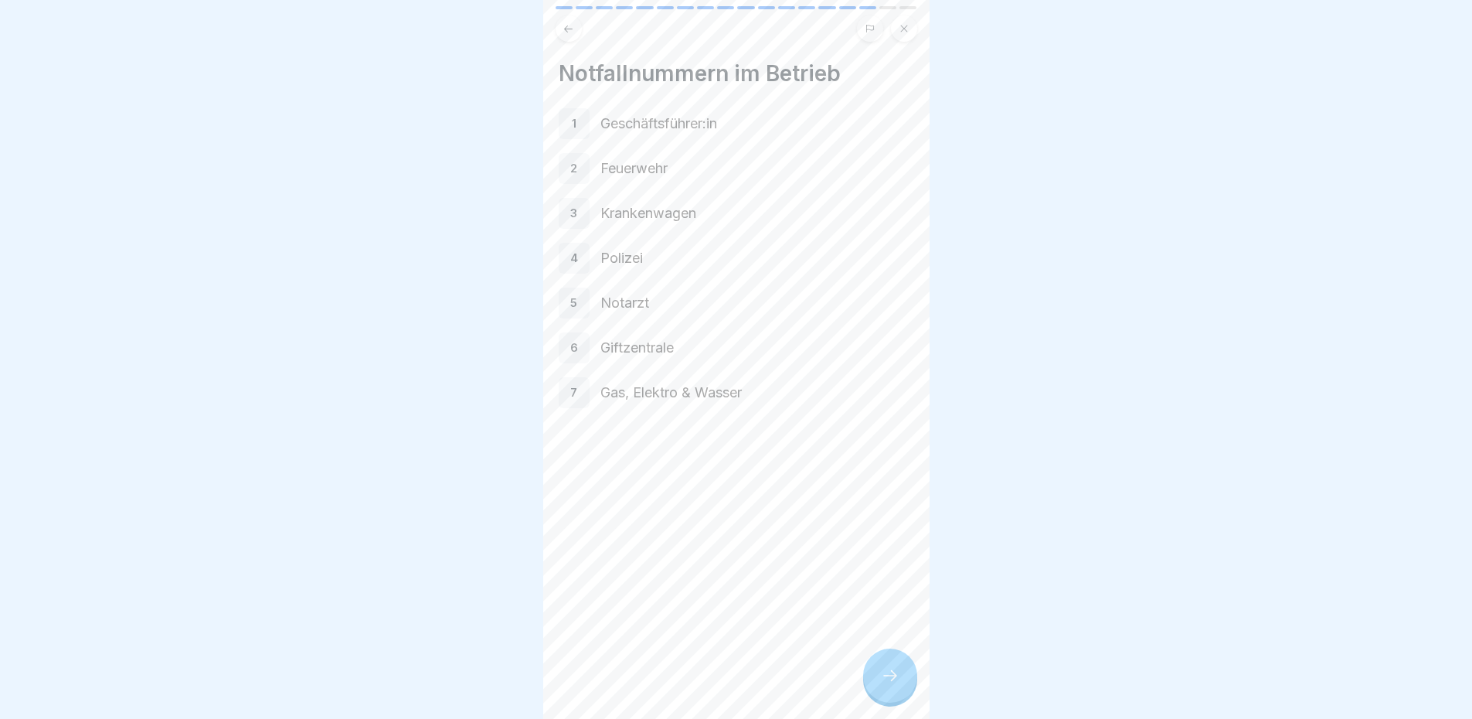
click at [775, 53] on div "Notfallnummern im Betrieb 1 Geschäftsführer:in 2 Feuerwehr 3 Krankenwagen 4 Pol…" at bounding box center [736, 359] width 386 height 719
click at [709, 46] on div "Notfallnummern im Betrieb 1 Geschäftsführer:in 2 Feuerwehr 3 Krankenwagen 4 Pol…" at bounding box center [736, 359] width 386 height 719
click at [886, 661] on div at bounding box center [890, 675] width 54 height 54
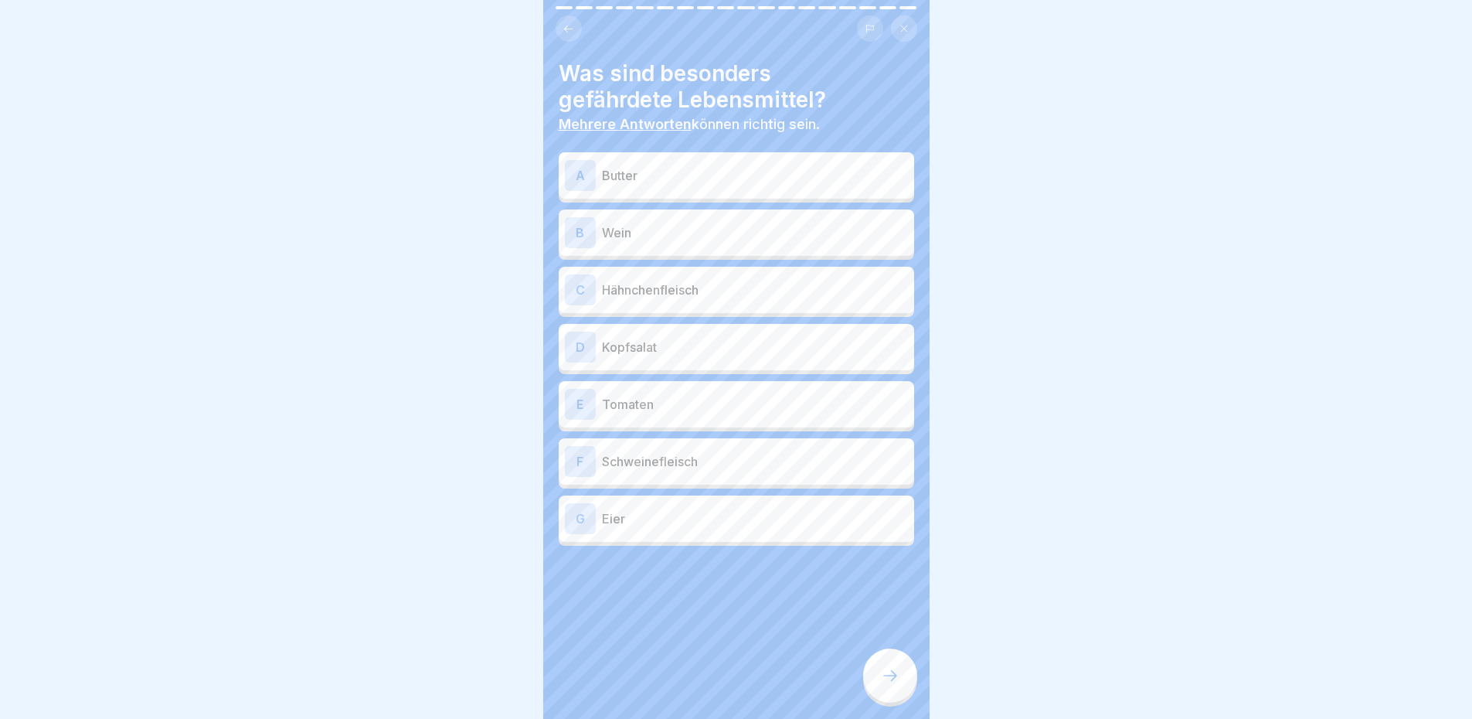
click at [561, 16] on div at bounding box center [737, 28] width 362 height 26
click at [570, 23] on icon at bounding box center [569, 29] width 12 height 12
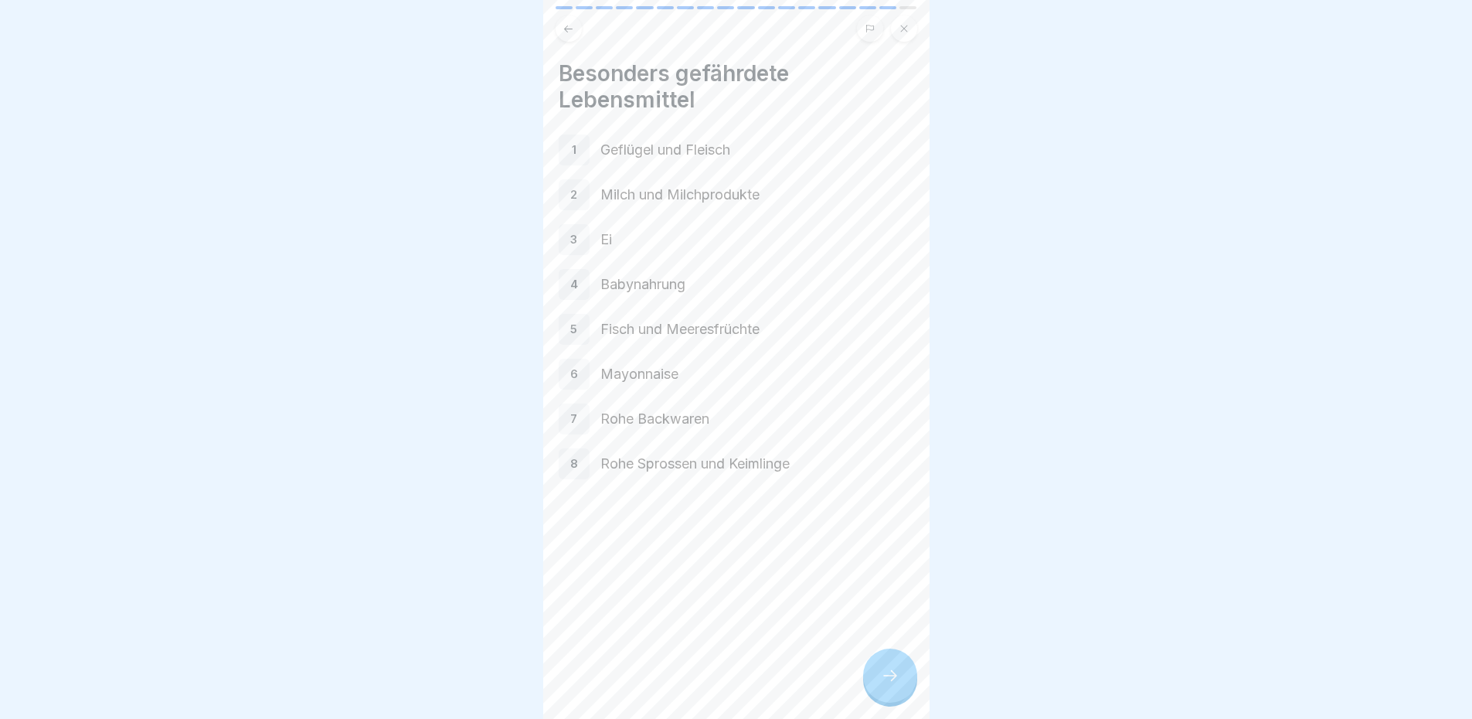
click at [842, 270] on div "4 Babynahrung" at bounding box center [736, 284] width 355 height 31
click at [885, 677] on div at bounding box center [890, 675] width 54 height 54
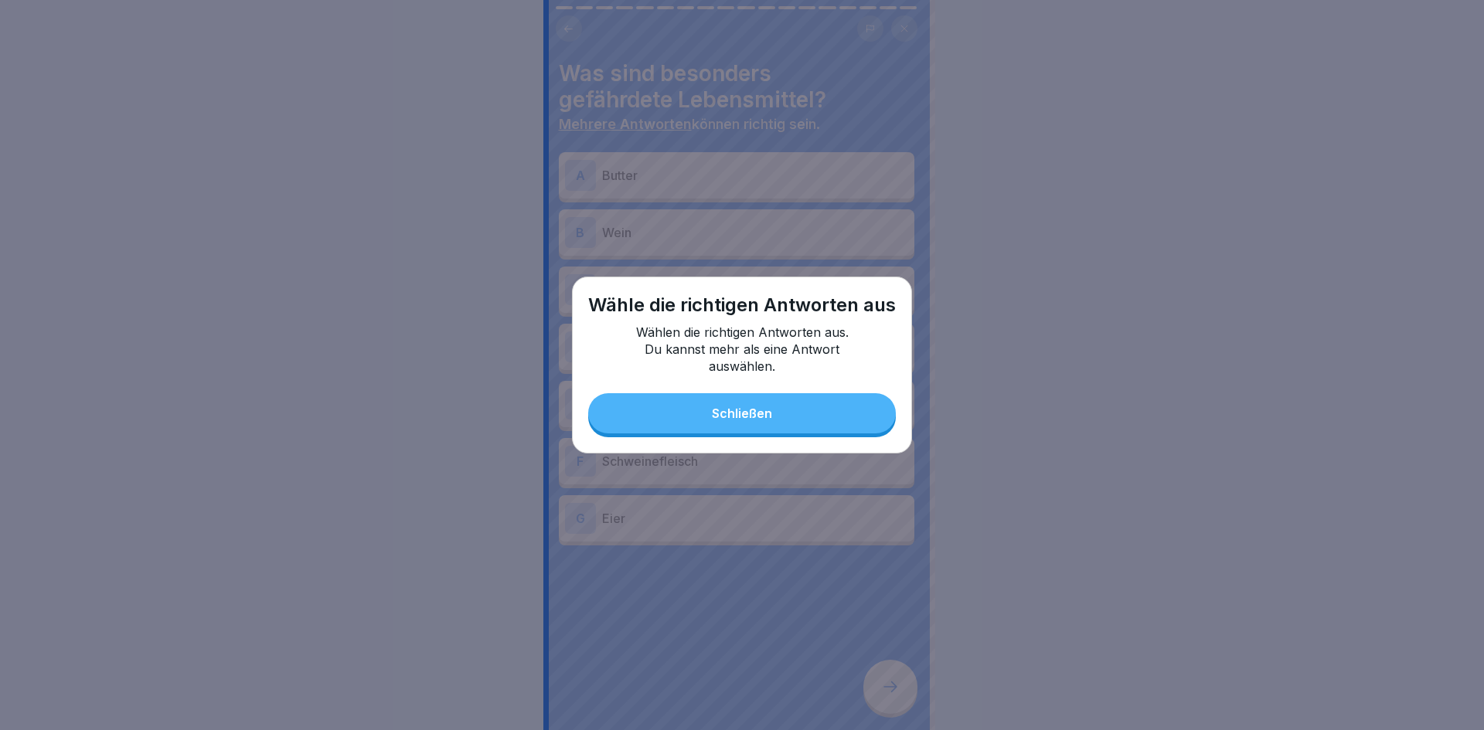
click at [721, 401] on button "Schließen" at bounding box center [742, 413] width 308 height 40
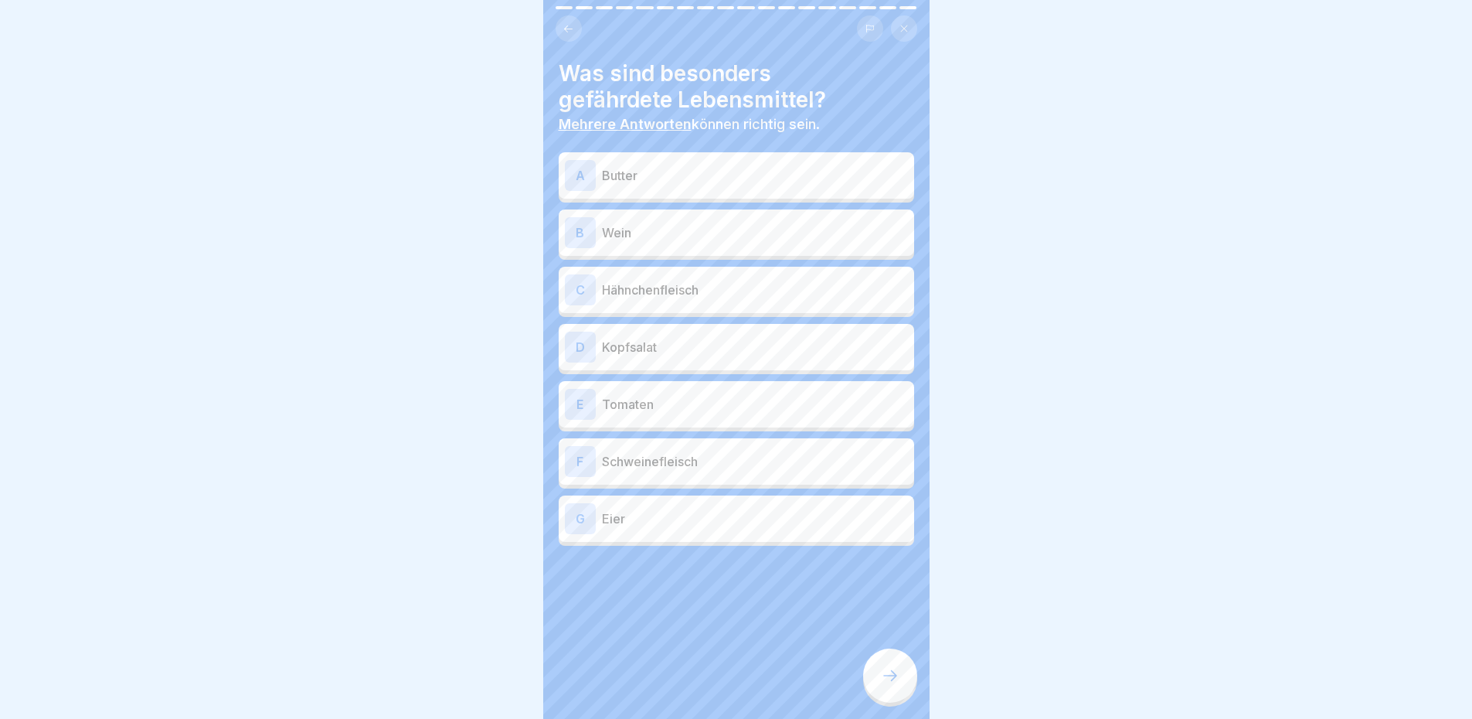
click at [714, 164] on div "A Butter" at bounding box center [736, 175] width 343 height 31
click at [701, 299] on div "C Hähnchenfleisch" at bounding box center [736, 289] width 343 height 31
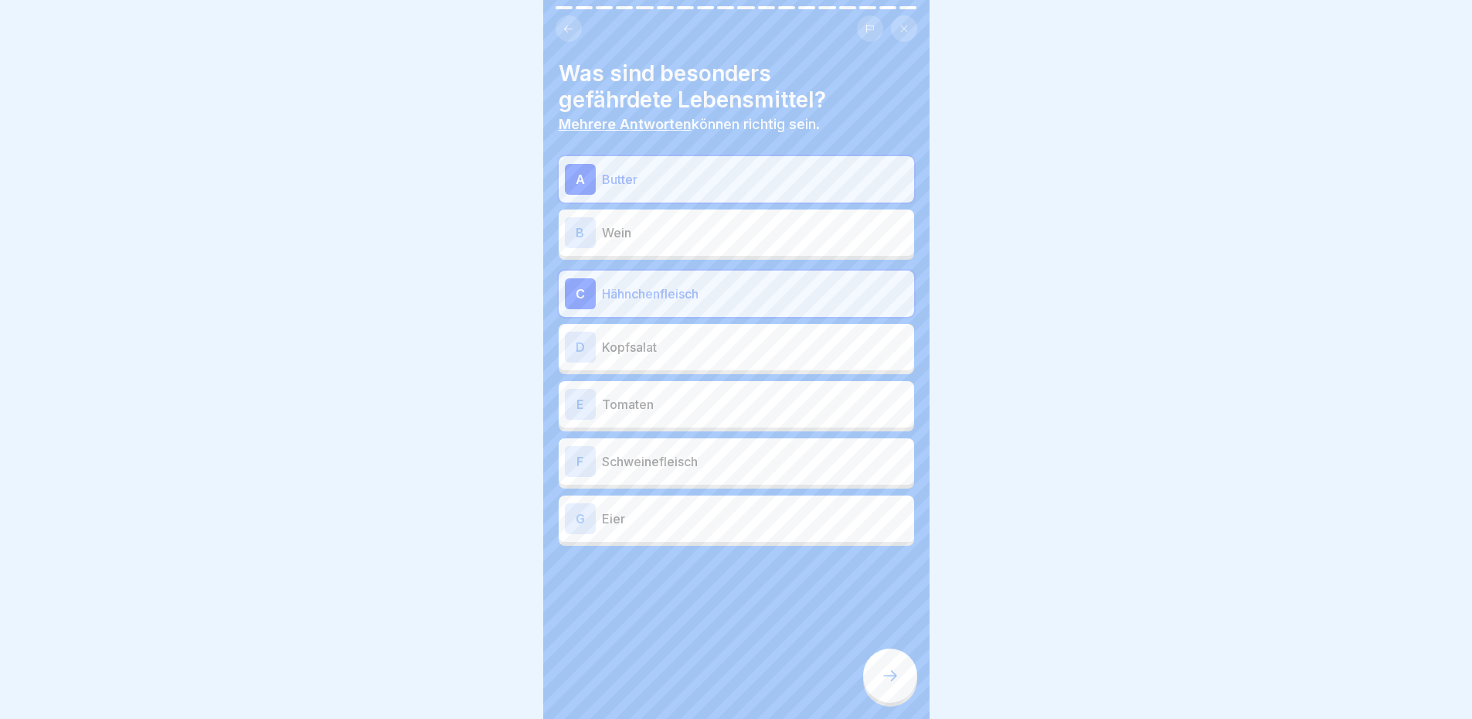
click at [710, 469] on p "Schweinefleisch" at bounding box center [755, 461] width 306 height 19
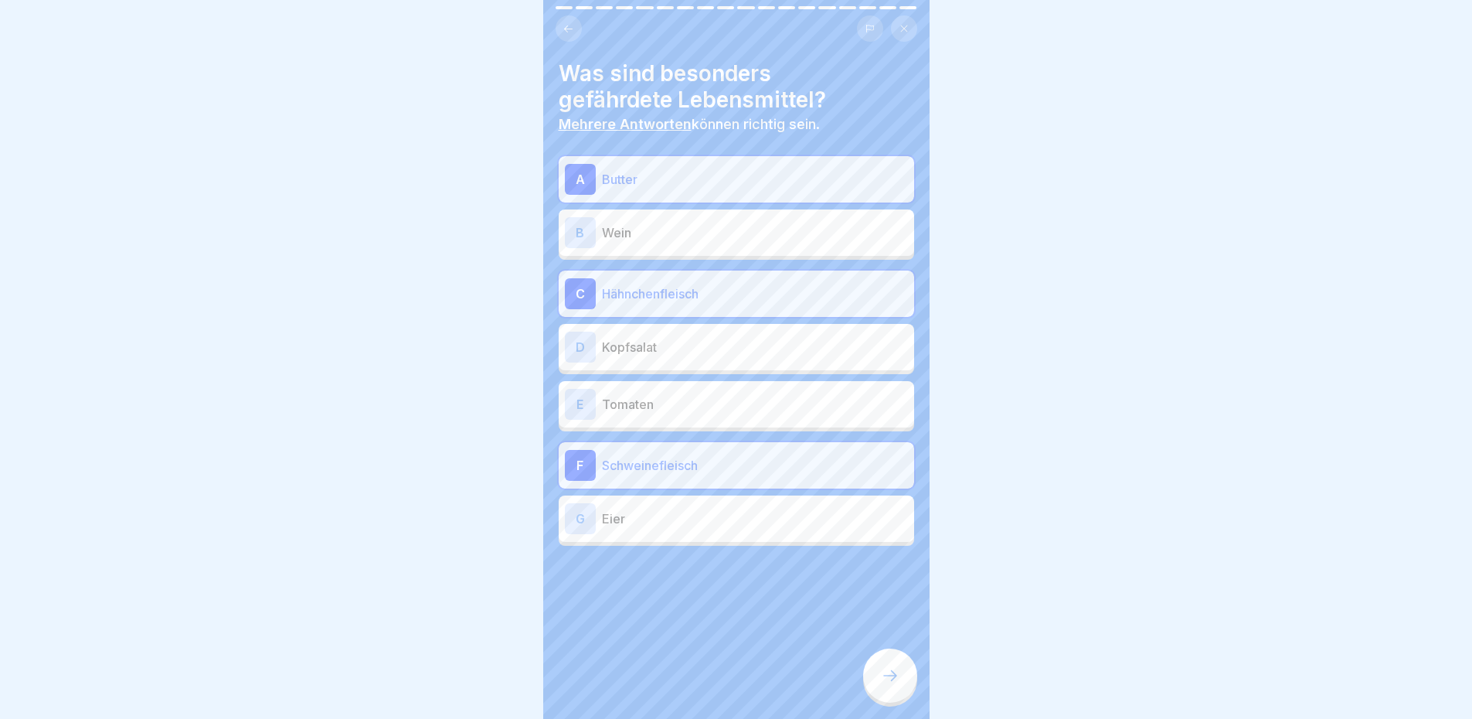
click at [705, 513] on p "Eier" at bounding box center [755, 518] width 306 height 19
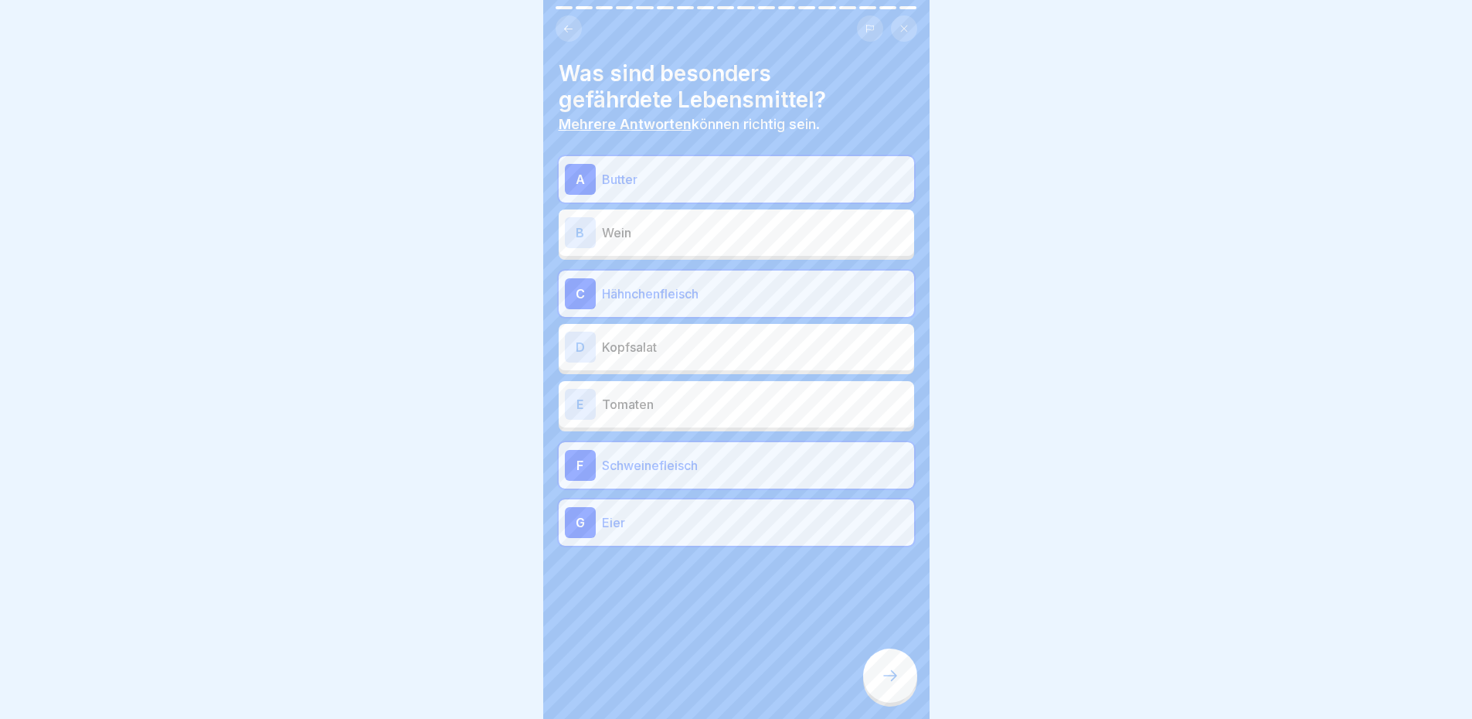
click at [675, 413] on div "E Tomaten" at bounding box center [736, 404] width 343 height 31
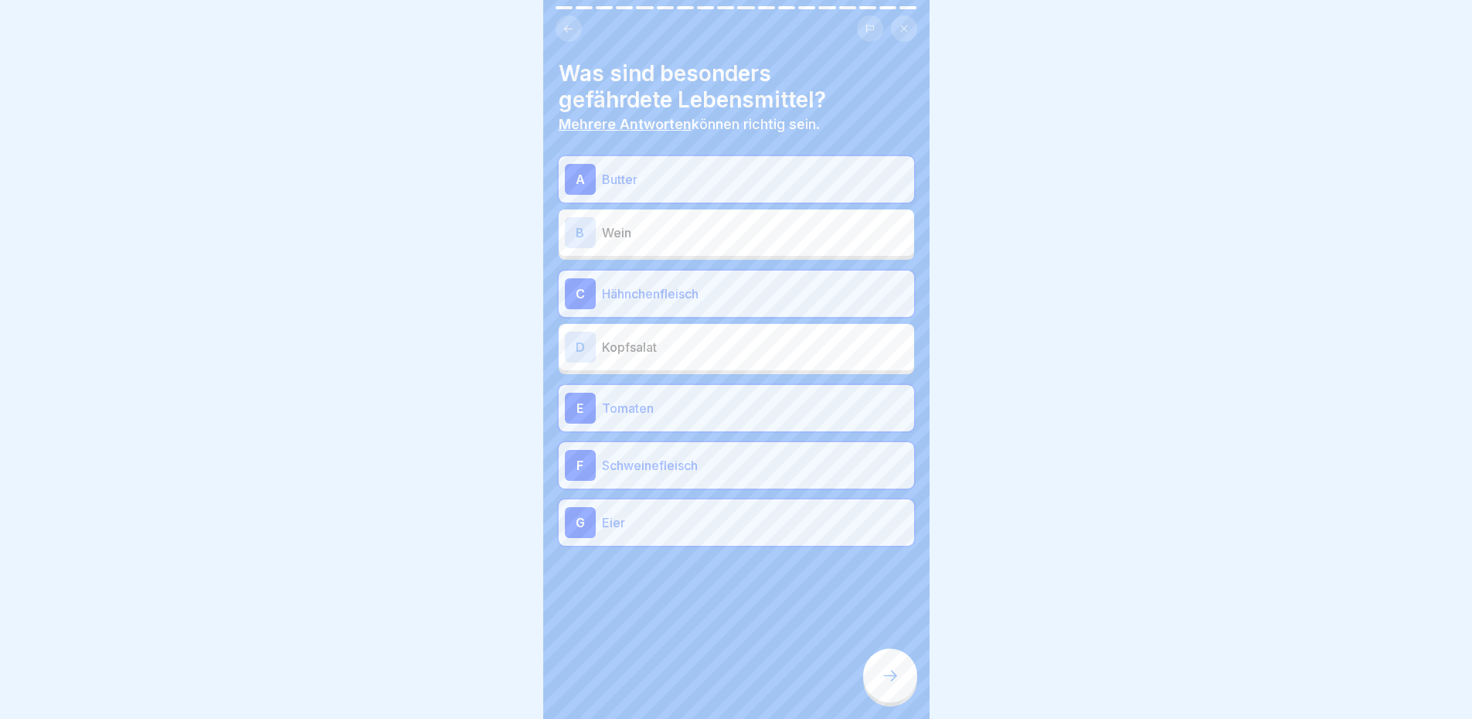
click at [669, 351] on p "Kopfsalat" at bounding box center [755, 347] width 306 height 19
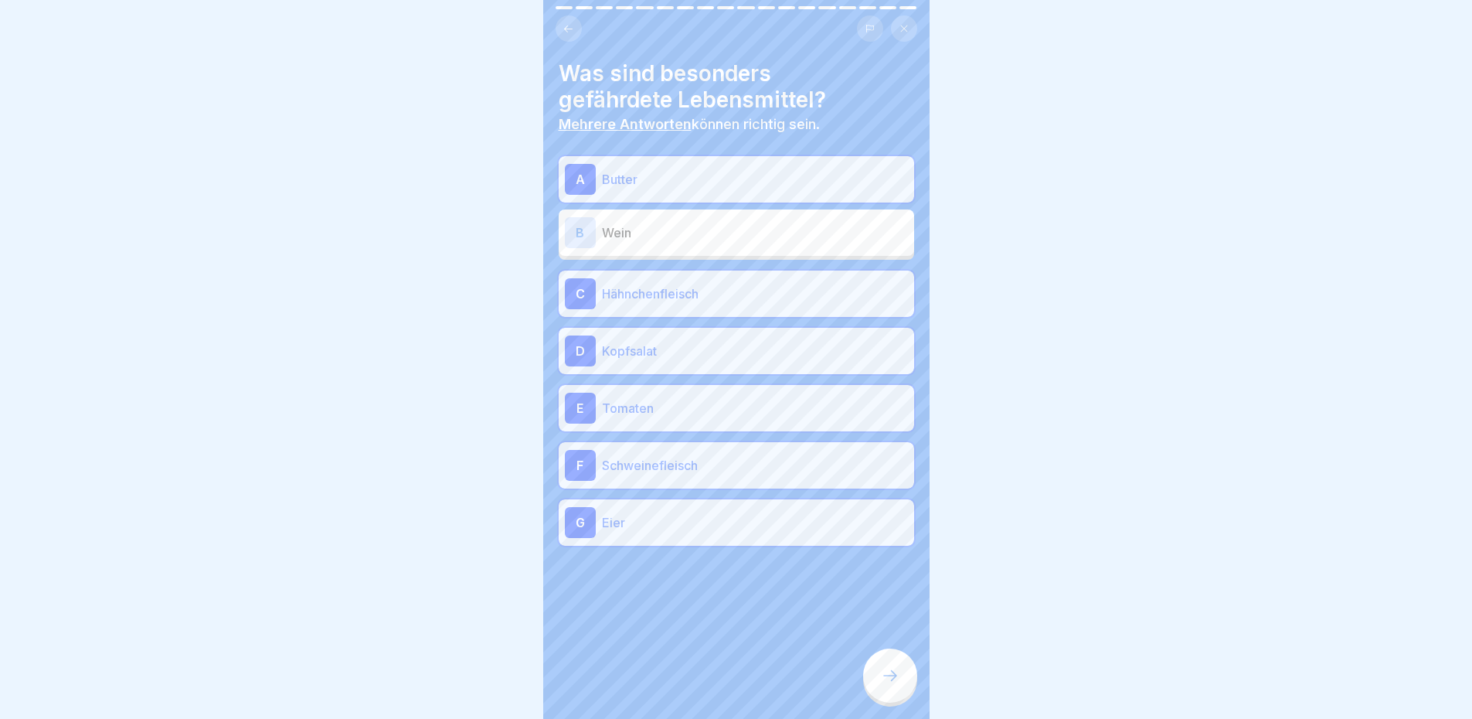
click at [899, 680] on icon at bounding box center [890, 675] width 19 height 19
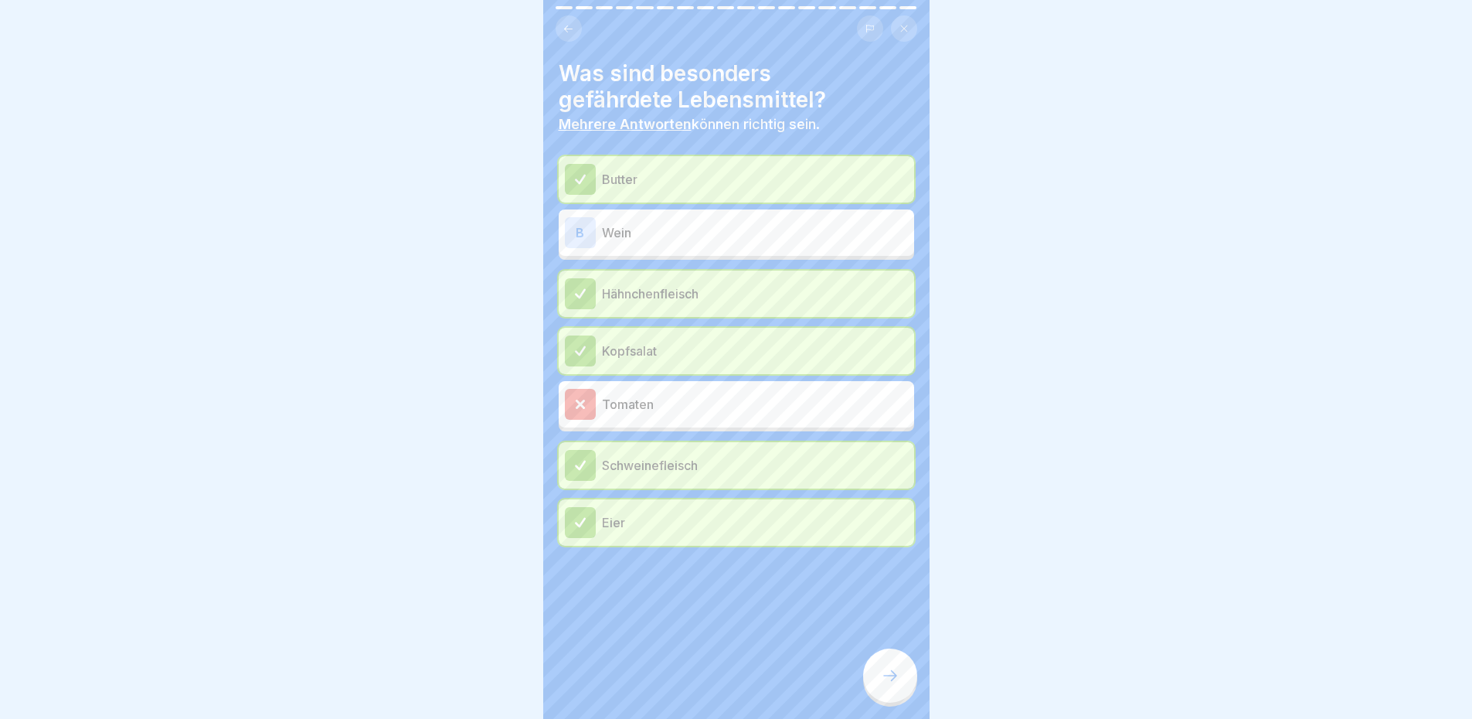
click at [761, 415] on div "Tomaten" at bounding box center [736, 404] width 343 height 31
click at [728, 352] on p "Kopfsalat" at bounding box center [755, 351] width 306 height 19
click at [720, 419] on div "Tomaten" at bounding box center [736, 404] width 343 height 31
click at [712, 399] on p "Tomaten" at bounding box center [755, 404] width 306 height 19
click at [899, 666] on div at bounding box center [890, 675] width 54 height 54
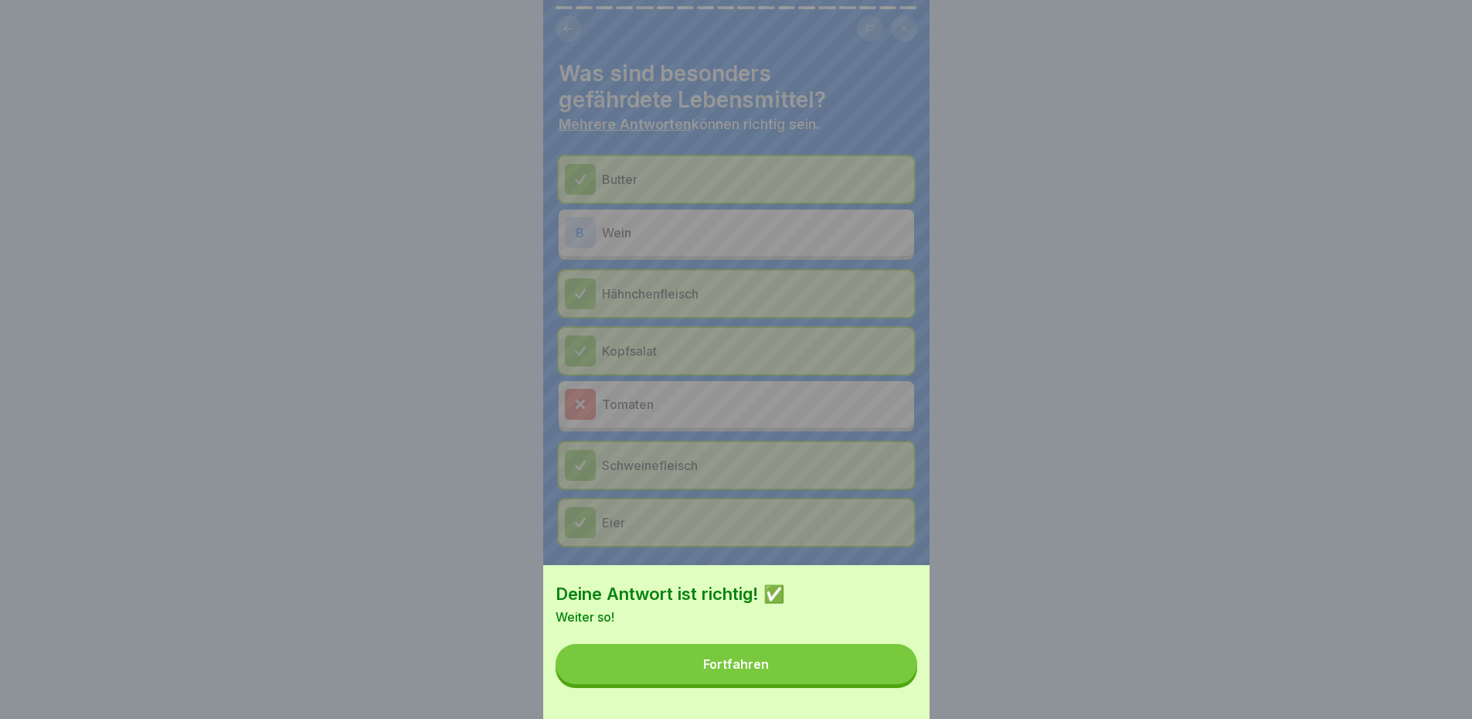
click at [857, 682] on button "Fortfahren" at bounding box center [737, 664] width 362 height 40
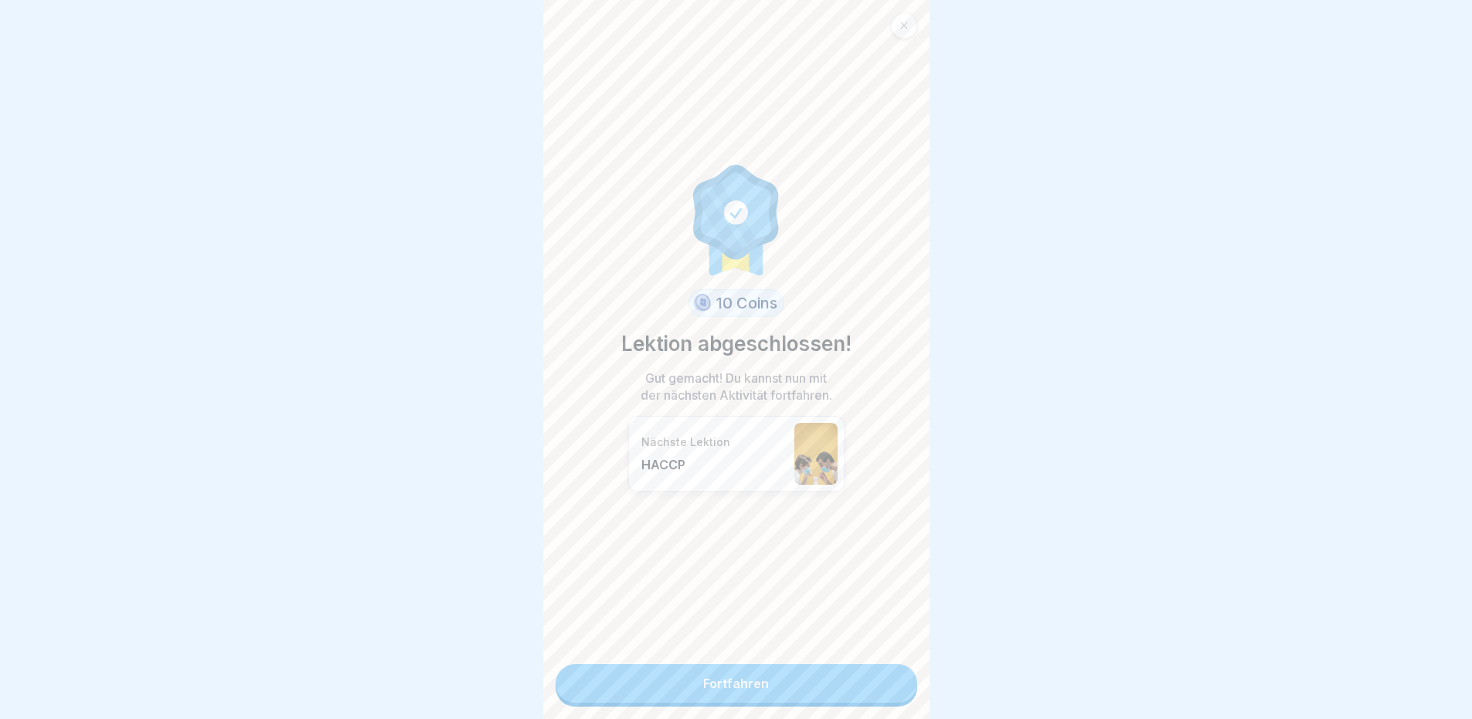
click at [842, 684] on link "Fortfahren" at bounding box center [737, 683] width 362 height 39
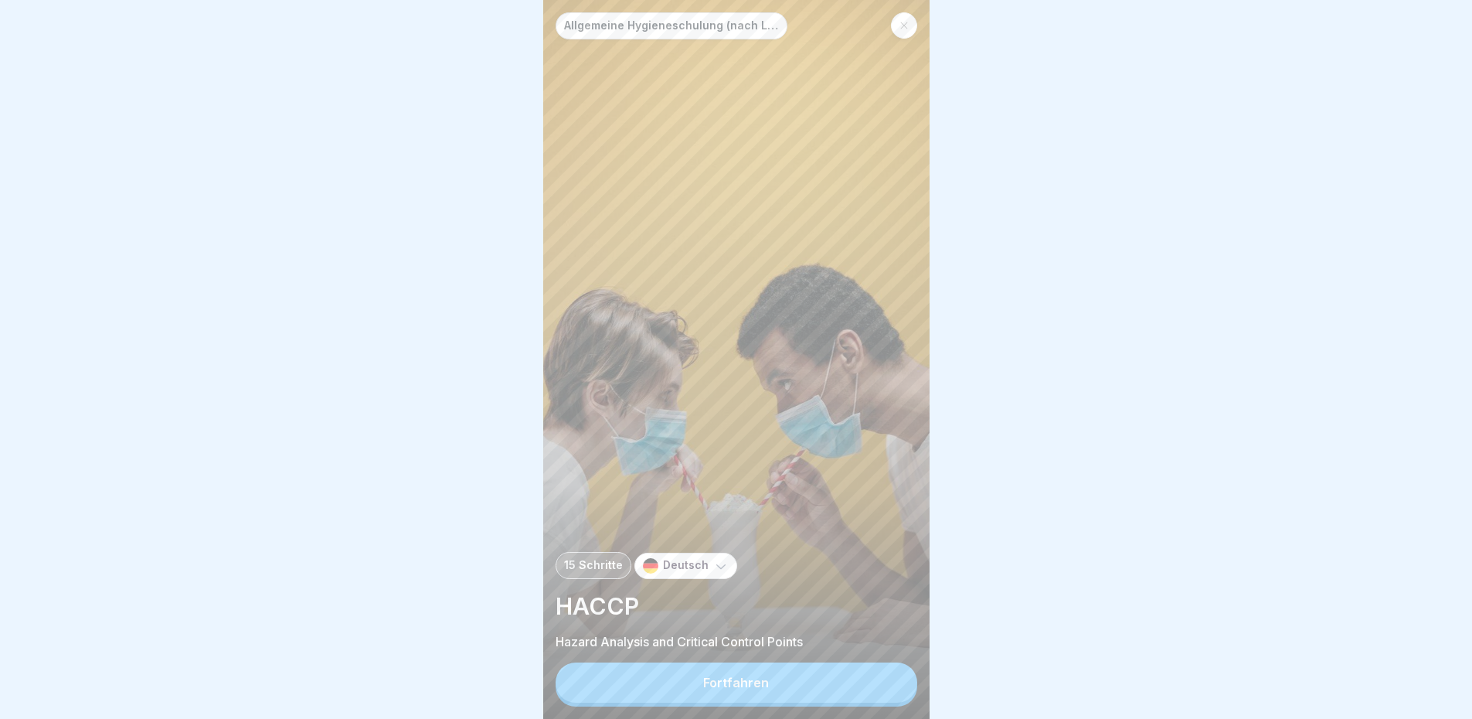
click at [790, 338] on div "Allgemeine Hygieneschulung (nach LMHV §4) 15 Schritte Deutsch HACCP Hazard Anal…" at bounding box center [736, 359] width 386 height 719
click at [747, 688] on div "Fortfahren" at bounding box center [736, 682] width 66 height 14
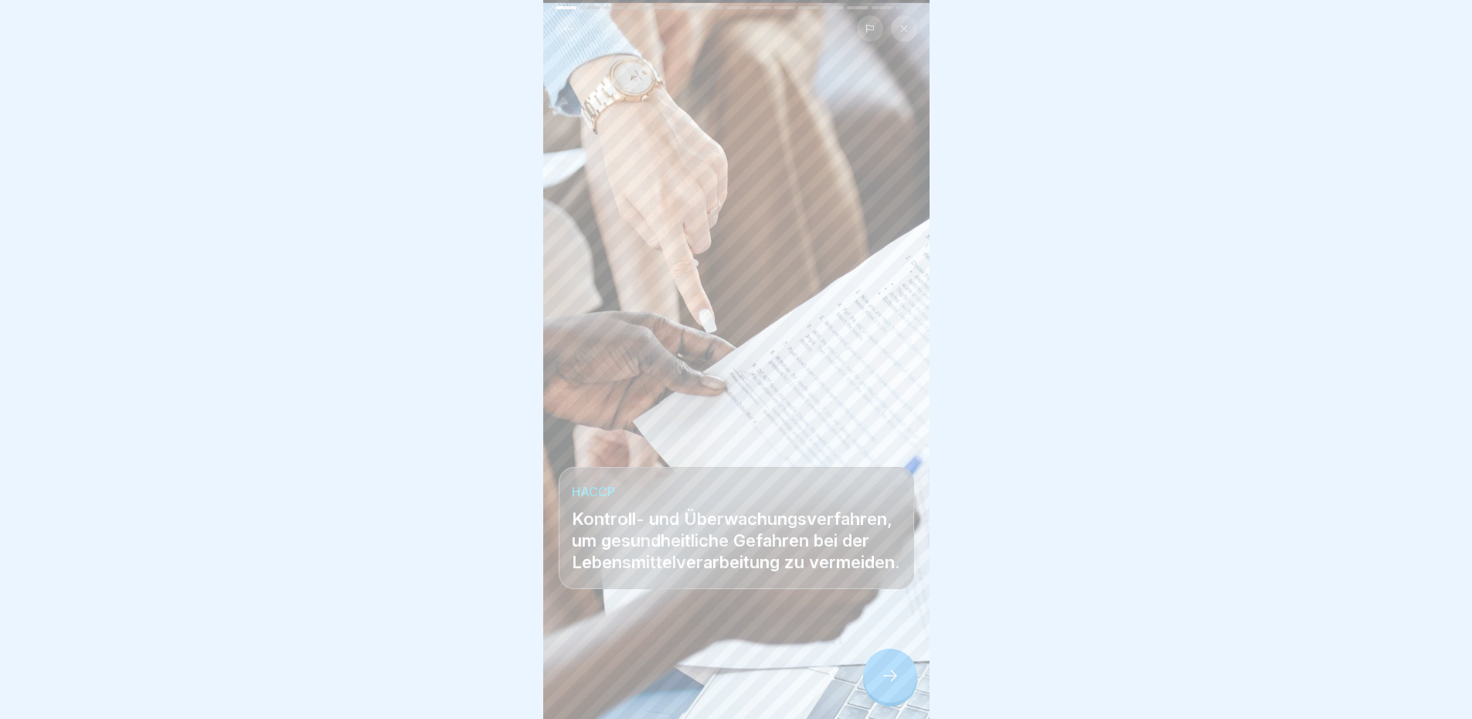
scroll to position [12, 0]
click at [898, 678] on icon at bounding box center [890, 675] width 19 height 19
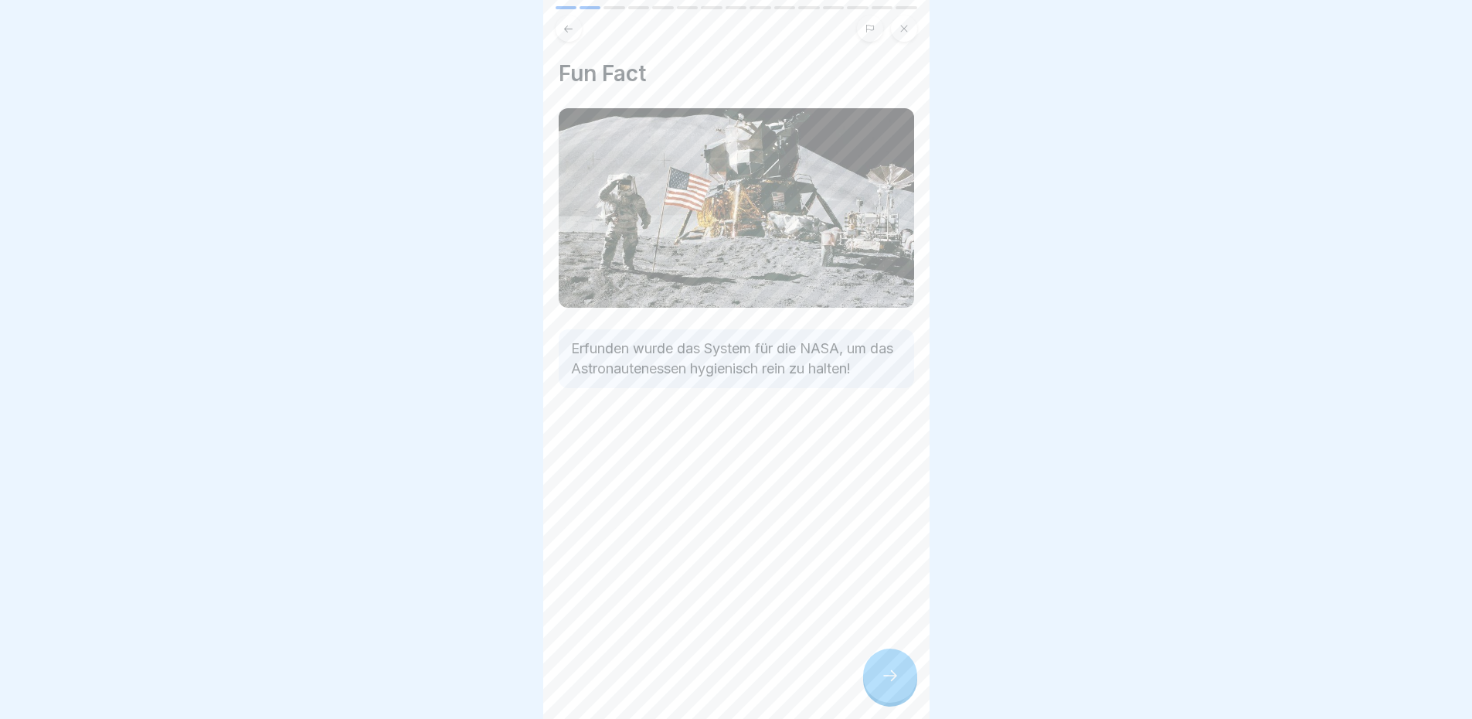
scroll to position [0, 0]
click at [786, 470] on div at bounding box center [736, 434] width 355 height 93
click at [1045, 280] on div at bounding box center [736, 359] width 1472 height 719
click at [857, 197] on img at bounding box center [736, 207] width 355 height 199
drag, startPoint x: 1042, startPoint y: 193, endPoint x: 1019, endPoint y: 269, distance: 79.0
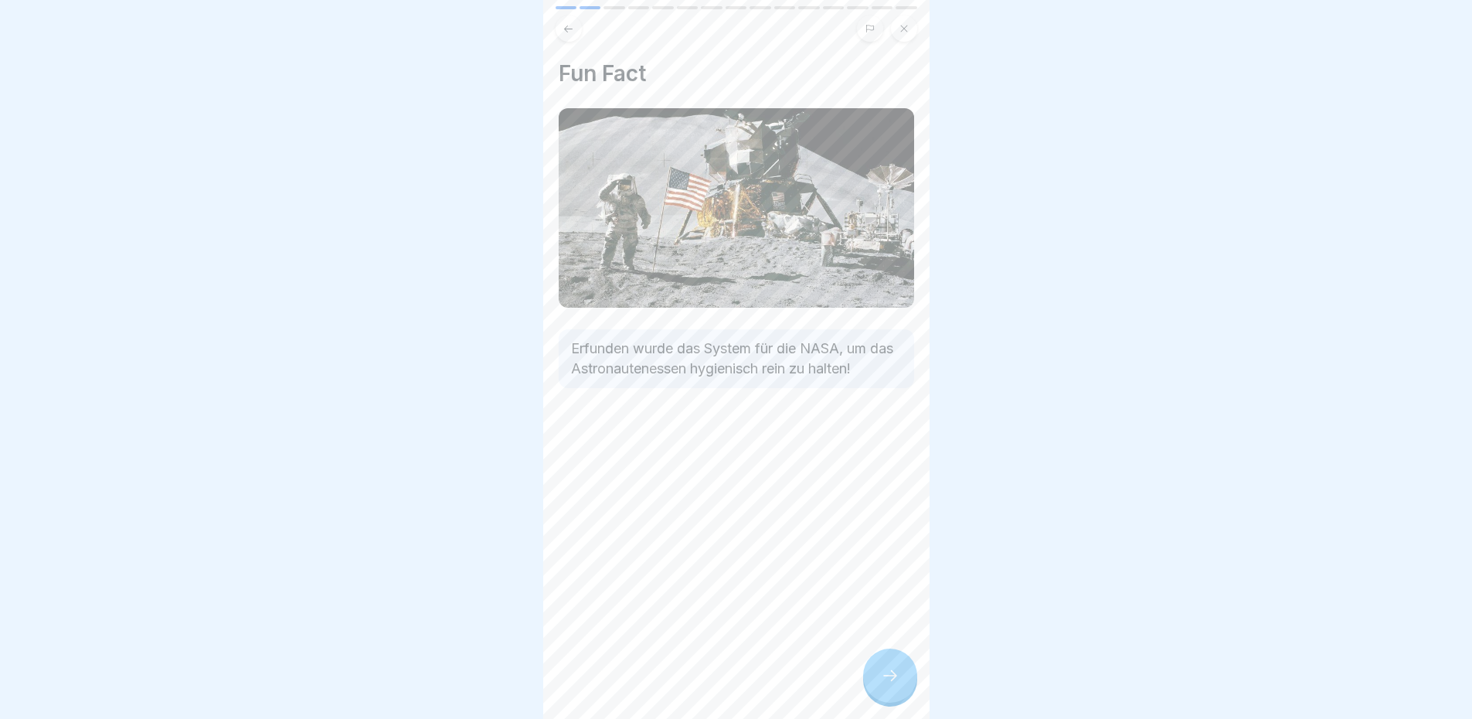
click at [1049, 208] on div at bounding box center [736, 359] width 1472 height 719
click at [973, 323] on div at bounding box center [736, 359] width 1472 height 719
click at [913, 491] on div "Fun Fact Erfunden wurde das System für die NASA, um das Astronautenessen hygien…" at bounding box center [736, 359] width 386 height 719
click at [899, 677] on div at bounding box center [890, 675] width 54 height 54
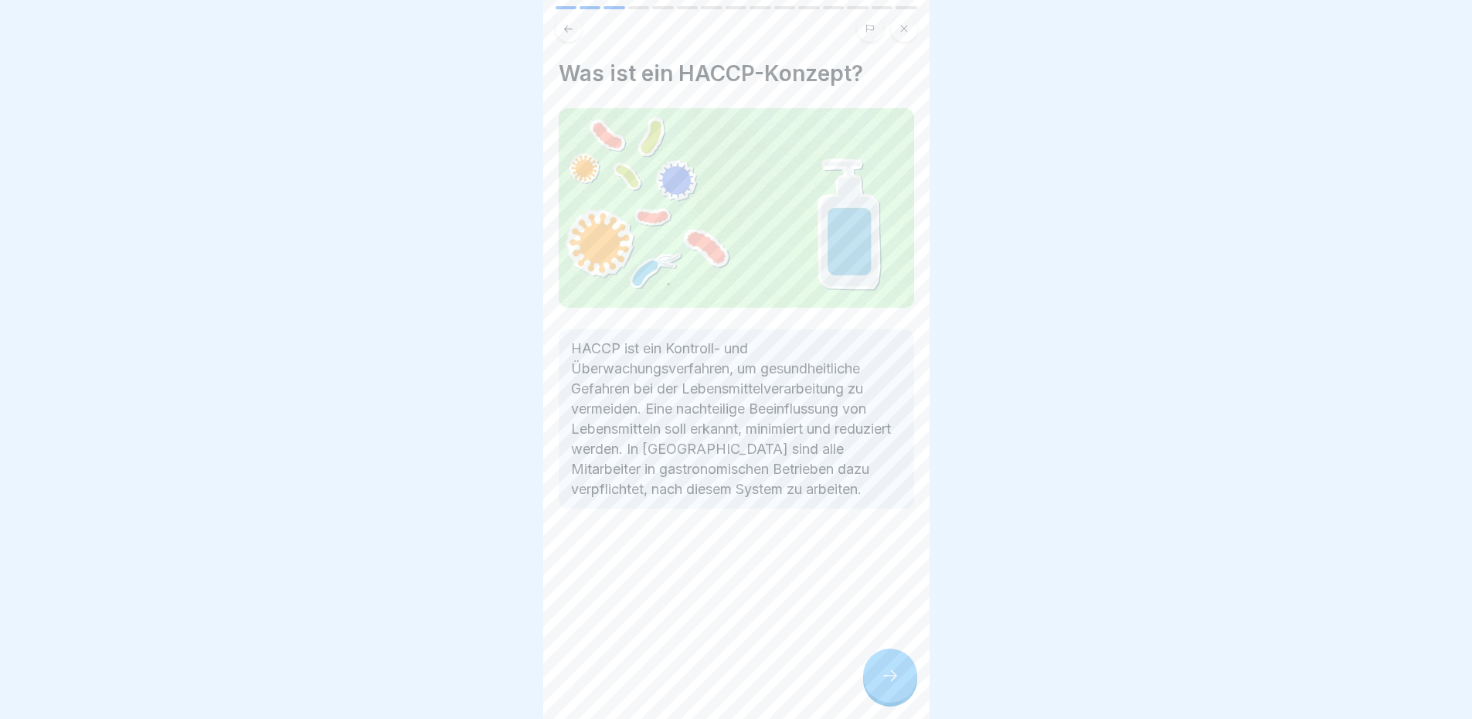
click at [885, 230] on img at bounding box center [736, 207] width 355 height 199
click at [845, 201] on img at bounding box center [736, 207] width 355 height 199
drag, startPoint x: 1069, startPoint y: 188, endPoint x: 1048, endPoint y: 195, distance: 22.2
click at [1073, 189] on div at bounding box center [736, 359] width 1472 height 719
click at [794, 186] on img at bounding box center [736, 207] width 355 height 199
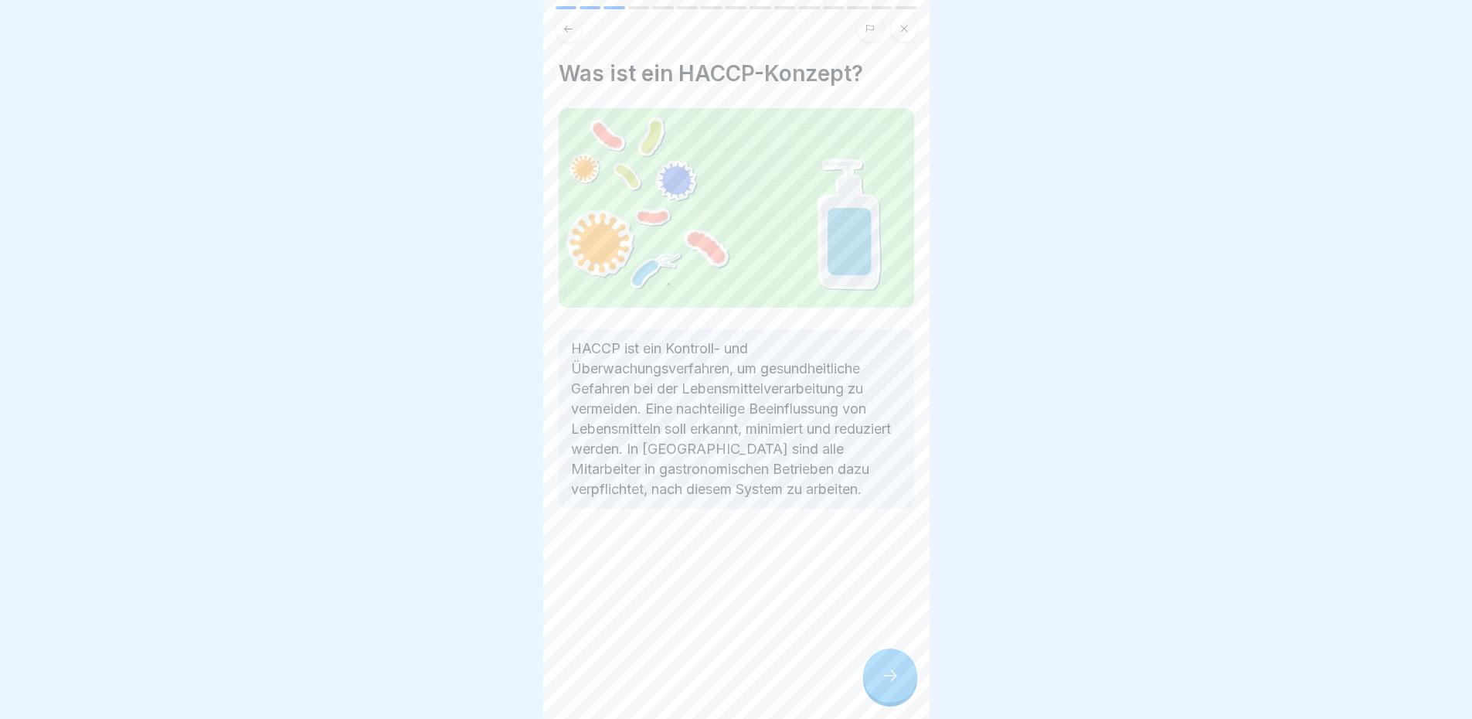
drag, startPoint x: 960, startPoint y: 159, endPoint x: 882, endPoint y: 182, distance: 80.7
click at [960, 161] on div at bounding box center [736, 359] width 1472 height 719
click at [800, 181] on img at bounding box center [736, 207] width 355 height 199
click at [1059, 190] on div at bounding box center [736, 359] width 1472 height 719
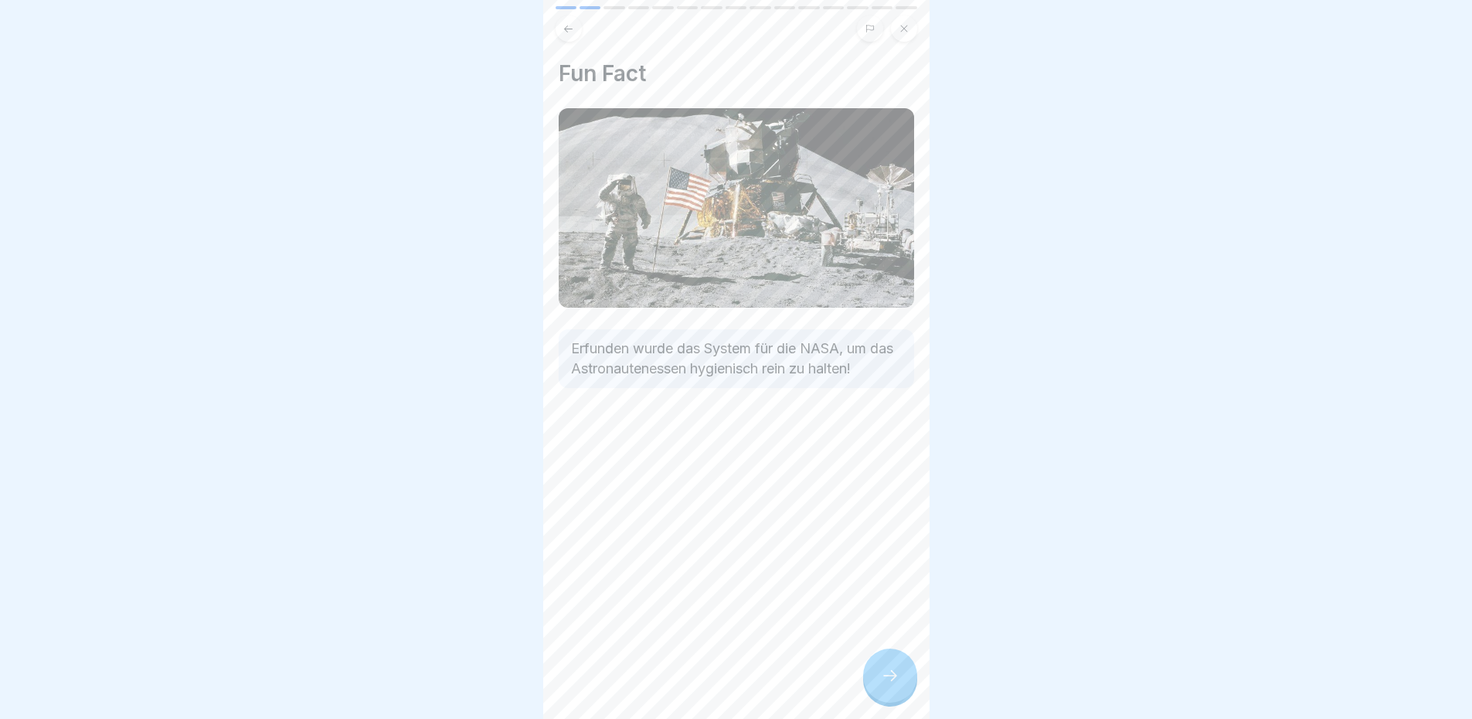
click at [783, 193] on img at bounding box center [736, 207] width 355 height 199
click at [891, 702] on div at bounding box center [890, 675] width 54 height 54
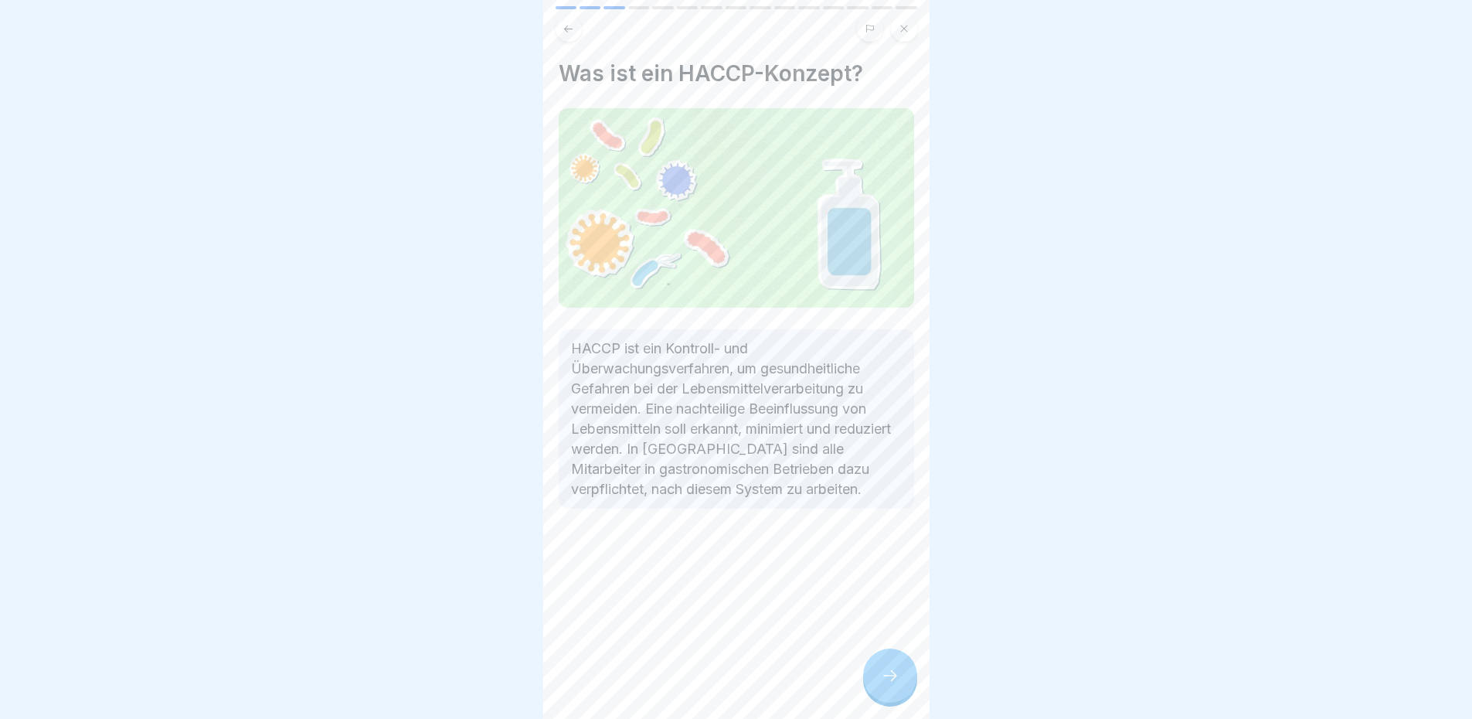
click at [807, 197] on img at bounding box center [736, 207] width 355 height 199
click at [1049, 209] on div at bounding box center [736, 359] width 1472 height 719
click at [884, 673] on div at bounding box center [890, 675] width 54 height 54
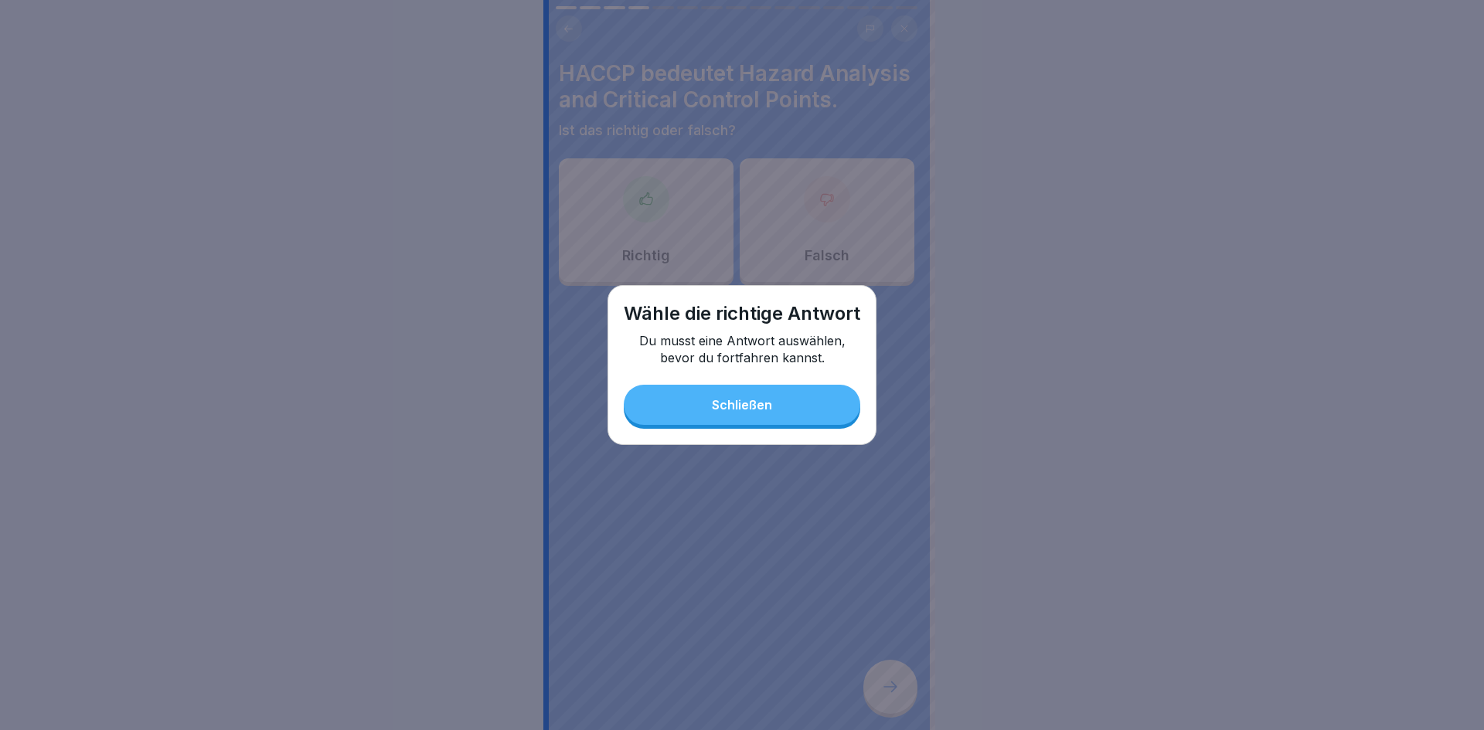
click at [770, 396] on button "Schließen" at bounding box center [742, 405] width 236 height 40
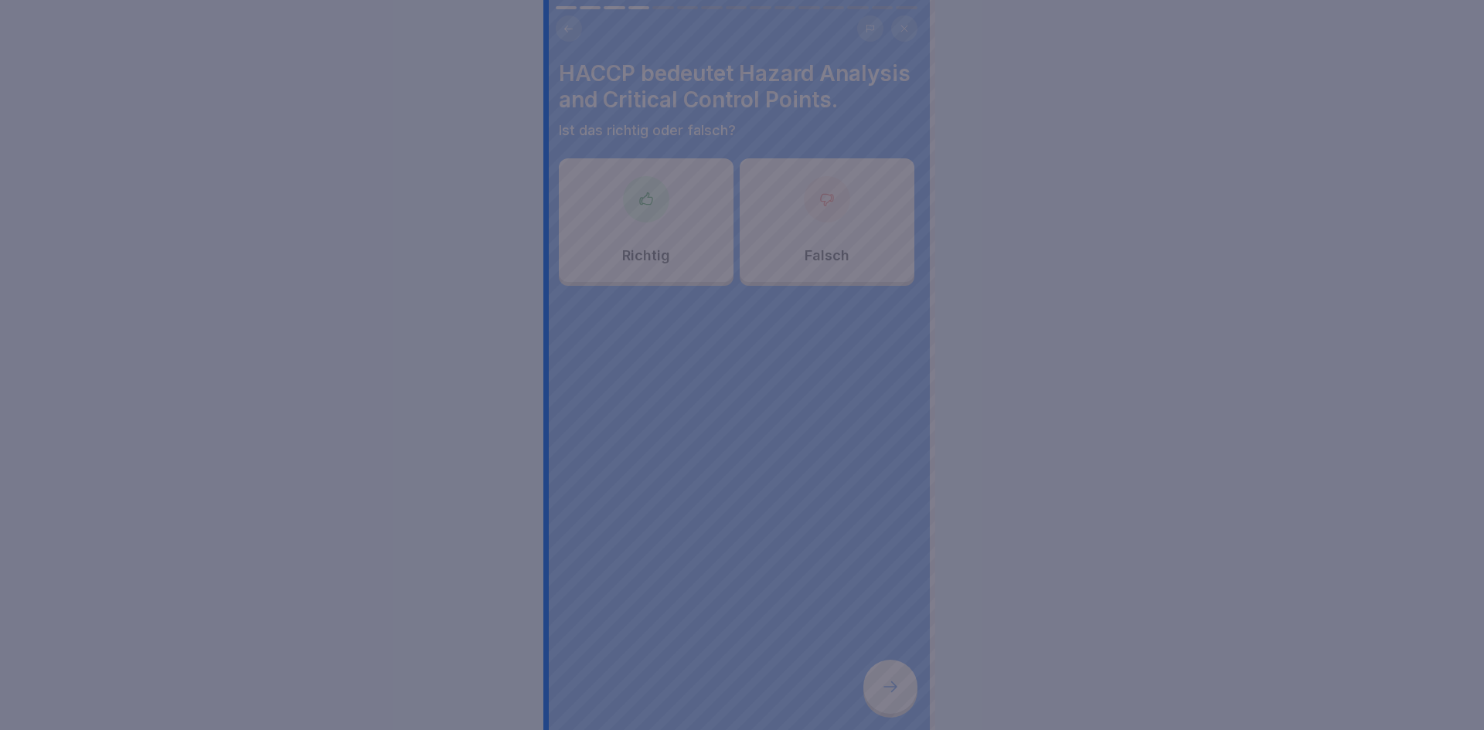
click at [770, 396] on button "Schließen" at bounding box center [742, 405] width 236 height 40
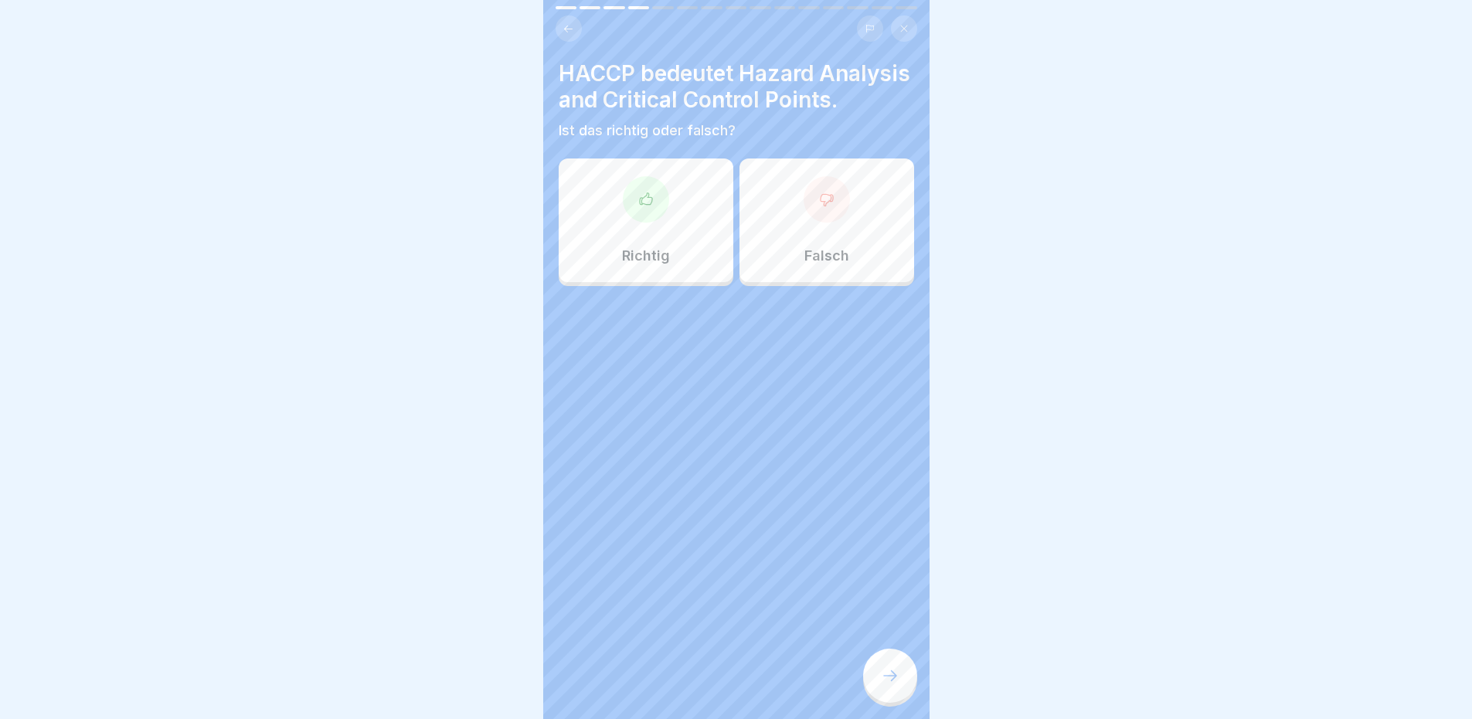
click at [644, 223] on div at bounding box center [646, 199] width 46 height 46
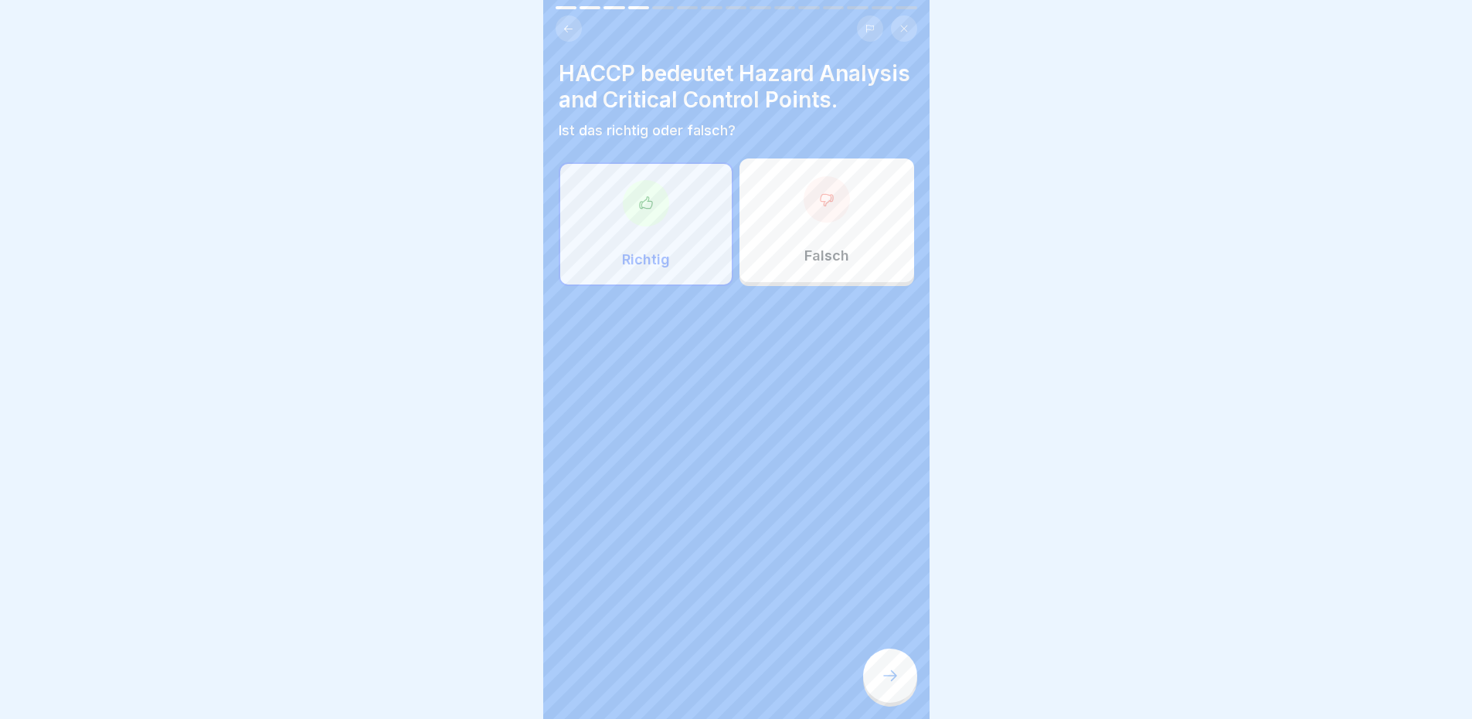
click at [894, 678] on icon at bounding box center [890, 675] width 19 height 19
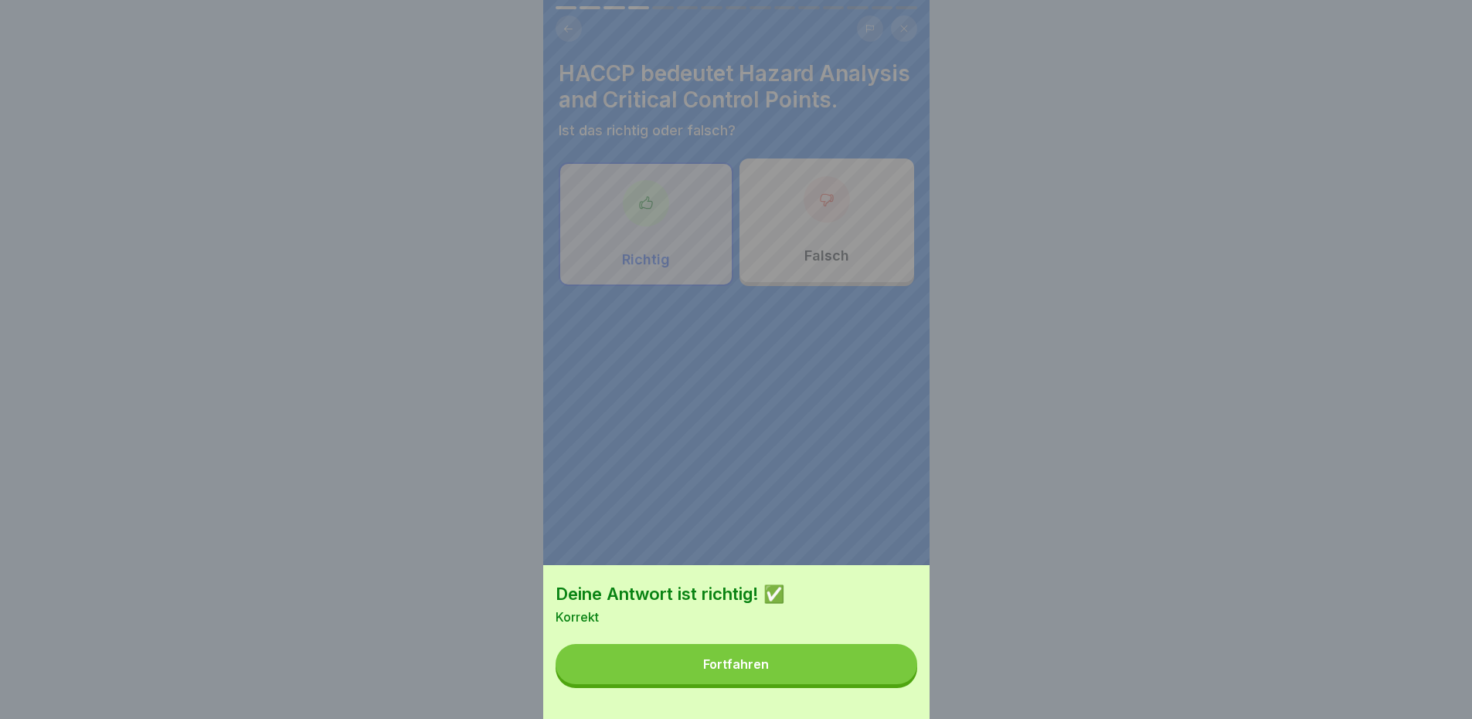
click at [886, 668] on button "Fortfahren" at bounding box center [737, 664] width 362 height 40
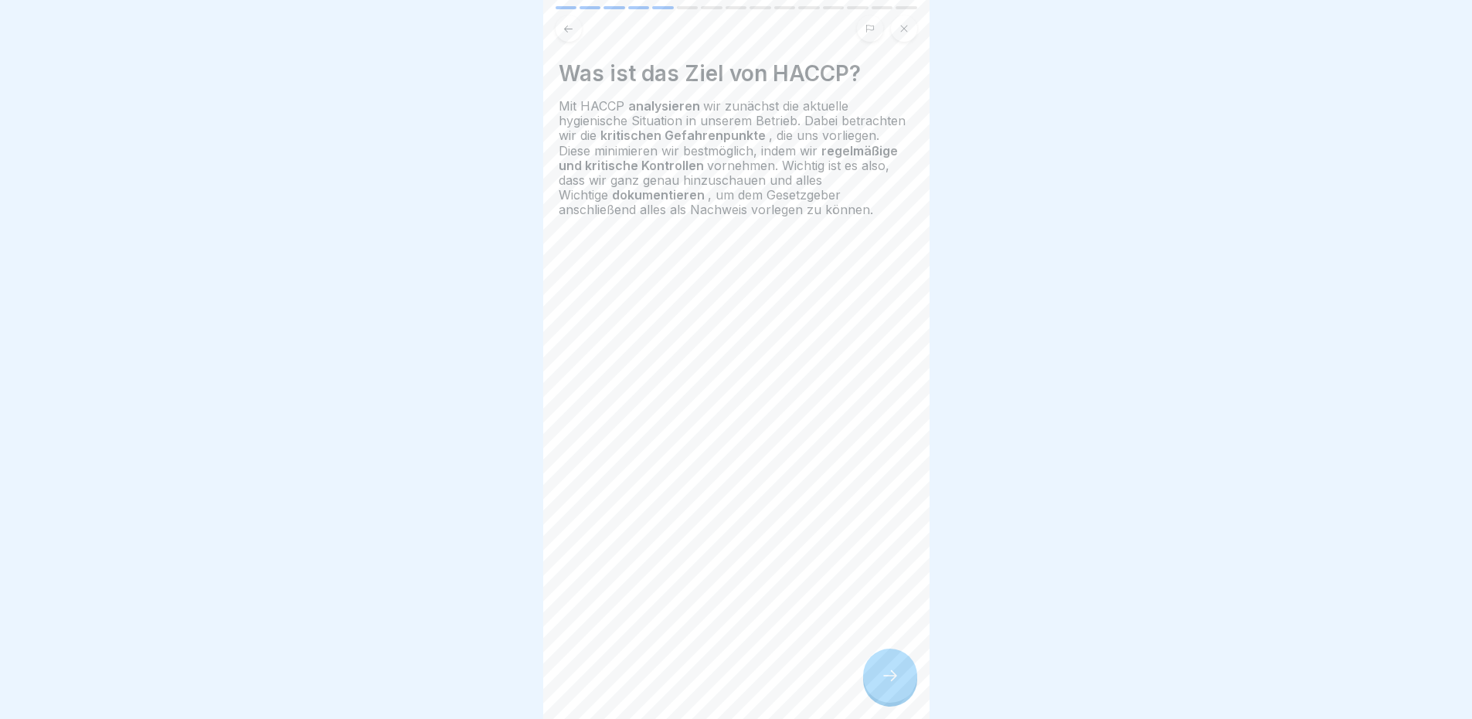
click at [802, 127] on span "wir zunächst die aktuelle hygienische Situation in unserem Betrieb. Dabei betra…" at bounding box center [732, 120] width 347 height 45
drag, startPoint x: 1027, startPoint y: 118, endPoint x: 937, endPoint y: 117, distance: 90.4
click at [1027, 119] on div at bounding box center [736, 359] width 1472 height 719
click at [774, 86] on h4 "Was ist das Ziel von HACCP?" at bounding box center [736, 73] width 355 height 26
click at [982, 98] on div at bounding box center [736, 359] width 1472 height 719
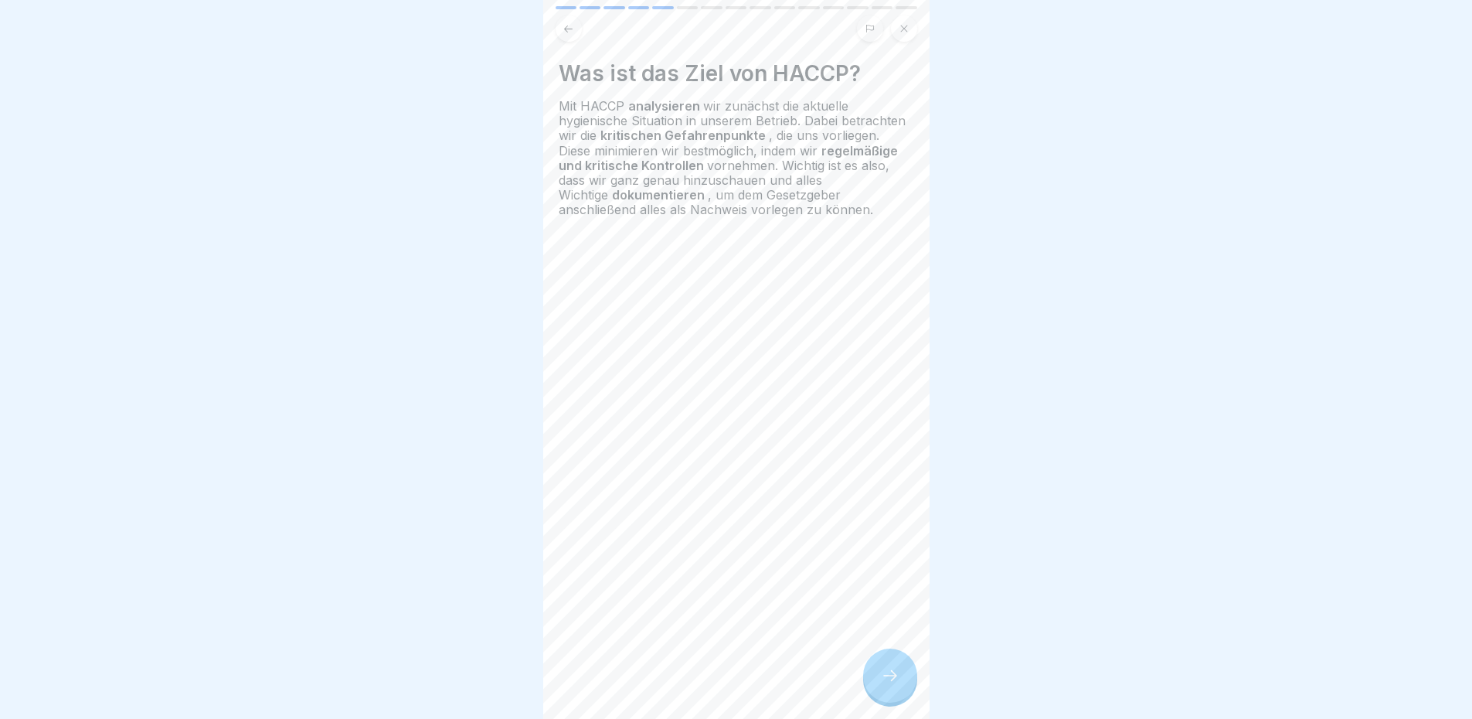
click at [793, 98] on span "wir zunächst die aktuelle hygienische Situation in unserem Betrieb. Dabei betra…" at bounding box center [732, 120] width 347 height 45
click at [883, 678] on div at bounding box center [890, 675] width 54 height 54
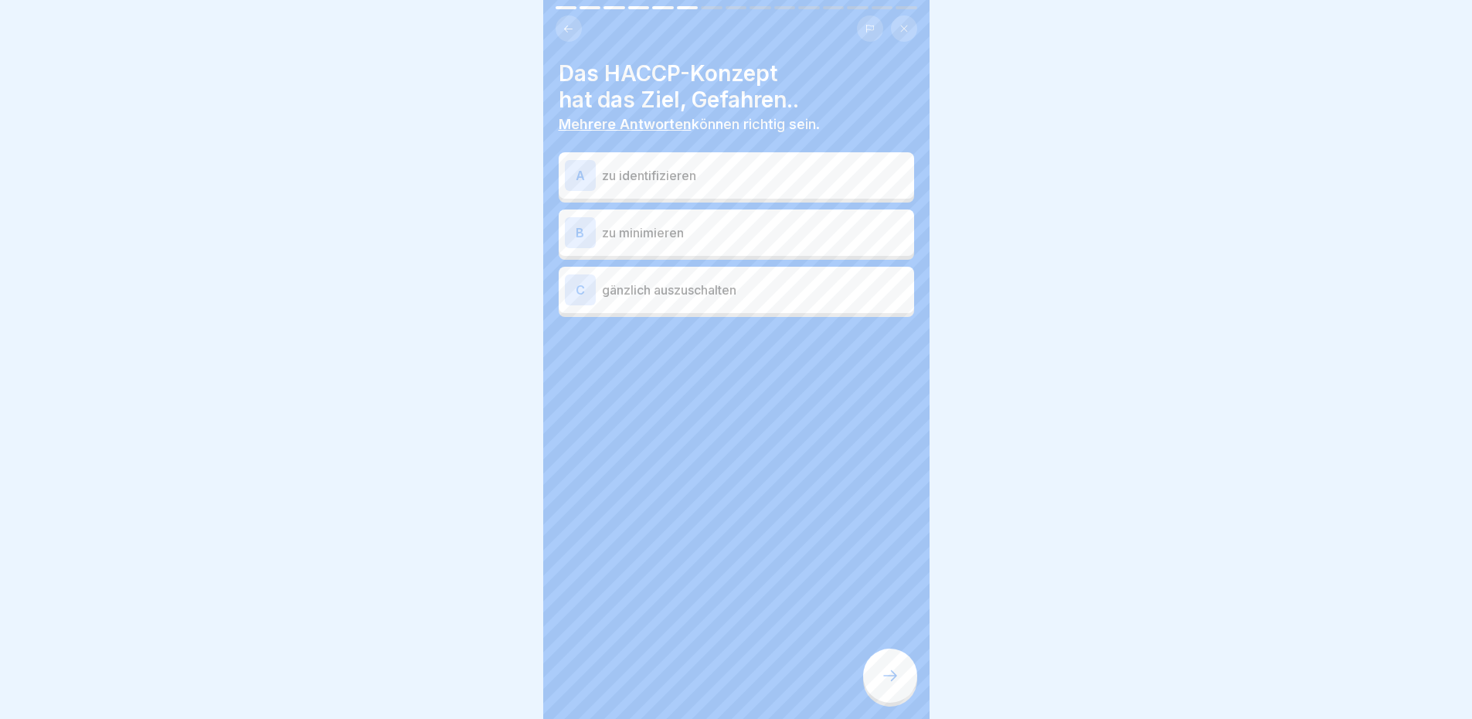
click at [849, 100] on h4 "Das HACCP-Konzept hat das Ziel, Gefahren.." at bounding box center [736, 86] width 355 height 53
click at [822, 223] on p "zu minimieren" at bounding box center [755, 232] width 306 height 19
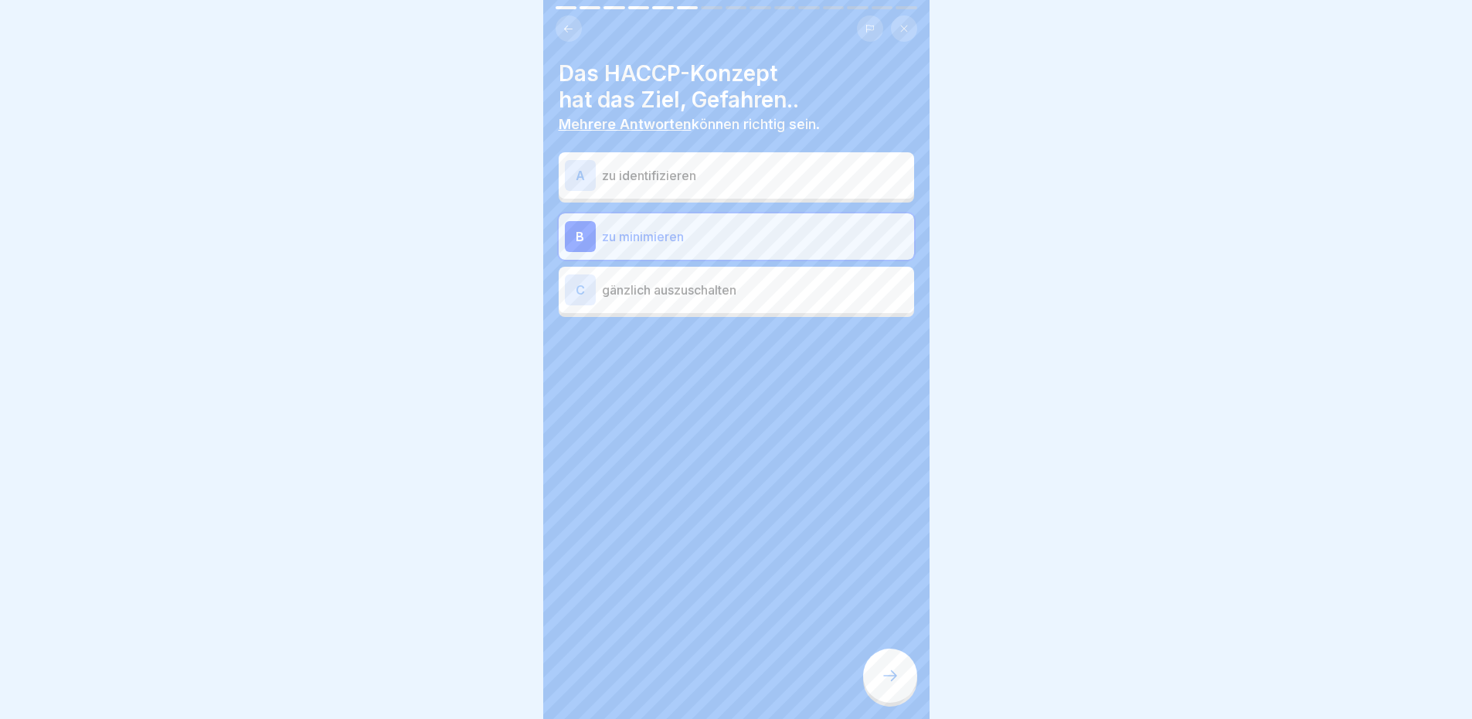
click at [877, 692] on div at bounding box center [890, 675] width 54 height 54
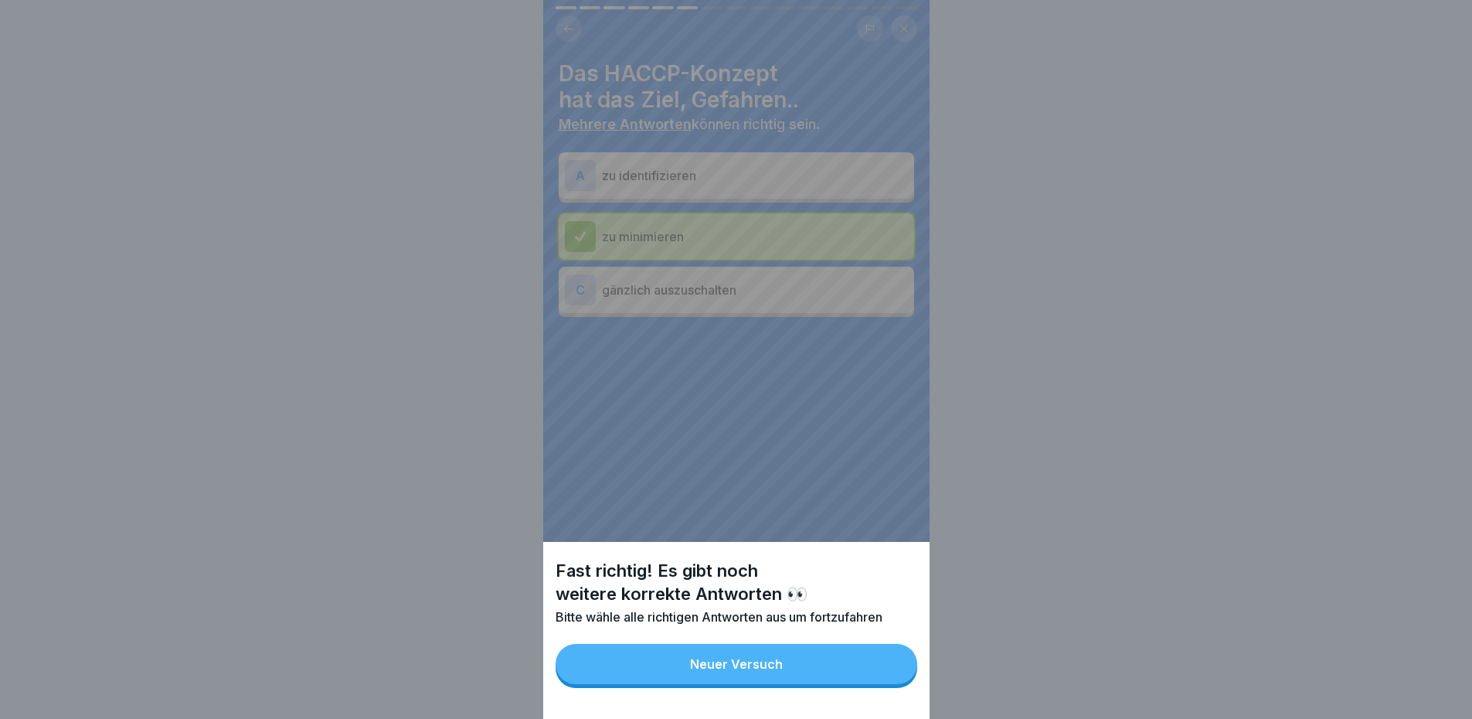
click at [887, 684] on button "Neuer Versuch" at bounding box center [737, 664] width 362 height 40
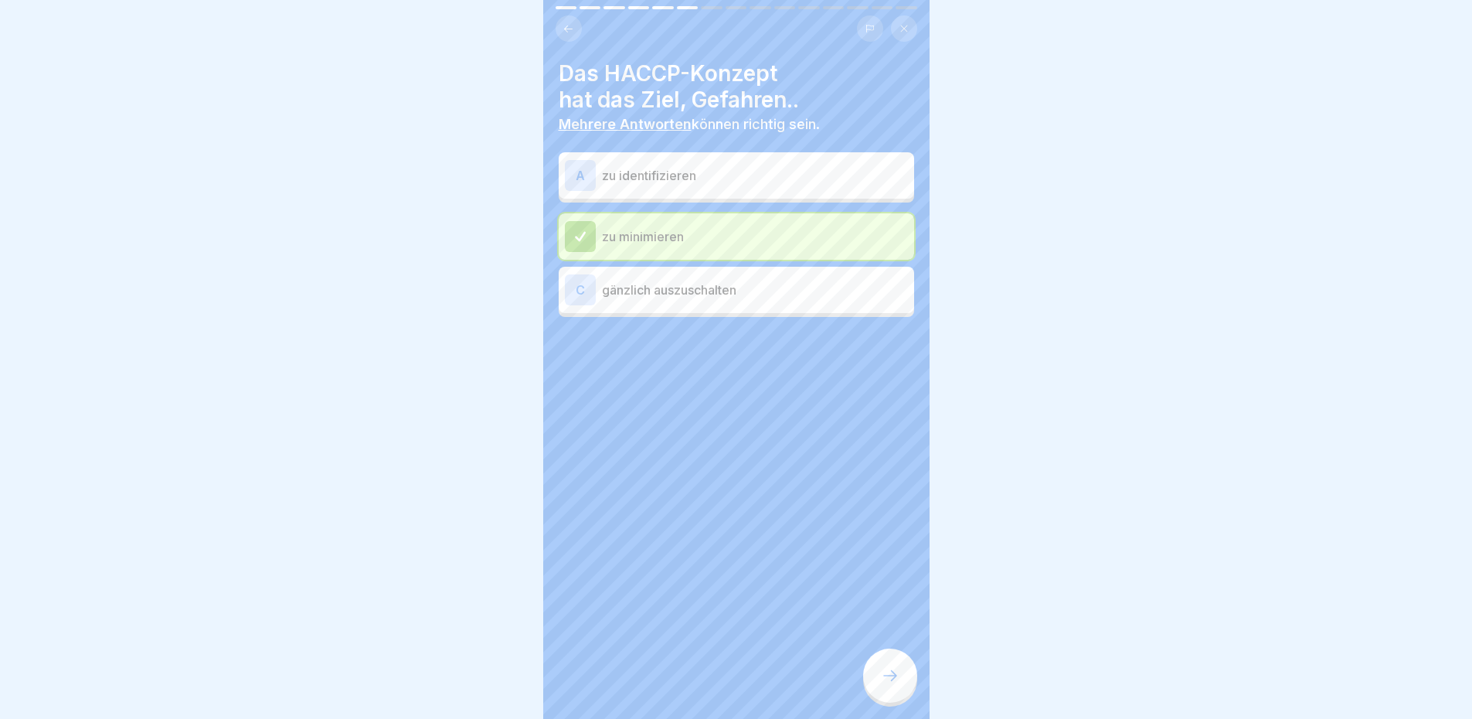
click at [762, 166] on p "zu identifizieren" at bounding box center [755, 175] width 306 height 19
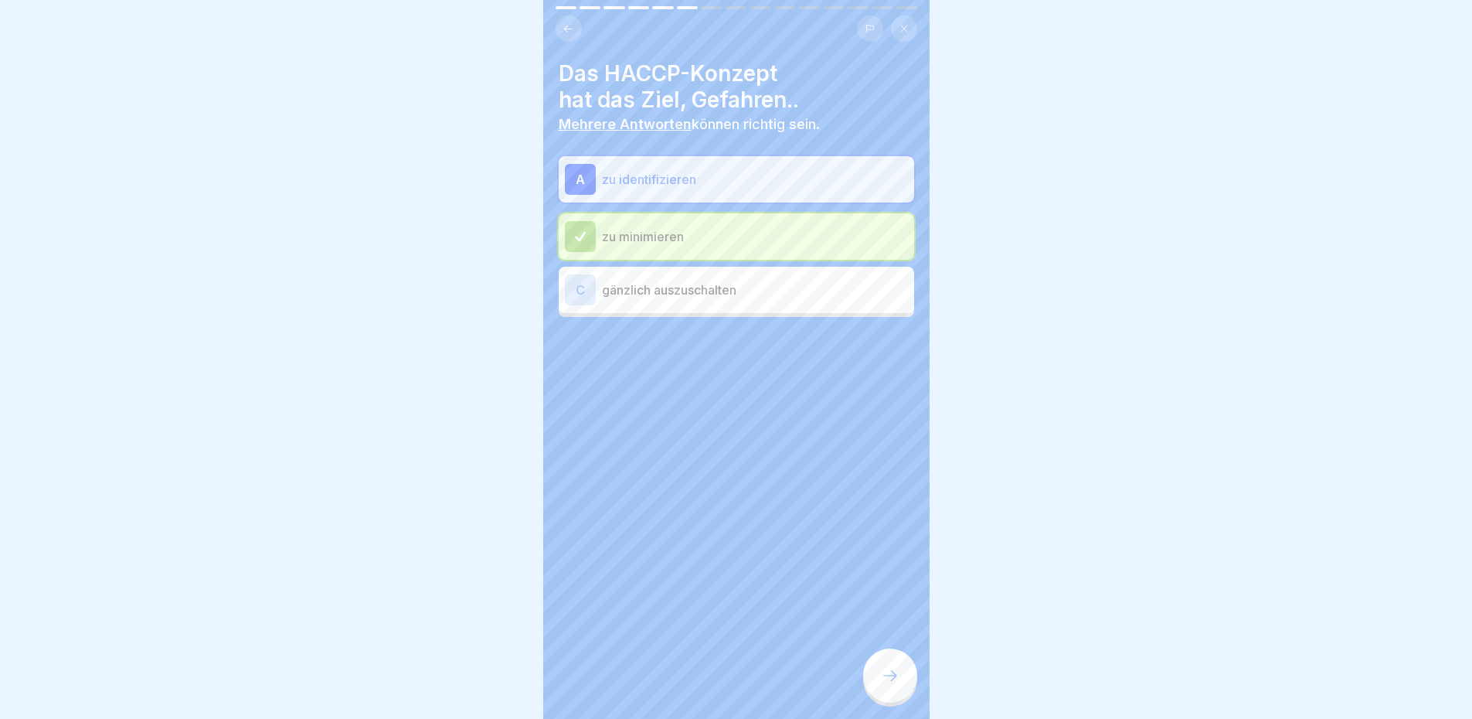
click at [879, 679] on div at bounding box center [890, 675] width 54 height 54
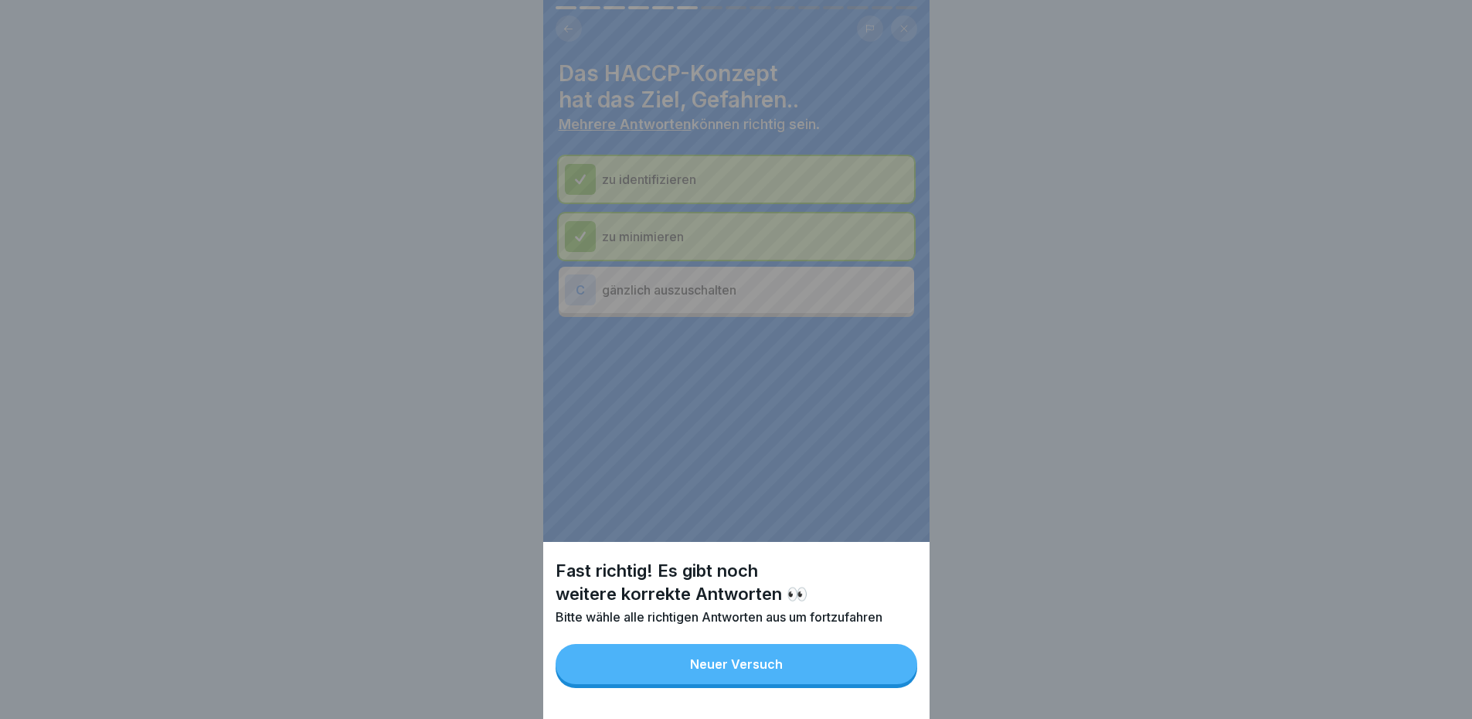
drag, startPoint x: 886, startPoint y: 682, endPoint x: 862, endPoint y: 632, distance: 54.9
click at [885, 680] on button "Neuer Versuch" at bounding box center [737, 664] width 362 height 40
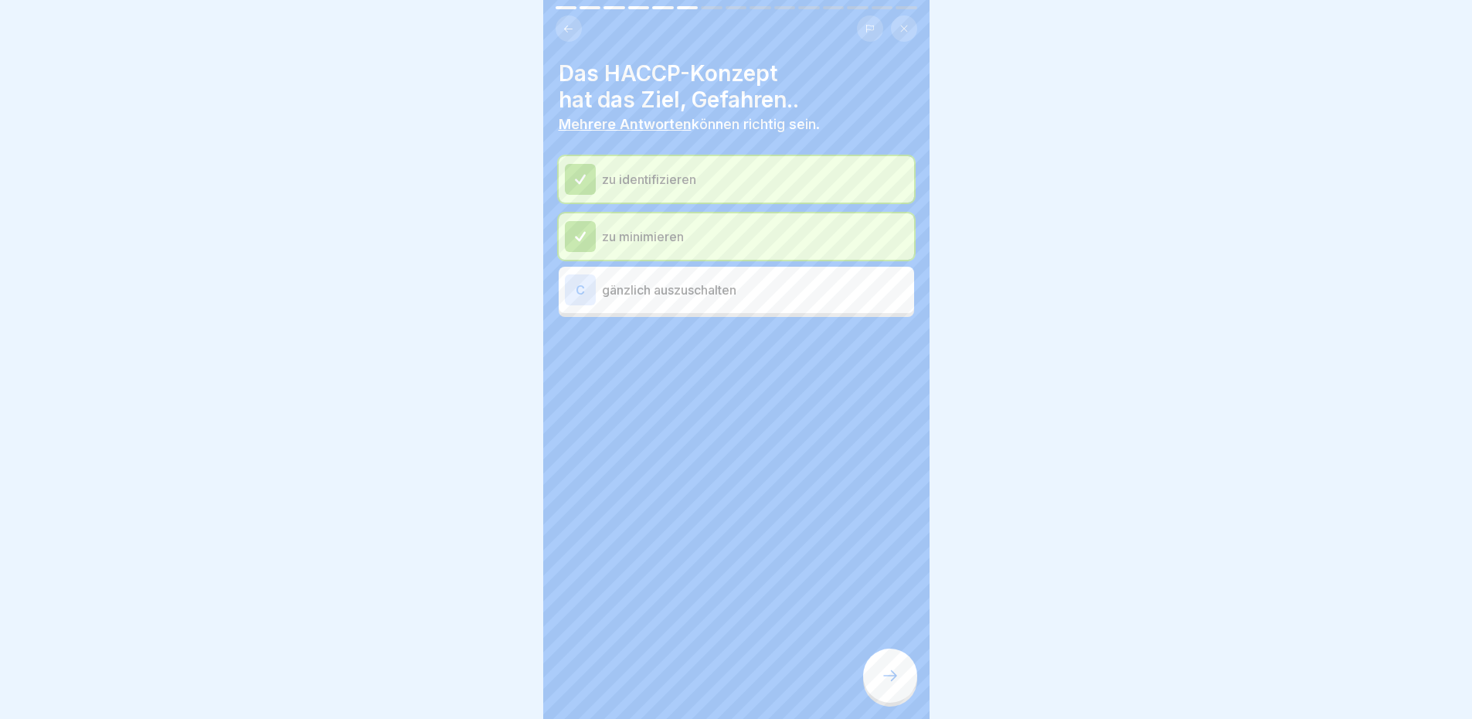
click at [740, 282] on p "gänzlich auszuschalten" at bounding box center [755, 289] width 306 height 19
click at [890, 685] on icon at bounding box center [890, 675] width 19 height 19
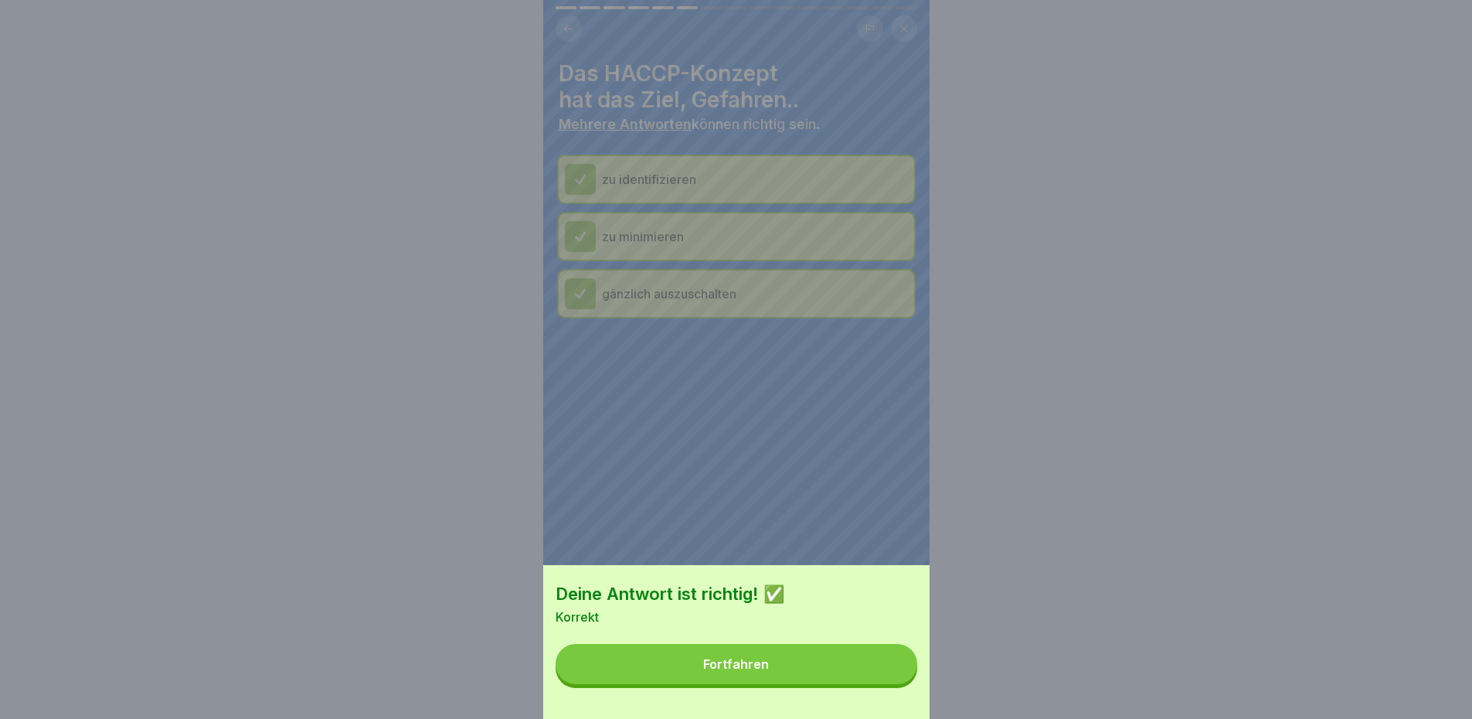
click at [885, 680] on button "Fortfahren" at bounding box center [737, 664] width 362 height 40
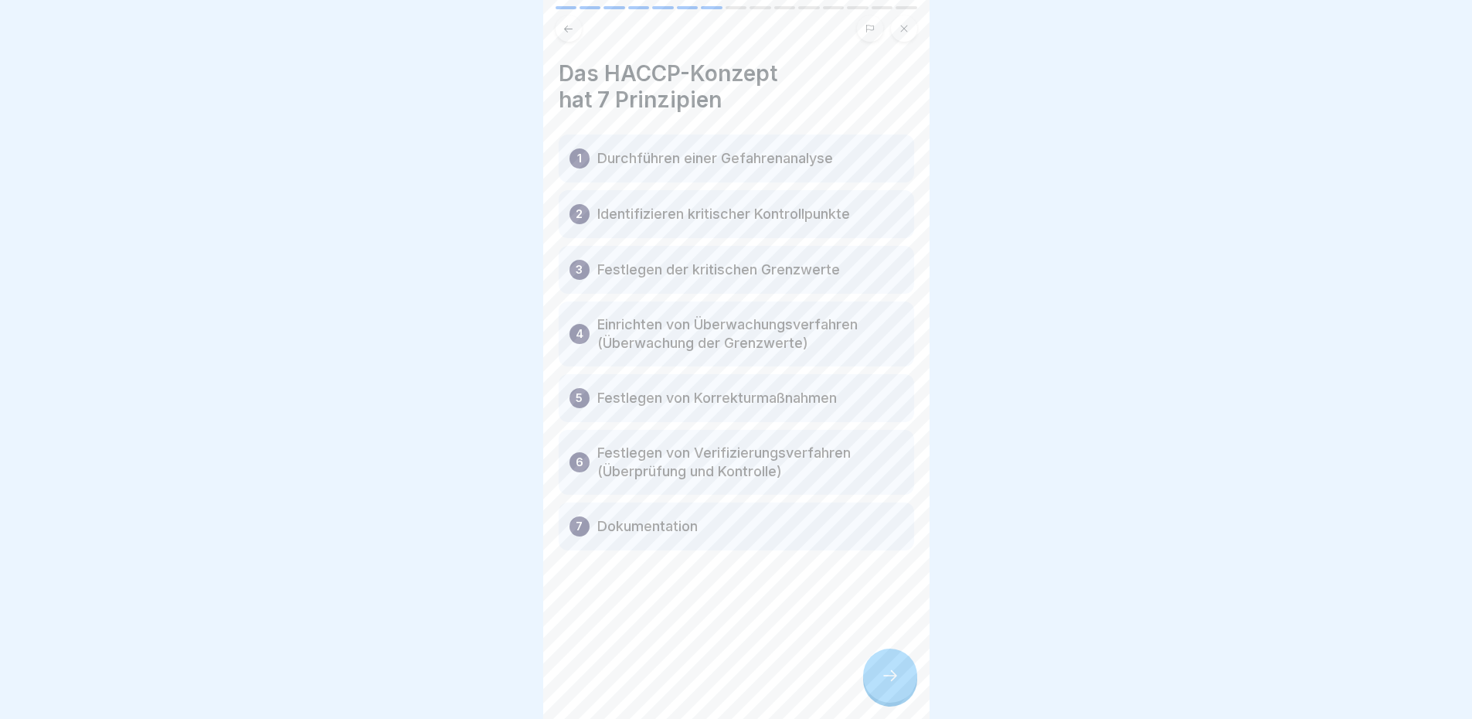
click at [835, 97] on h4 "Das HACCP-Konzept hat 7 Prinzipien" at bounding box center [736, 86] width 355 height 53
click at [901, 670] on div at bounding box center [890, 675] width 54 height 54
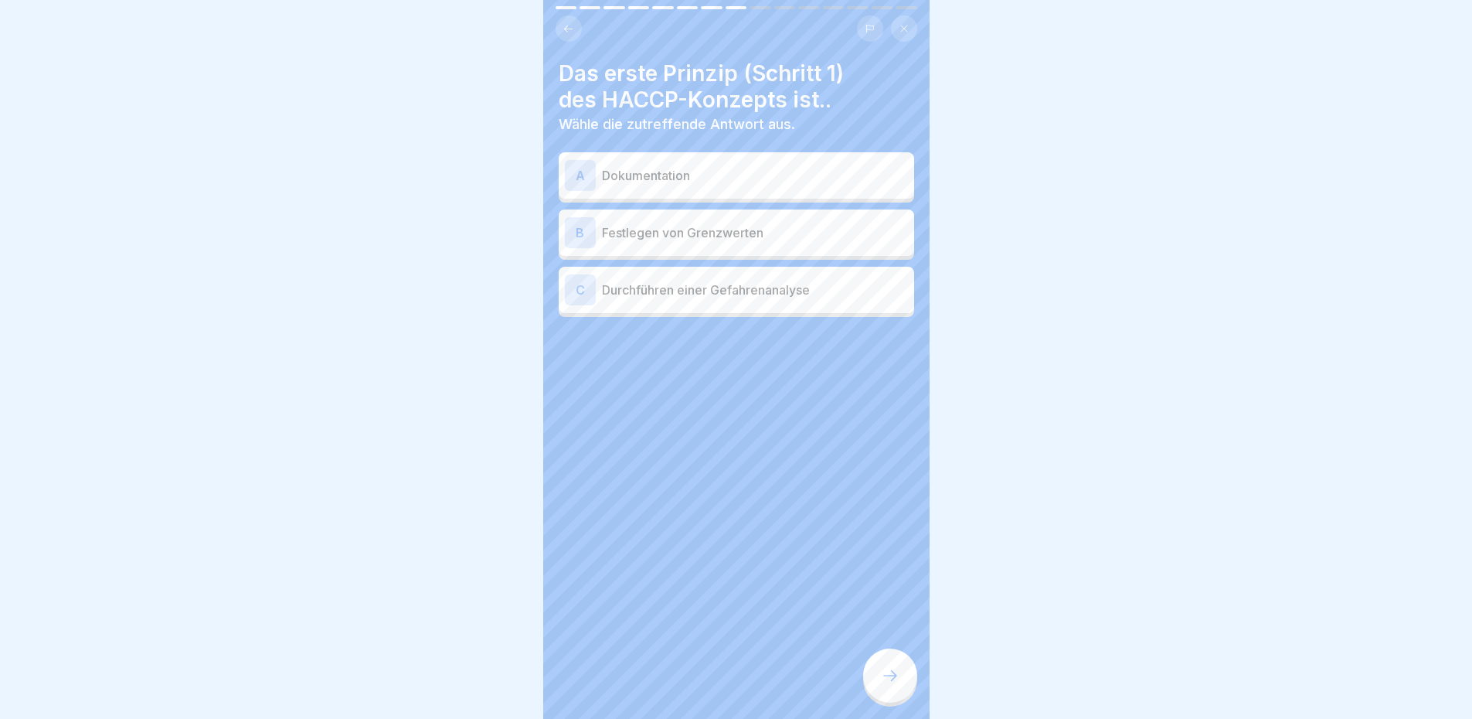
click at [554, 32] on div at bounding box center [736, 24] width 386 height 36
click at [565, 25] on icon at bounding box center [569, 29] width 12 height 12
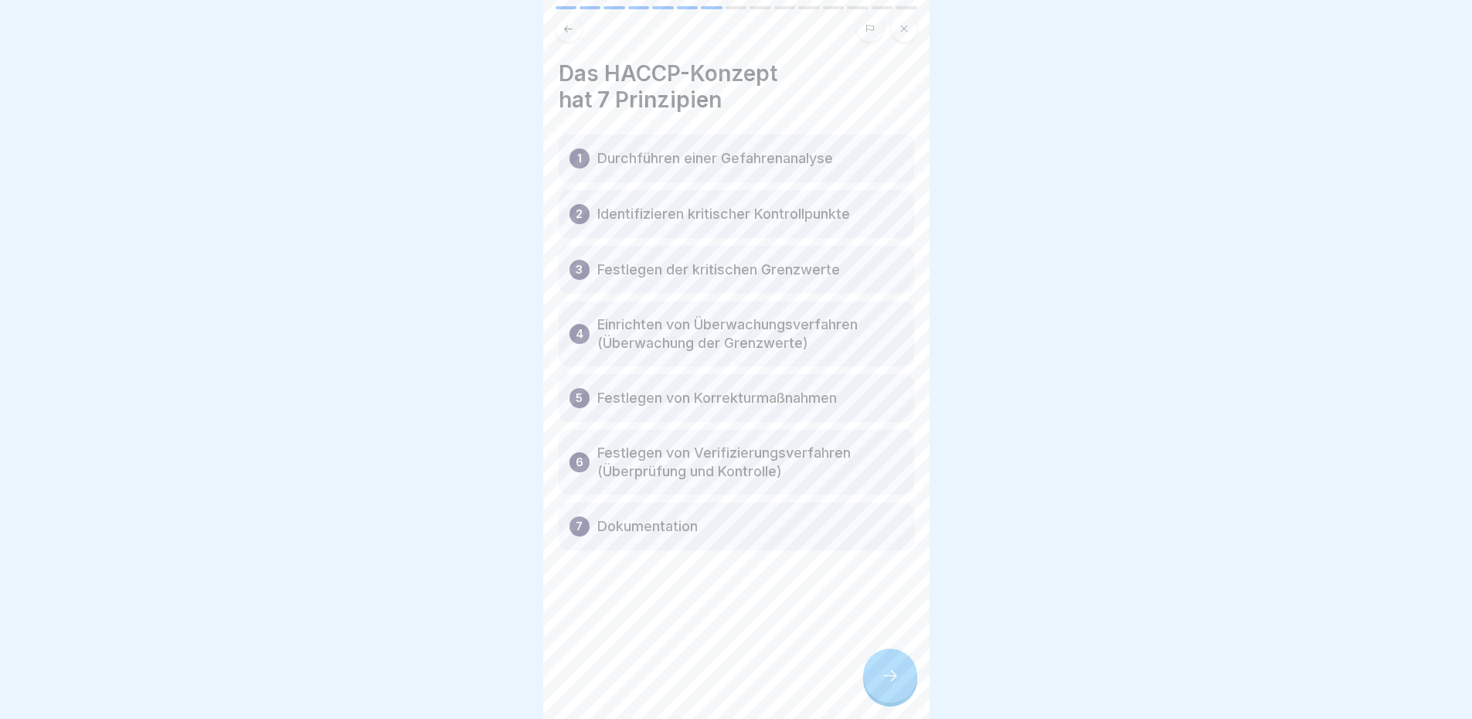
click at [893, 670] on div at bounding box center [890, 675] width 54 height 54
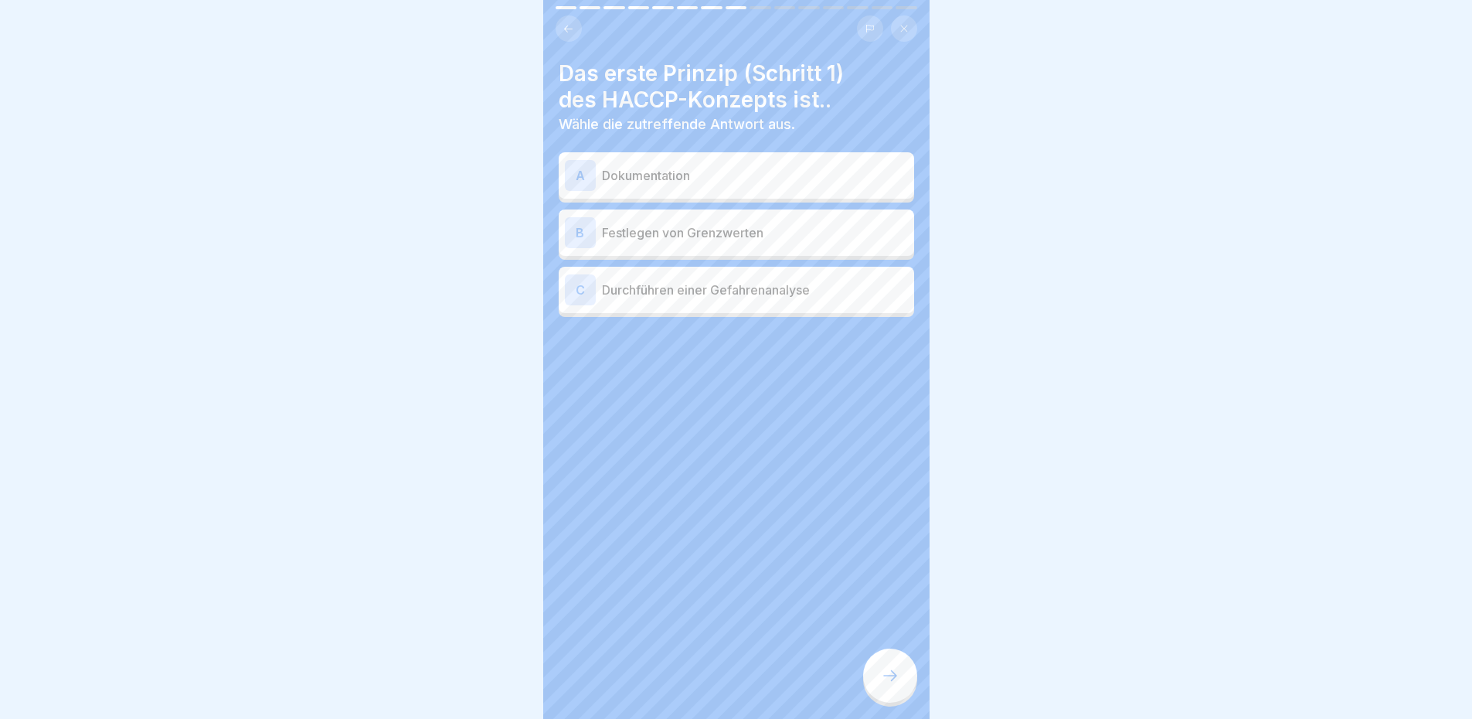
click at [750, 297] on p "Durchführen einer Gefahrenanalyse" at bounding box center [755, 289] width 306 height 19
click at [891, 661] on div "Allgemeine Hygieneschulung (nach LMHV §4) 15 Schritte Deutsch HACCP Hazard Anal…" at bounding box center [736, 359] width 386 height 719
click at [897, 679] on icon at bounding box center [890, 675] width 19 height 19
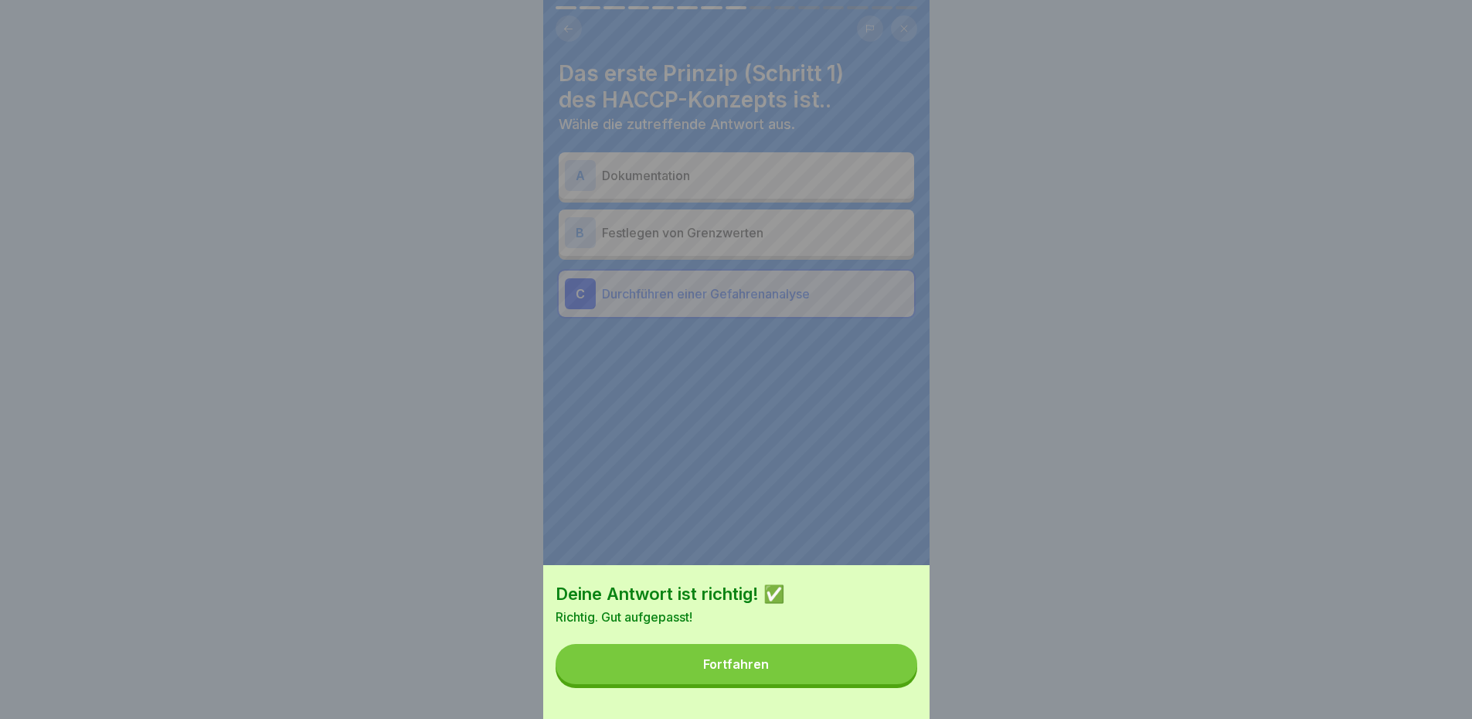
click at [887, 671] on button "Fortfahren" at bounding box center [737, 664] width 362 height 40
click at [887, 671] on div "Deine Antwort ist richtig! ✅ Richtig. Gut aufgepasst! Fortfahren" at bounding box center [736, 359] width 386 height 719
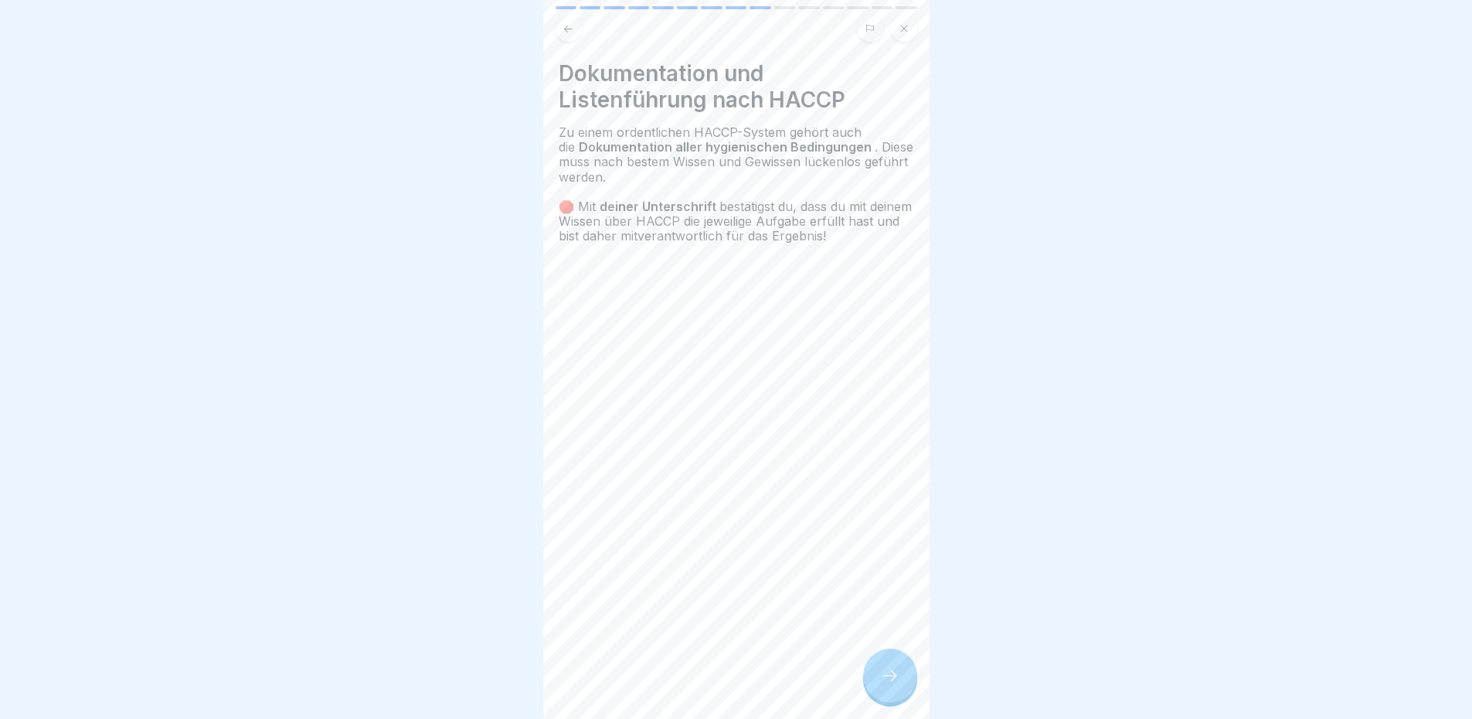
click at [894, 675] on div at bounding box center [890, 675] width 54 height 54
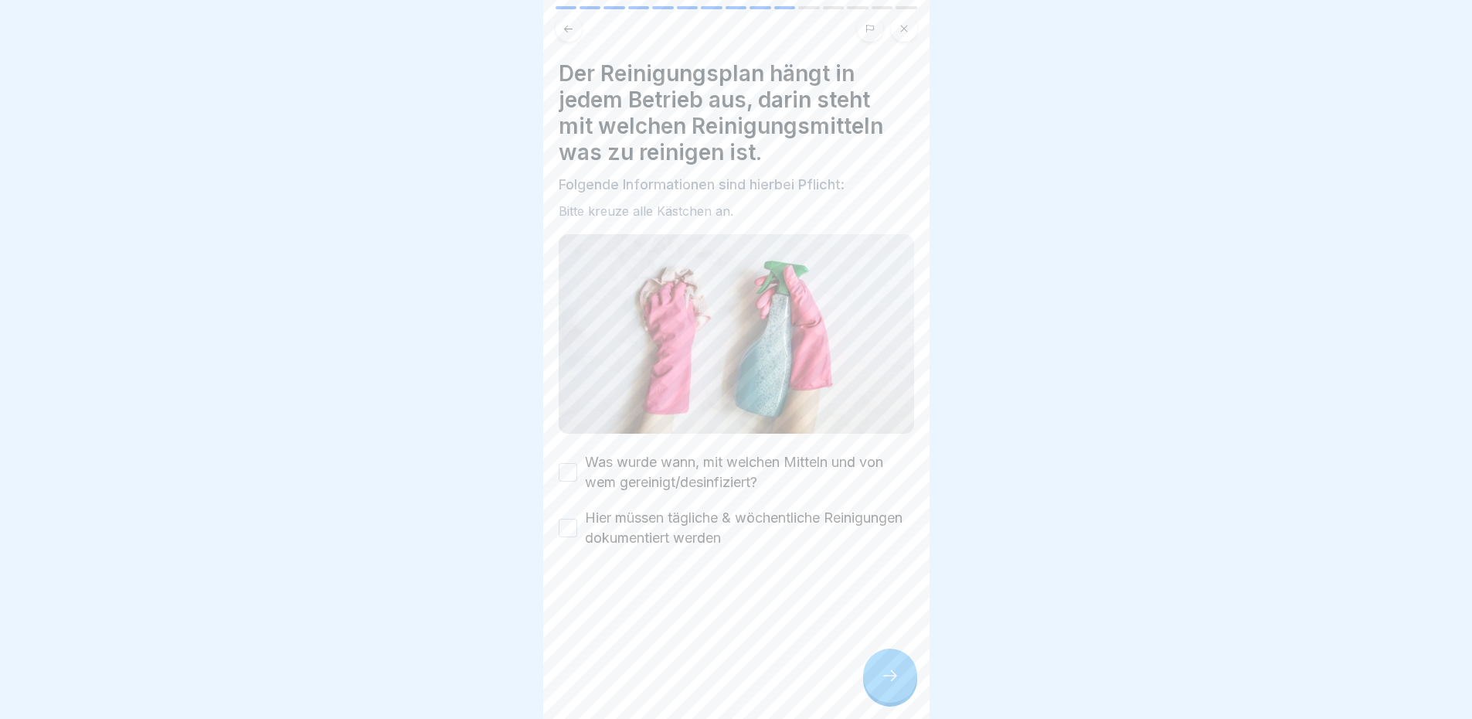
click at [836, 196] on div "Der Reinigungsplan hängt in jedem Betrieb aus, darin steht mit welchen Reinigun…" at bounding box center [736, 139] width 355 height 158
click at [580, 456] on div "Was wurde wann, mit welchen Mitteln und von wem gereinigt/desinfiziert?" at bounding box center [736, 472] width 355 height 40
click at [568, 467] on button "Was wurde wann, mit welchen Mitteln und von wem gereinigt/desinfiziert?" at bounding box center [568, 472] width 19 height 19
click at [569, 525] on button "Hier müssen tägliche & wöchentliche Reinigungen dokumentiert werden" at bounding box center [568, 527] width 19 height 19
click at [897, 700] on div at bounding box center [890, 675] width 54 height 54
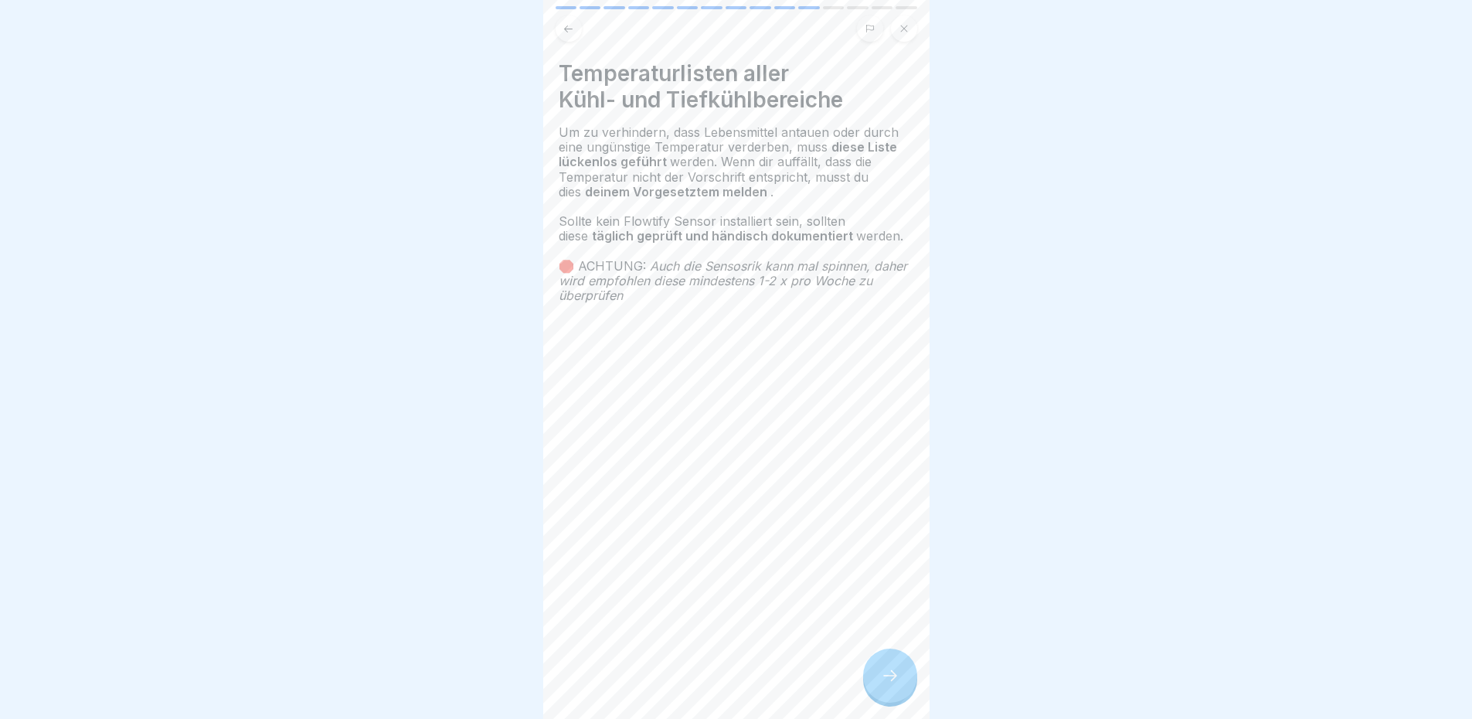
click at [866, 89] on h4 "Temperaturlisten aller Kühl- und Tiefkühlbereiche" at bounding box center [736, 86] width 355 height 53
click at [854, 93] on h4 "Temperaturlisten aller Kühl- und Tiefkühlbereiche" at bounding box center [736, 86] width 355 height 53
click at [887, 83] on h4 "Temperaturlisten aller Kühl- und Tiefkühlbereiche" at bounding box center [736, 86] width 355 height 53
click at [855, 70] on h4 "Temperaturlisten aller Kühl- und Tiefkühlbereiche" at bounding box center [736, 86] width 355 height 53
click at [892, 668] on div at bounding box center [890, 675] width 54 height 54
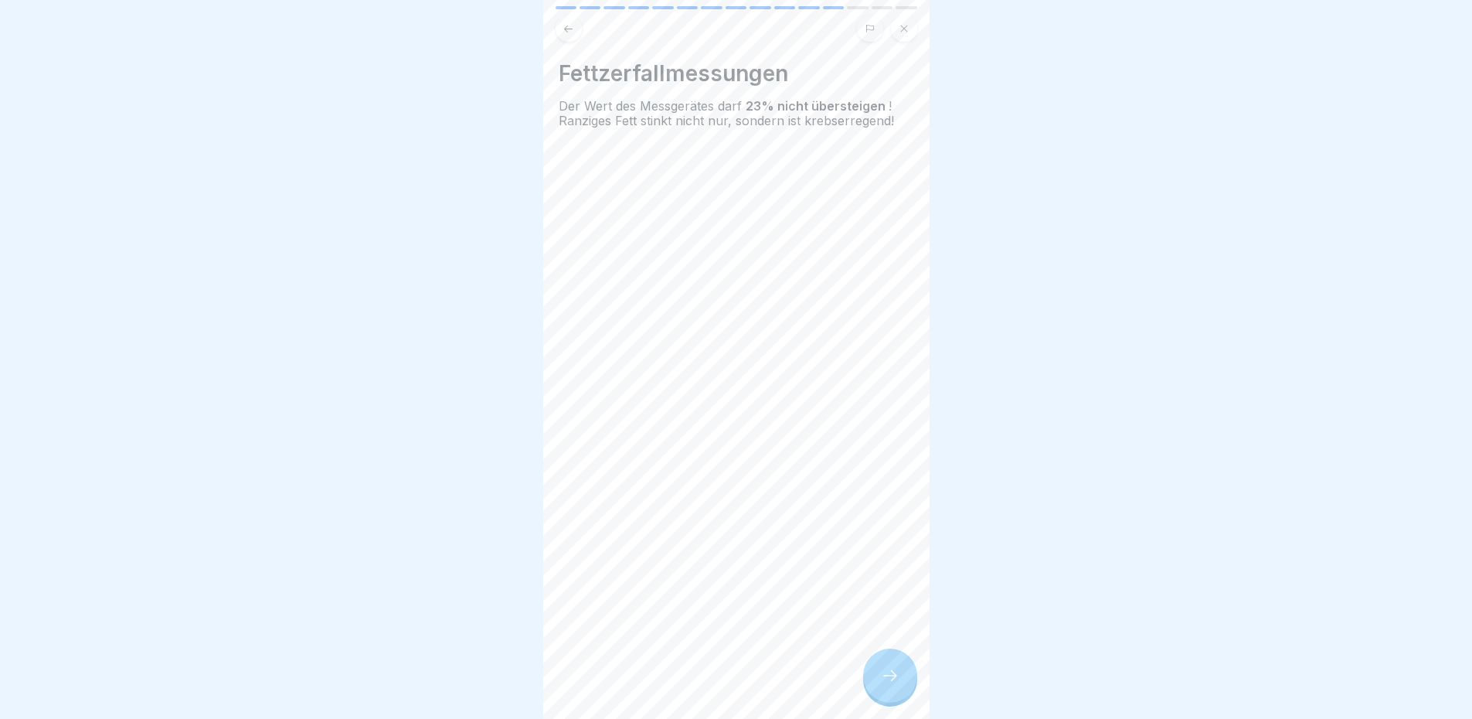
click at [822, 90] on div "Fettzerfallmessungen Der Wert des Messgerätes darf 23% nicht übersteigen ! Ranz…" at bounding box center [736, 94] width 355 height 68
click at [897, 57] on div "Fettzerfallmessungen Der Wert des Messgerätes darf 23% nicht übersteigen ! Ranz…" at bounding box center [736, 359] width 386 height 719
click at [774, 59] on div "Fettzerfallmessungen Der Wert des Messgerätes darf 23% nicht übersteigen ! Ranz…" at bounding box center [736, 359] width 386 height 719
click at [901, 688] on div at bounding box center [890, 675] width 54 height 54
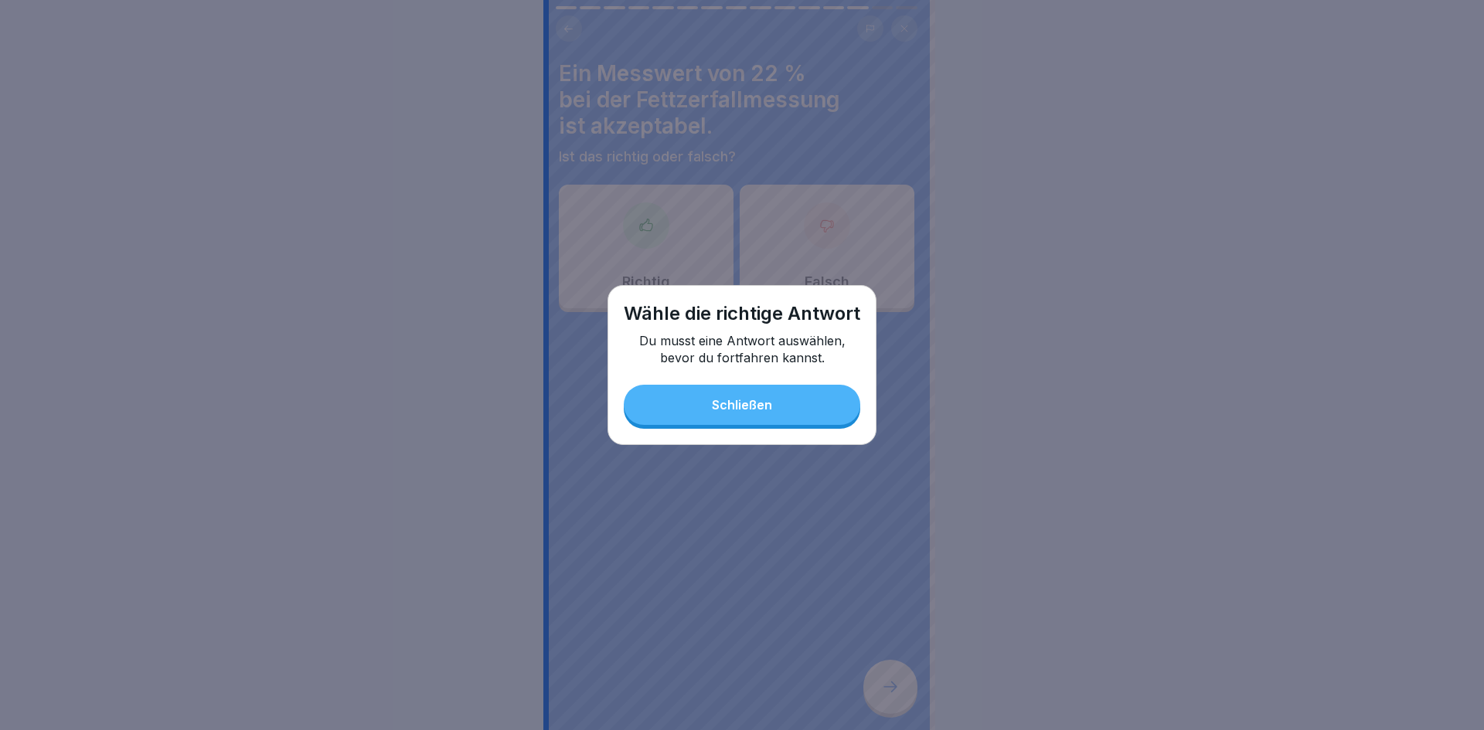
click at [748, 428] on div "Wähle die richtige Antwort Du musst eine Antwort auswählen, bevor du fortfahren…" at bounding box center [741, 365] width 269 height 160
click at [755, 408] on div "Schließen" at bounding box center [742, 405] width 60 height 14
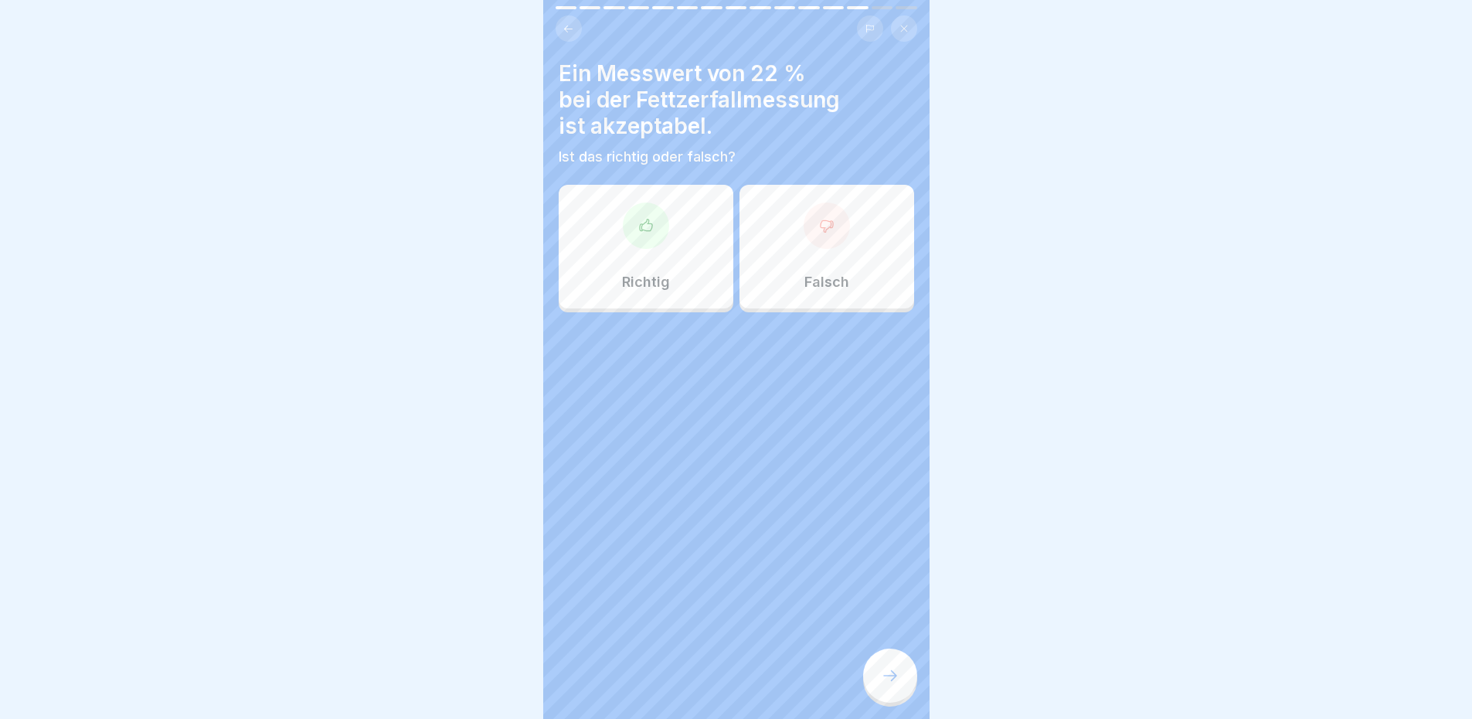
click at [794, 257] on div "Falsch" at bounding box center [826, 247] width 175 height 124
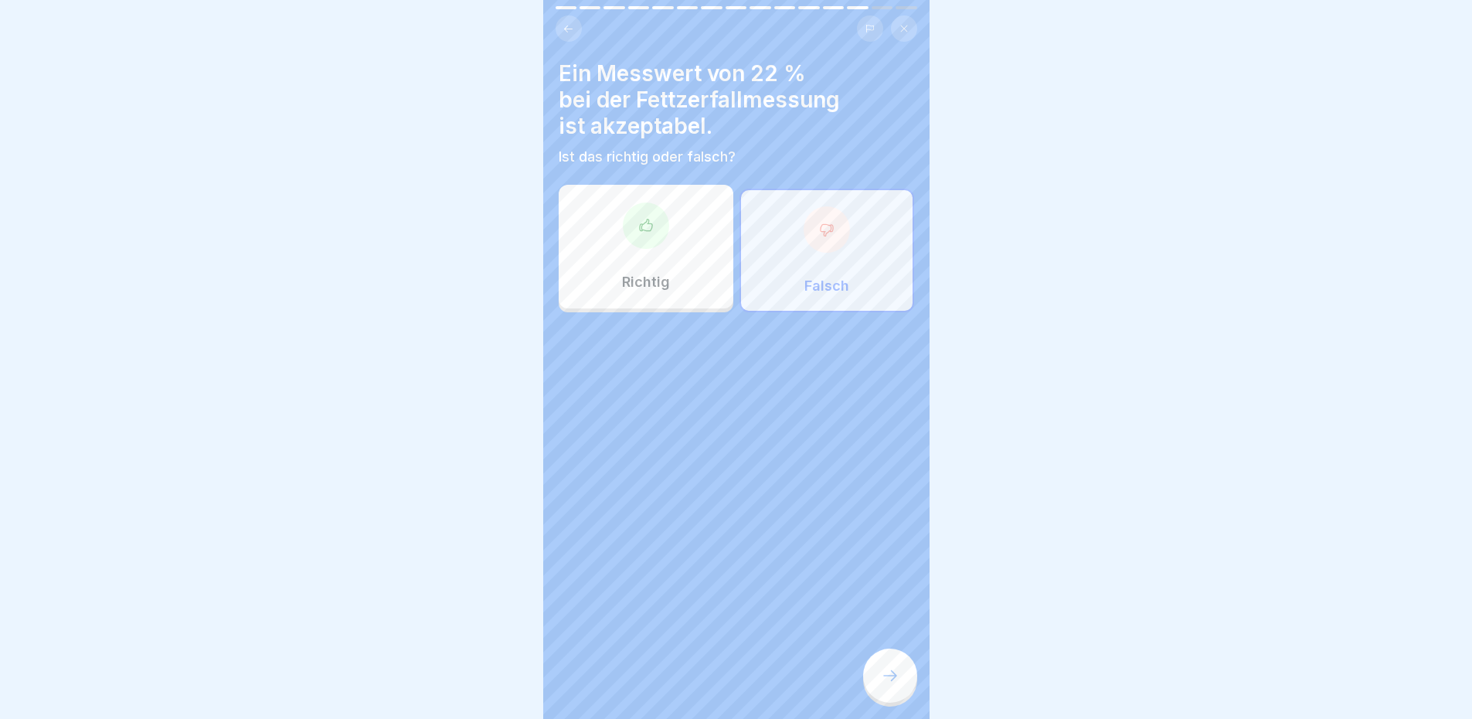
click at [879, 643] on div "Ein Messwert von 22 % bei der Fettzerfallmessung ist akzeptabel. Ist das richti…" at bounding box center [736, 359] width 386 height 719
click at [887, 669] on div at bounding box center [890, 675] width 54 height 54
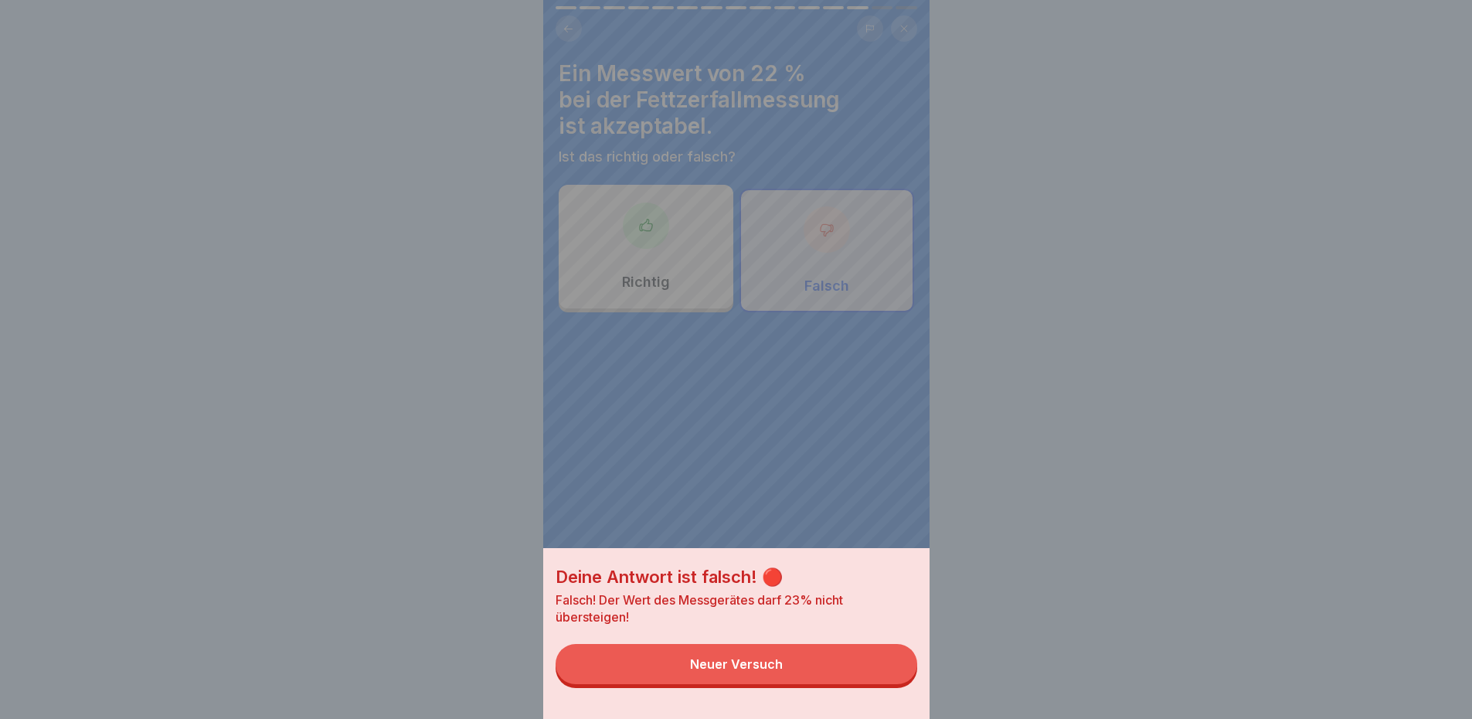
click at [889, 671] on button "Neuer Versuch" at bounding box center [737, 664] width 362 height 40
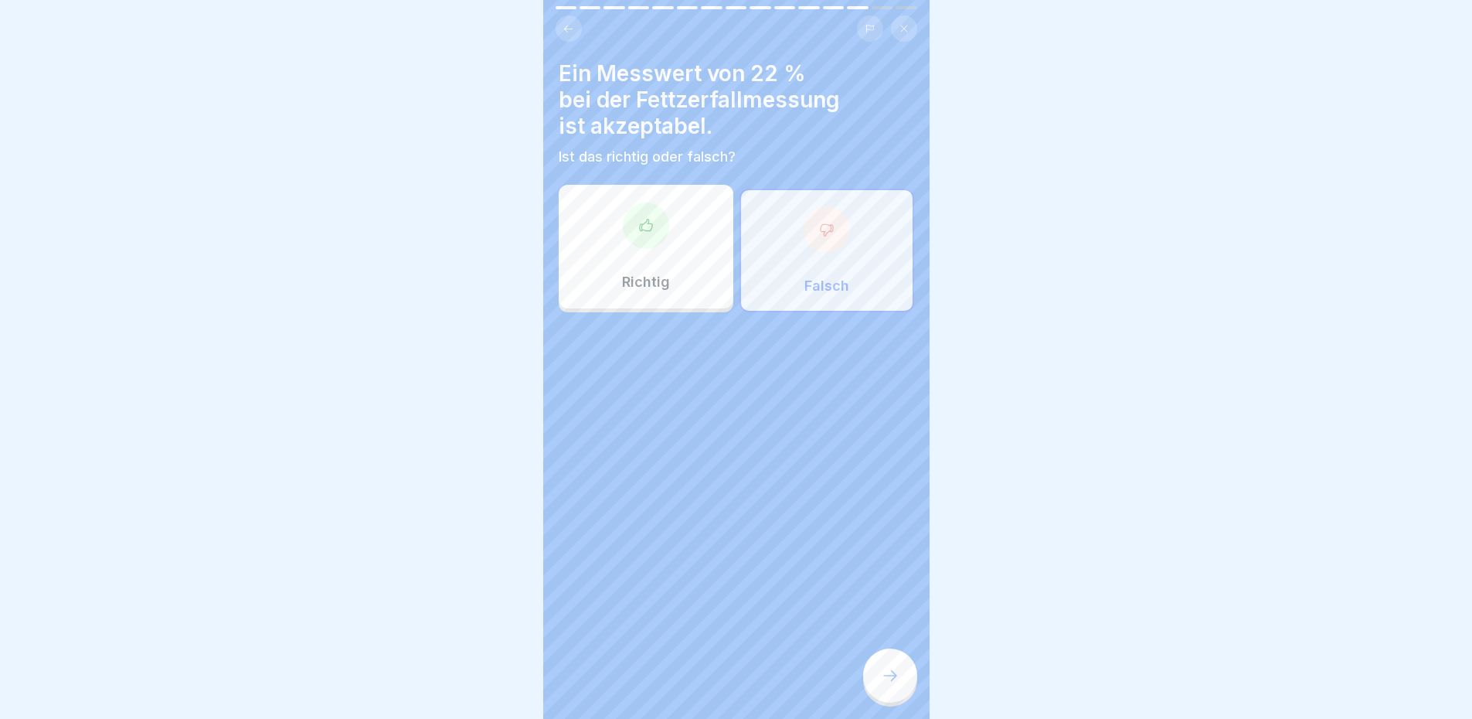
click at [872, 234] on div "Falsch" at bounding box center [826, 251] width 175 height 124
click at [648, 236] on div at bounding box center [646, 225] width 46 height 46
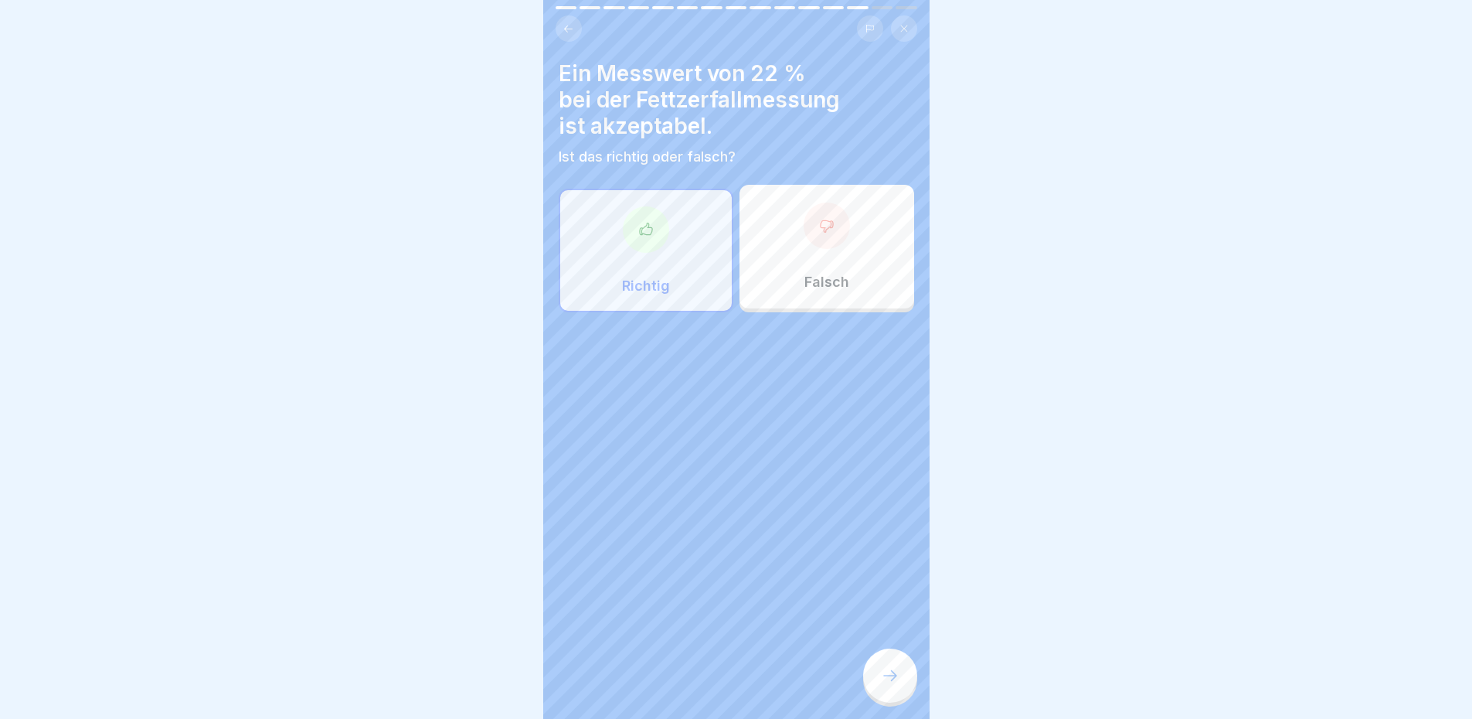
click at [875, 690] on div at bounding box center [890, 675] width 54 height 54
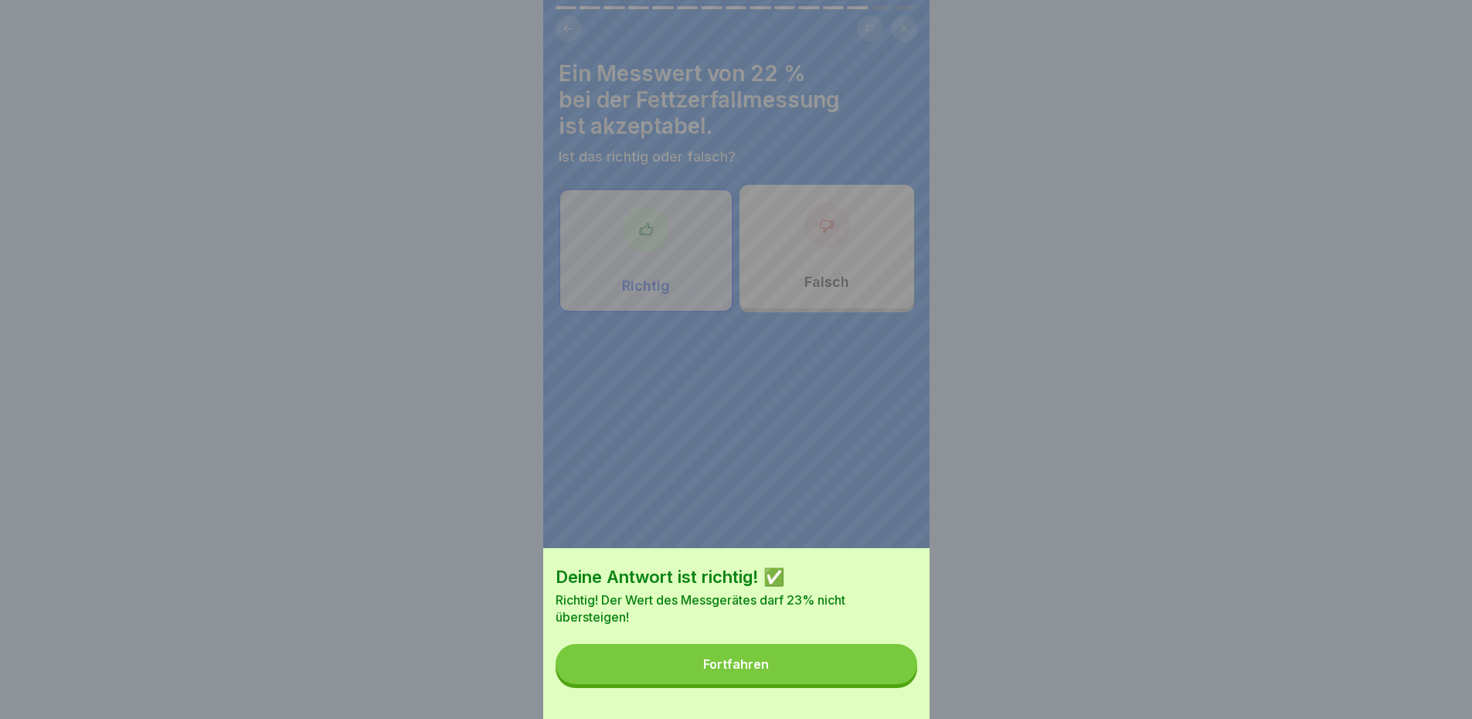
click at [894, 679] on button "Fortfahren" at bounding box center [737, 664] width 362 height 40
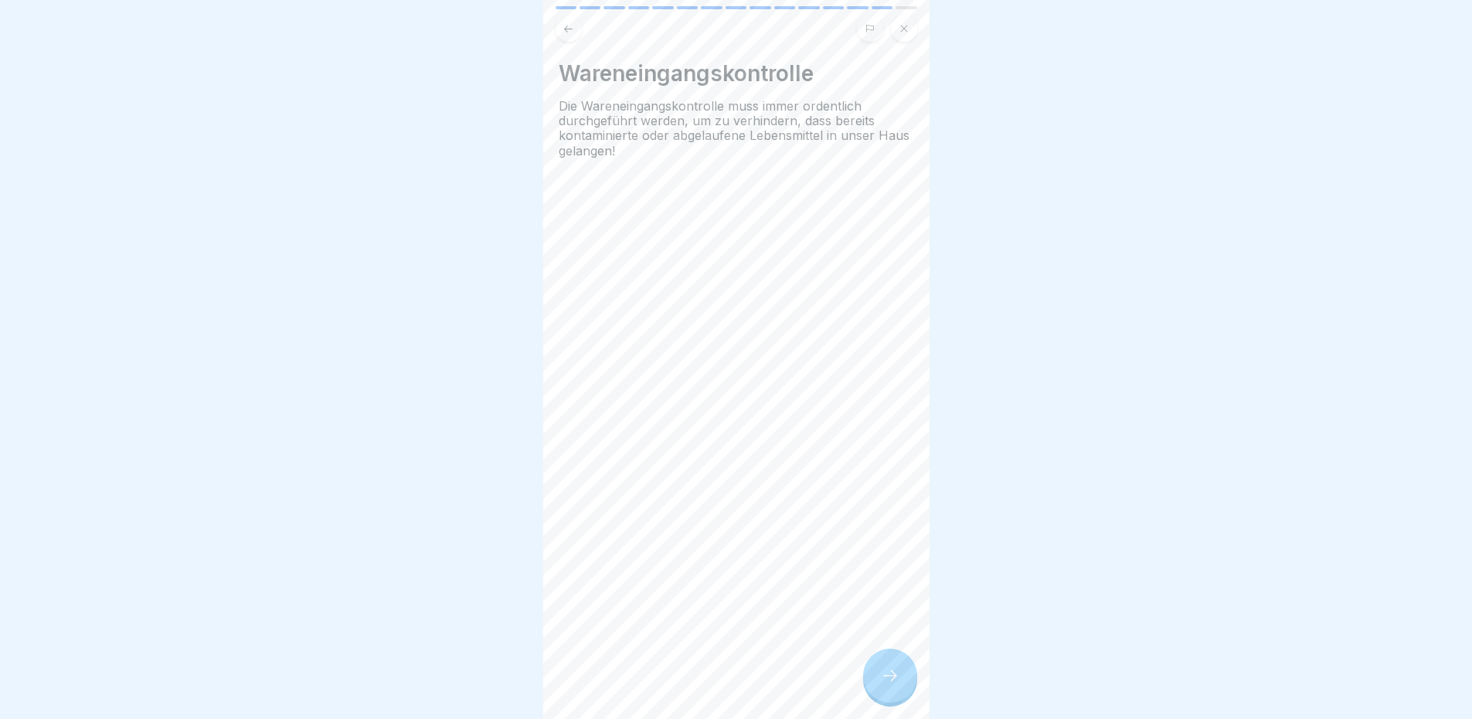
click at [820, 127] on span "Die Wareneingangskontrolle muss immer ordentlich durchgeführt werden, um zu ver…" at bounding box center [734, 128] width 351 height 60
click at [734, 236] on div at bounding box center [736, 204] width 355 height 93
click at [907, 670] on div at bounding box center [890, 675] width 54 height 54
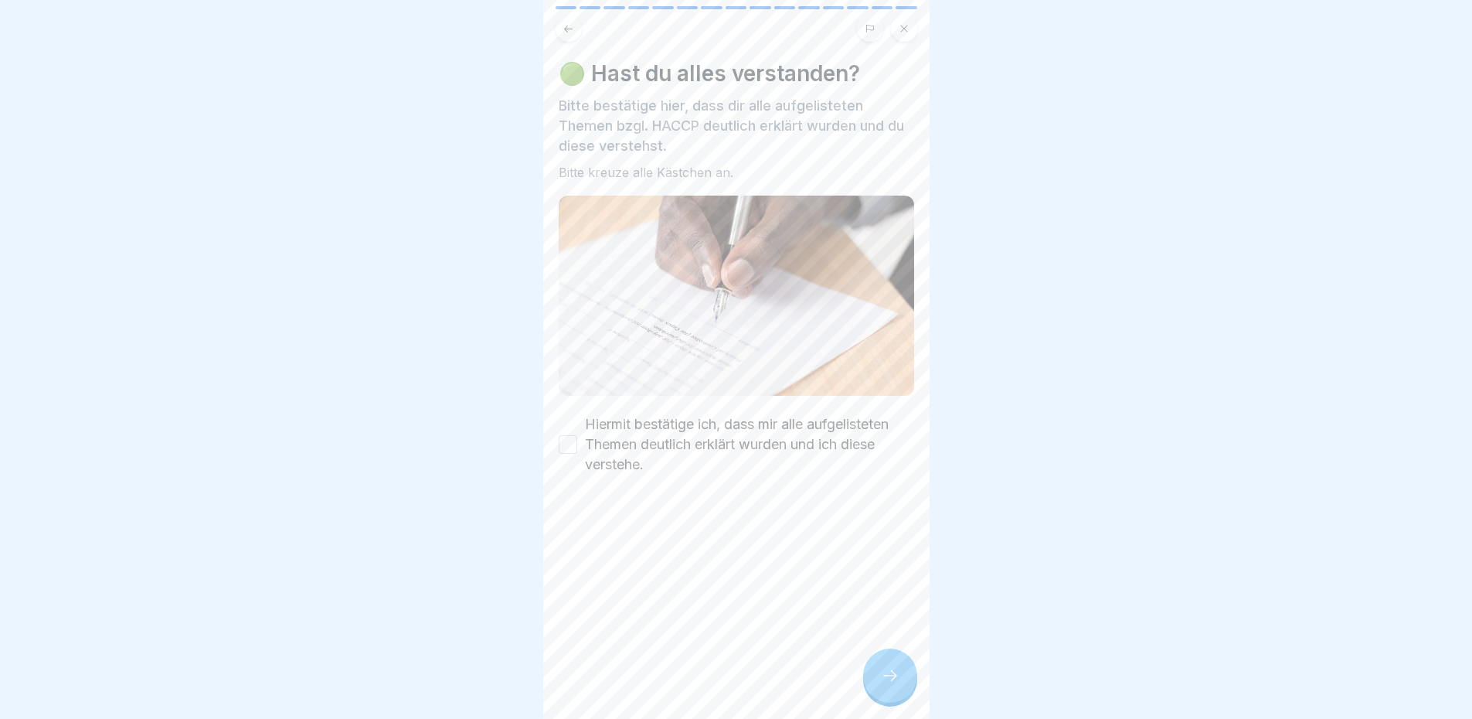
scroll to position [12, 0]
click at [570, 435] on button "Hiermit bestätige ich, dass mir alle aufgelisteten Themen deutlich erklärt wurd…" at bounding box center [568, 444] width 19 height 19
click at [906, 681] on div at bounding box center [890, 675] width 54 height 54
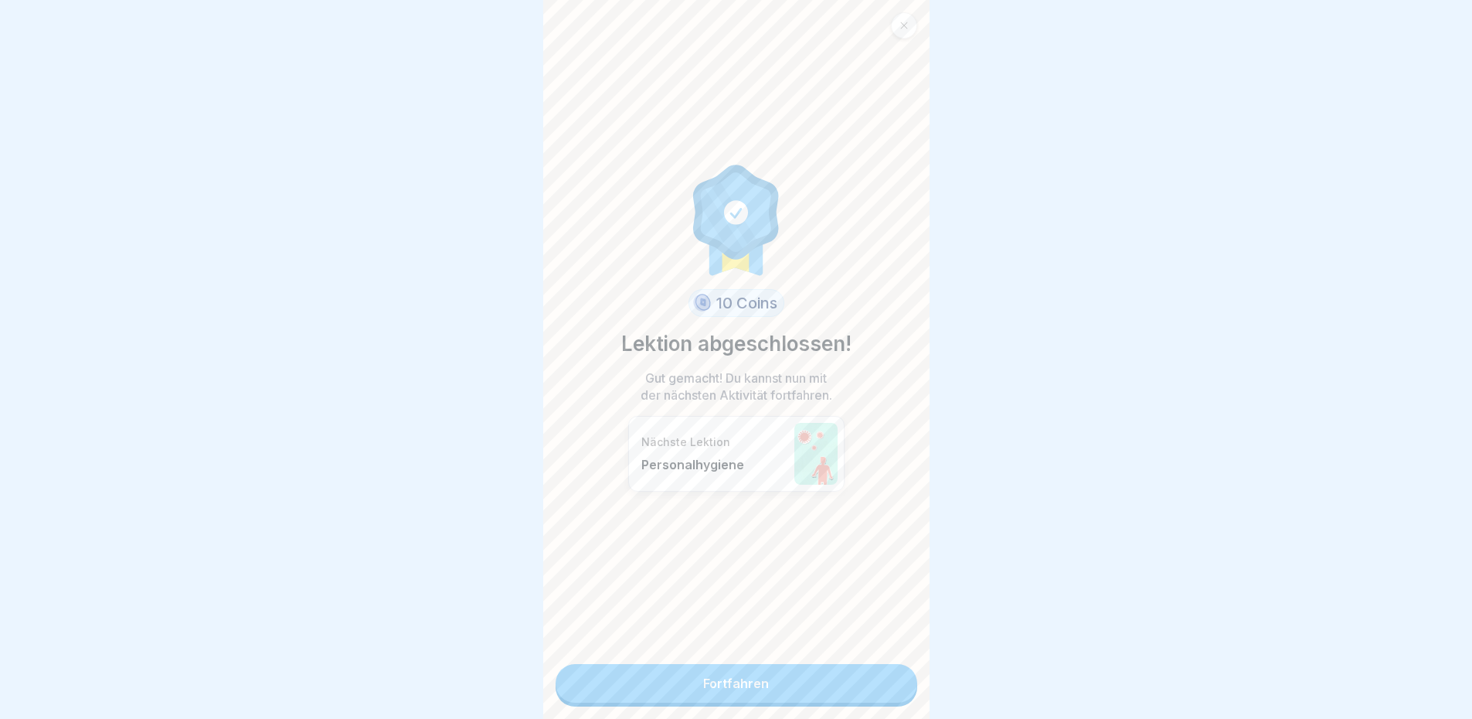
click at [828, 664] on link "Fortfahren" at bounding box center [737, 683] width 362 height 39
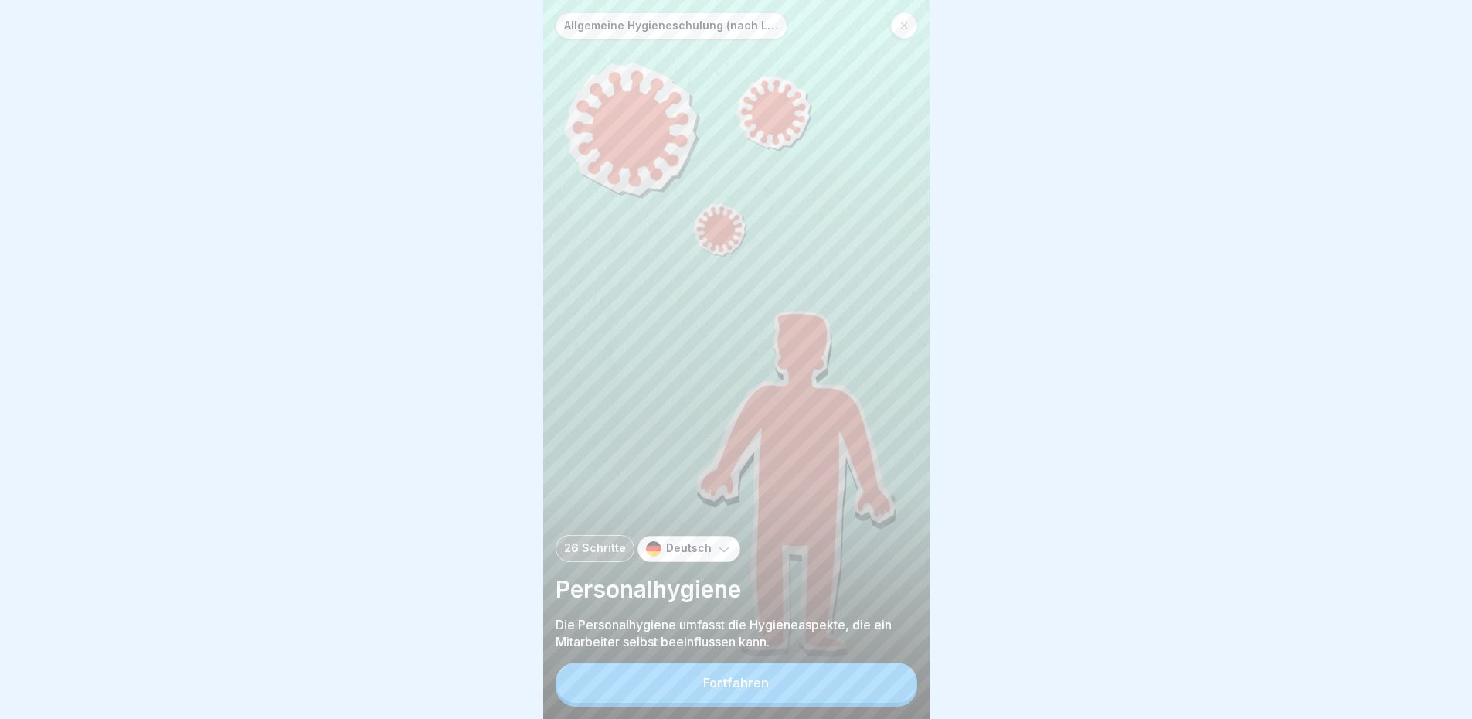
scroll to position [12, 0]
click at [824, 669] on button "Fortfahren" at bounding box center [737, 682] width 362 height 40
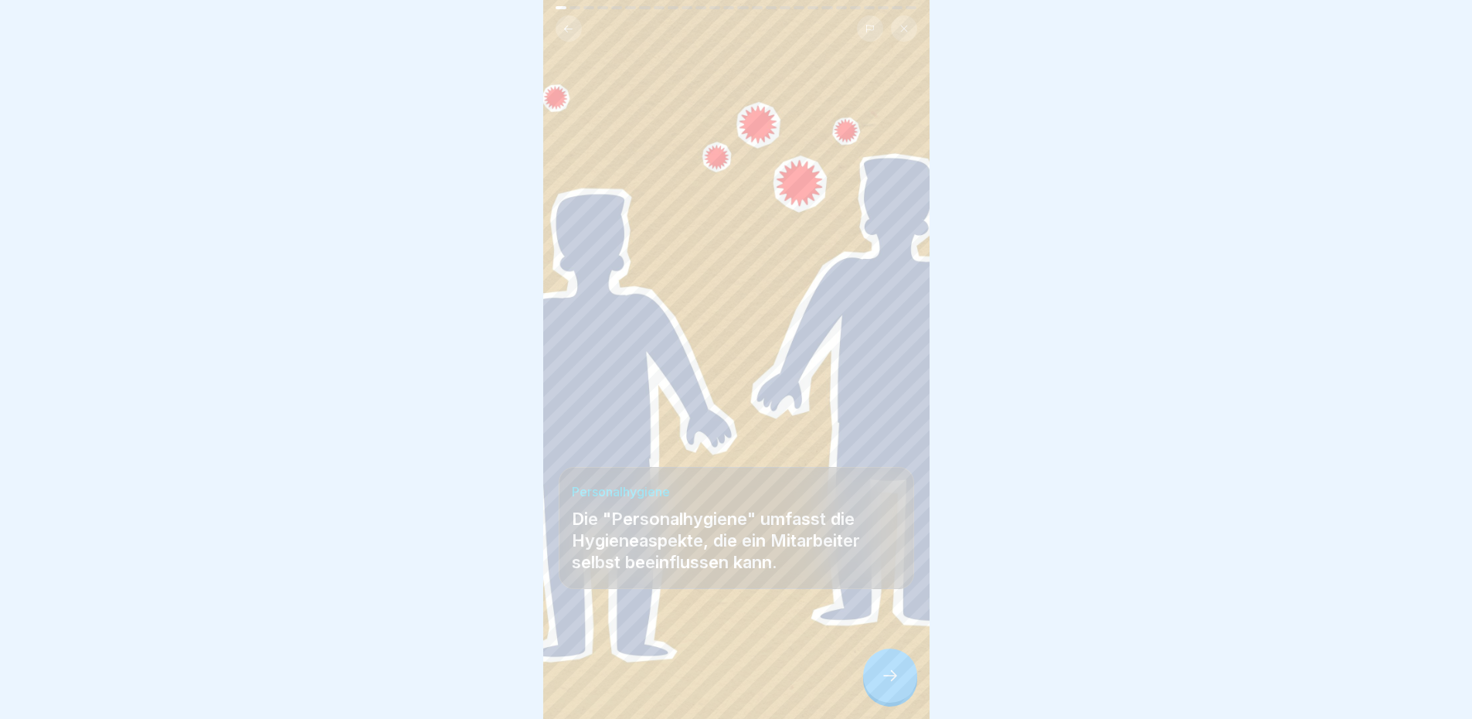
scroll to position [0, 0]
click at [889, 681] on icon at bounding box center [890, 675] width 14 height 11
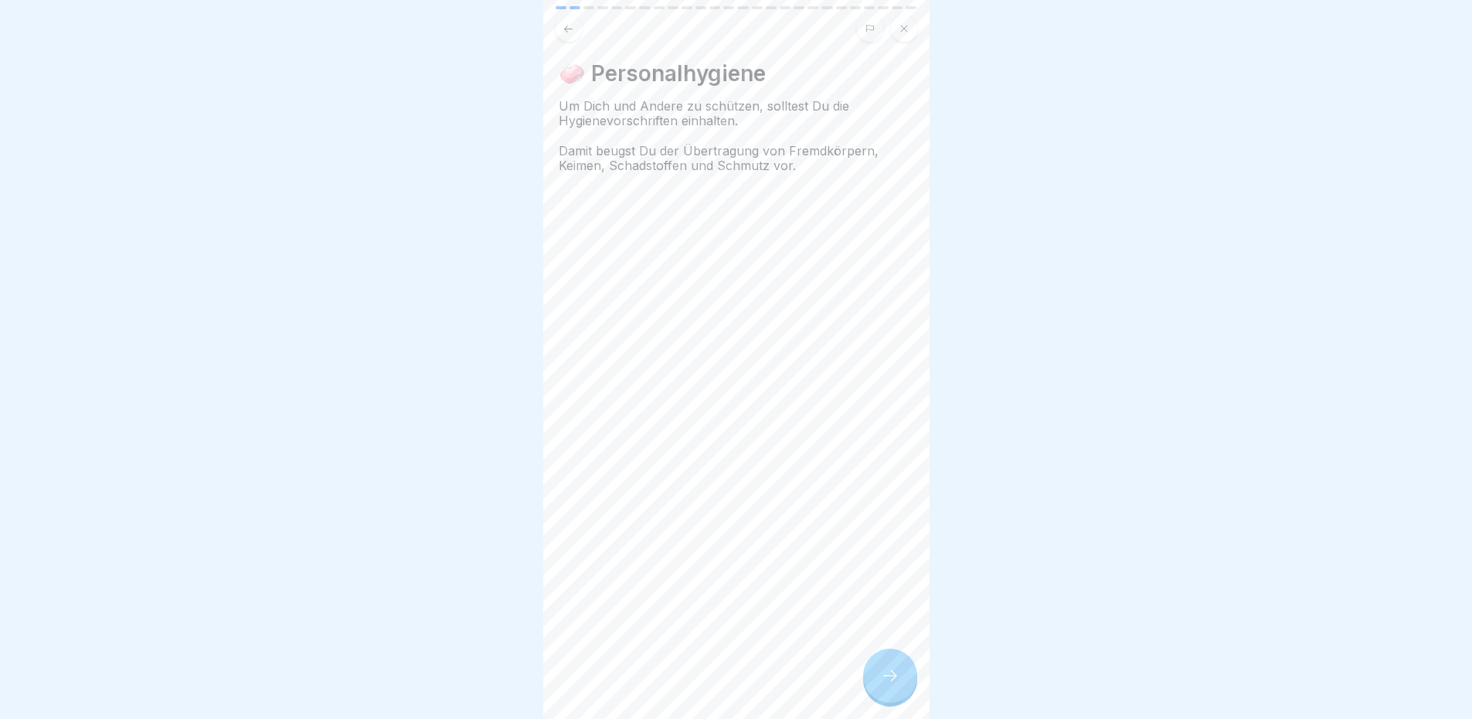
click at [884, 685] on icon at bounding box center [890, 675] width 19 height 19
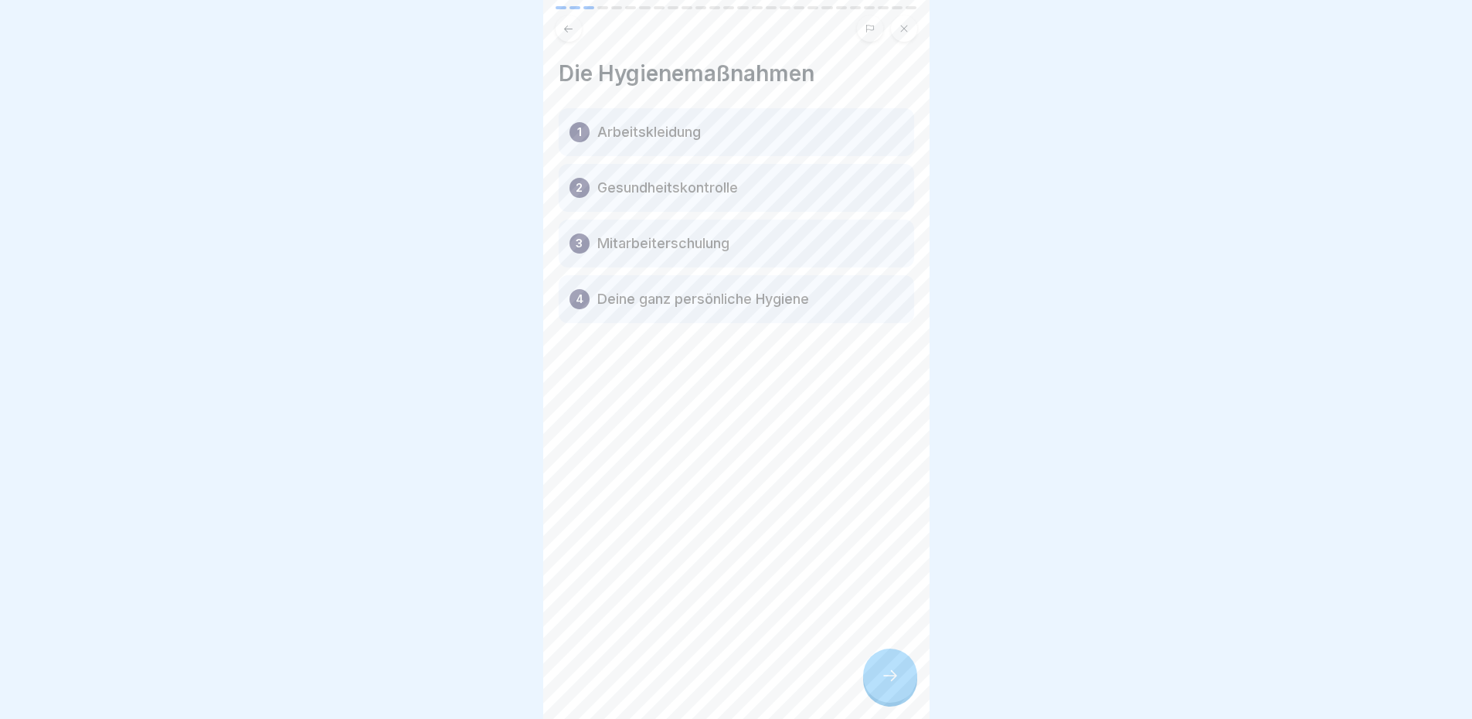
click at [881, 682] on icon at bounding box center [890, 675] width 19 height 19
